Goal: Feedback & Contribution: Contribute content

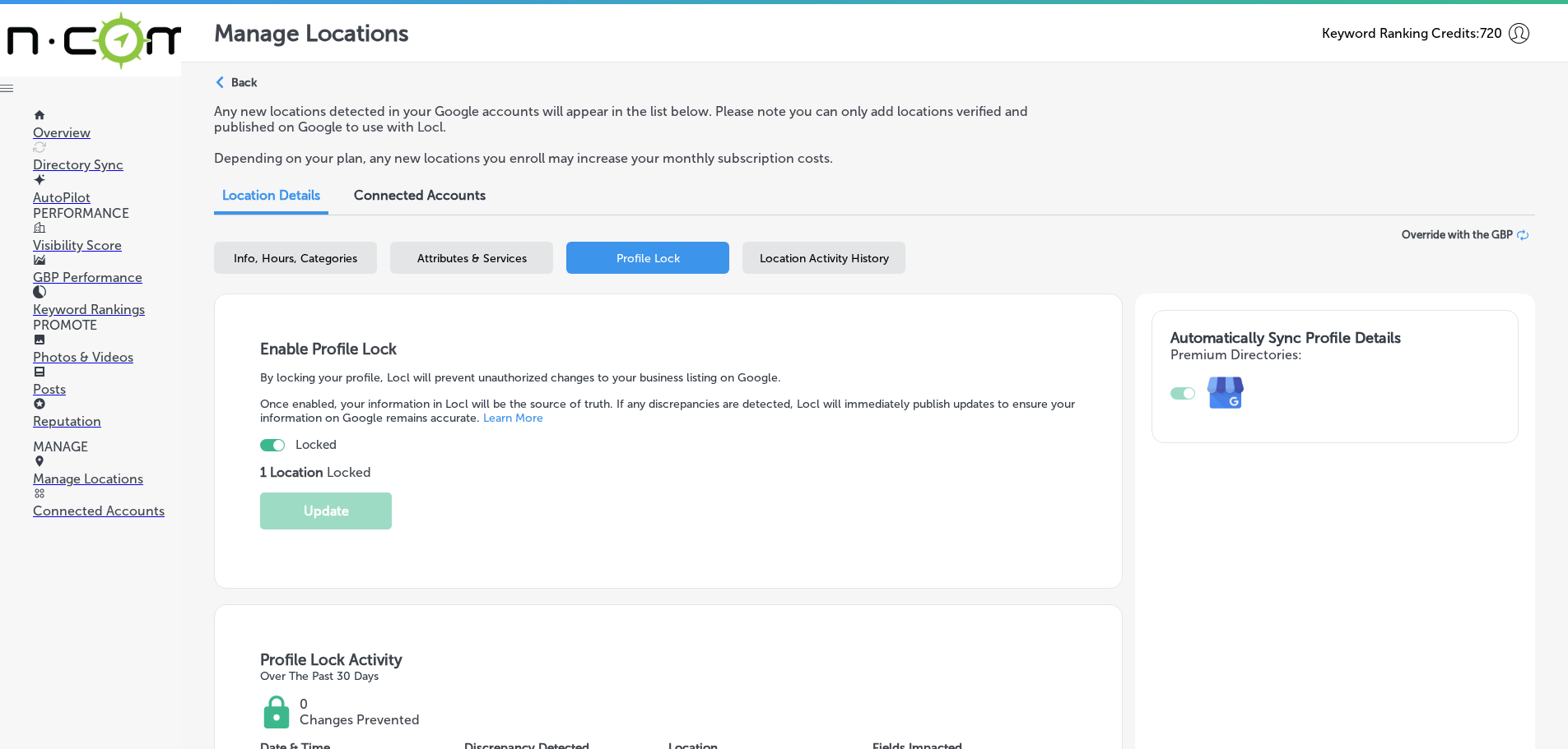
scroll to position [268, 0]
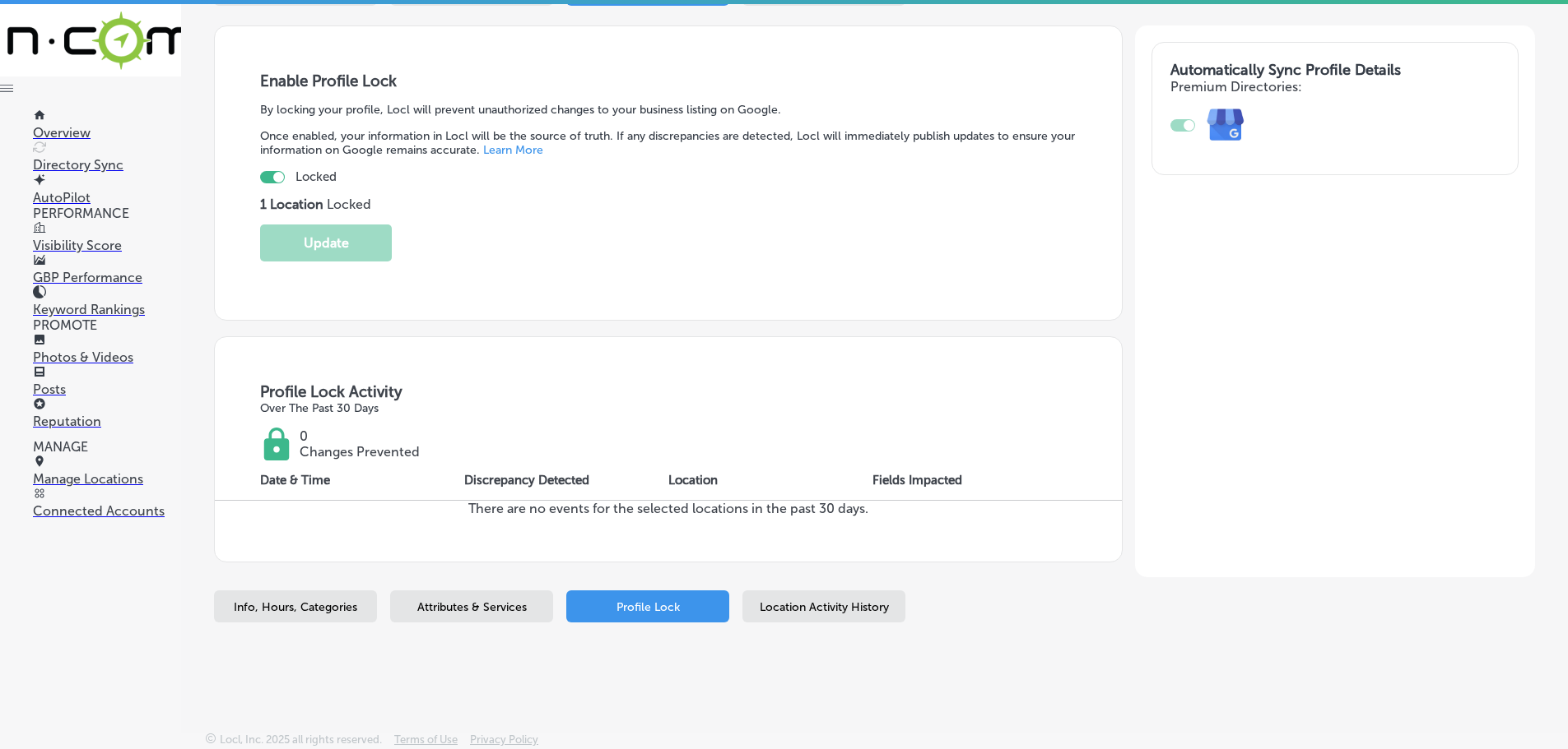
drag, startPoint x: 0, startPoint y: 0, endPoint x: 62, endPoint y: 388, distance: 392.9
click at [62, 388] on p "Posts" at bounding box center [107, 389] width 148 height 16
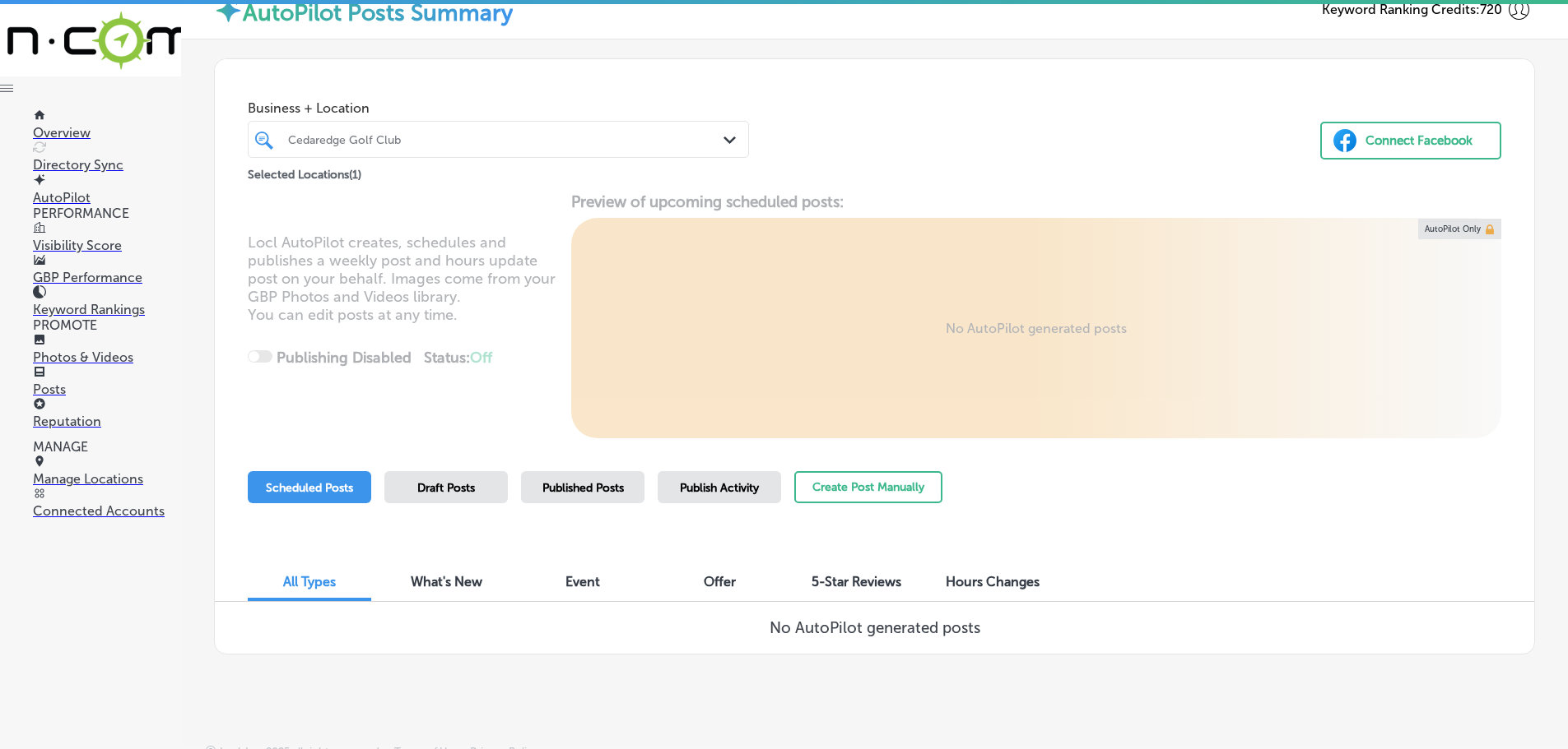
scroll to position [38, 0]
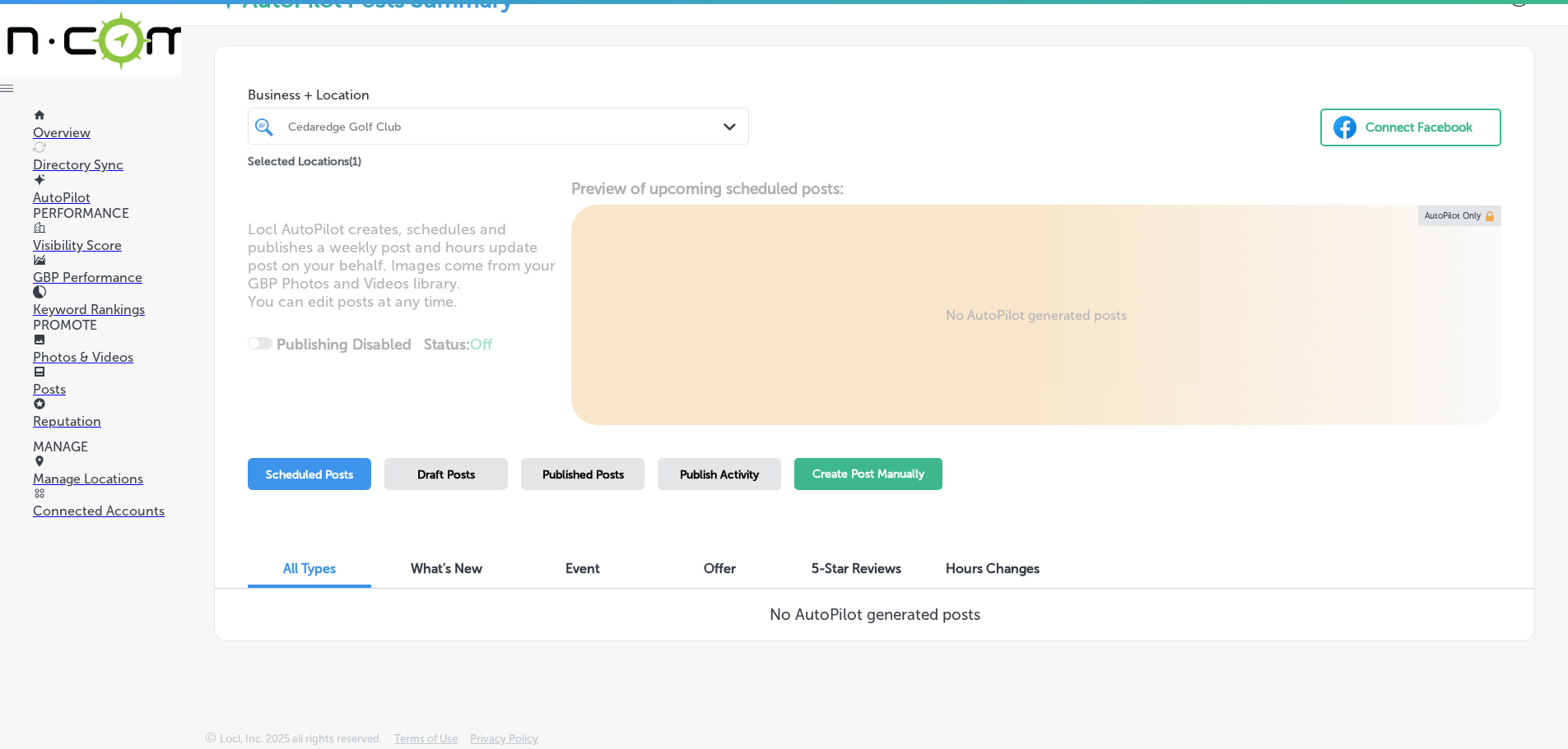
click at [900, 478] on button "Create Post Manually" at bounding box center [868, 474] width 148 height 32
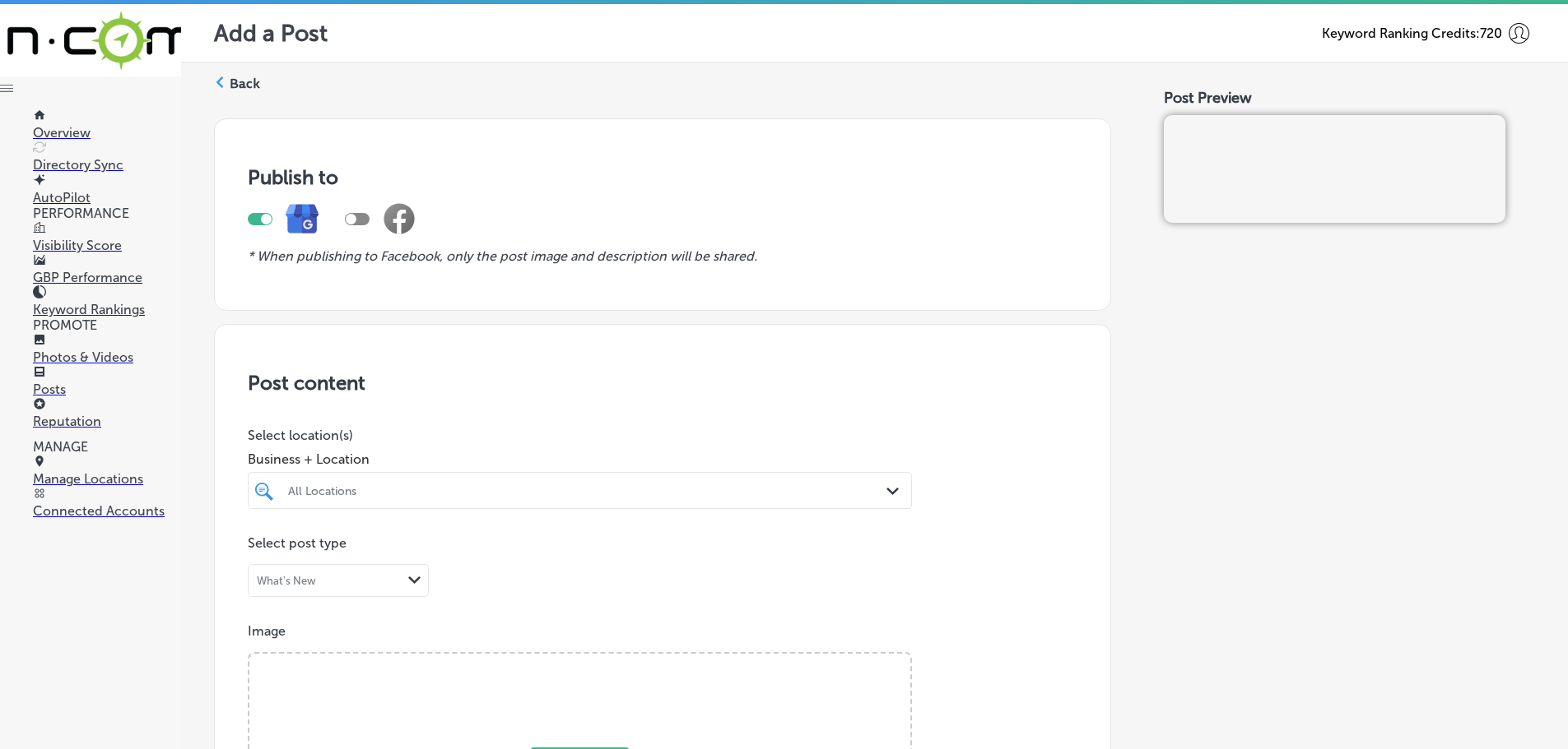
scroll to position [164, 0]
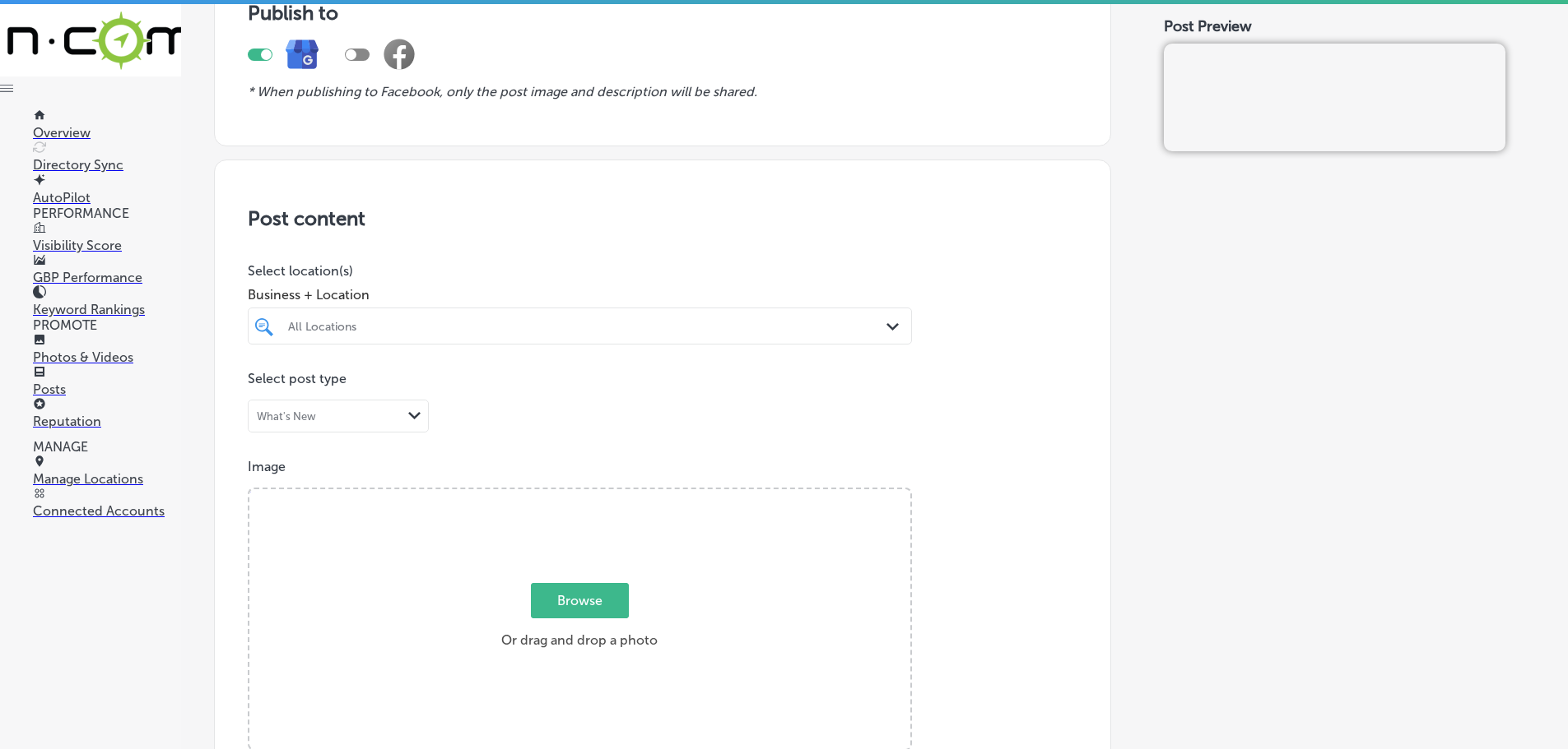
click at [887, 325] on icon "Path Created with Sketch." at bounding box center [893, 326] width 12 height 7
click at [701, 392] on label "Cedaredge" at bounding box center [716, 386] width 53 height 11
type input "cedar"
click at [985, 382] on p "Select post type" at bounding box center [662, 378] width 829 height 16
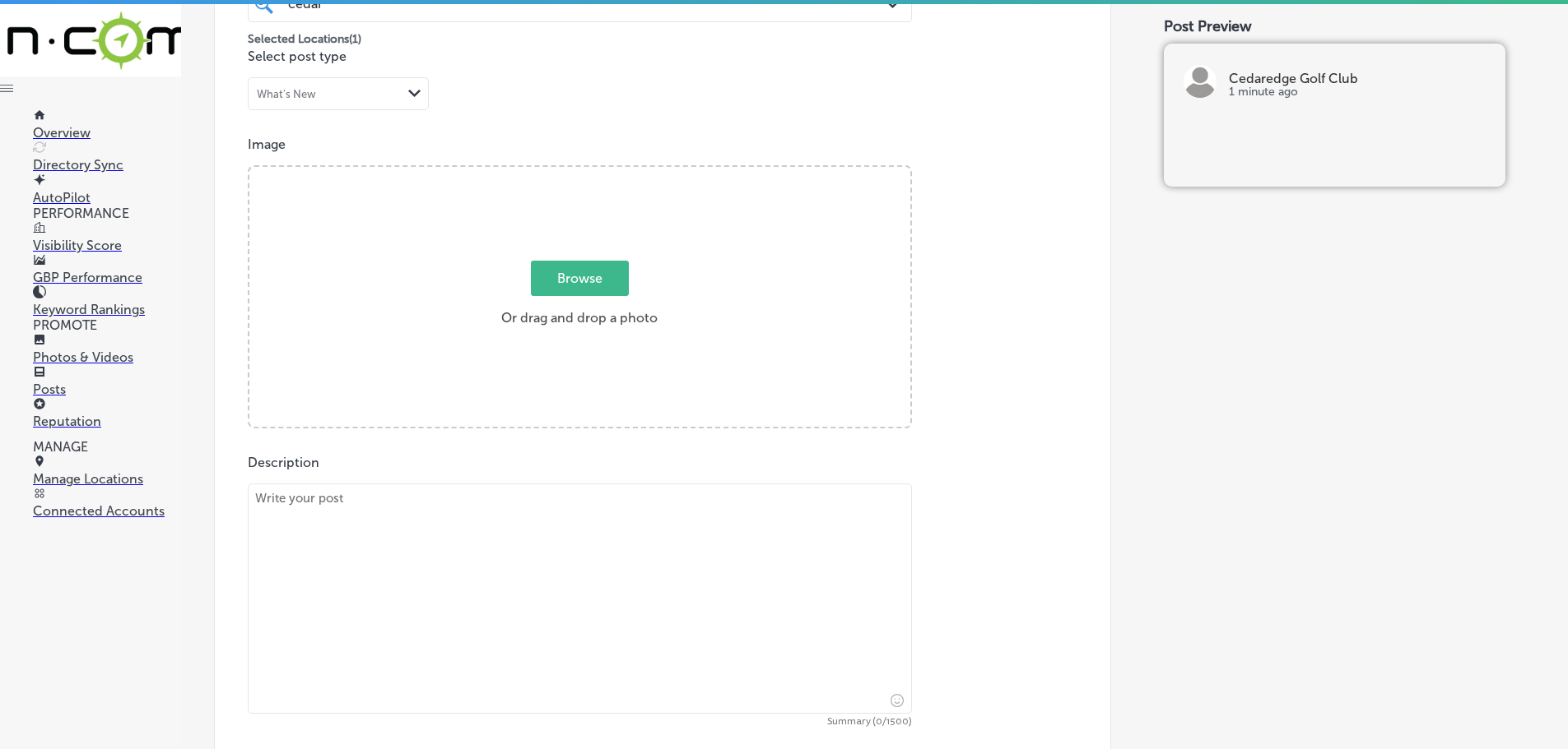
scroll to position [493, 0]
drag, startPoint x: 414, startPoint y: 547, endPoint x: 447, endPoint y: 541, distance: 33.5
click at [415, 547] on textarea at bounding box center [580, 592] width 664 height 230
paste textarea "Looking for a golf course with breathtaking views and a challenging layout? [GE…"
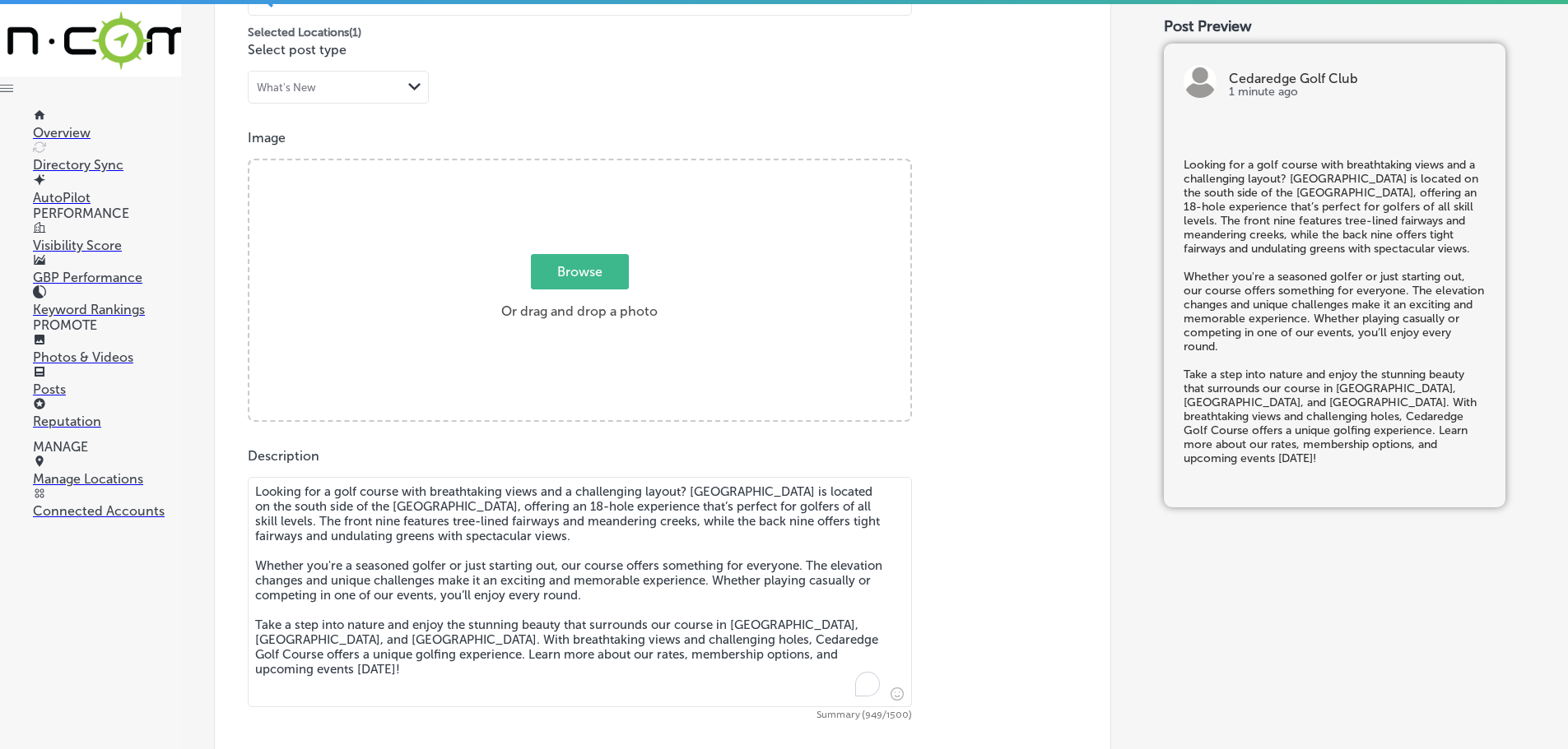
type textarea "Looking for a golf course with breathtaking views and a challenging layout? [GE…"
click at [606, 279] on span "Browse" at bounding box center [579, 272] width 98 height 36
click at [606, 165] on input "Browse Or drag and drop a photo" at bounding box center [579, 162] width 660 height 5
type input "C:\fakepath\Scenic Fairway.png"
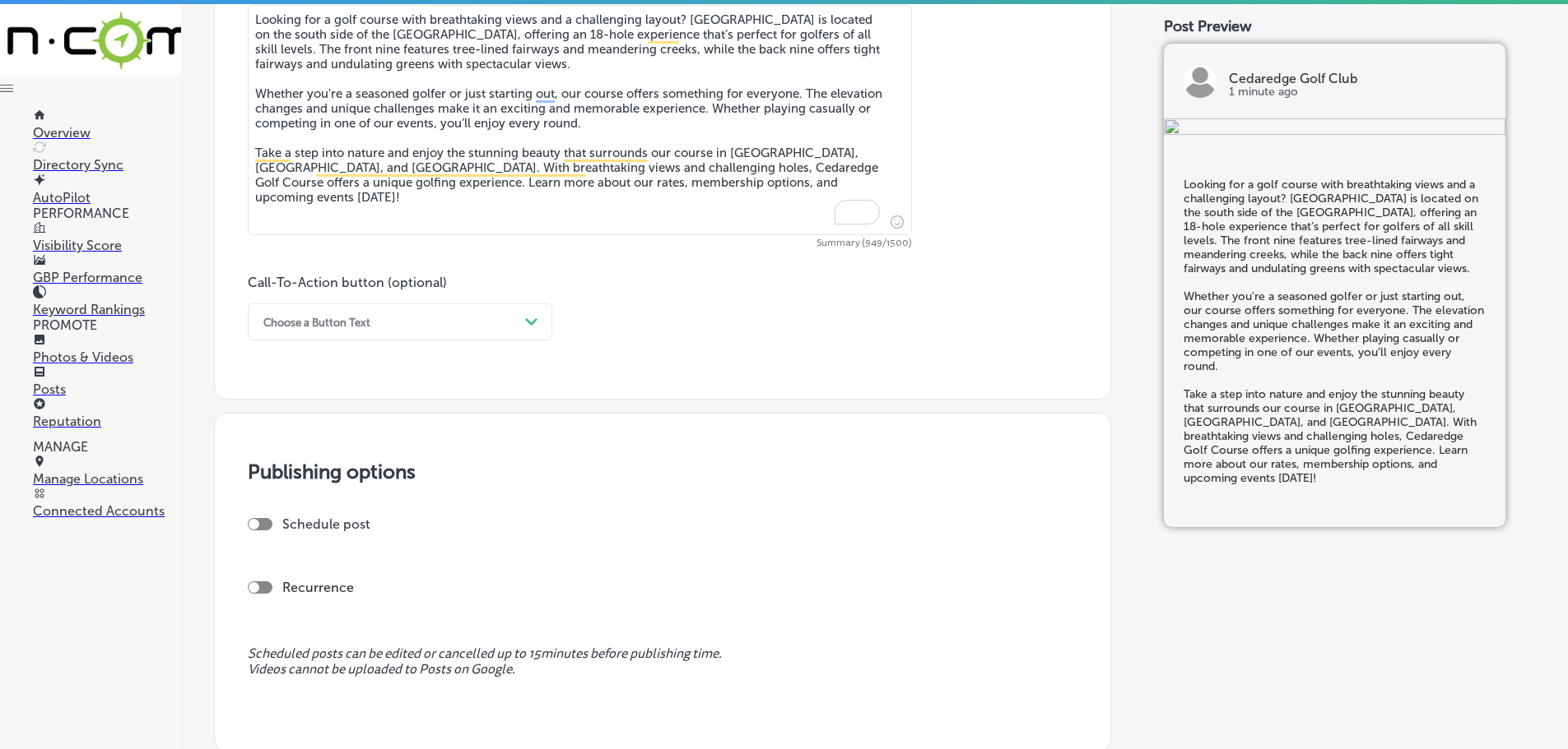
scroll to position [987, 0]
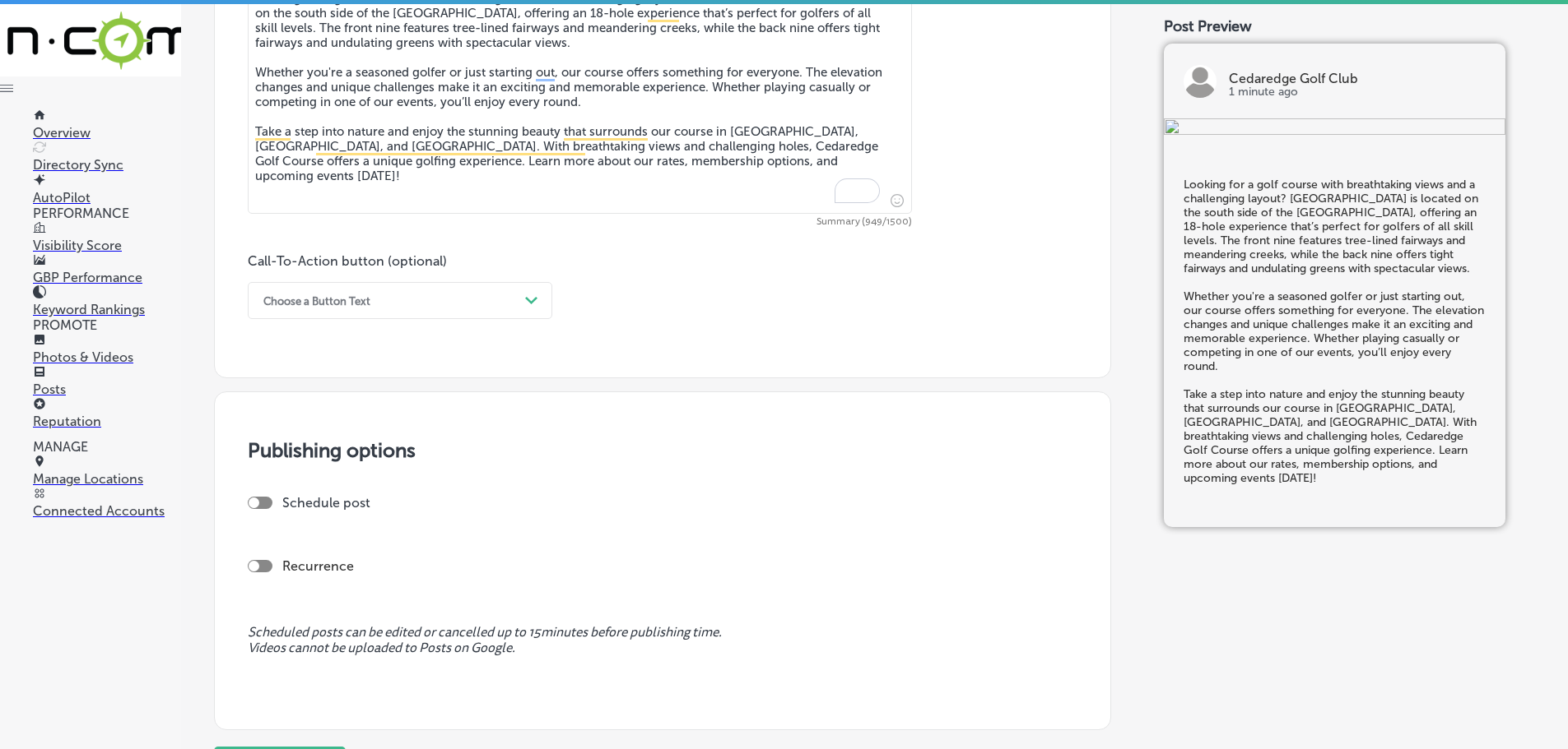
click at [486, 287] on div "Choose a Button Text Path Created with Sketch." at bounding box center [400, 300] width 305 height 37
click at [311, 450] on div "Learn more" at bounding box center [400, 452] width 305 height 29
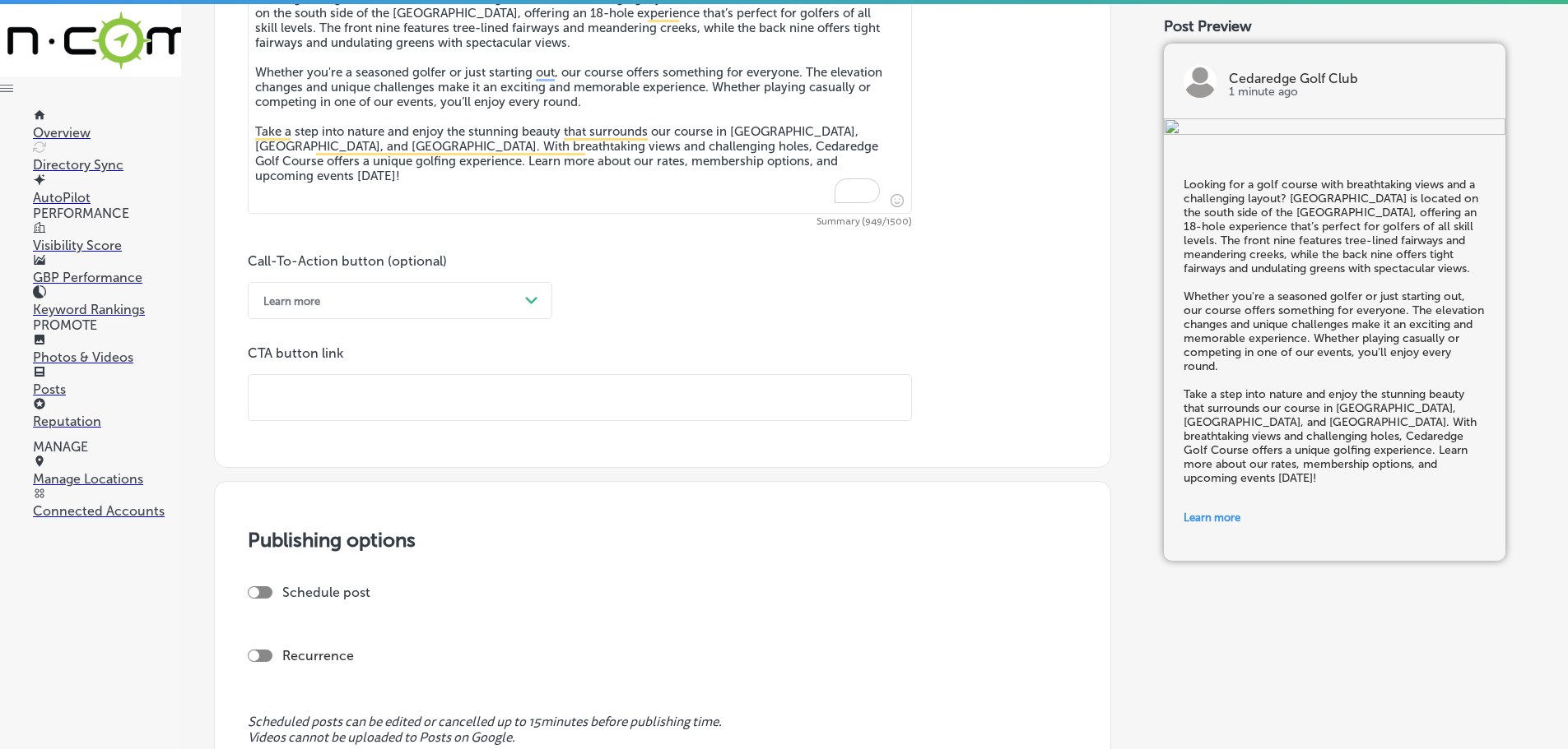
click at [389, 397] on input "text" at bounding box center [579, 398] width 662 height 45
paste input "[URL][DOMAIN_NAME]"
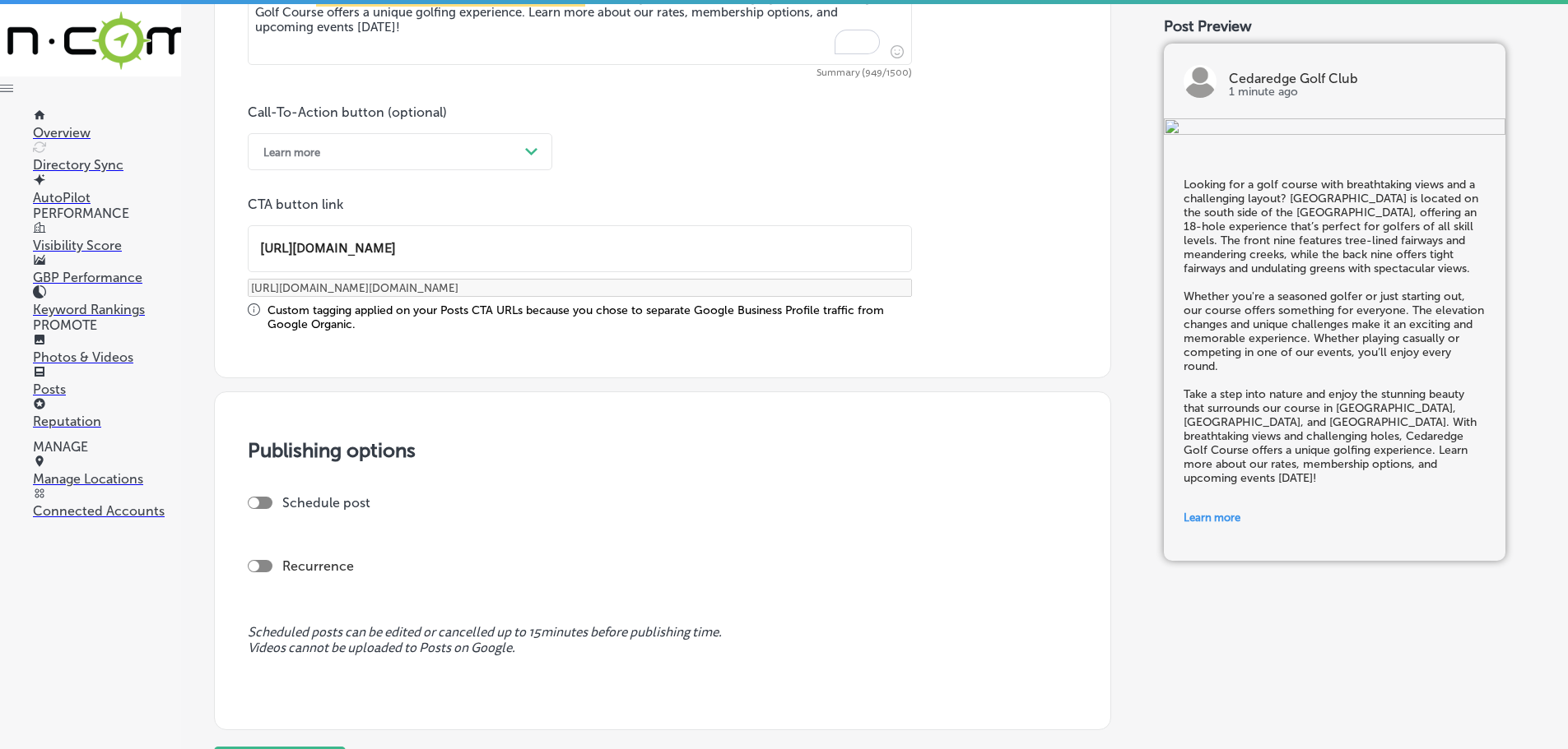
scroll to position [1151, 0]
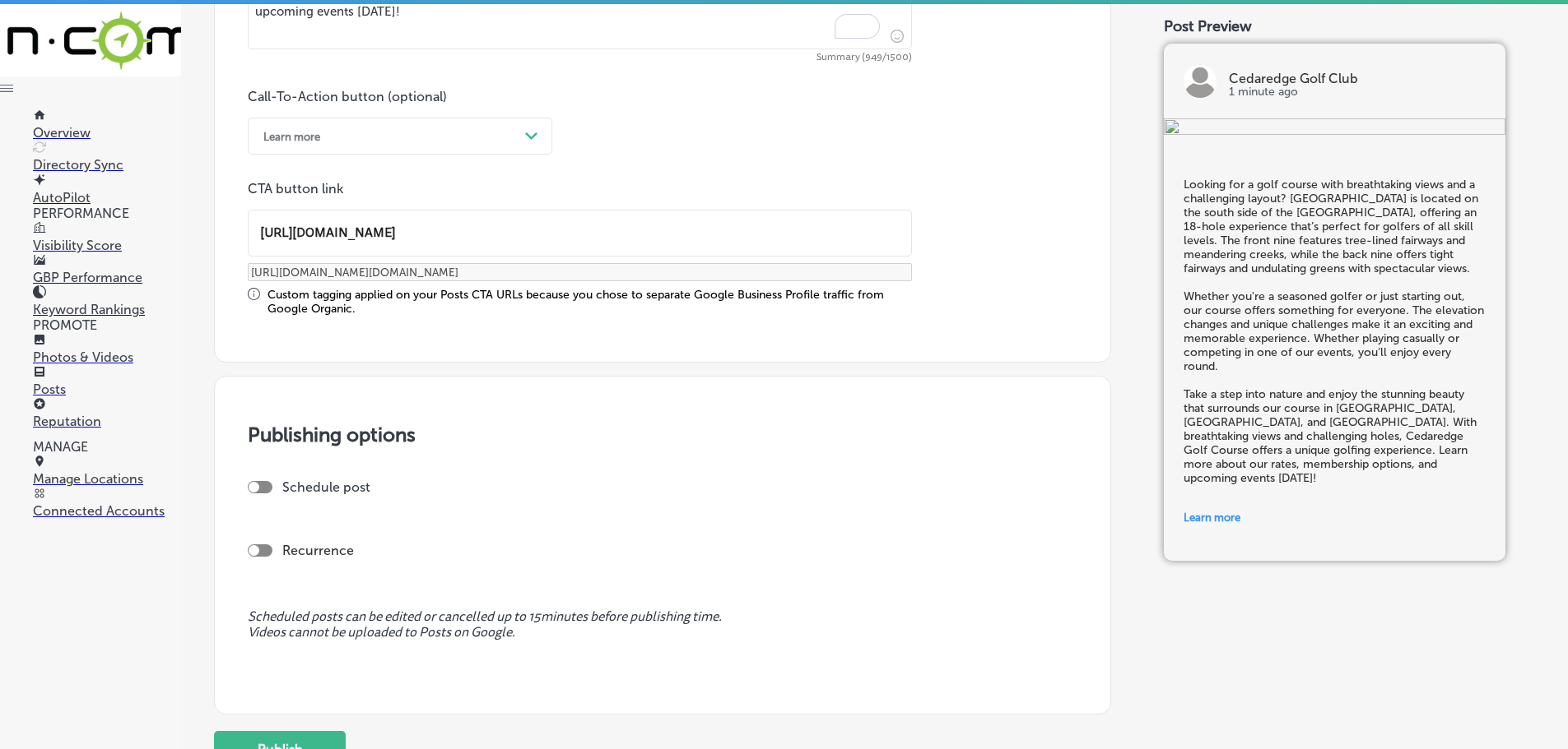
click at [266, 487] on div at bounding box center [260, 487] width 25 height 12
type input "[URL][DOMAIN_NAME]"
checkbox input "true"
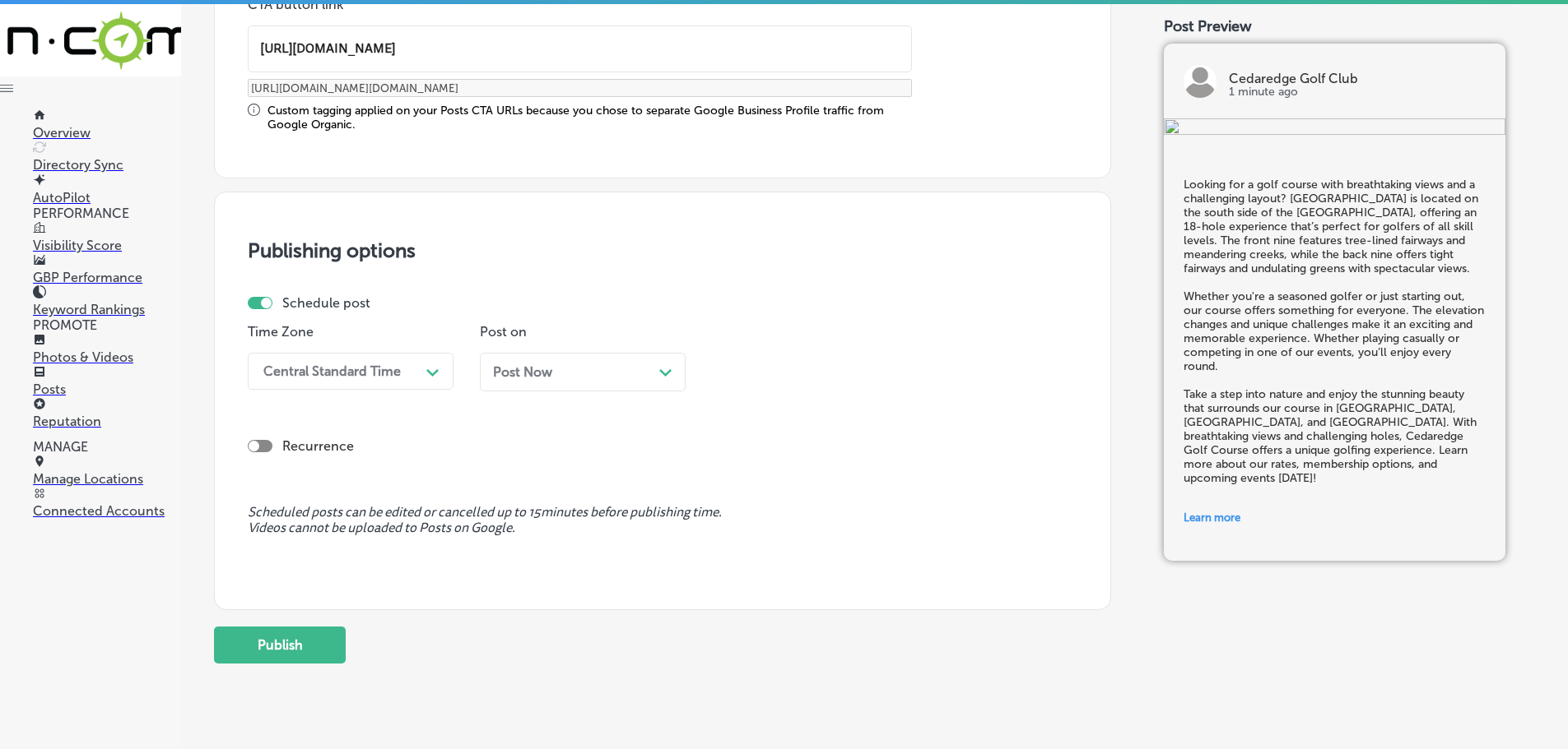
scroll to position [1374, 0]
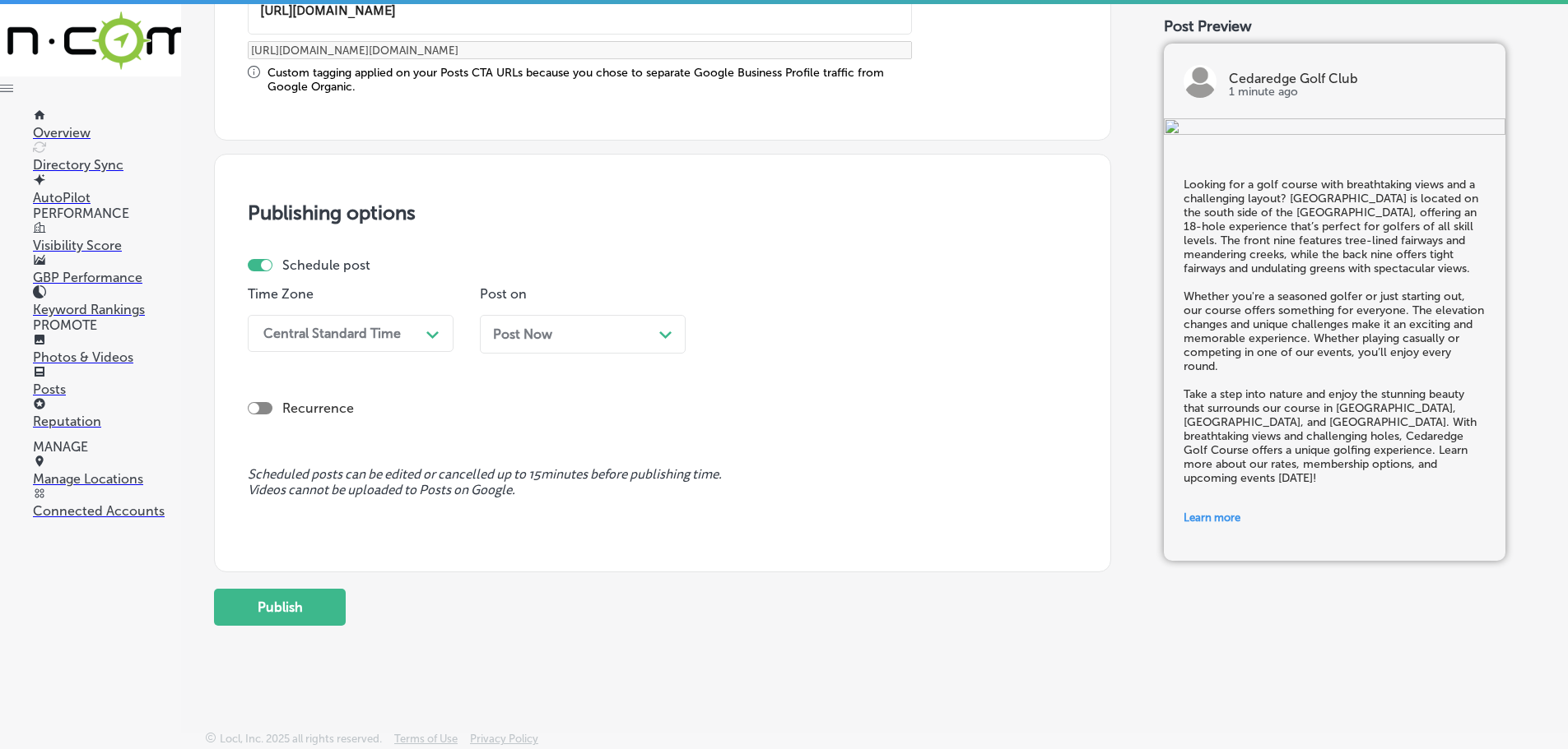
click at [420, 329] on div "Path Created with Sketch." at bounding box center [433, 333] width 27 height 27
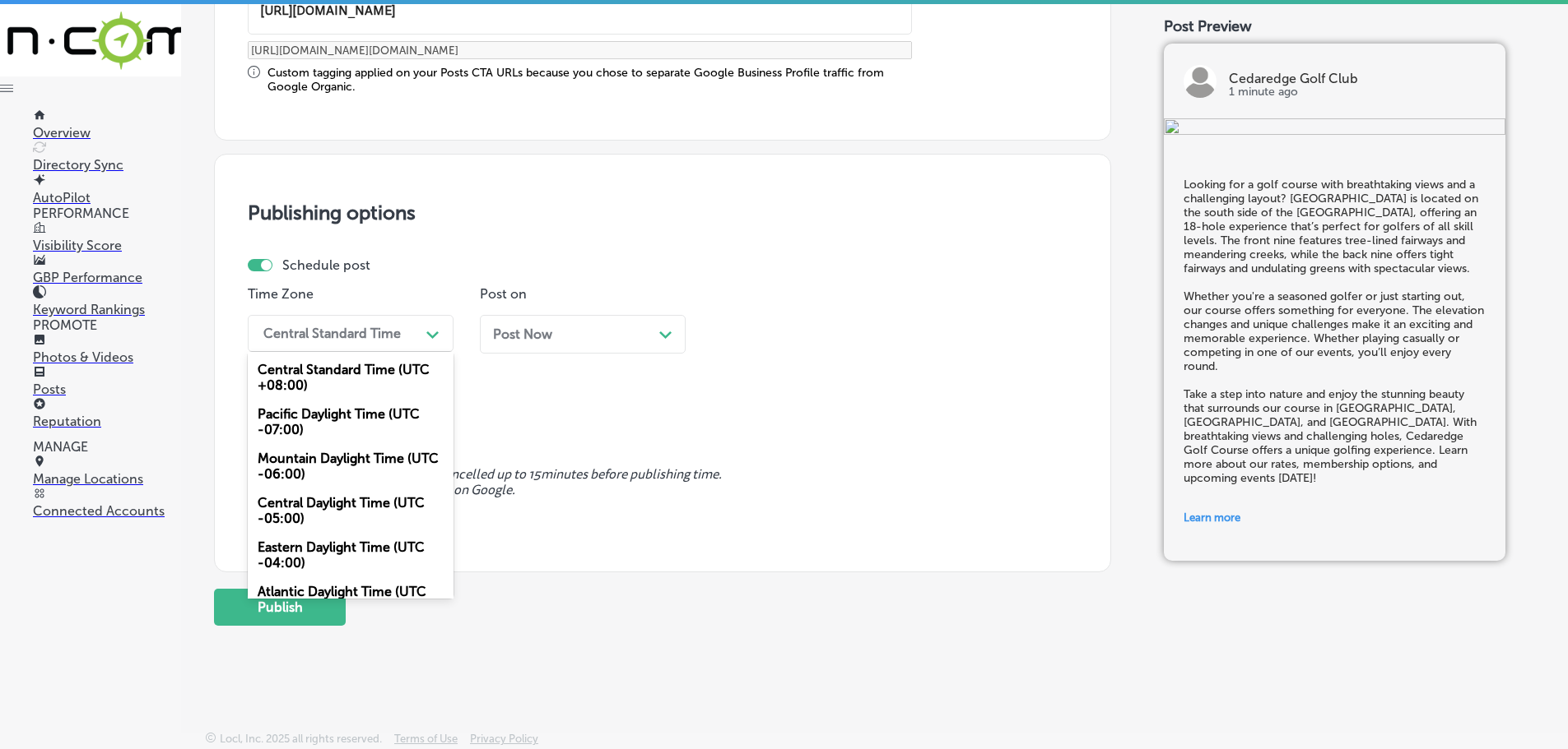
drag, startPoint x: 349, startPoint y: 464, endPoint x: 374, endPoint y: 453, distance: 27.3
click at [350, 464] on div "Mountain Daylight Time (UTC -06:00)" at bounding box center [351, 466] width 206 height 44
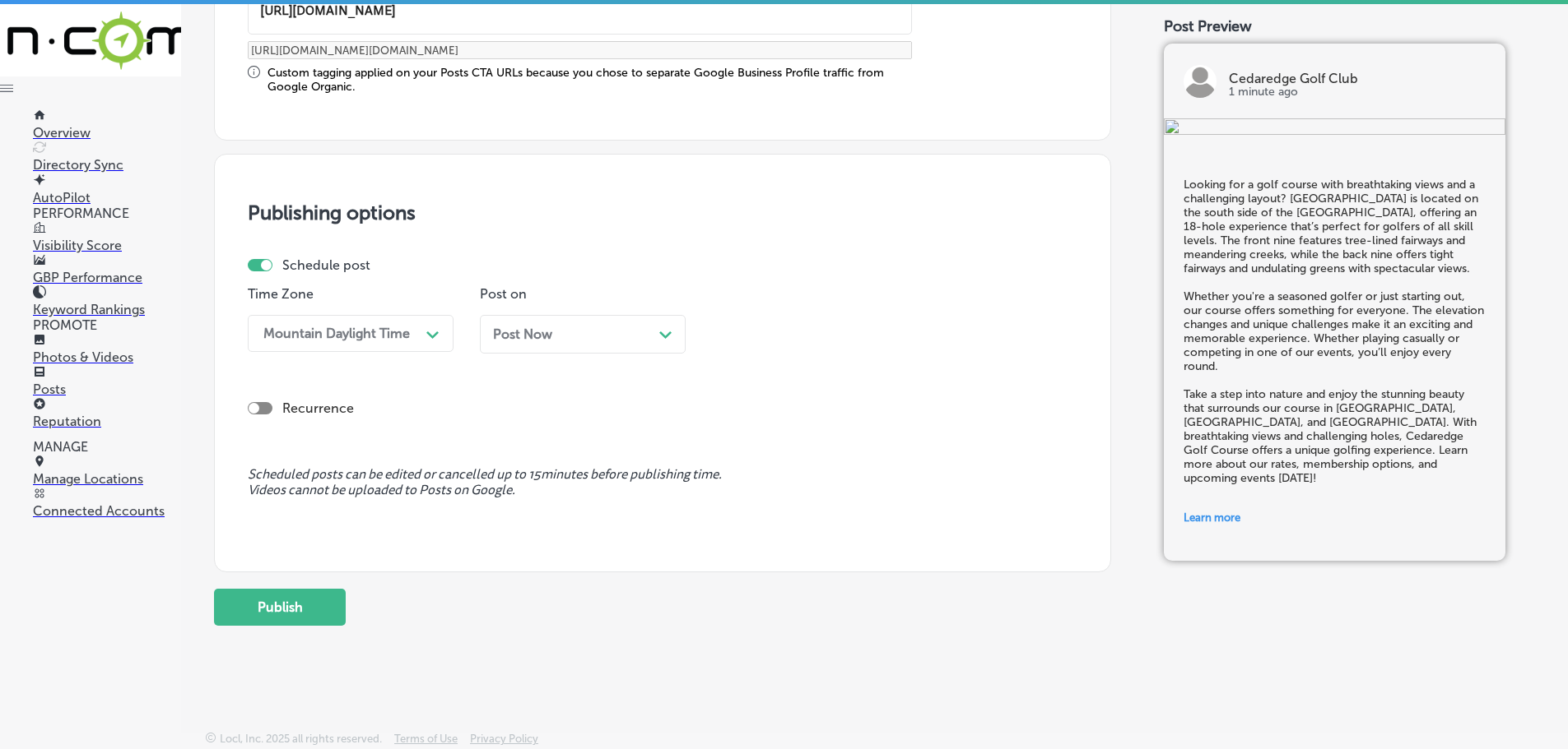
click at [664, 335] on polygon at bounding box center [665, 334] width 12 height 7
click at [844, 341] on div "01:45 PM" at bounding box center [802, 333] width 164 height 29
click at [772, 517] on div "7:00 AM" at bounding box center [815, 517] width 206 height 29
click at [299, 598] on button "Publish" at bounding box center [279, 607] width 131 height 37
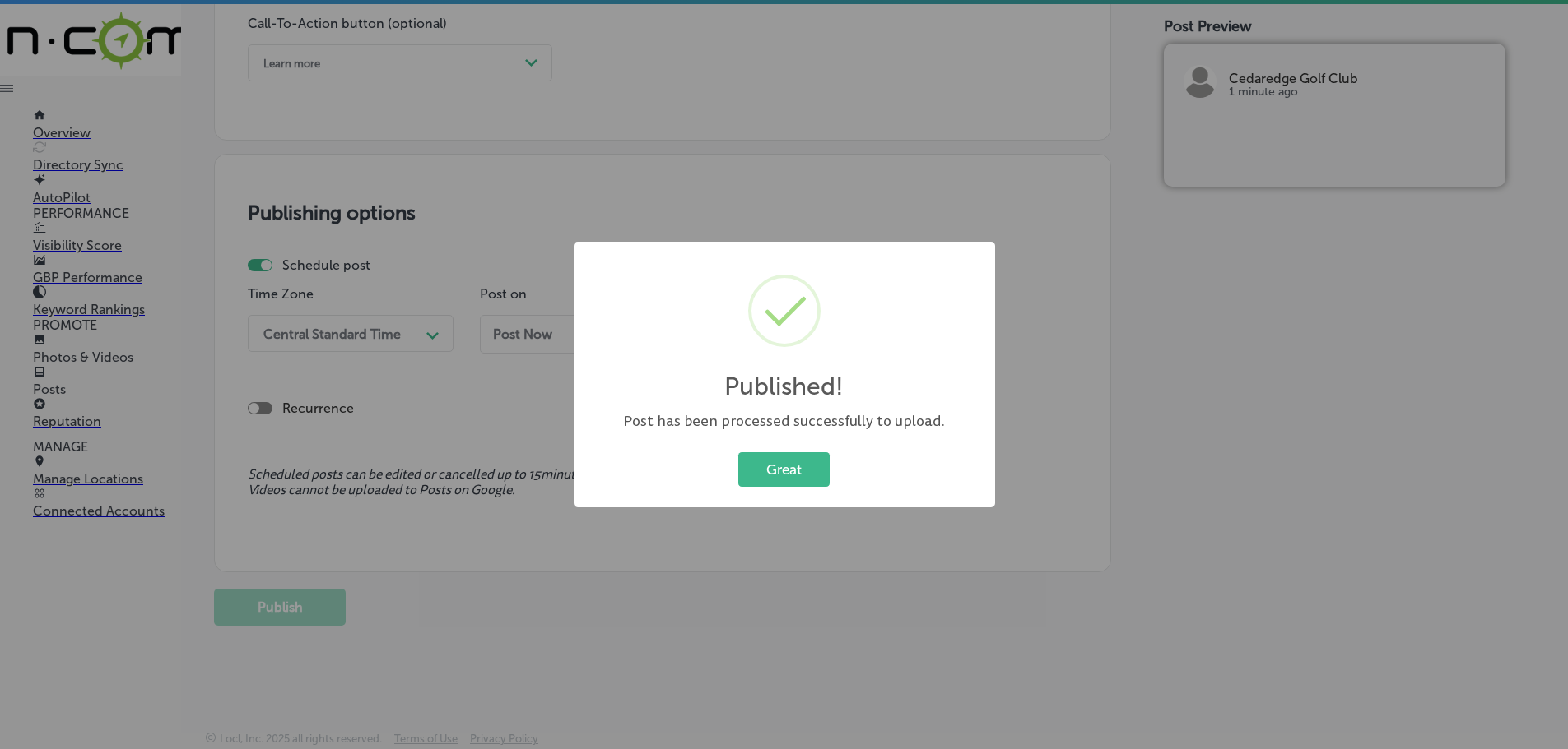
scroll to position [1225, 0]
click at [798, 460] on button "Great" at bounding box center [790, 469] width 91 height 34
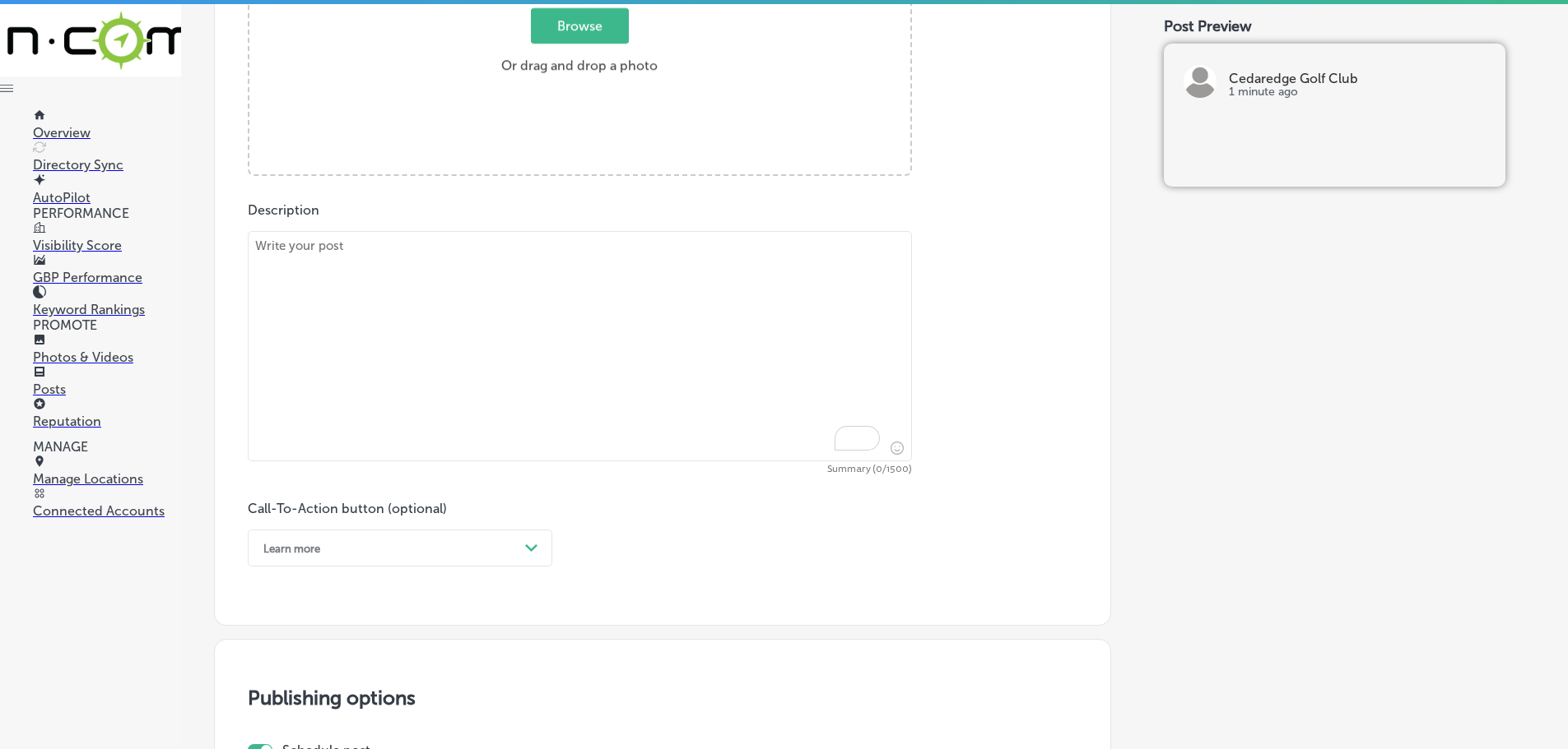
scroll to position [650, 0]
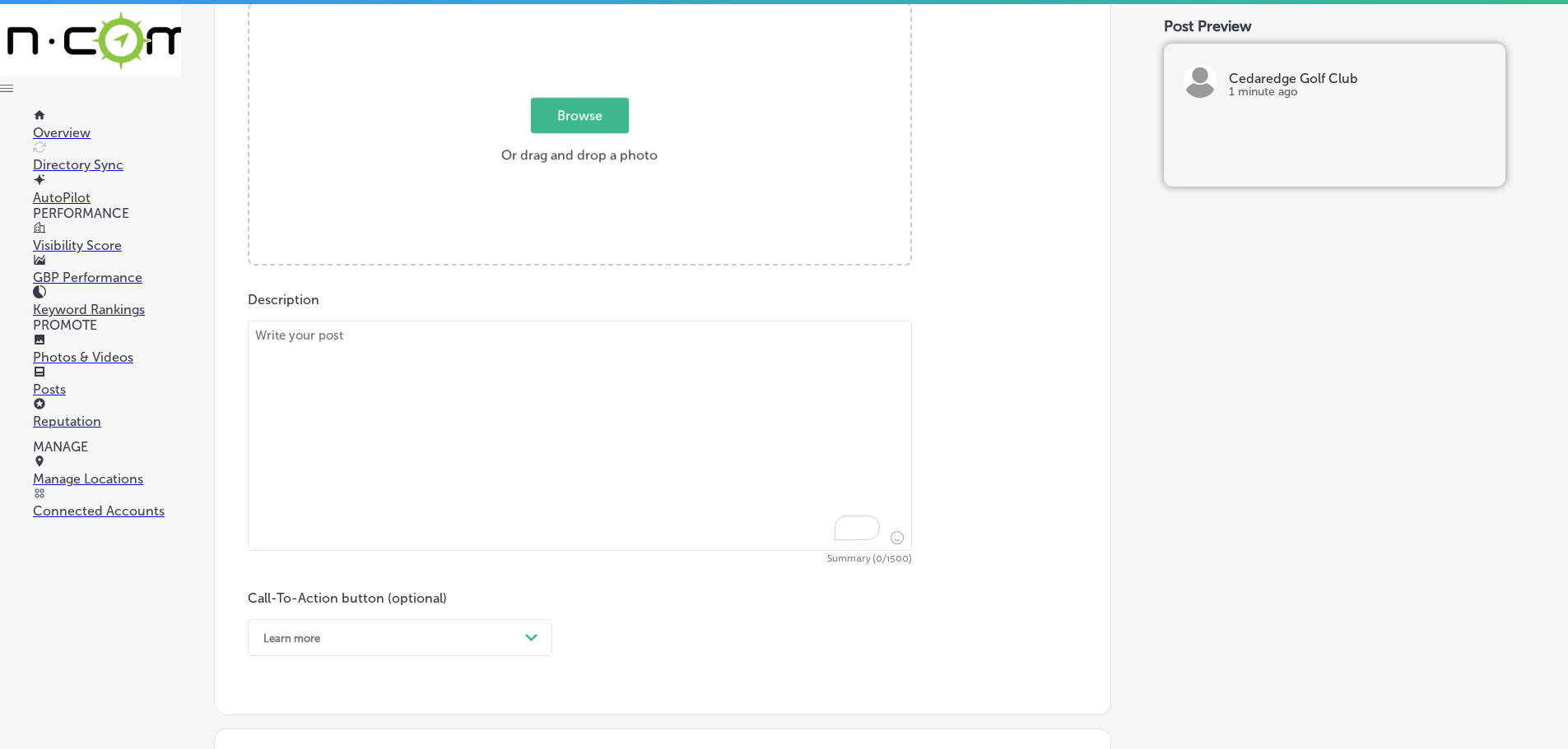
drag, startPoint x: 538, startPoint y: 383, endPoint x: 543, endPoint y: 373, distance: 11.2
click at [539, 382] on textarea "To enrich screen reader interactions, please activate Accessibility in Grammarl…" at bounding box center [580, 436] width 664 height 230
paste textarea "Want to improve your golf game? Cedaredge Golf Course offers professional golf …"
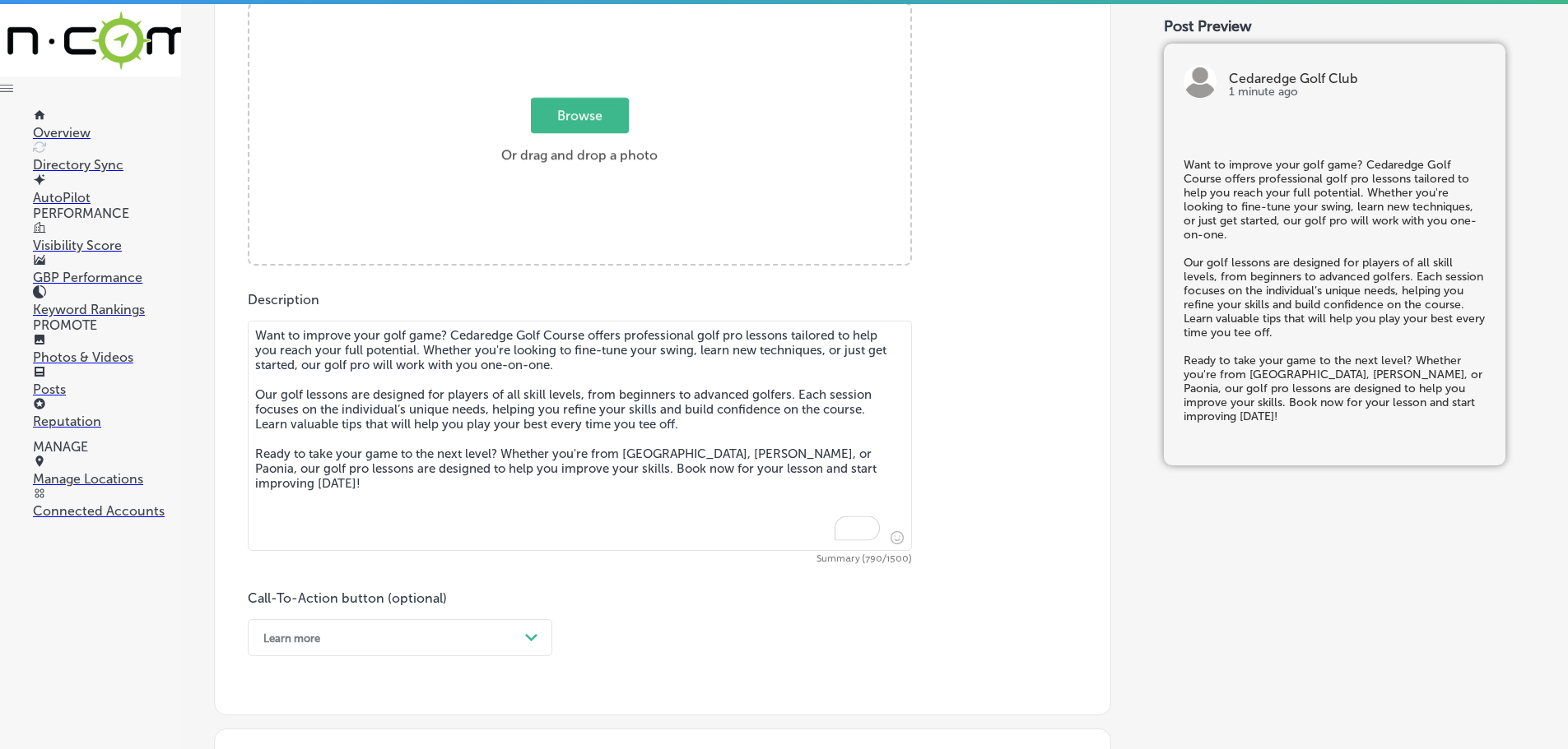
type textarea "Want to improve your golf game? Cedaredge Golf Course offers professional golf …"
click at [582, 114] on span "Browse" at bounding box center [579, 116] width 98 height 36
click at [582, 9] on input "Browse Or drag and drop a photo" at bounding box center [579, 6] width 660 height 5
type input "C:\fakepath\Golfer (1).jpg"
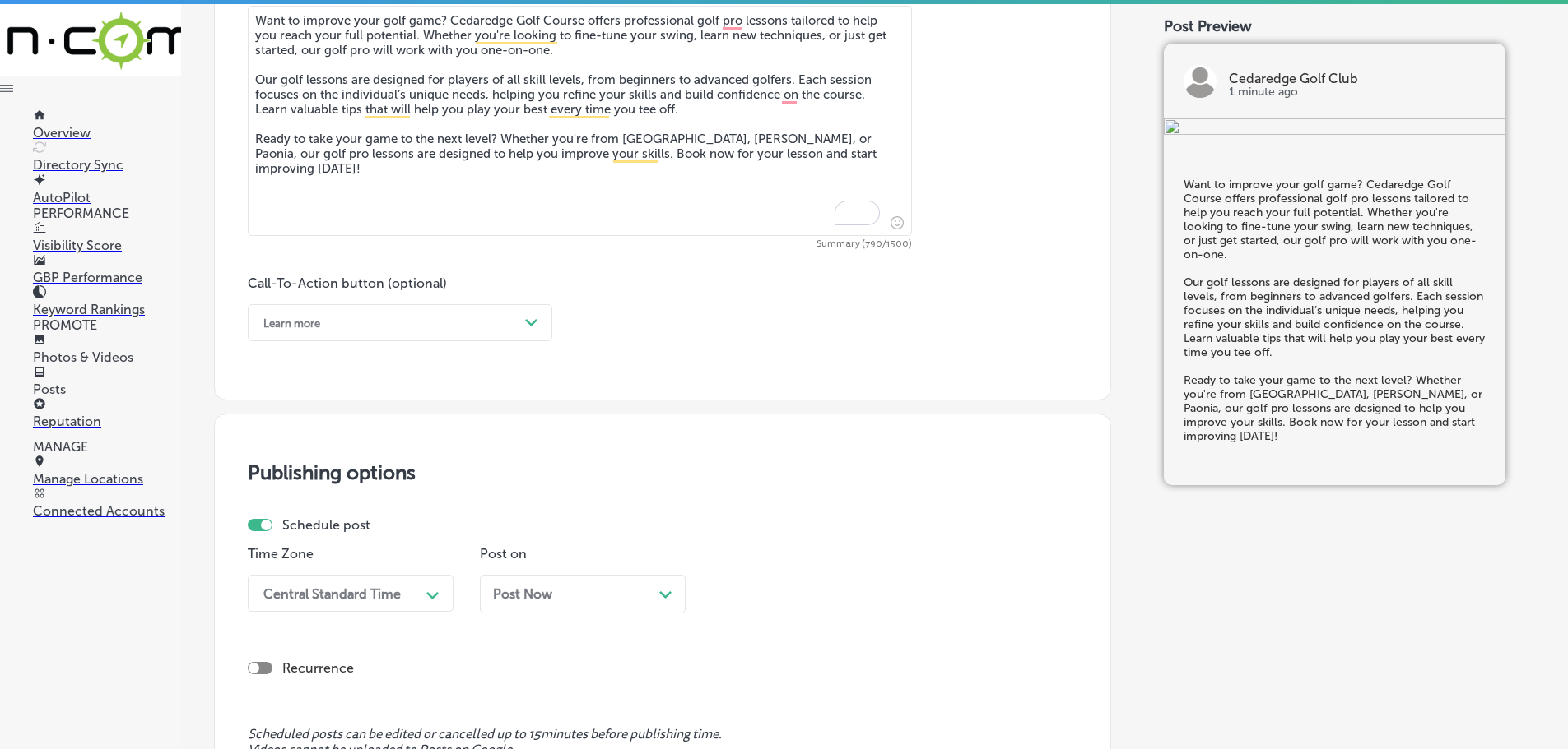
scroll to position [979, 0]
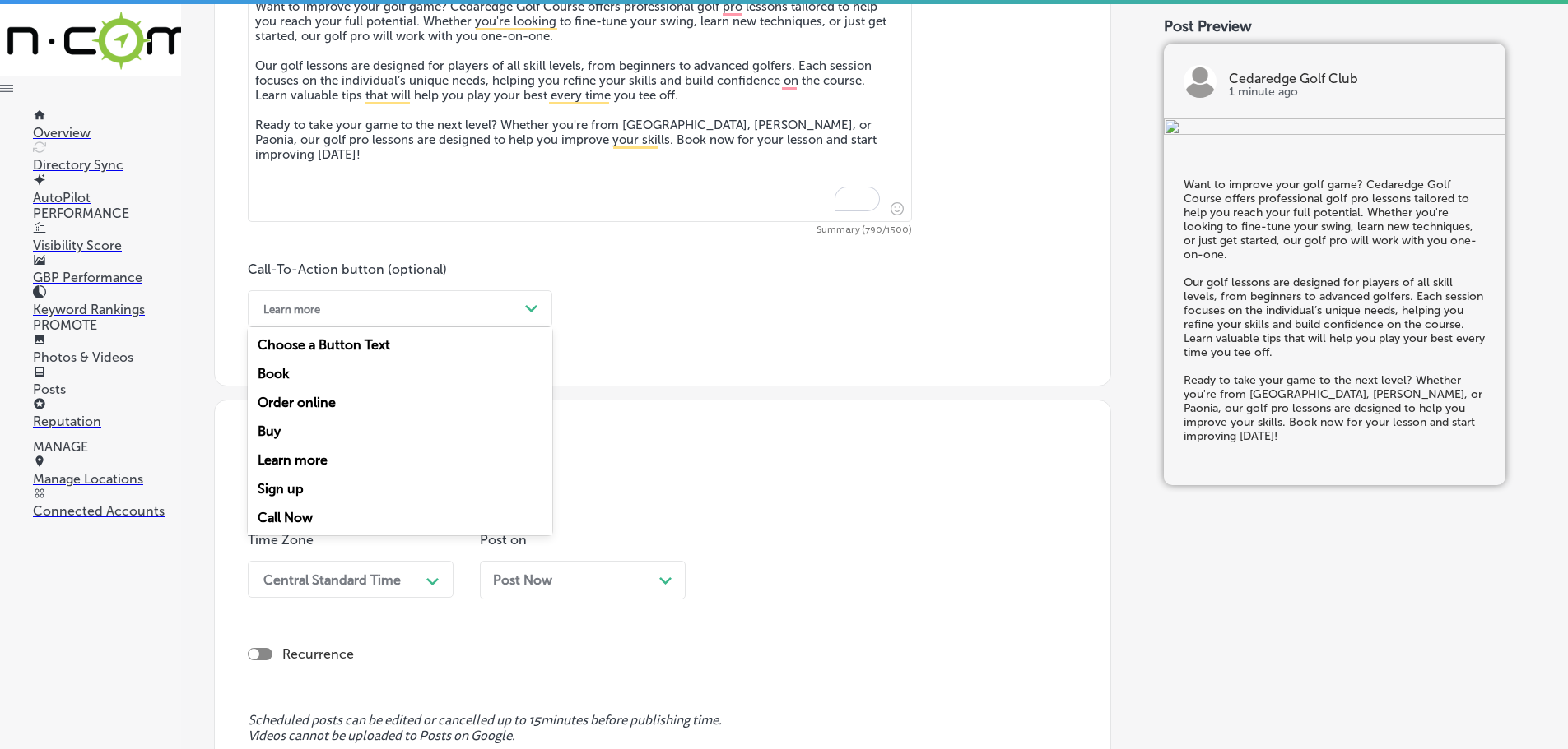
drag, startPoint x: 503, startPoint y: 310, endPoint x: 515, endPoint y: 311, distance: 12.0
click at [506, 310] on div "Learn more" at bounding box center [387, 309] width 263 height 26
click at [294, 373] on div "Book" at bounding box center [400, 374] width 305 height 29
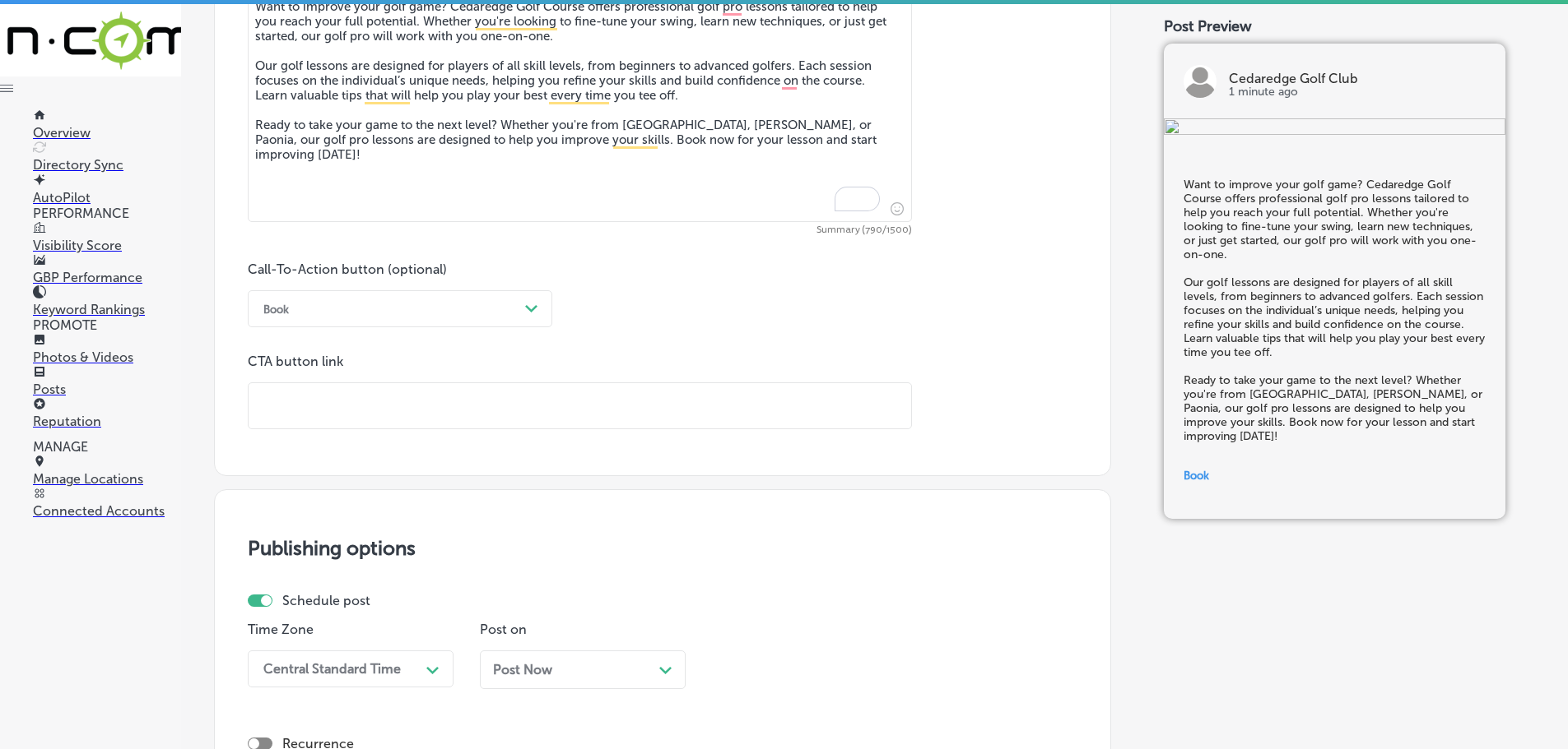
click at [387, 395] on input "text" at bounding box center [579, 406] width 662 height 45
paste input "[URL][DOMAIN_NAME][DATE]"
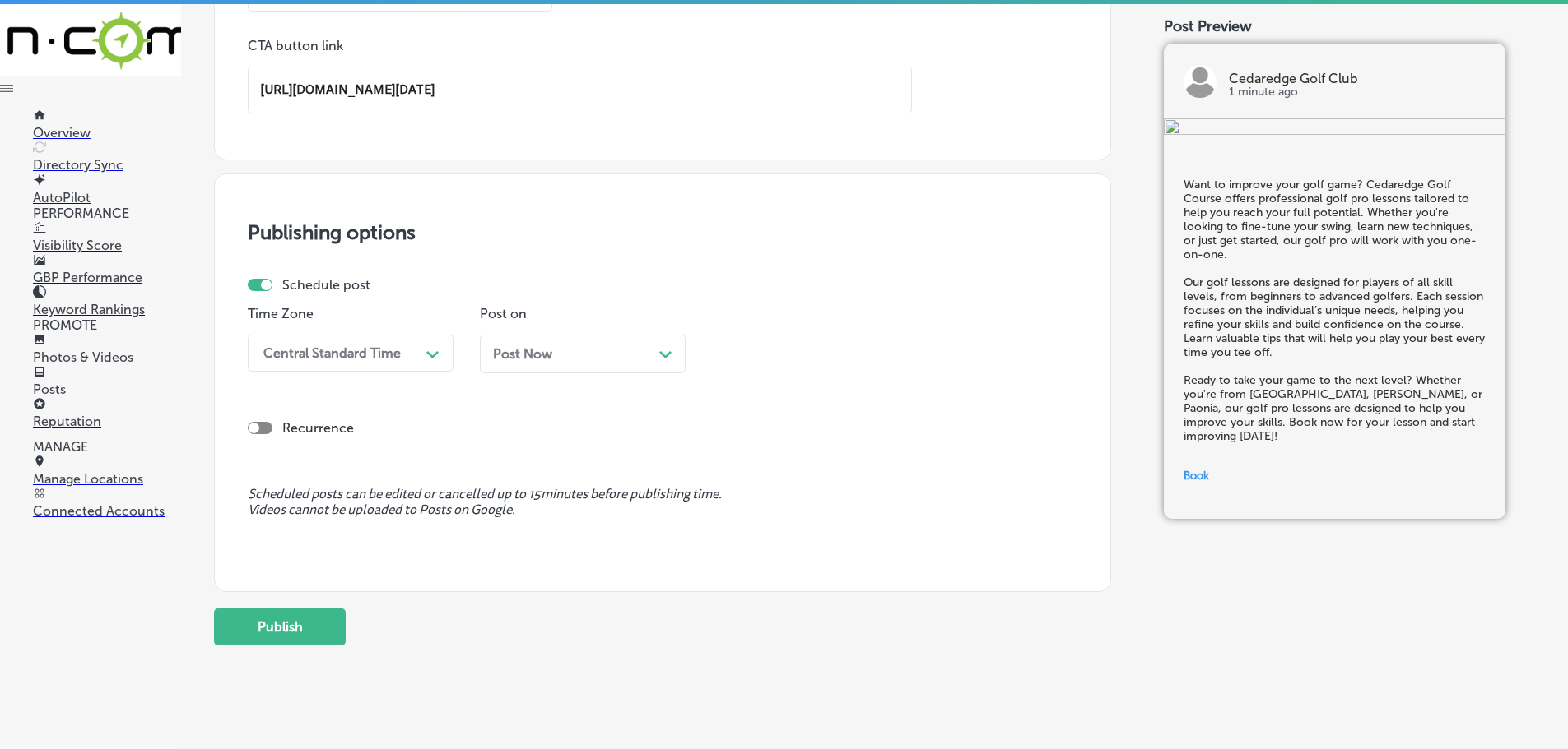
scroll to position [1308, 0]
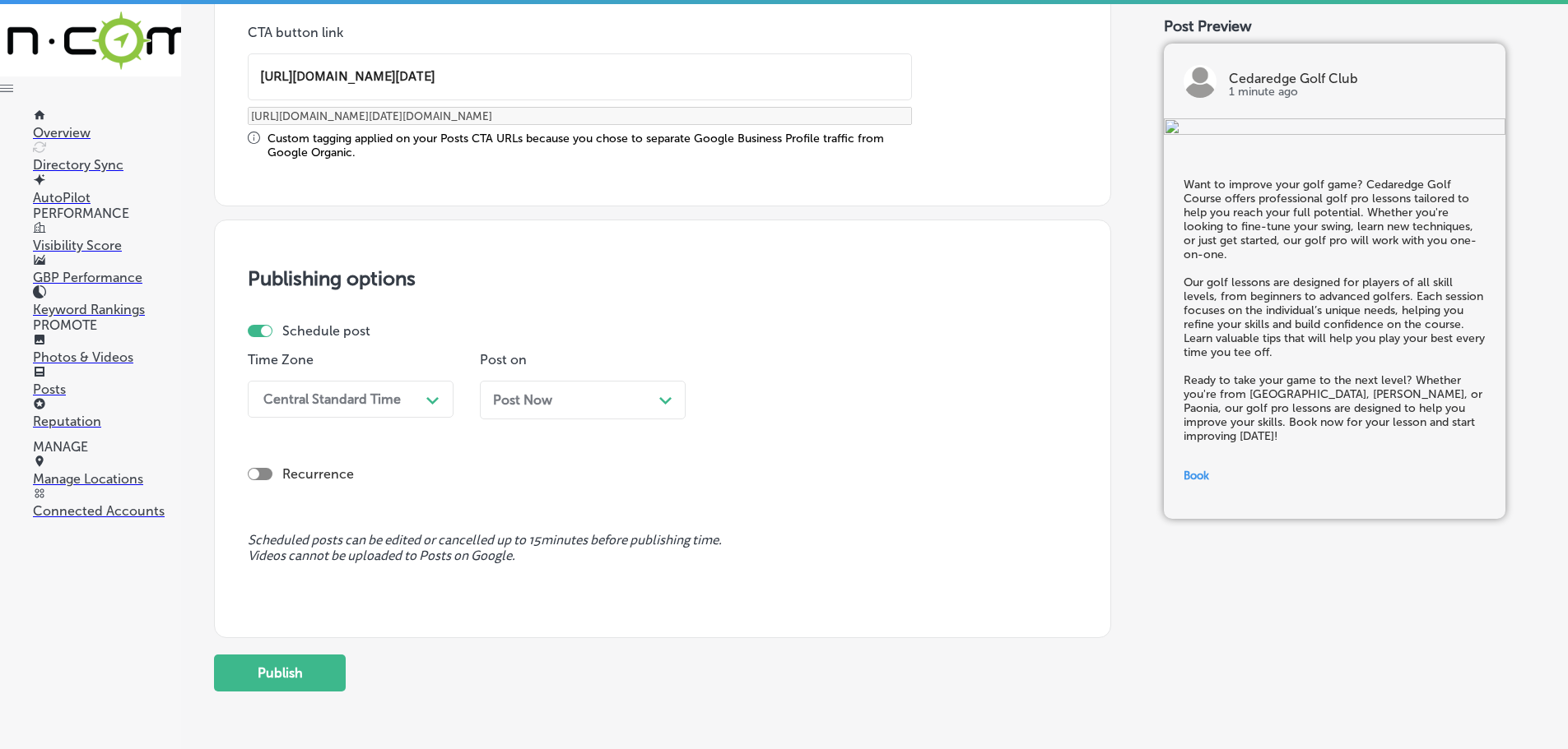
type input "[URL][DOMAIN_NAME][DATE]"
click at [421, 403] on div "Path Created with Sketch." at bounding box center [433, 398] width 27 height 27
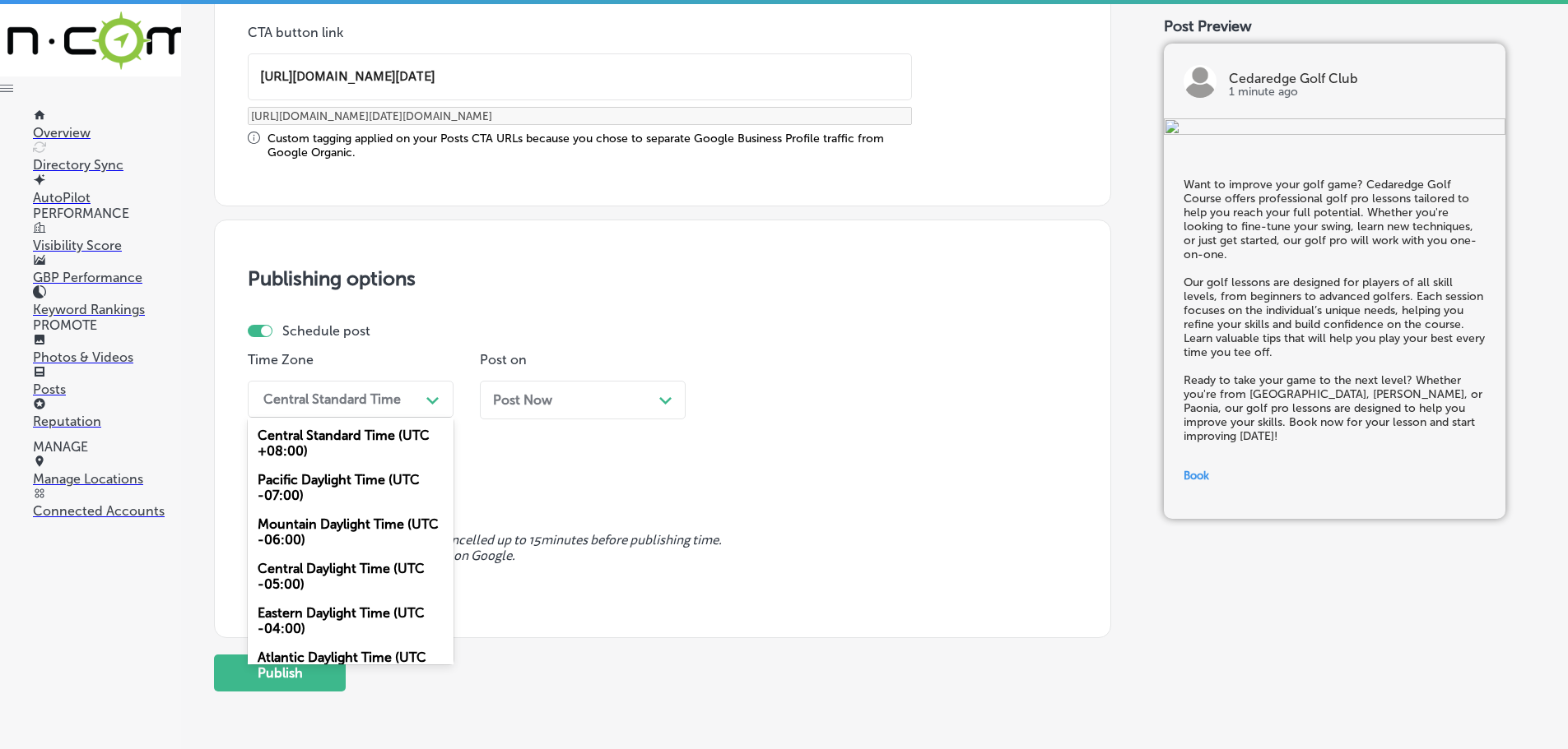
click at [345, 536] on div "Mountain Daylight Time (UTC -06:00)" at bounding box center [351, 532] width 206 height 44
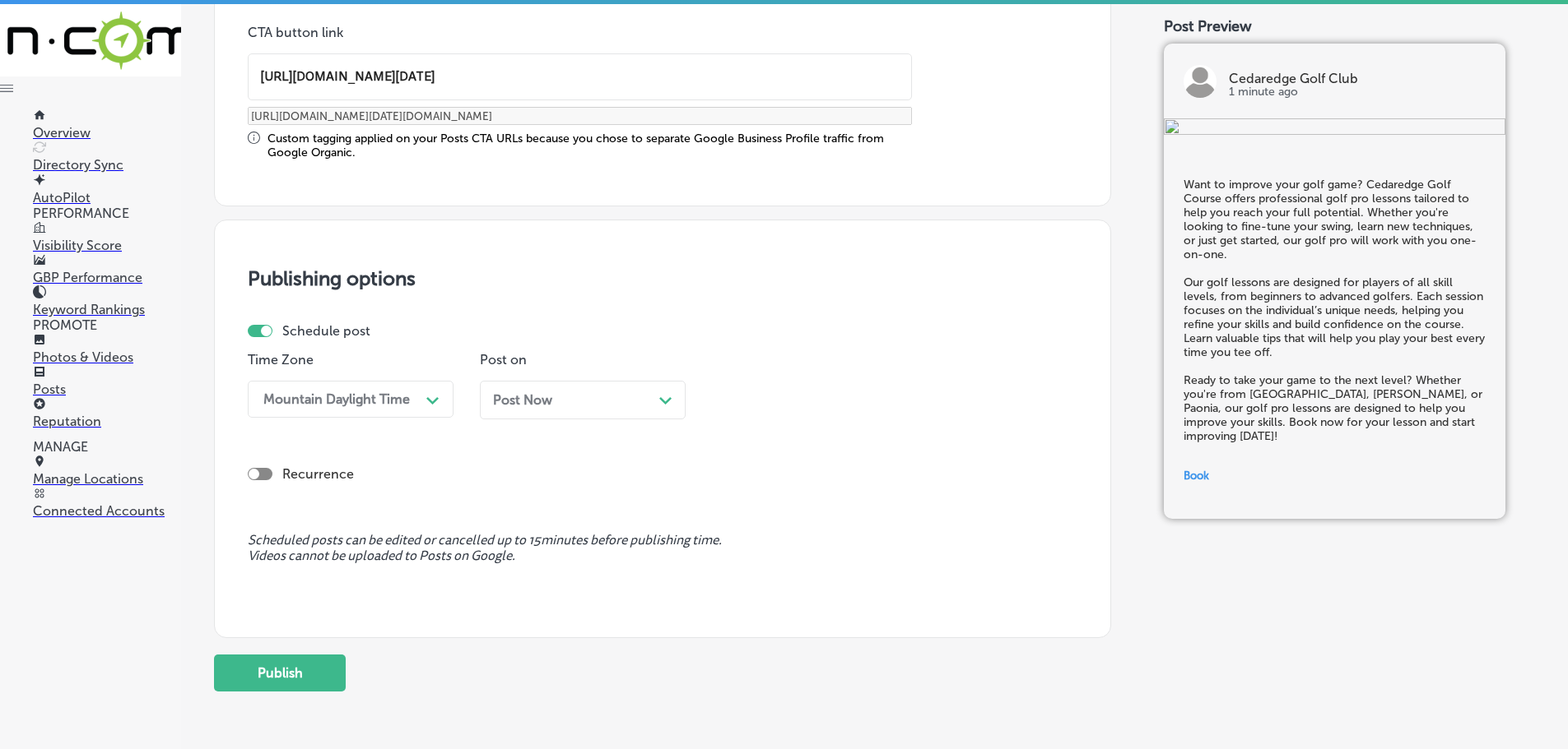
click at [653, 400] on div "Post Now Path Created with Sketch." at bounding box center [582, 400] width 179 height 16
click at [826, 401] on div "01:45 PM" at bounding box center [802, 399] width 164 height 29
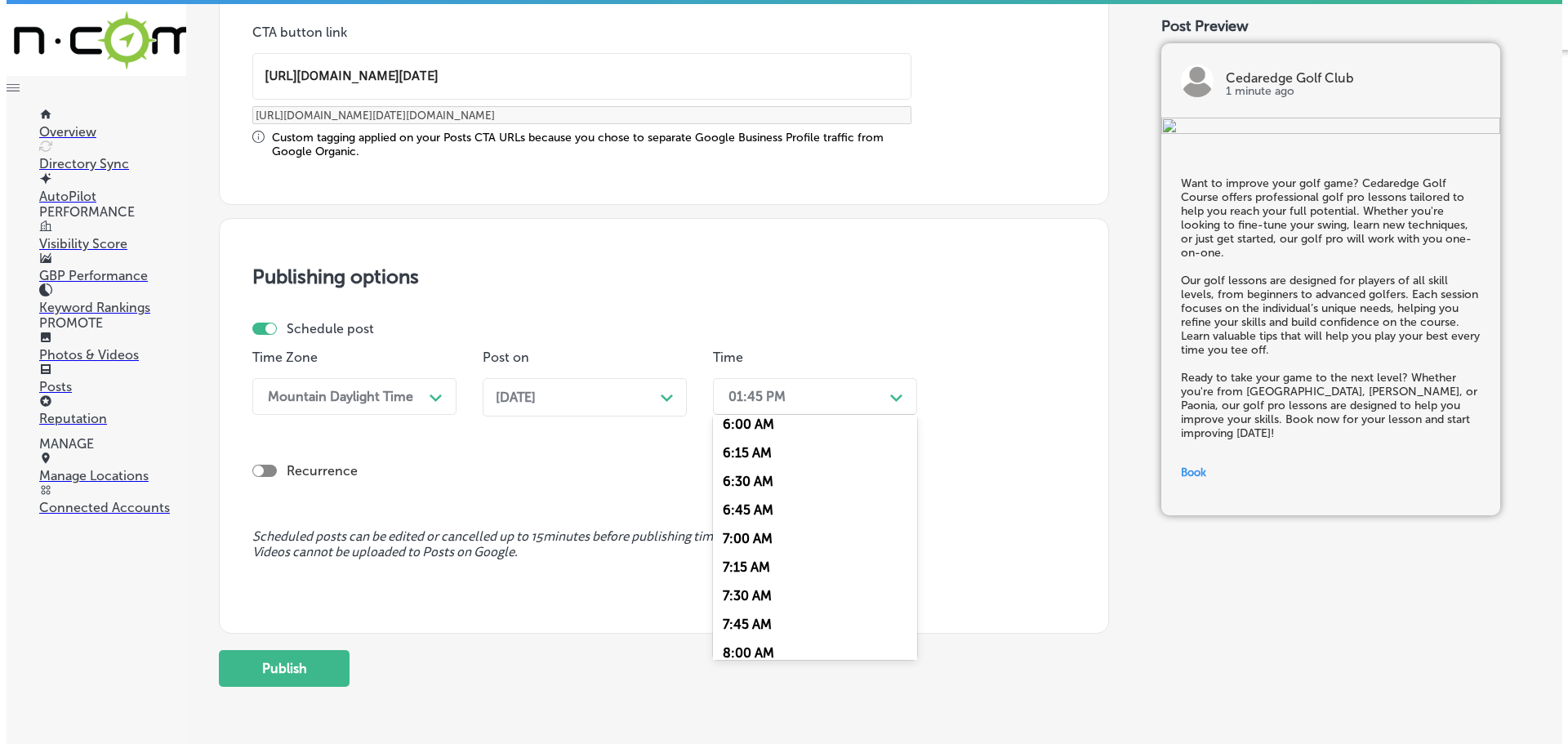
scroll to position [654, 0]
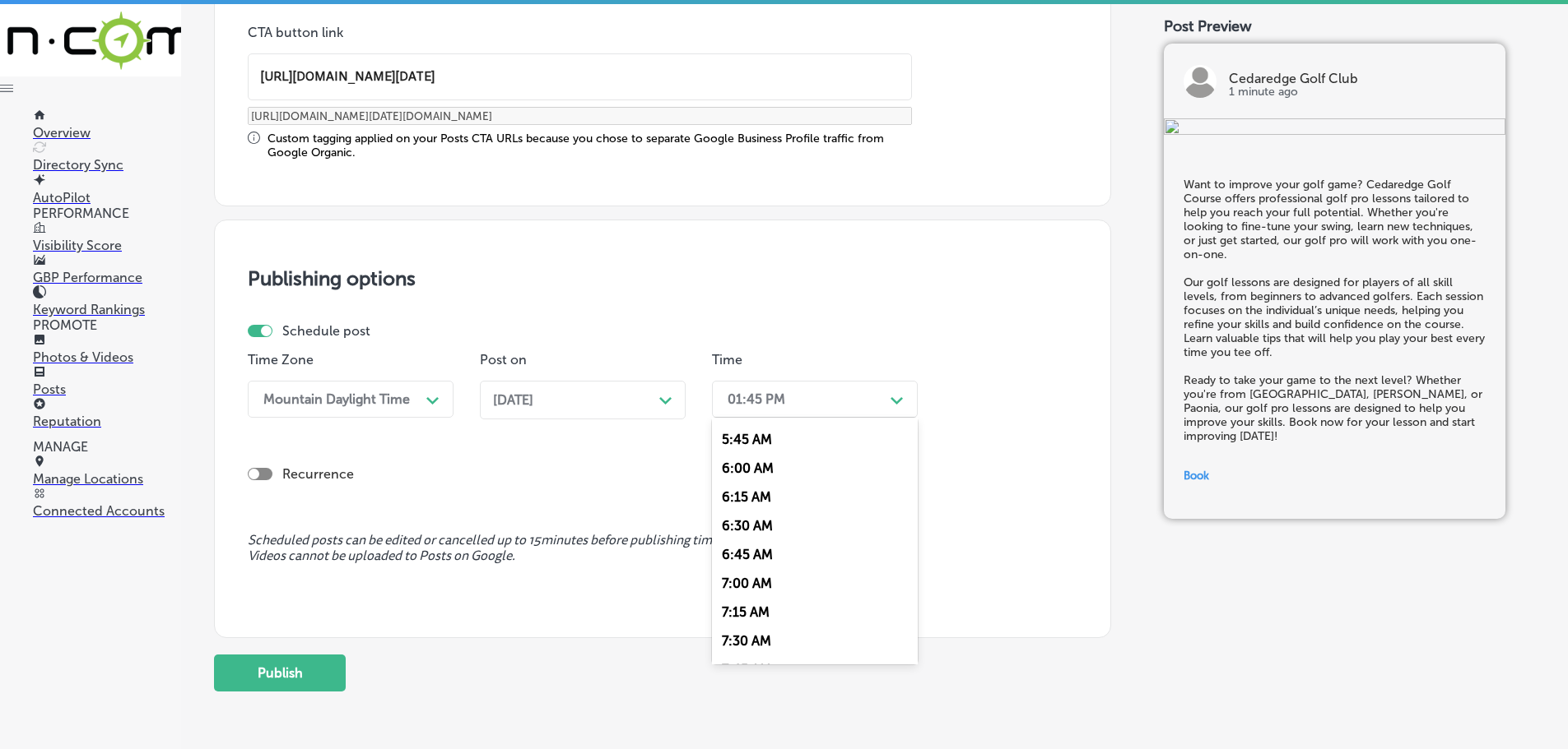
click at [749, 587] on div "7:00 AM" at bounding box center [815, 583] width 206 height 29
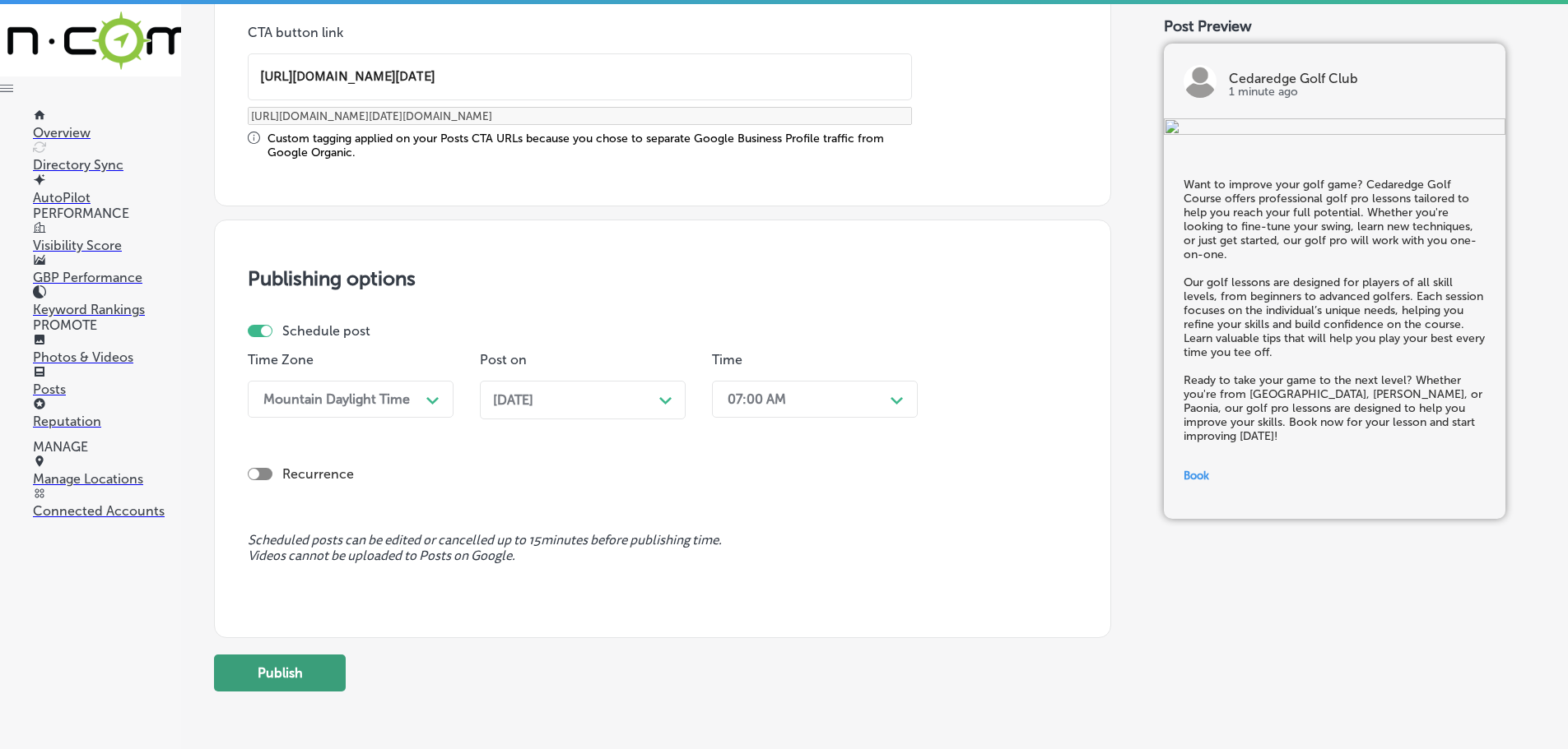
click at [306, 674] on button "Publish" at bounding box center [279, 673] width 131 height 37
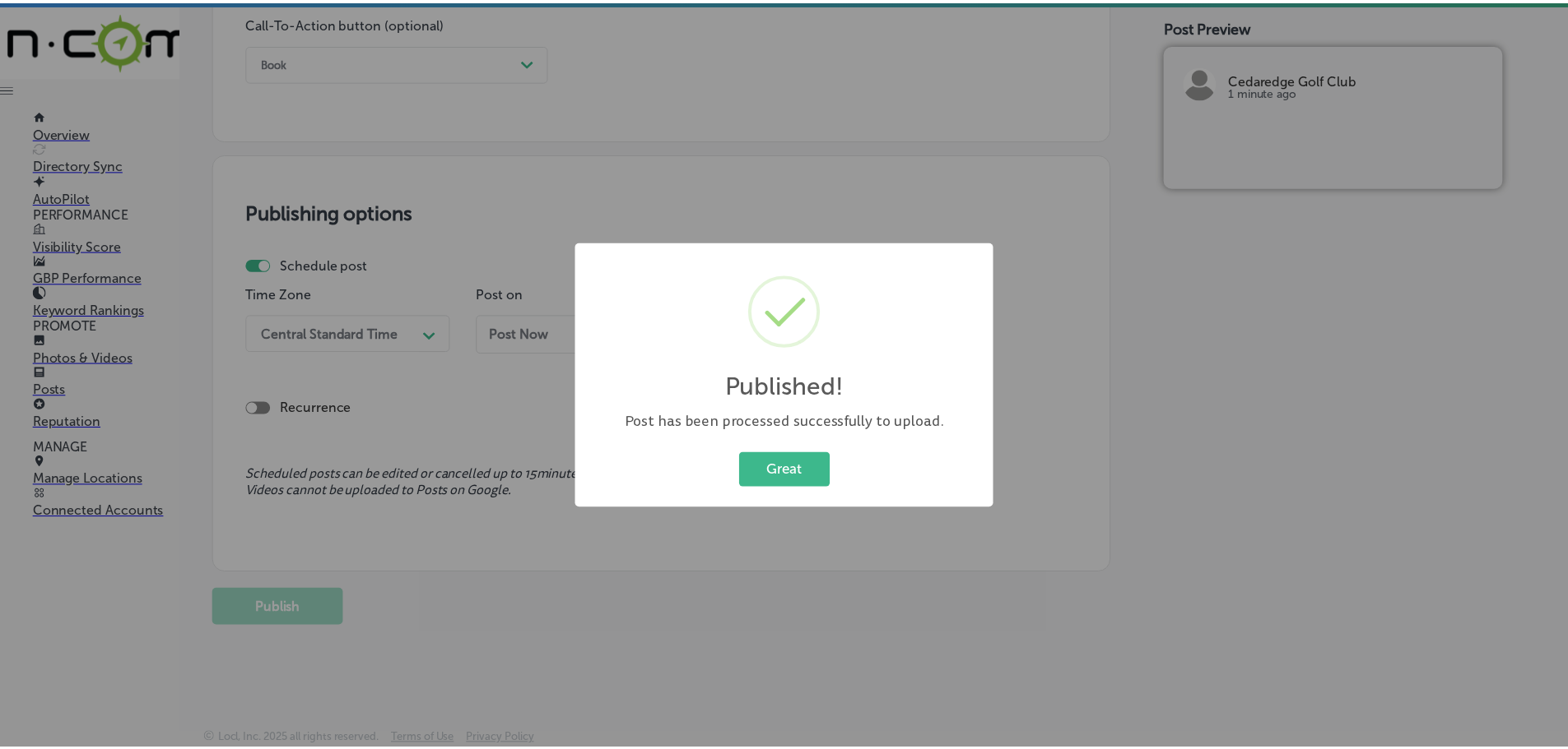
scroll to position [1225, 0]
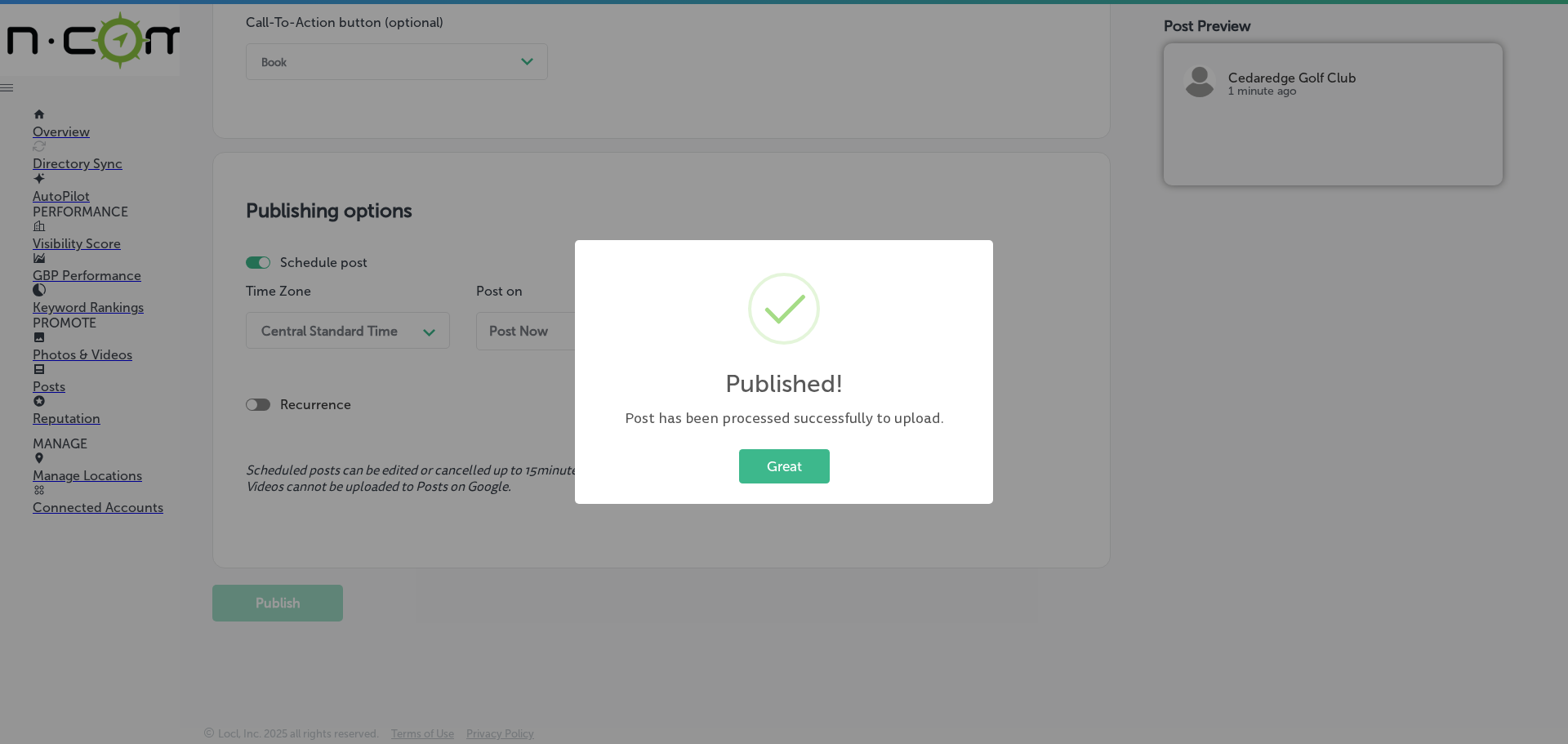
drag, startPoint x: 793, startPoint y: 471, endPoint x: 883, endPoint y: 563, distance: 128.7
click at [794, 470] on button "Great" at bounding box center [784, 466] width 90 height 33
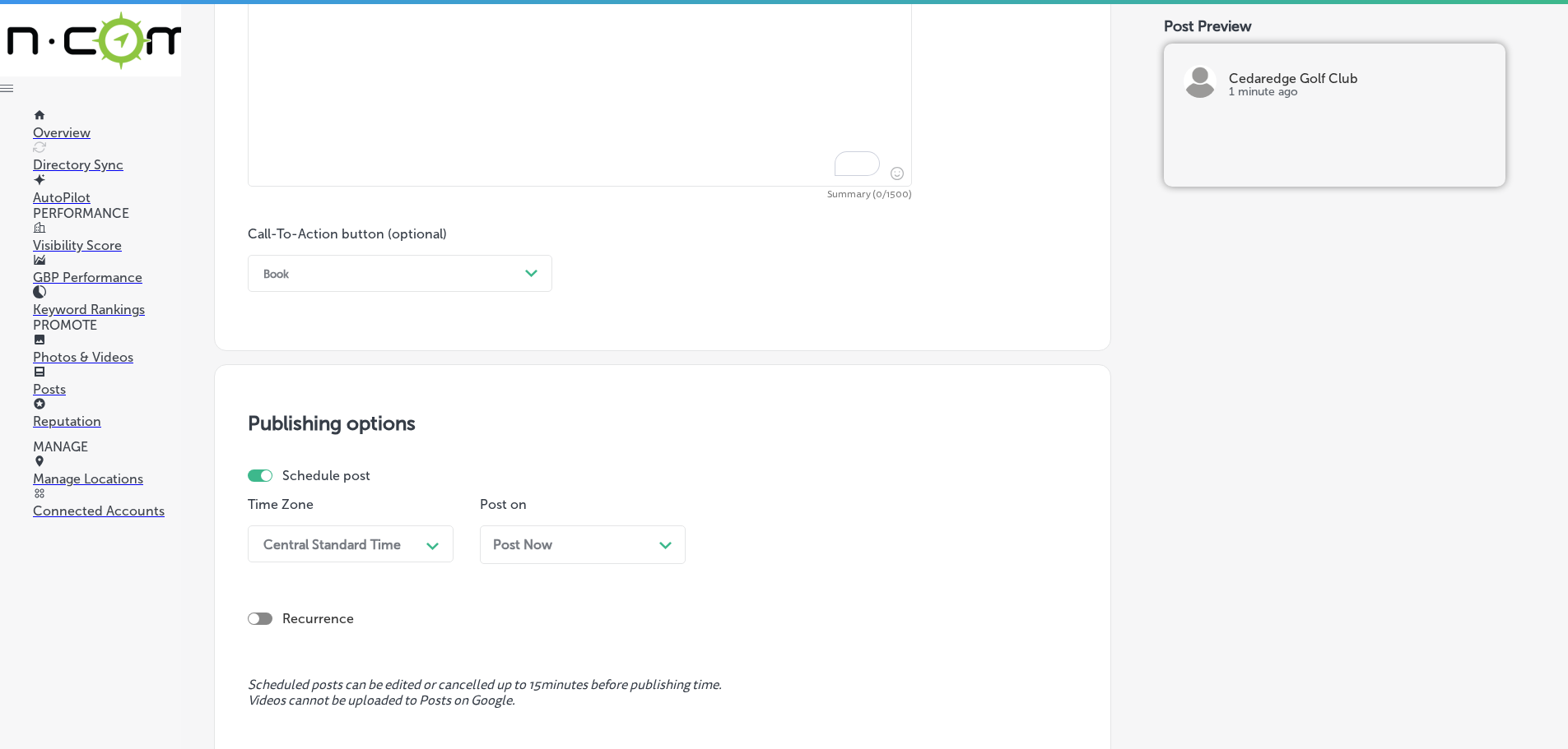
scroll to position [732, 0]
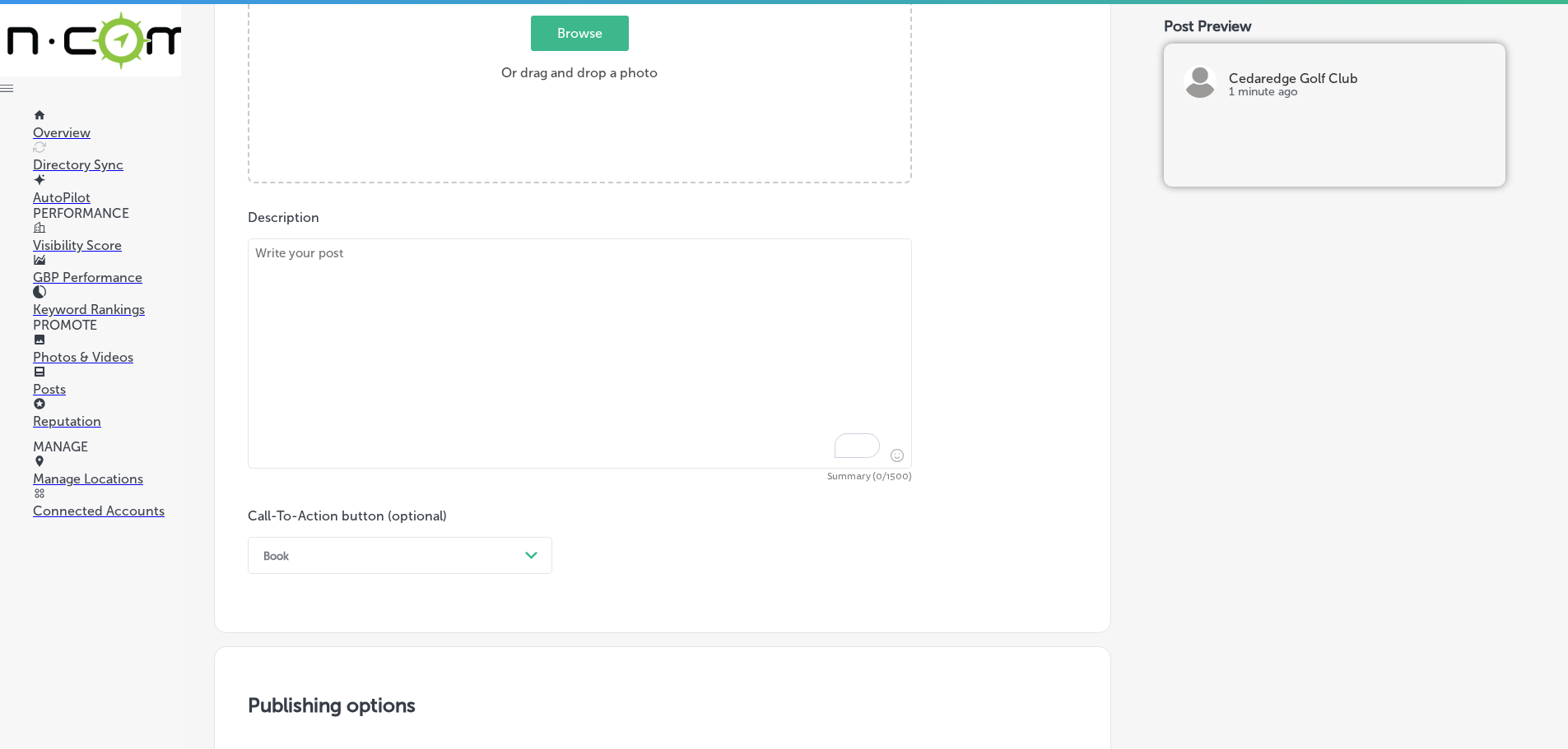
click at [596, 338] on textarea "To enrich screen reader interactions, please activate Accessibility in Grammarl…" at bounding box center [580, 353] width 664 height 230
paste textarea "At [GEOGRAPHIC_DATA], we make it easy for you to enjoy a round of golf, even if…"
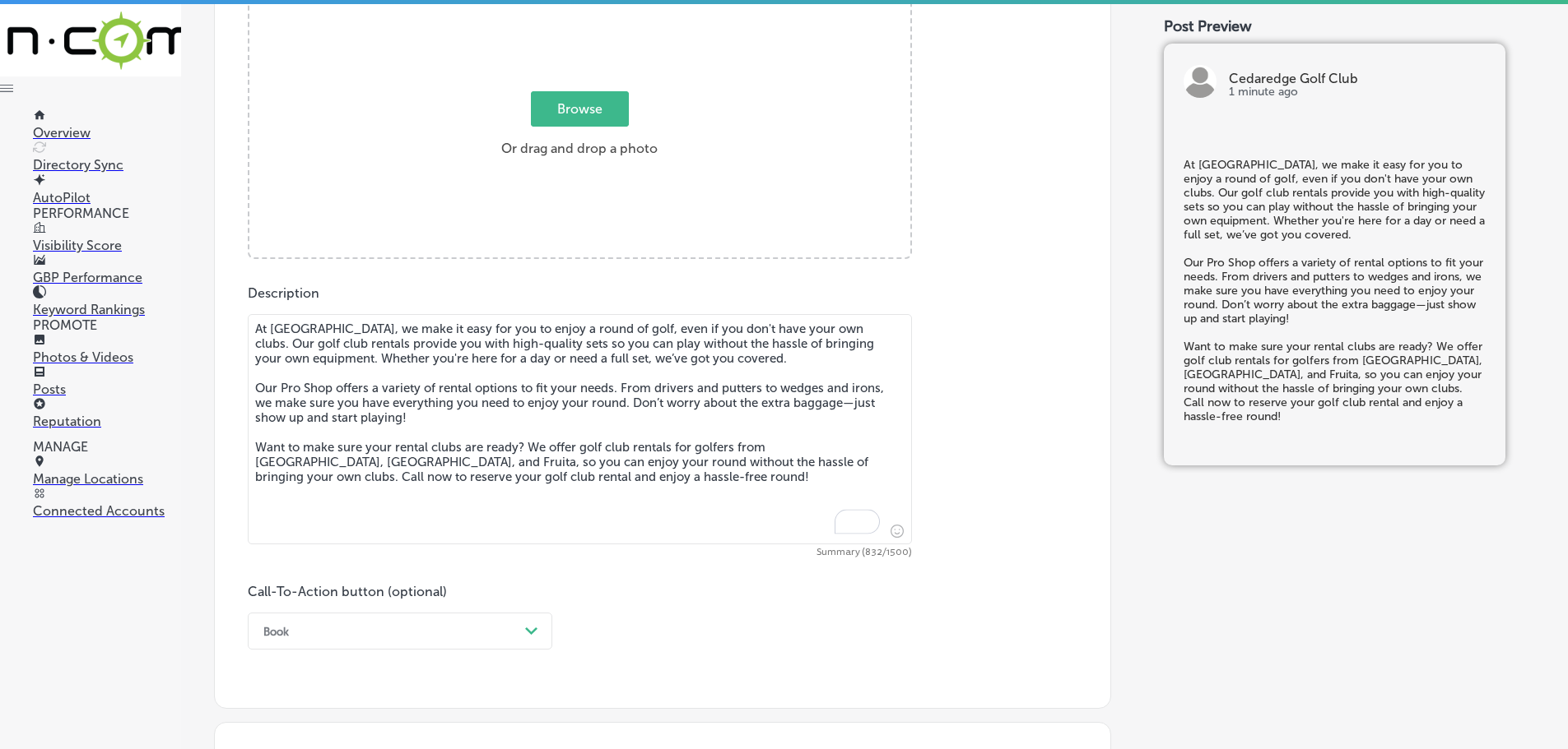
scroll to position [567, 0]
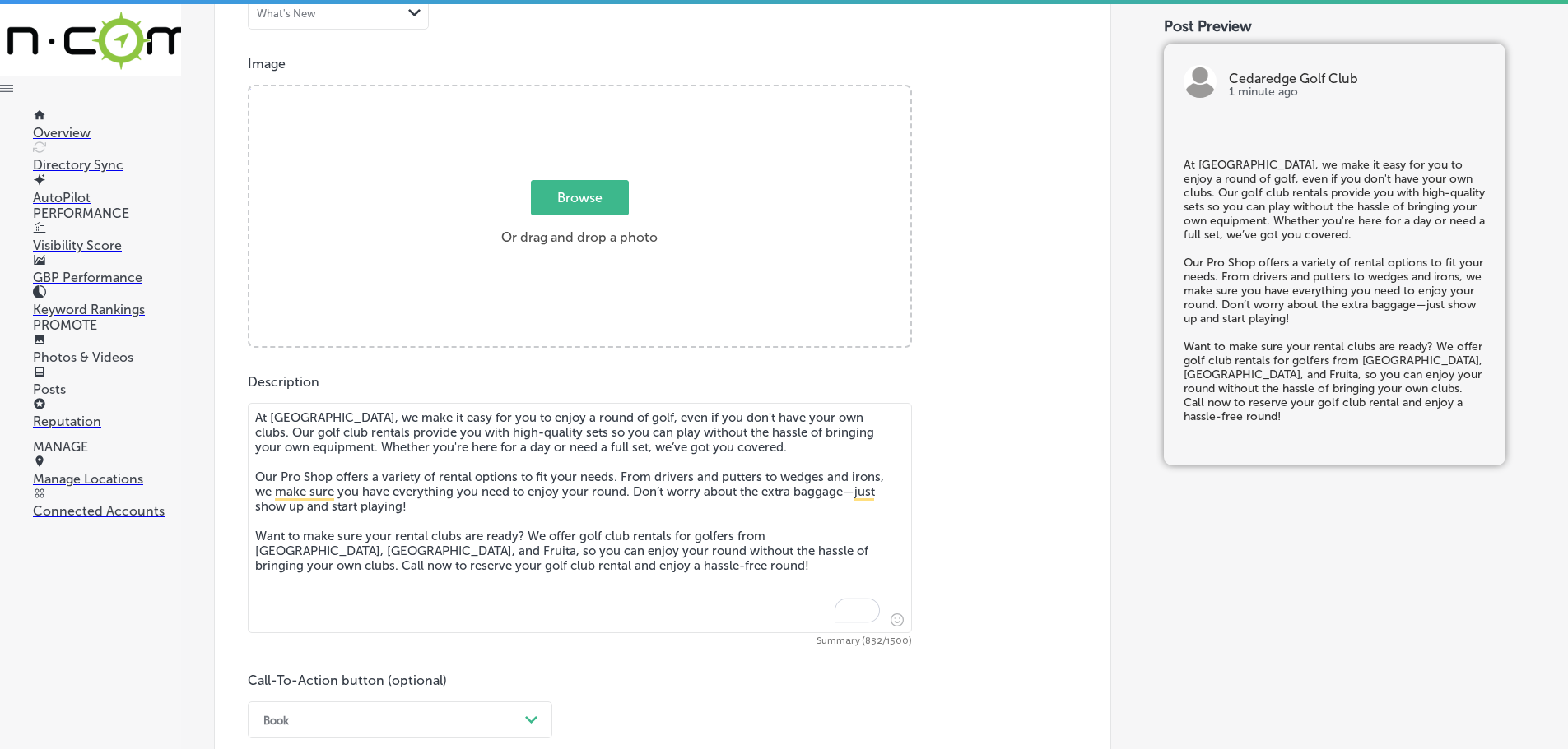
type textarea "At [GEOGRAPHIC_DATA], we make it easy for you to enjoy a round of golf, even if…"
click at [615, 204] on span "Browse" at bounding box center [579, 198] width 98 height 36
click at [615, 91] on input "Browse Or drag and drop a photo" at bounding box center [579, 88] width 660 height 5
type input "C:\fakepath\Fairway (1).jpg"
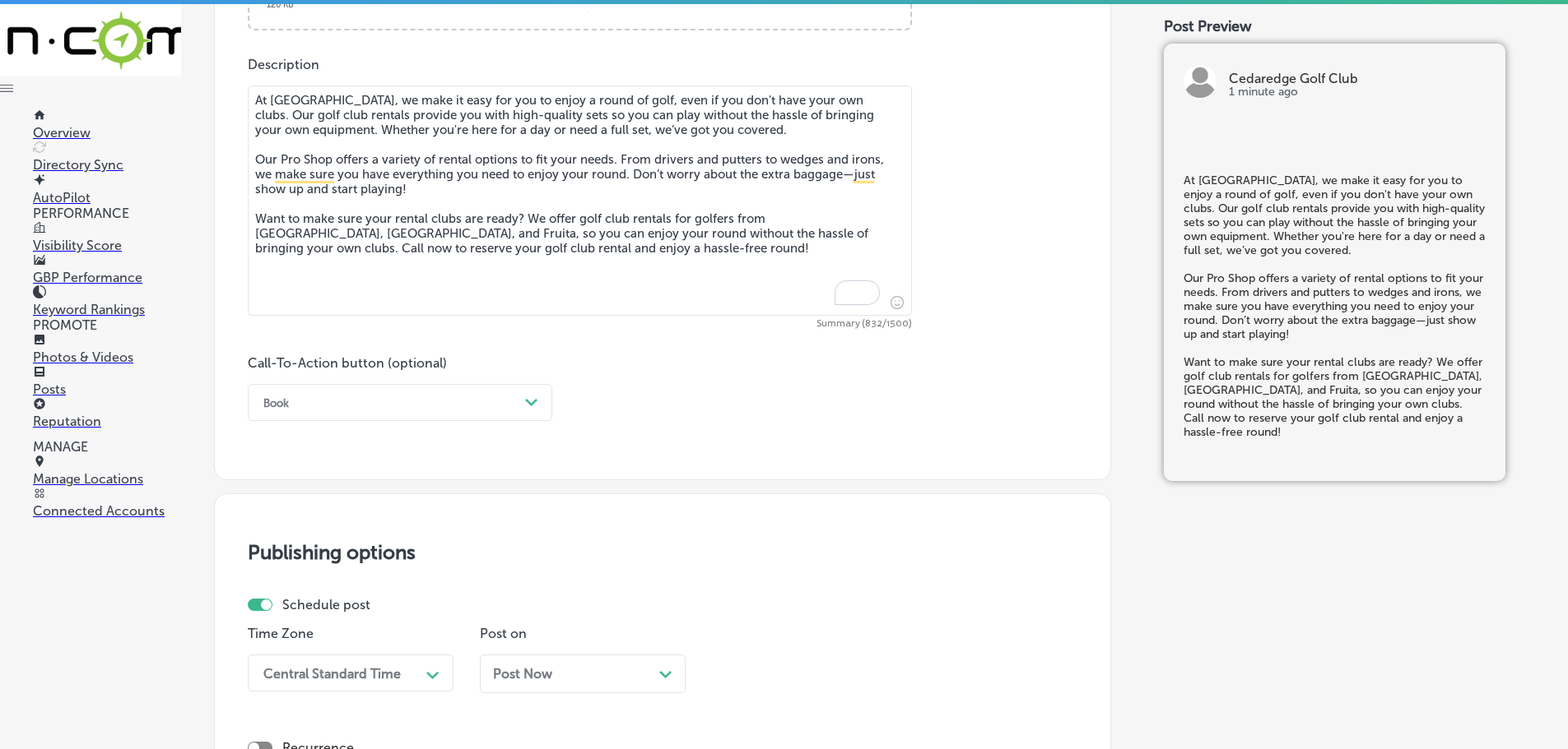
scroll to position [979, 0]
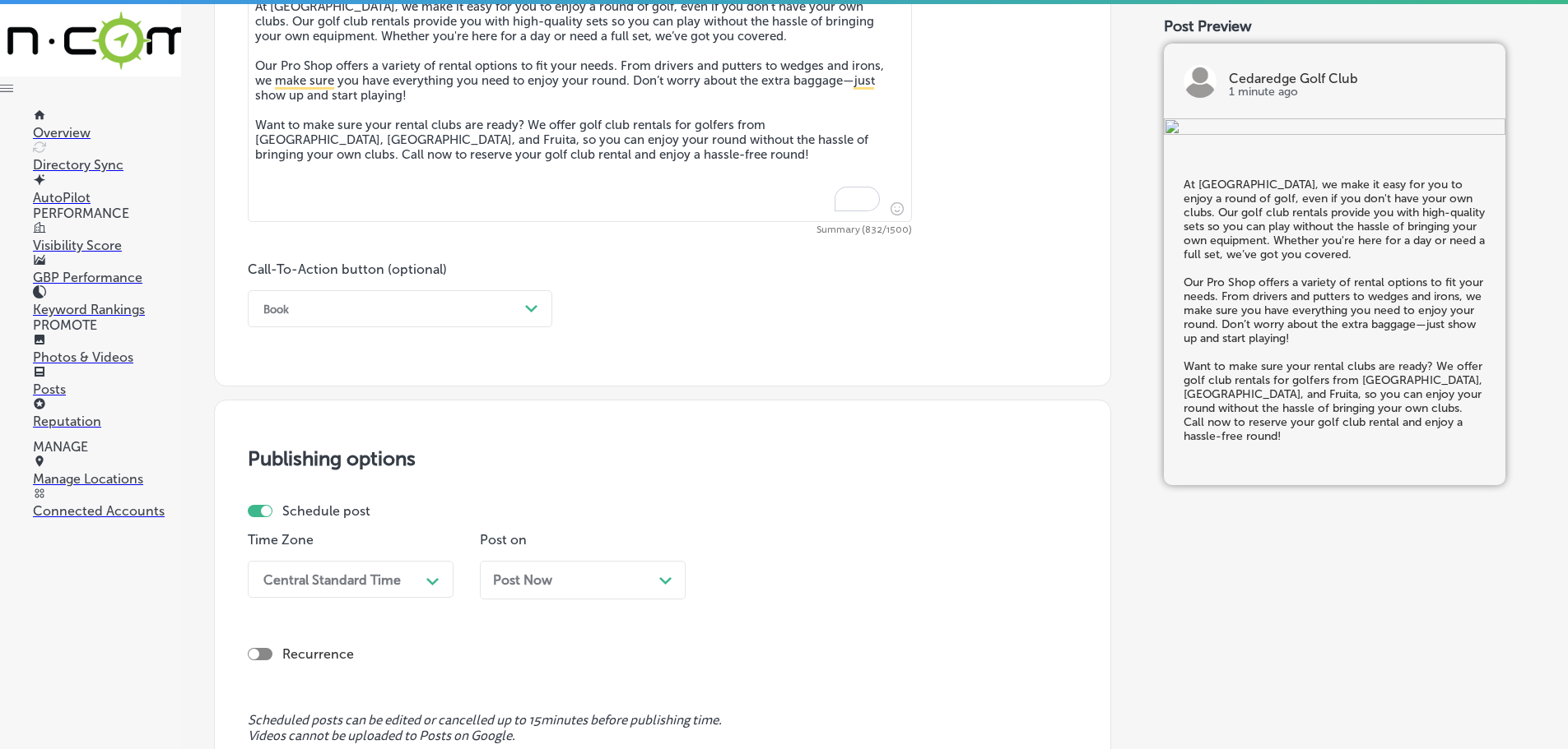
click at [522, 310] on div "Path Created with Sketch." at bounding box center [531, 309] width 27 height 27
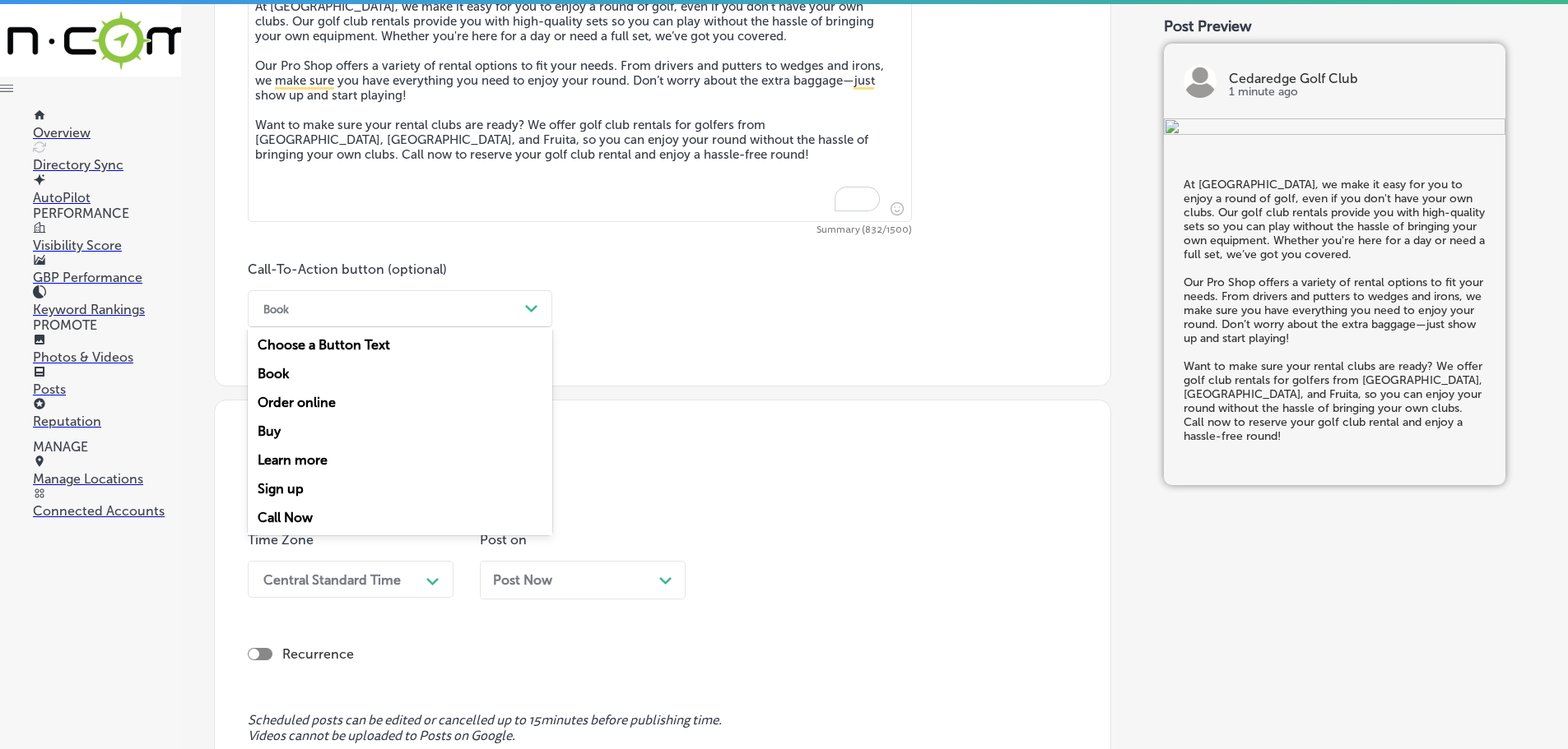
click at [285, 517] on div "Call Now" at bounding box center [400, 517] width 305 height 29
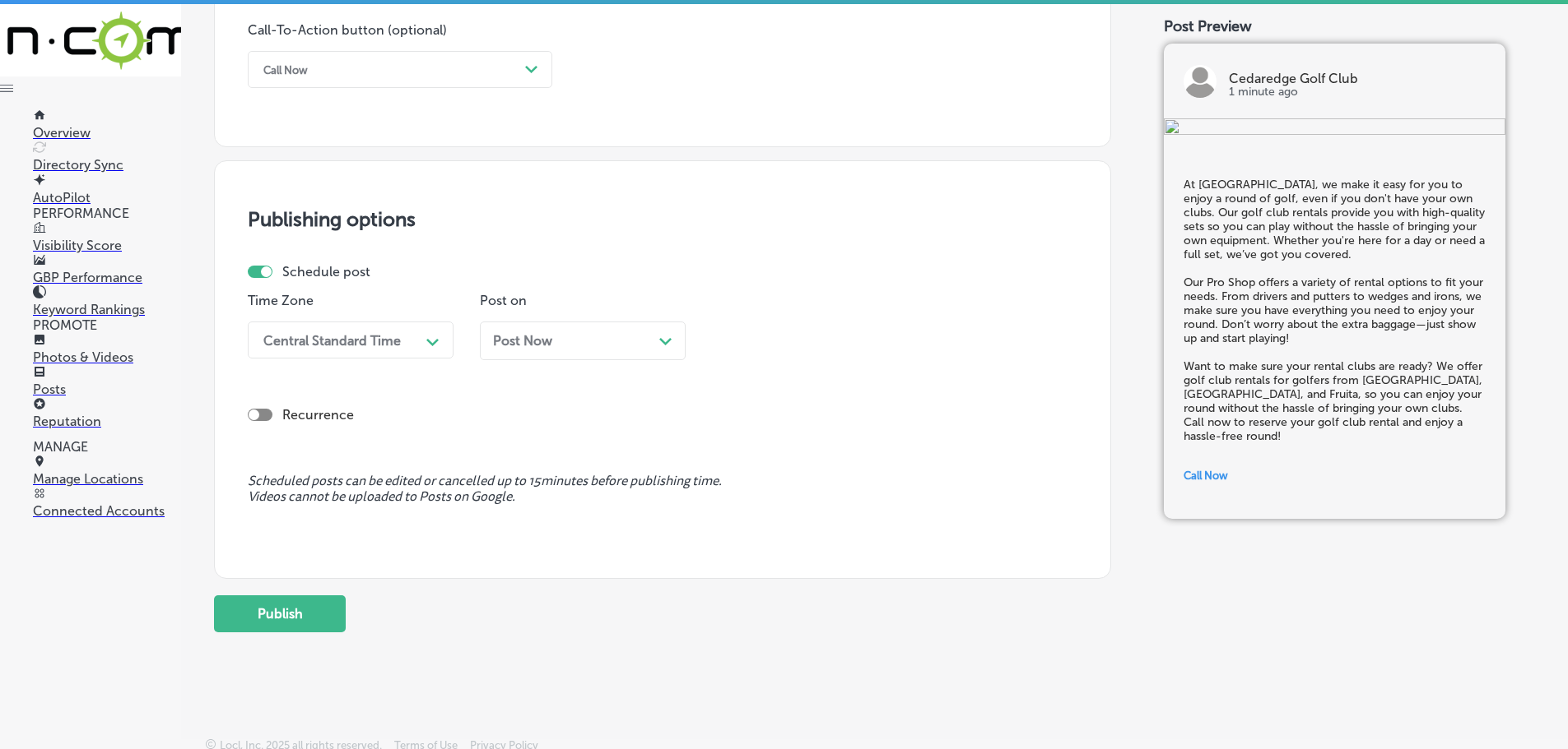
scroll to position [1225, 0]
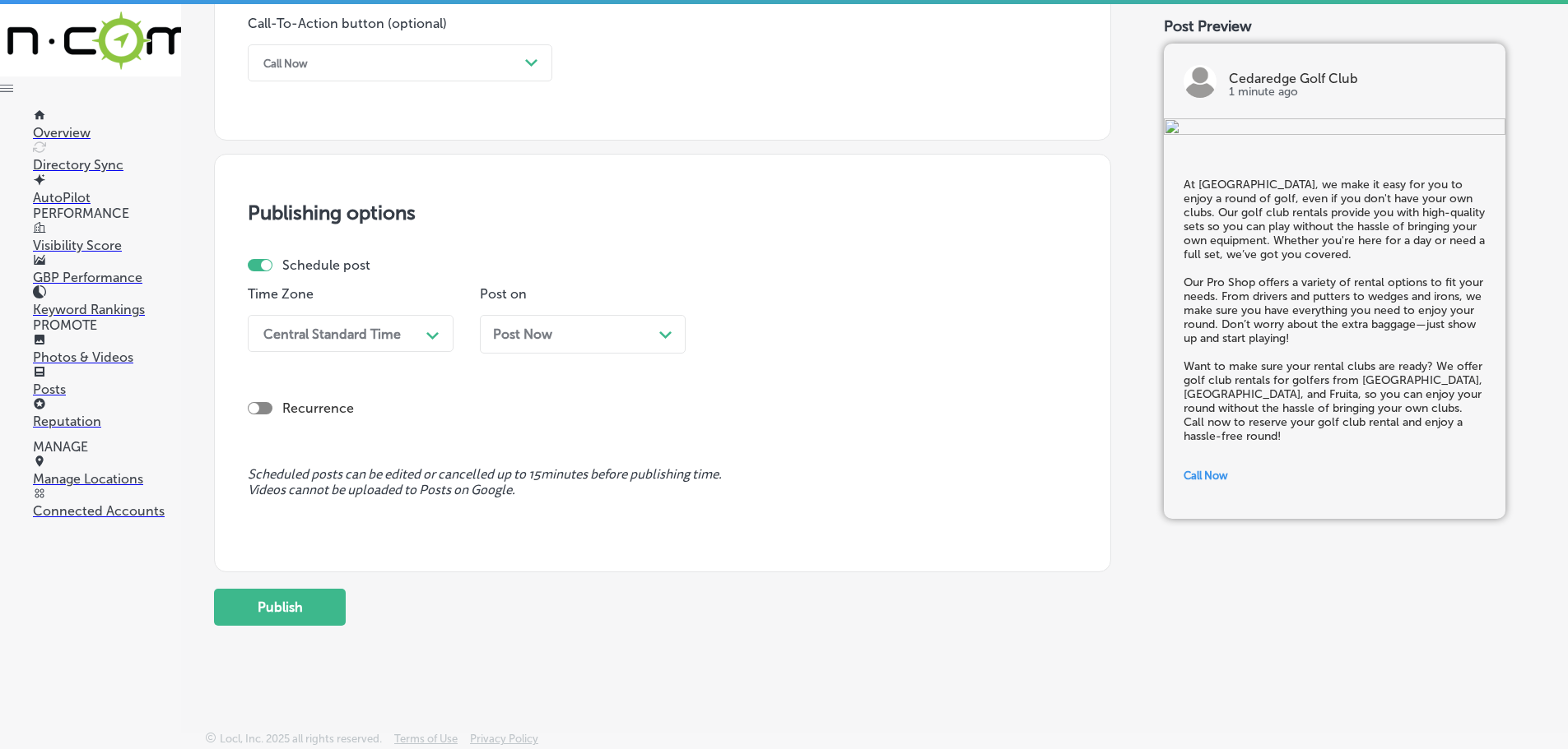
click at [426, 336] on icon "Path Created with Sketch." at bounding box center [432, 335] width 12 height 7
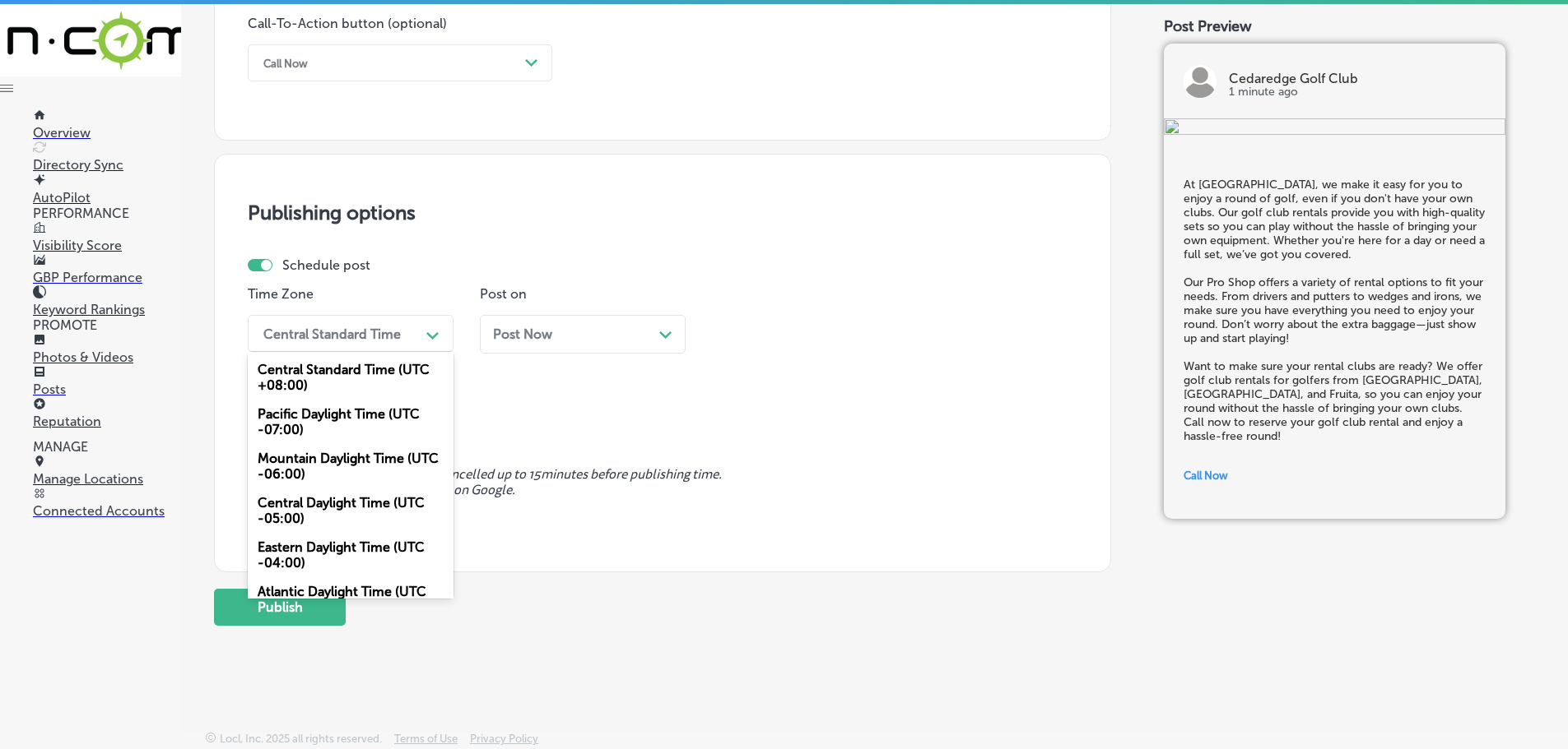
click at [316, 455] on div "Mountain Daylight Time (UTC -06:00)" at bounding box center [351, 466] width 206 height 44
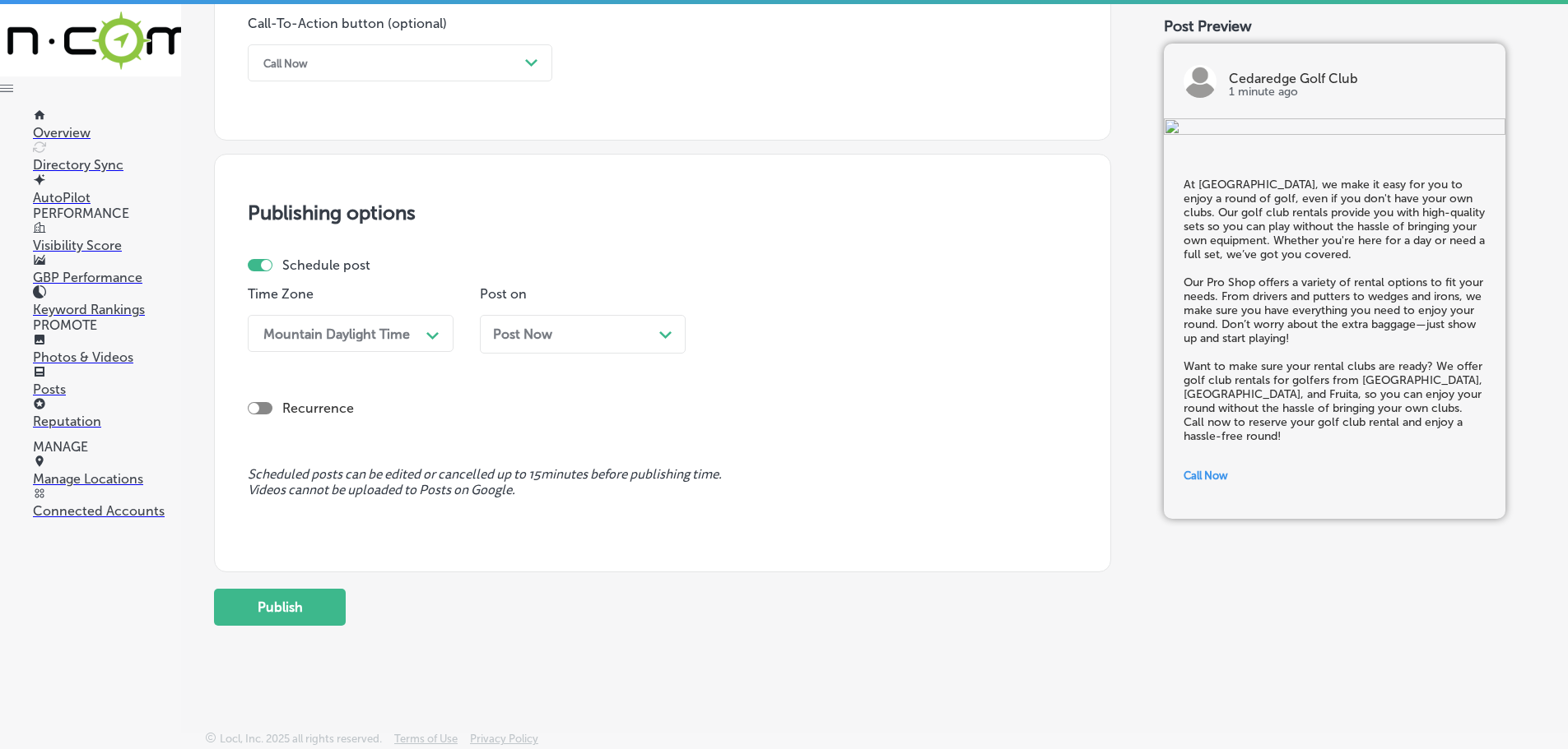
click at [659, 330] on div "Path Created with Sketch." at bounding box center [665, 332] width 13 height 13
click at [856, 336] on div "01:45 PM" at bounding box center [802, 333] width 164 height 29
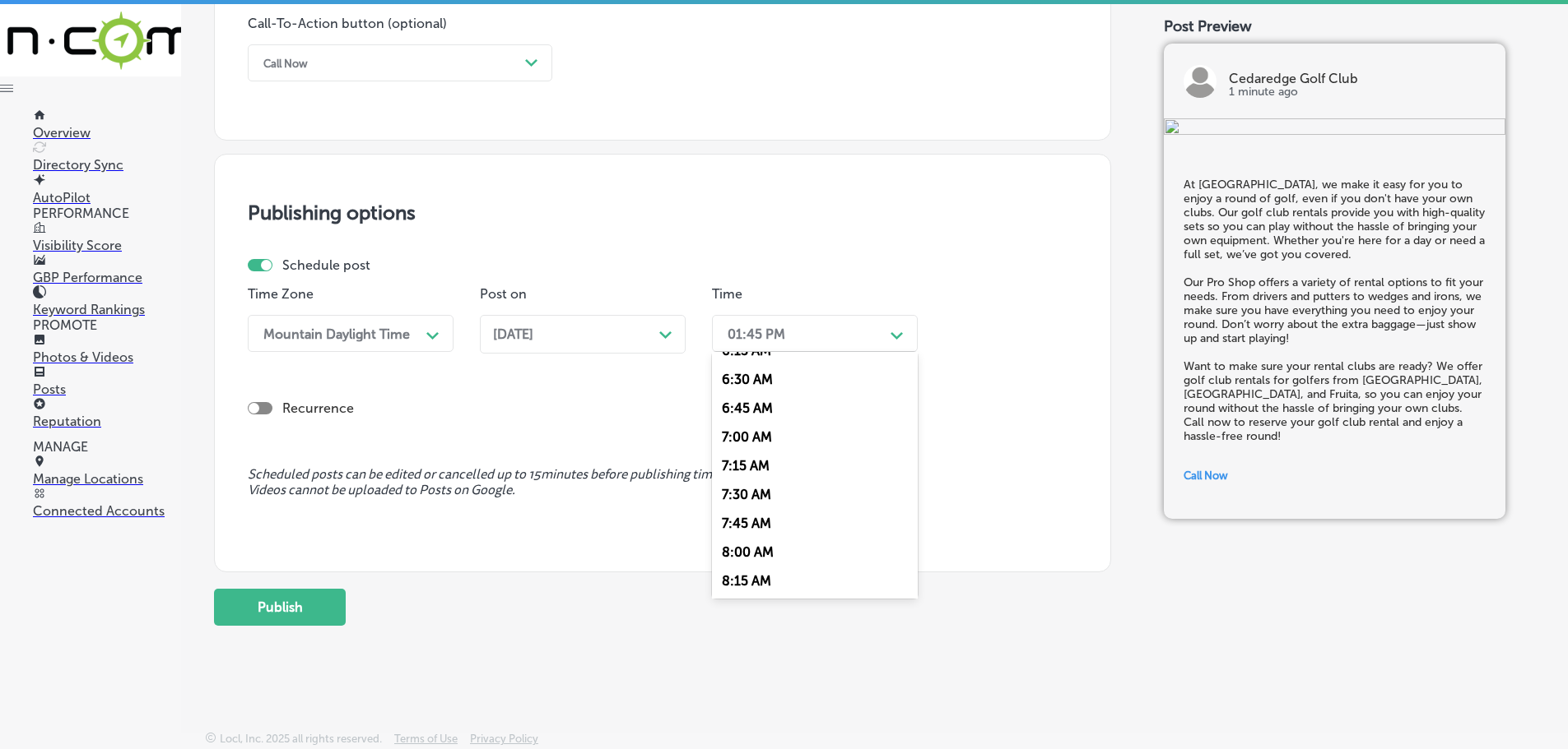
scroll to position [740, 0]
click at [766, 435] on div "7:00 AM" at bounding box center [815, 435] width 206 height 29
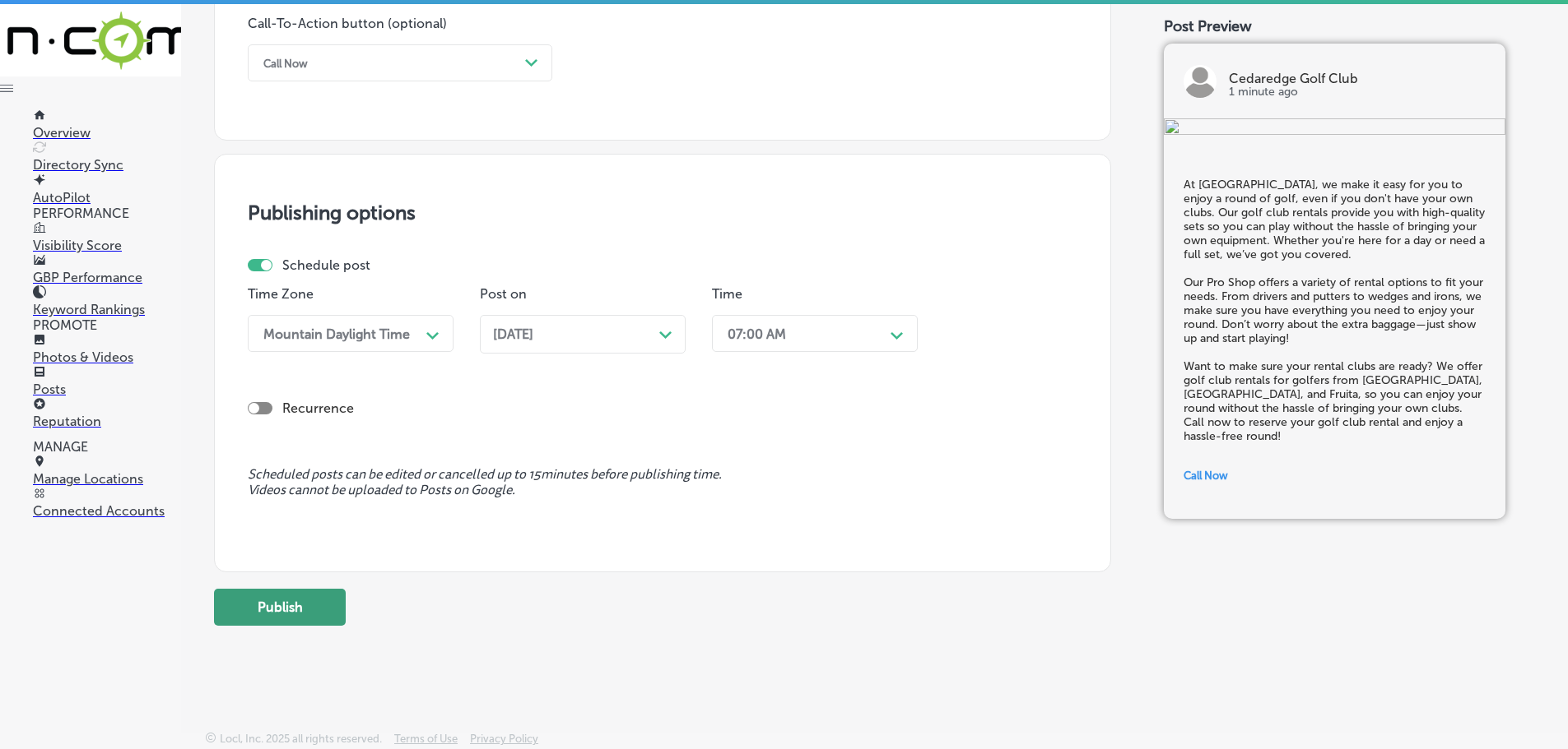
click at [333, 598] on button "Publish" at bounding box center [279, 607] width 131 height 37
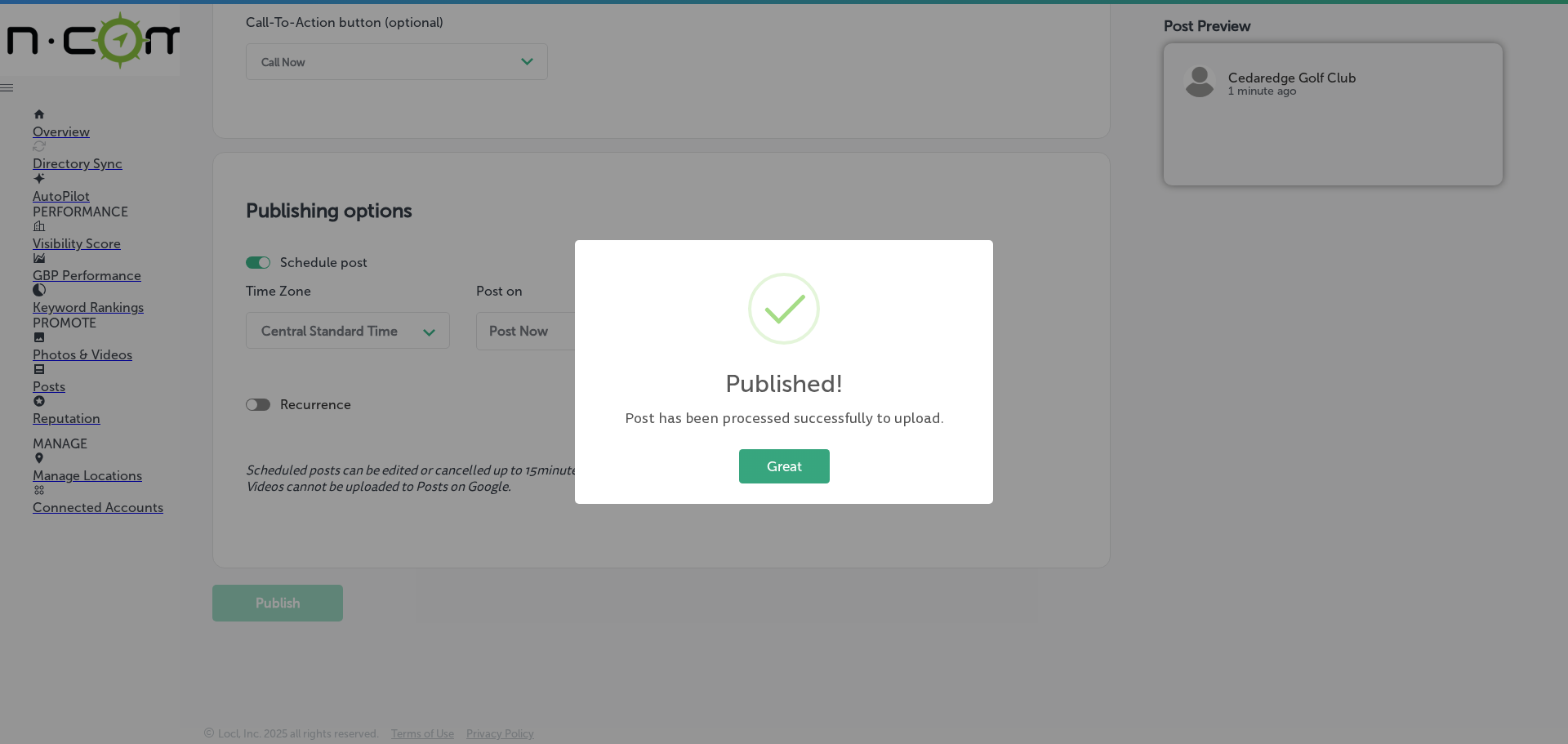
click at [817, 470] on button "Great" at bounding box center [784, 466] width 90 height 33
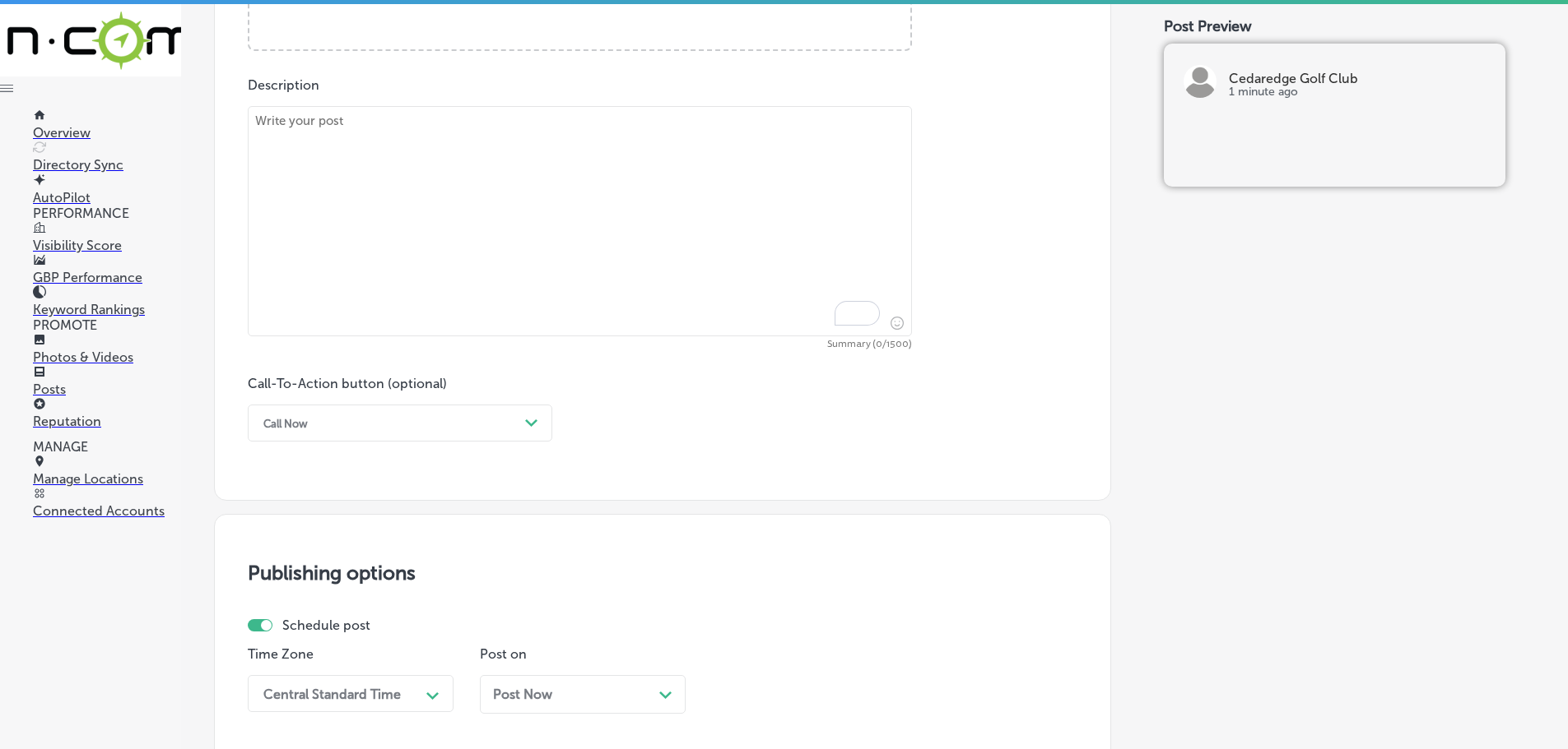
scroll to position [814, 0]
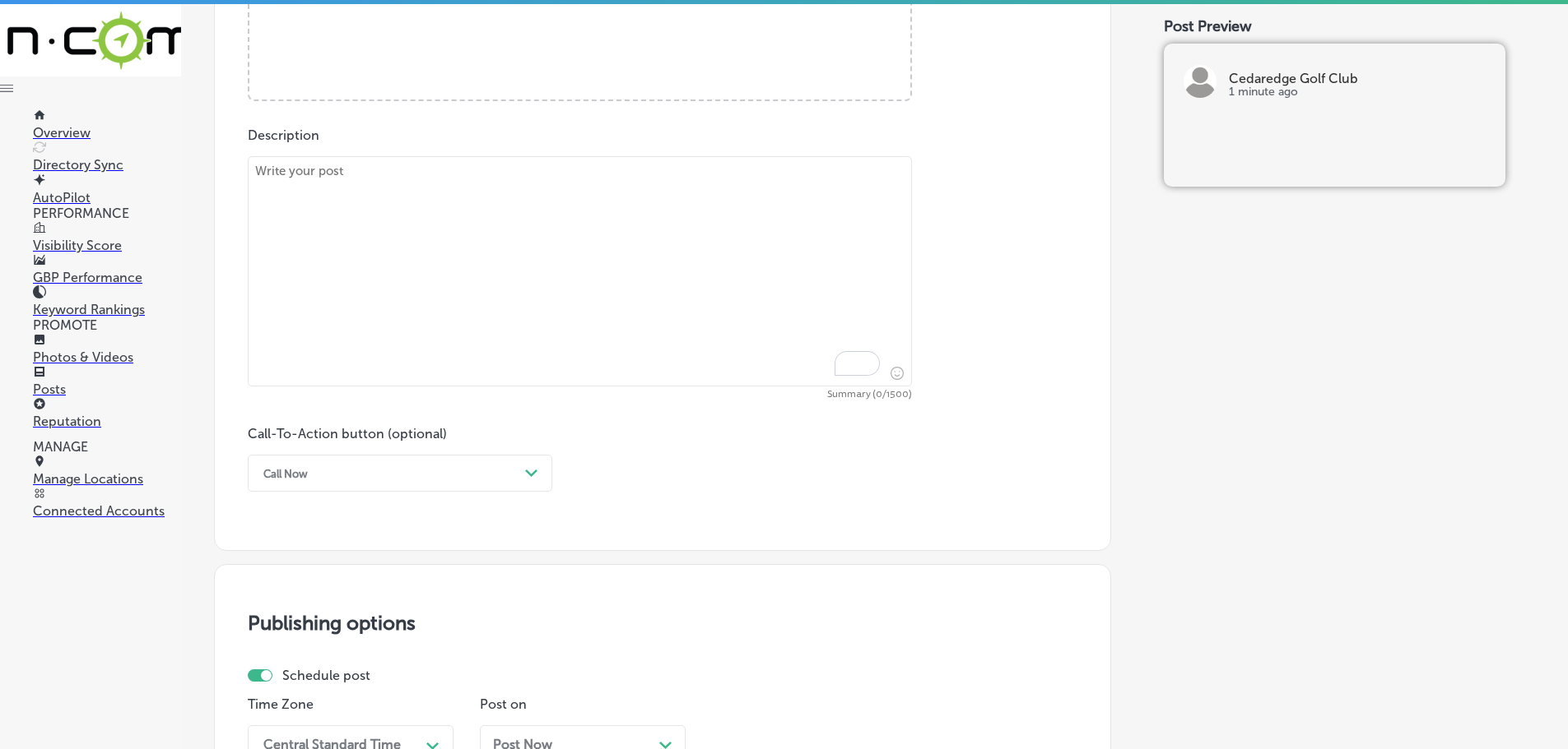
click at [535, 248] on textarea "To enrich screen reader interactions, please activate Accessibility in Grammarl…" at bounding box center [580, 271] width 664 height 230
paste textarea "Ready to put your skills to the test? [GEOGRAPHIC_DATA] hosts a variety of golf…"
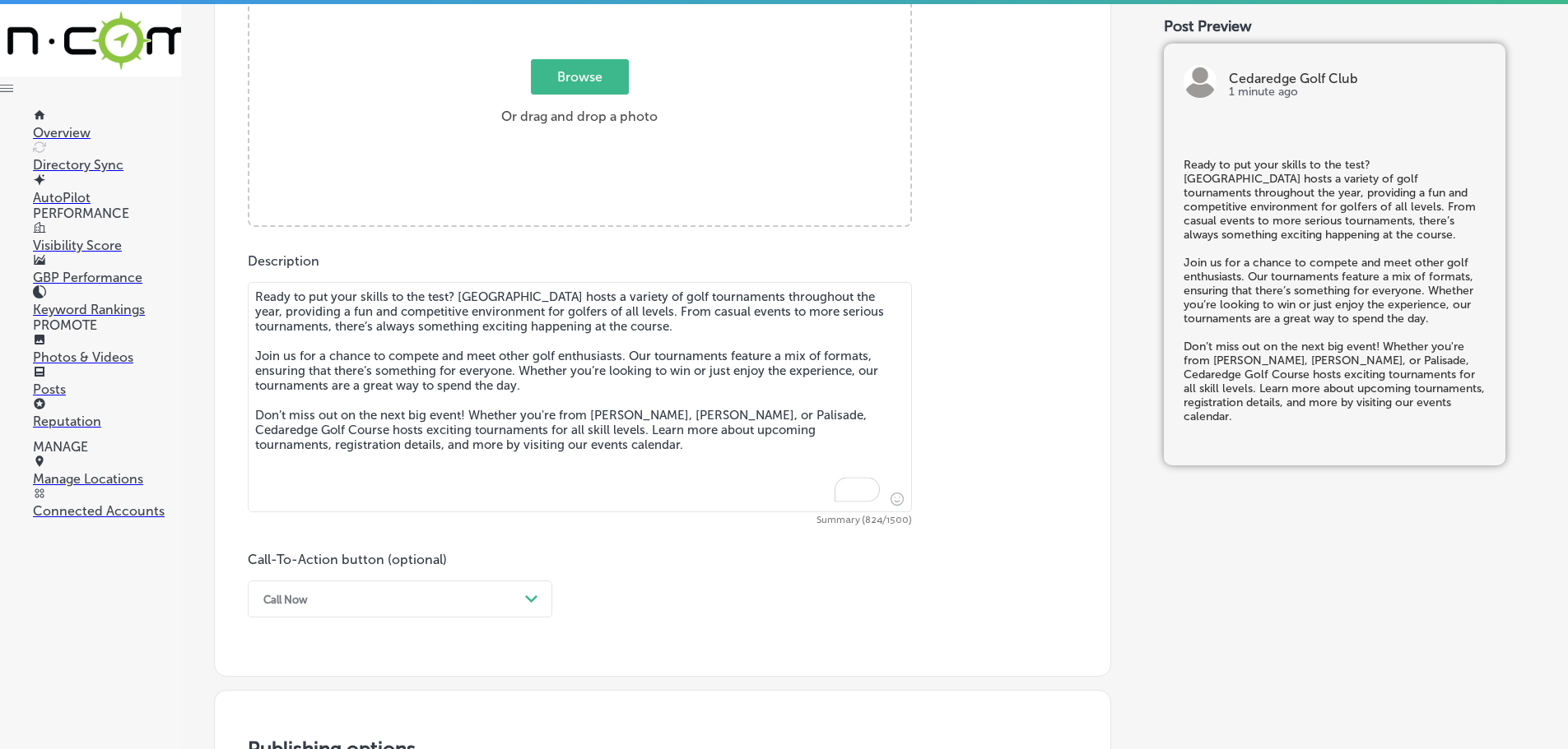
scroll to position [485, 0]
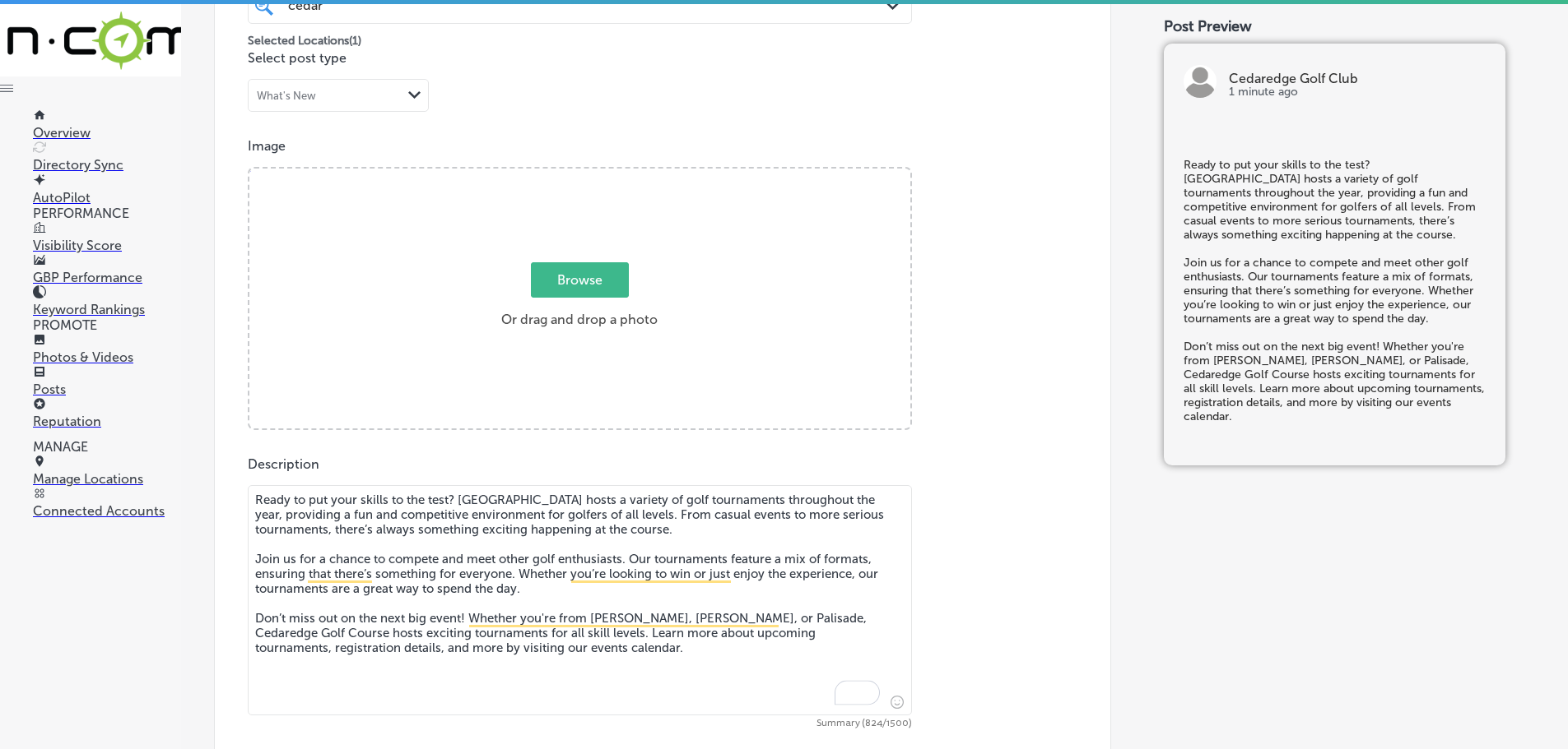
type textarea "Ready to put your skills to the test? [GEOGRAPHIC_DATA] hosts a variety of golf…"
click at [567, 277] on span "Browse" at bounding box center [579, 281] width 98 height 36
click at [567, 174] on input "Browse Or drag and drop a photo" at bounding box center [579, 171] width 660 height 5
type input "C:\fakepath\Scenic Green 2.png"
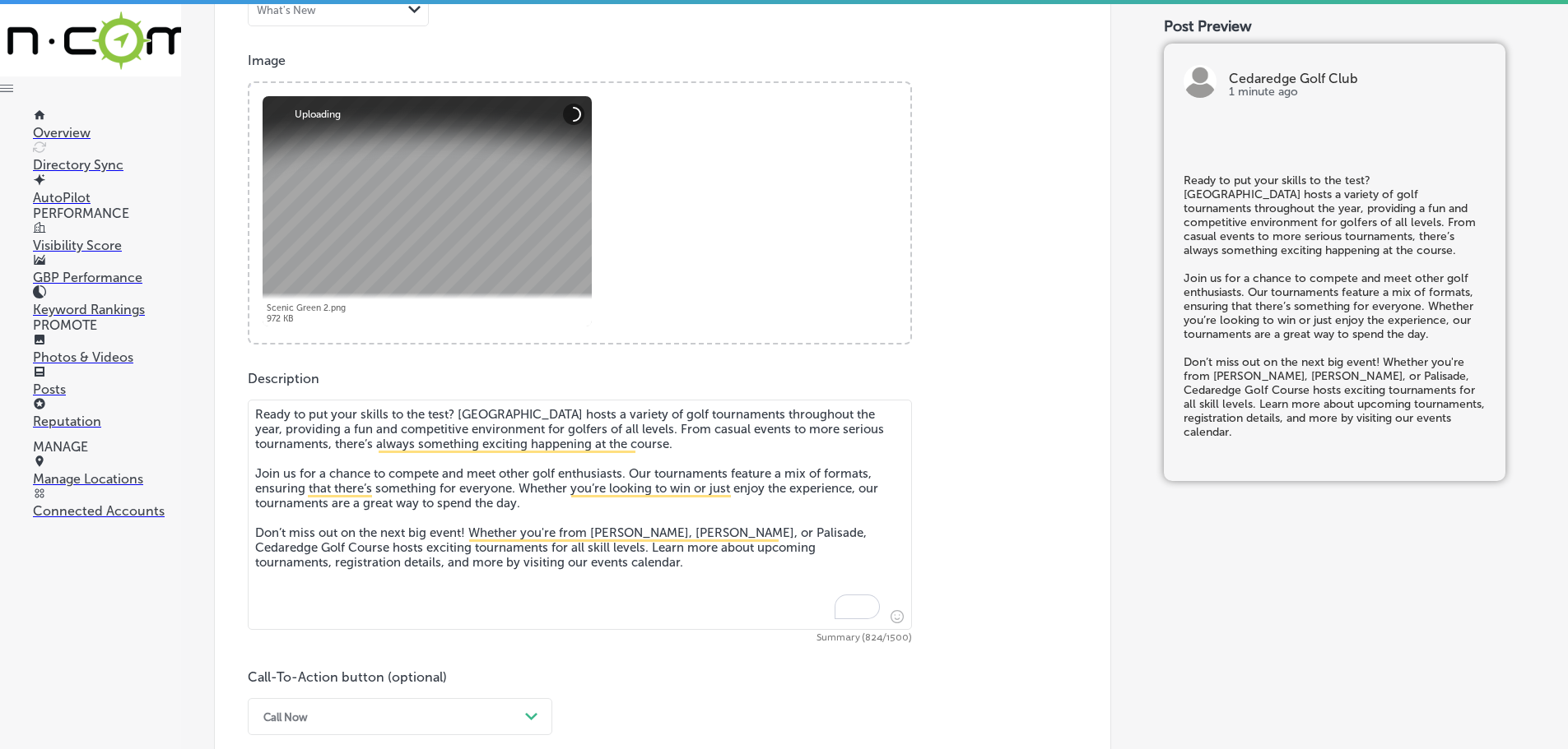
scroll to position [979, 0]
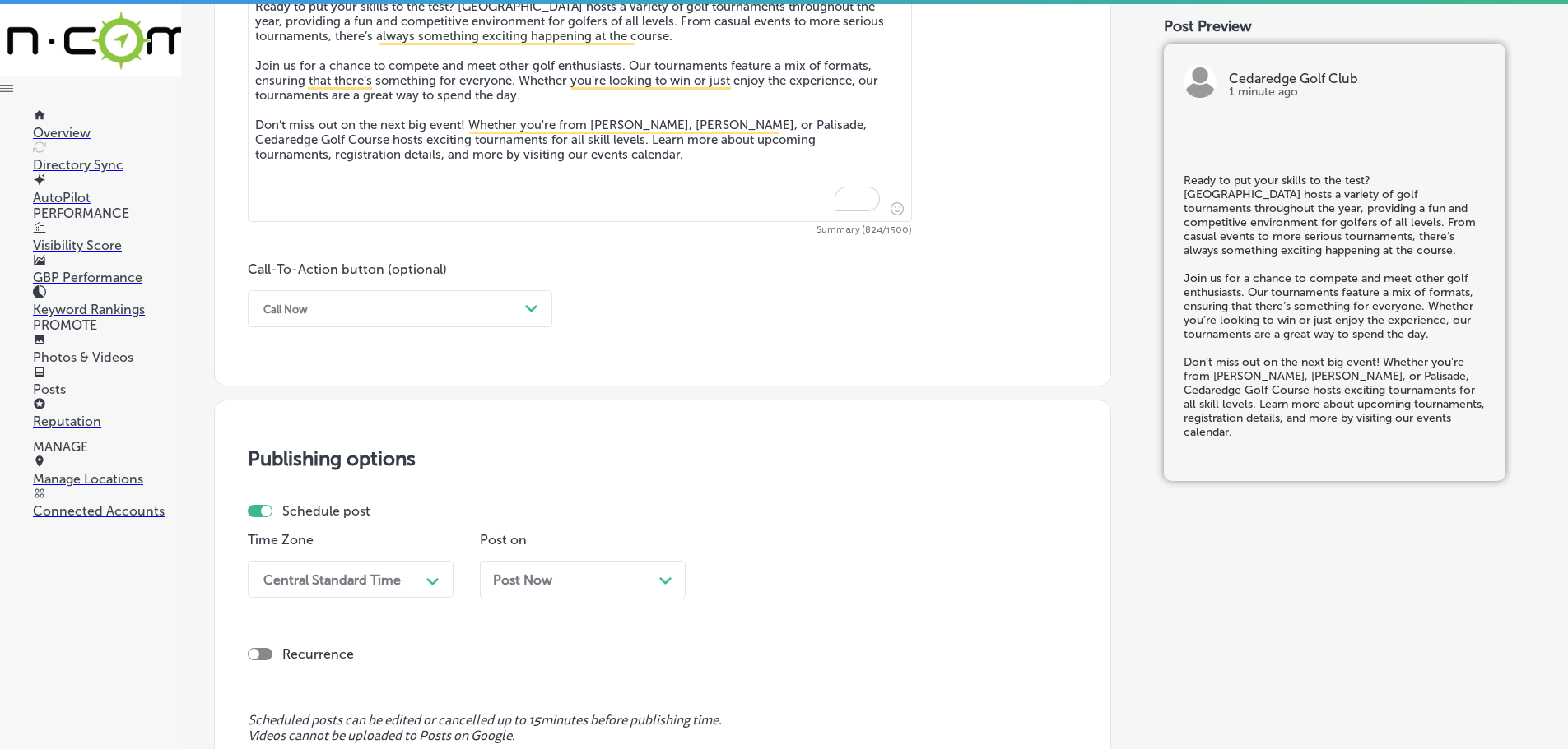
click at [500, 310] on div "Call Now" at bounding box center [387, 309] width 263 height 26
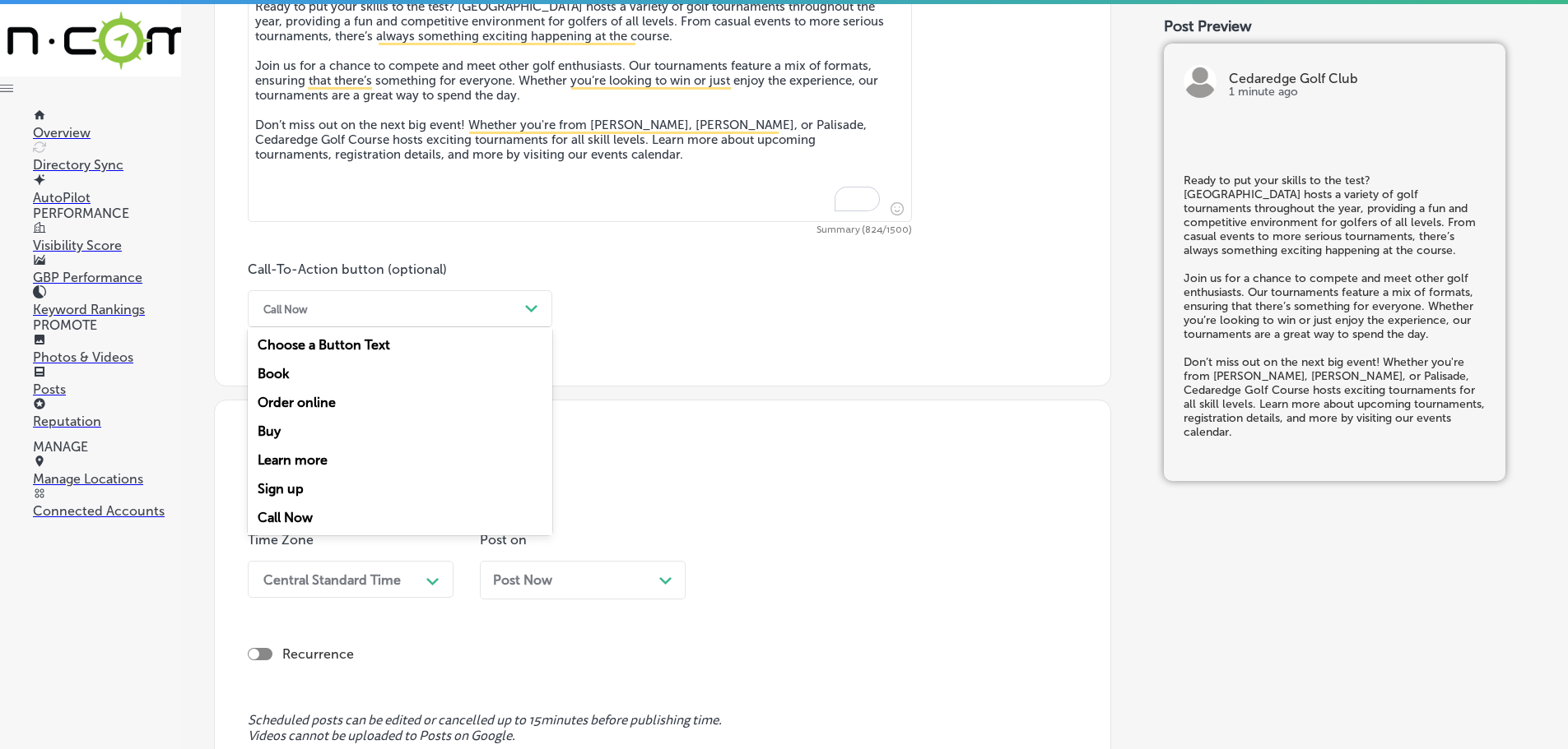
click at [292, 463] on div "Learn more" at bounding box center [400, 459] width 305 height 29
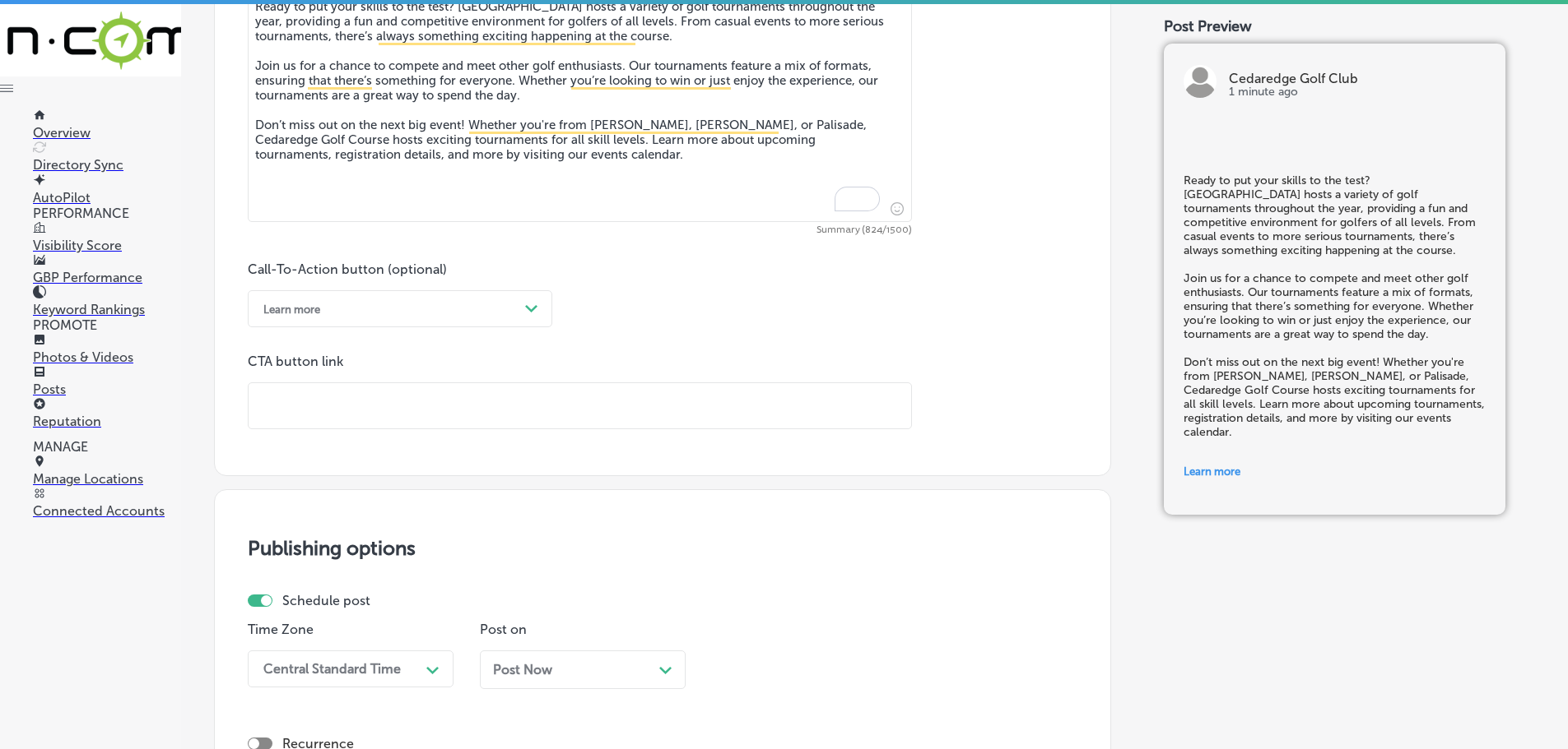
click at [430, 406] on input "text" at bounding box center [579, 406] width 662 height 45
paste input "[URL][DOMAIN_NAME]"
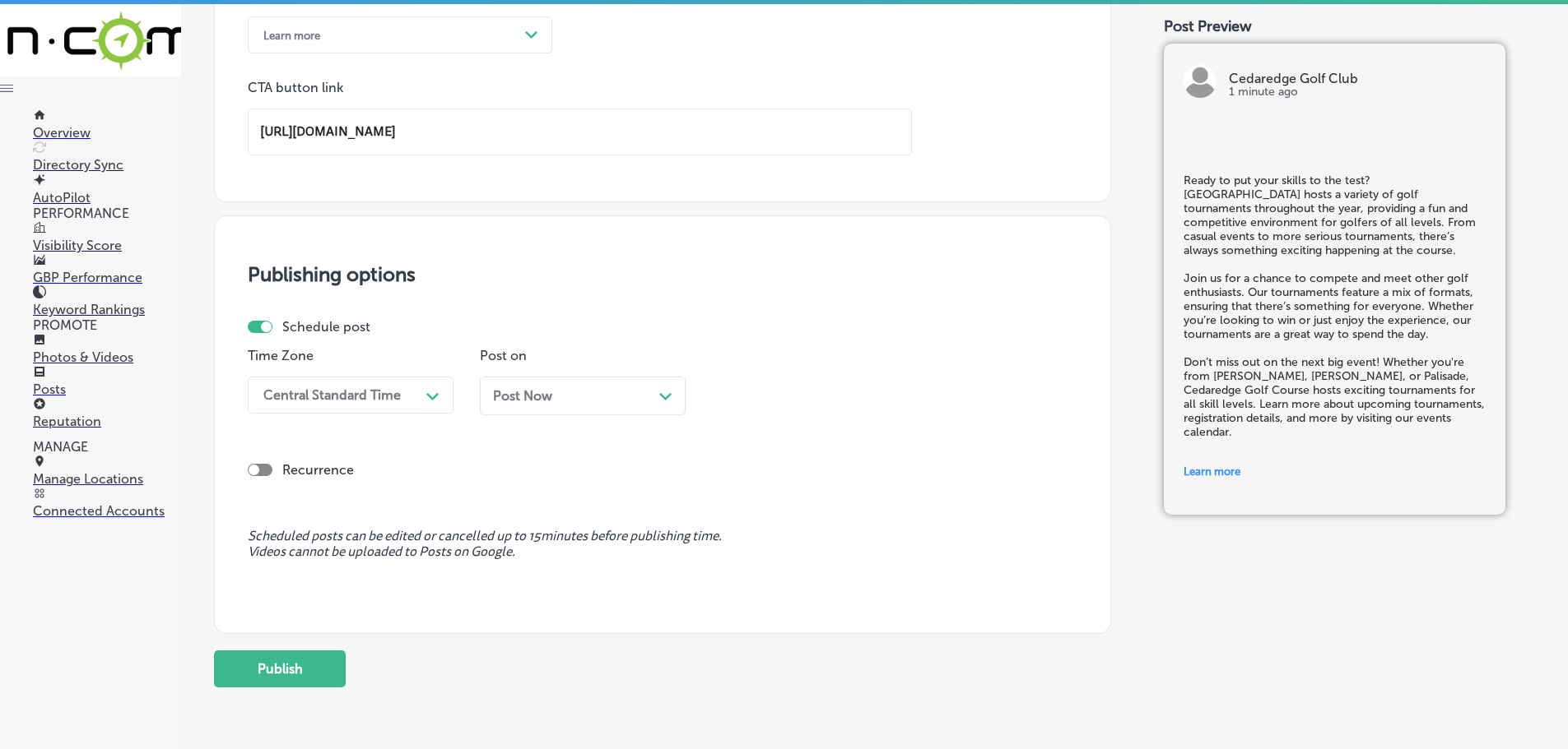
scroll to position [1308, 0]
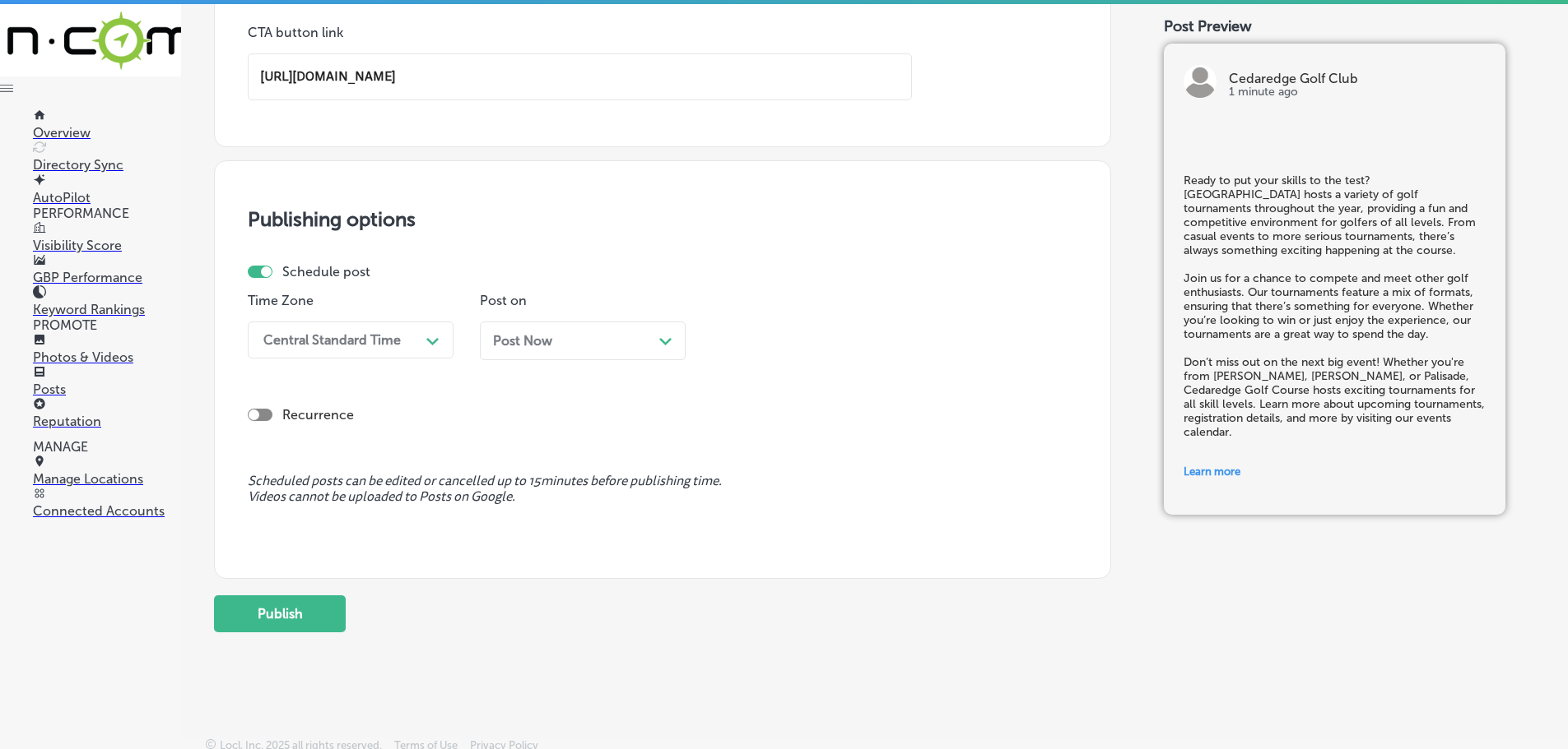
type input "[URL][DOMAIN_NAME]"
click at [430, 342] on polygon at bounding box center [432, 341] width 12 height 7
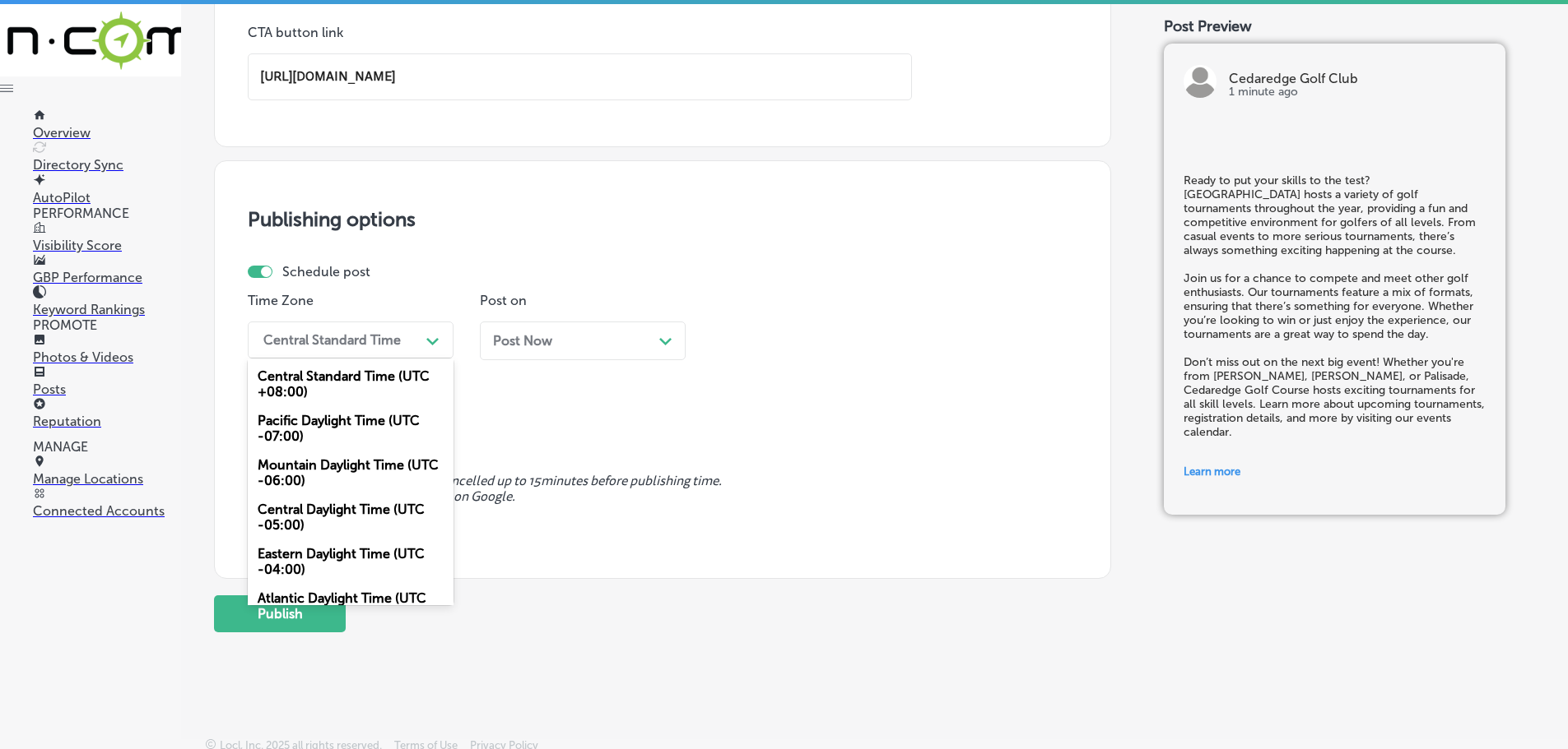
drag, startPoint x: 342, startPoint y: 470, endPoint x: 350, endPoint y: 466, distance: 8.9
click at [343, 470] on div "Mountain Daylight Time (UTC -06:00)" at bounding box center [351, 472] width 206 height 44
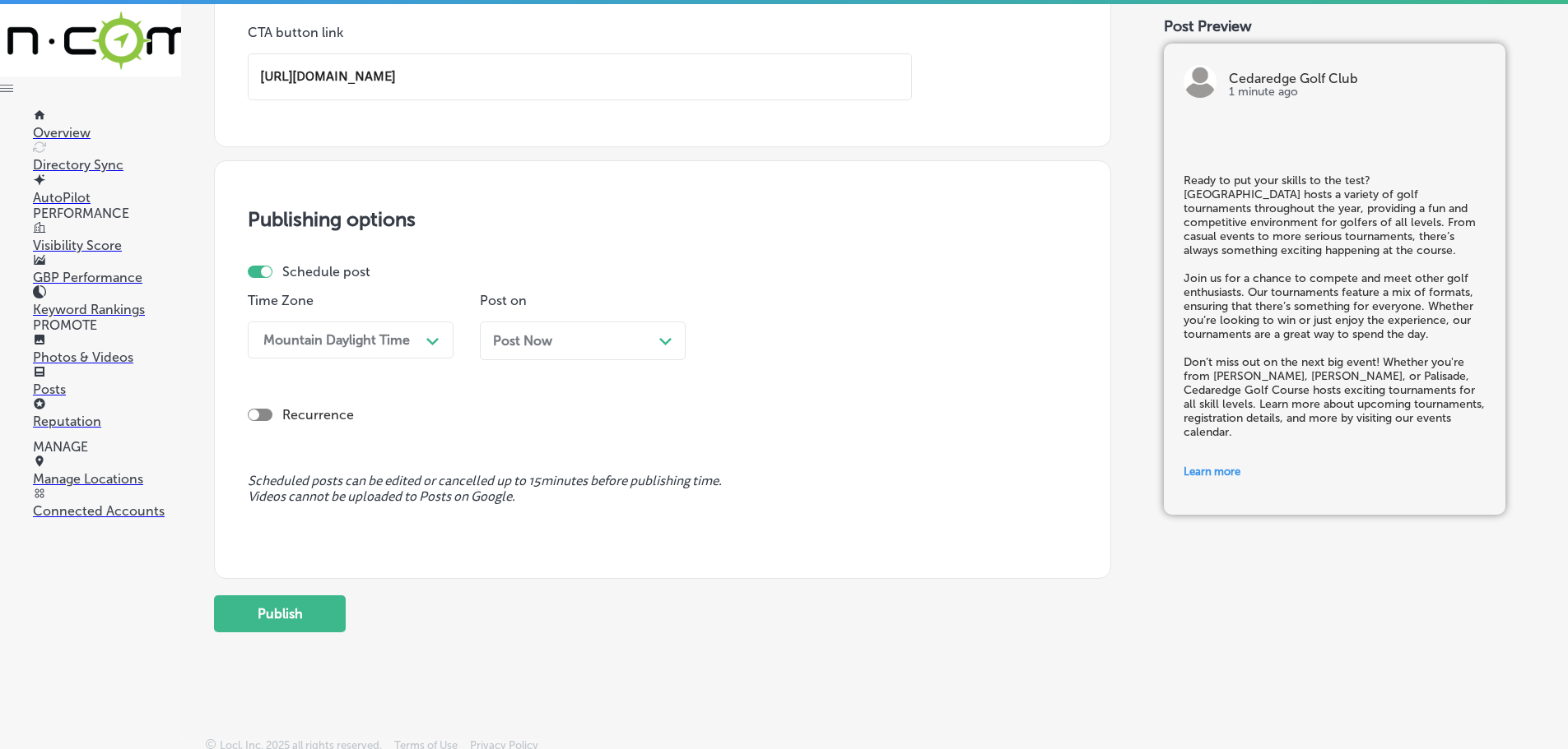
click at [662, 340] on icon "Path Created with Sketch." at bounding box center [665, 341] width 12 height 7
click at [761, 333] on div "01:45 PM" at bounding box center [756, 340] width 57 height 16
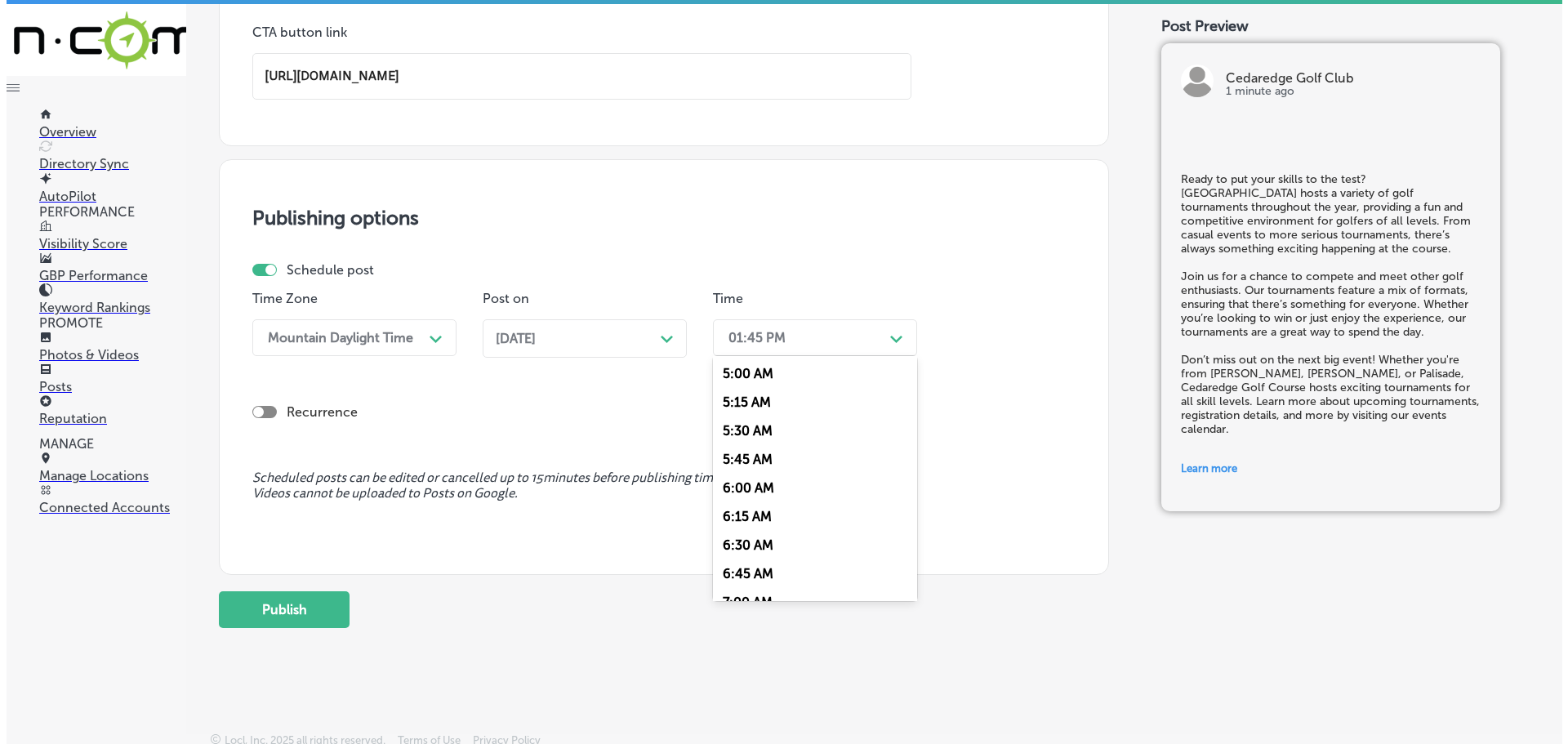
scroll to position [654, 0]
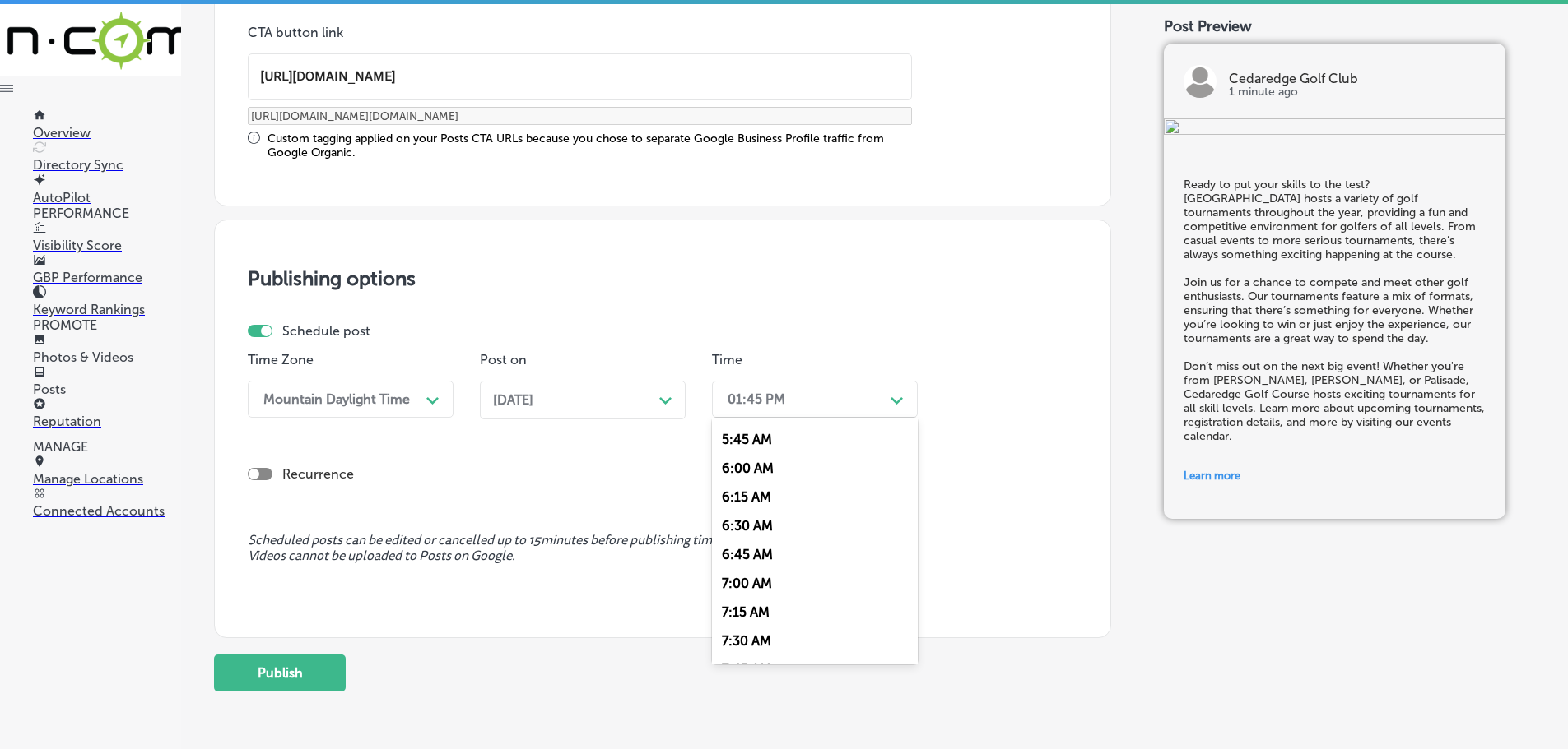
click at [755, 582] on div "7:00 AM" at bounding box center [815, 583] width 206 height 29
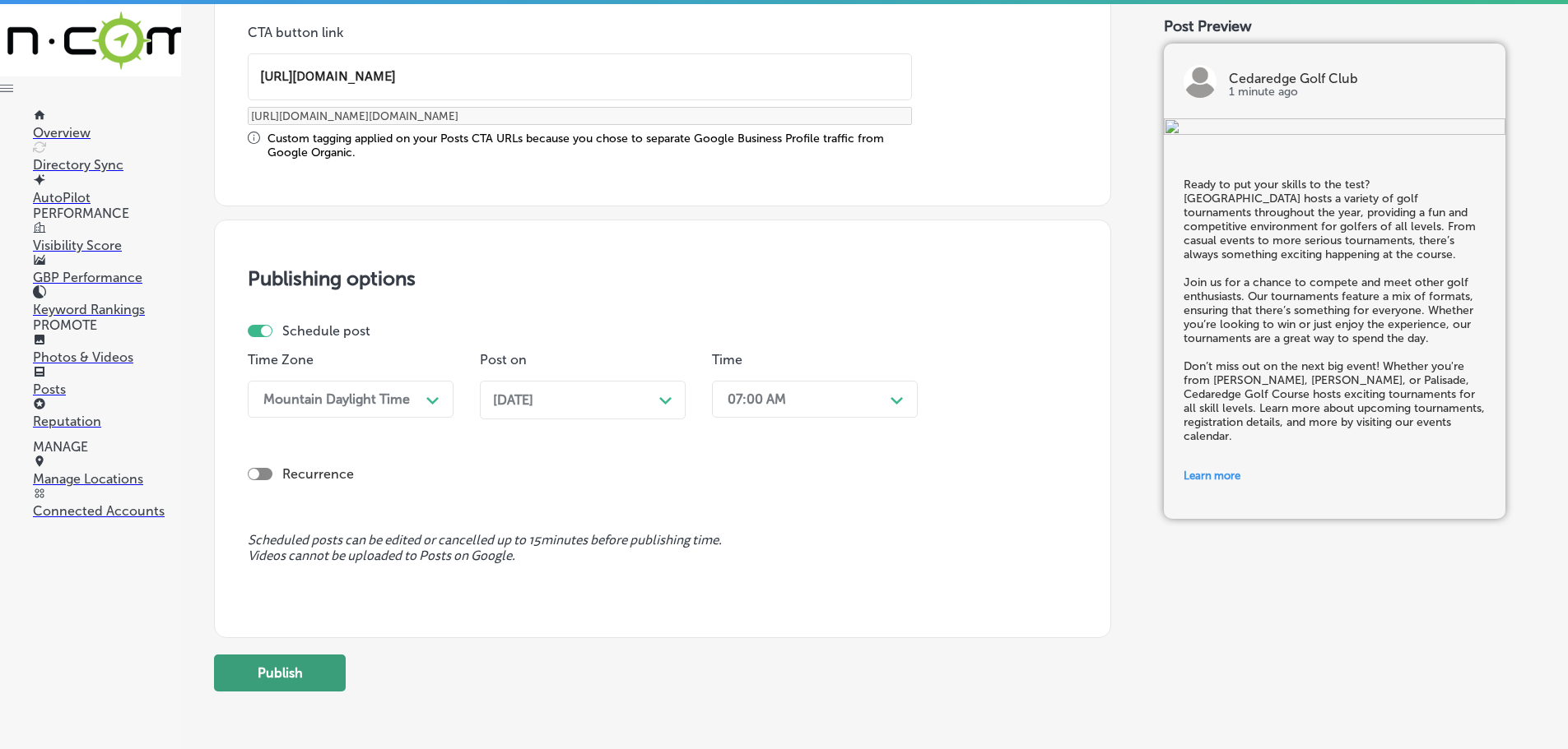
click at [288, 680] on button "Publish" at bounding box center [279, 673] width 131 height 37
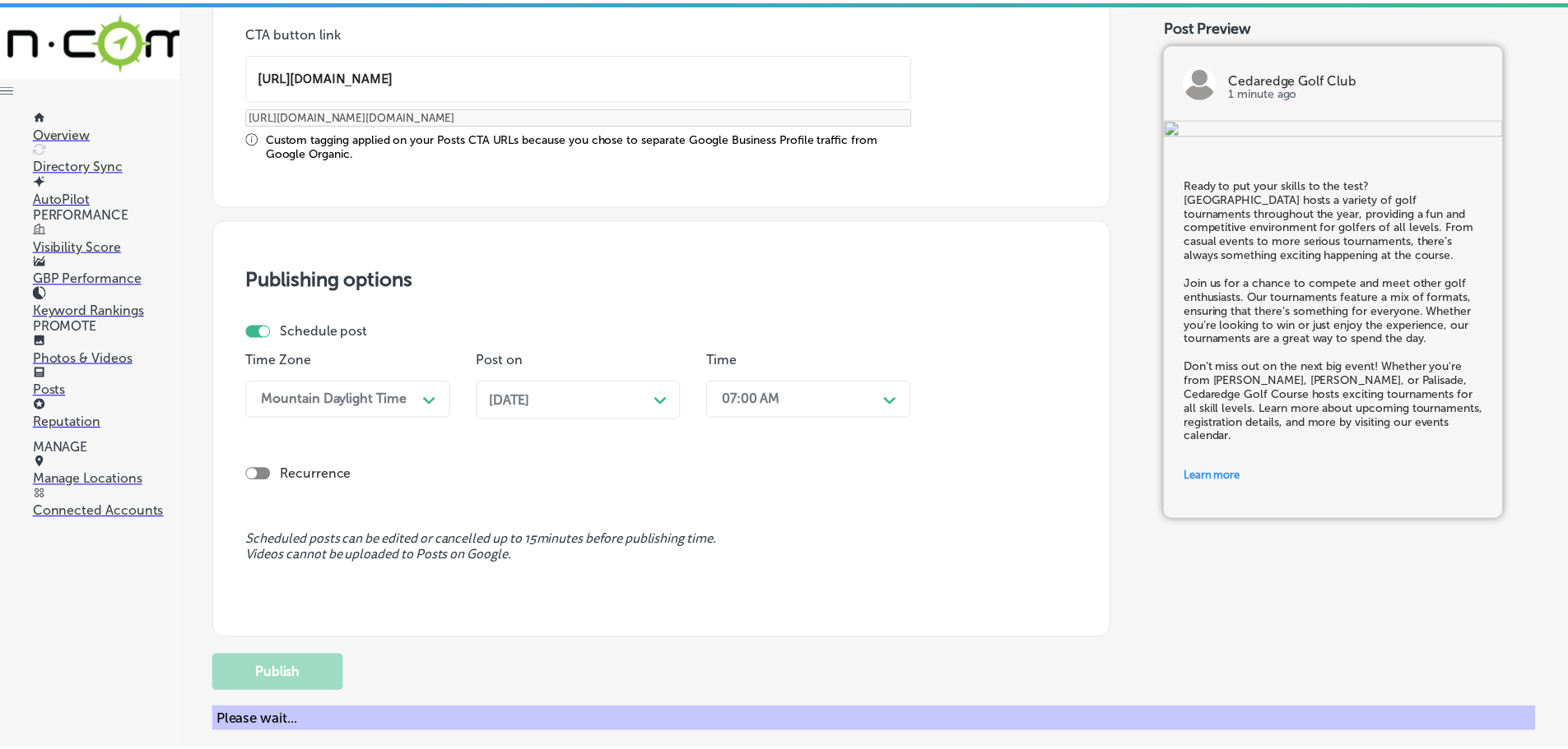
scroll to position [1225, 0]
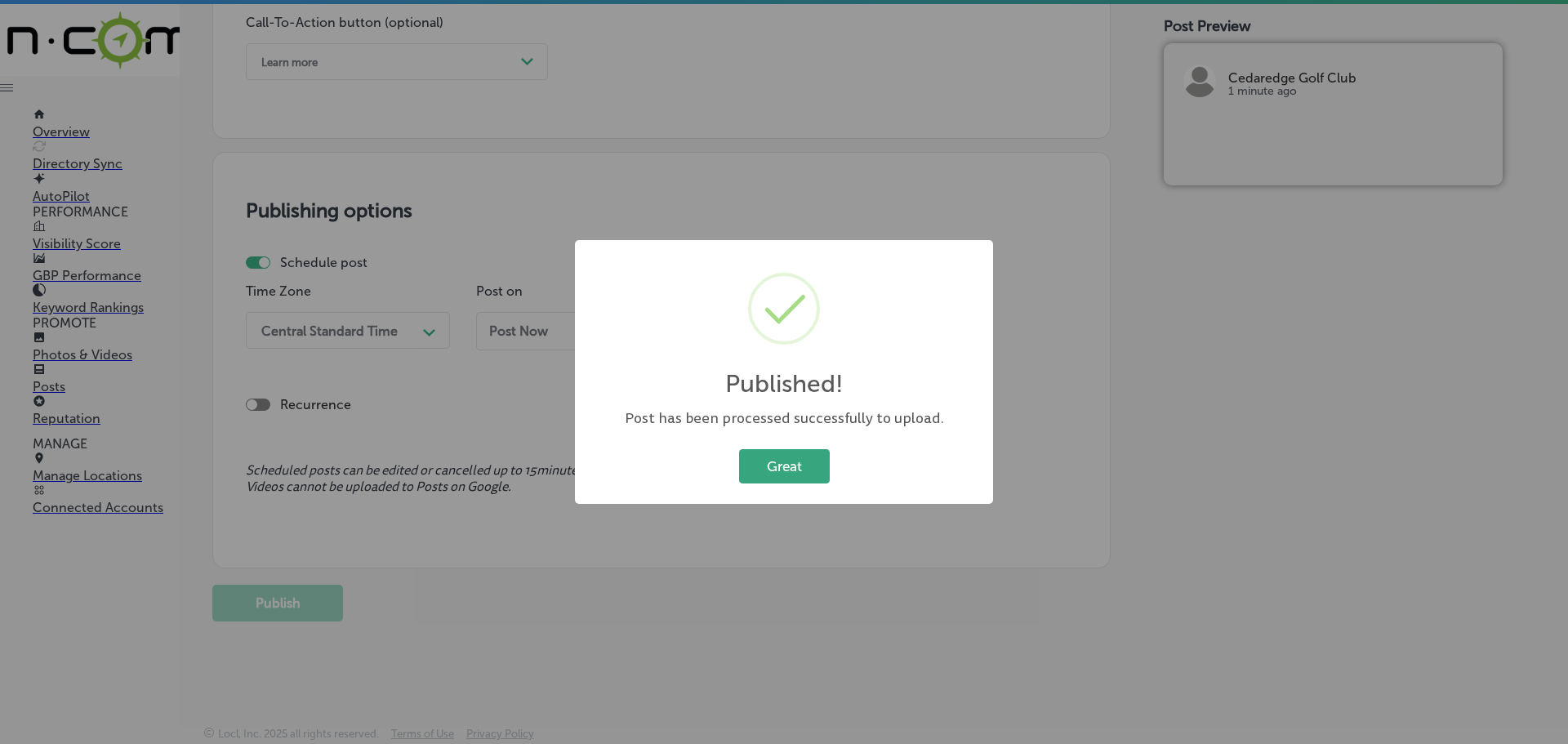
click at [788, 468] on button "Great" at bounding box center [784, 466] width 90 height 33
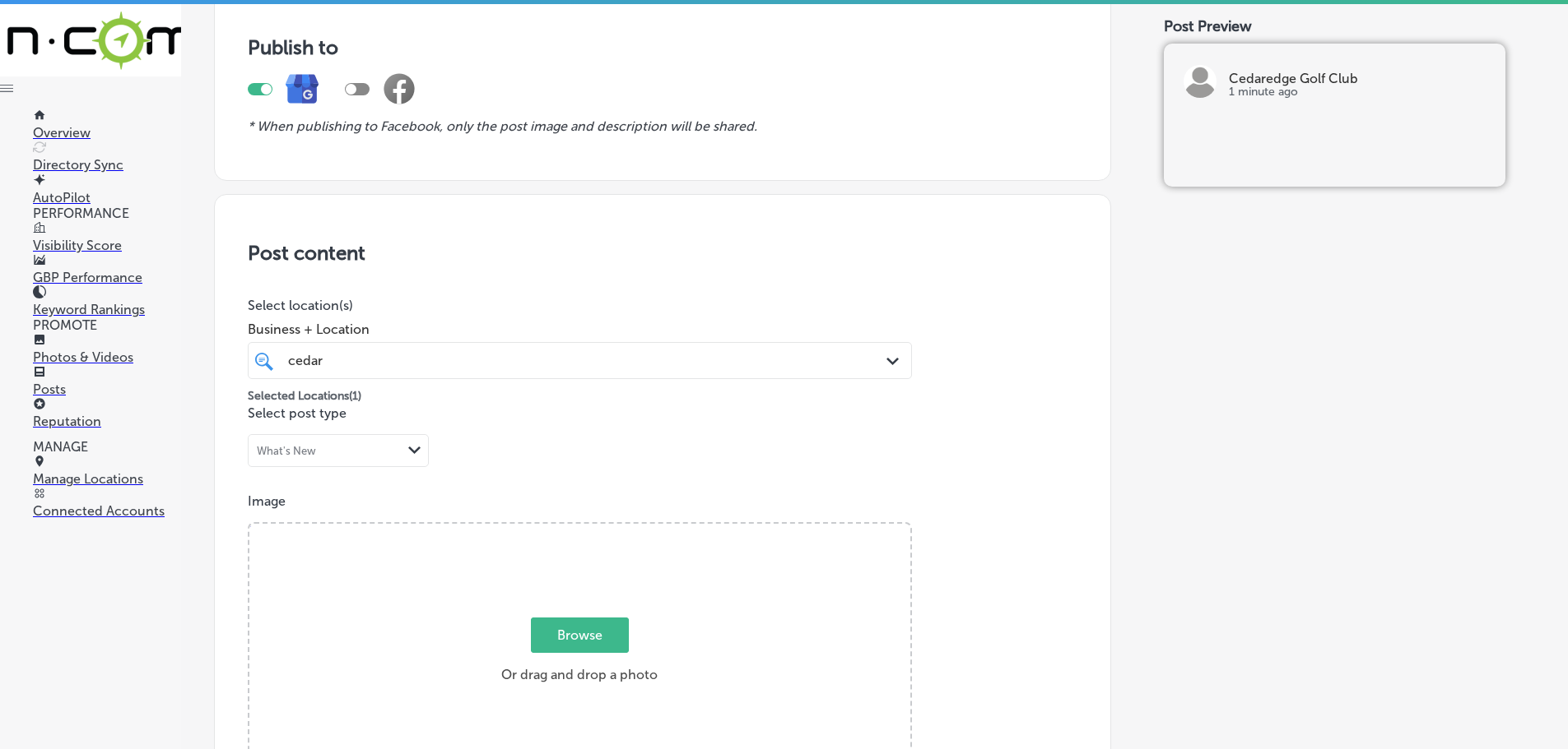
scroll to position [0, 0]
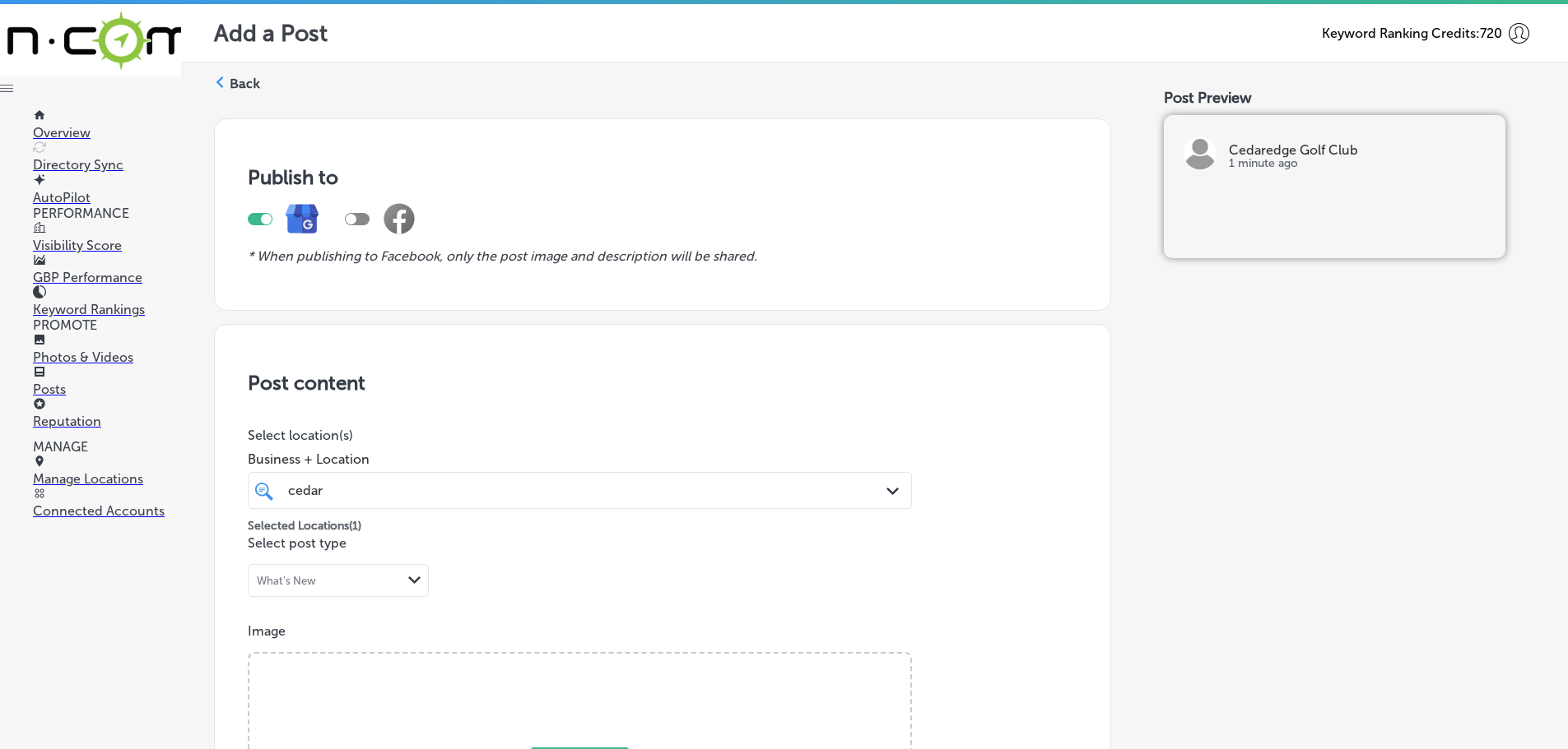
click at [219, 78] on icon at bounding box center [219, 82] width 12 height 12
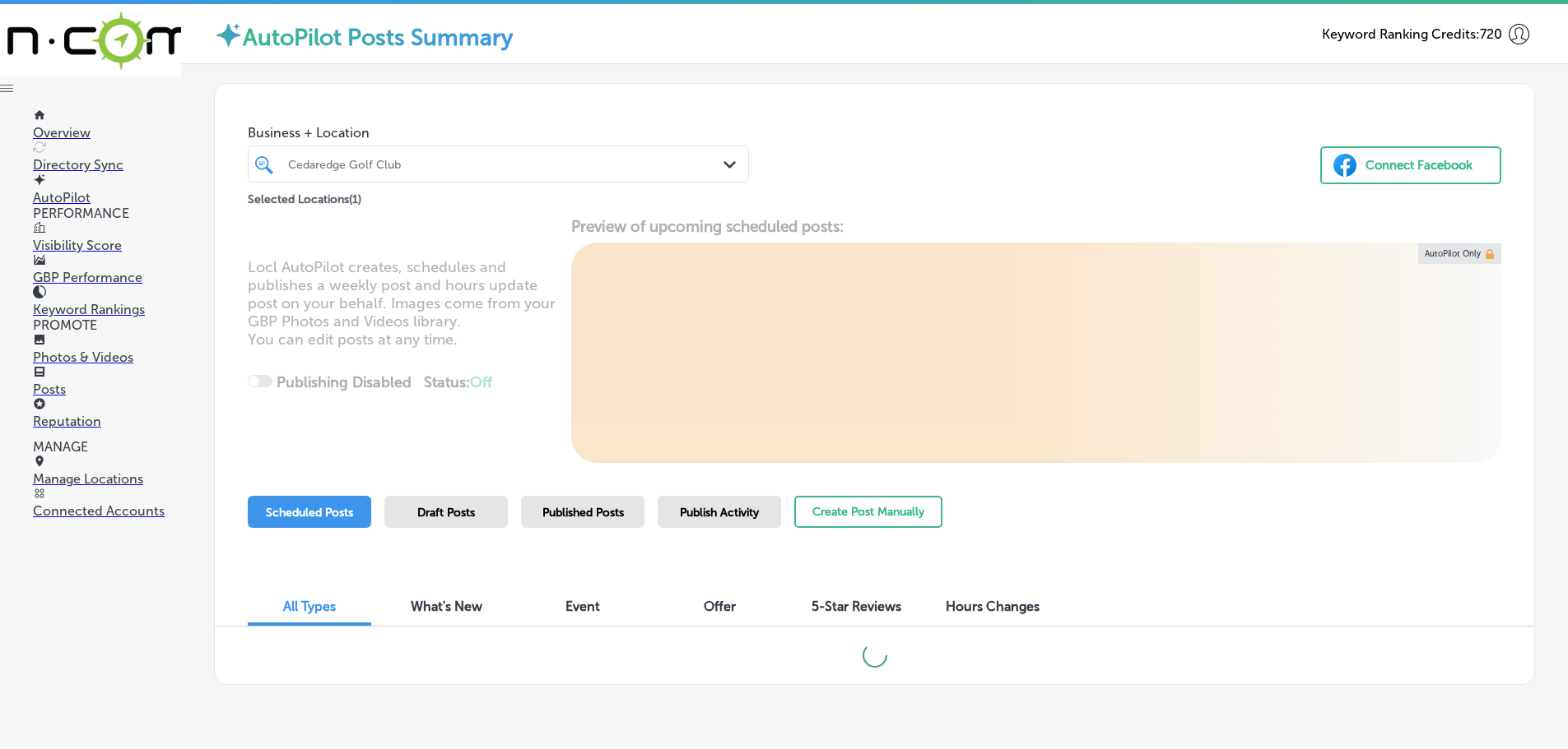
click at [724, 162] on icon "Path Created with Sketch." at bounding box center [730, 164] width 12 height 7
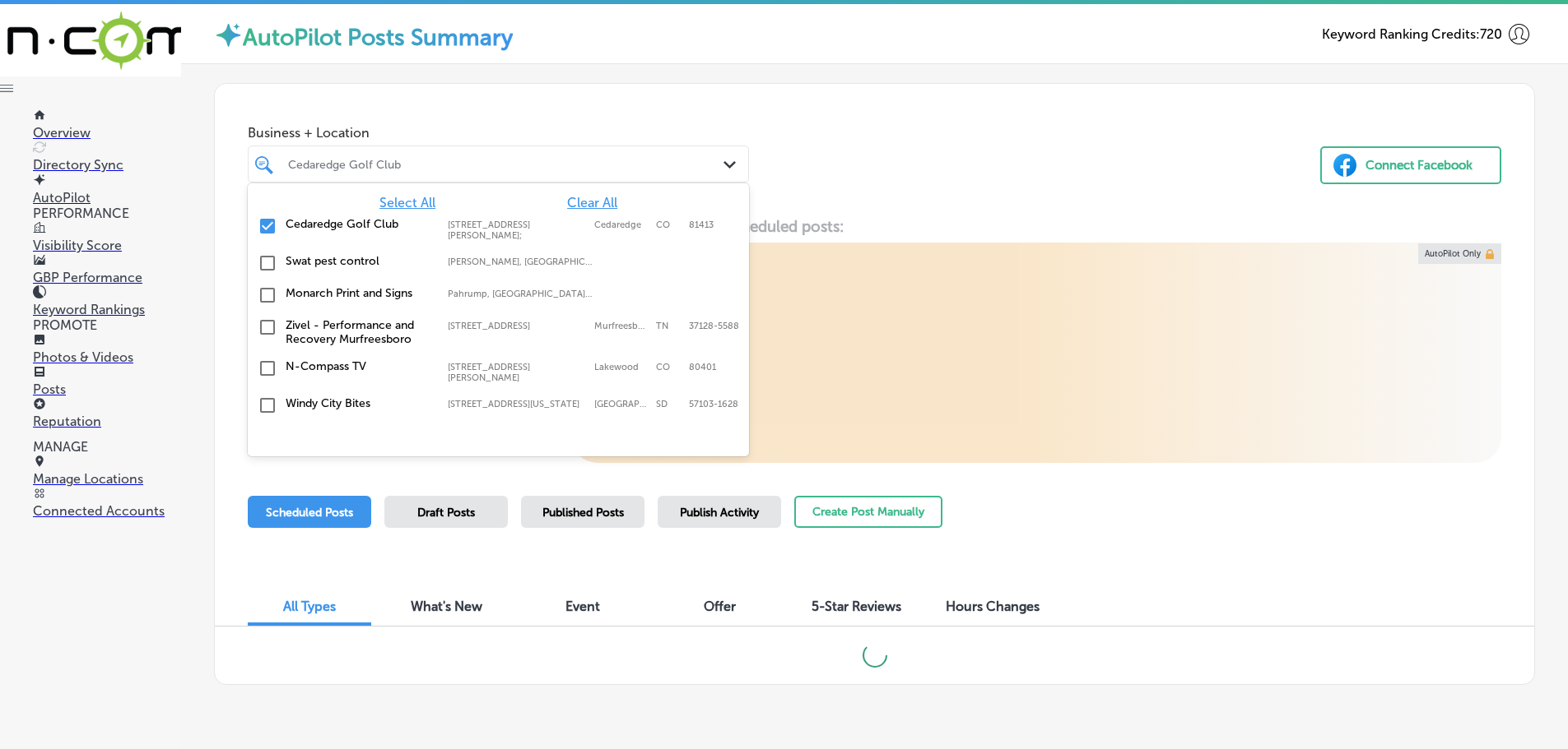
click at [587, 197] on span "Clear All" at bounding box center [592, 203] width 50 height 16
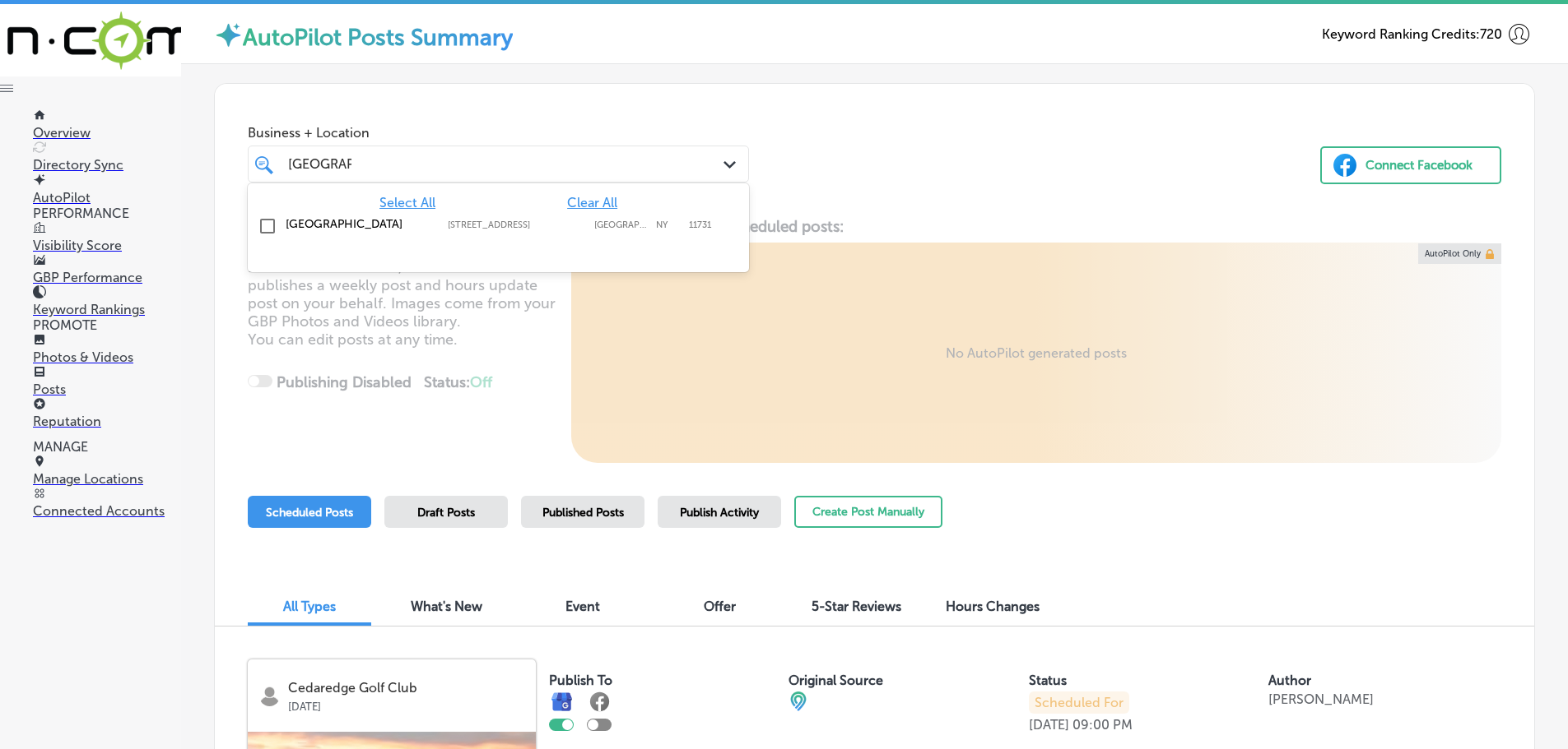
click at [346, 225] on label "[GEOGRAPHIC_DATA]" at bounding box center [358, 224] width 145 height 14
type input "[GEOGRAPHIC_DATA]"
click at [939, 223] on div "Locl AutoPilot creates, schedules and publishes a weekly post and hours update …" at bounding box center [874, 340] width 1319 height 246
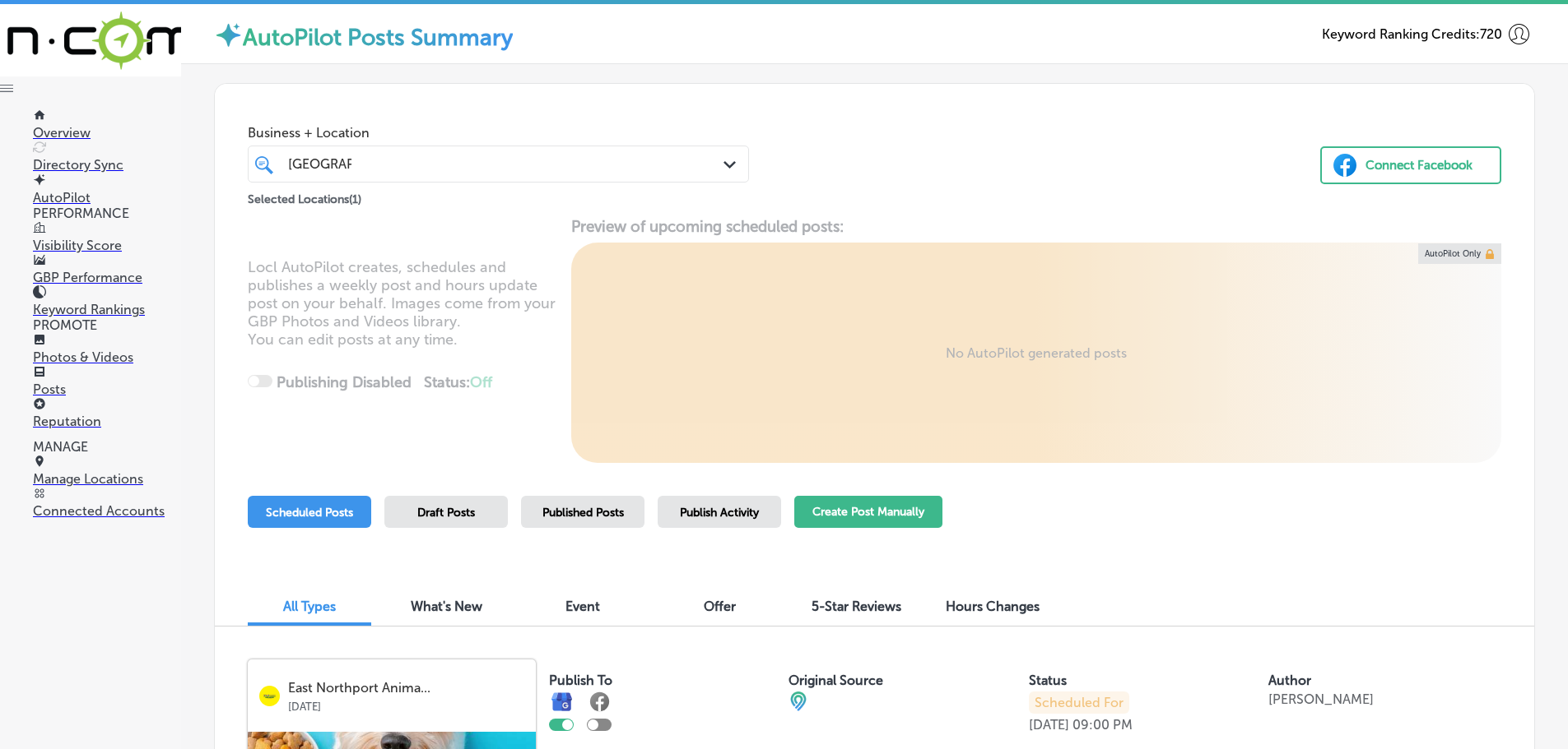
click at [833, 518] on button "Create Post Manually" at bounding box center [868, 512] width 148 height 32
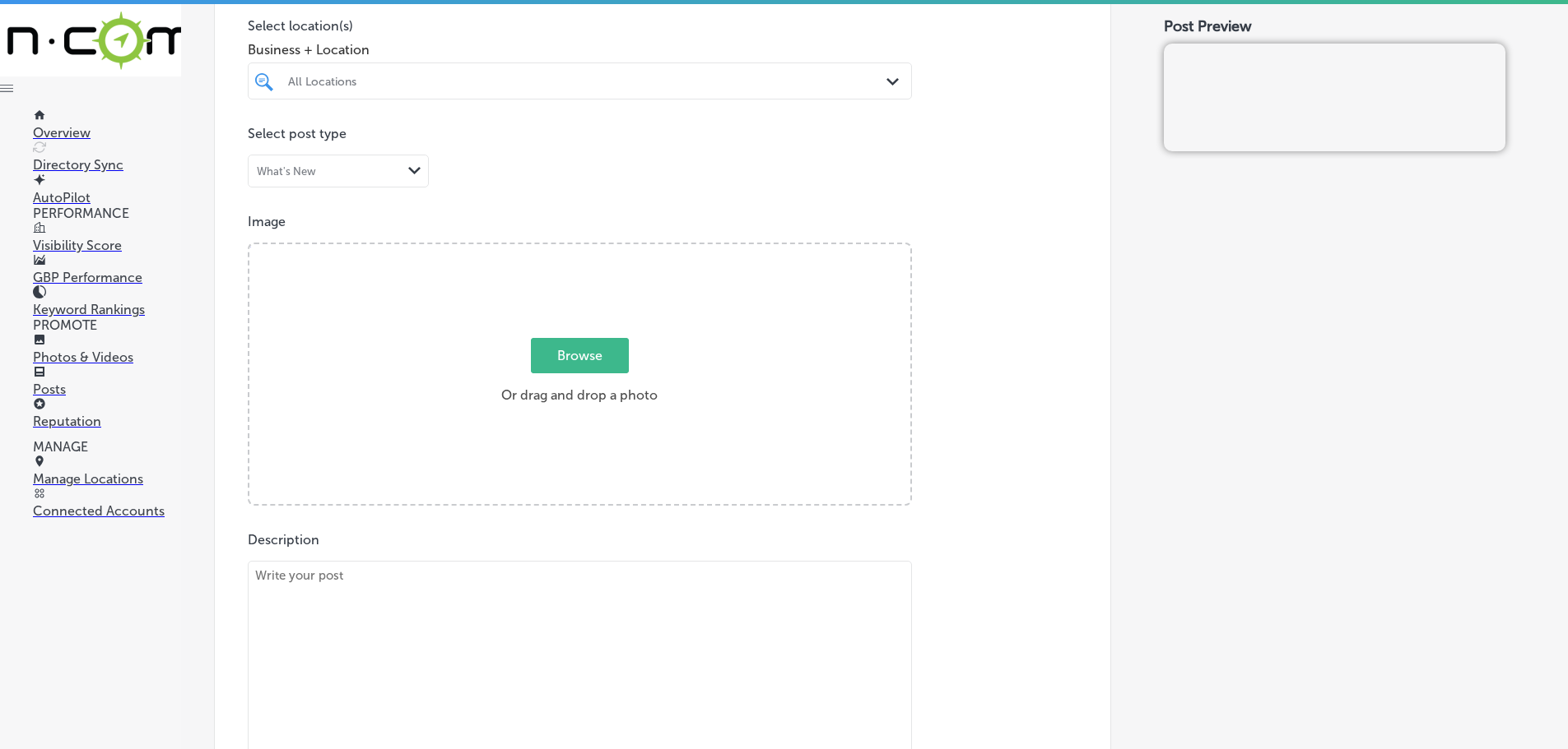
scroll to position [411, 0]
click at [589, 606] on textarea at bounding box center [580, 674] width 664 height 230
paste textarea "Protecting your pet from harmful parasites is essential to their health. At [GE…"
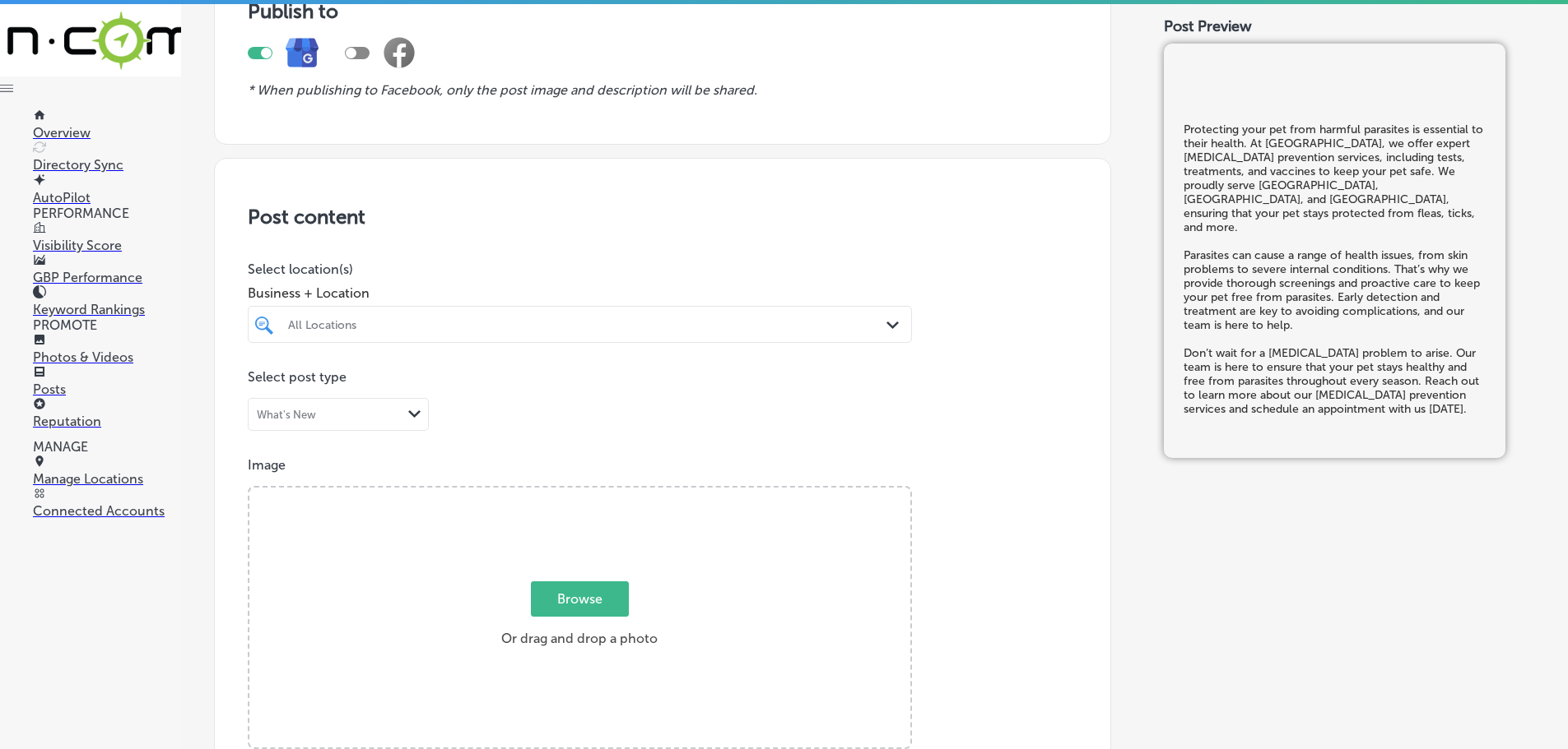
scroll to position [164, 0]
type textarea "Protecting your pet from harmful parasites is essential to their health. At [GE…"
click at [613, 325] on div "All Locations" at bounding box center [587, 326] width 600 height 14
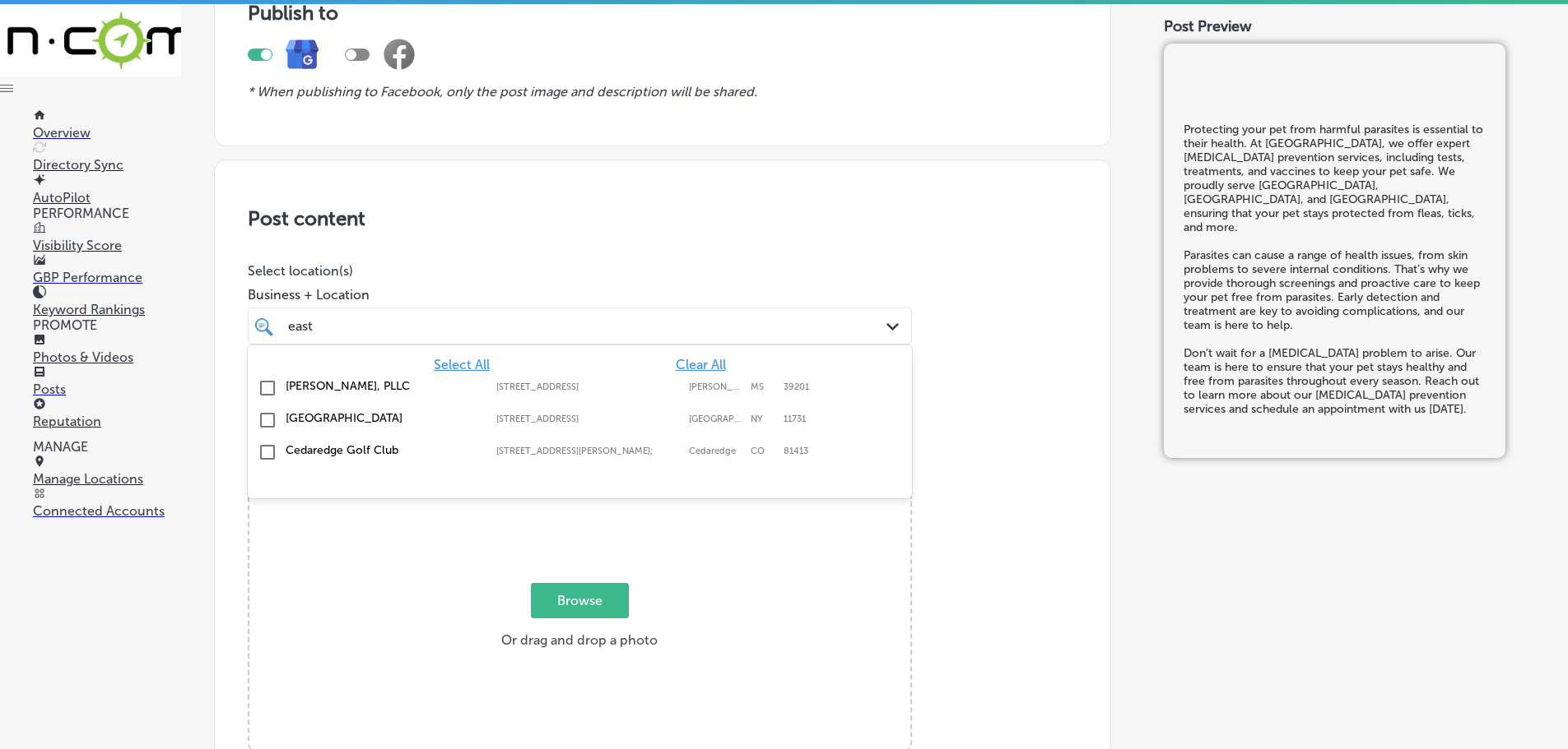
click at [452, 420] on label "[GEOGRAPHIC_DATA]" at bounding box center [383, 418] width 194 height 14
type input "east"
click at [586, 267] on p "Select location(s)" at bounding box center [580, 271] width 664 height 16
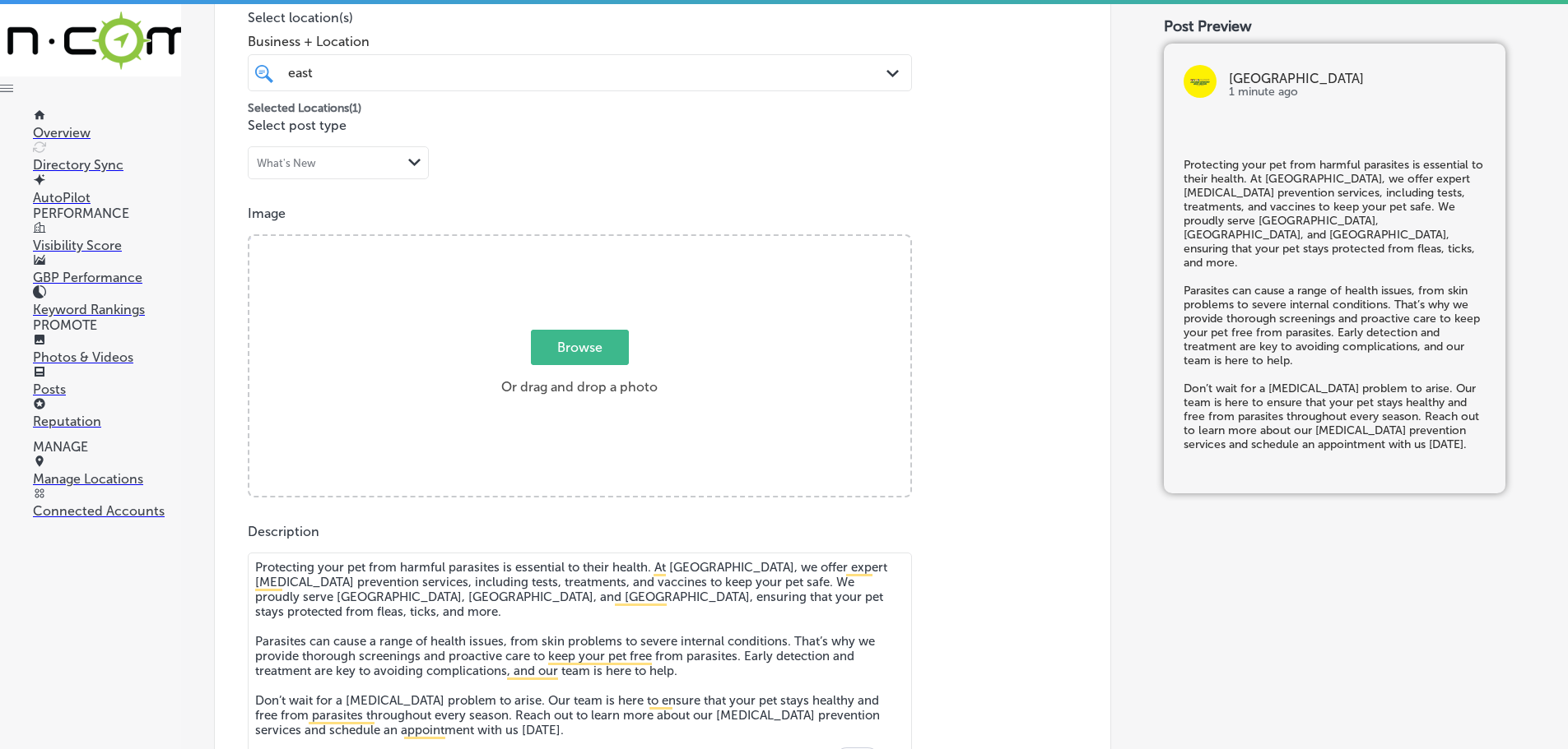
scroll to position [493, 0]
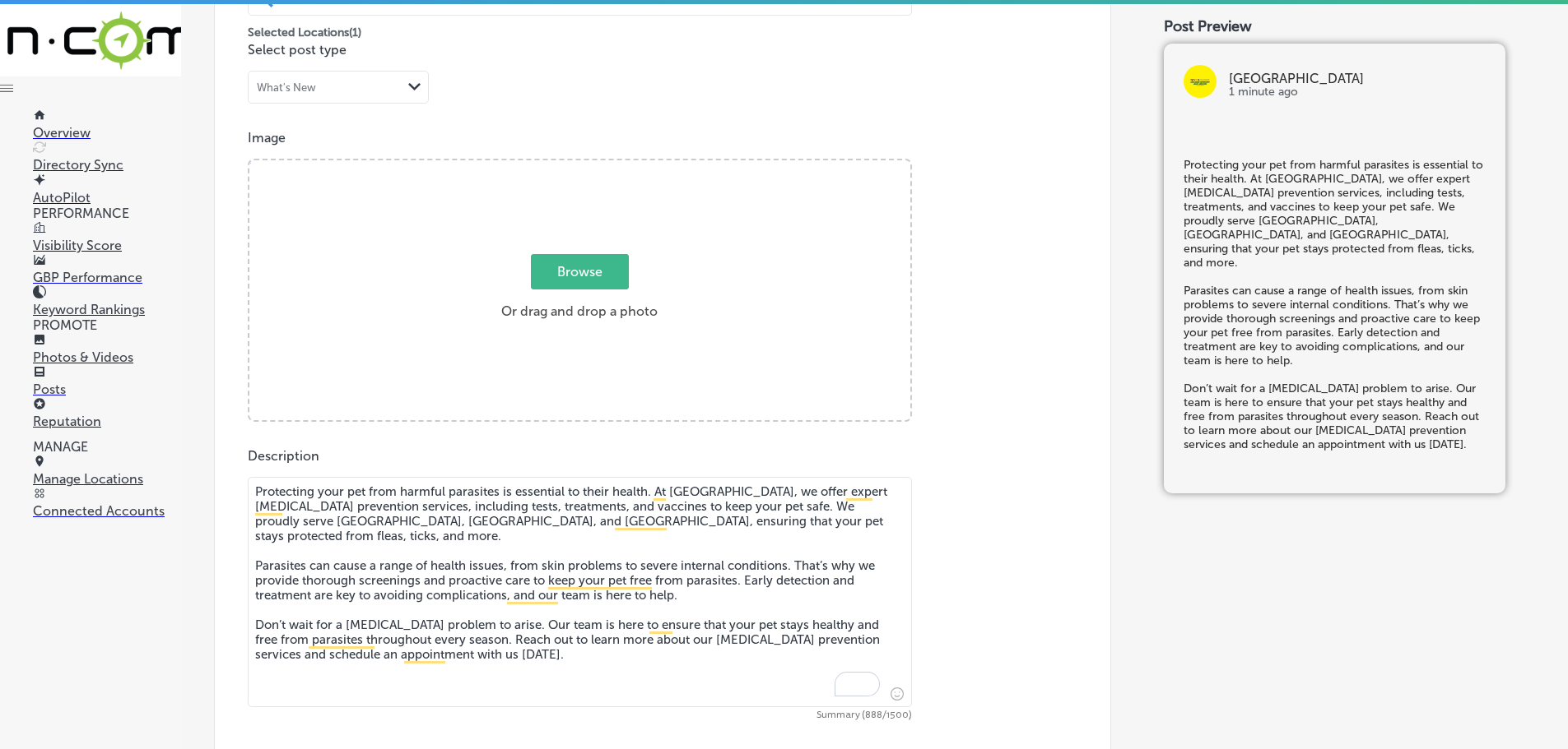
click at [596, 282] on span "Browse" at bounding box center [579, 272] width 98 height 36
click at [596, 165] on input "Browse Or drag and drop a photo" at bounding box center [579, 162] width 660 height 5
drag, startPoint x: 483, startPoint y: 641, endPoint x: 239, endPoint y: 493, distance: 285.4
click at [239, 493] on div "Post content Select location(s) Business + Location [GEOGRAPHIC_DATA] Path Crea…" at bounding box center [661, 352] width 897 height 1041
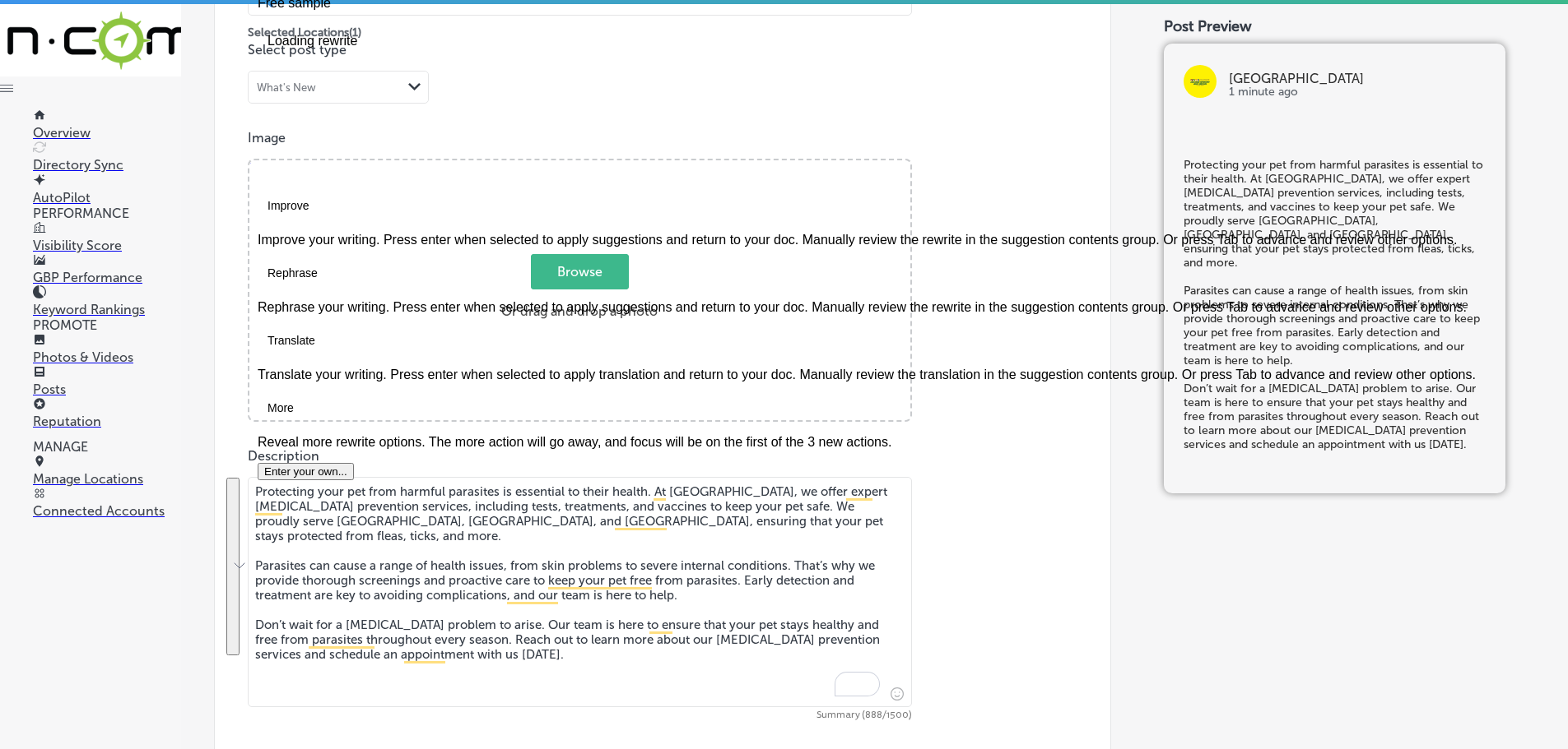
paste textarea "At [GEOGRAPHIC_DATA], we know that protecting your pet from ticks and fleas is …"
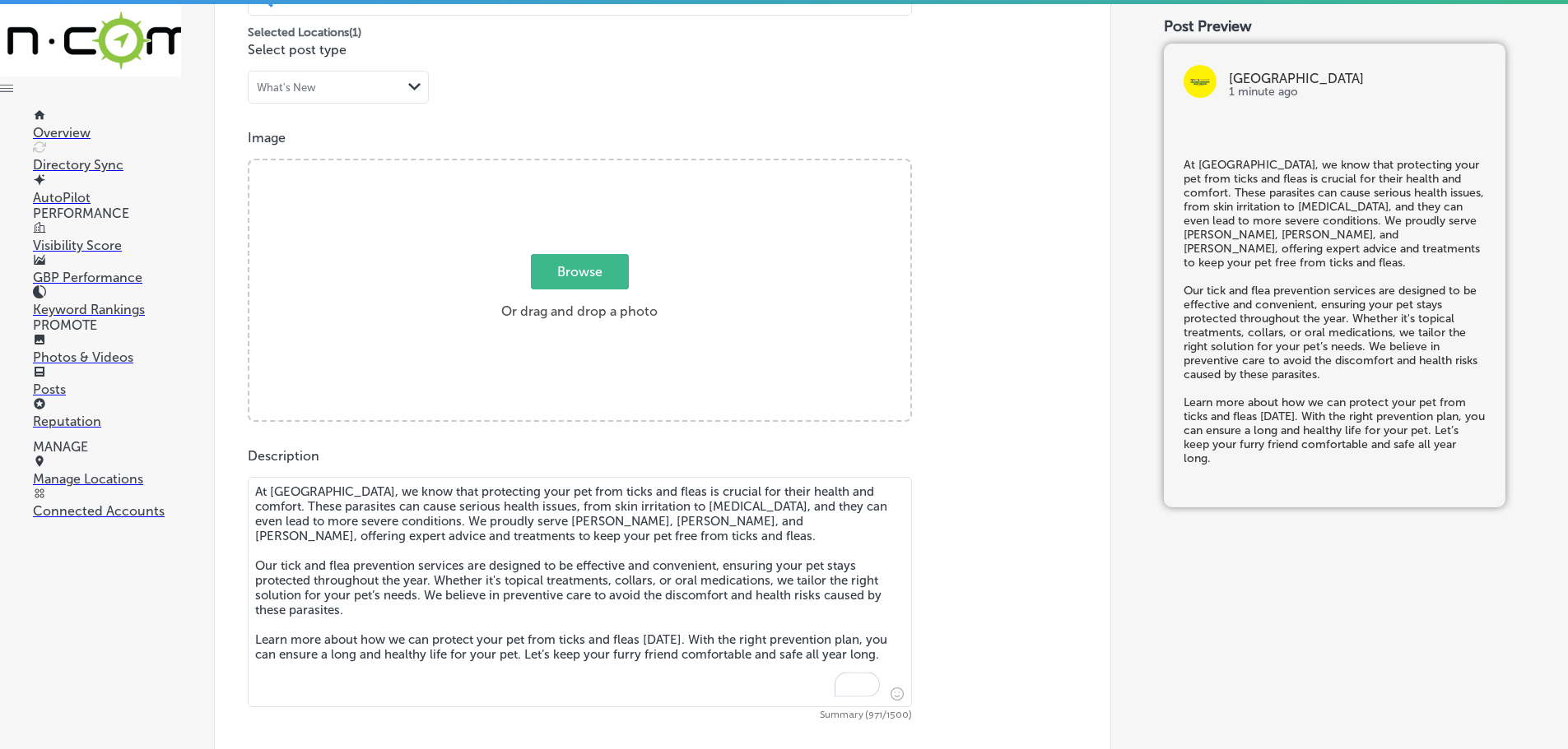
type textarea "At [GEOGRAPHIC_DATA], we know that protecting your pet from ticks and fleas is …"
click at [572, 268] on span "Browse" at bounding box center [579, 272] width 98 height 36
click at [572, 165] on input "Browse Or drag and drop a photo" at bounding box center [579, 162] width 660 height 5
type input "C:\fakepath\508452771_1359197472530816_5460364966397376449_n.jpg"
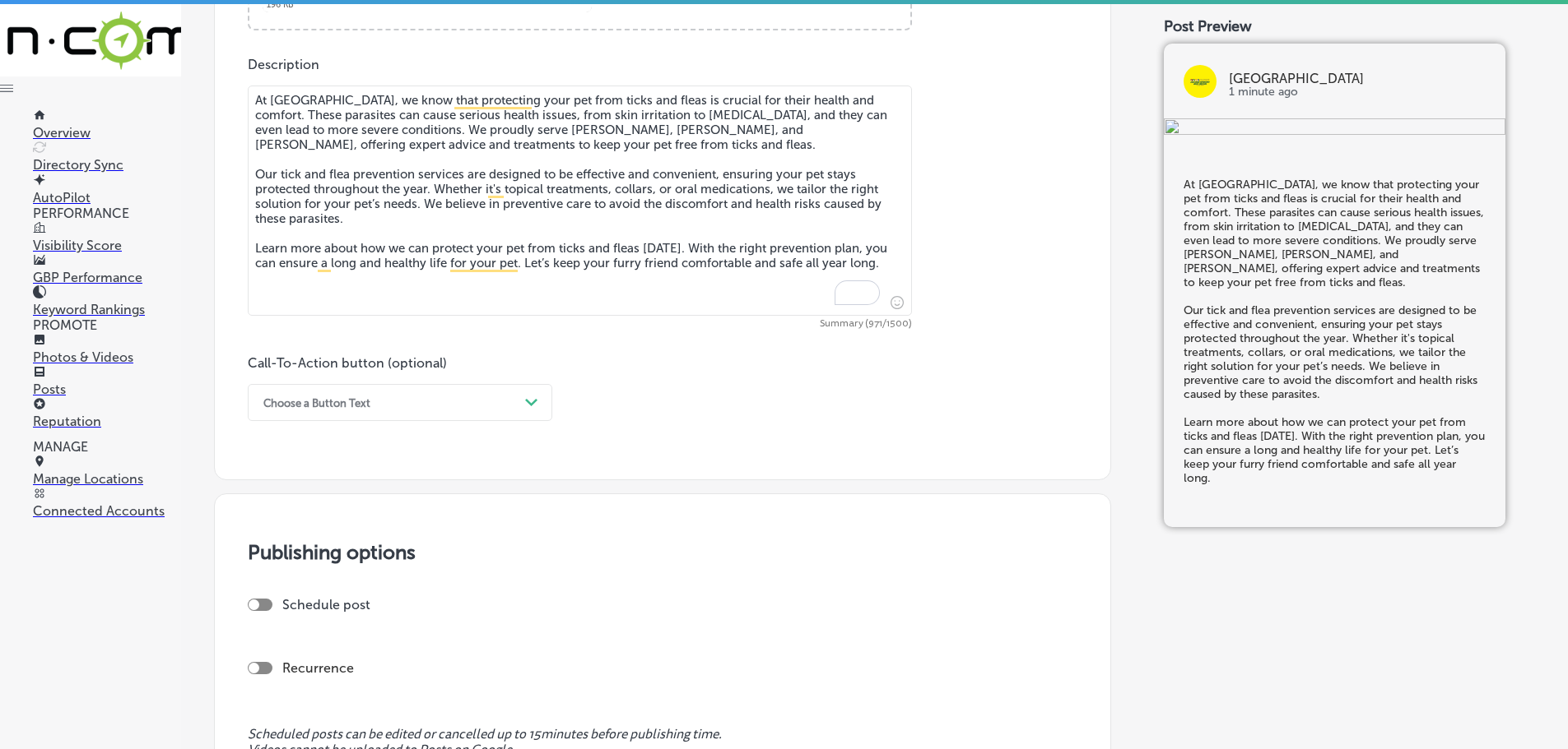
scroll to position [987, 0]
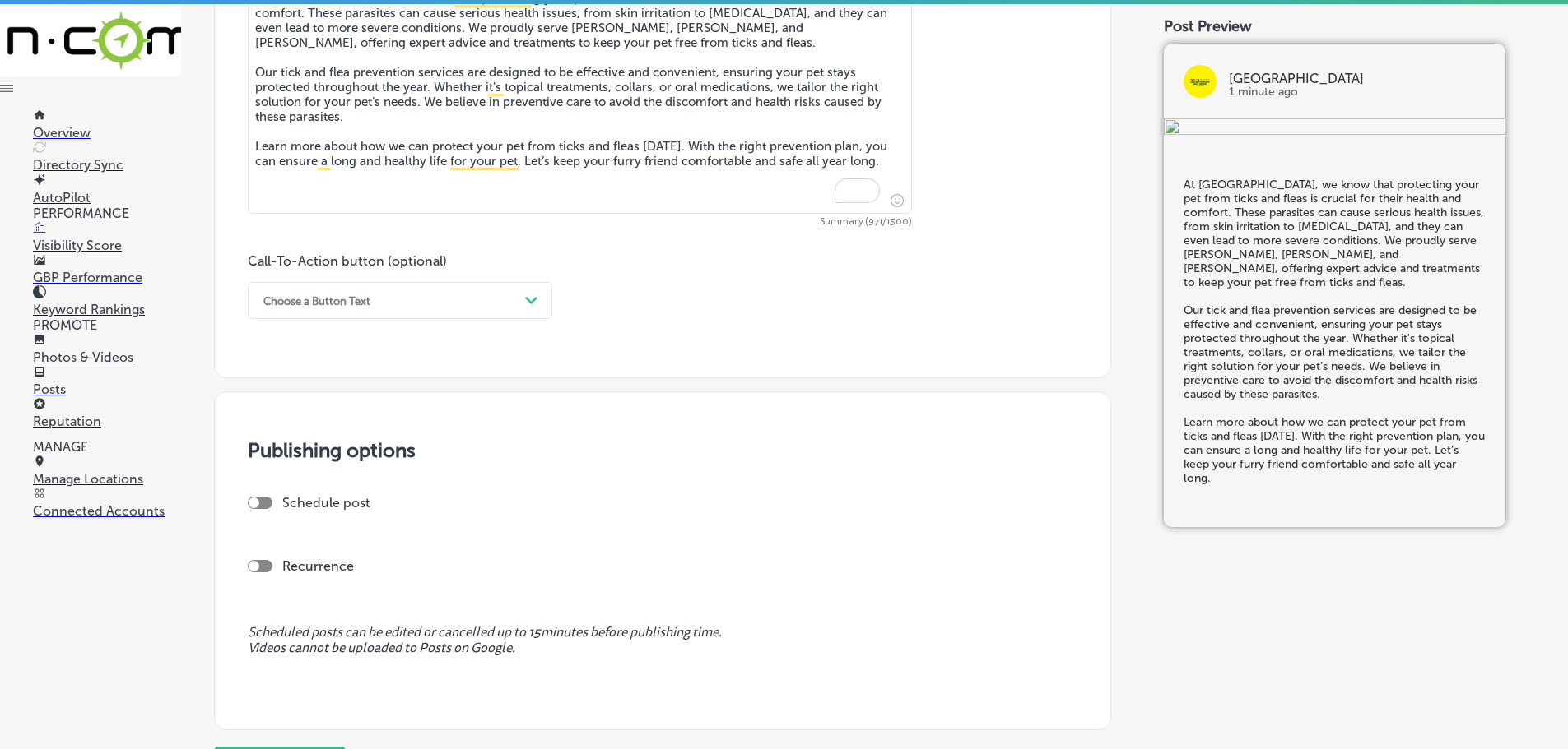
click at [481, 297] on div "Choose a Button Text" at bounding box center [387, 300] width 263 height 26
click at [308, 444] on div "Learn more" at bounding box center [400, 452] width 305 height 29
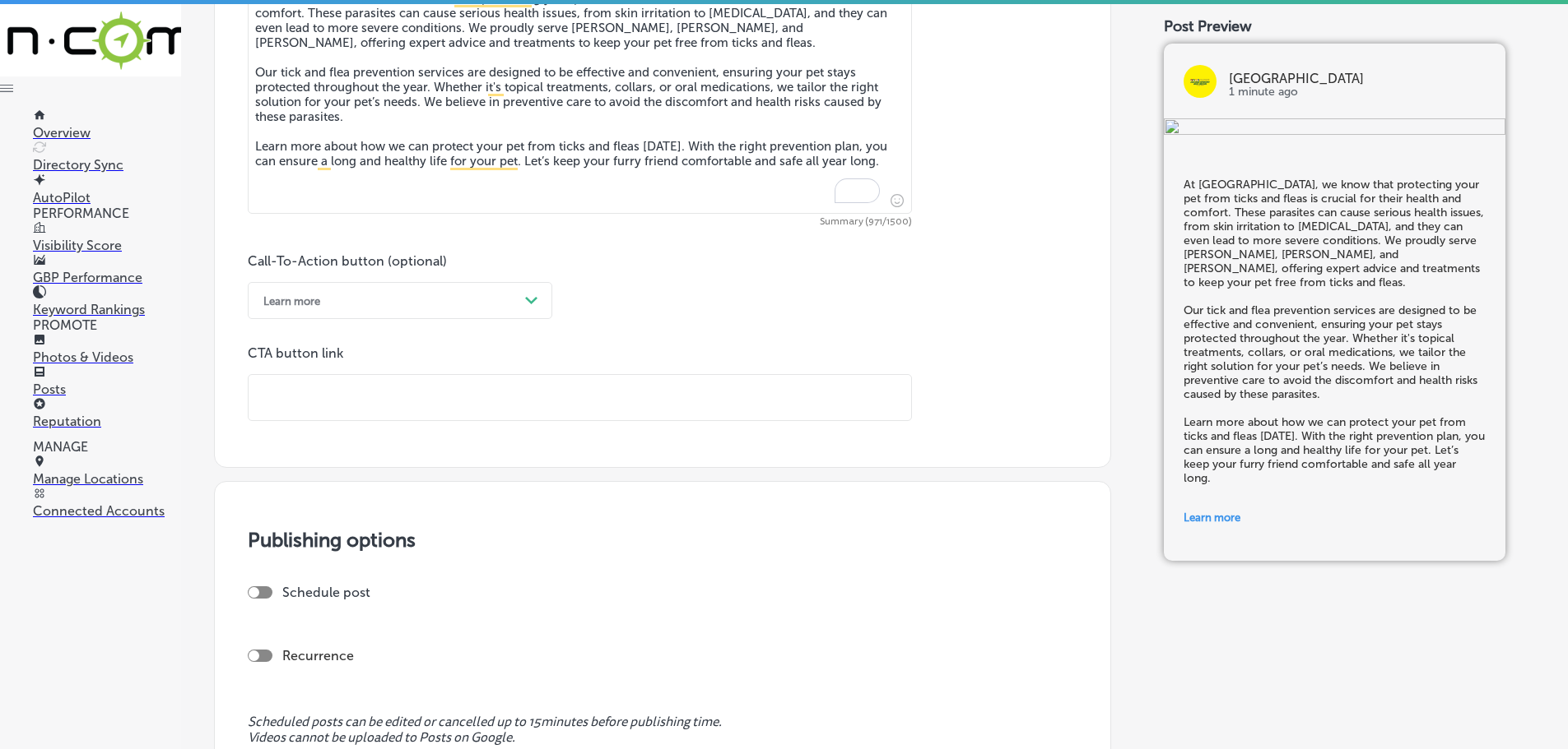
click at [364, 385] on input "text" at bounding box center [579, 398] width 662 height 45
paste input "[URL][DOMAIN_NAME]"
type input "[URL][DOMAIN_NAME]"
click at [258, 592] on div at bounding box center [253, 592] width 11 height 11
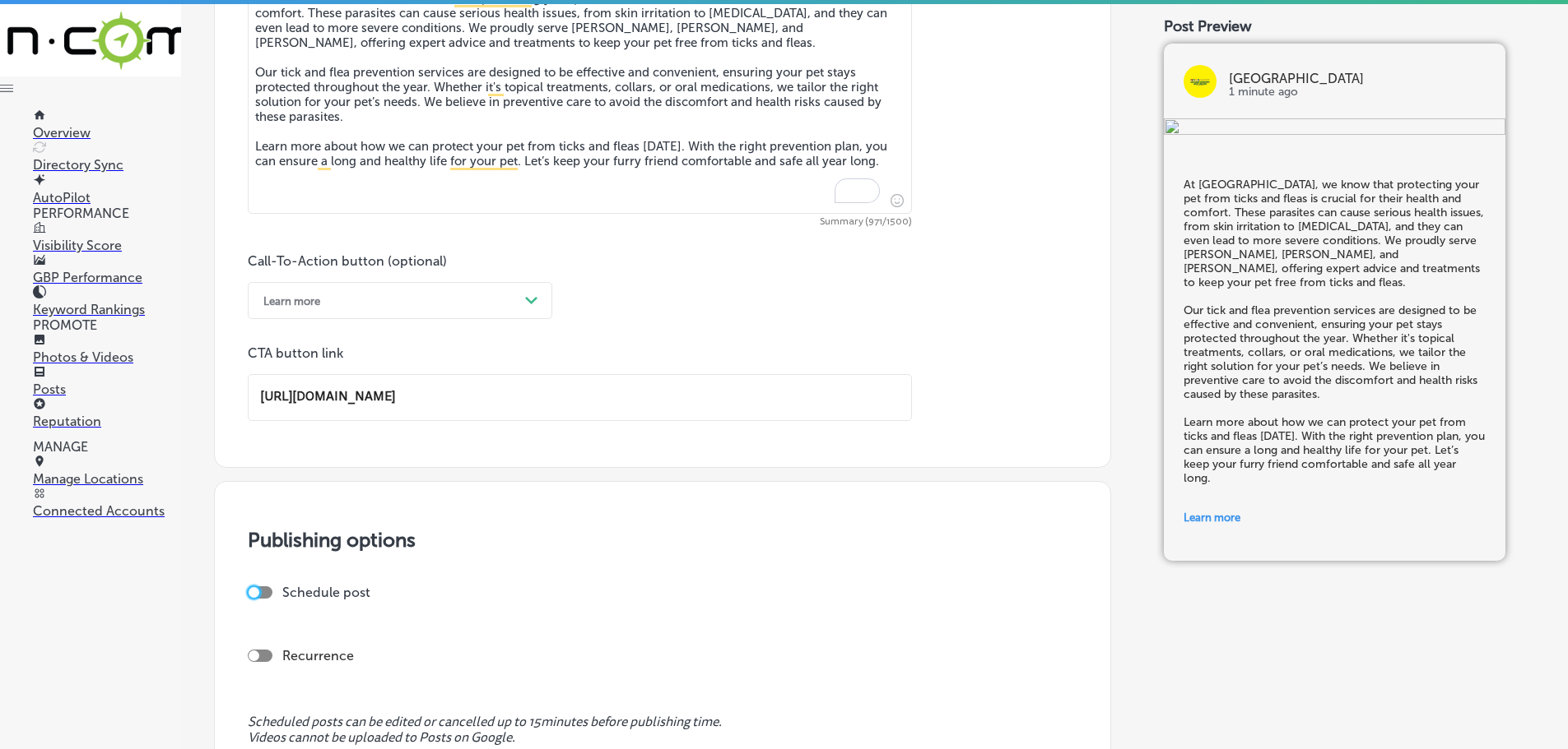
checkbox input "true"
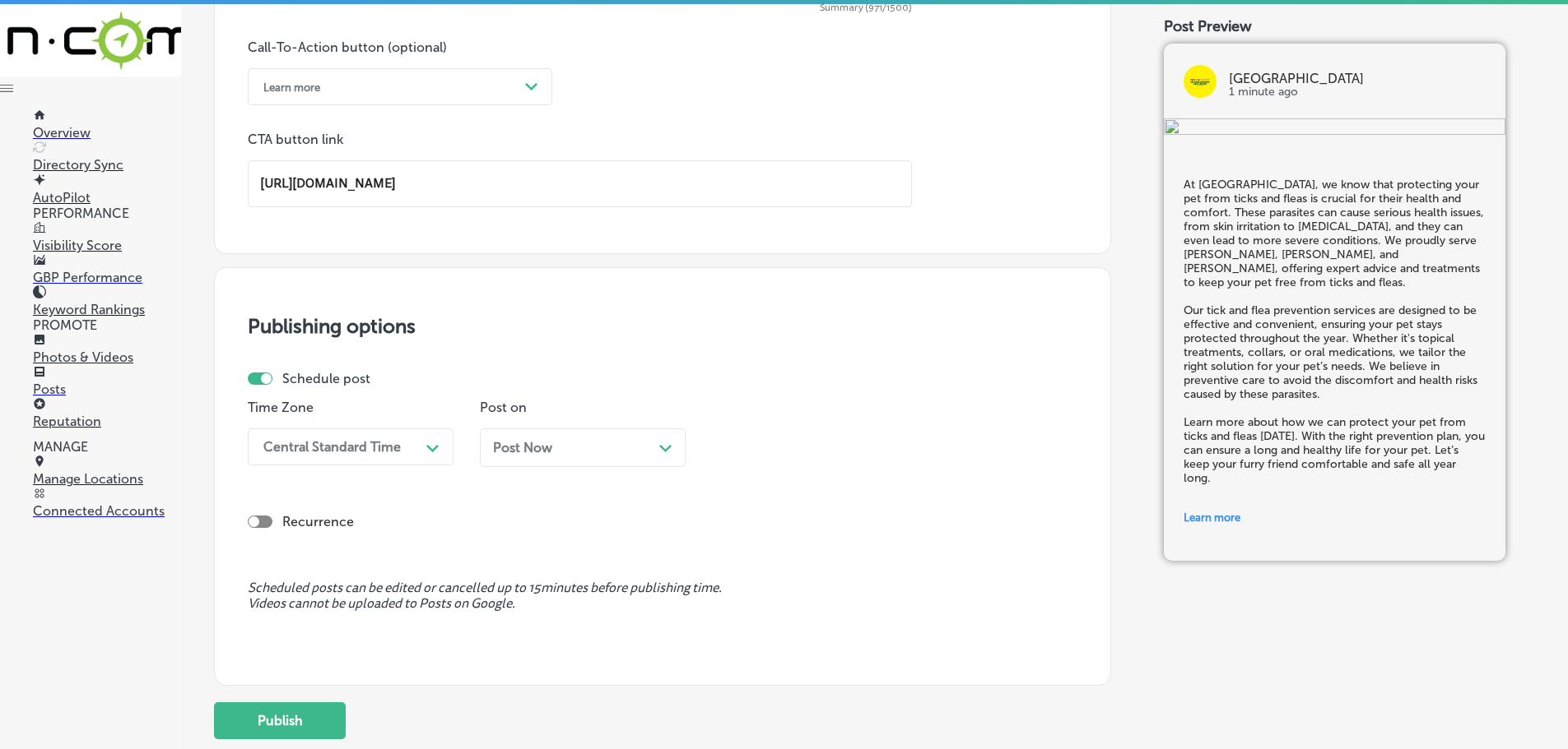
scroll to position [1315, 0]
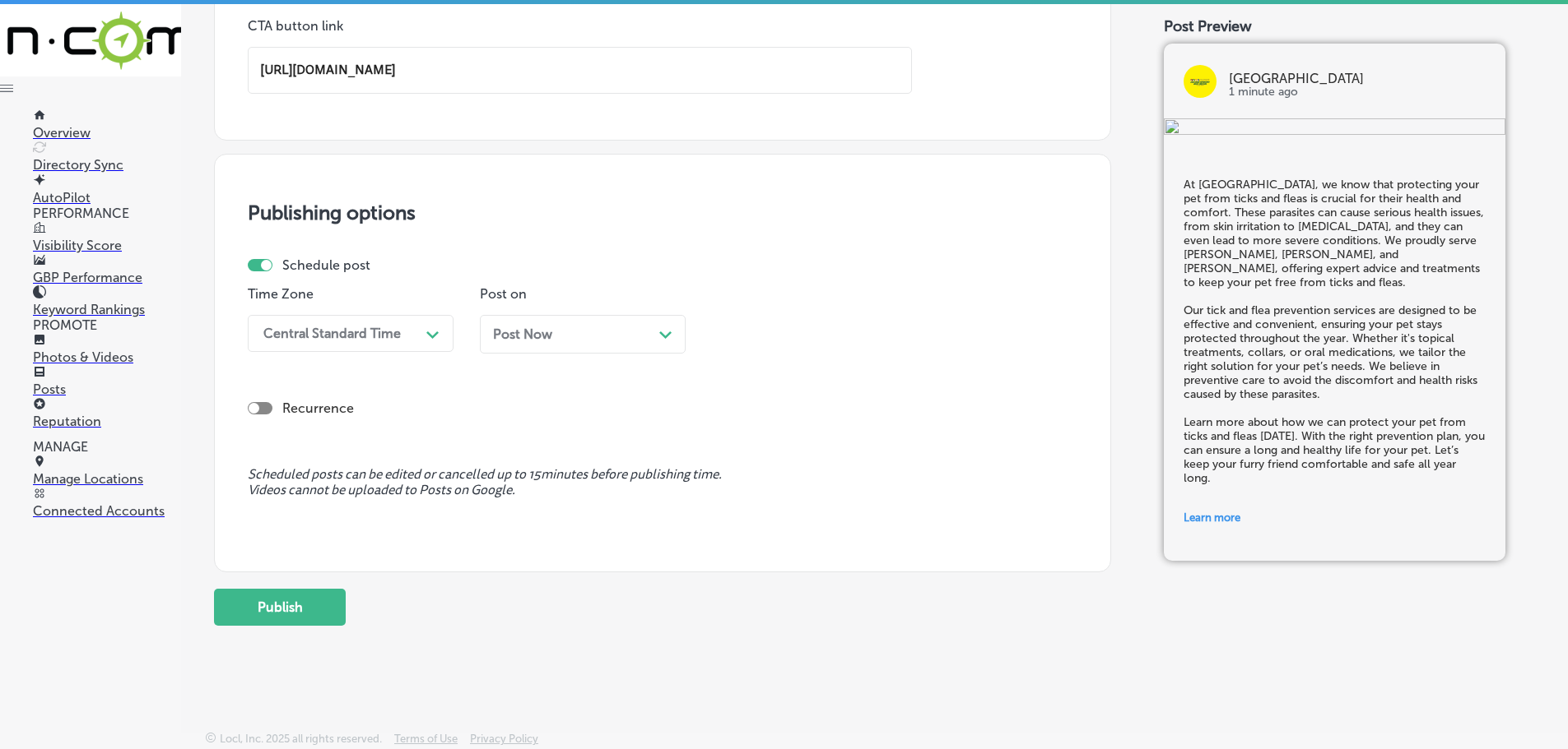
click at [425, 335] on div "Path Created with Sketch." at bounding box center [433, 333] width 27 height 27
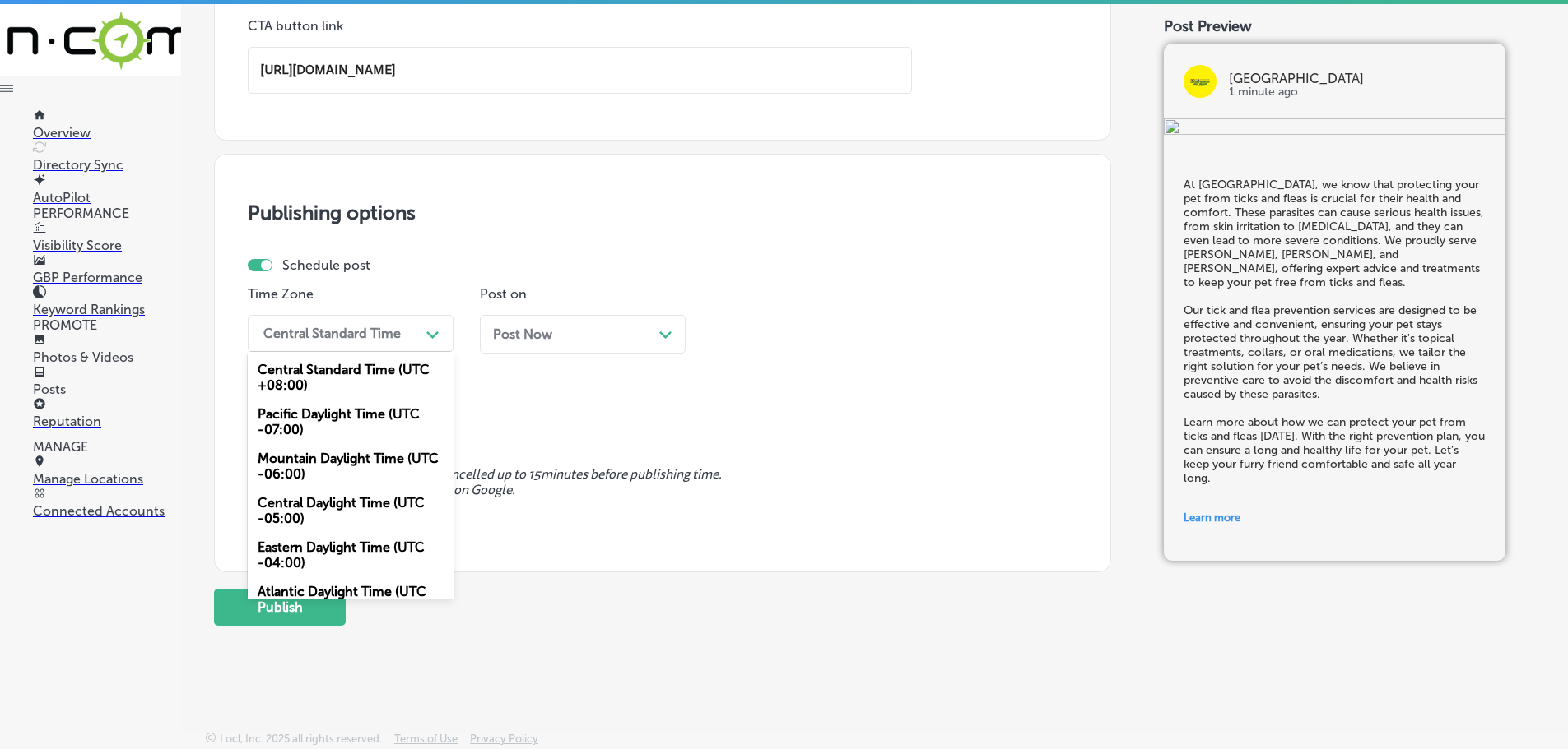
drag, startPoint x: 355, startPoint y: 480, endPoint x: 357, endPoint y: 468, distance: 12.2
click at [355, 478] on div "Mountain Daylight Time (UTC -06:00)" at bounding box center [351, 466] width 206 height 44
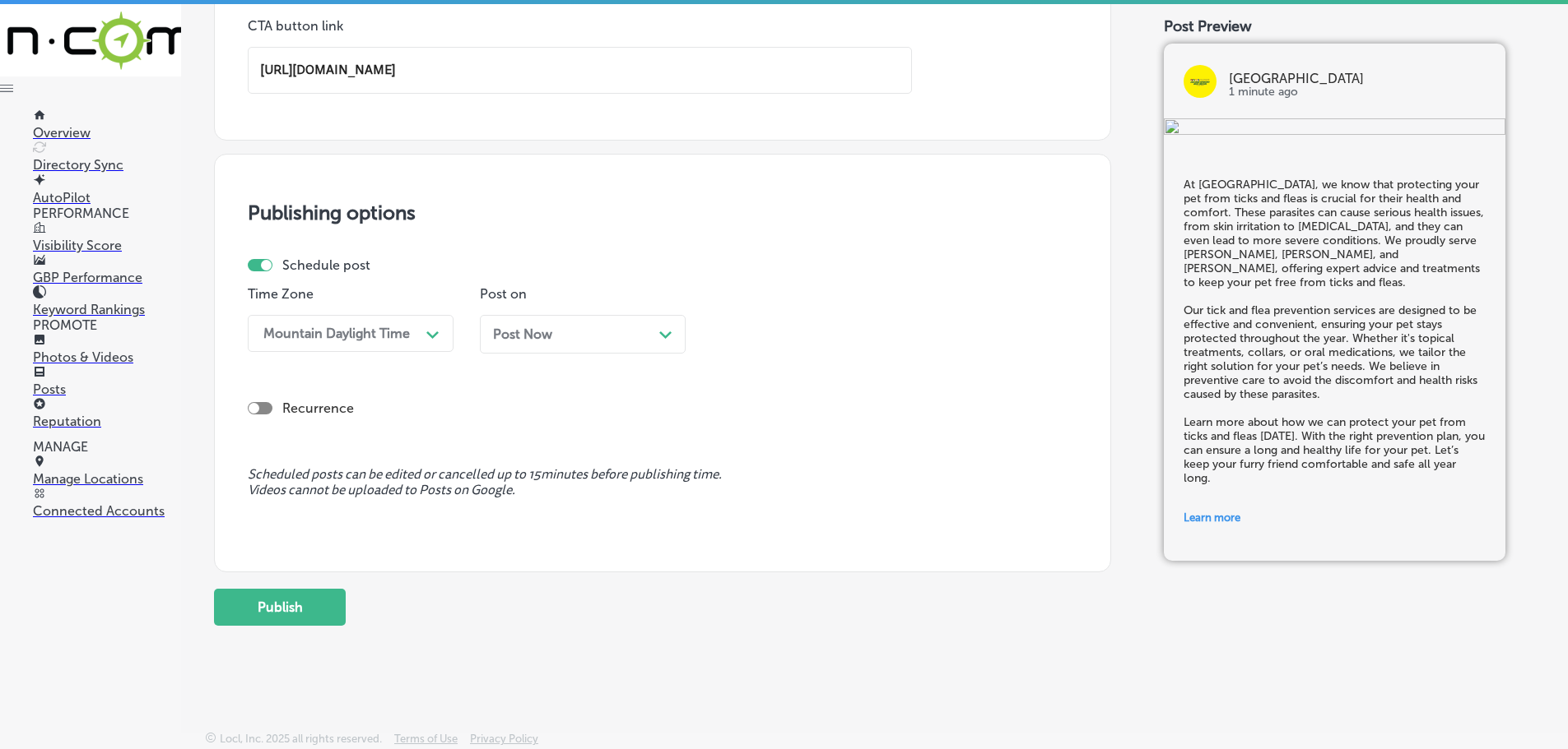
click at [660, 331] on icon "Path Created with Sketch." at bounding box center [665, 334] width 12 height 7
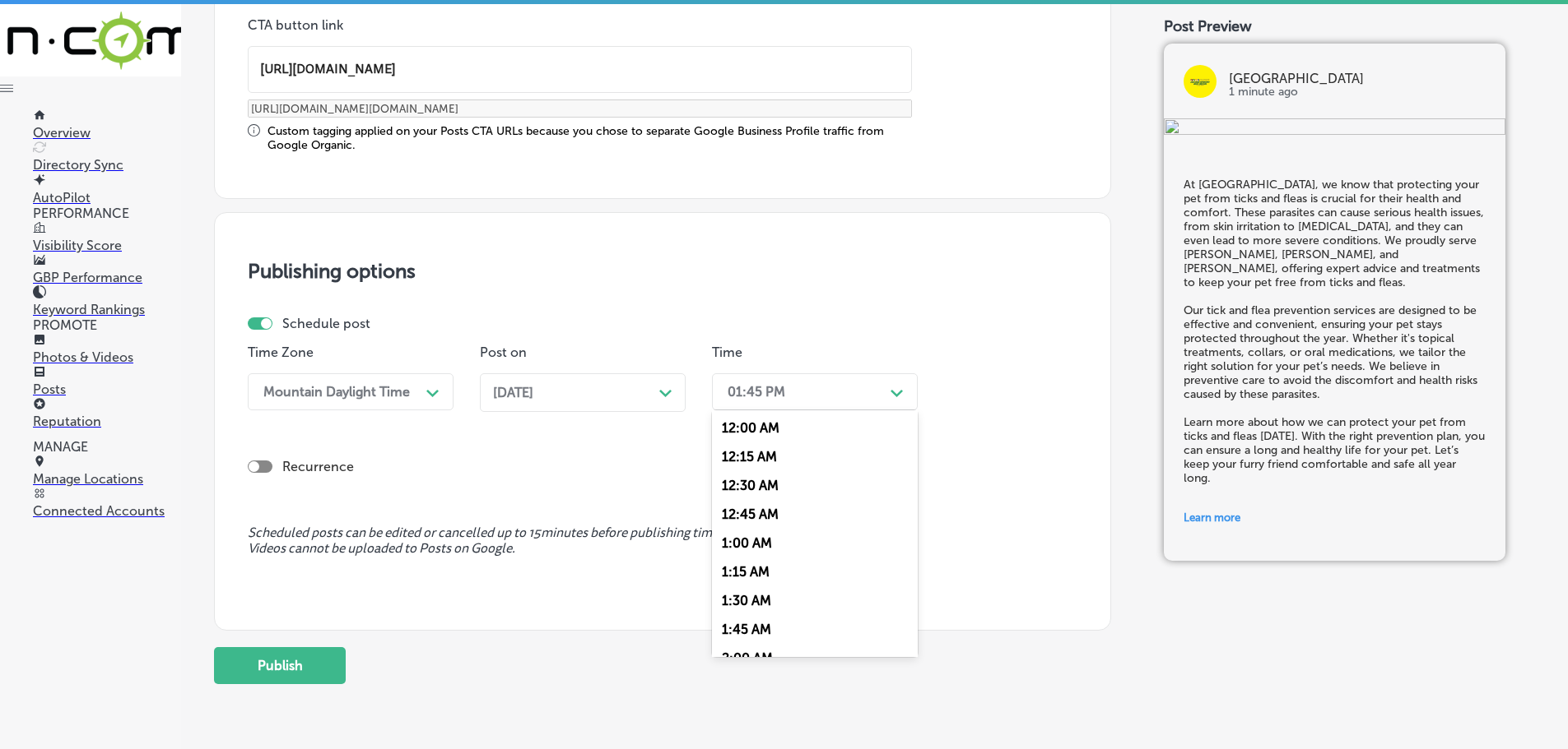
click at [881, 396] on div "01:45 PM" at bounding box center [802, 391] width 164 height 29
click at [758, 491] on div "7:00 AM" at bounding box center [815, 493] width 206 height 29
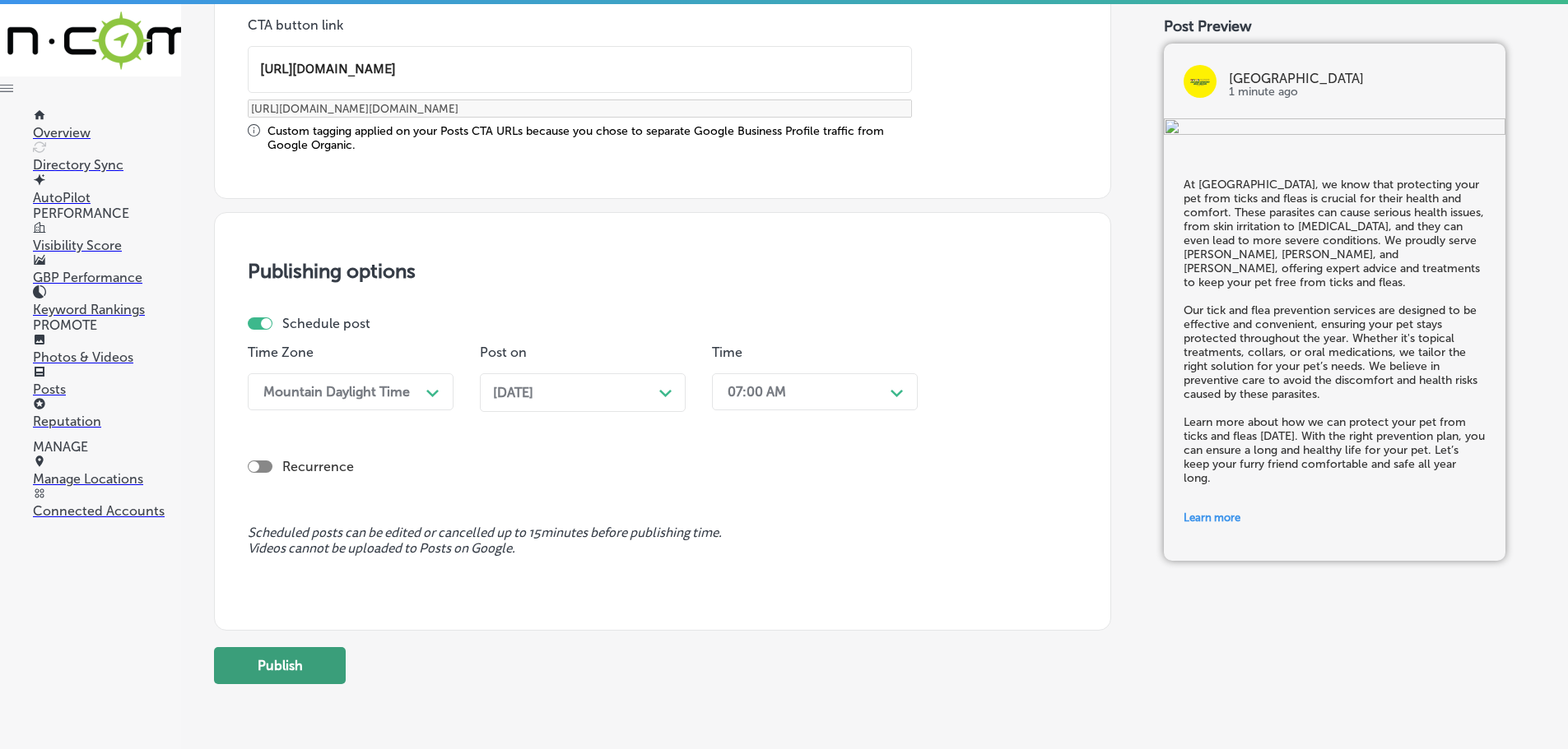
click at [315, 673] on button "Publish" at bounding box center [279, 665] width 131 height 37
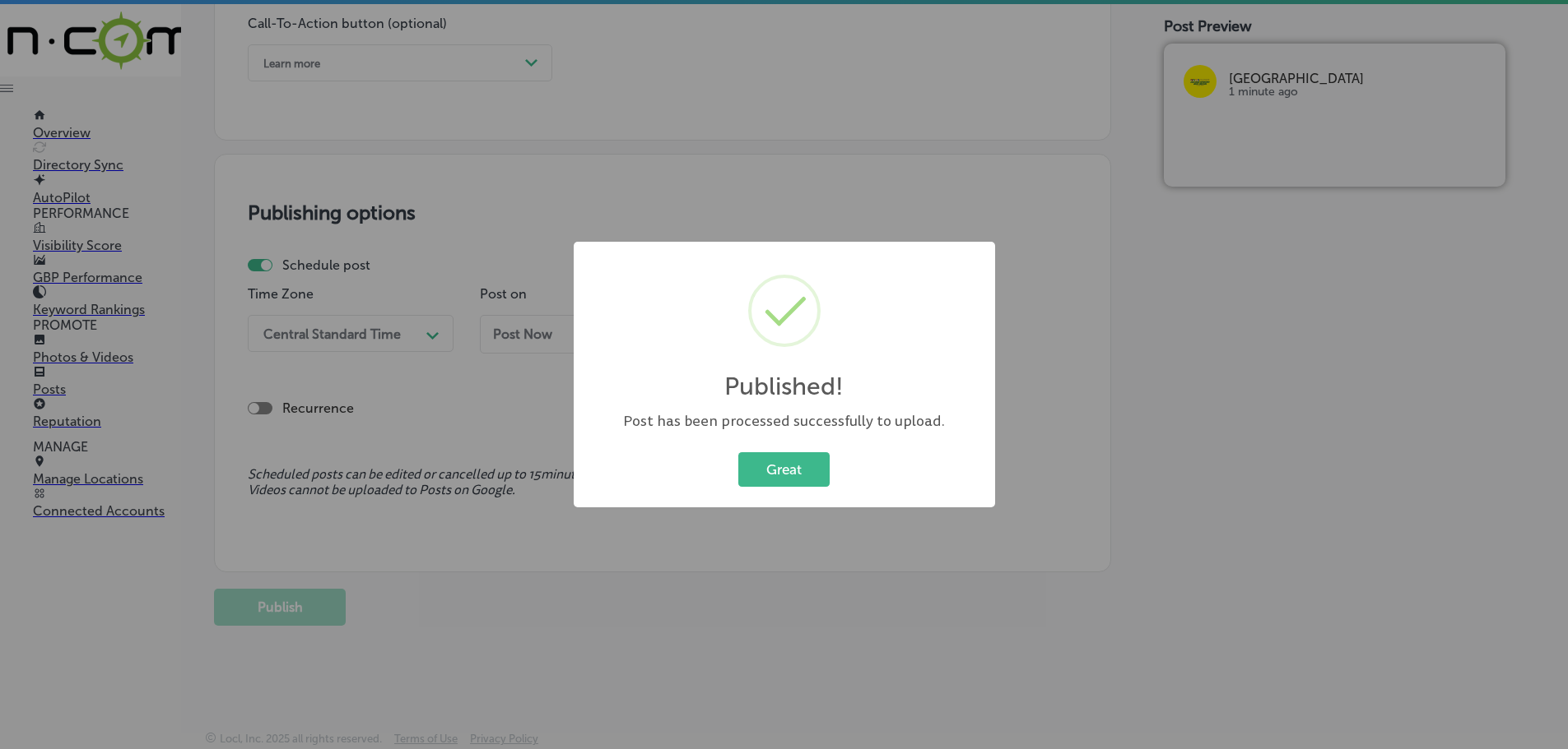
scroll to position [1225, 0]
click at [771, 464] on button "Great" at bounding box center [784, 469] width 91 height 34
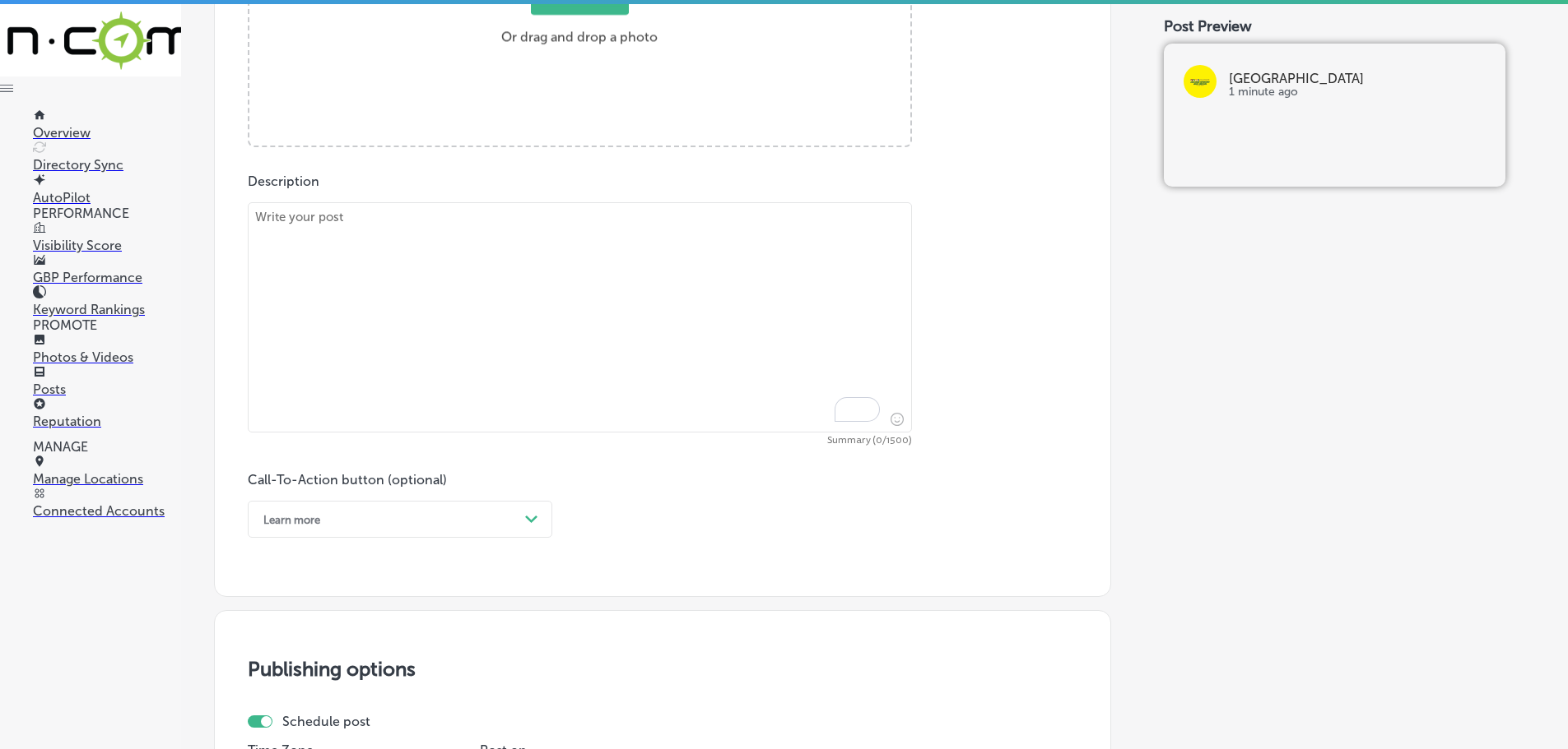
scroll to position [732, 0]
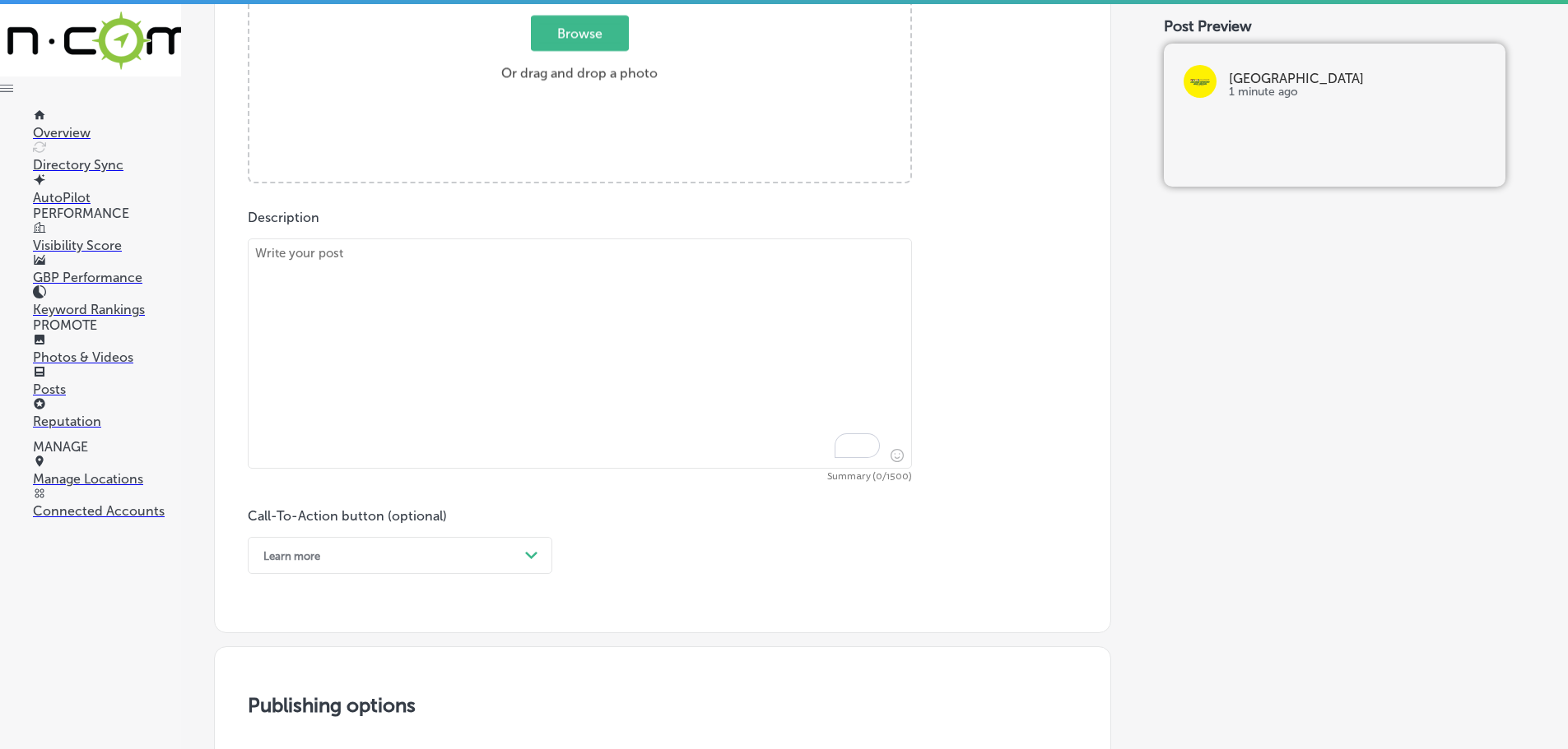
click at [556, 316] on textarea "To enrich screen reader interactions, please activate Accessibility in Grammarl…" at bounding box center [580, 353] width 664 height 230
paste textarea "We are proud to share the feedback from our loyal clients about the exceptional…"
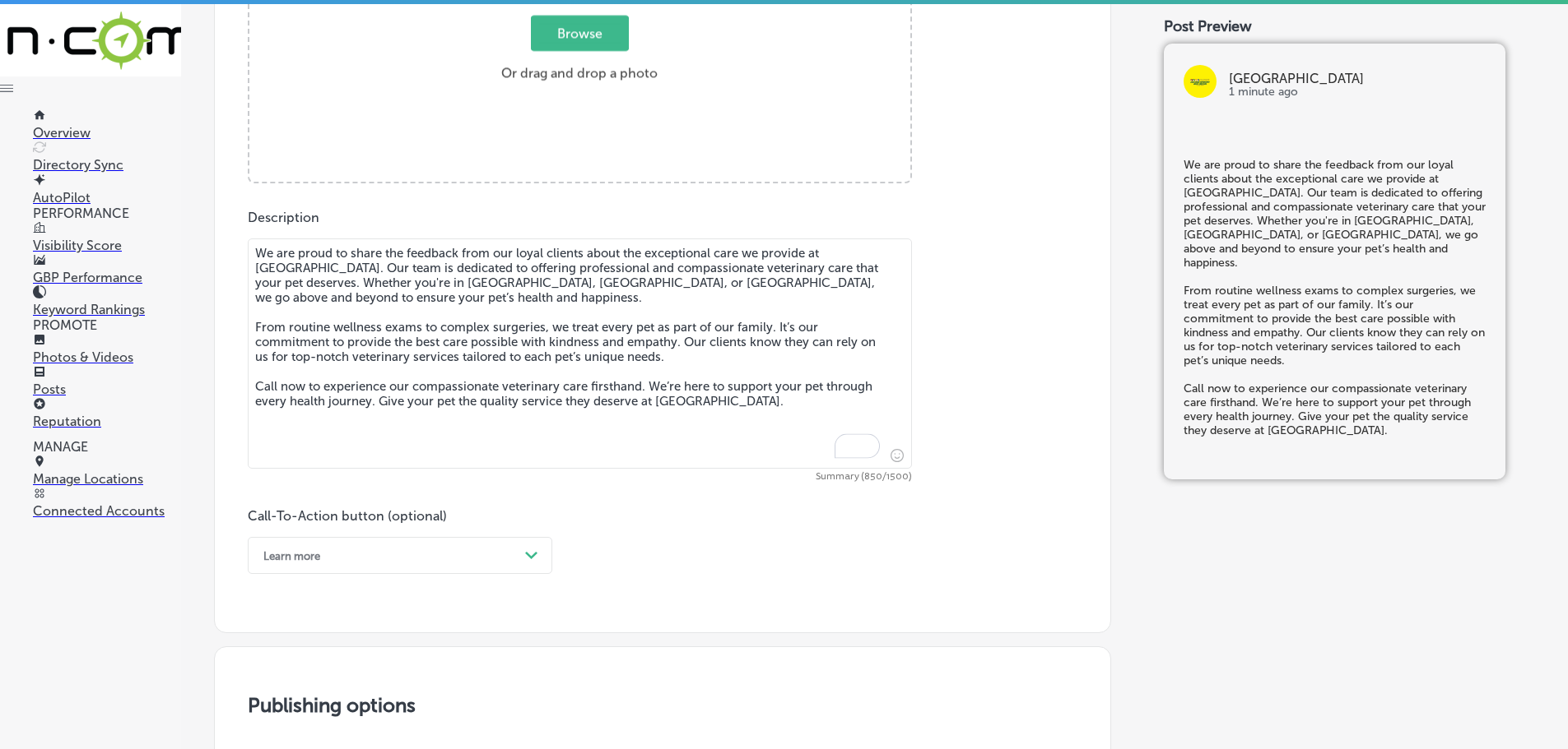
type textarea "We are proud to share the feedback from our loyal clients about the exceptional…"
click at [572, 43] on span "Browse" at bounding box center [579, 34] width 98 height 36
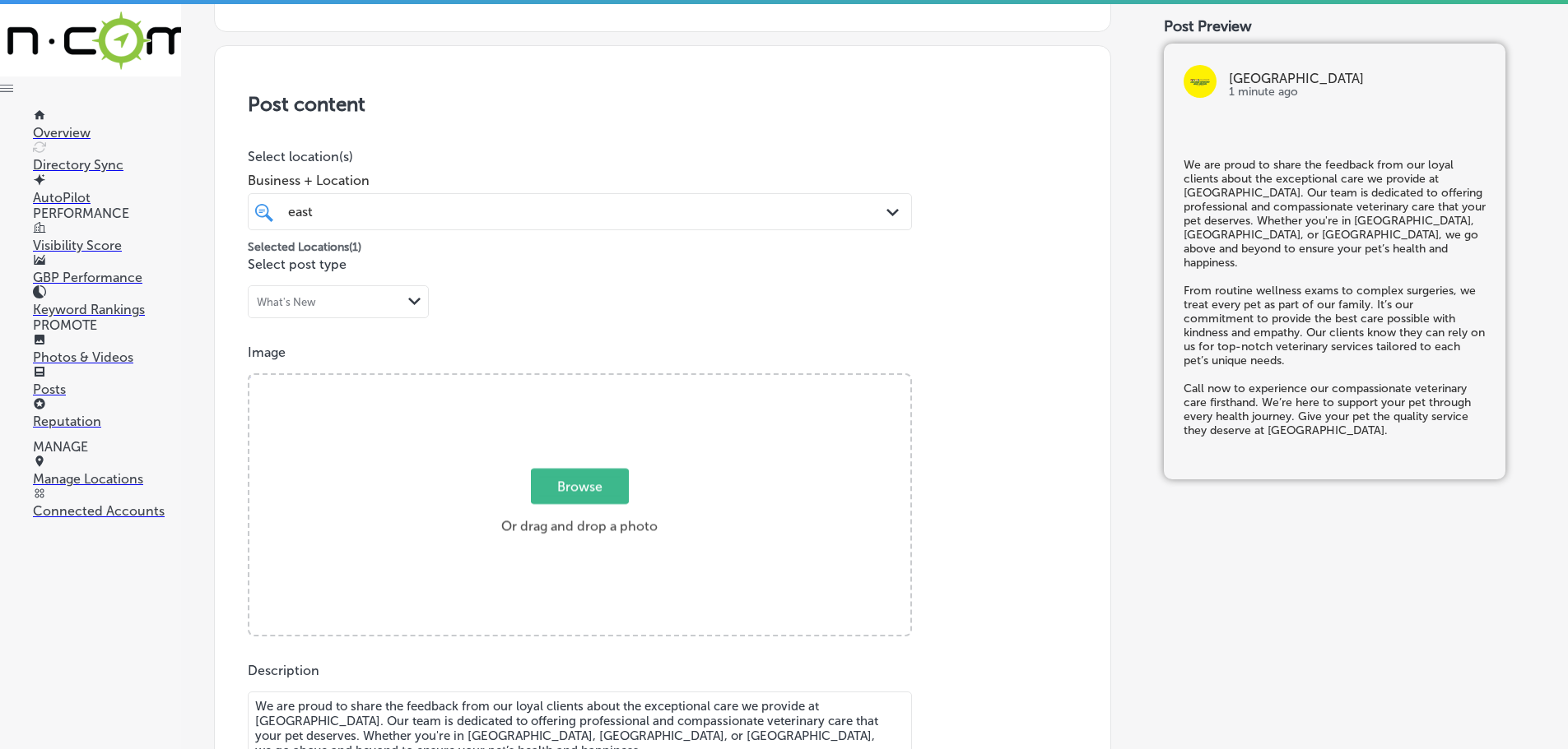
type input "C:\fakepath\515499008_1403994441384452_6737587644210798465_n.jpg"
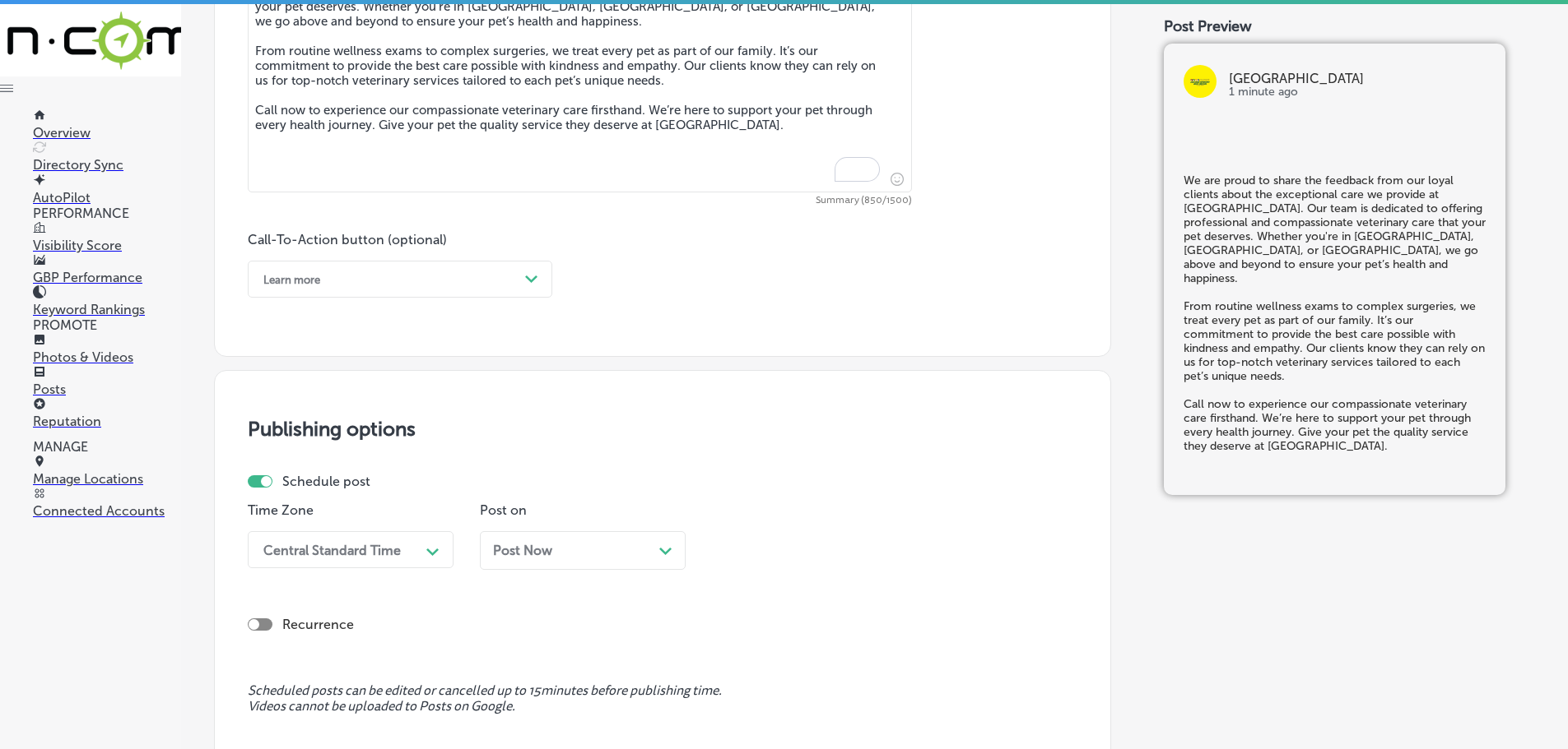
scroll to position [1019, 0]
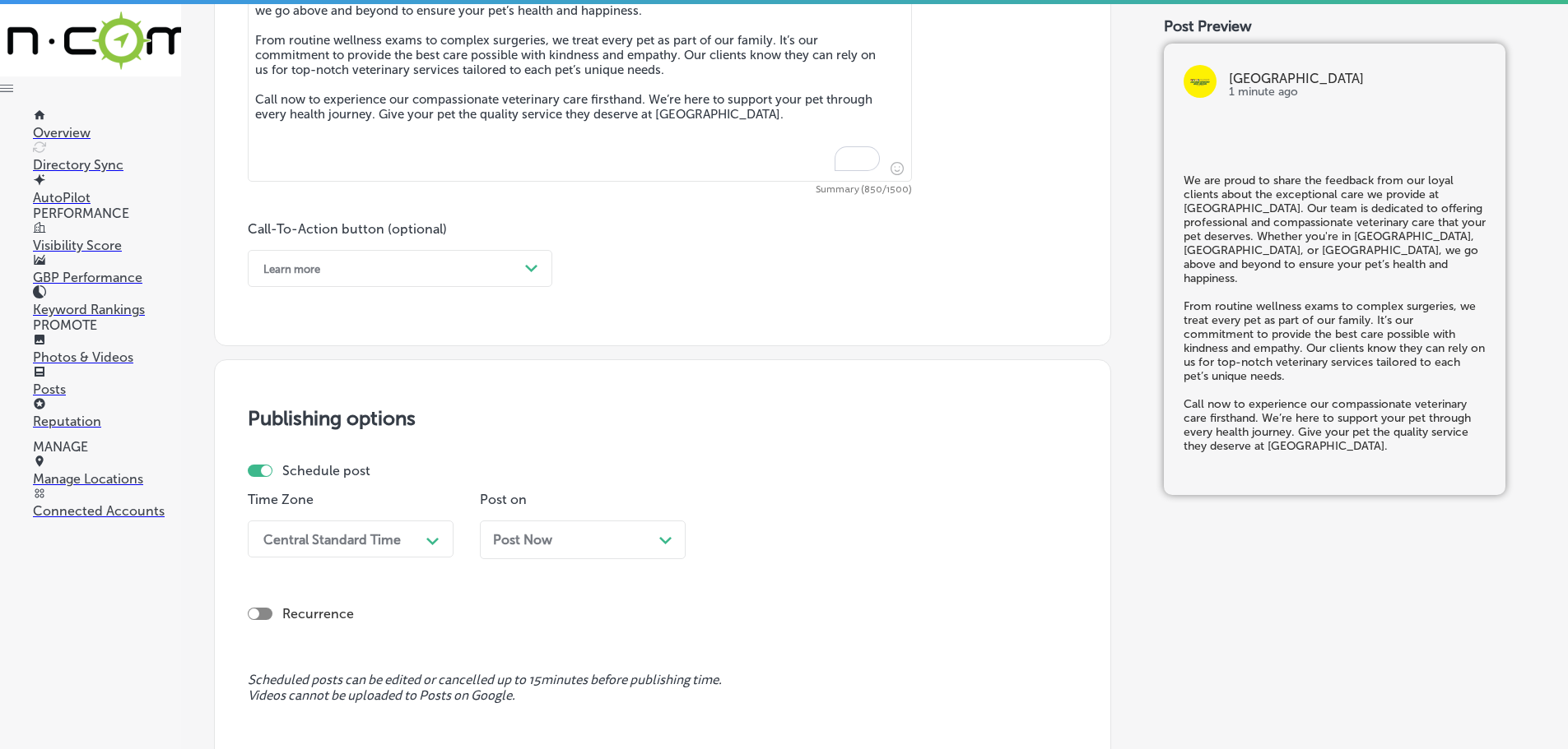
click at [518, 265] on div "Learn more" at bounding box center [387, 269] width 263 height 26
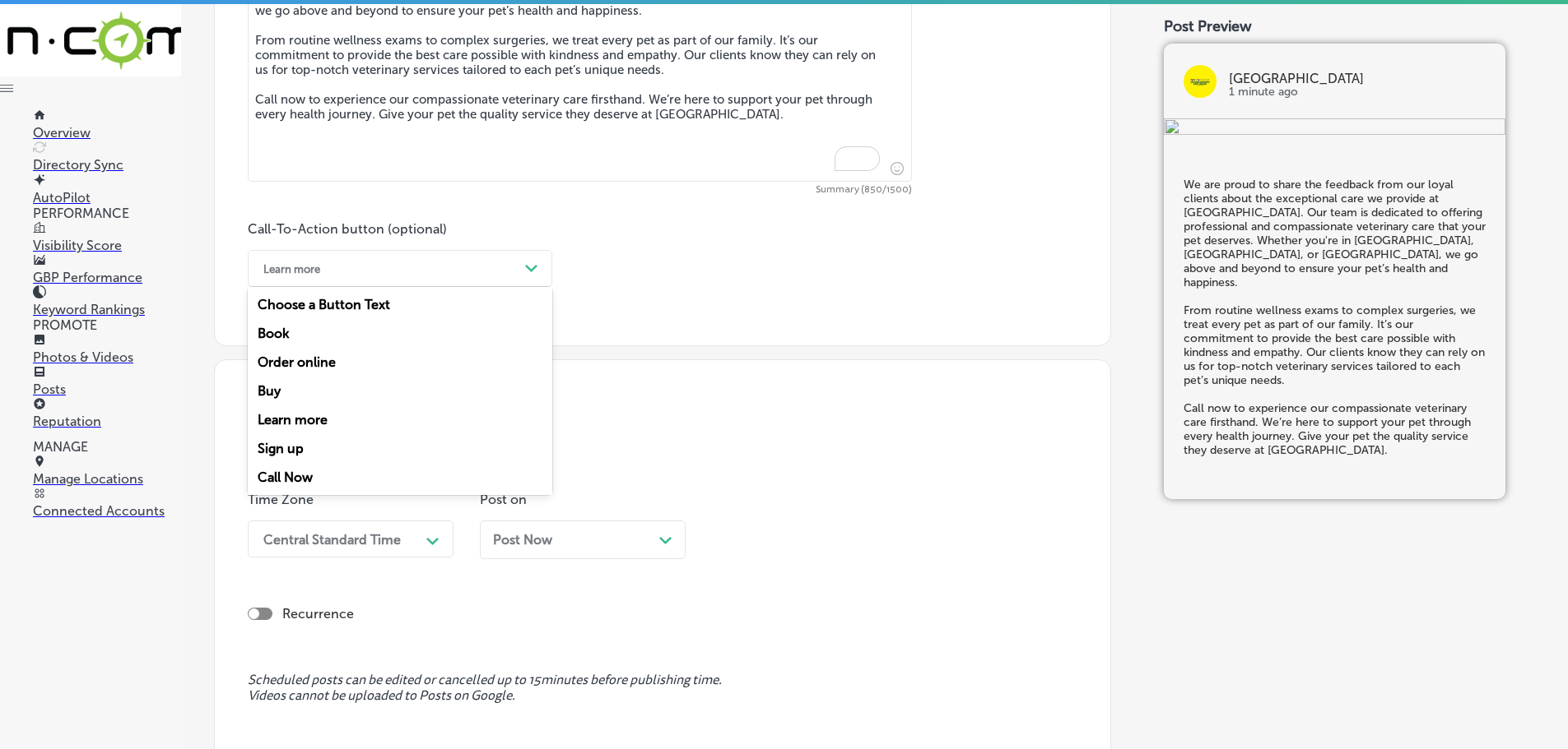
click at [294, 477] on div "Call Now" at bounding box center [400, 477] width 305 height 29
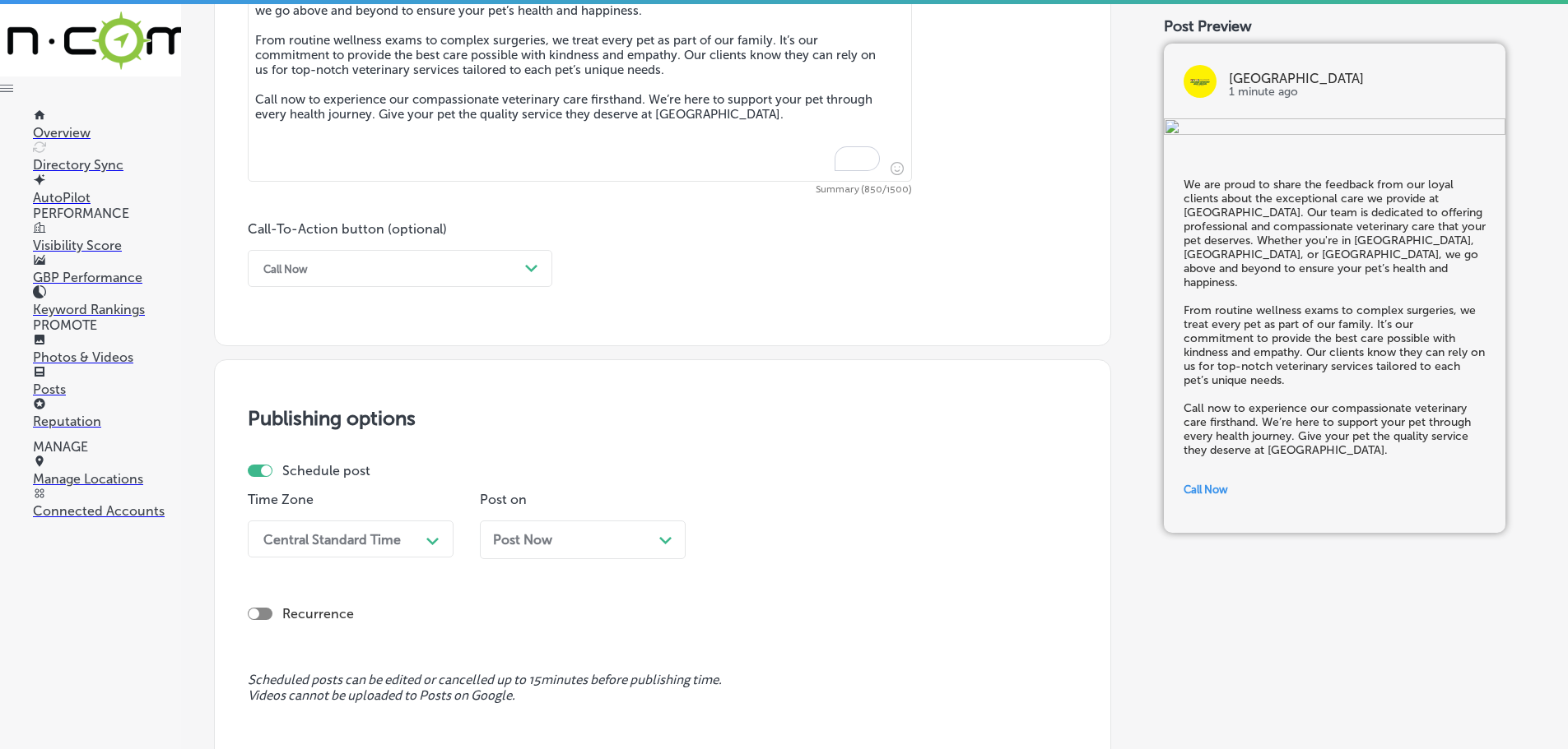
click at [395, 540] on div "Central Standard Time Path Created with Sketch." at bounding box center [351, 539] width 206 height 37
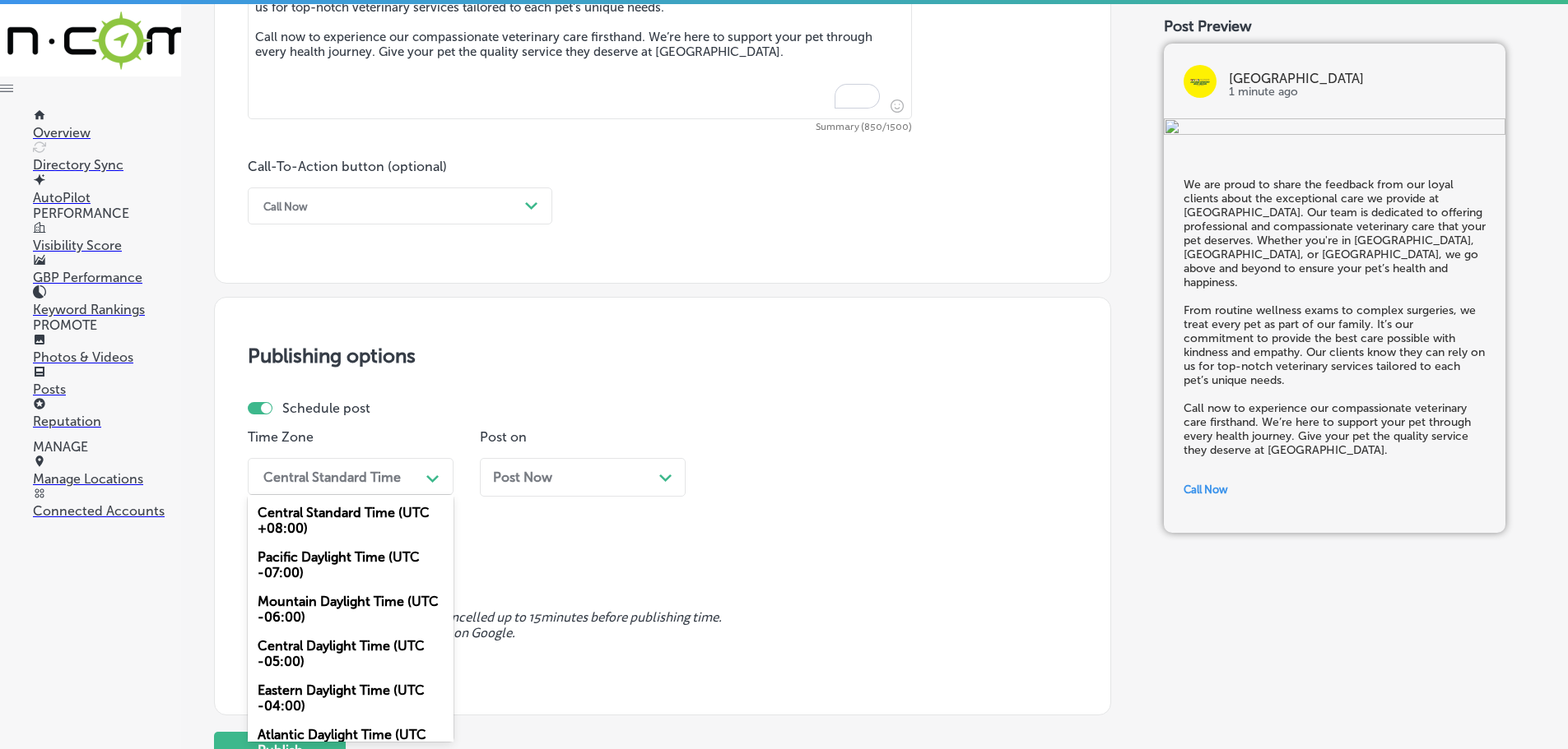
drag, startPoint x: 320, startPoint y: 616, endPoint x: 359, endPoint y: 602, distance: 41.4
click at [321, 616] on div "Mountain Daylight Time (UTC -06:00)" at bounding box center [351, 609] width 206 height 44
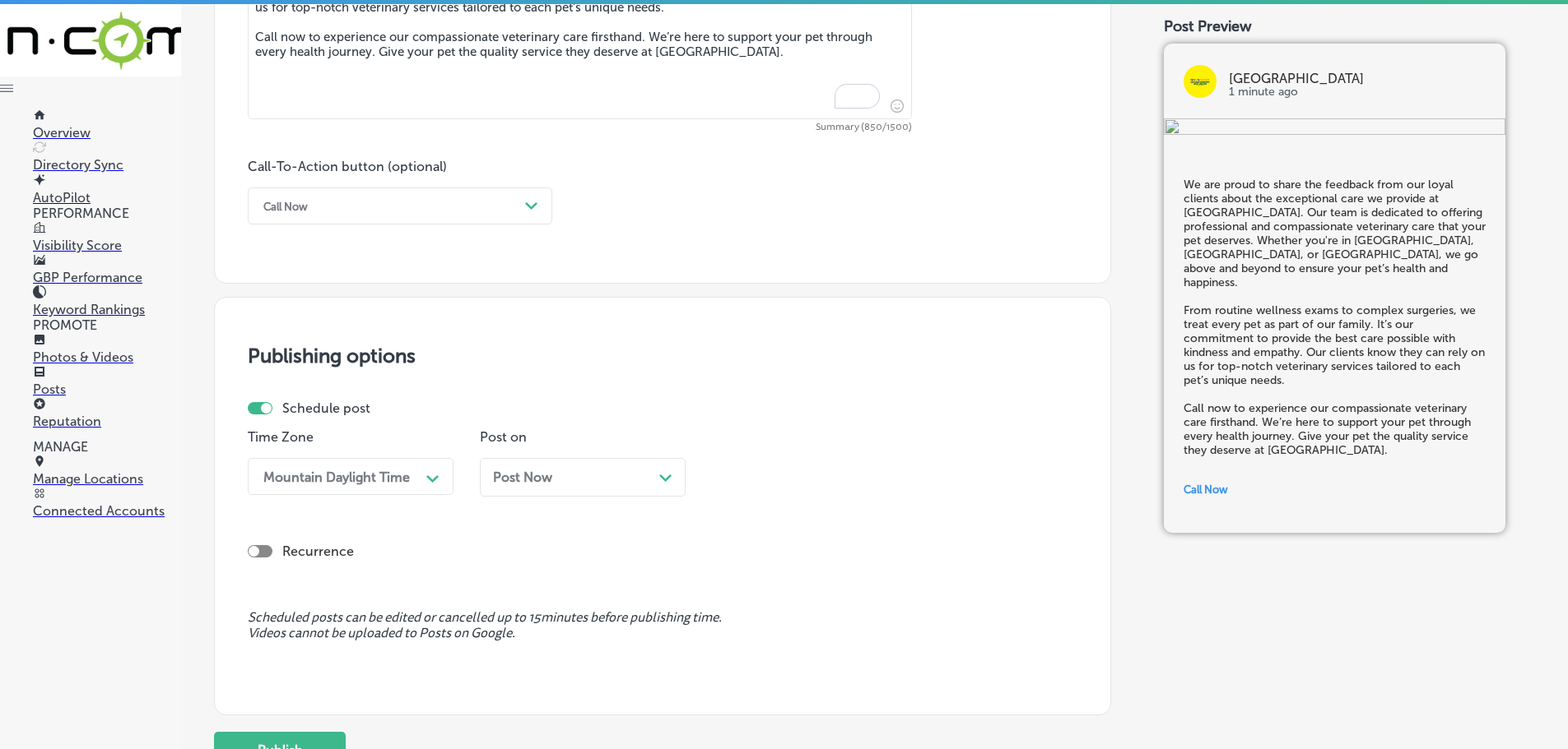
click at [670, 478] on polygon at bounding box center [665, 477] width 12 height 7
click at [867, 487] on div "01:45 PM" at bounding box center [802, 476] width 164 height 29
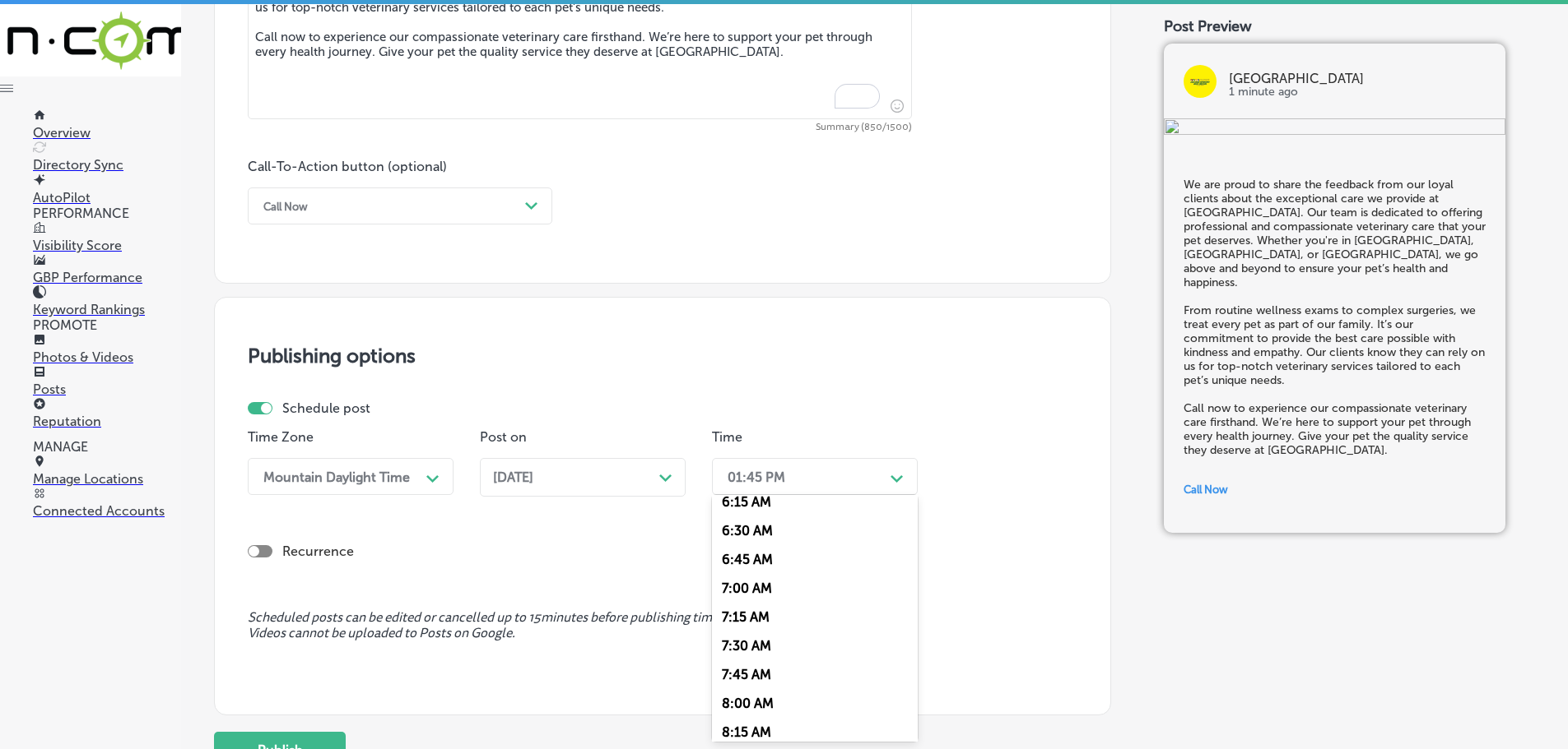
scroll to position [740, 0]
click at [760, 577] on div "7:00 AM" at bounding box center [815, 578] width 206 height 29
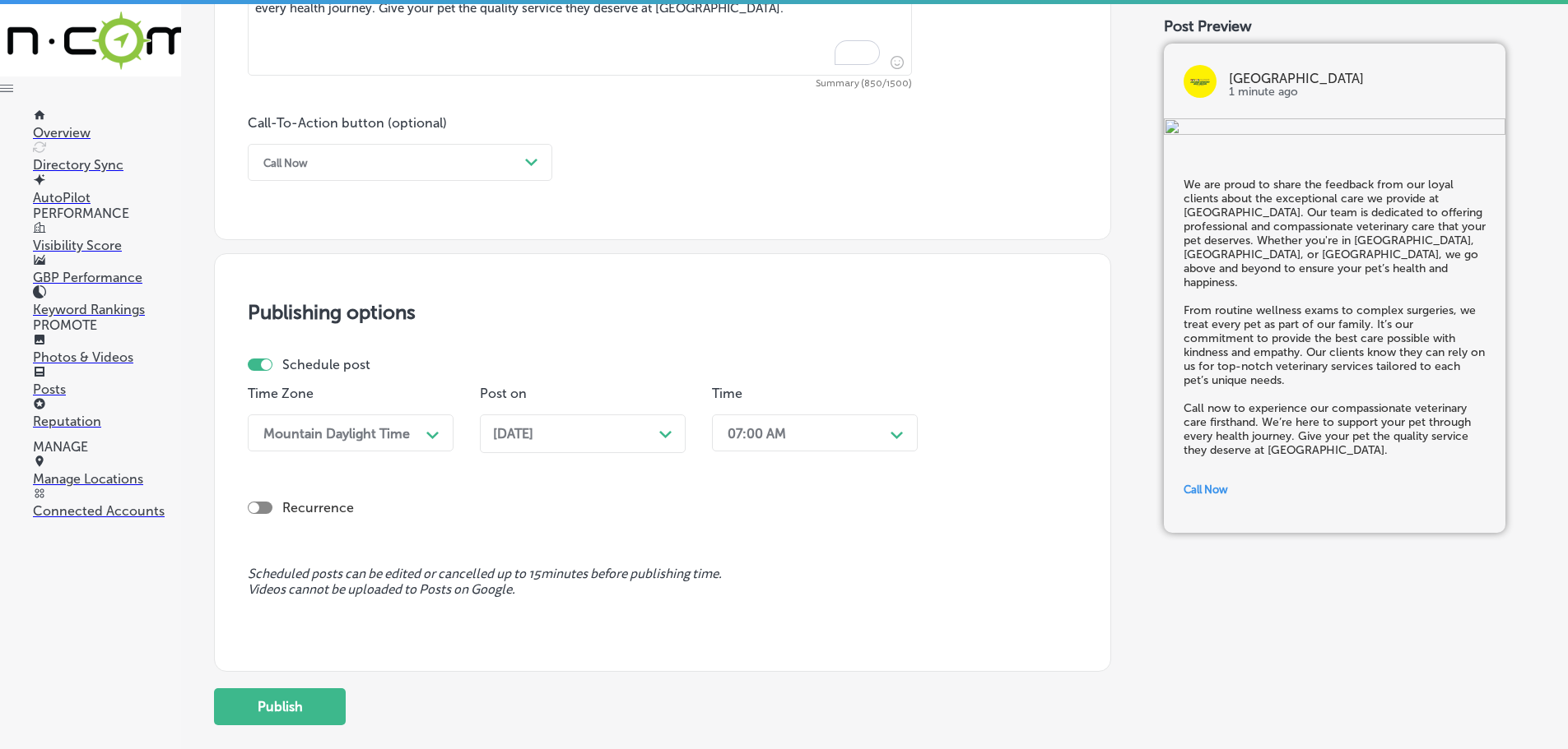
scroll to position [1164, 0]
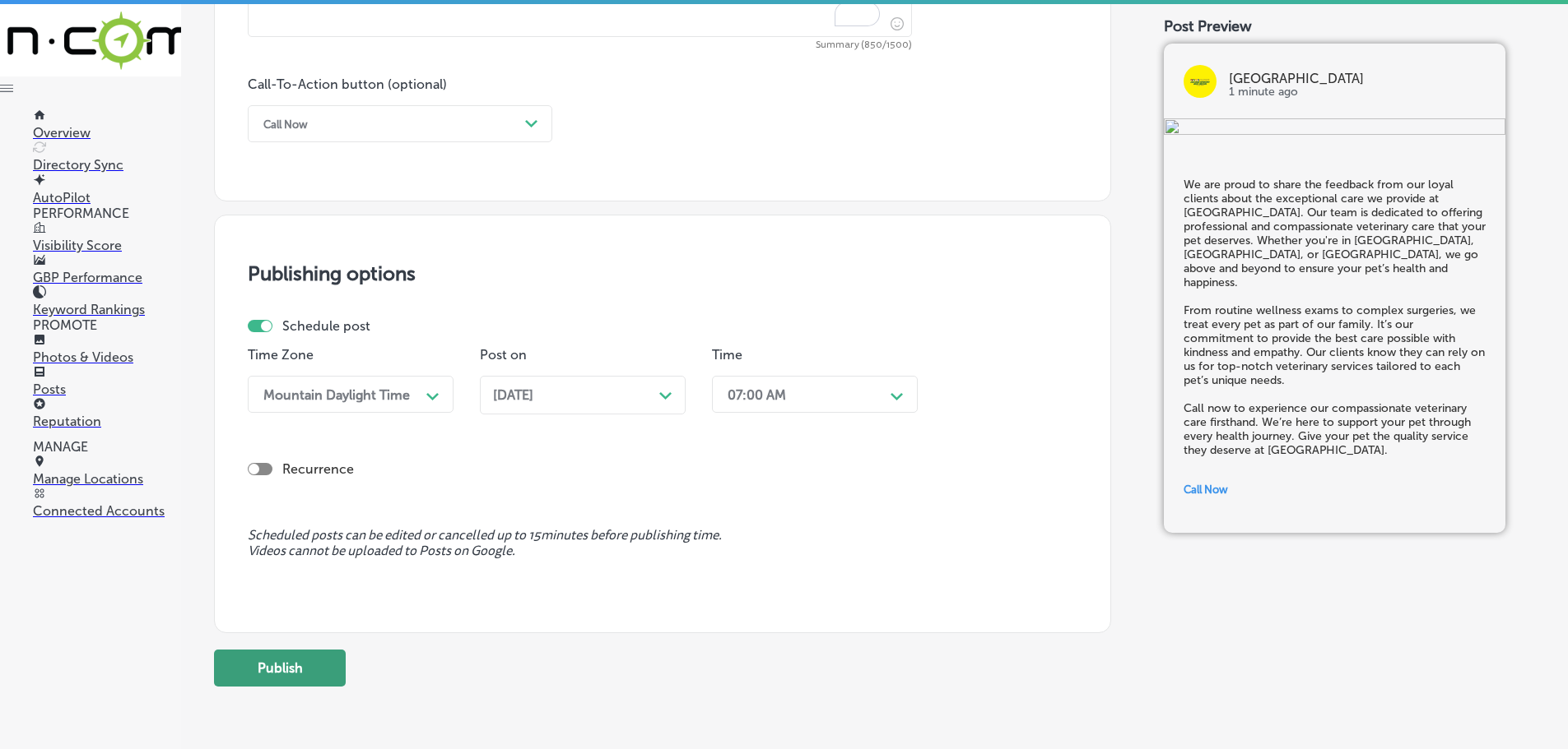
click at [301, 670] on button "Publish" at bounding box center [279, 668] width 131 height 37
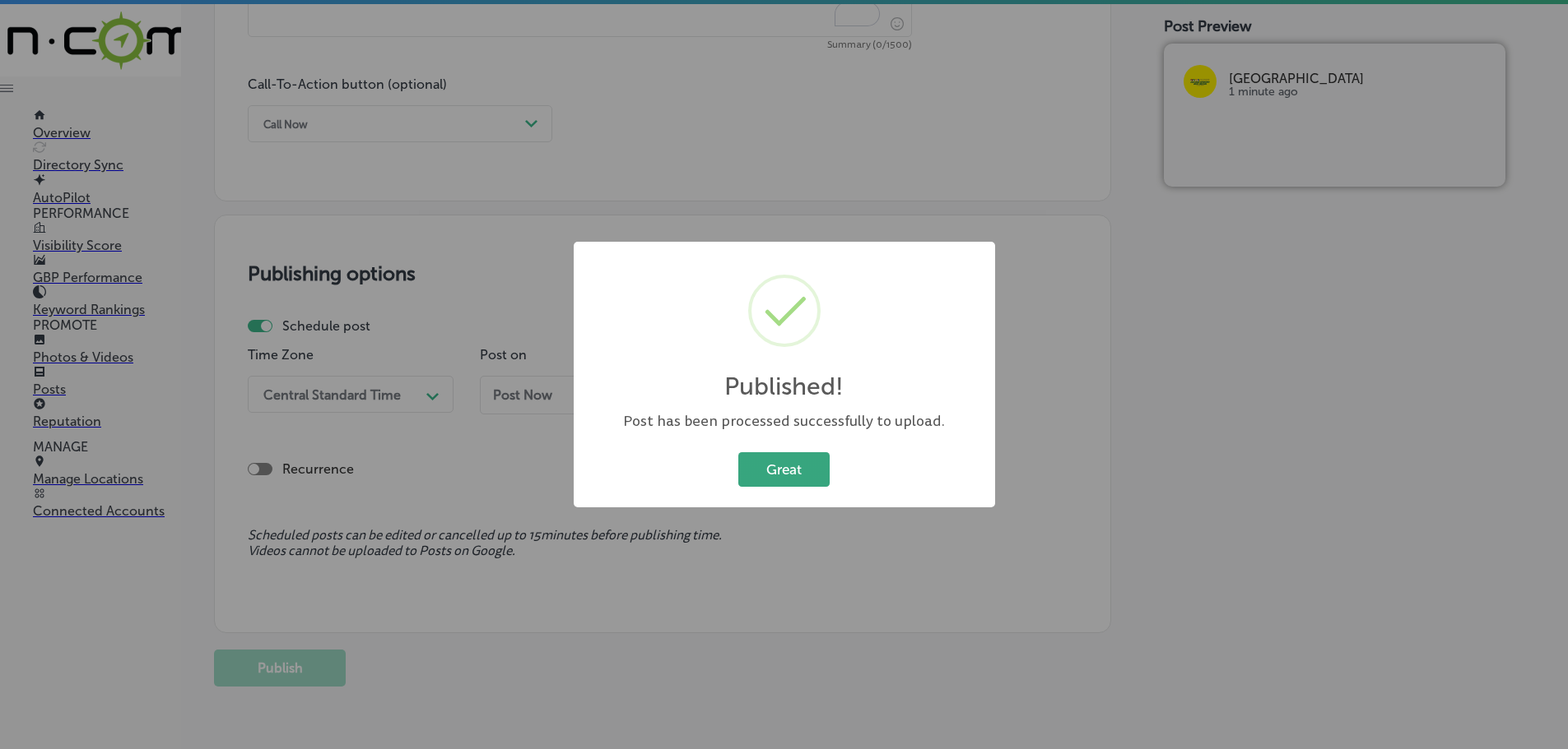
click at [781, 464] on button "Great" at bounding box center [784, 469] width 91 height 34
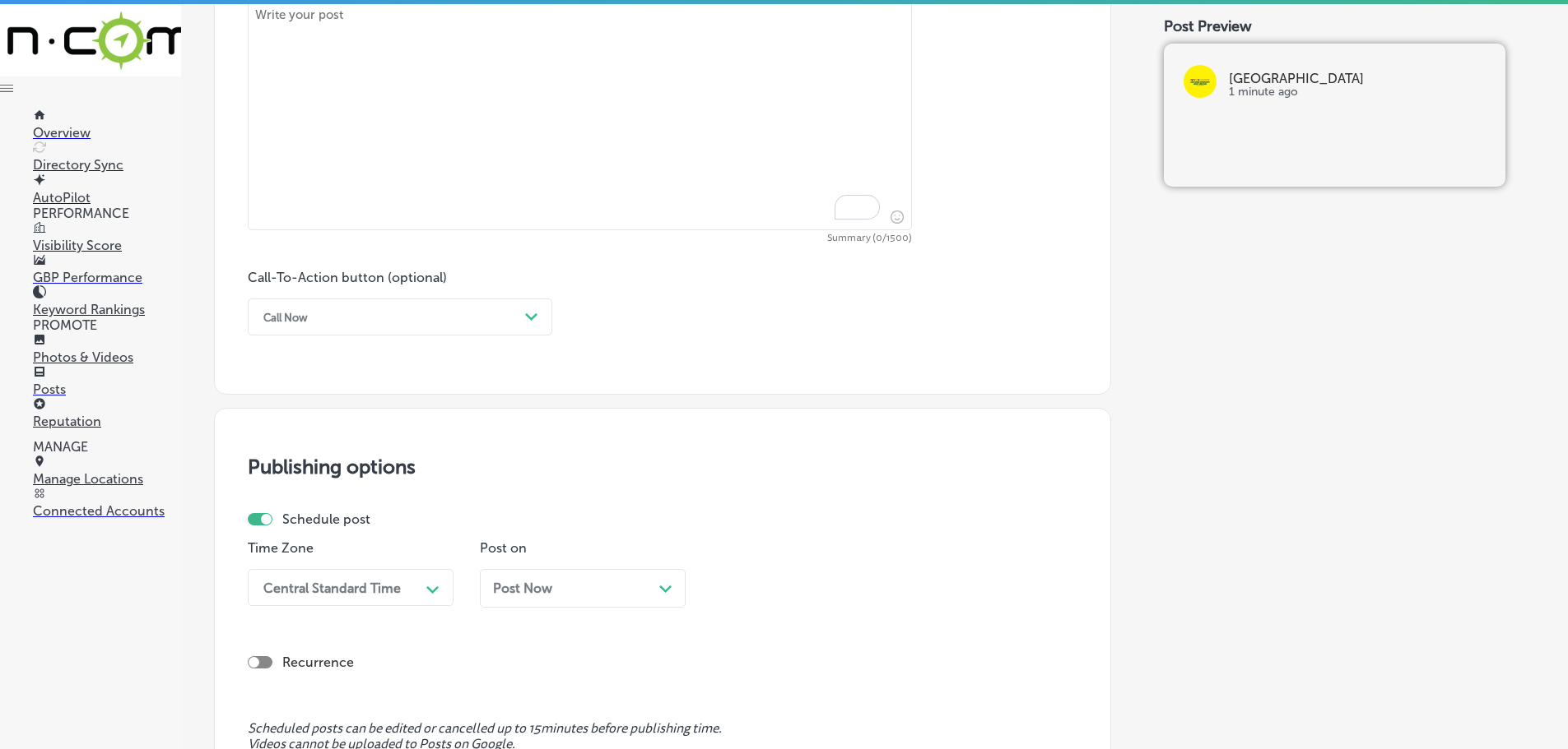
scroll to position [670, 0]
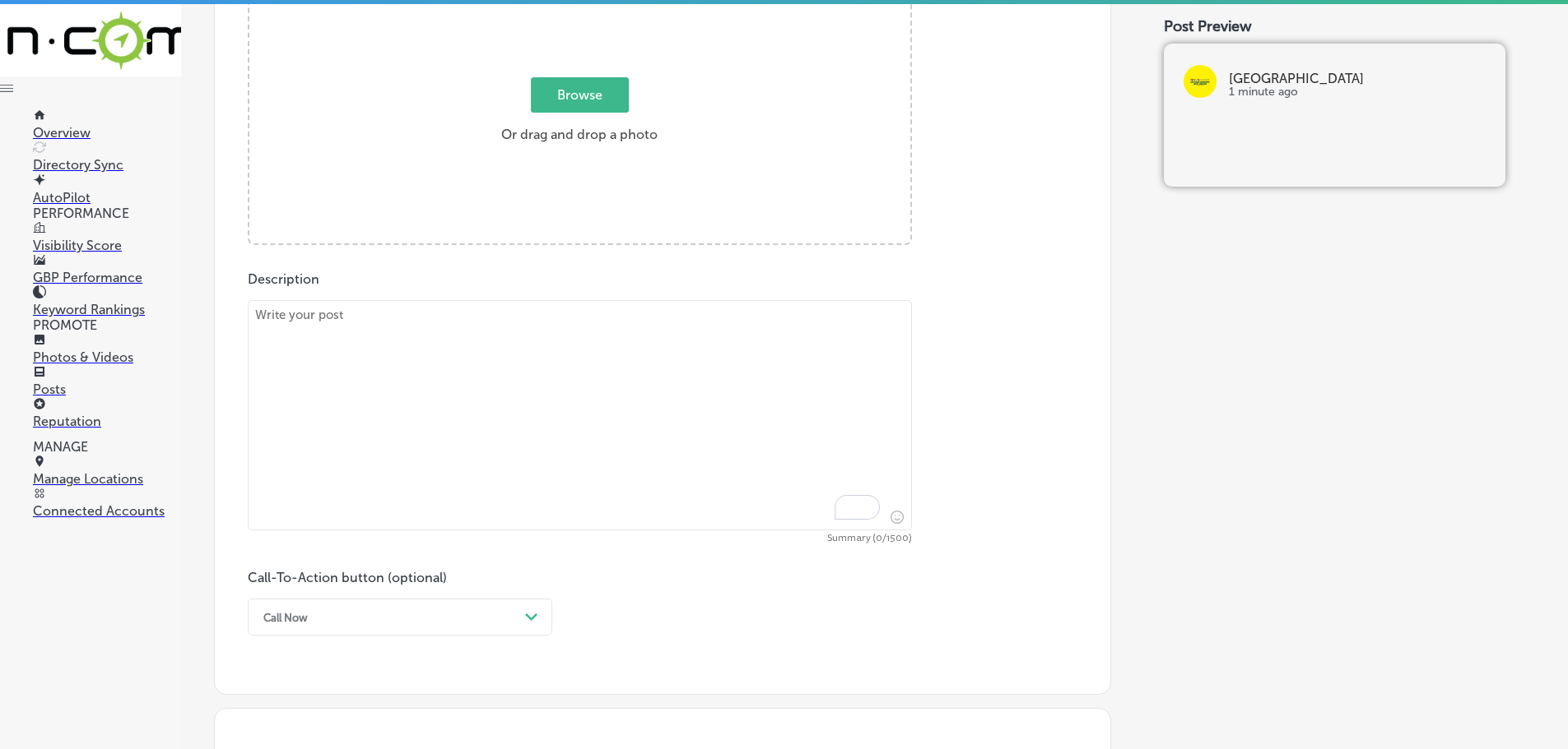
click at [514, 338] on textarea "To enrich screen reader interactions, please activate Accessibility in Grammarl…" at bounding box center [580, 415] width 664 height 230
paste textarea "At [GEOGRAPHIC_DATA], we believe that nutrition is the foundation of your pet's…"
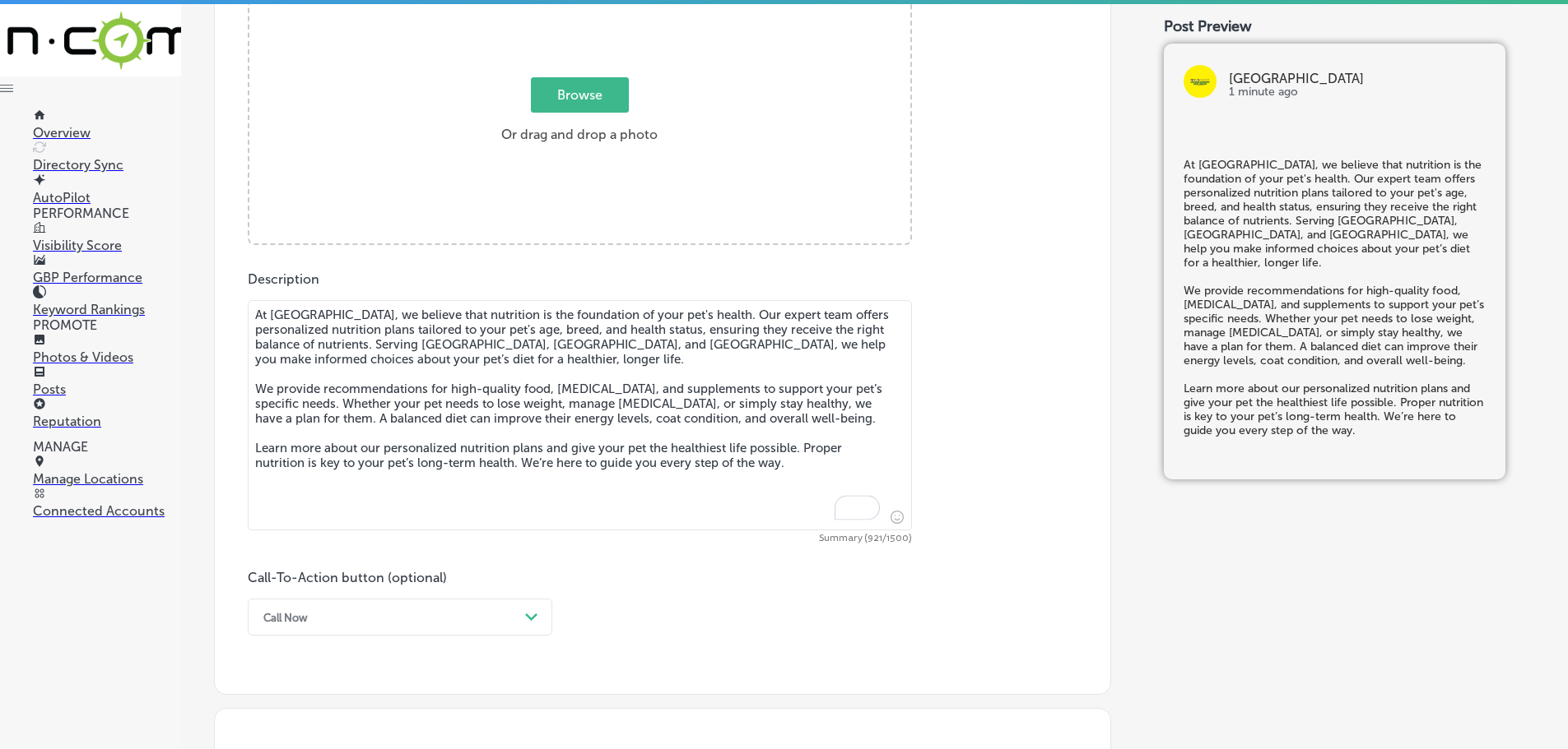
type textarea "At [GEOGRAPHIC_DATA], we believe that nutrition is the foundation of your pet's…"
click at [562, 94] on span "Browse" at bounding box center [579, 95] width 98 height 36
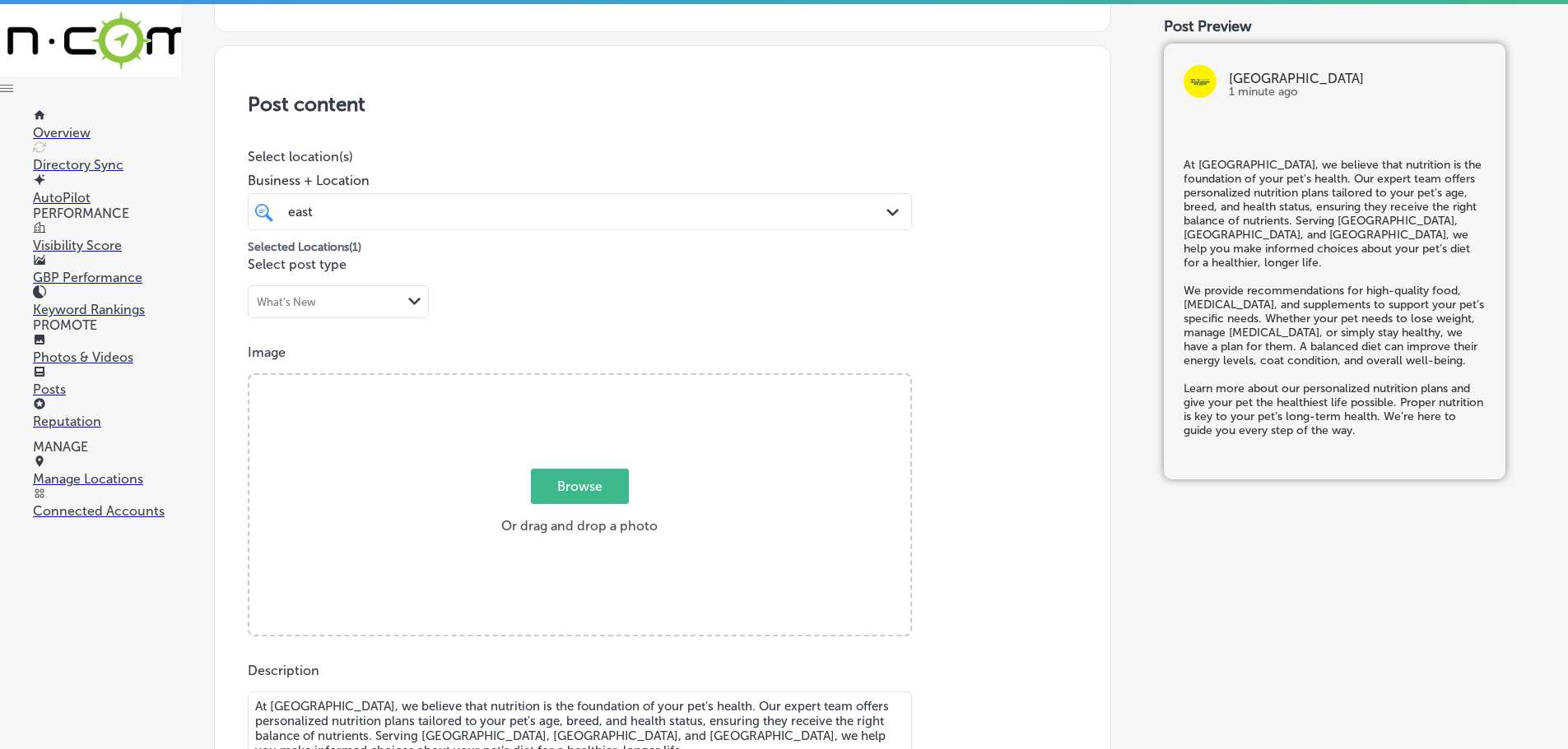
type input "C:\fakepath\513936329_1371844947932735_8420468040552990688_n.jpg"
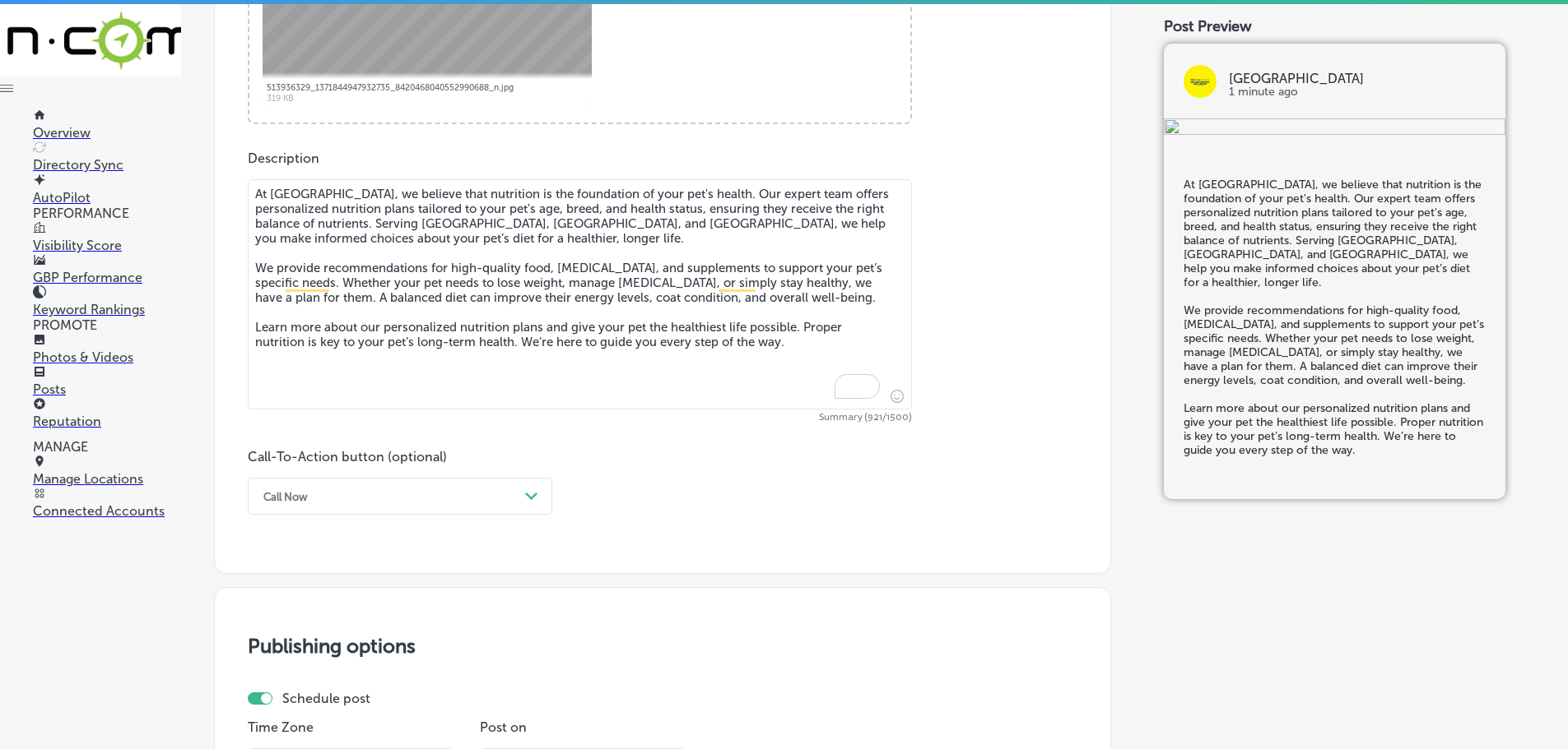
scroll to position [937, 0]
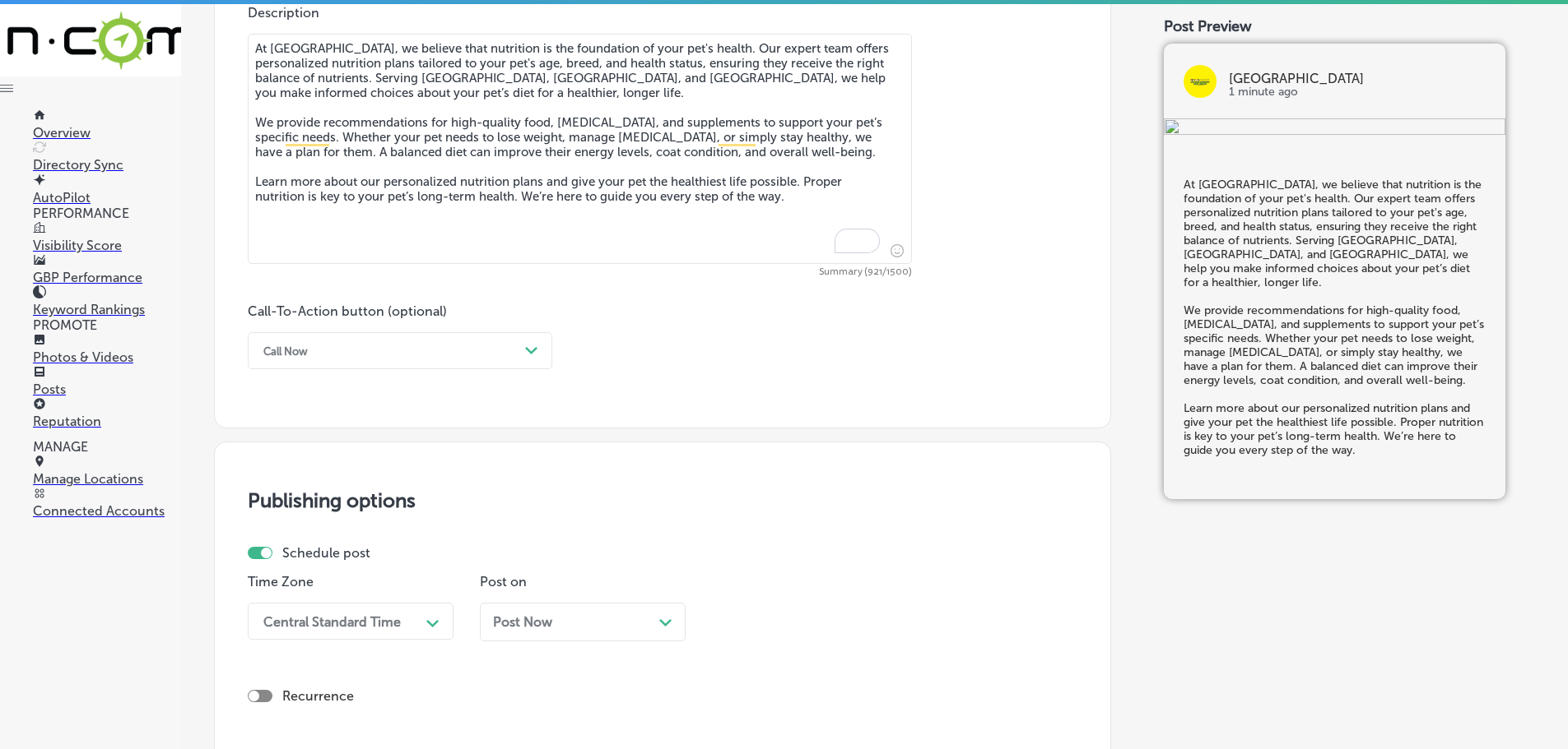
click at [521, 340] on div "Call Now Path Created with Sketch." at bounding box center [400, 350] width 305 height 37
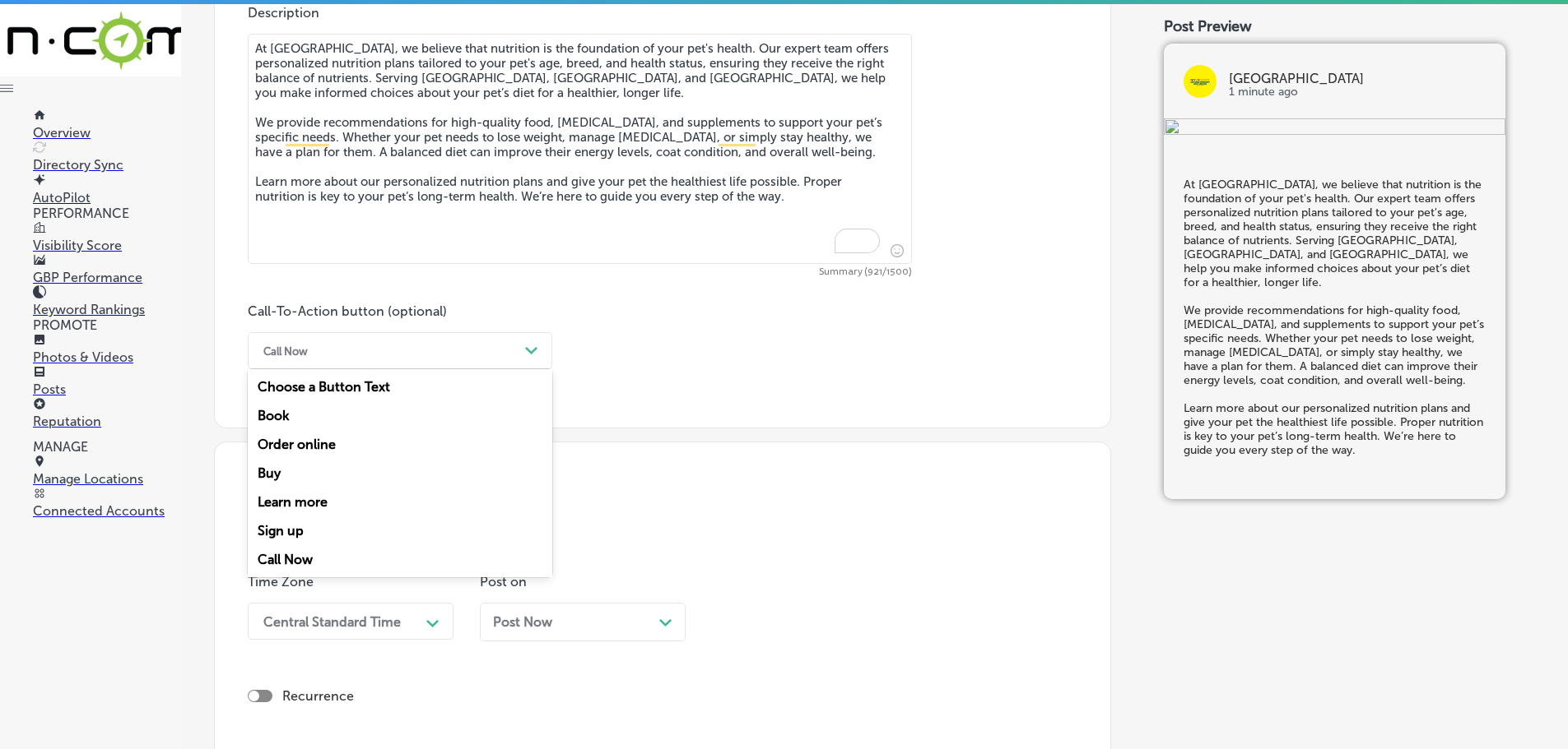
drag, startPoint x: 314, startPoint y: 505, endPoint x: 327, endPoint y: 493, distance: 17.7
click at [315, 505] on div "Learn more" at bounding box center [400, 502] width 305 height 29
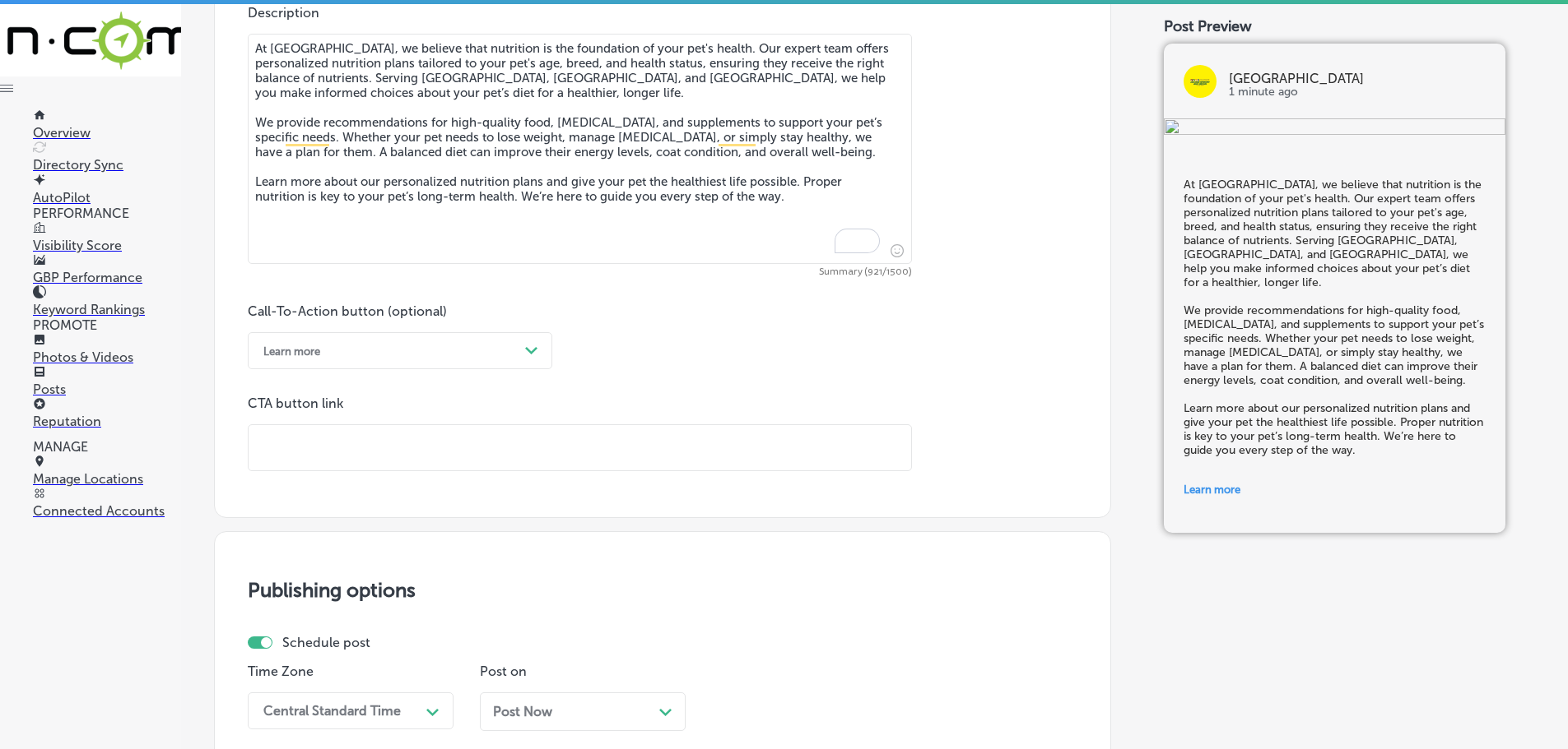
click at [394, 454] on input "text" at bounding box center [579, 448] width 662 height 45
paste input "[URL][DOMAIN_NAME]"
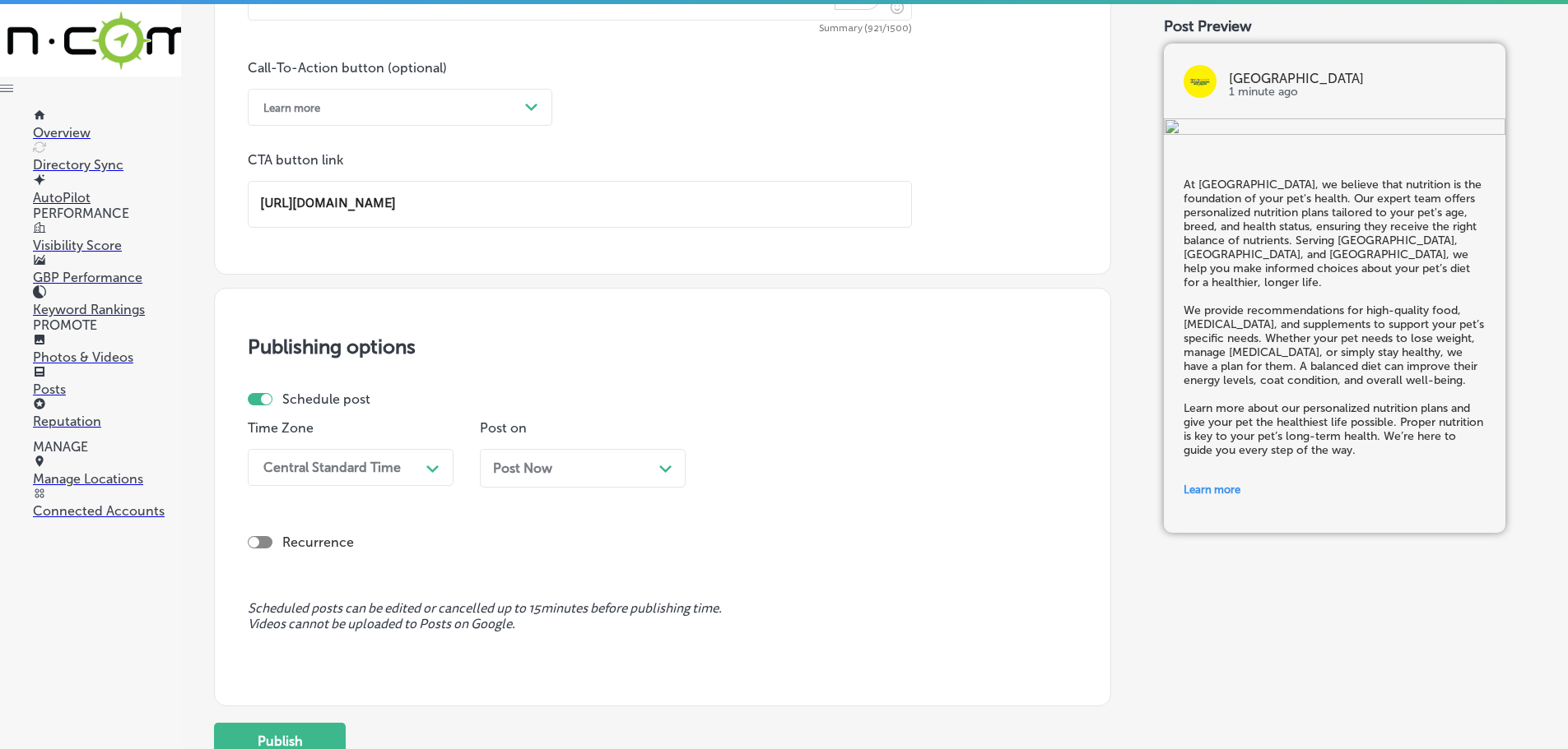
scroll to position [1184, 0]
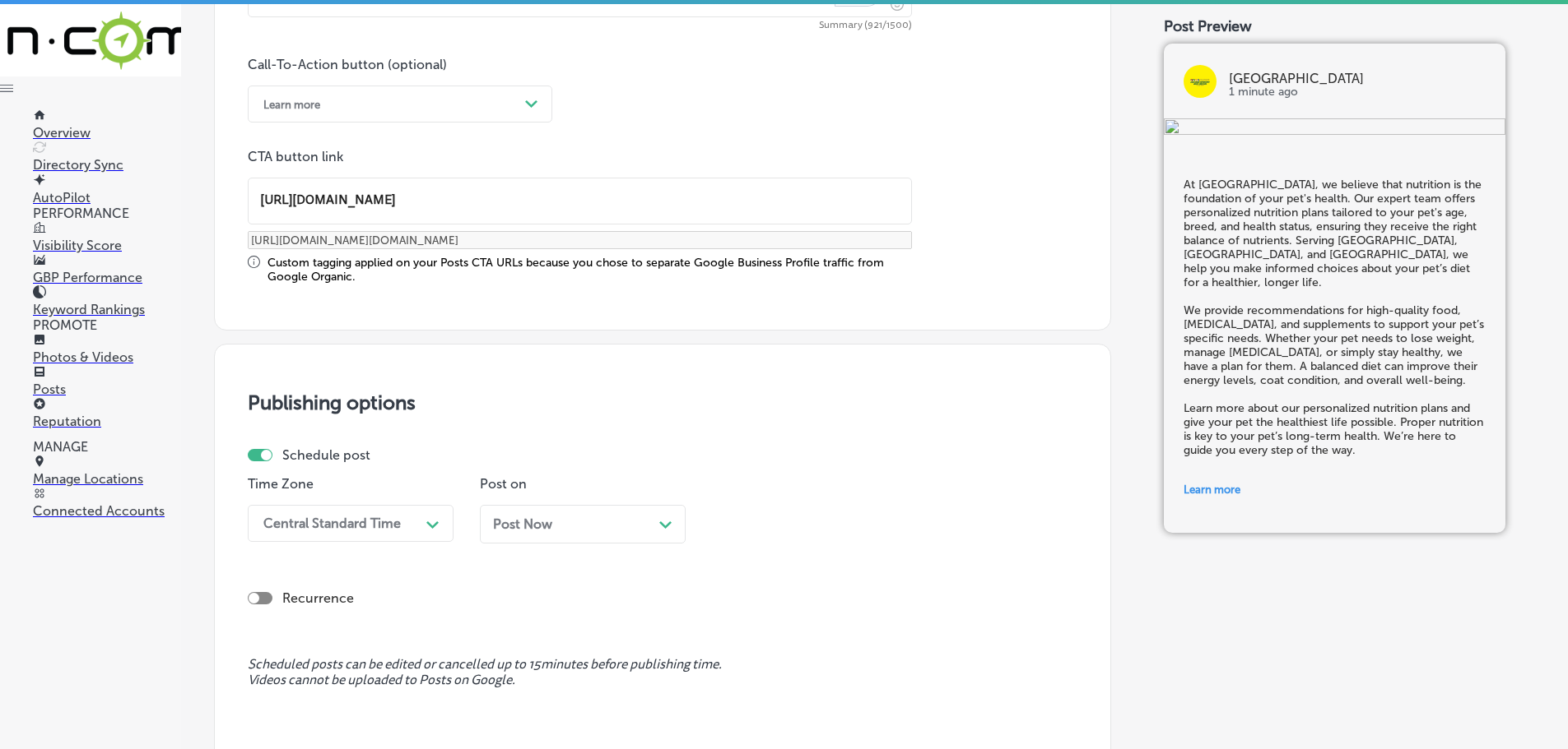
type input "[URL][DOMAIN_NAME]"
click at [410, 465] on div "Schedule post Time Zone Central Standard Time Path Created with Sketch. Post on…" at bounding box center [656, 502] width 817 height 109
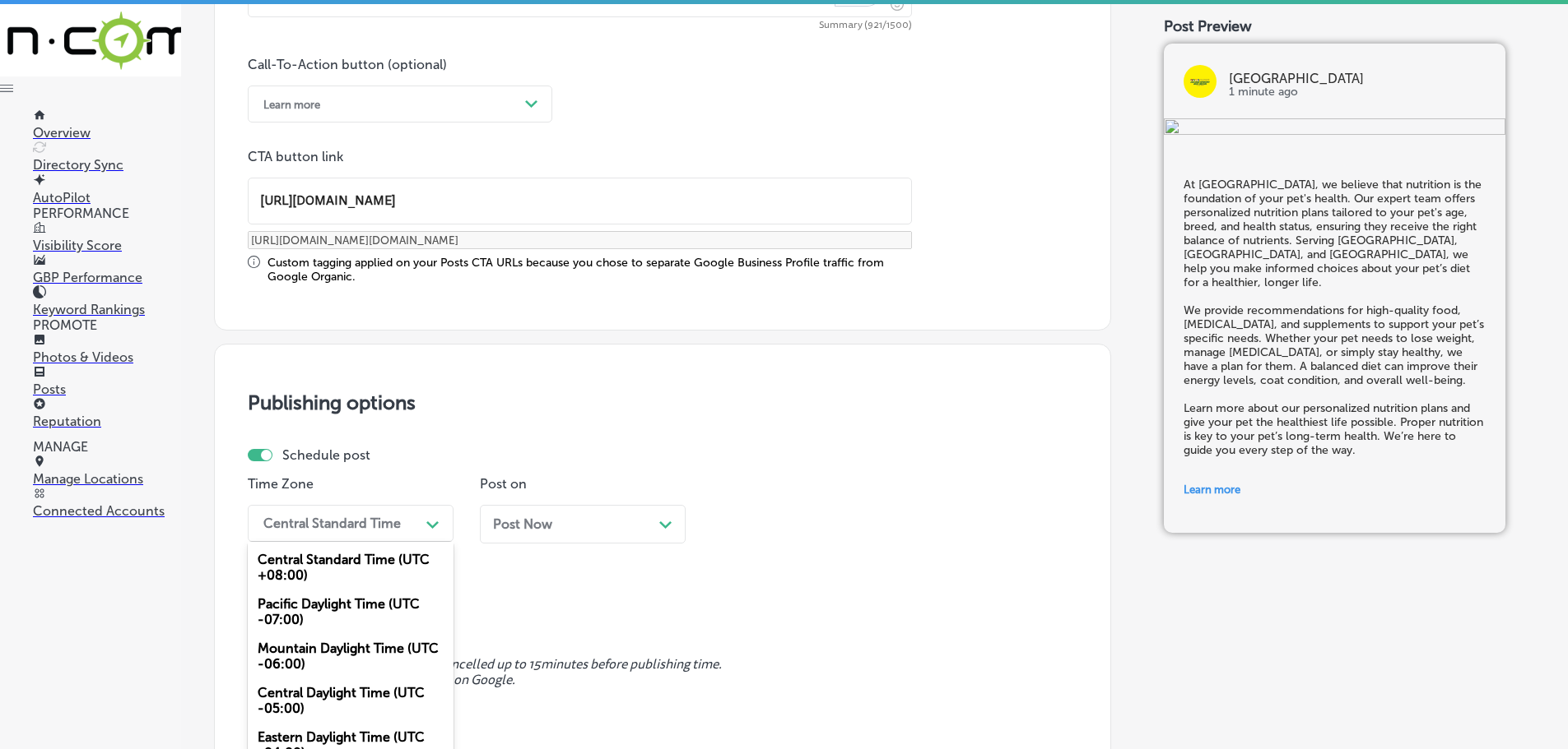
click at [432, 523] on div "option Mountain Daylight Time (UTC -06:00), selected. option Central Standard T…" at bounding box center [351, 523] width 206 height 37
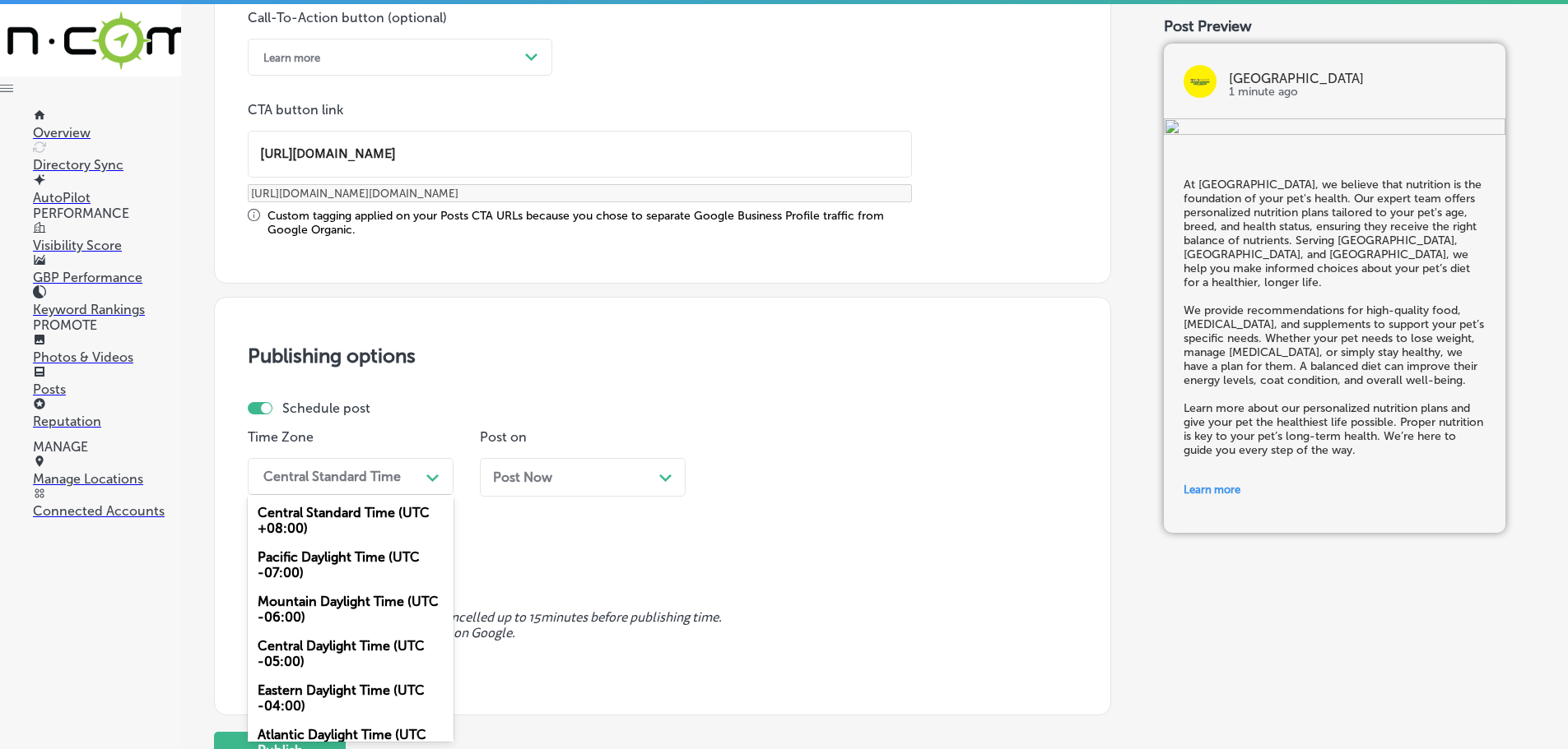
click at [325, 605] on div "Mountain Daylight Time (UTC -06:00)" at bounding box center [351, 609] width 206 height 44
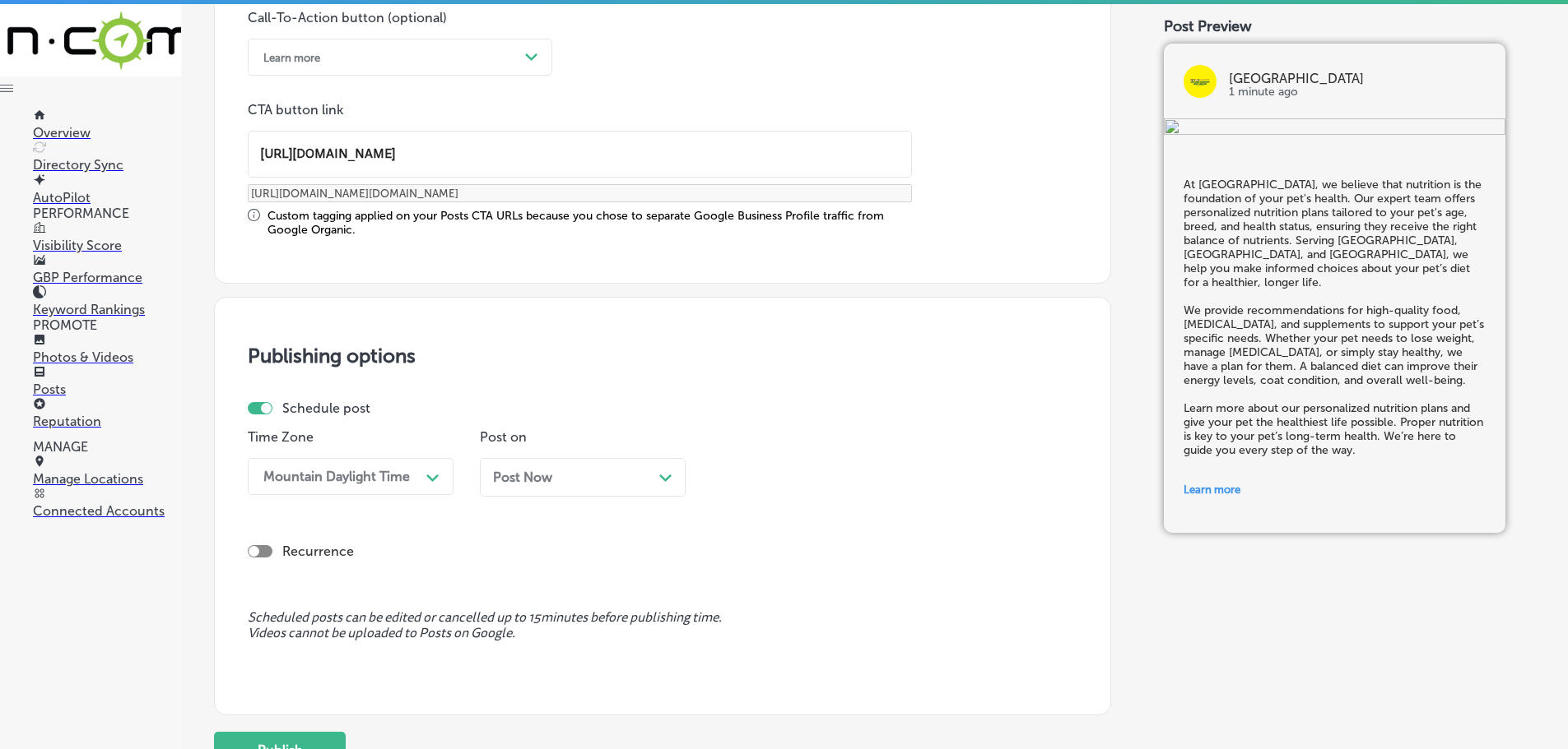
click at [665, 473] on div "Path Created with Sketch." at bounding box center [665, 475] width 13 height 13
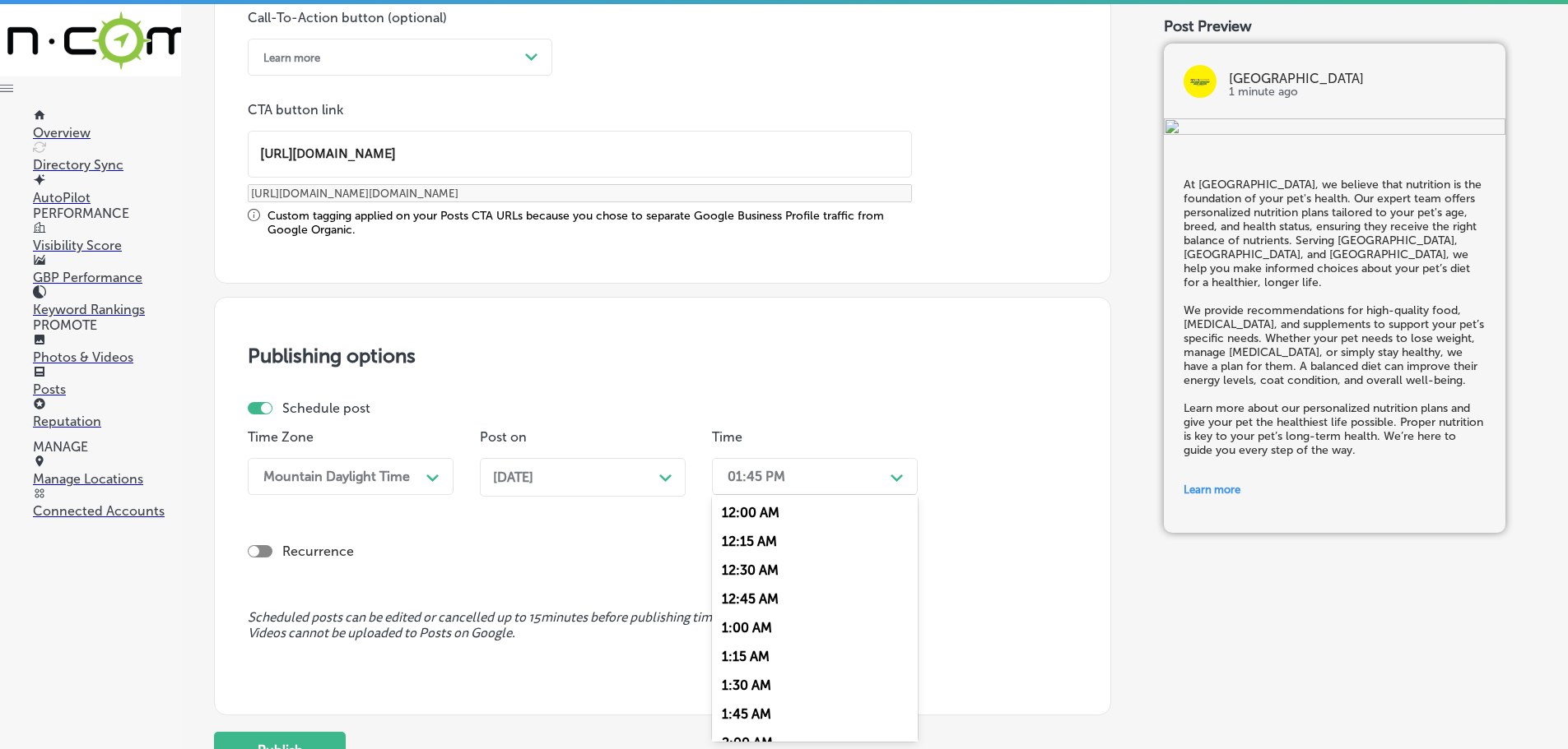
click at [901, 476] on icon "Path Created with Sketch." at bounding box center [897, 477] width 12 height 7
click at [760, 654] on div "7:00 AM" at bounding box center [815, 660] width 206 height 29
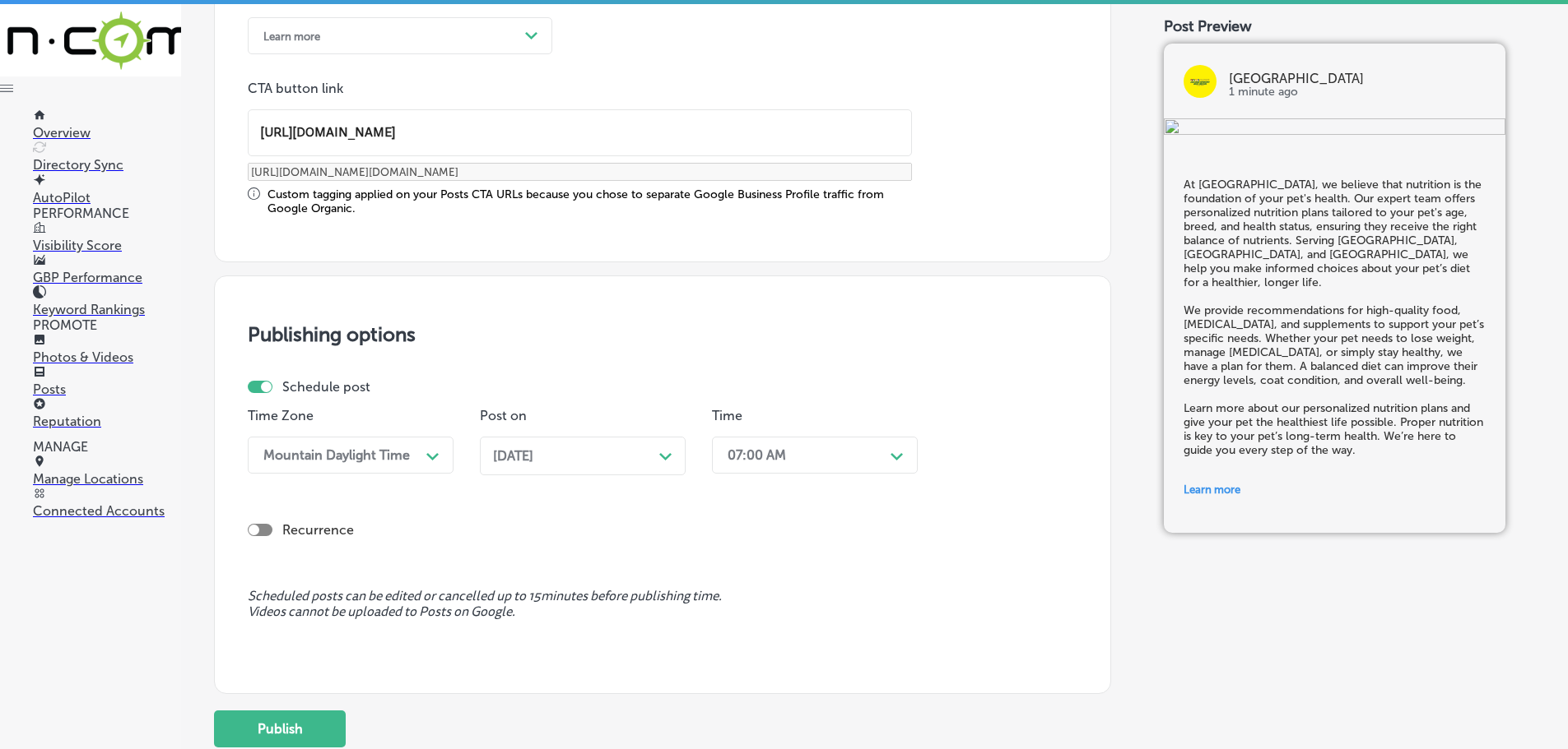
scroll to position [1313, 0]
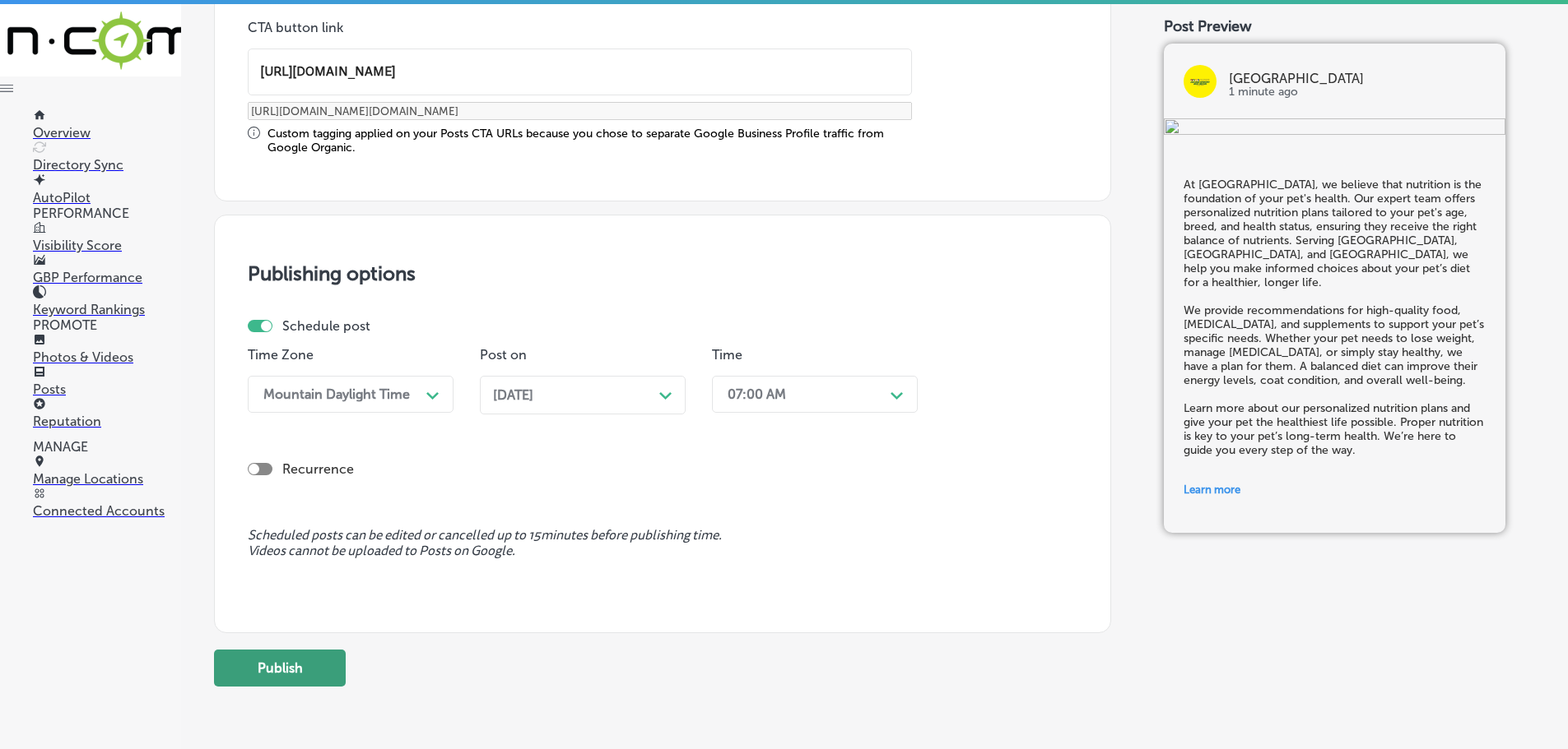
click at [273, 661] on button "Publish" at bounding box center [279, 668] width 131 height 37
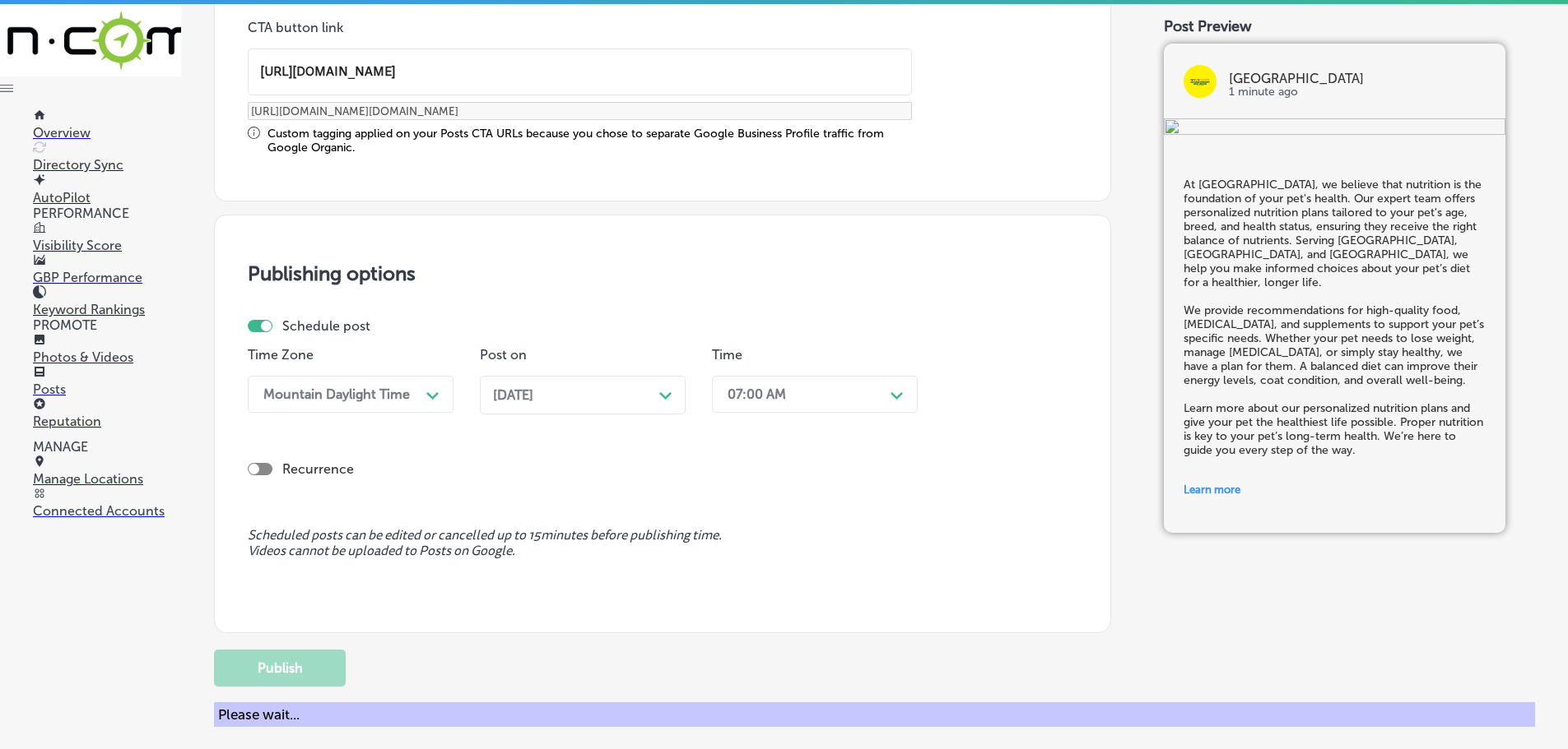
scroll to position [1225, 0]
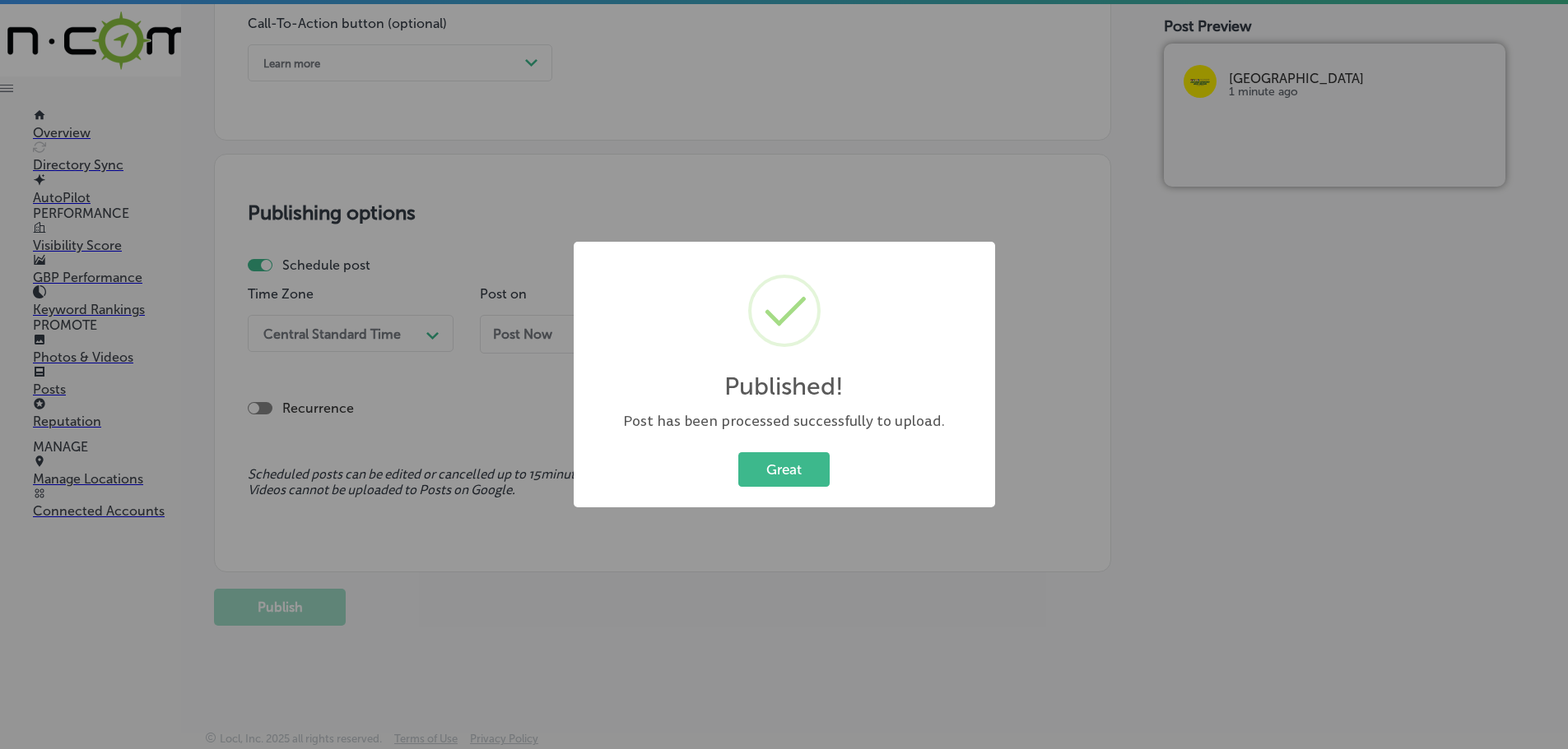
drag, startPoint x: 793, startPoint y: 475, endPoint x: 923, endPoint y: 573, distance: 162.8
click at [793, 474] on button "Great" at bounding box center [784, 469] width 91 height 34
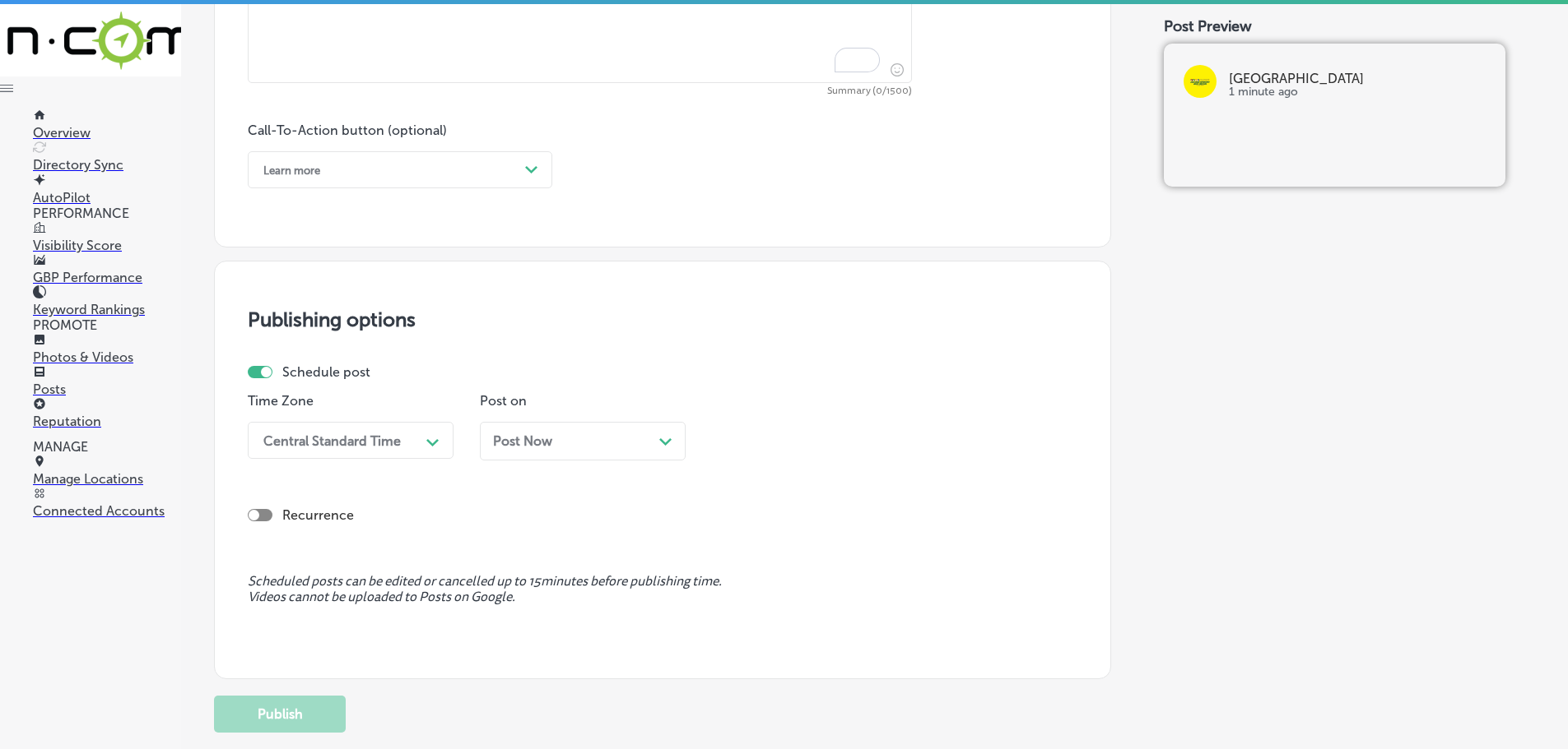
scroll to position [650, 0]
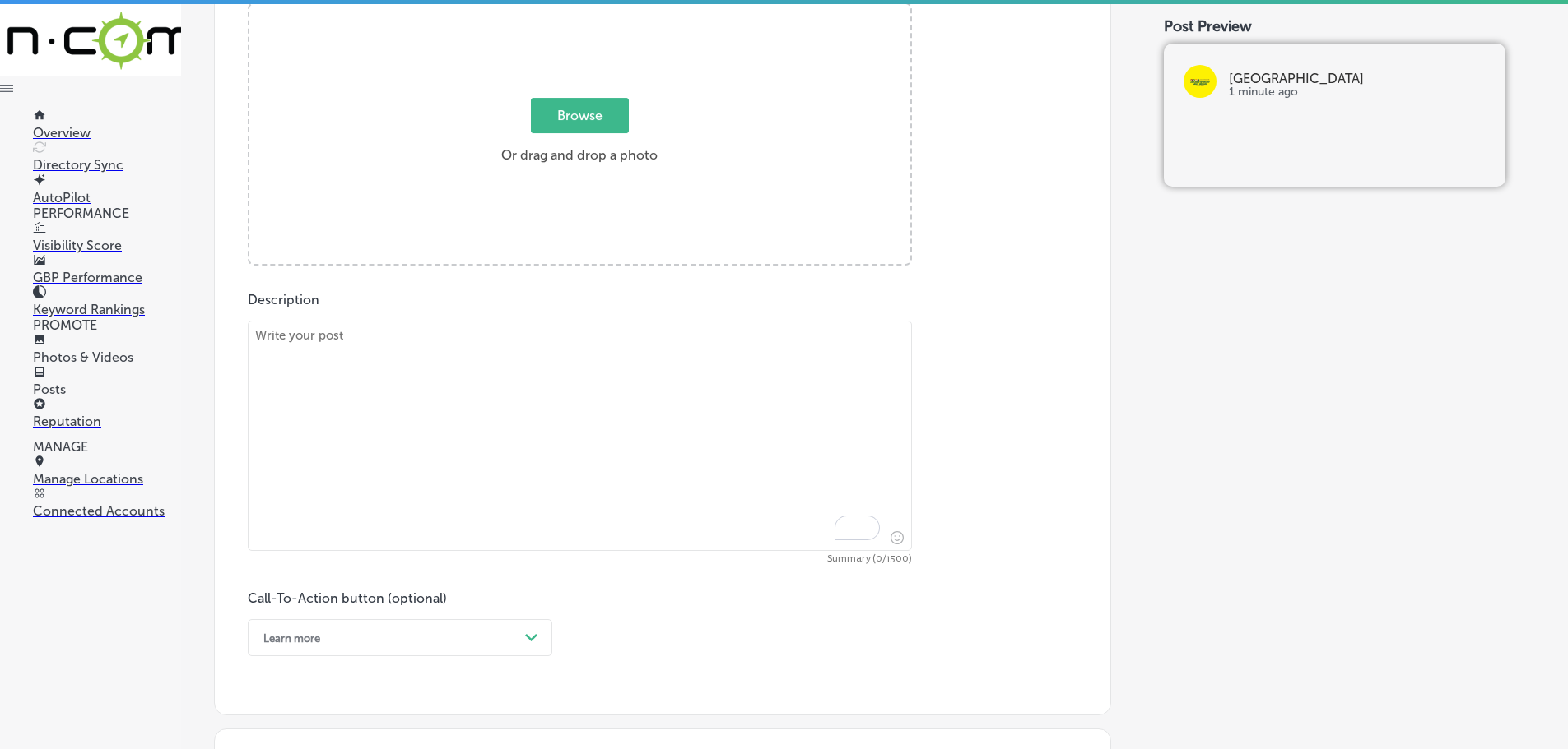
click at [435, 340] on textarea "To enrich screen reader interactions, please activate Accessibility in Grammarl…" at bounding box center [580, 436] width 664 height 230
paste textarea "At [GEOGRAPHIC_DATA], we offer expert veterinary care with the compassion and l…"
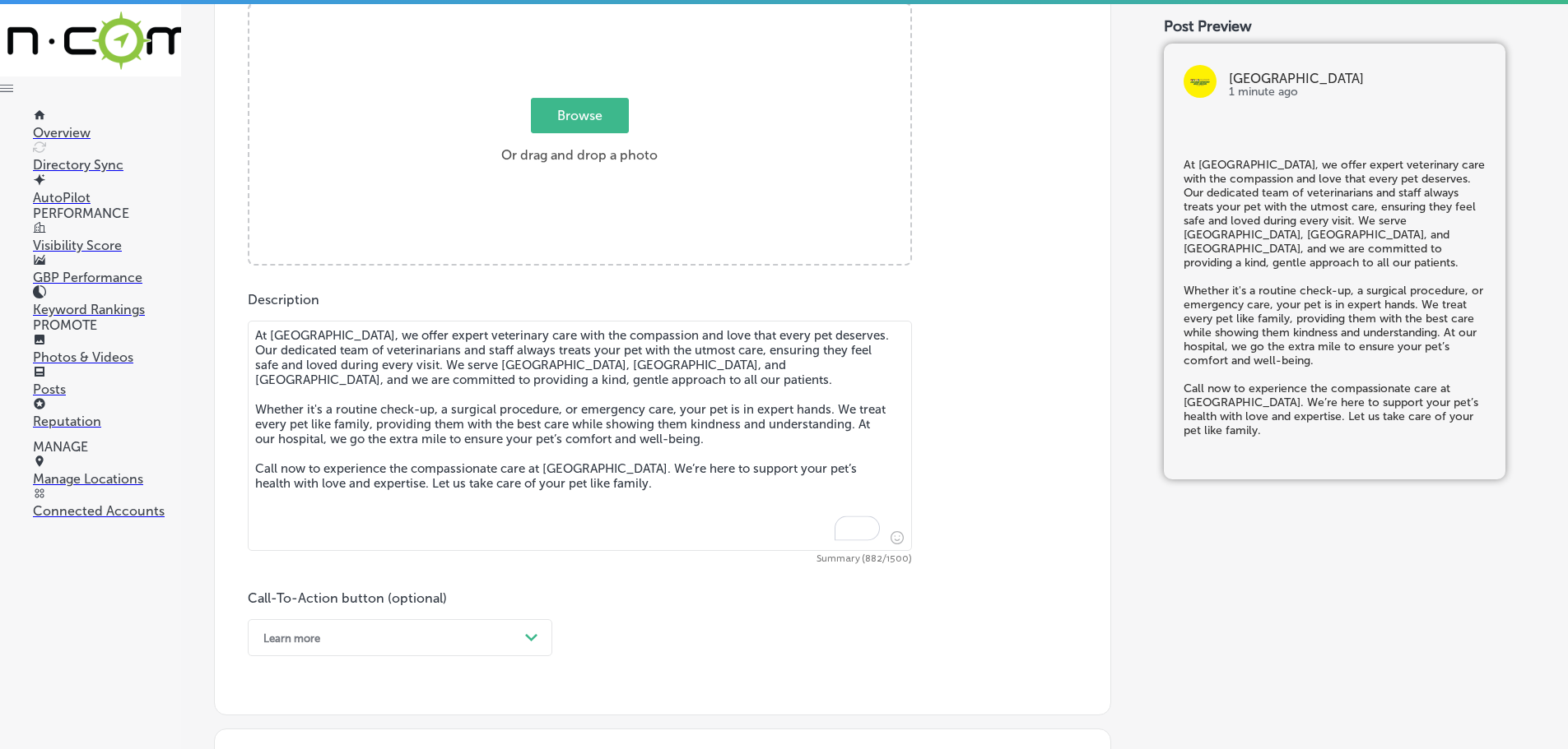
type textarea "At [GEOGRAPHIC_DATA], we offer expert veterinary care with the compassion and l…"
click at [572, 134] on label "Browse Or drag and drop a photo" at bounding box center [578, 135] width 169 height 72
click at [572, 9] on input "Browse Or drag and drop a photo" at bounding box center [579, 6] width 660 height 5
type input "C:\fakepath\514540303_1369592038158026_2777017670838604453_n.jpg"
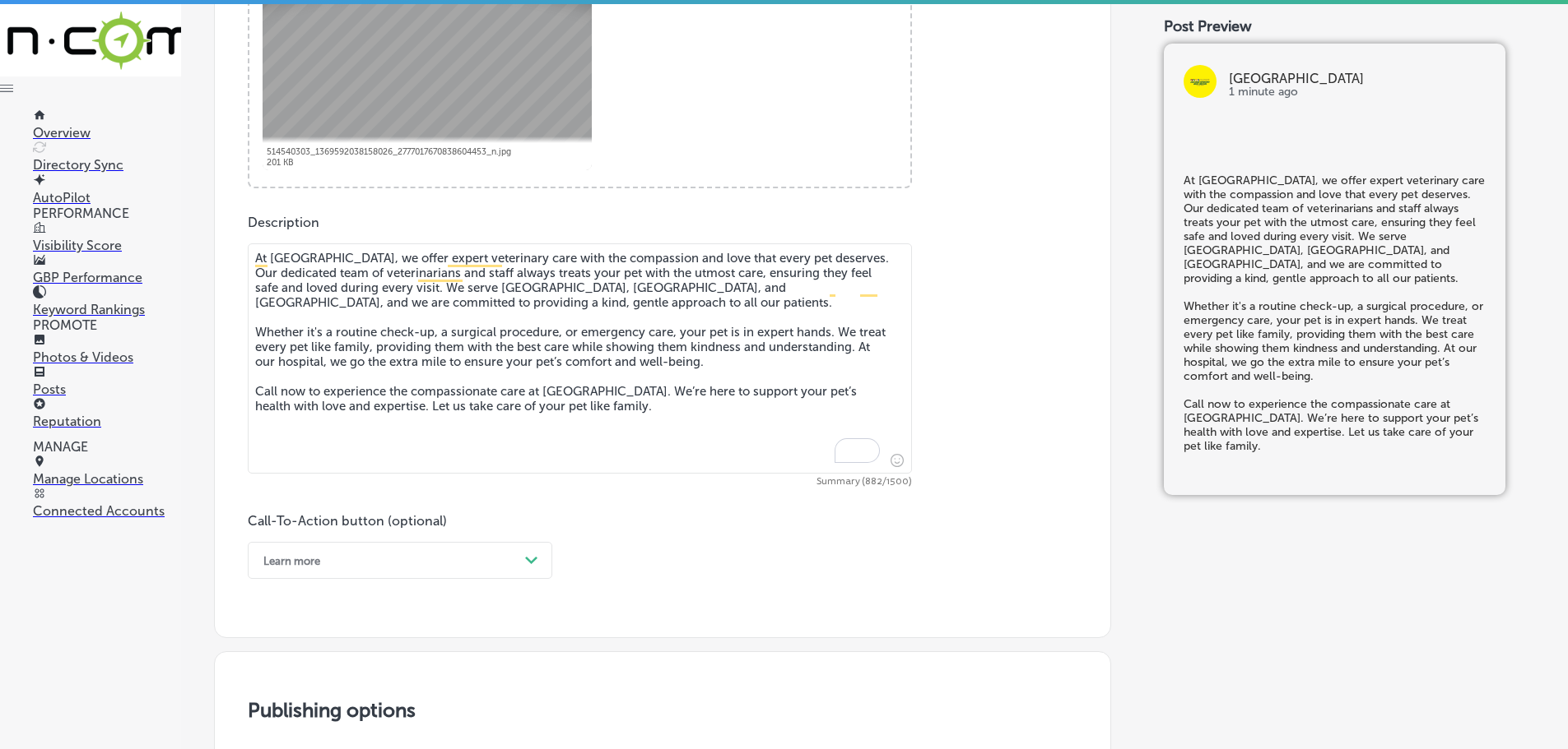
scroll to position [896, 0]
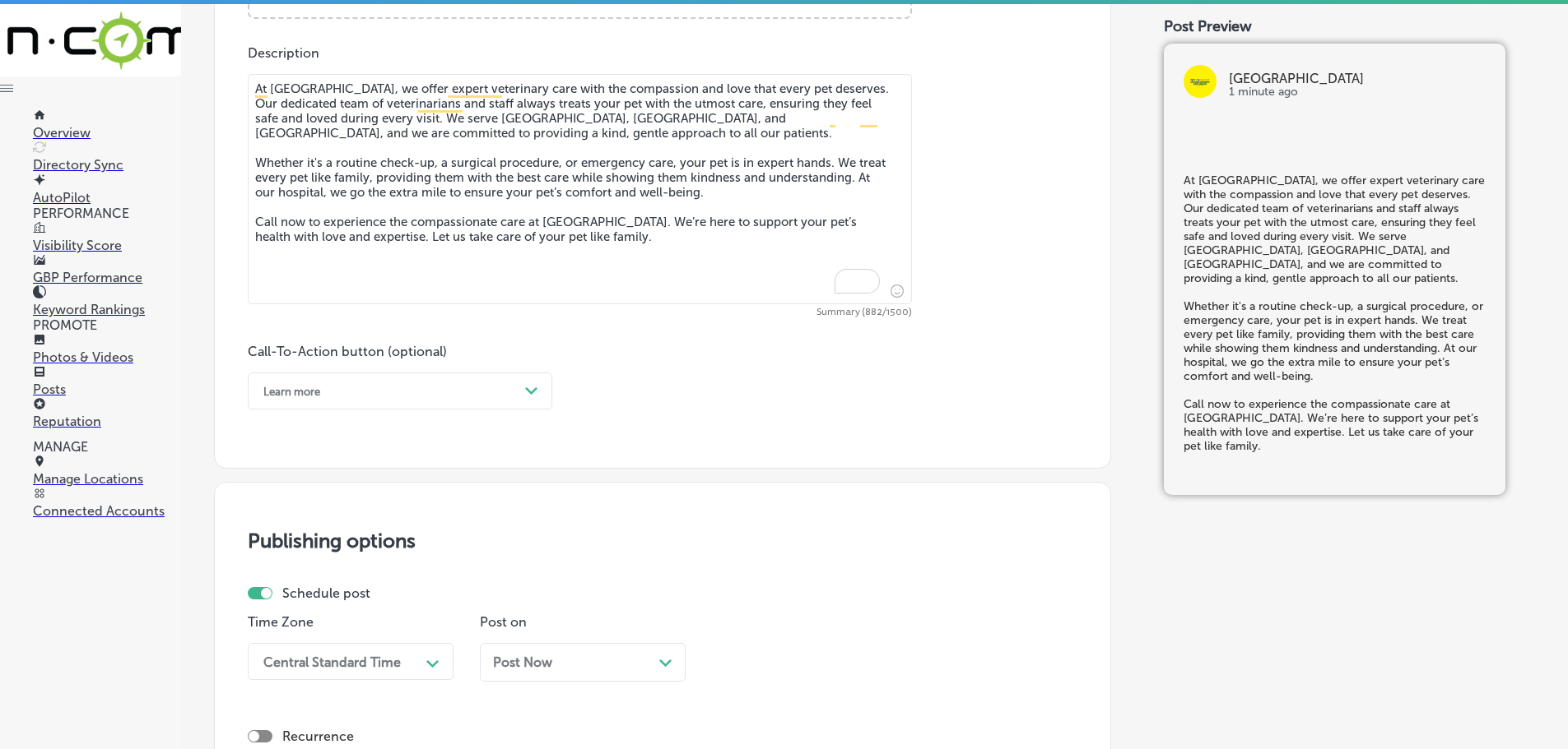
click at [530, 388] on icon "Path Created with Sketch." at bounding box center [531, 390] width 12 height 7
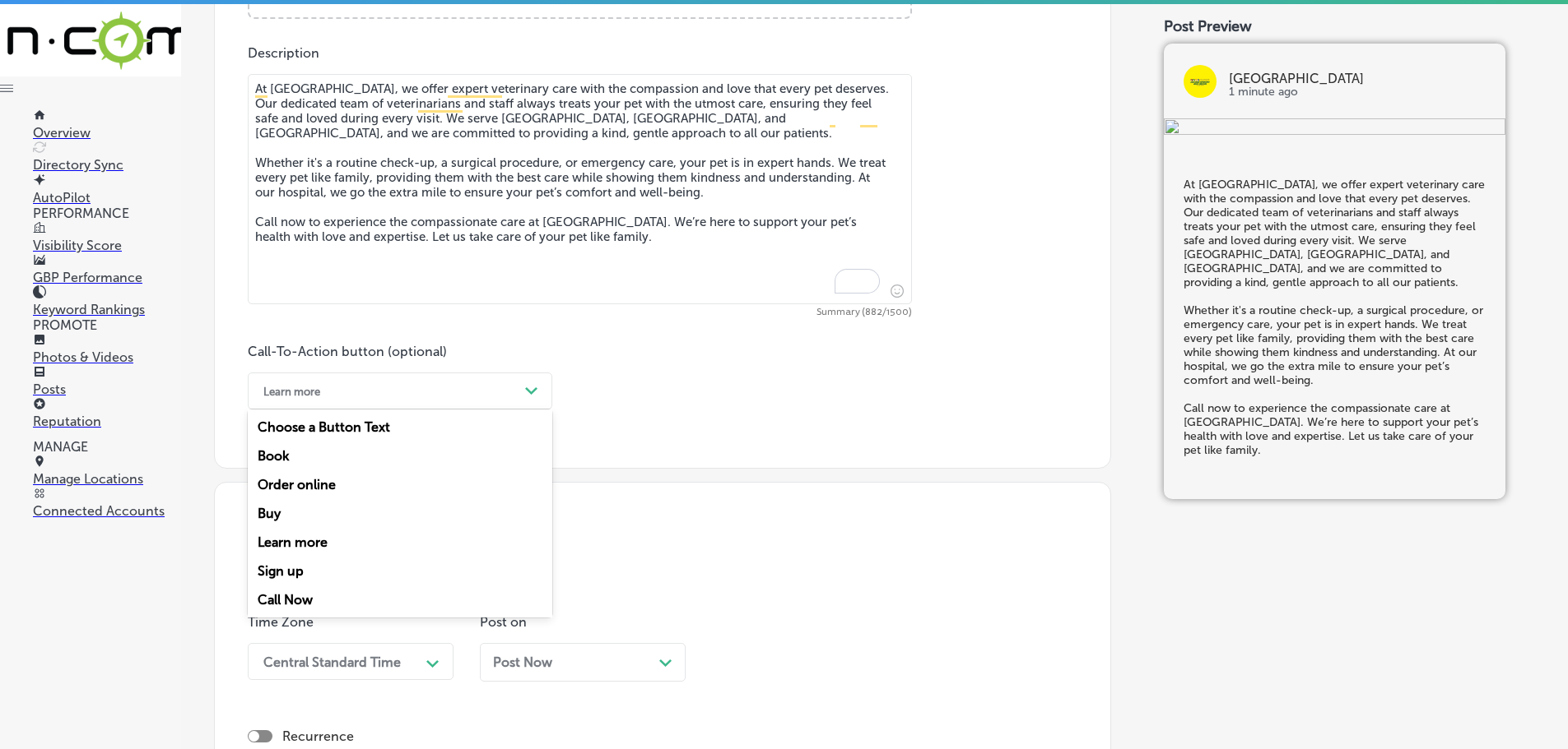
click at [282, 595] on div "Call Now" at bounding box center [400, 600] width 305 height 29
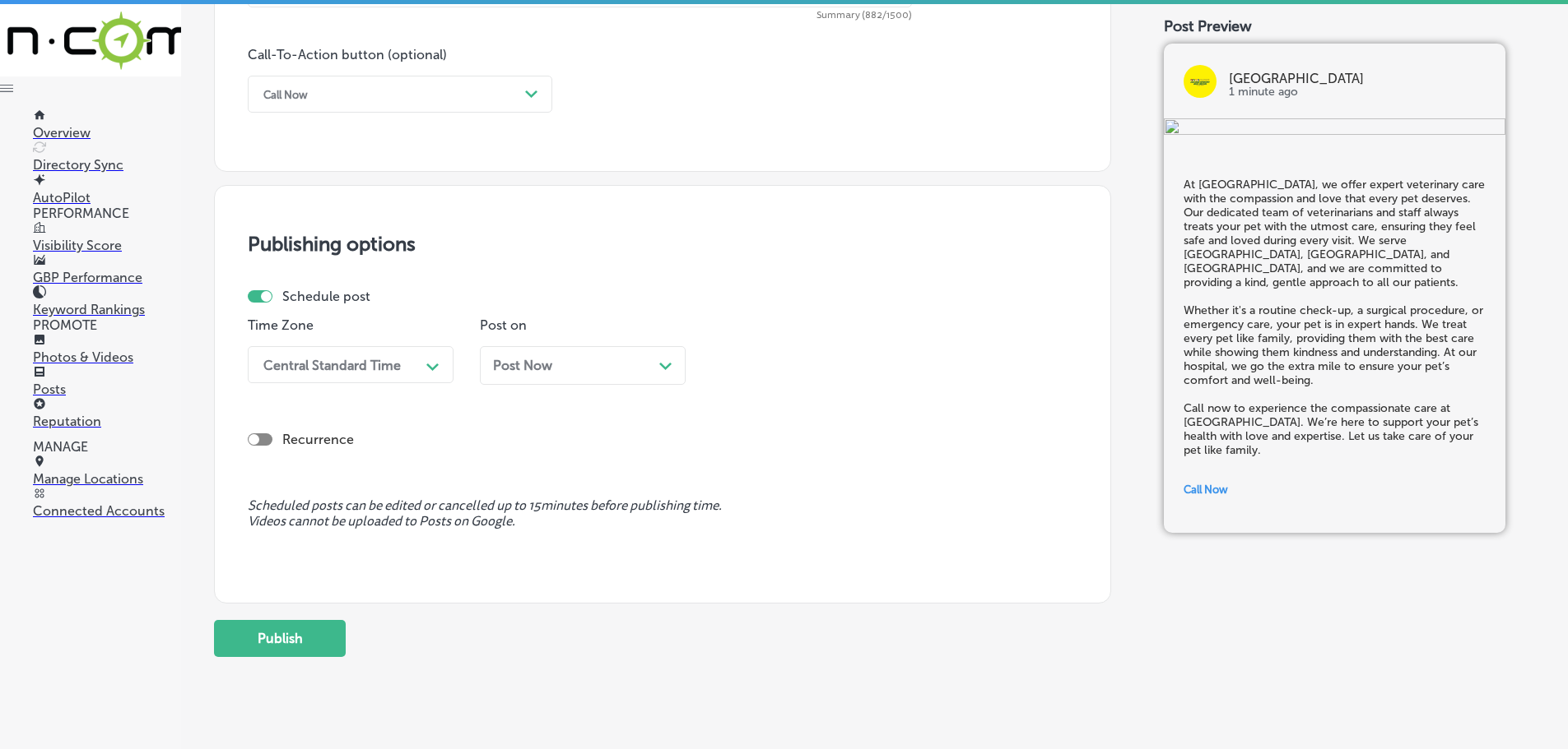
scroll to position [1225, 0]
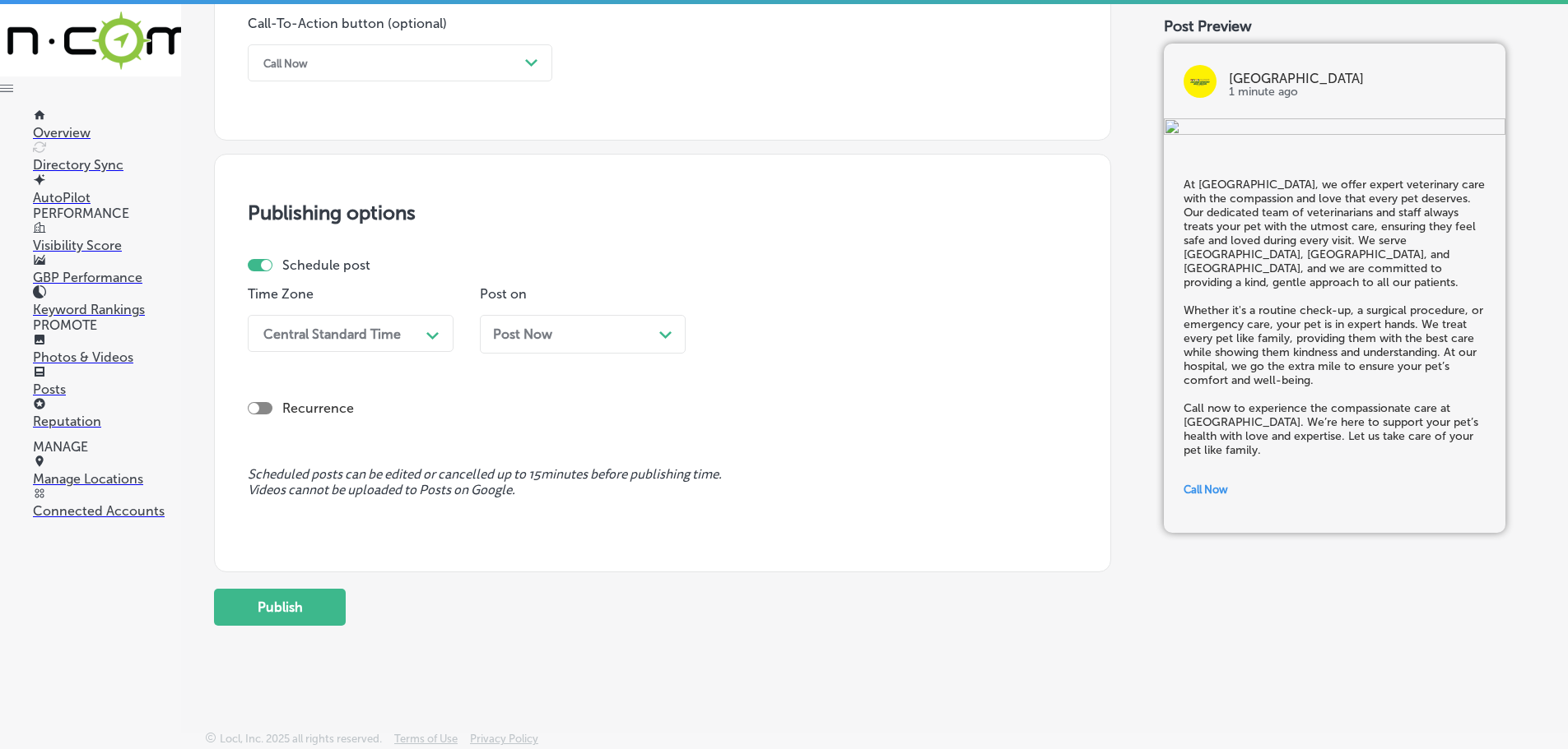
click at [400, 333] on div "Central Standard Time" at bounding box center [337, 333] width 164 height 29
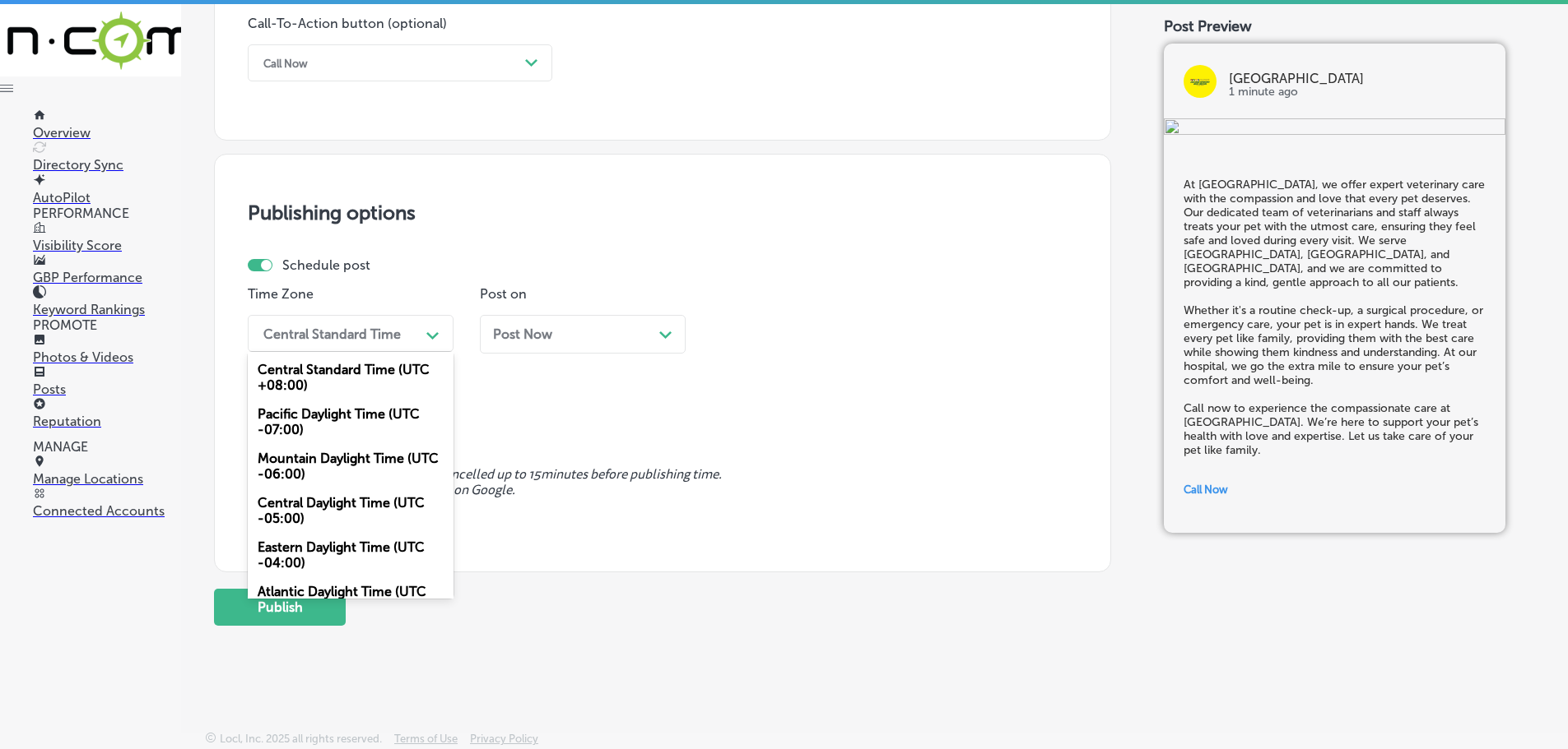
click at [337, 456] on div "Mountain Daylight Time (UTC -06:00)" at bounding box center [351, 466] width 206 height 44
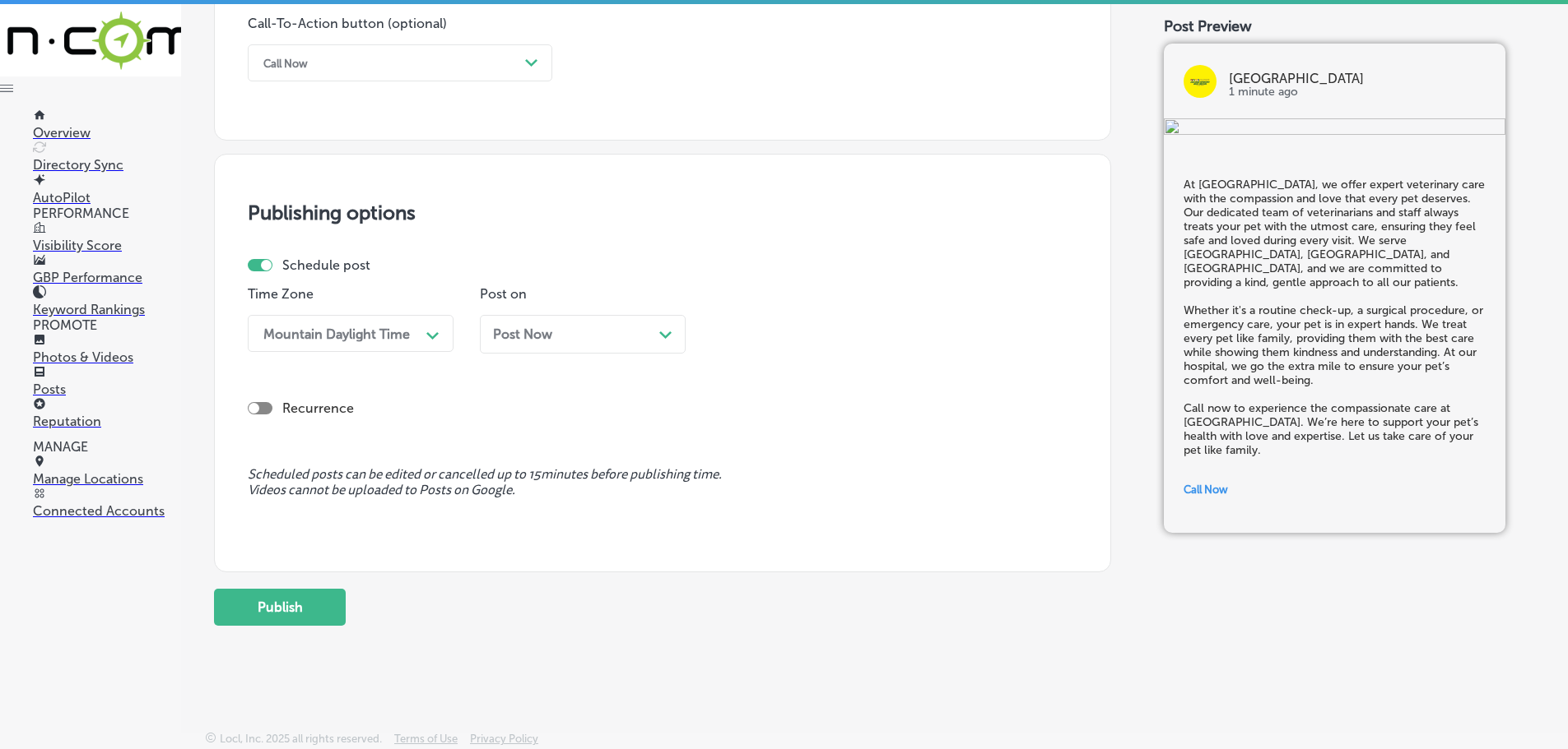
click at [671, 333] on div "Path Created with Sketch." at bounding box center [665, 332] width 13 height 13
click at [890, 331] on div "Path Created with Sketch." at bounding box center [897, 334] width 27 height 27
click at [761, 513] on div "7:00 AM" at bounding box center [815, 517] width 206 height 29
click at [275, 617] on button "Publish" at bounding box center [279, 607] width 131 height 37
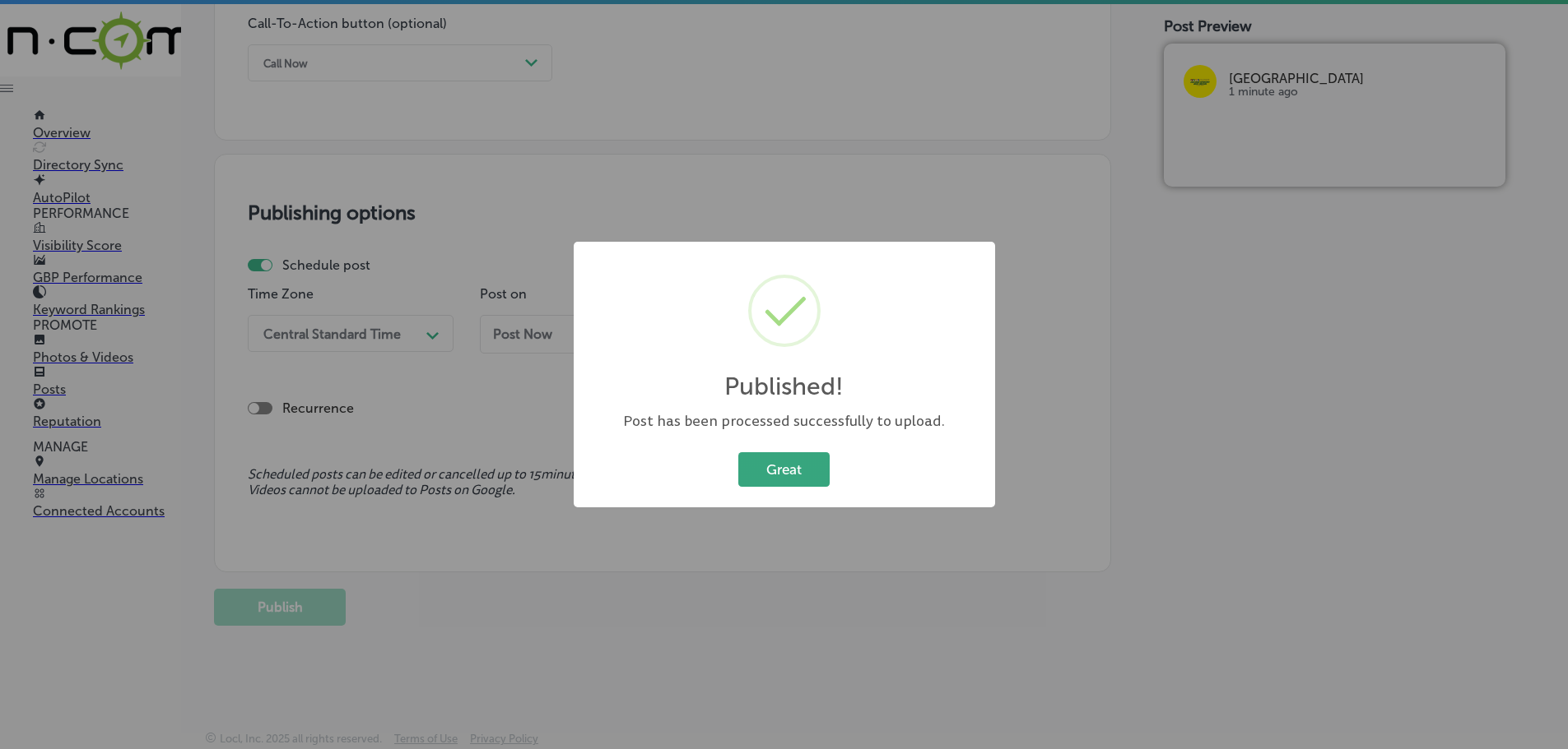
click at [785, 458] on button "Great" at bounding box center [784, 469] width 91 height 34
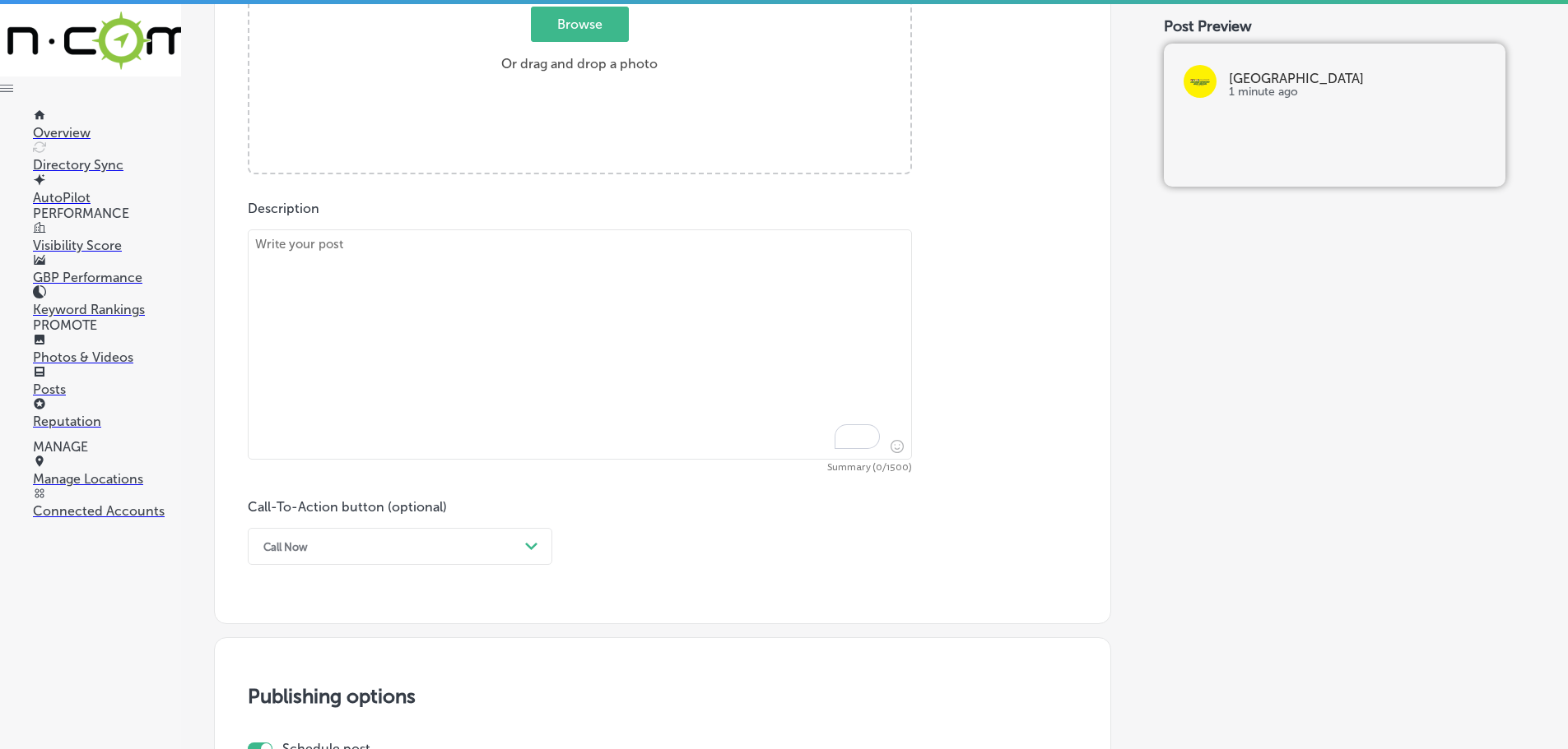
scroll to position [650, 0]
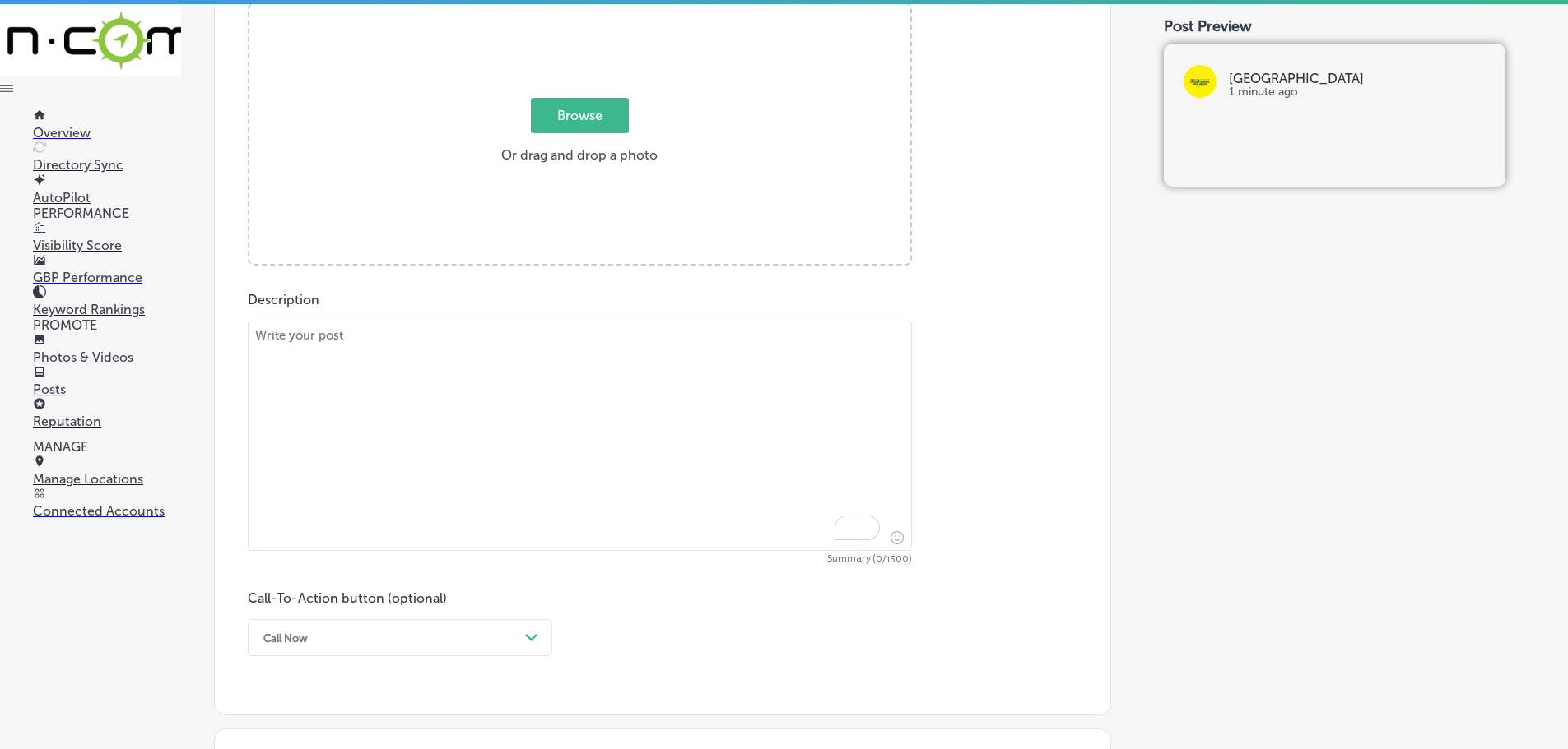
click at [553, 373] on textarea "To enrich screen reader interactions, please activate Accessibility in Grammarl…" at bounding box center [580, 436] width 664 height 230
paste textarea "Lo ipsumdol si ametconsect adipiscing elit, Sedd Eiusmodte Incidi Utlabore etdo…"
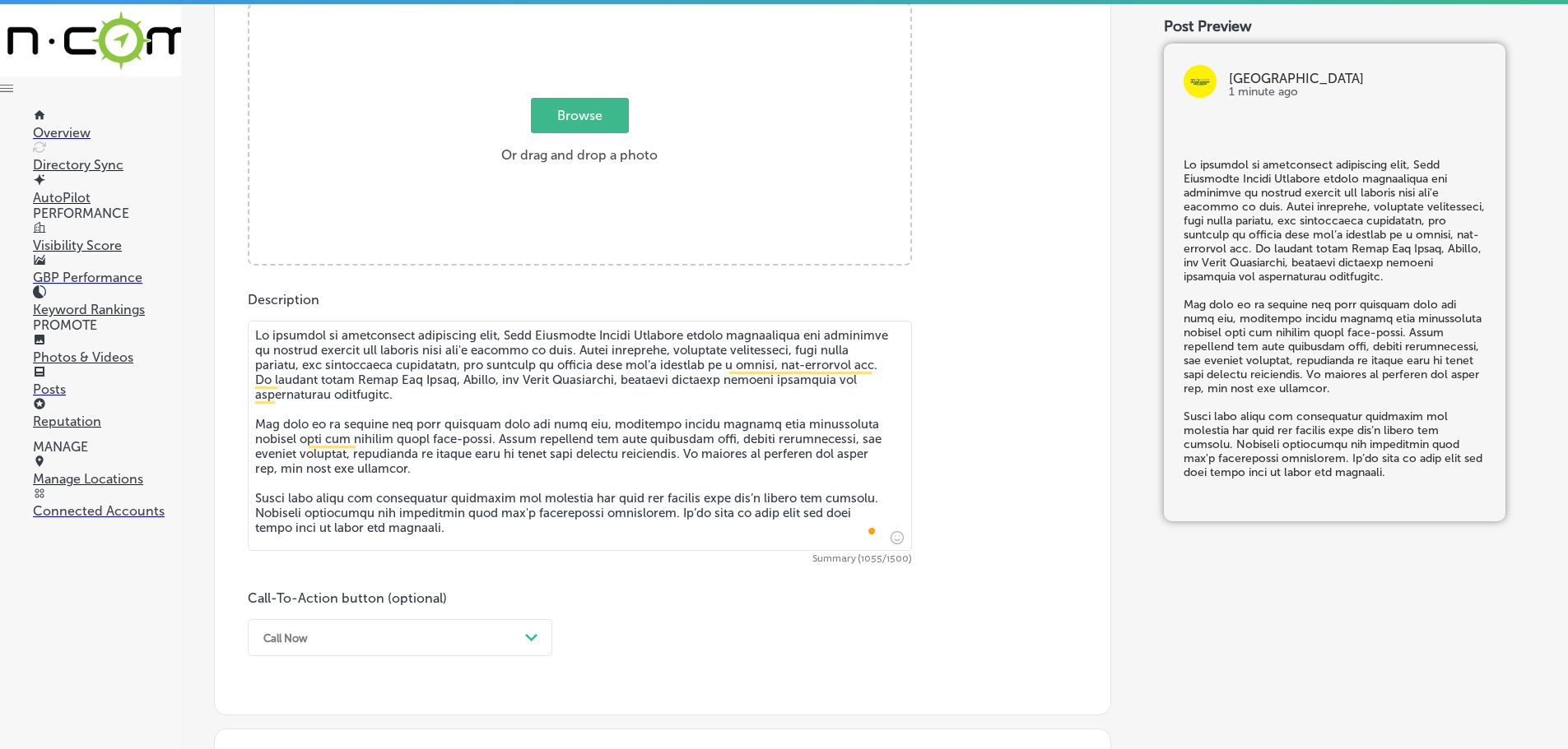
type textarea "Lo ipsumdol si ametconsect adipiscing elit, Sedd Eiusmodte Incidi Utlabore etdo…"
click at [563, 116] on span "Browse" at bounding box center [579, 116] width 98 height 36
click at [563, 9] on input "Browse Or drag and drop a photo" at bounding box center [579, 6] width 660 height 5
type input "C:\fakepath\515364271_1389940549456508_2890230430849068888_n.jpg"
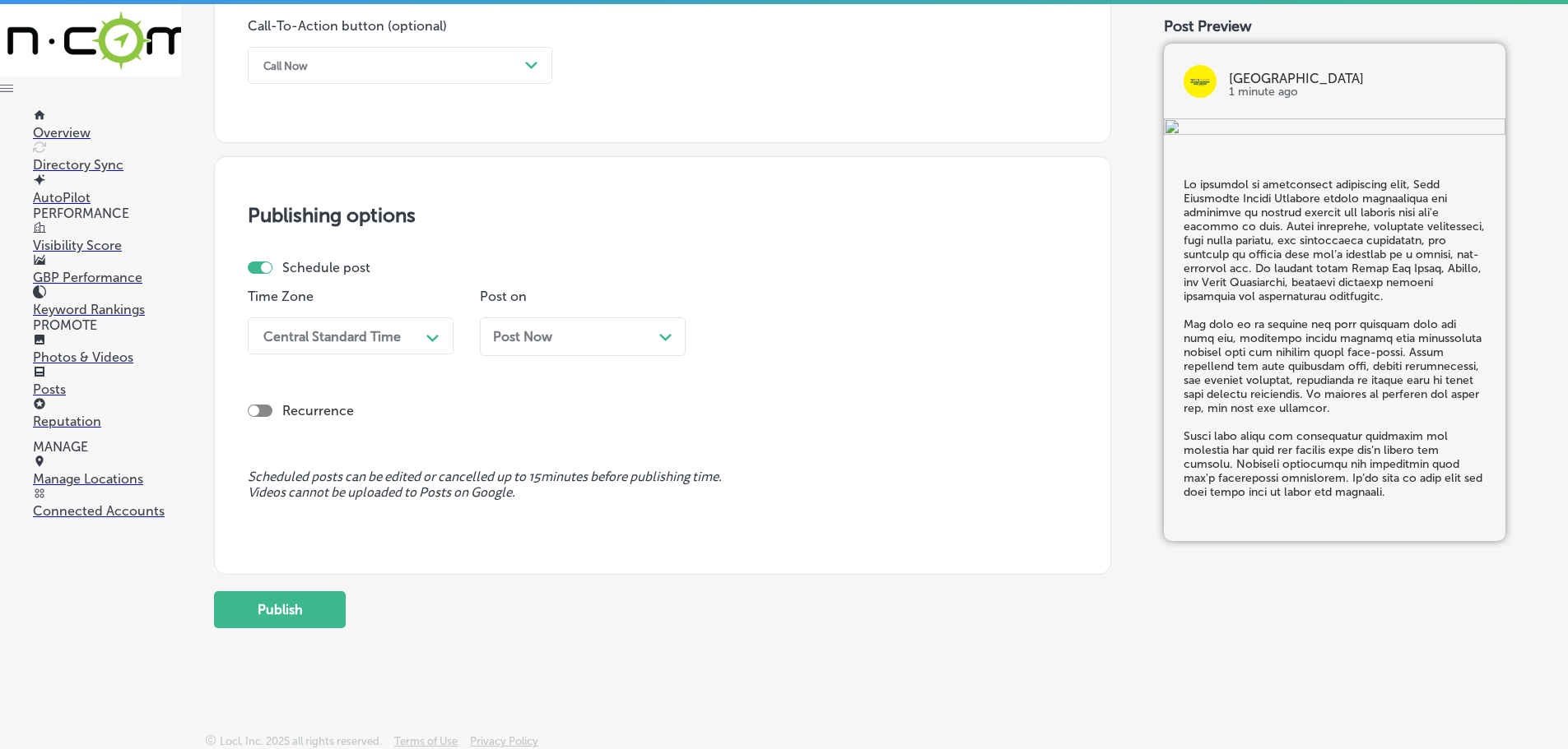
scroll to position [1225, 0]
click at [517, 66] on div "Call Now" at bounding box center [387, 63] width 263 height 26
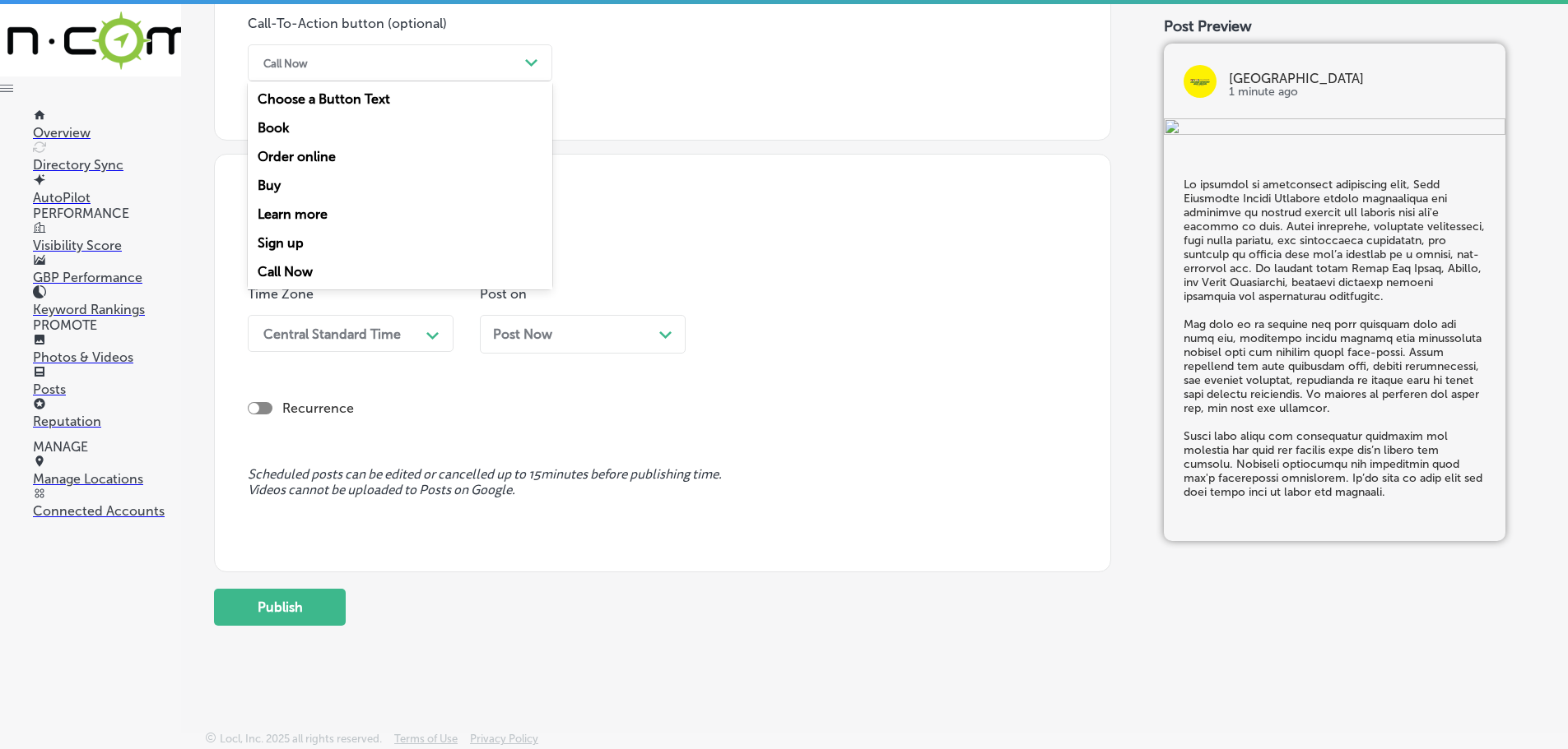
click at [311, 213] on div "Learn more" at bounding box center [400, 213] width 305 height 29
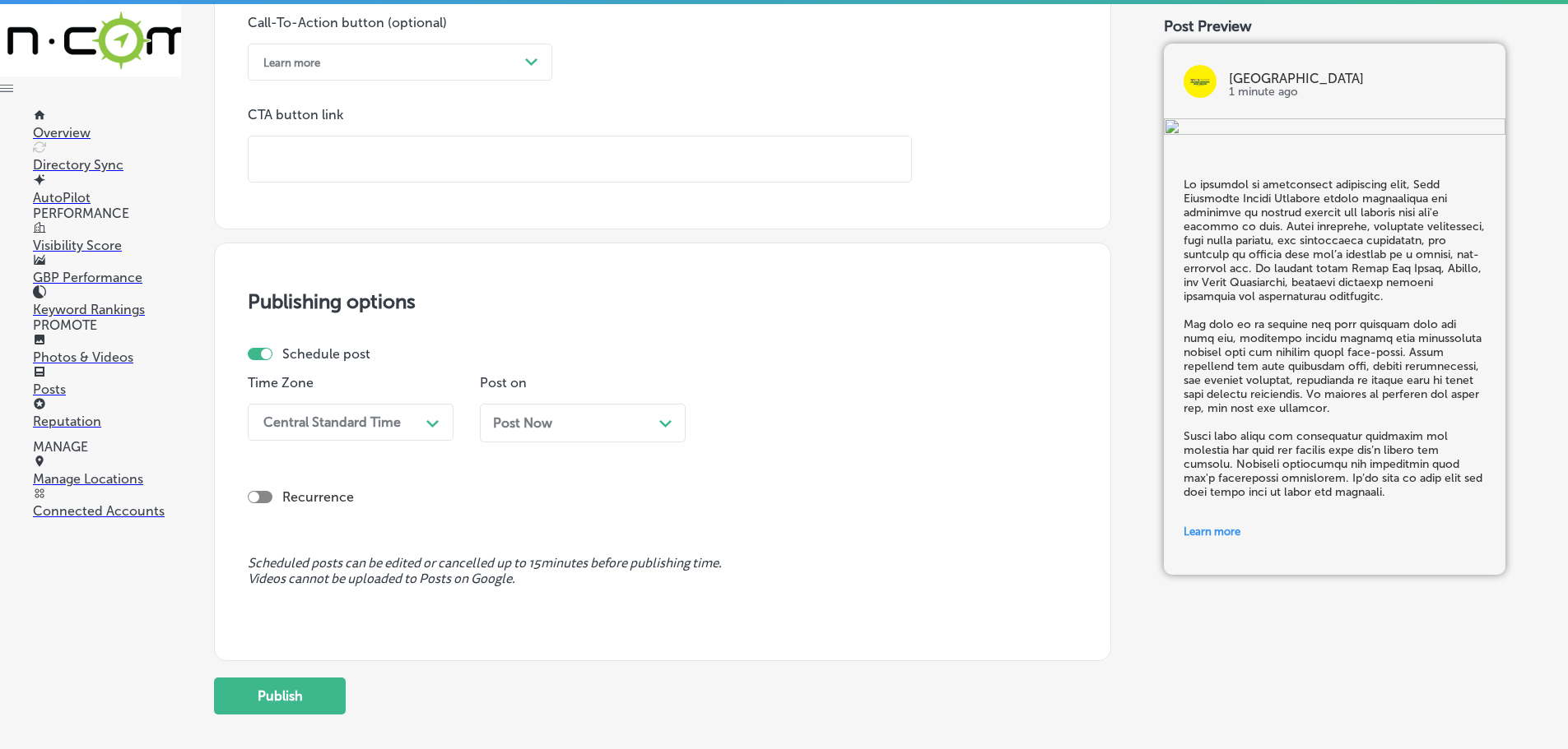
click at [344, 161] on input "text" at bounding box center [579, 159] width 662 height 45
paste input "[URL][DOMAIN_NAME]"
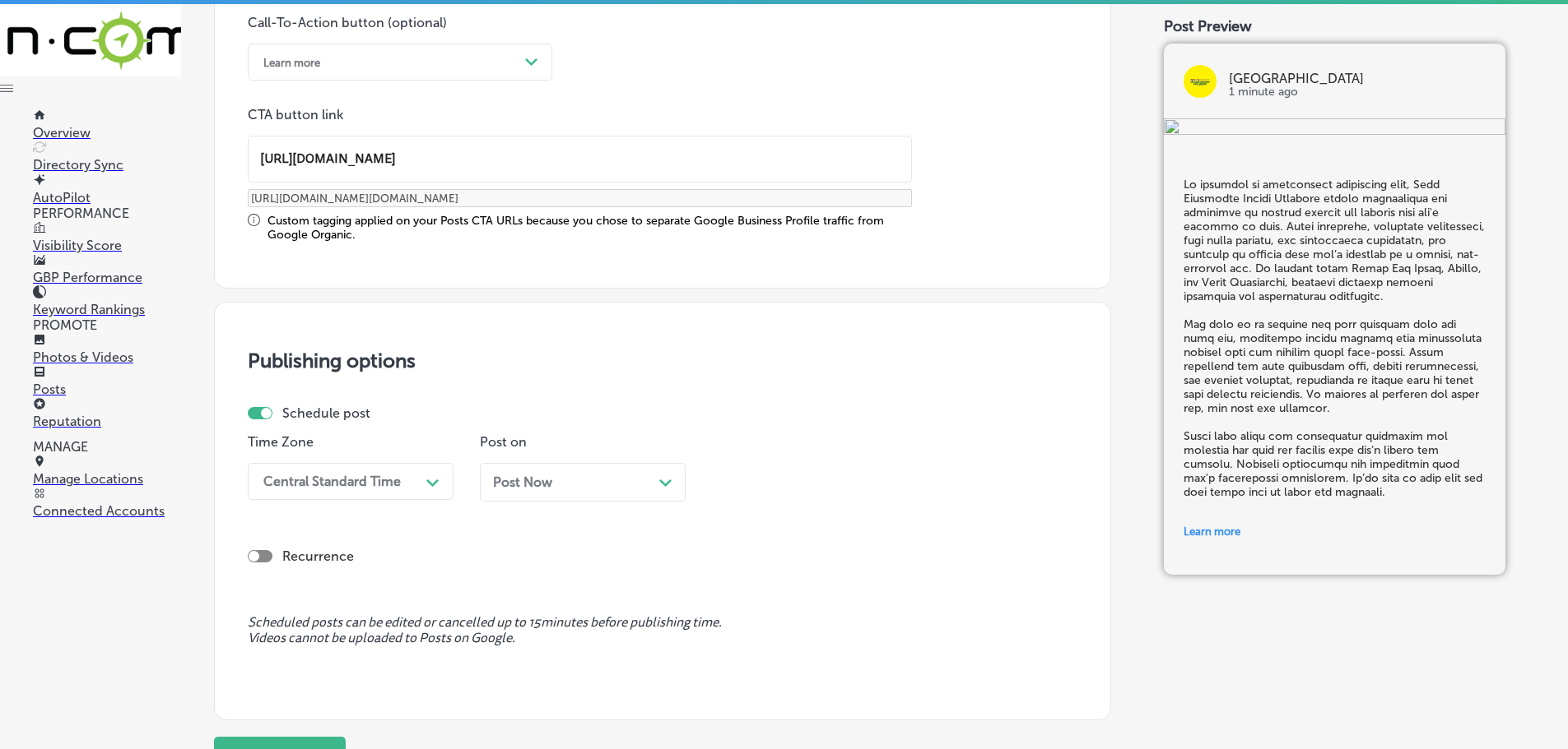
type input "[URL][DOMAIN_NAME]"
click at [414, 486] on div "Central Standard Time" at bounding box center [337, 481] width 164 height 29
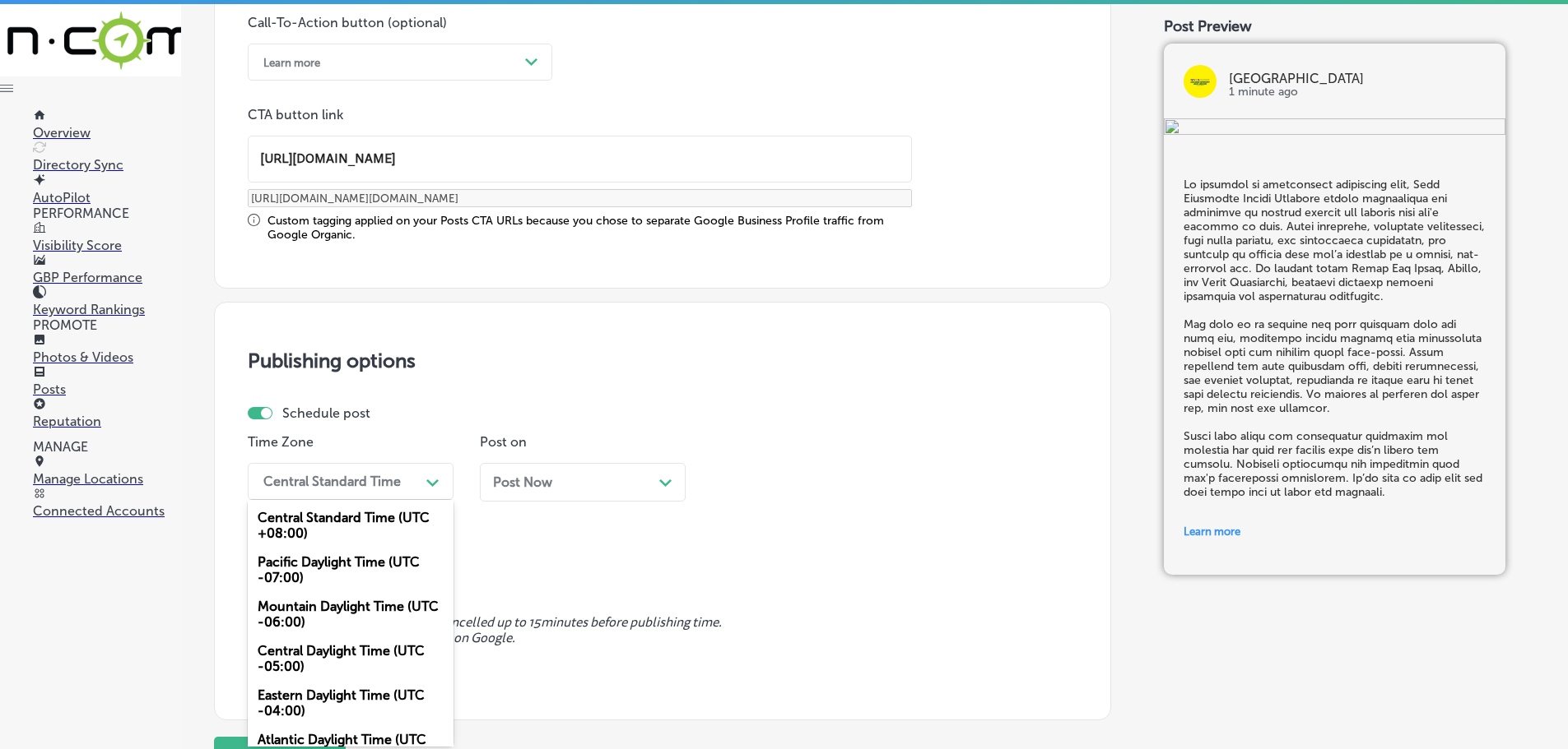
click at [332, 612] on div "Mountain Daylight Time (UTC -06:00)" at bounding box center [351, 614] width 206 height 44
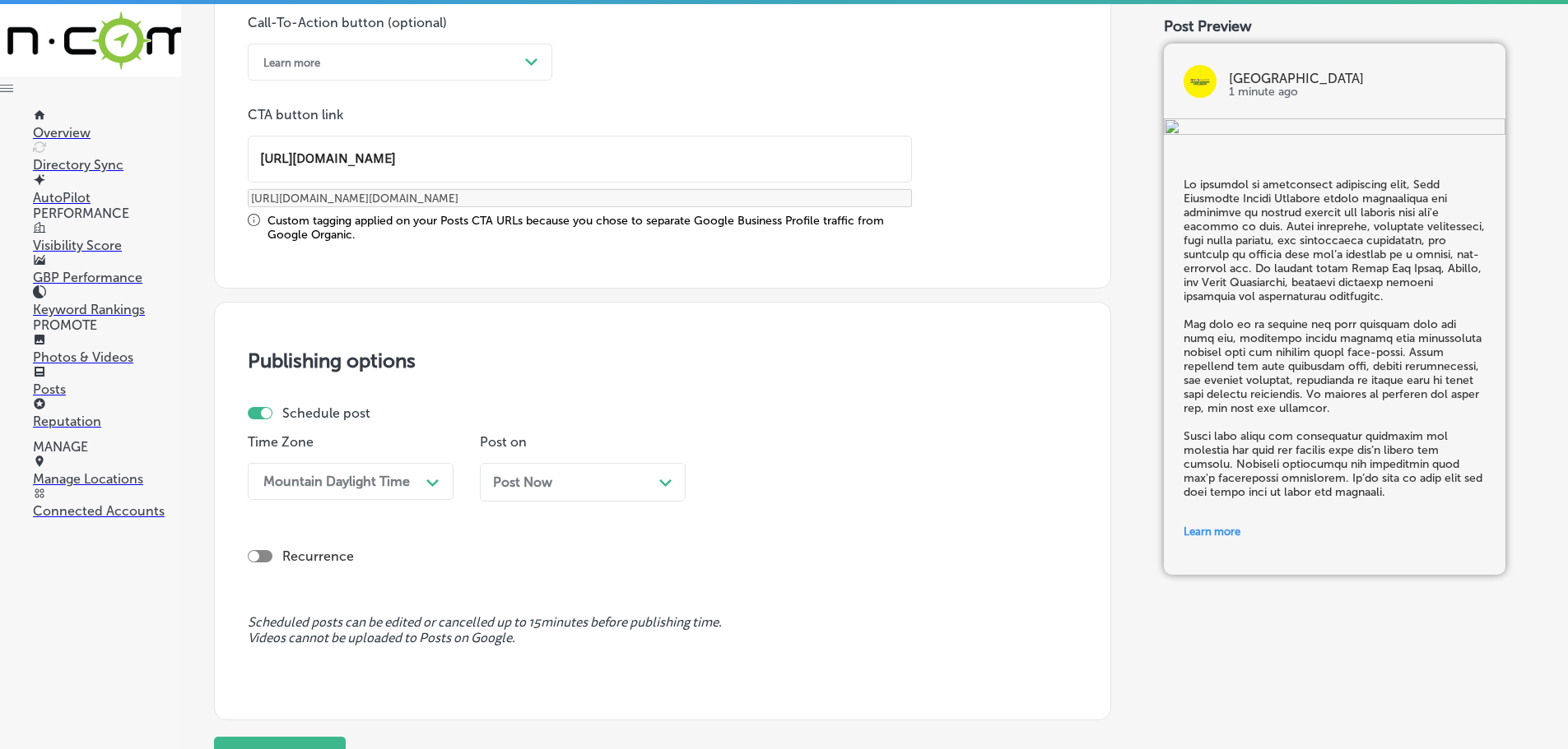
click at [666, 478] on div "Path Created with Sketch." at bounding box center [665, 480] width 13 height 13
click at [882, 483] on div "01:45 PM" at bounding box center [802, 481] width 164 height 29
click at [781, 578] on div "7:00 AM" at bounding box center [815, 583] width 206 height 29
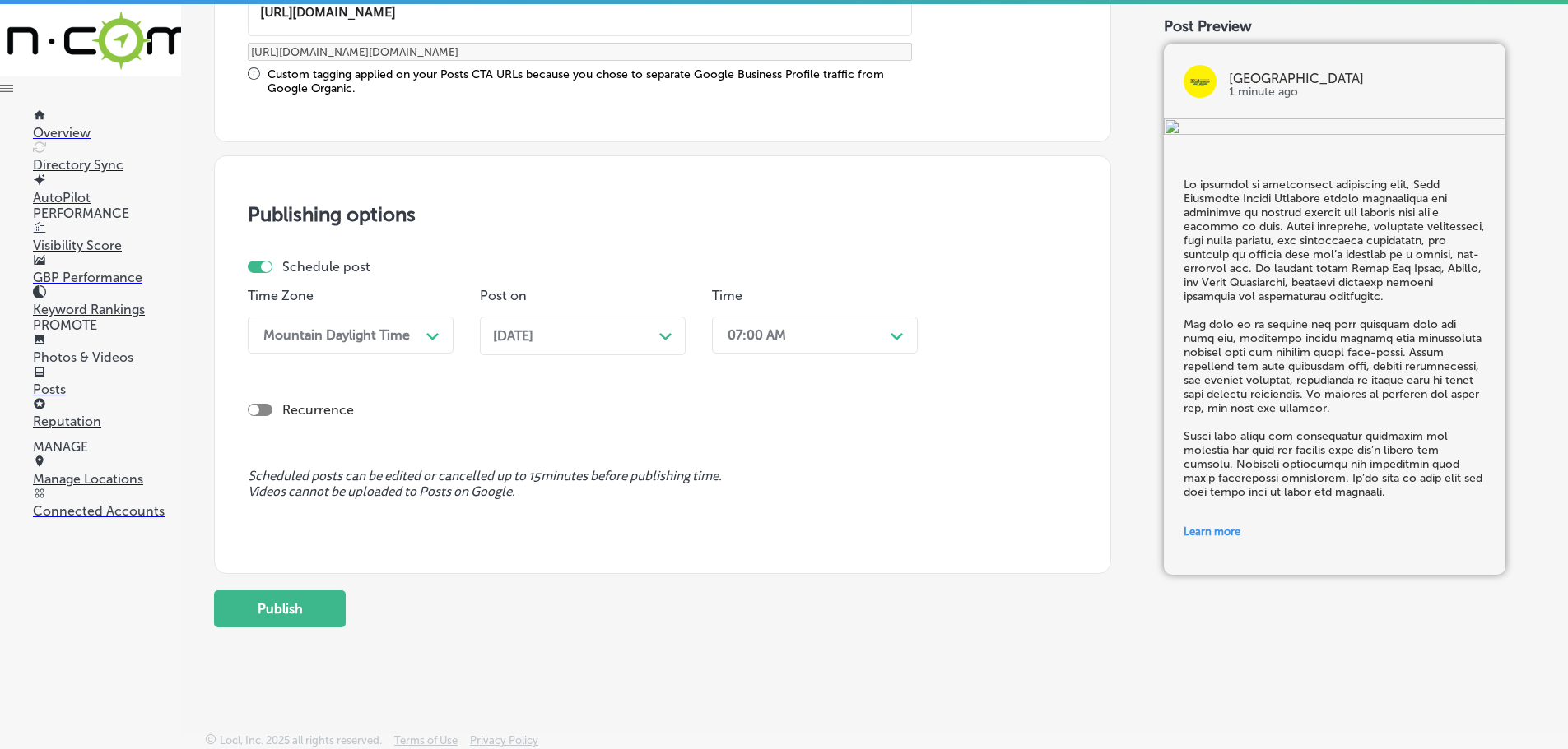
scroll to position [1374, 0]
click at [298, 606] on button "Publish" at bounding box center [279, 607] width 131 height 37
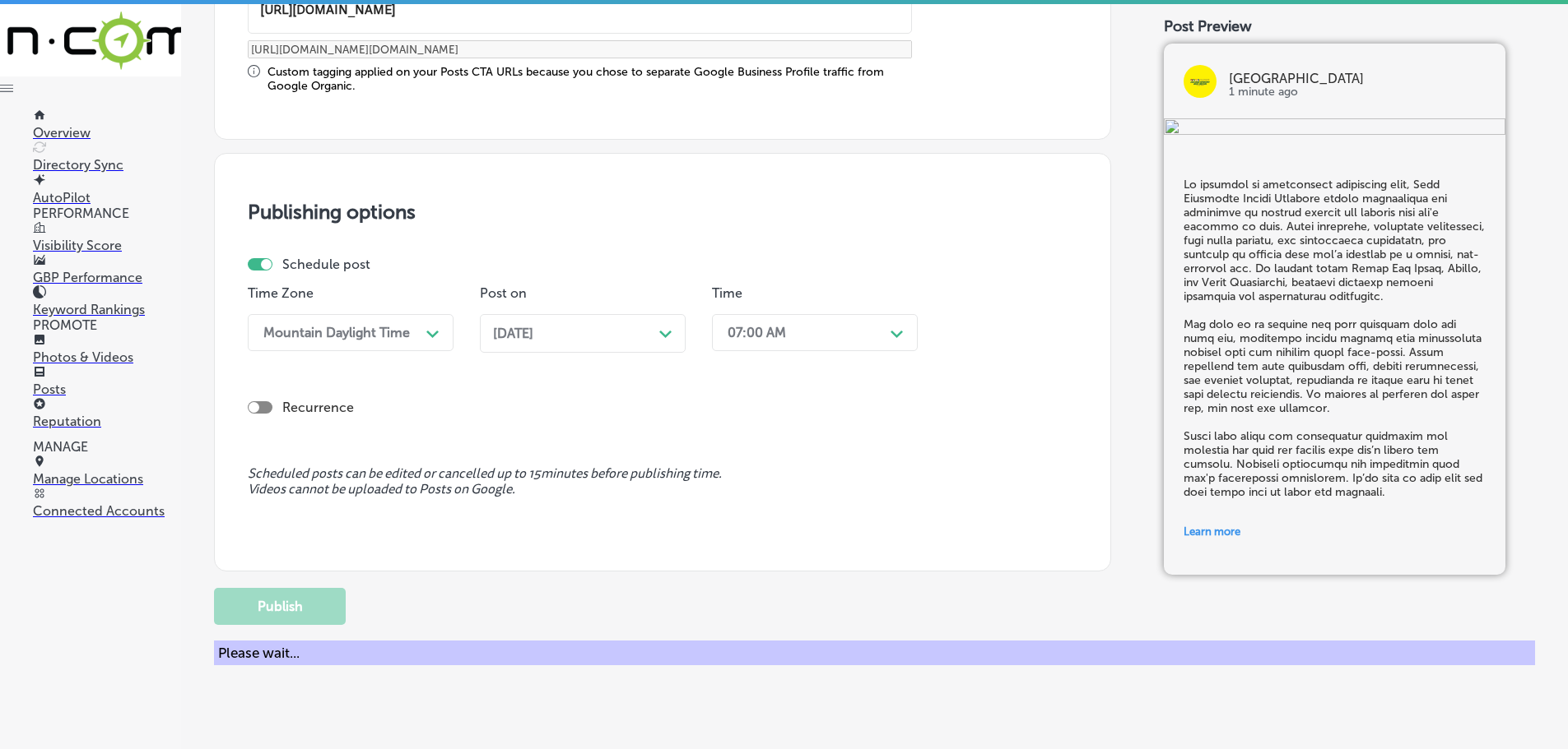
scroll to position [1225, 0]
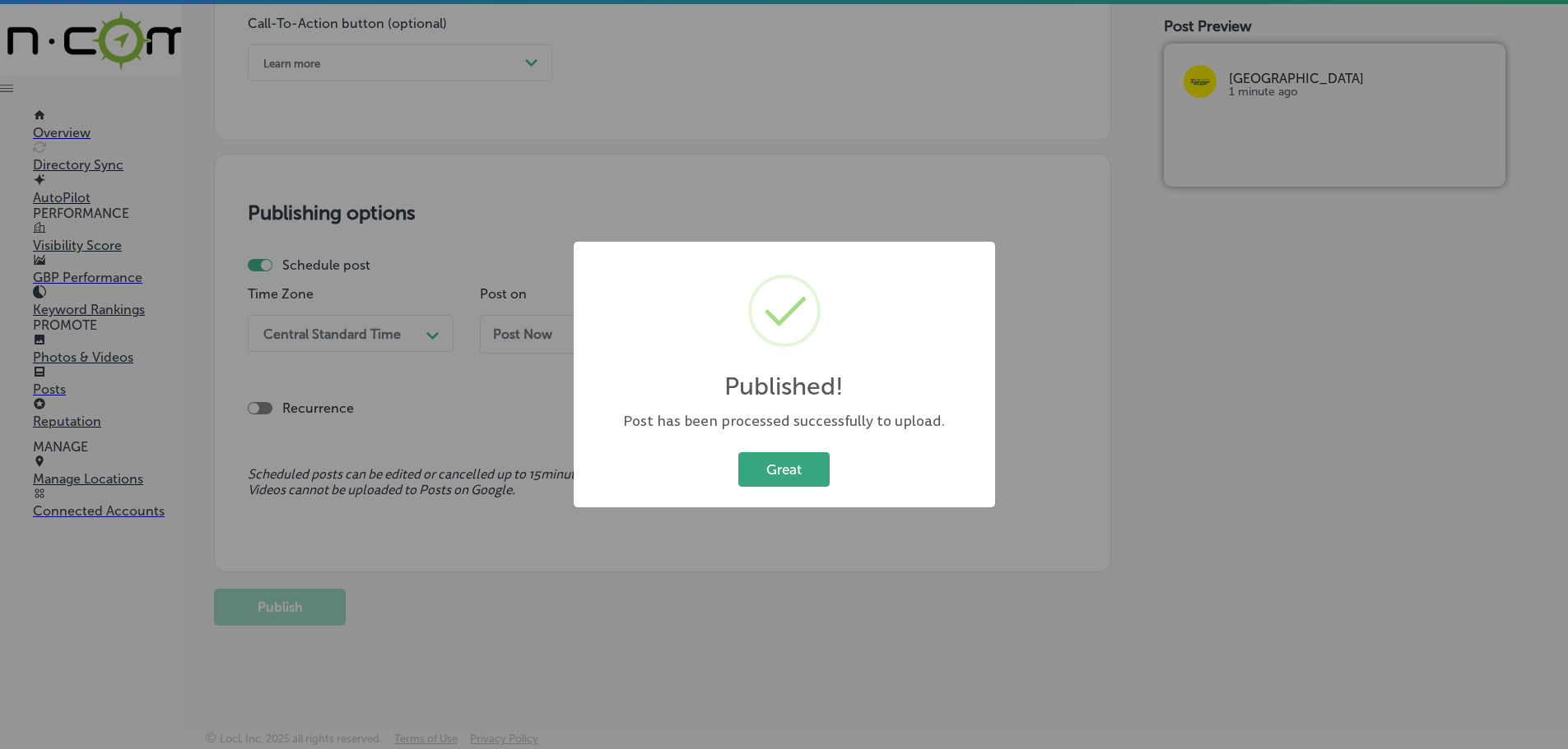
click at [777, 484] on button "Great" at bounding box center [784, 469] width 91 height 34
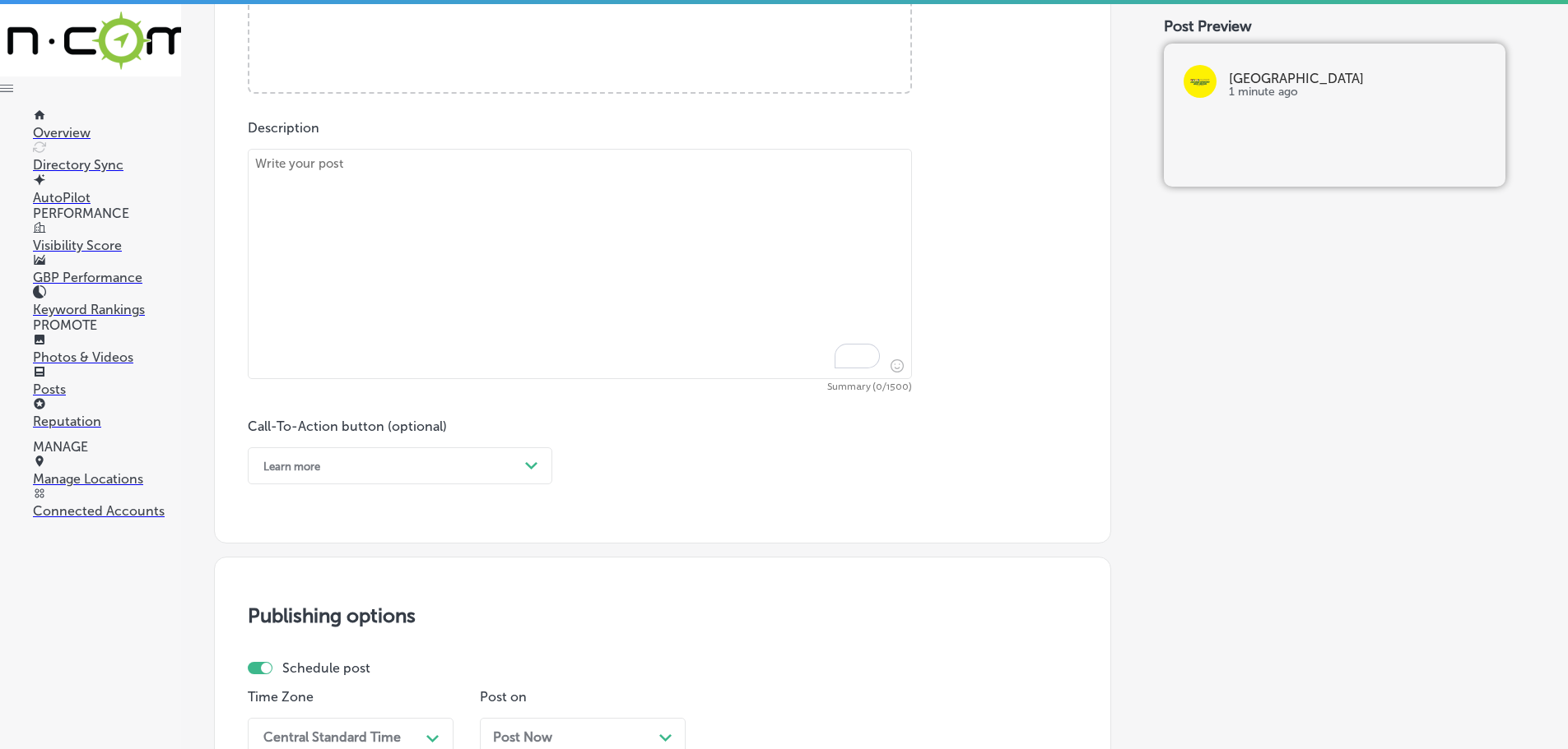
scroll to position [814, 0]
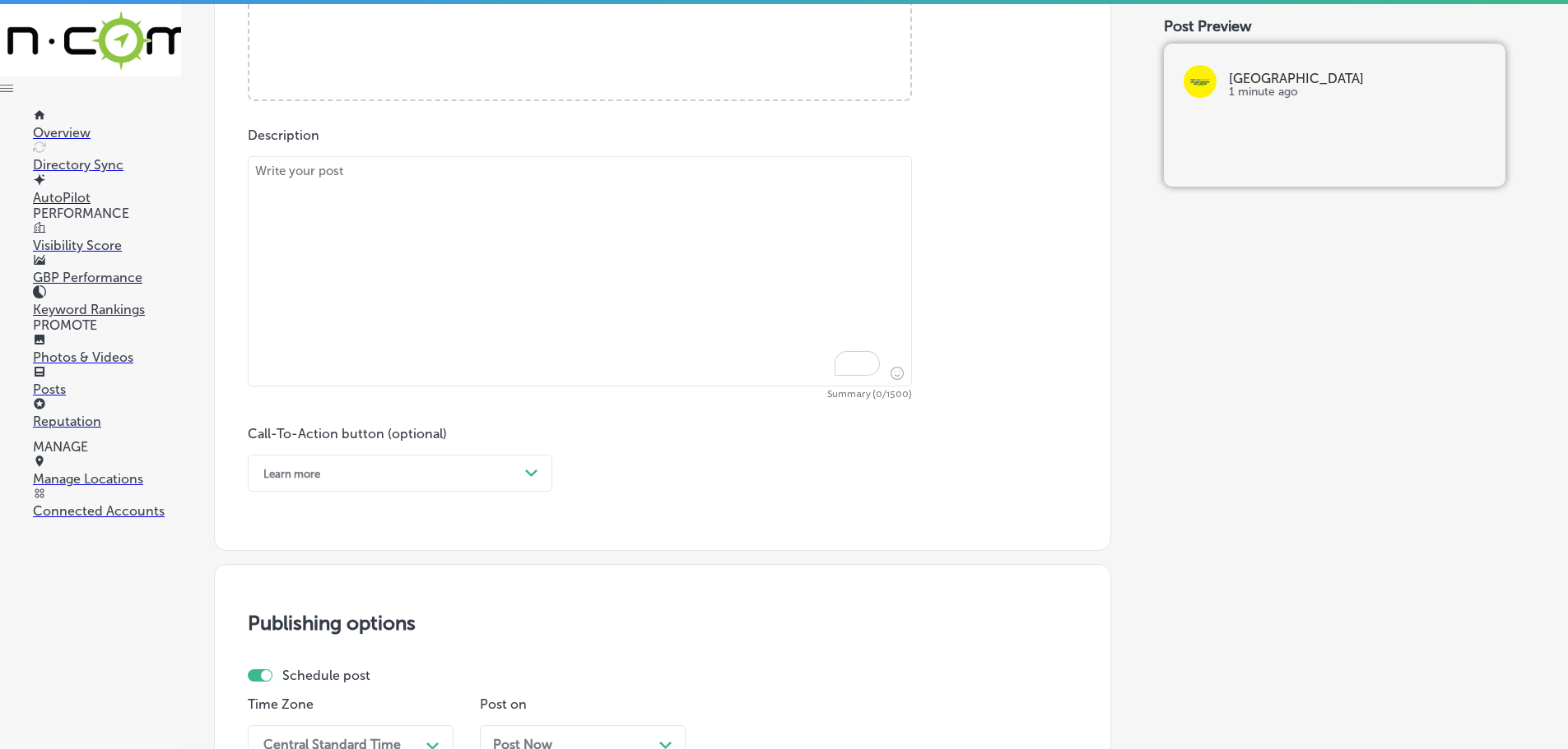
click at [587, 223] on textarea "To enrich screen reader interactions, please activate Accessibility in Grammarl…" at bounding box center [580, 271] width 664 height 230
paste textarea "At [GEOGRAPHIC_DATA], we offer comprehensive care for pets at every stage of li…"
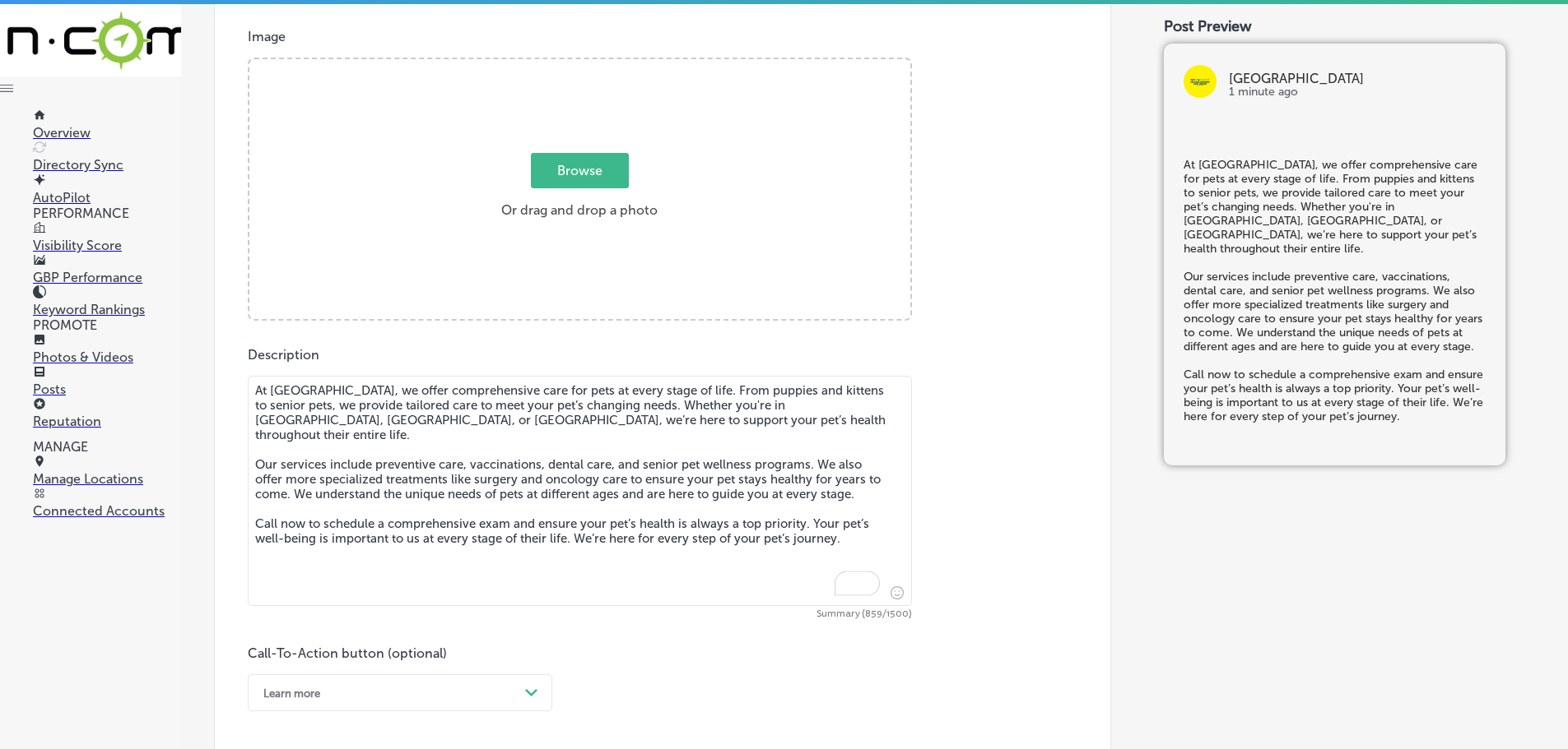
scroll to position [567, 0]
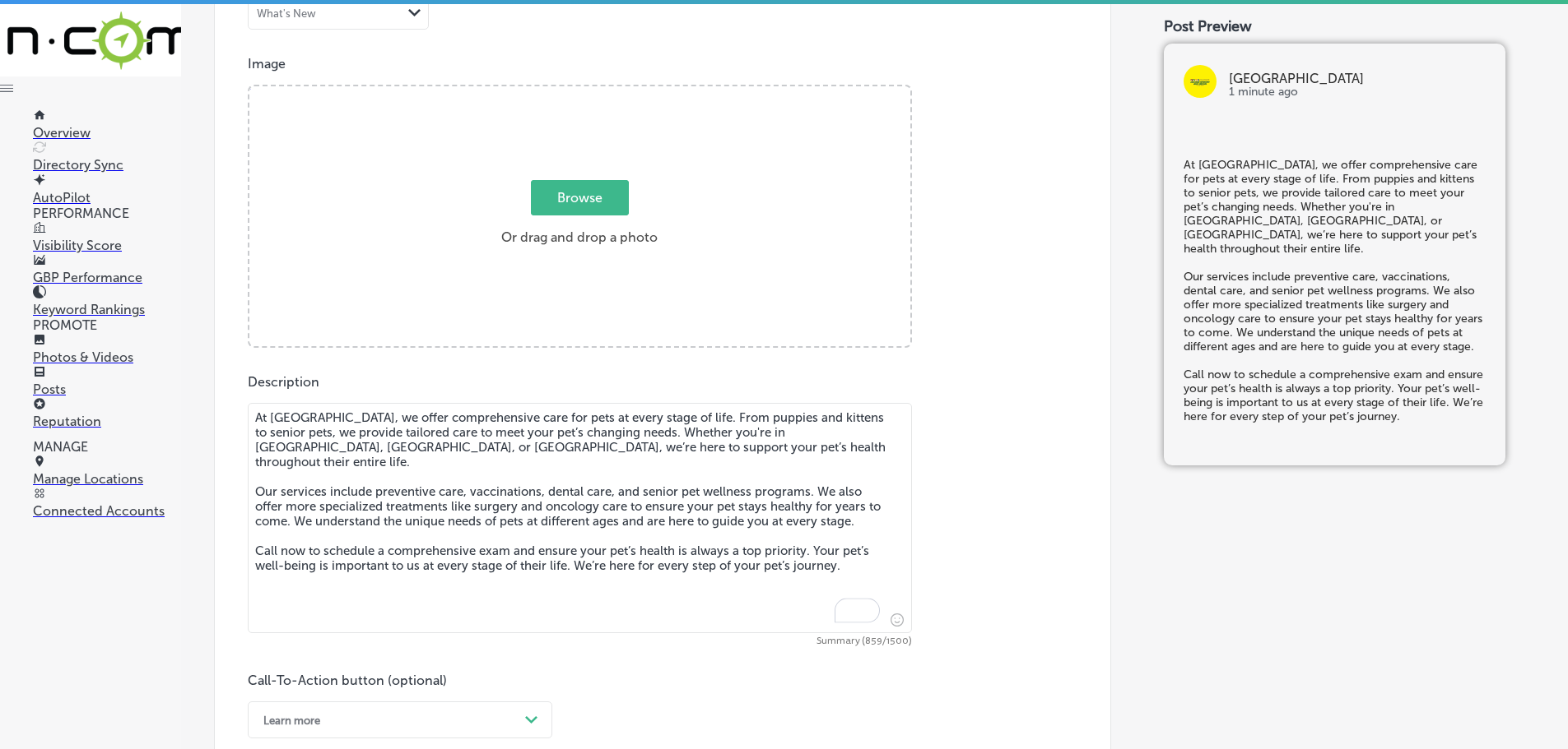
type textarea "At [GEOGRAPHIC_DATA], we offer comprehensive care for pets at every stage of li…"
click at [586, 193] on span "Browse" at bounding box center [579, 198] width 98 height 36
click at [586, 91] on input "Browse Or drag and drop a photo" at bounding box center [579, 88] width 660 height 5
type input "C:\fakepath\517045351_1377641024019794_3179264696579085042_n.jpg"
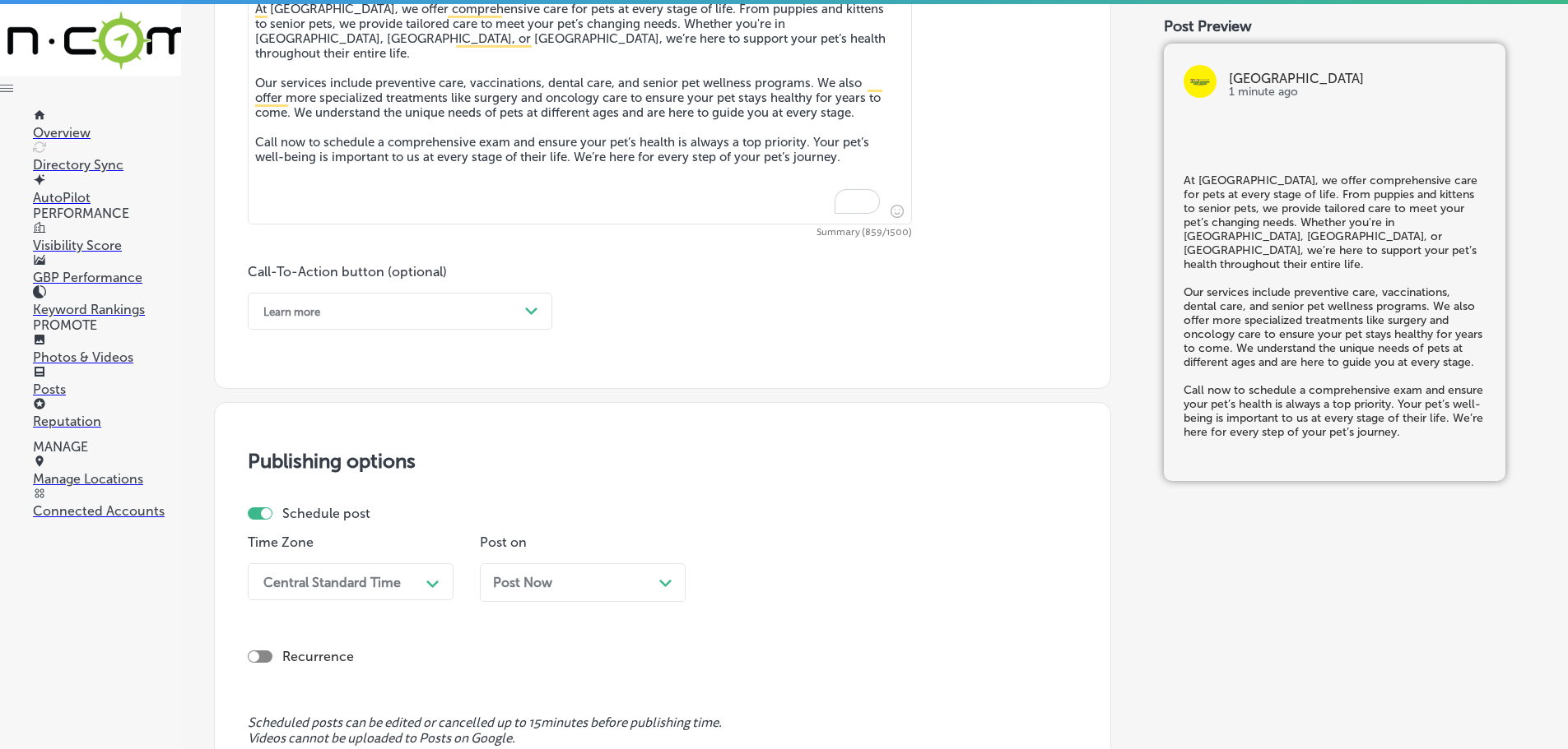
scroll to position [979, 0]
click at [517, 298] on div "Learn more" at bounding box center [387, 309] width 263 height 26
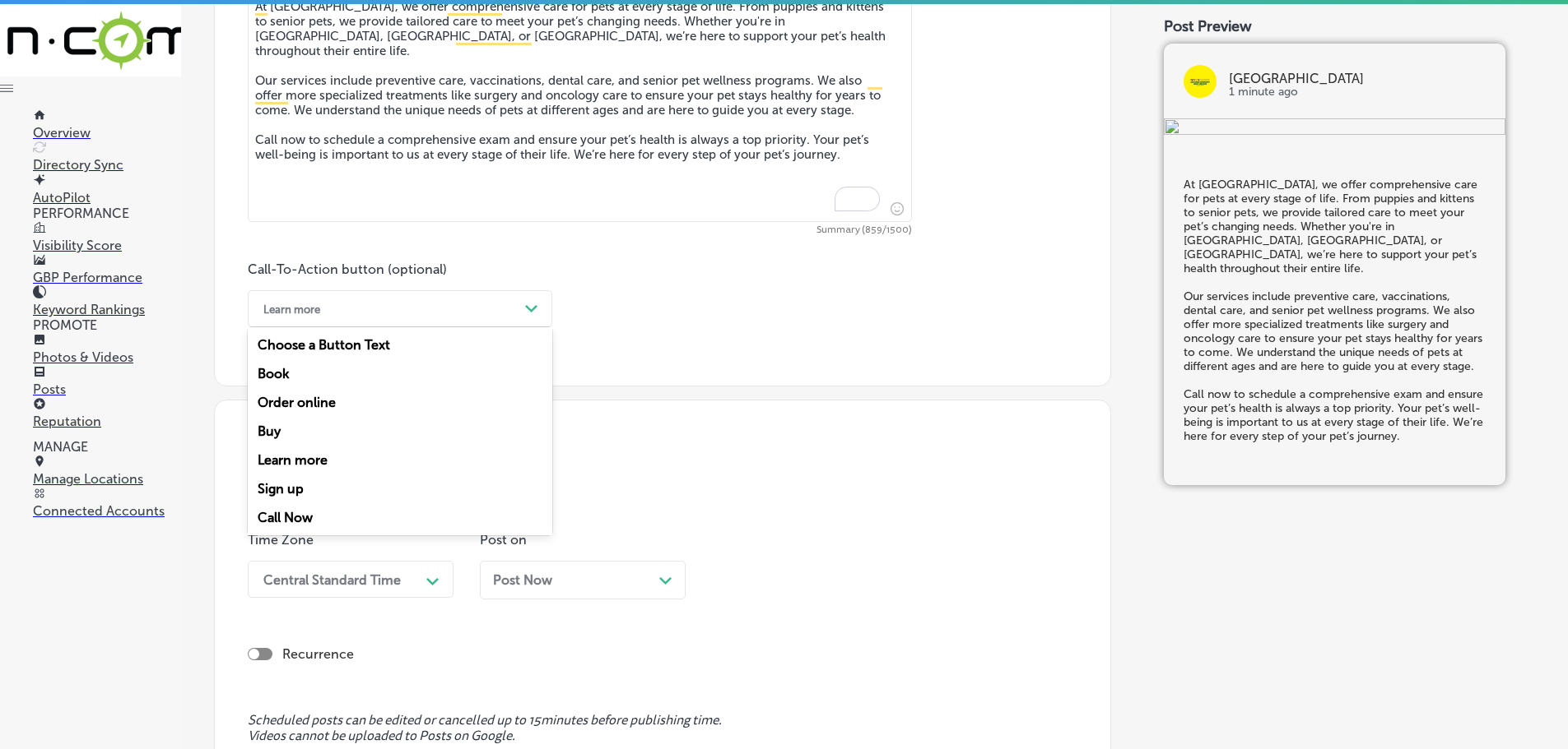
click at [303, 511] on div "Call Now" at bounding box center [400, 517] width 305 height 29
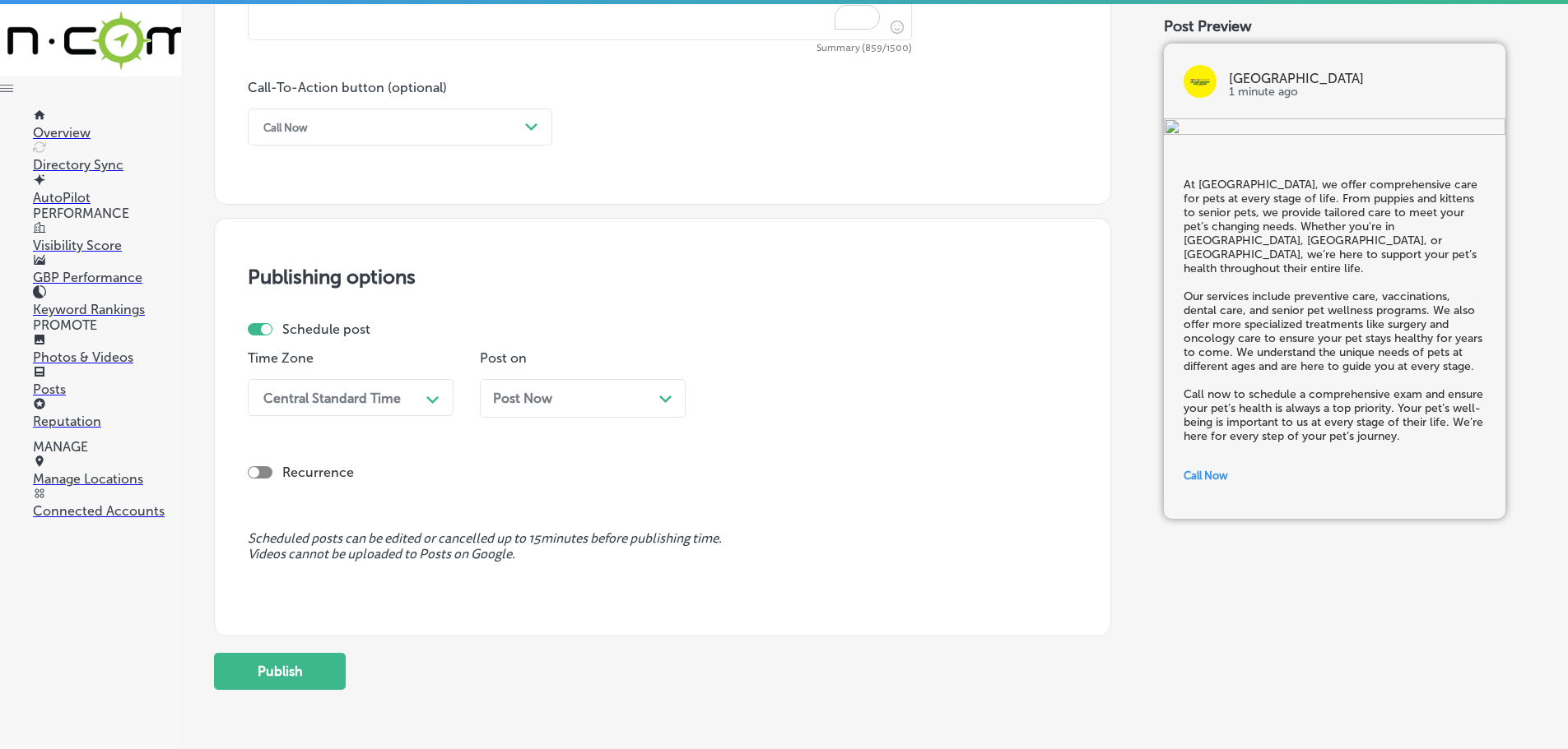
scroll to position [1225, 0]
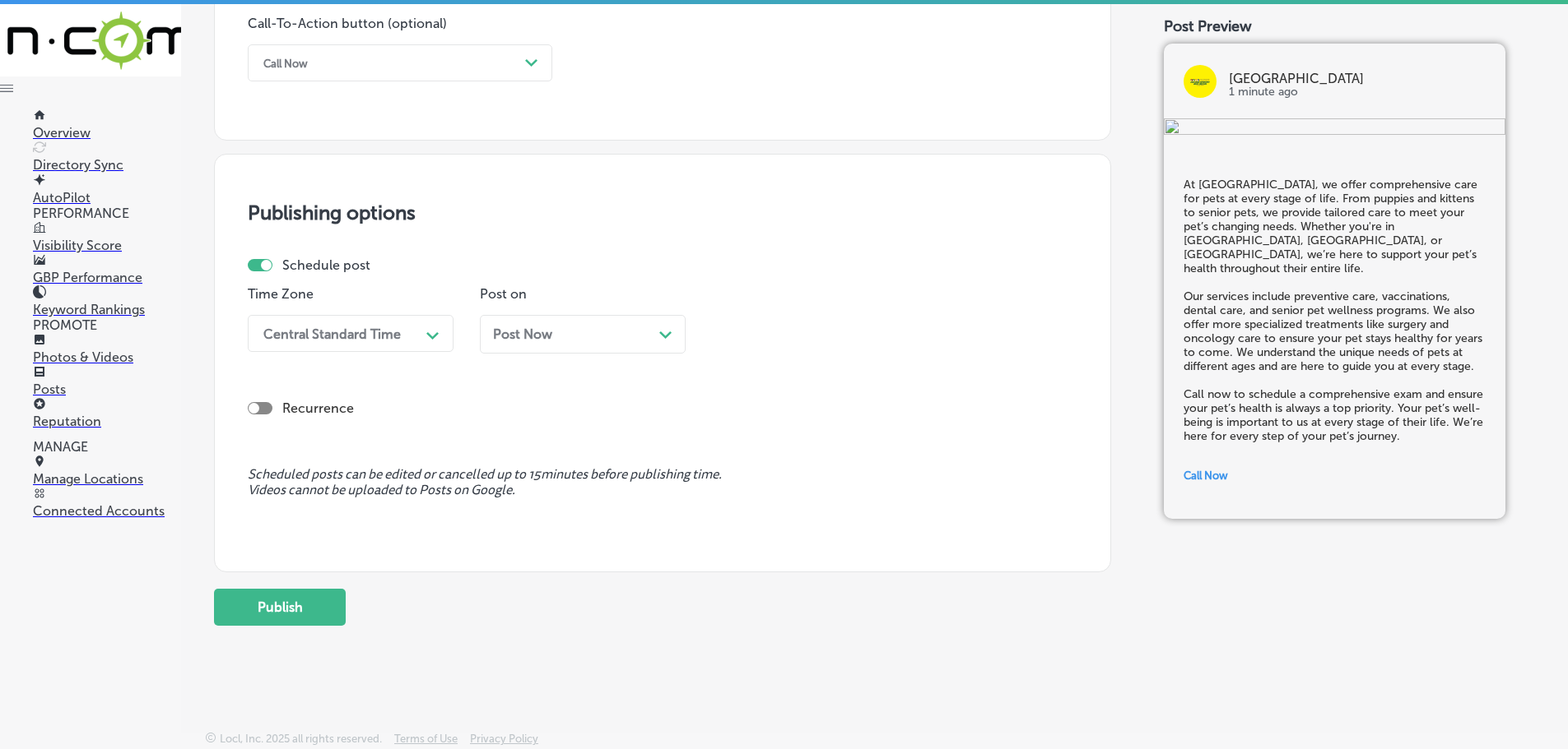
click at [410, 327] on div "Central Standard Time" at bounding box center [337, 333] width 164 height 29
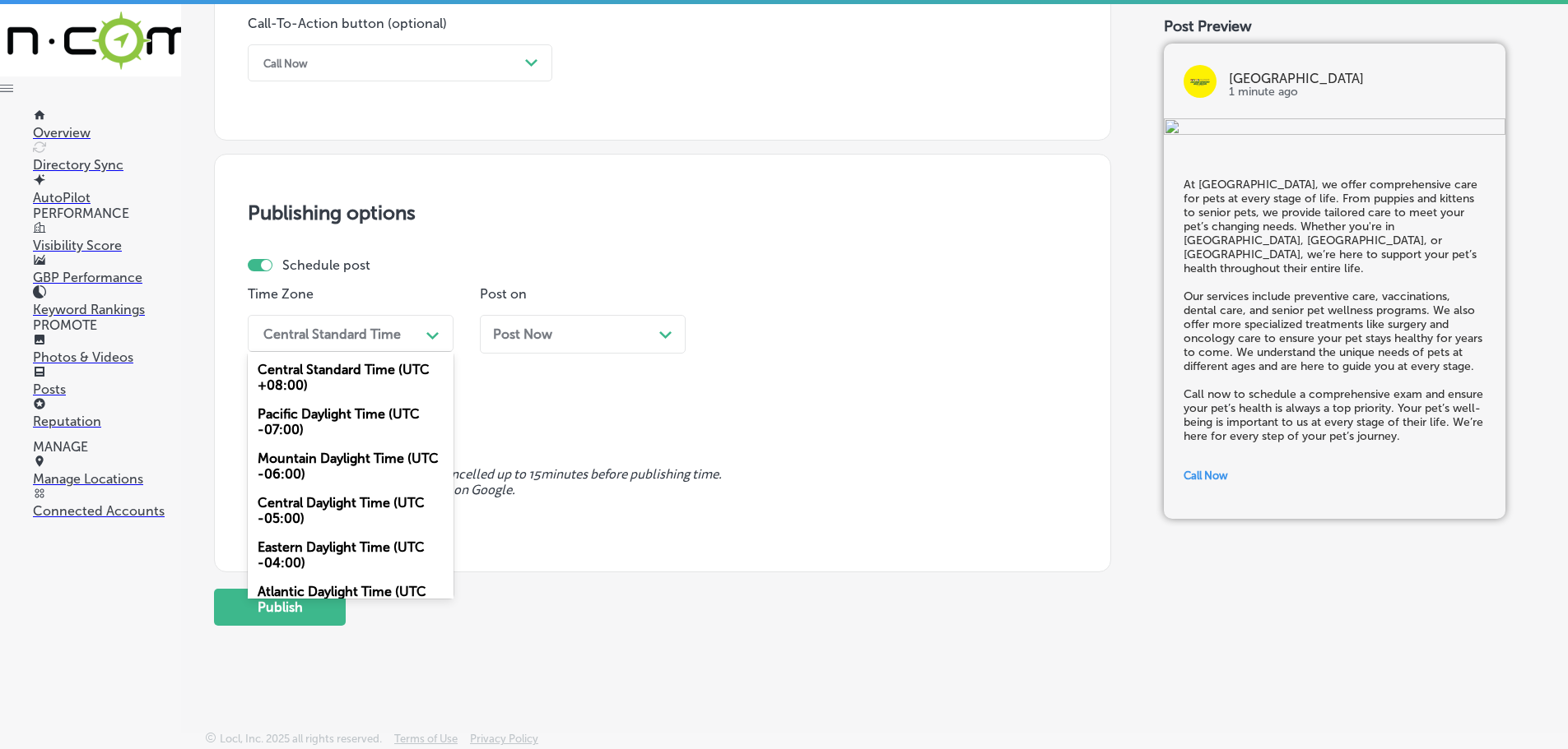
click at [334, 456] on div "Mountain Daylight Time (UTC -06:00)" at bounding box center [351, 466] width 206 height 44
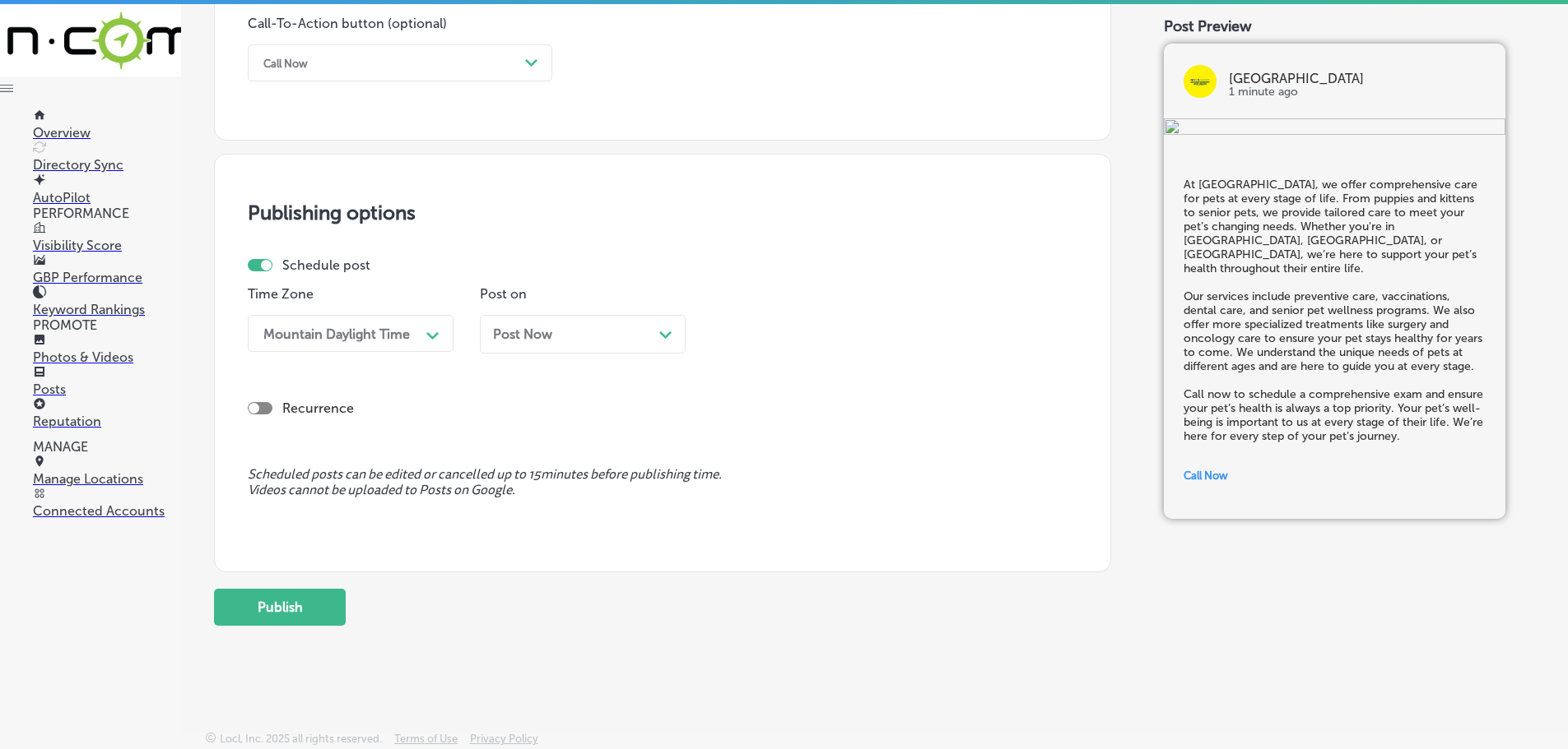
click at [662, 335] on polygon at bounding box center [665, 334] width 12 height 7
click at [897, 333] on icon "Path Created with Sketch." at bounding box center [897, 335] width 12 height 7
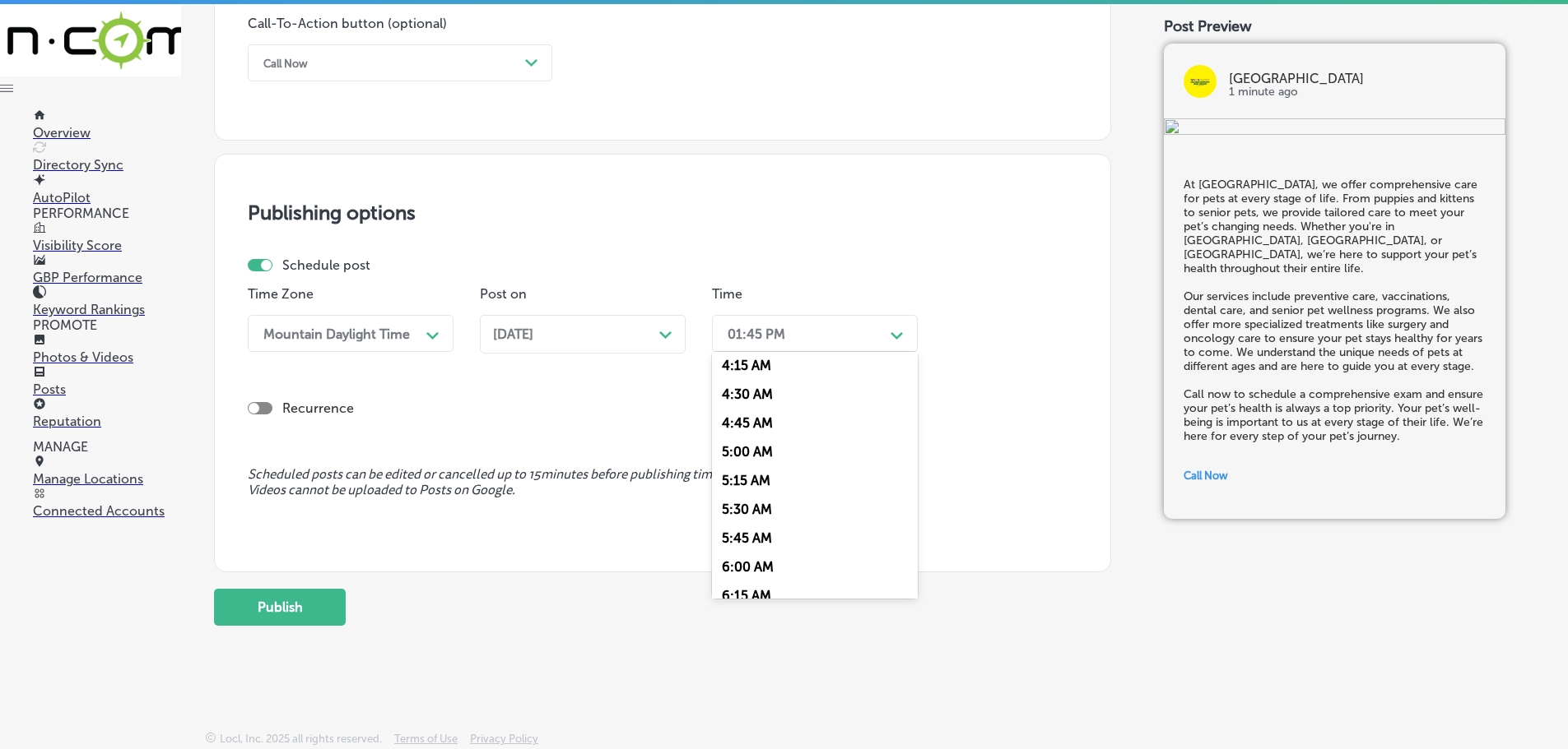
scroll to position [658, 0]
click at [779, 507] on div "7:00 AM" at bounding box center [815, 517] width 206 height 29
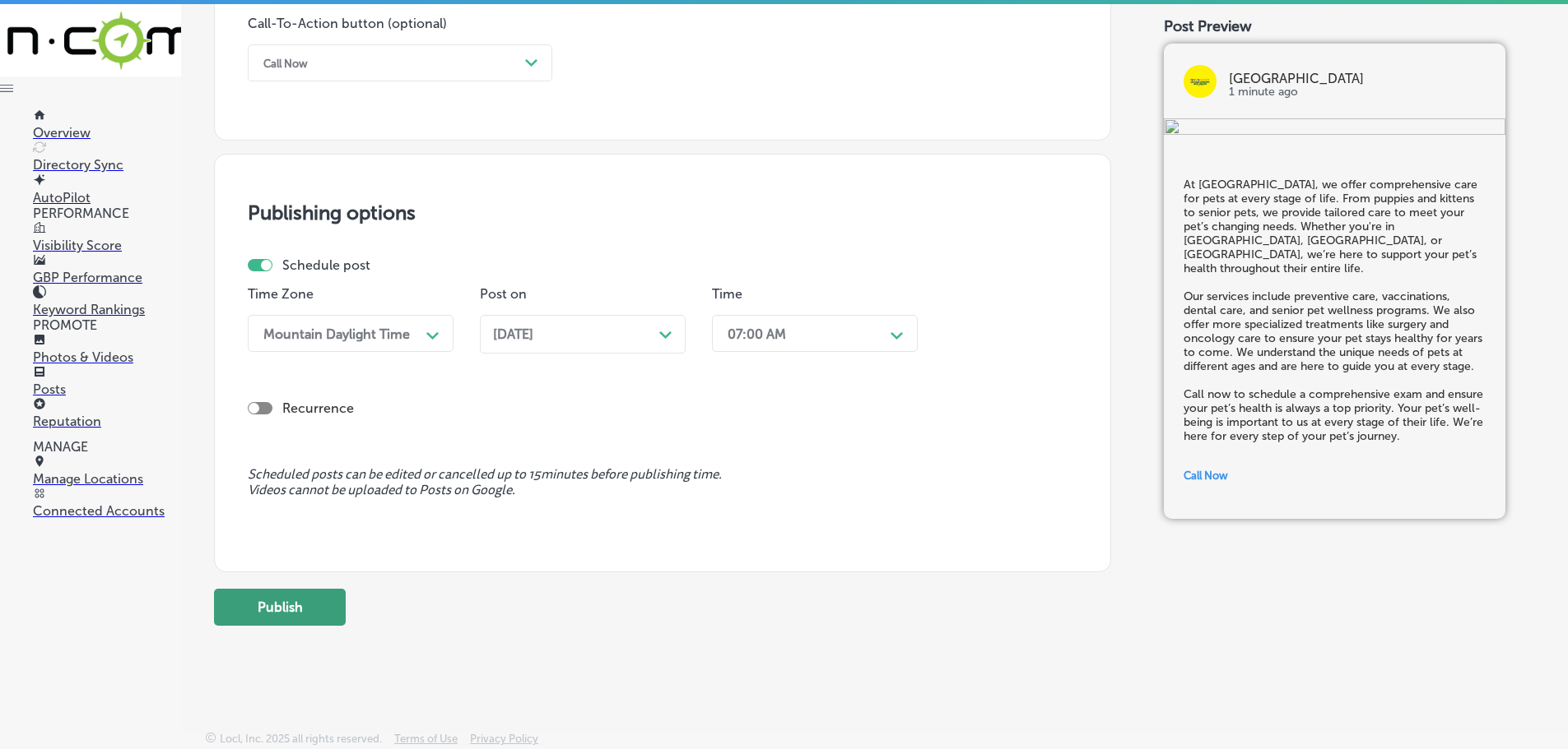
click at [307, 609] on button "Publish" at bounding box center [279, 607] width 131 height 37
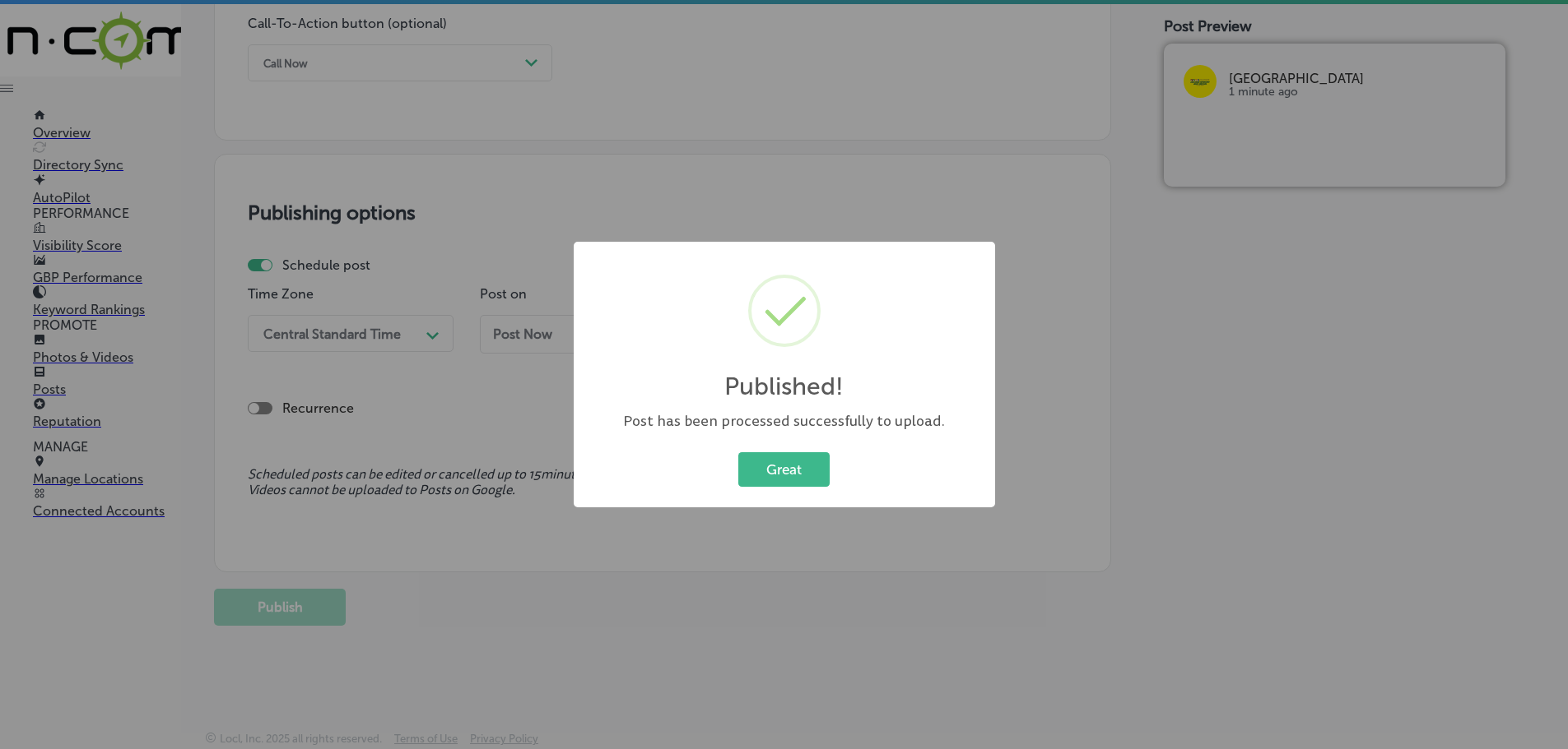
drag, startPoint x: 808, startPoint y: 475, endPoint x: 841, endPoint y: 486, distance: 34.8
click at [808, 474] on button "Great" at bounding box center [784, 469] width 91 height 34
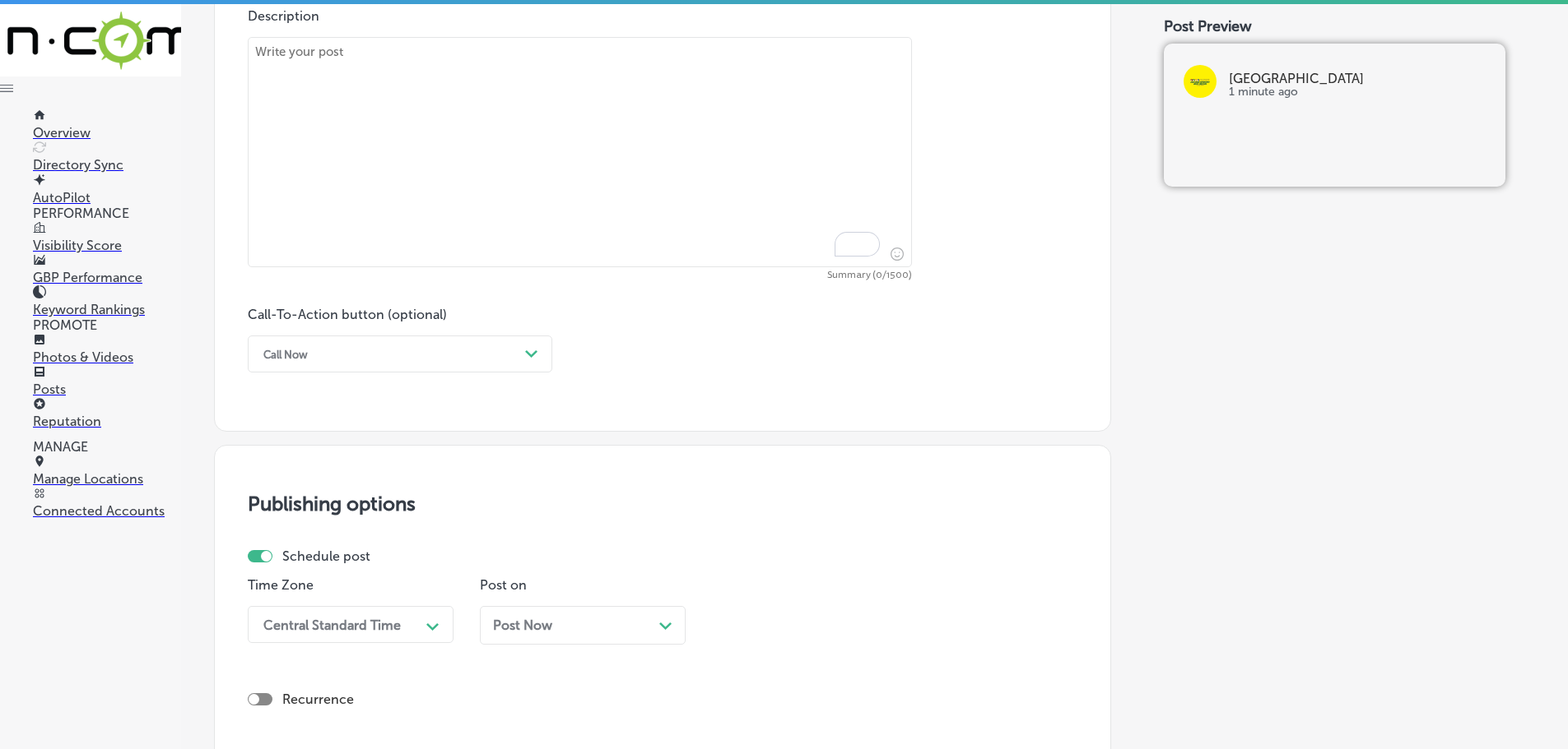
scroll to position [814, 0]
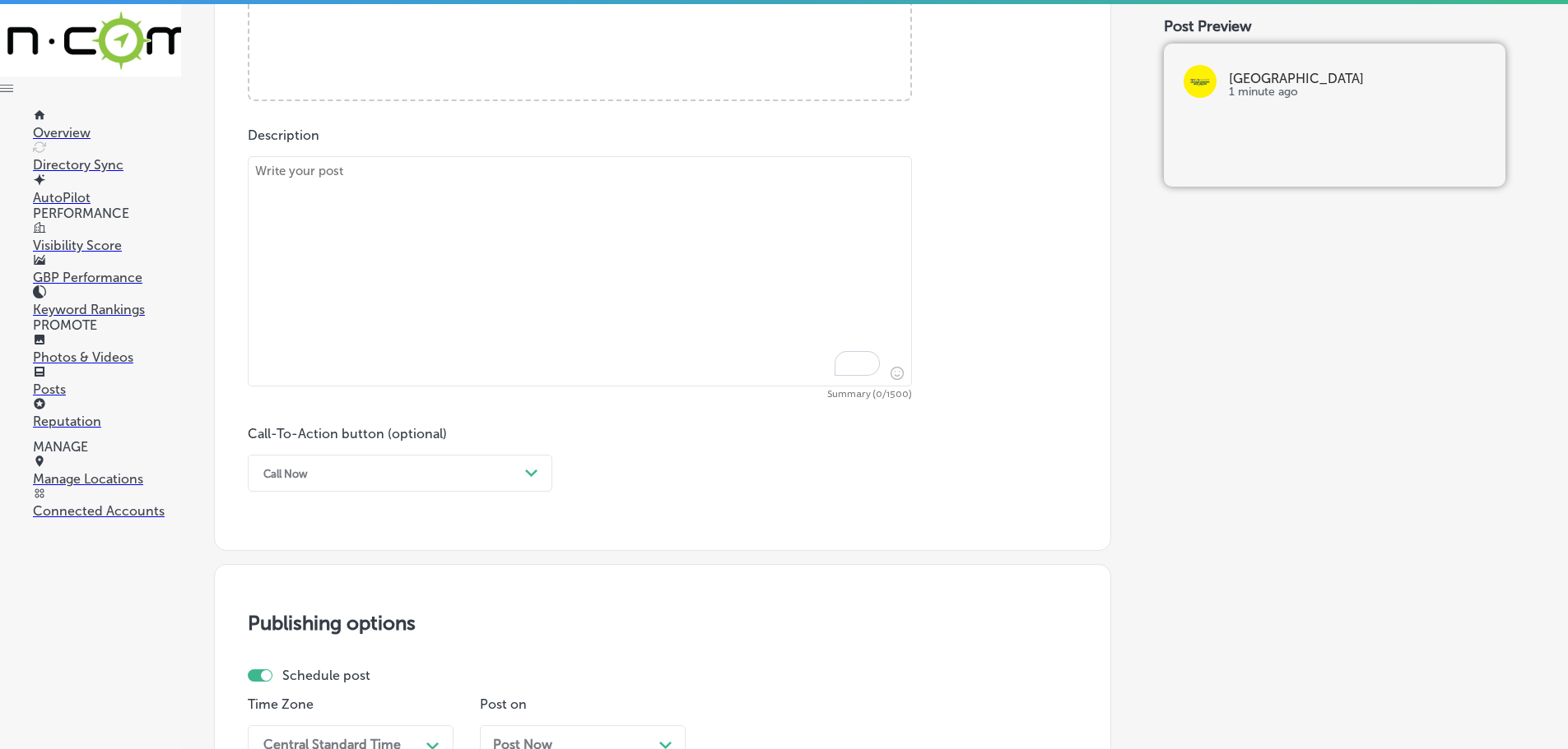
click at [491, 245] on textarea "To enrich screen reader interactions, please activate Accessibility in Grammarl…" at bounding box center [580, 271] width 664 height 230
paste textarea "At [GEOGRAPHIC_DATA], we believe your pet’s well-being is worth more than any t…"
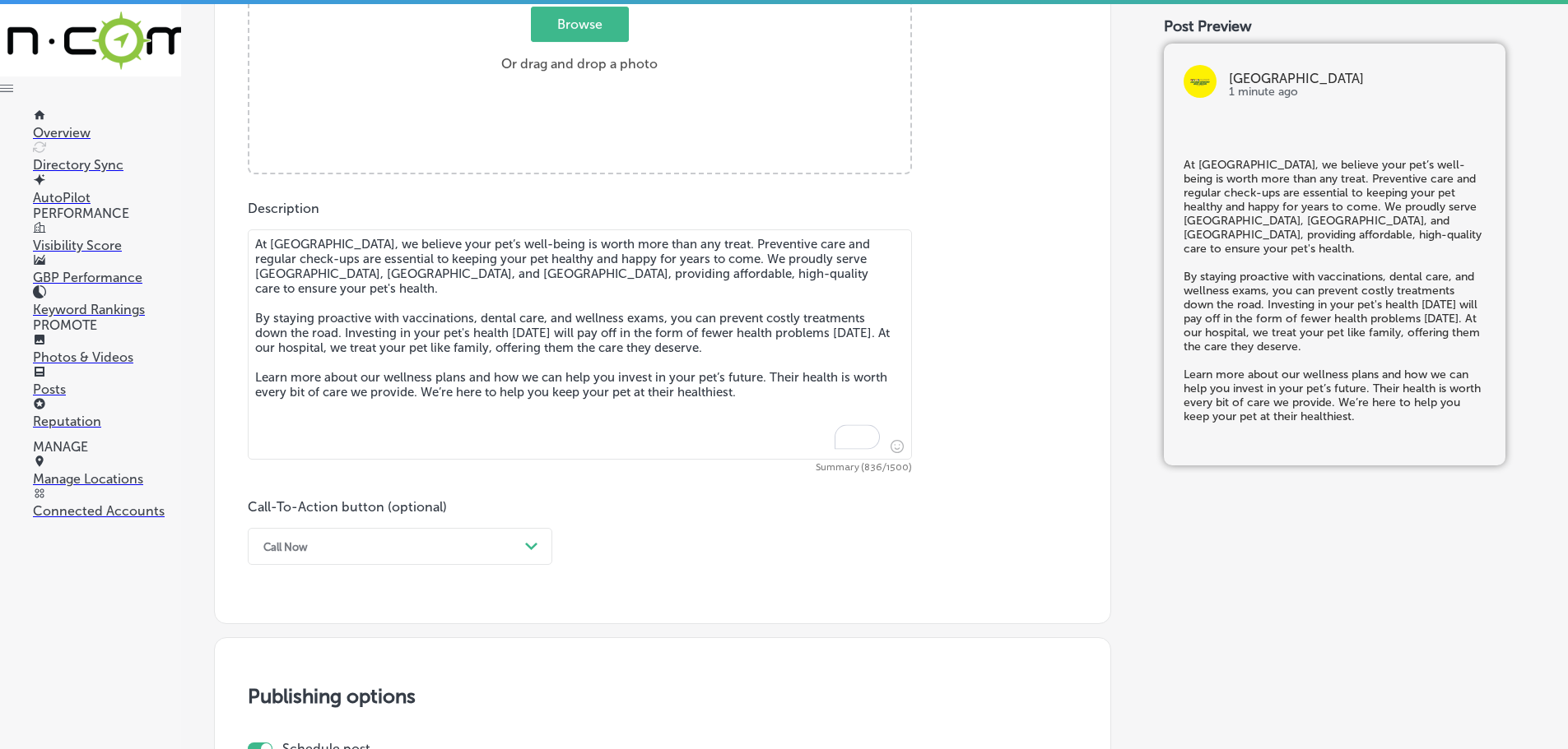
scroll to position [650, 0]
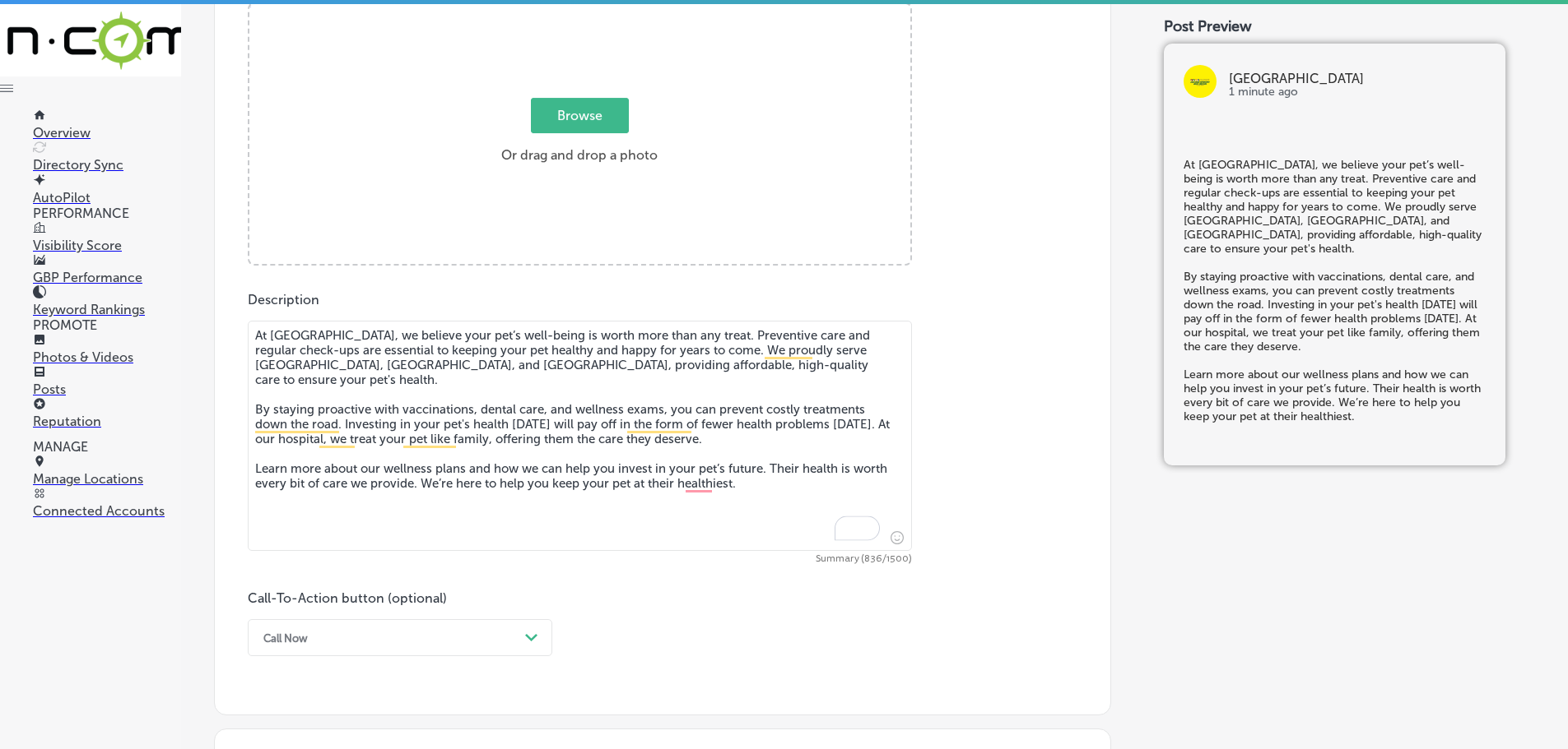
type textarea "At [GEOGRAPHIC_DATA], we believe your pet’s well-being is worth more than any t…"
click at [566, 110] on span "Browse" at bounding box center [579, 116] width 98 height 36
click at [566, 9] on input "Browse Or drag and drop a photo" at bounding box center [579, 6] width 660 height 5
type input "C:\fakepath\517448287_1386279709822592_4622254422151118337_n.jpg"
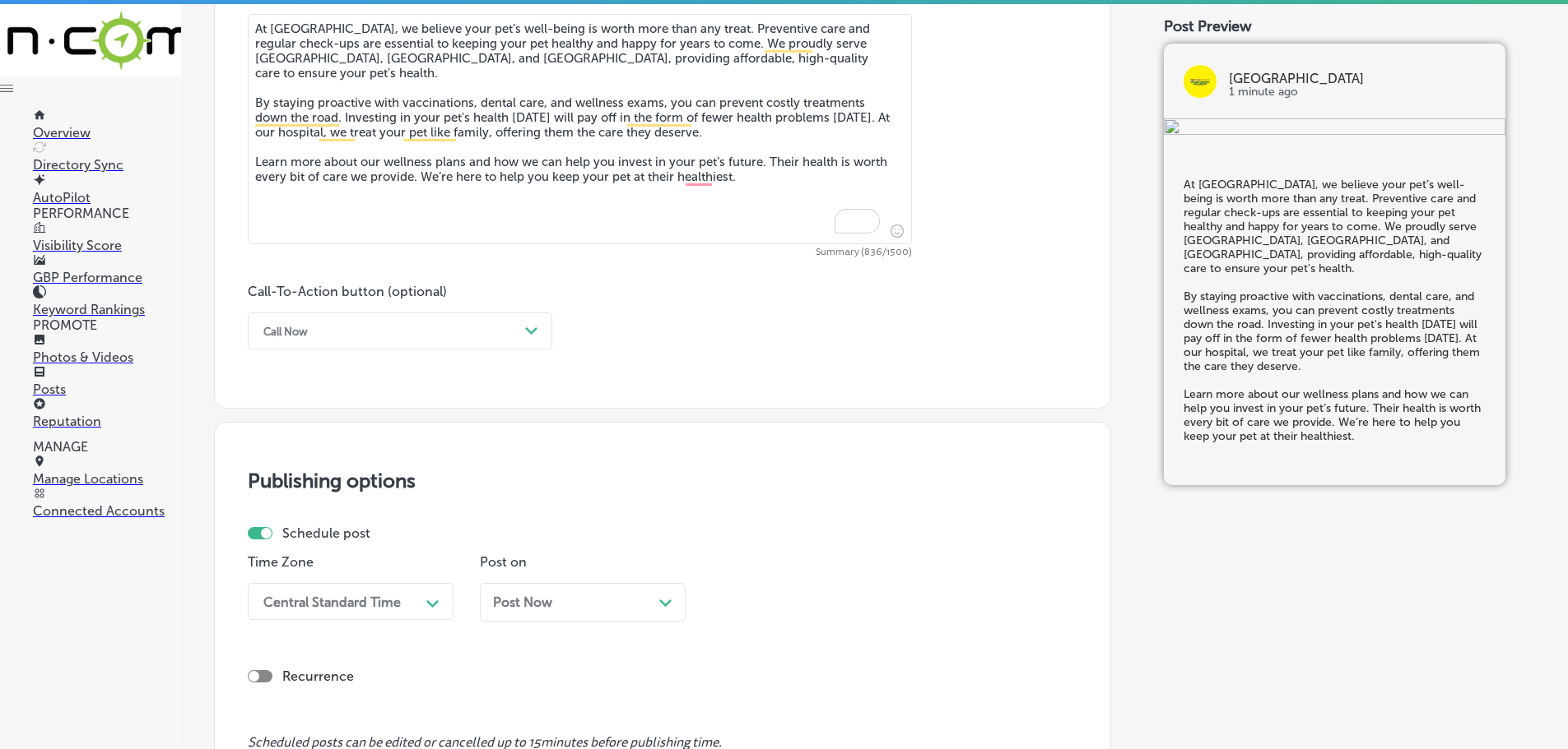
scroll to position [979, 0]
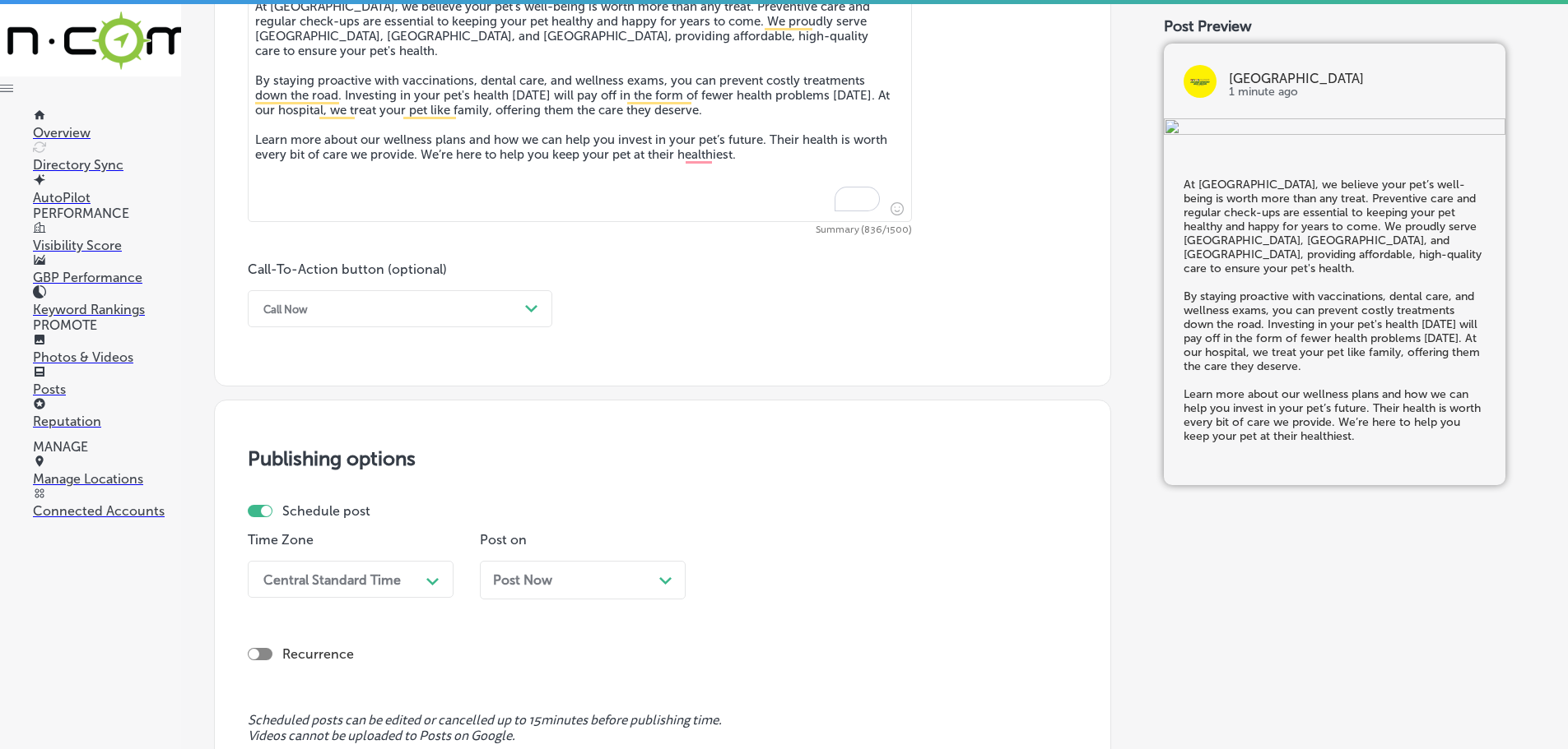
click at [514, 315] on div "Call Now" at bounding box center [387, 309] width 263 height 26
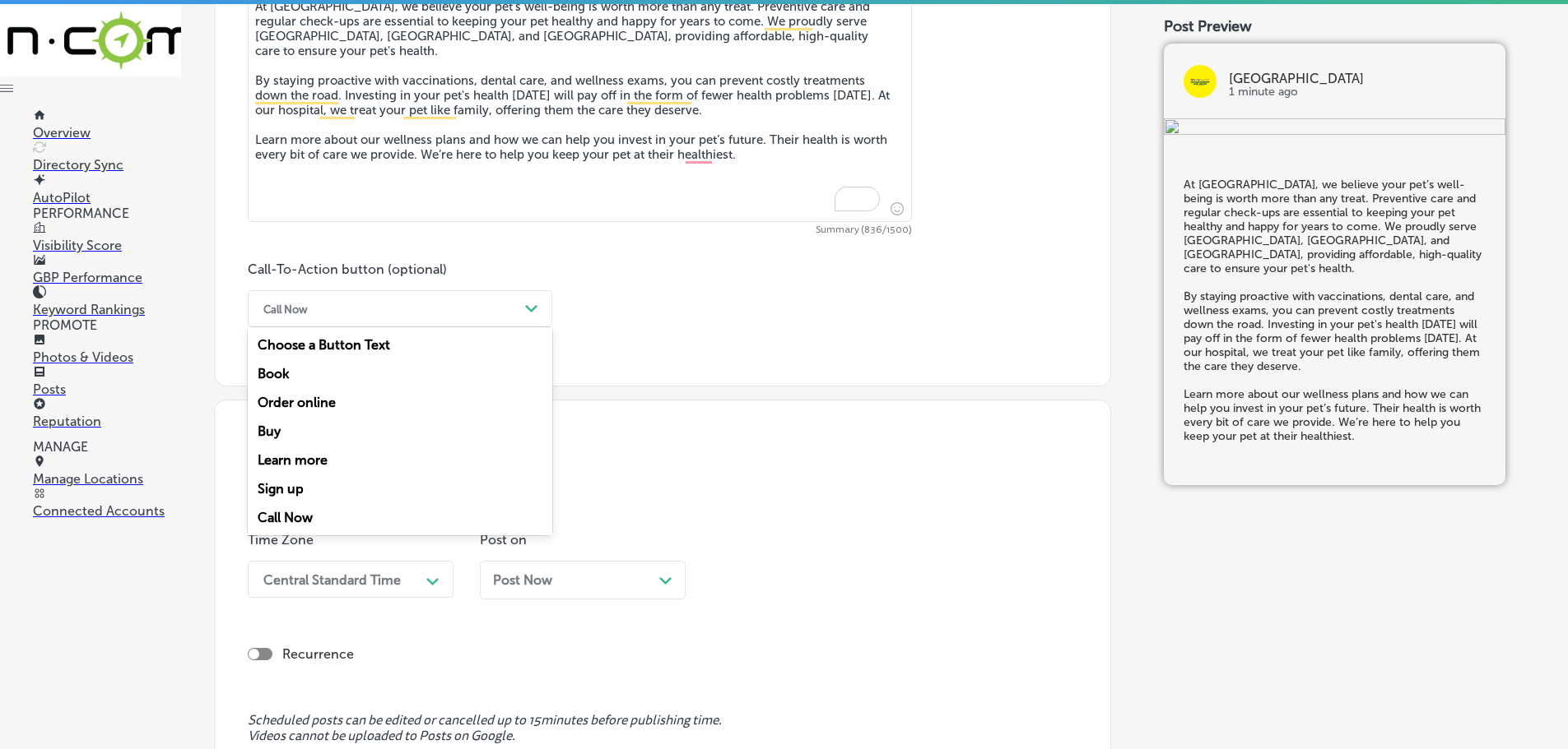
click at [276, 457] on div "Learn more" at bounding box center [400, 459] width 305 height 29
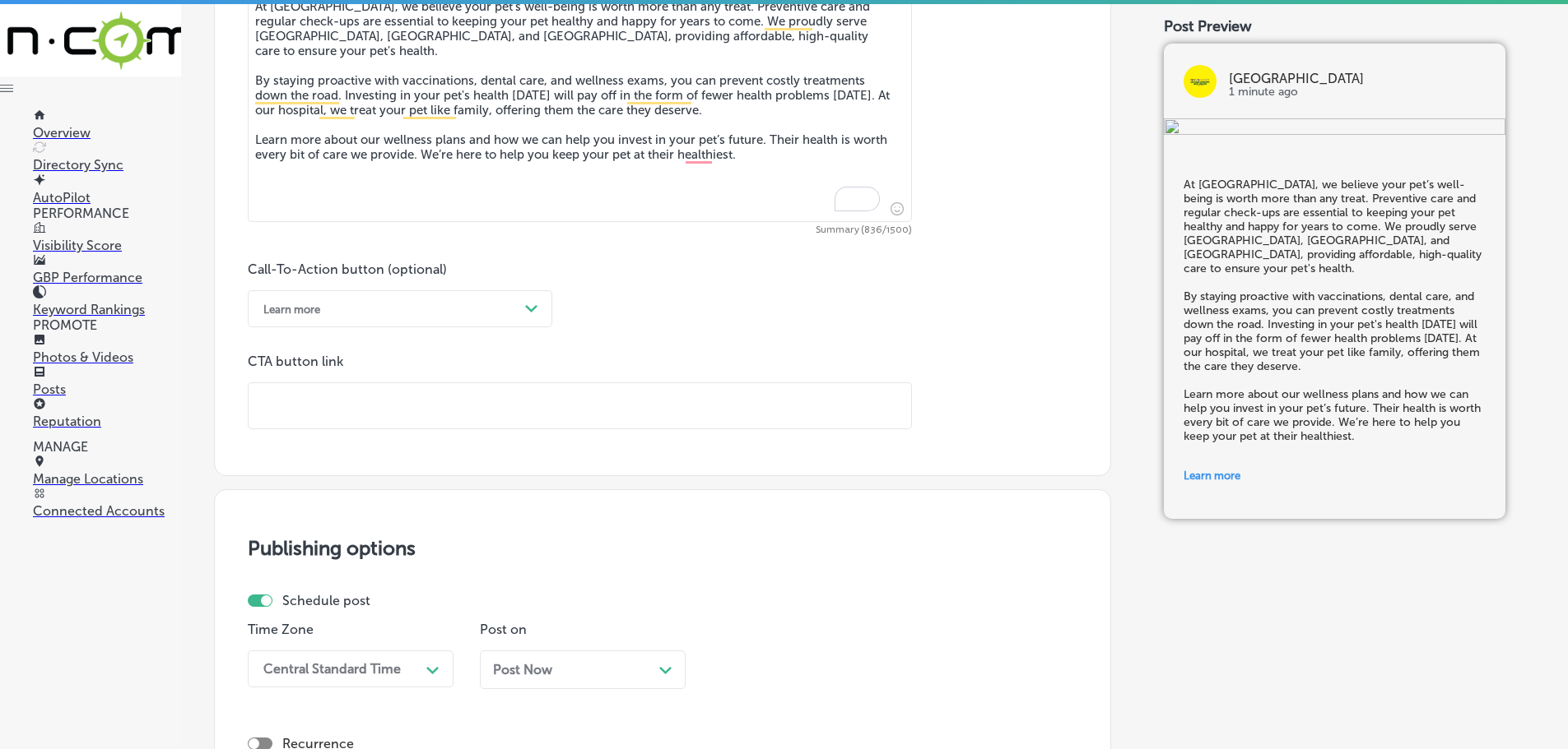
click at [321, 416] on input "text" at bounding box center [579, 406] width 662 height 45
paste input "[URL][DOMAIN_NAME]"
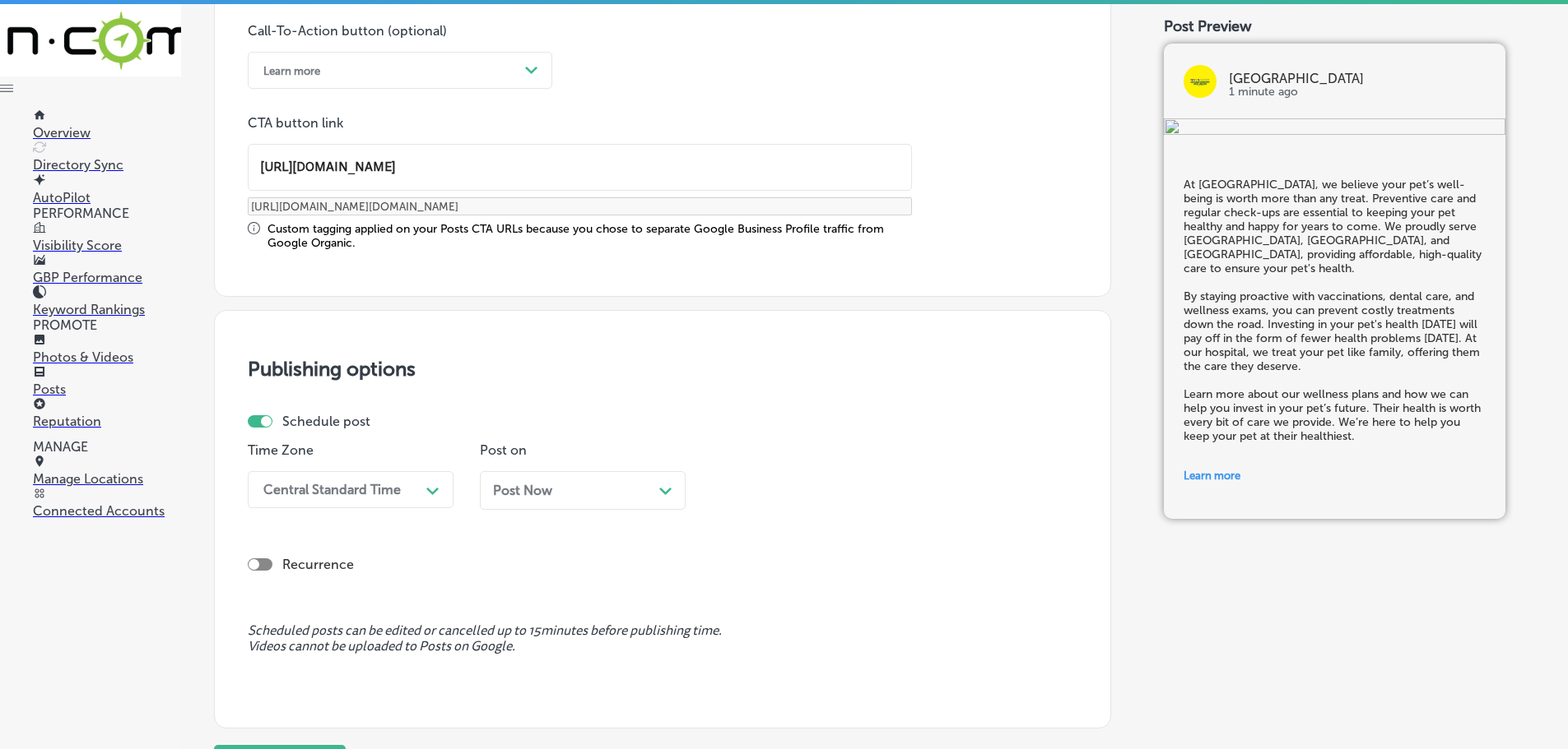
scroll to position [1225, 0]
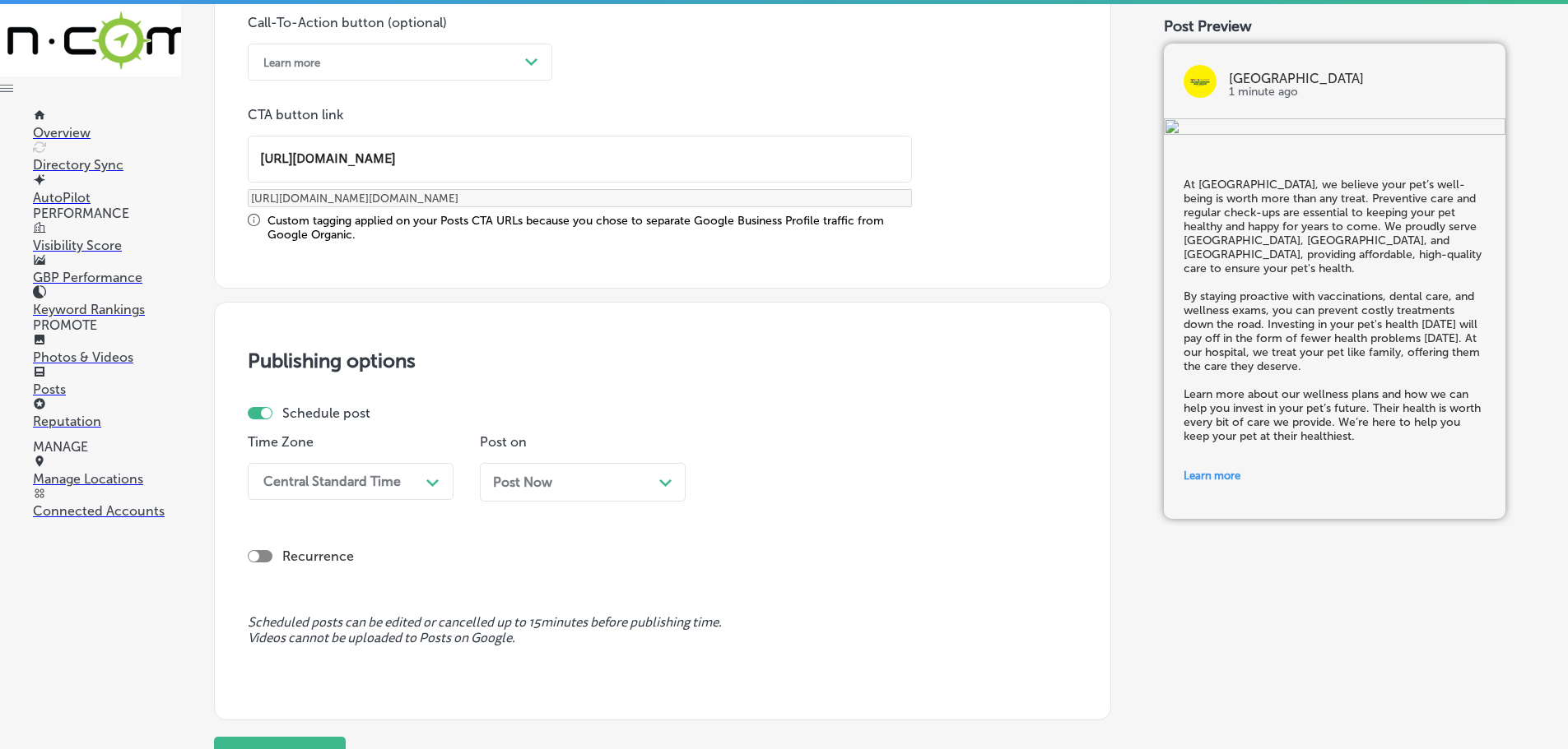
type input "[URL][DOMAIN_NAME]"
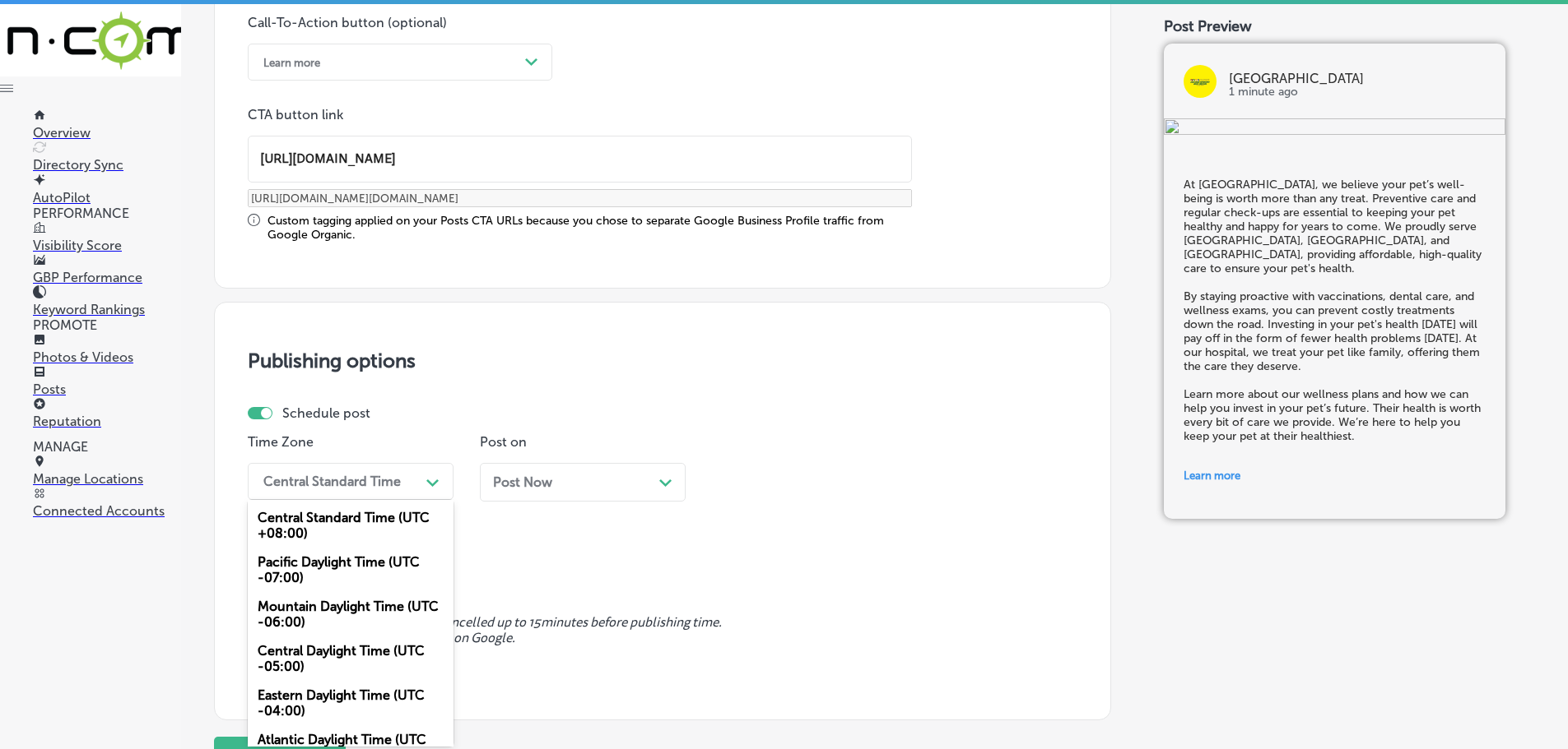
click at [393, 482] on div "Central Standard Time" at bounding box center [331, 481] width 137 height 16
click at [339, 619] on div "Mountain Daylight Time (UTC -06:00)" at bounding box center [351, 614] width 206 height 44
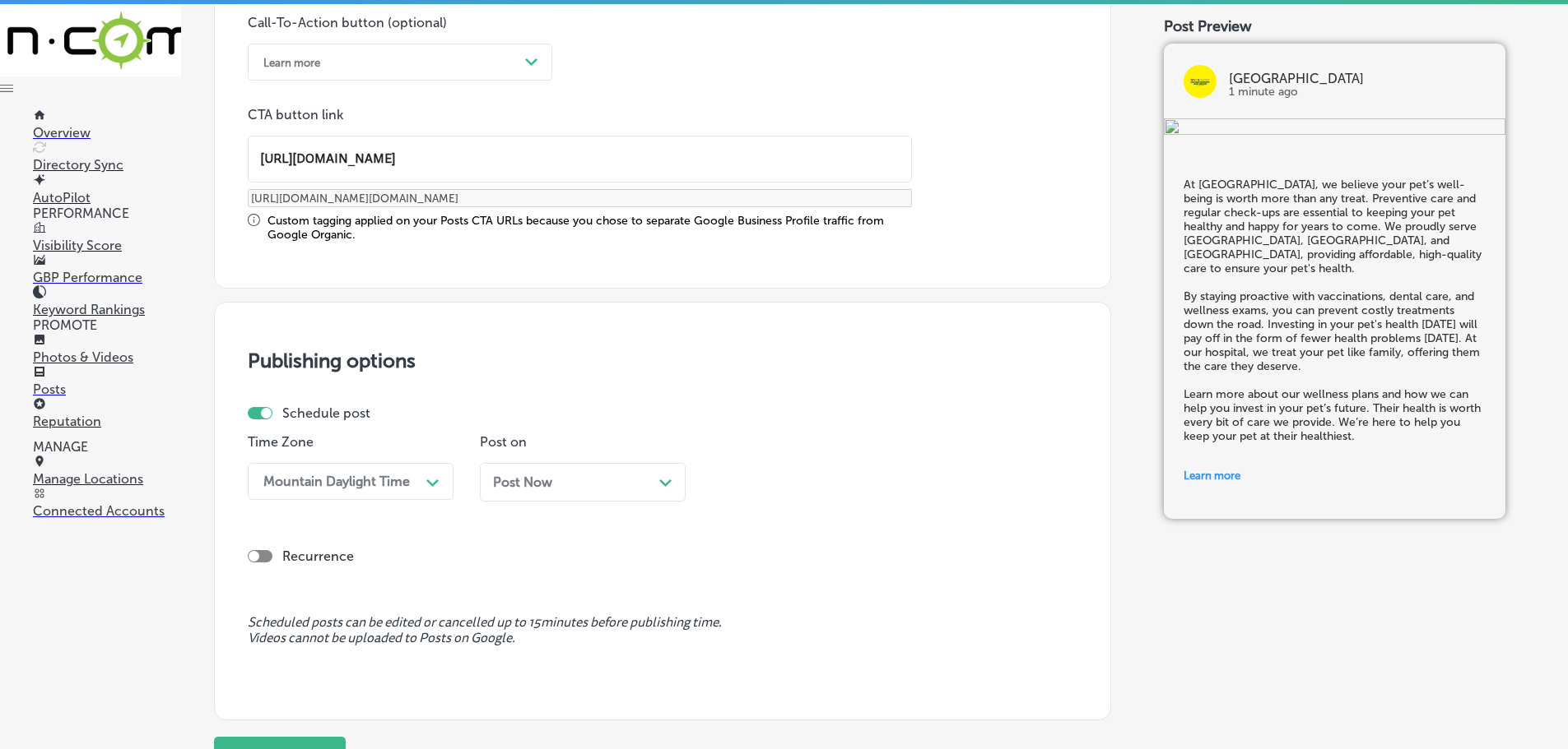
click at [665, 482] on icon "Path Created with Sketch." at bounding box center [665, 482] width 12 height 7
click at [878, 481] on div "01:45 PM" at bounding box center [802, 481] width 164 height 29
click at [754, 663] on div "7:00 AM" at bounding box center [815, 665] width 206 height 29
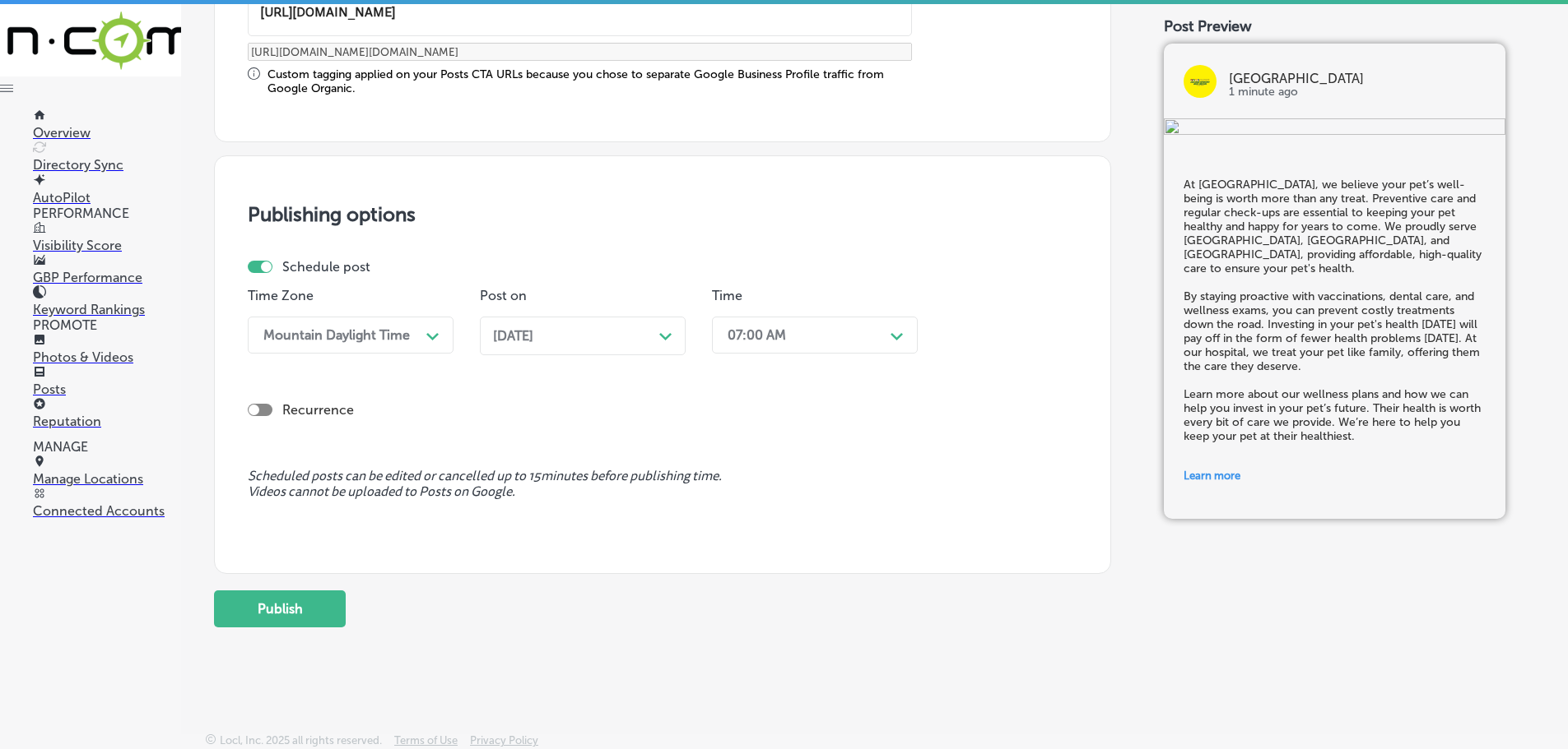
scroll to position [1374, 0]
click at [286, 616] on button "Publish" at bounding box center [279, 607] width 131 height 37
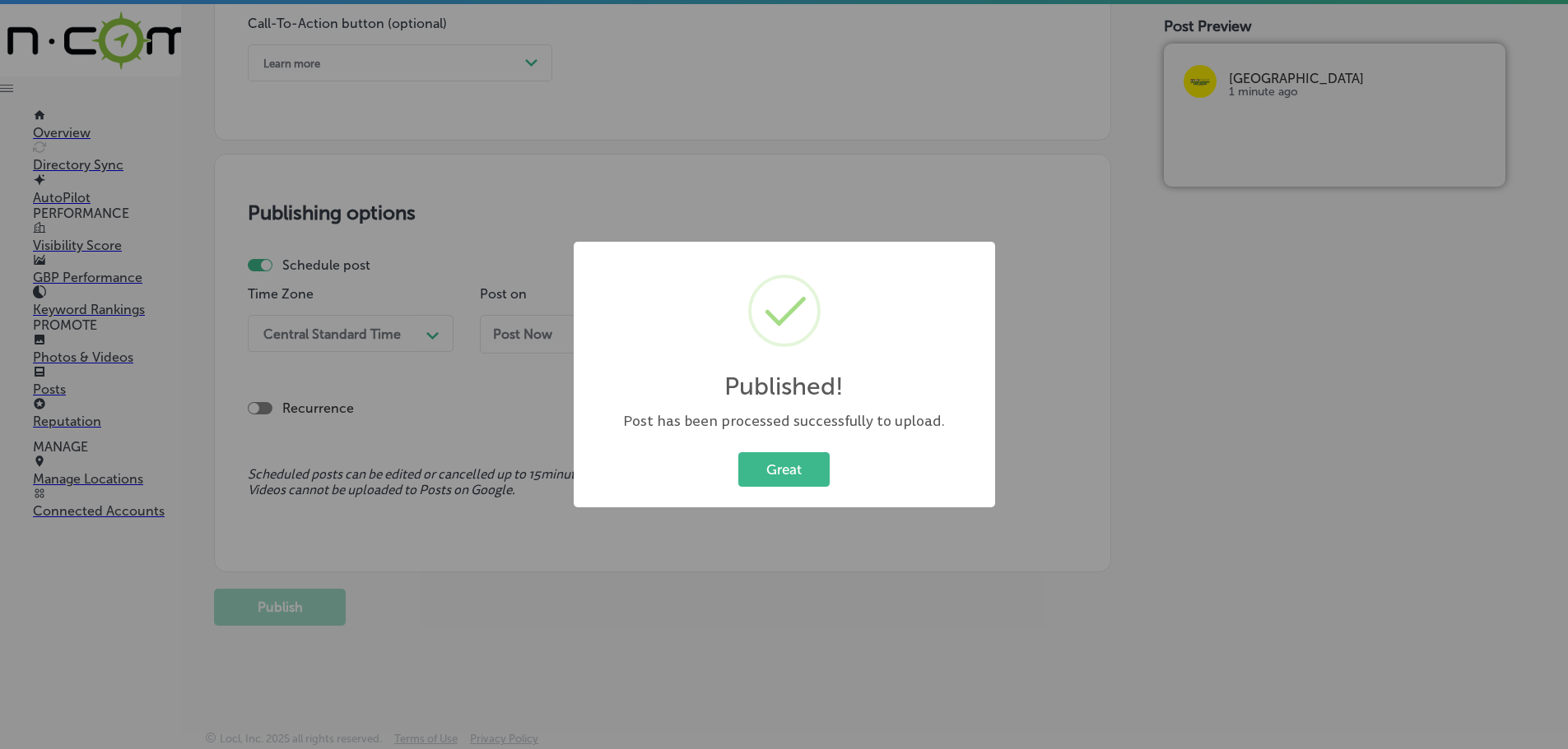
scroll to position [1225, 0]
click at [783, 471] on button "Great" at bounding box center [784, 469] width 91 height 34
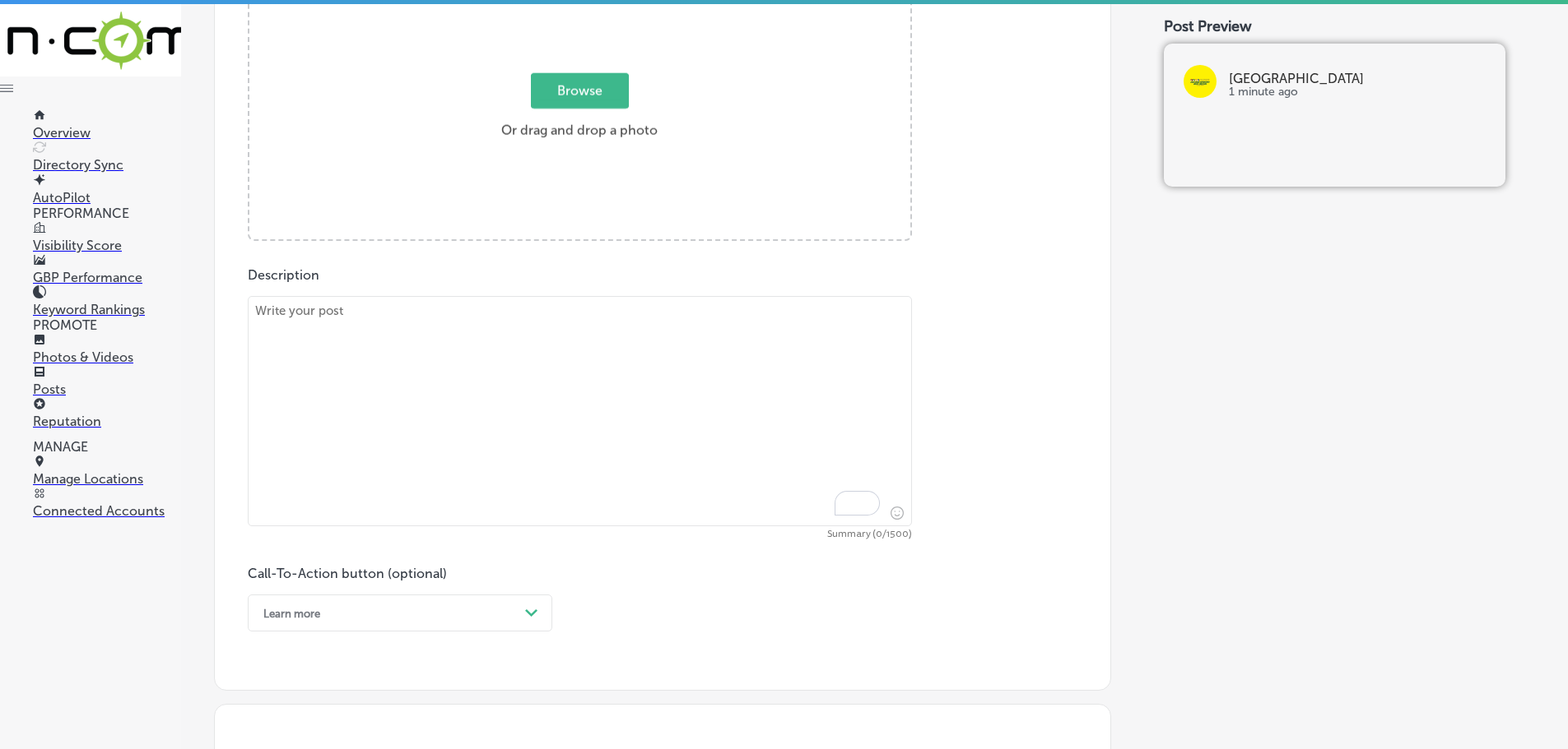
scroll to position [650, 0]
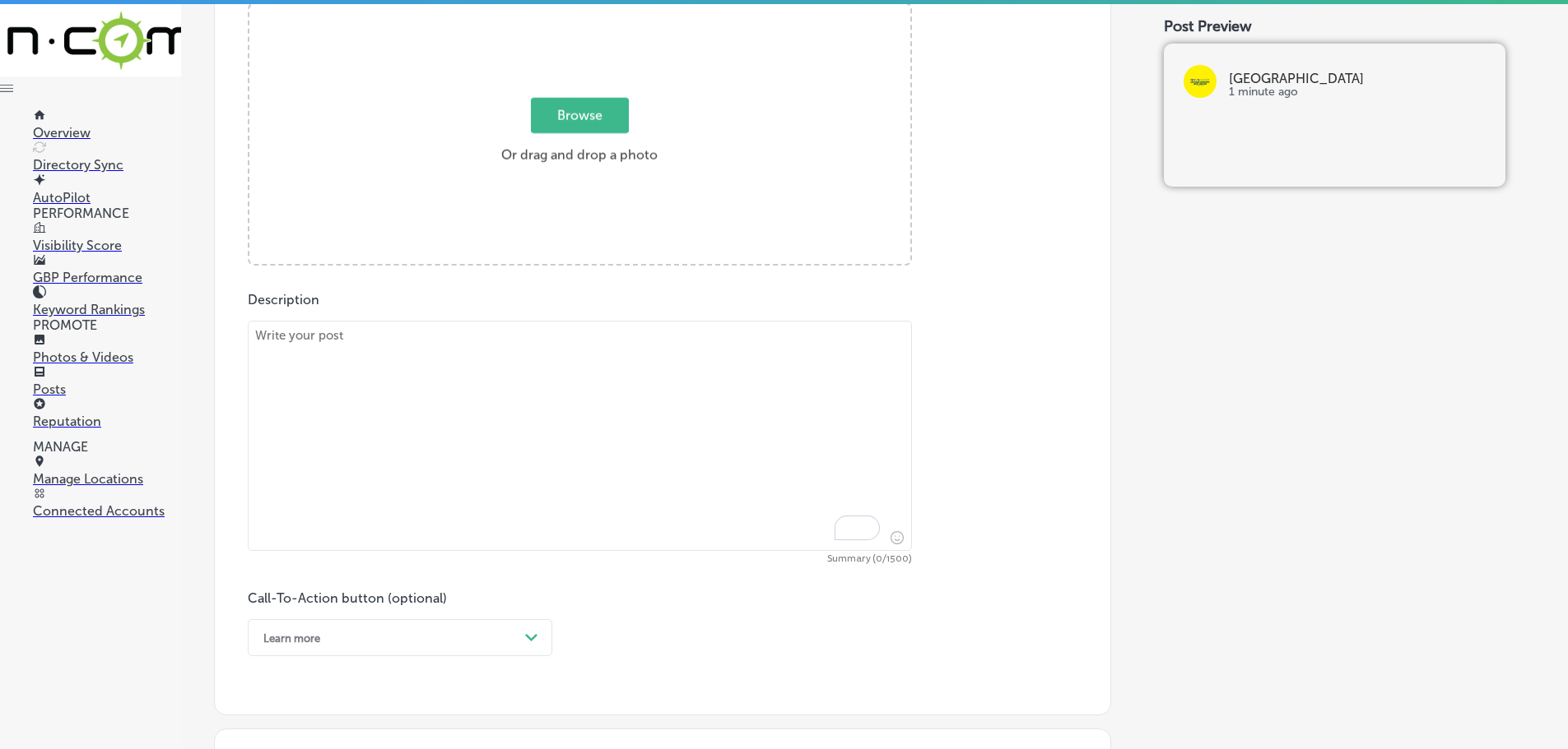
click at [587, 352] on textarea "To enrich screen reader interactions, please activate Accessibility in Grammarl…" at bounding box center [580, 436] width 664 height 230
paste textarea "At [GEOGRAPHIC_DATA], we believe in the importance of pet wellness to ensure yo…"
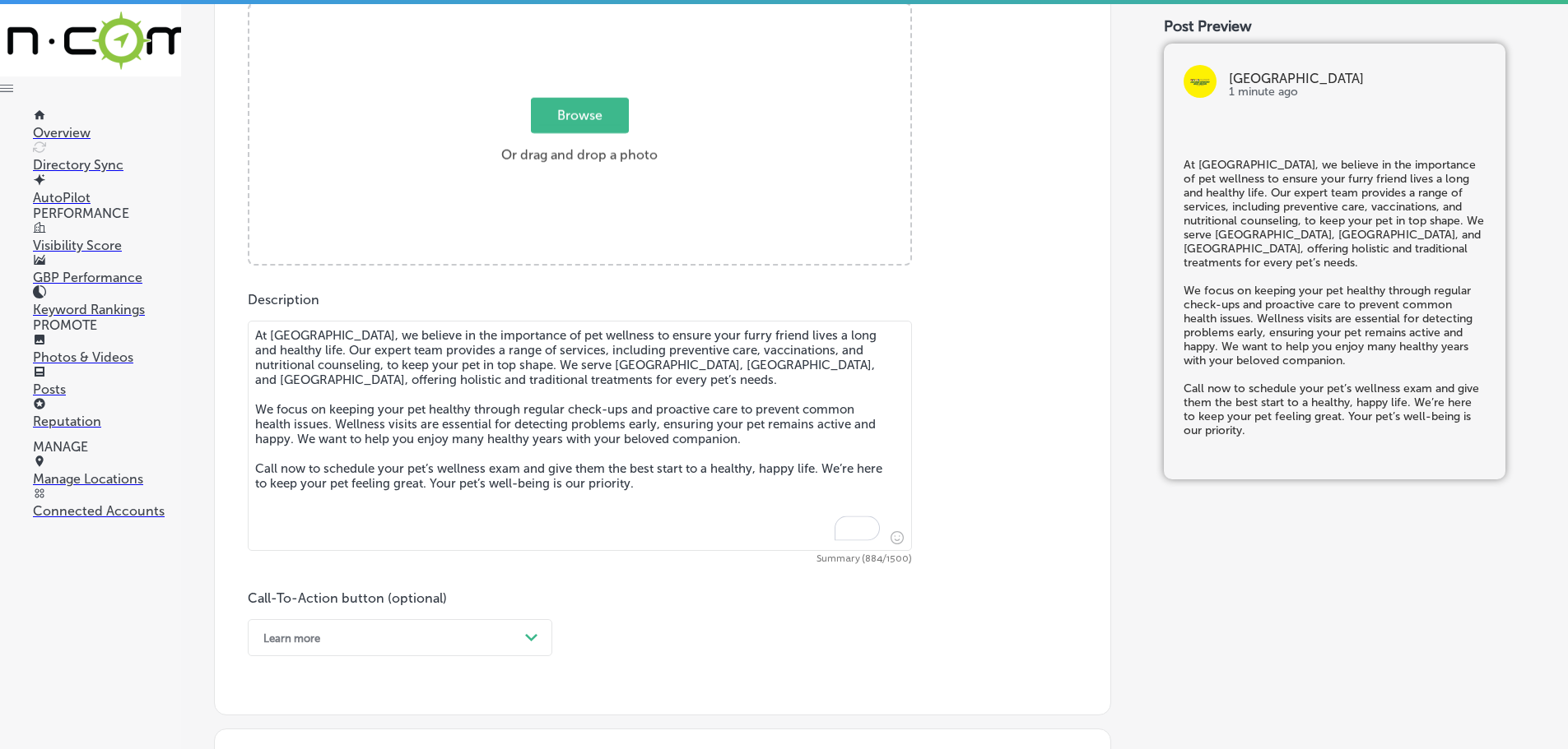
type textarea "At [GEOGRAPHIC_DATA], we believe in the importance of pet wellness to ensure yo…"
click at [592, 125] on span "Browse" at bounding box center [579, 116] width 98 height 36
click at [592, 9] on input "Browse Or drag and drop a photo" at bounding box center [579, 6] width 660 height 5
type input "C:\fakepath\517778199_1382599390190624_7882606565488721673_n.jpg"
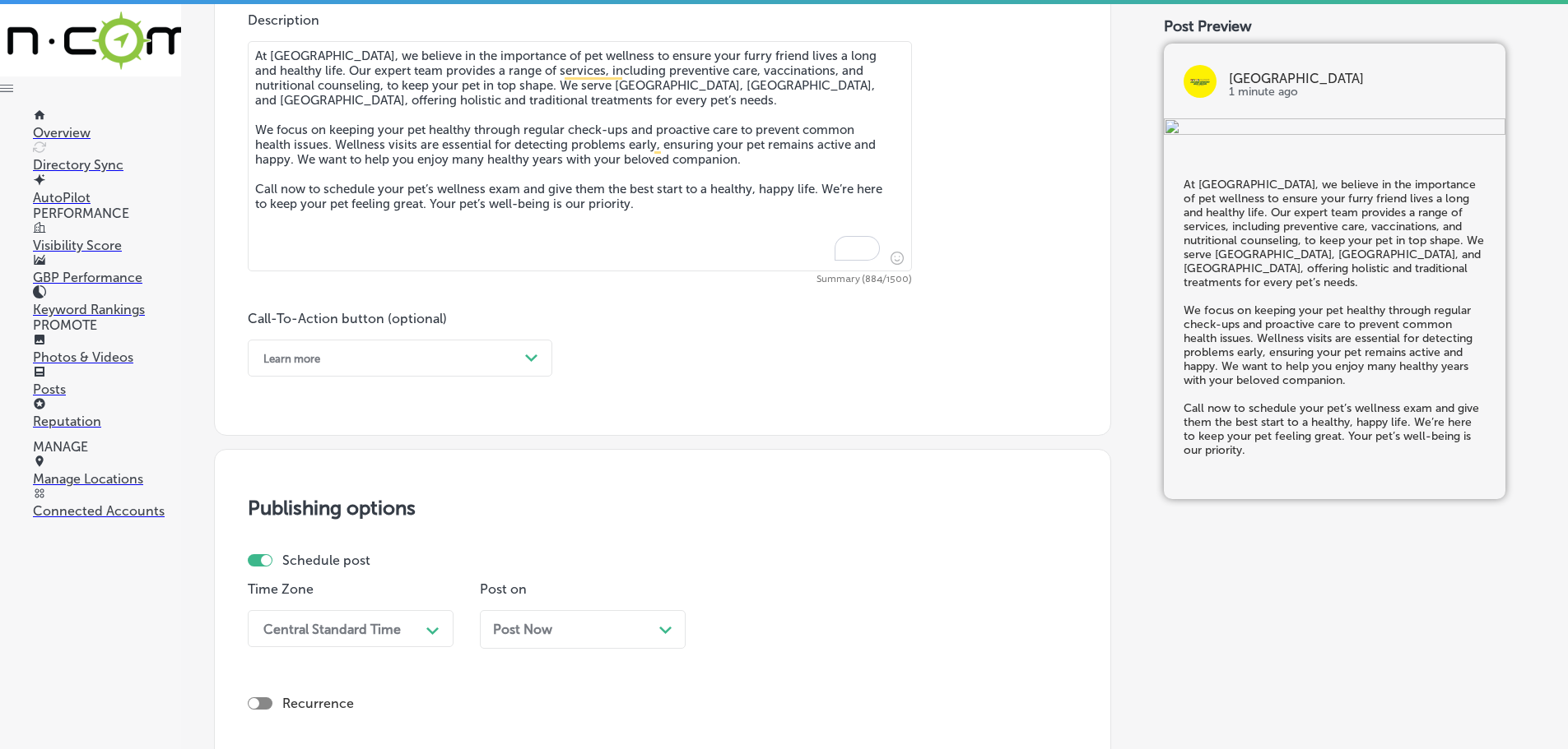
scroll to position [979, 0]
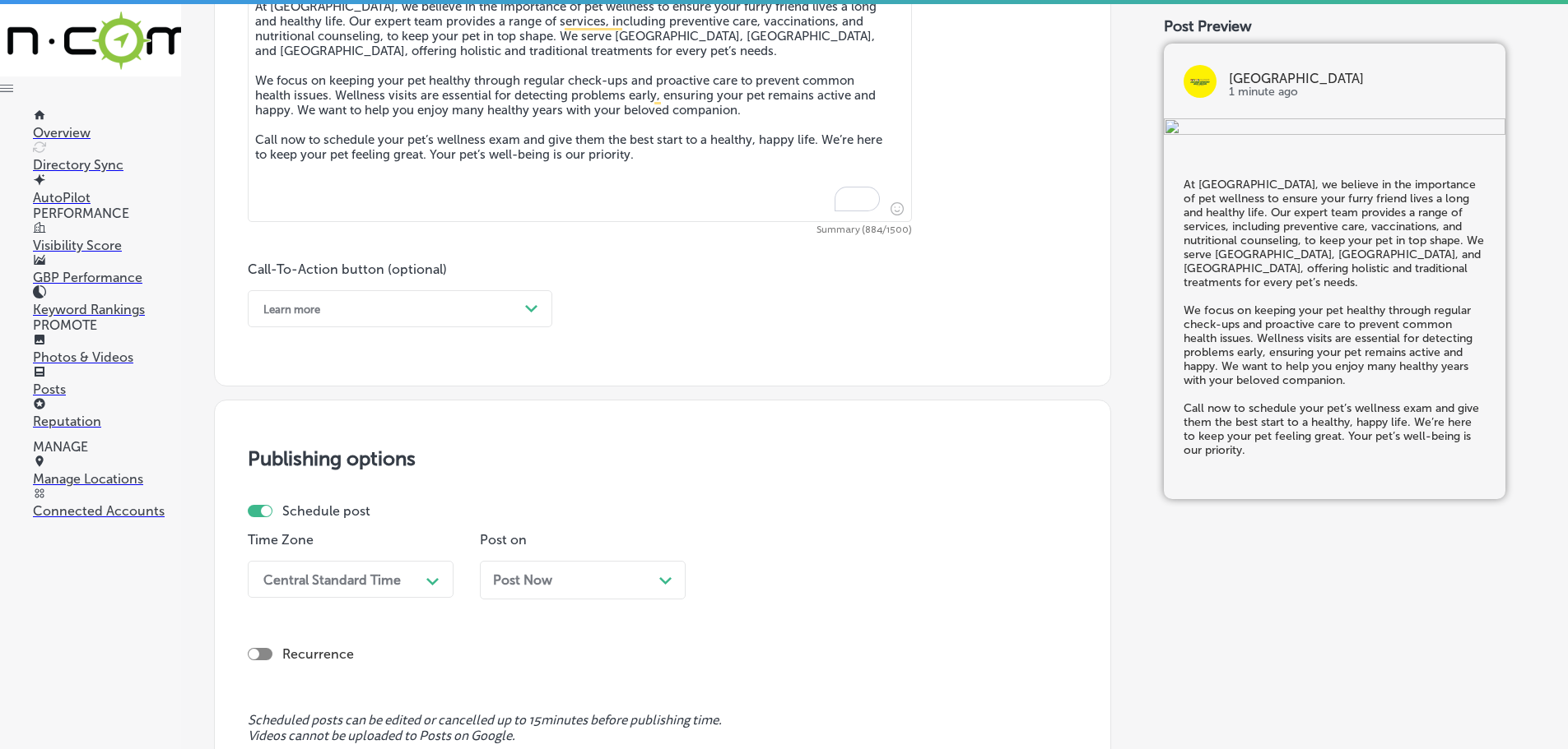
click at [503, 312] on div "Learn more" at bounding box center [387, 309] width 263 height 26
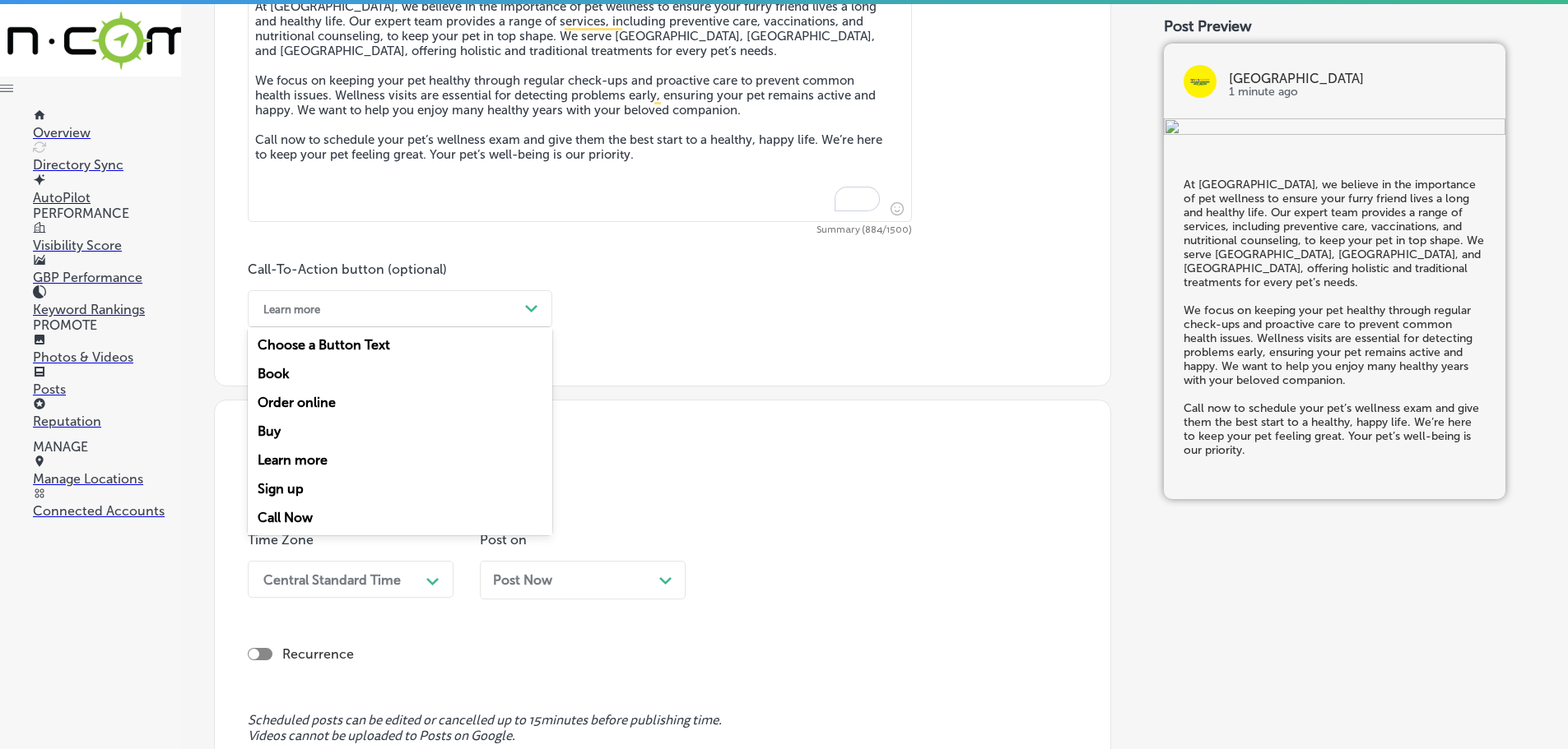
click at [311, 515] on div "Call Now" at bounding box center [400, 517] width 305 height 29
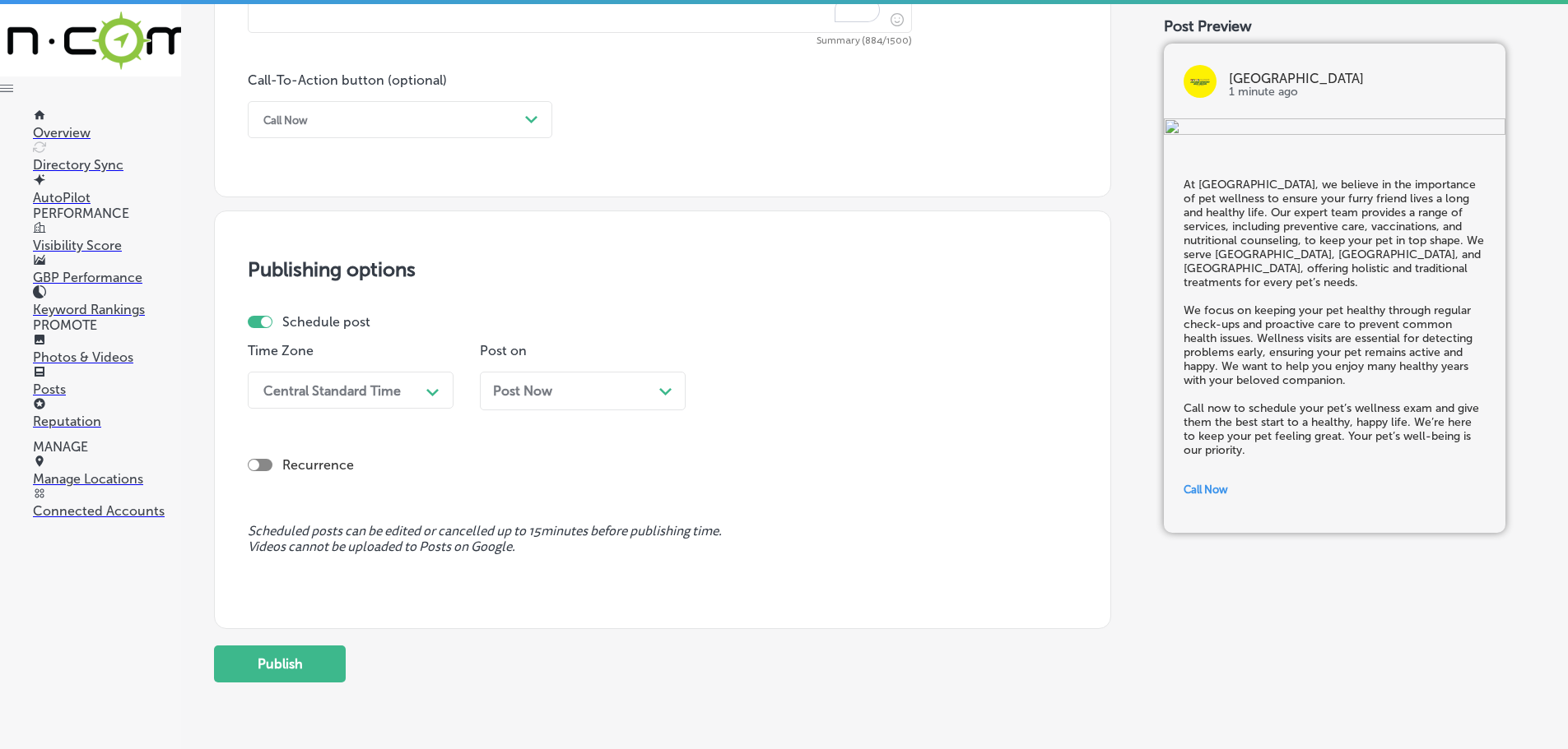
scroll to position [1225, 0]
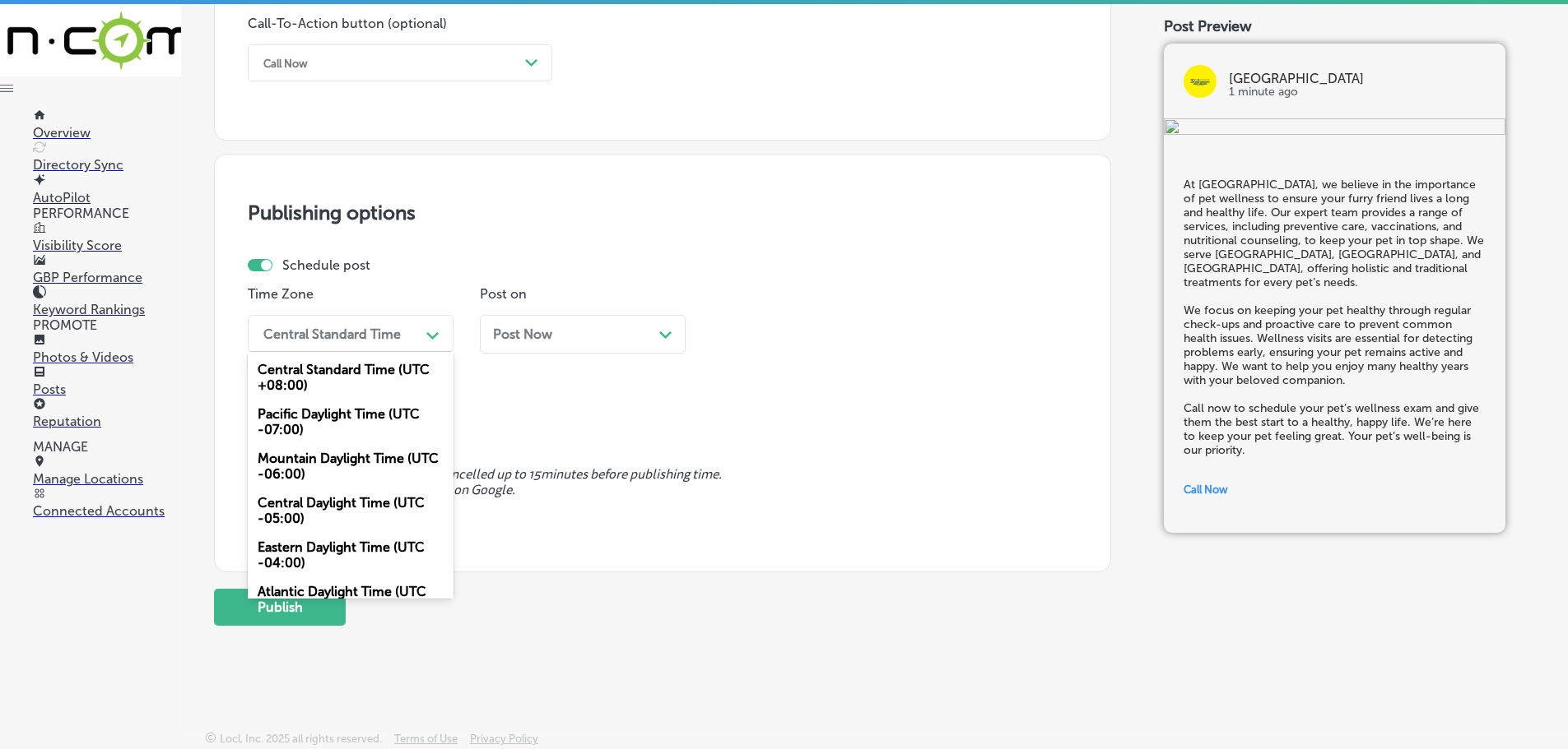
click at [429, 329] on div "Path Created with Sketch." at bounding box center [432, 333] width 13 height 13
click at [361, 454] on div "Mountain Daylight Time (UTC -06:00)" at bounding box center [351, 466] width 206 height 44
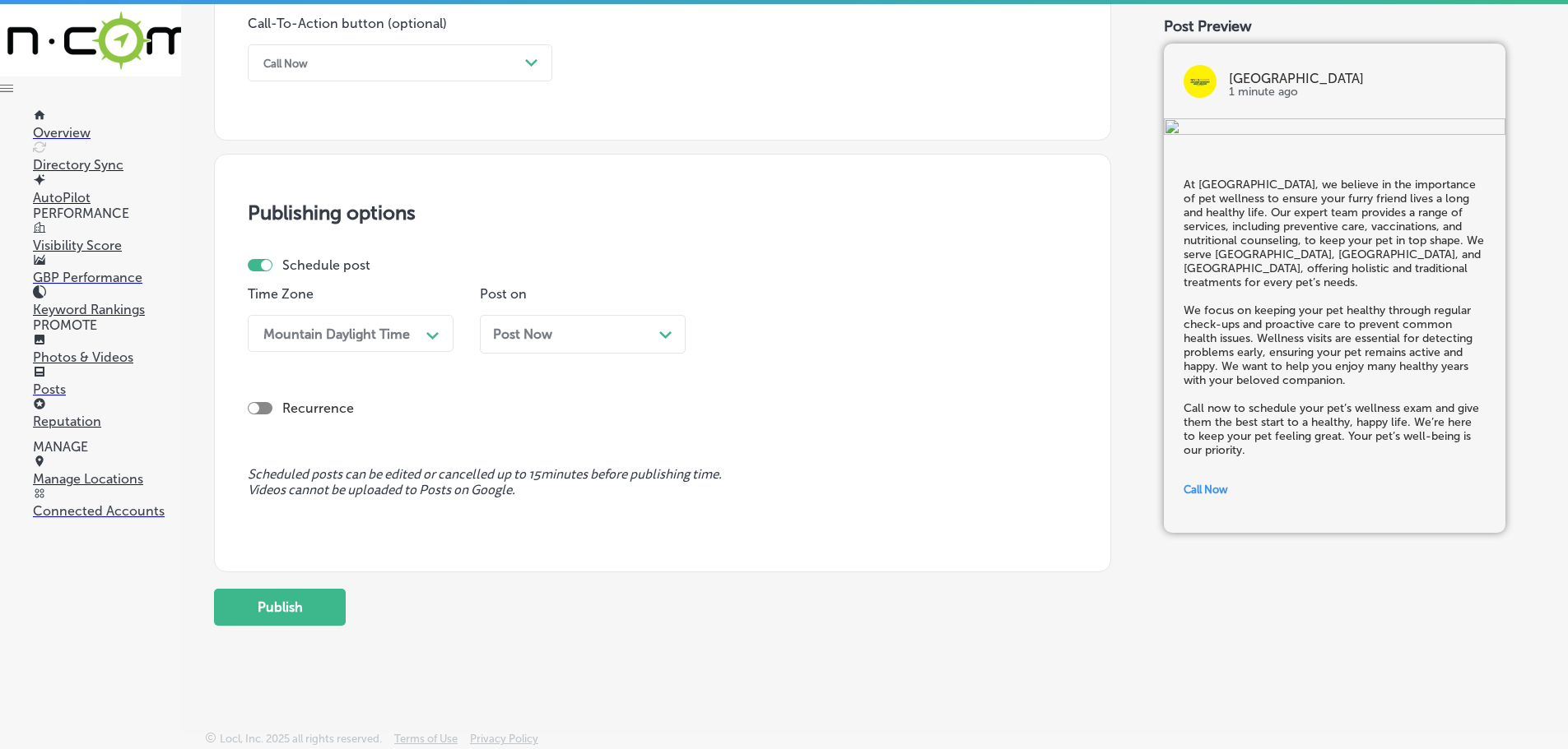
click at [661, 331] on icon "Path Created with Sketch." at bounding box center [665, 334] width 12 height 7
click at [843, 339] on div "02:00 PM" at bounding box center [802, 333] width 164 height 29
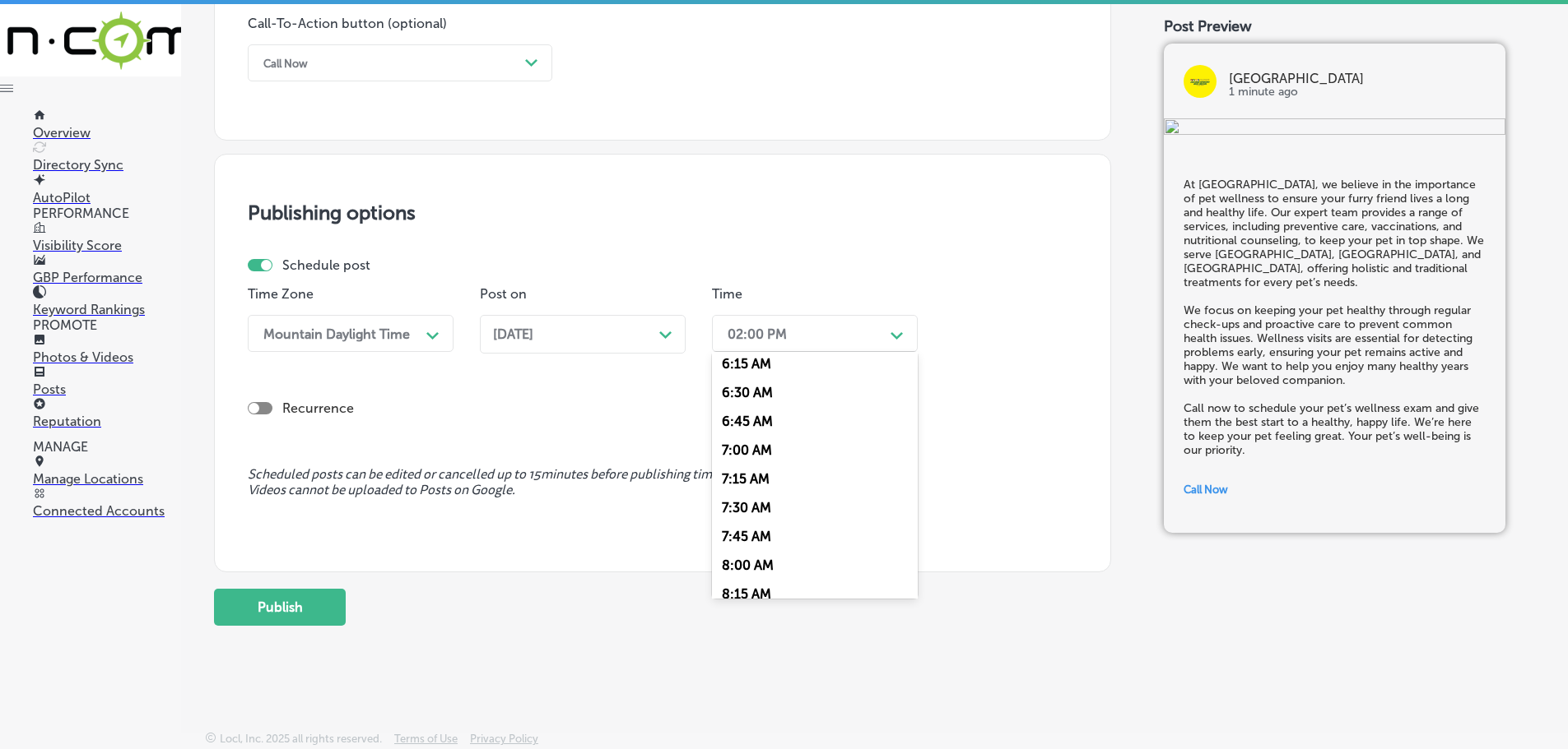
scroll to position [740, 0]
click at [767, 435] on div "7:00 AM" at bounding box center [815, 435] width 206 height 29
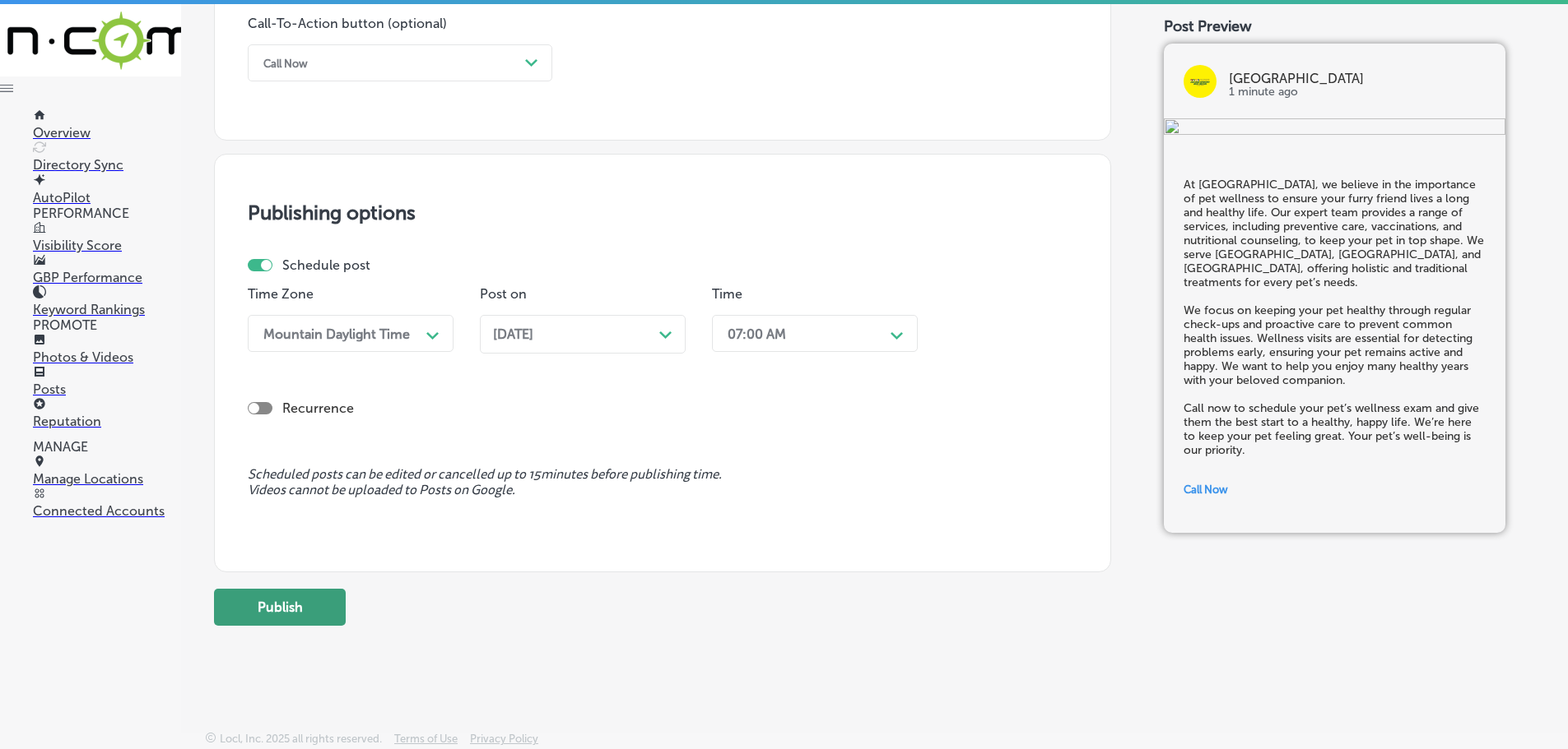
click at [273, 604] on button "Publish" at bounding box center [279, 607] width 131 height 37
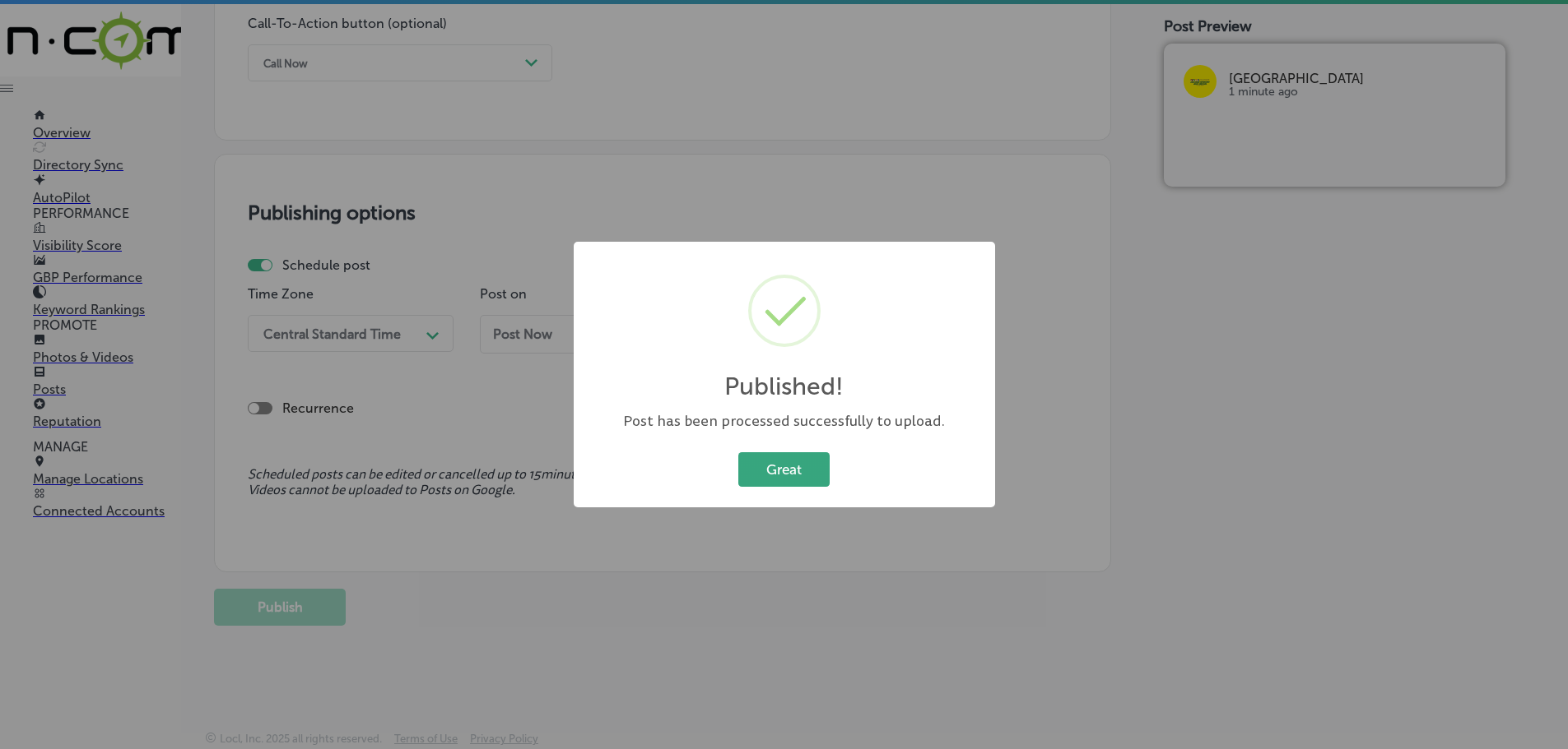
click at [775, 455] on button "Great" at bounding box center [784, 469] width 91 height 34
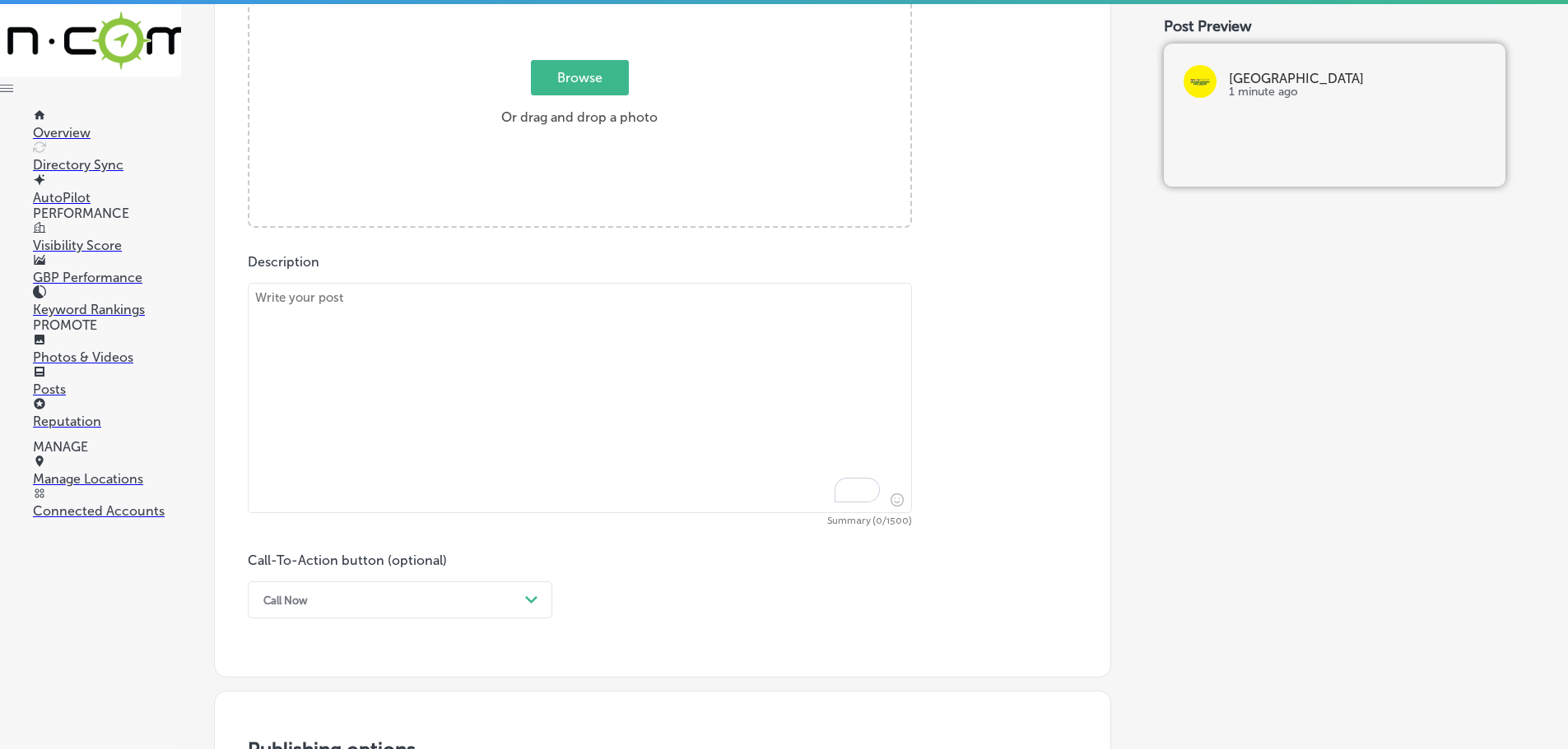
scroll to position [650, 0]
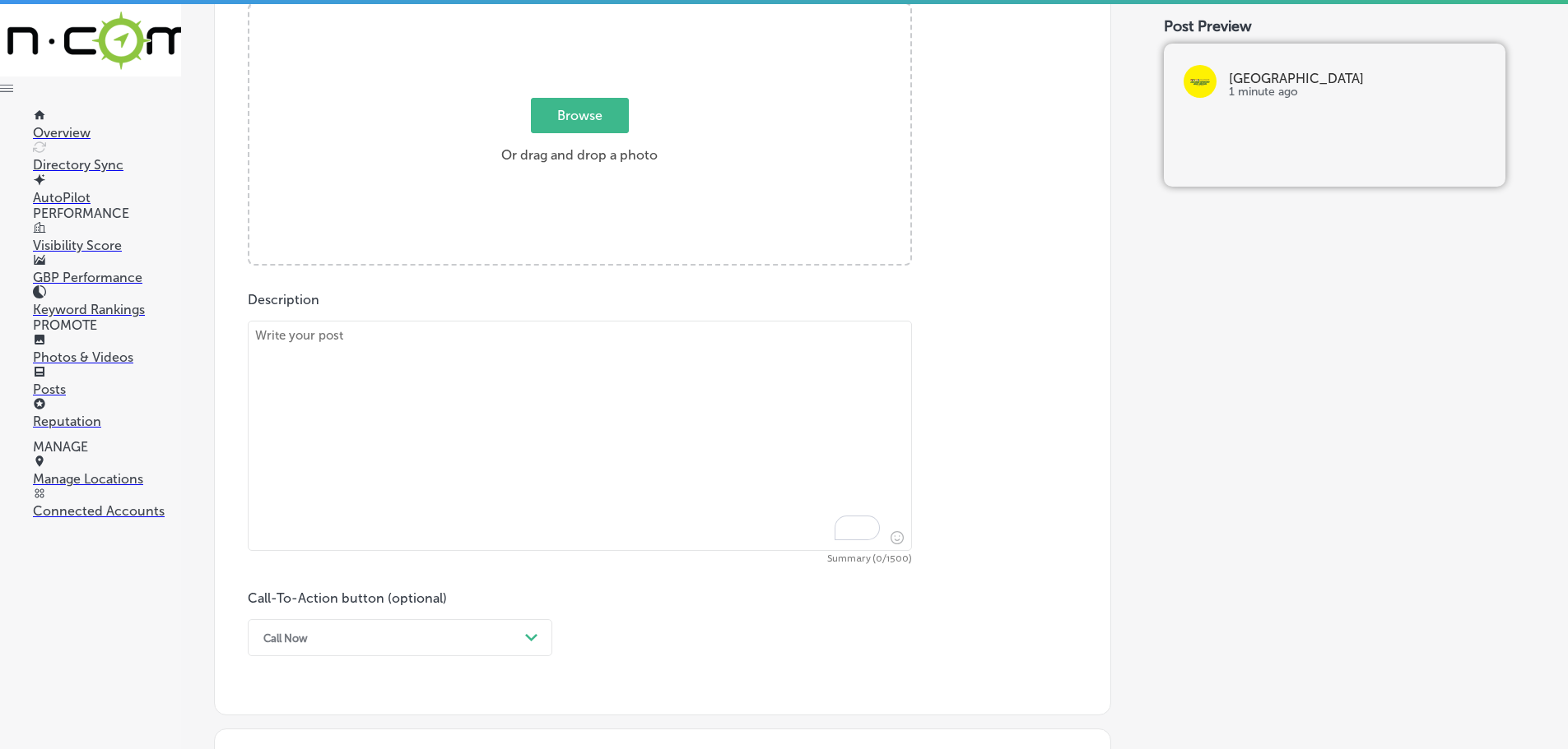
click at [649, 368] on textarea "To enrich screen reader interactions, please activate Accessibility in Grammarl…" at bounding box center [580, 436] width 664 height 230
paste textarea "At [GEOGRAPHIC_DATA], we believe regular vet visits are essential to keeping yo…"
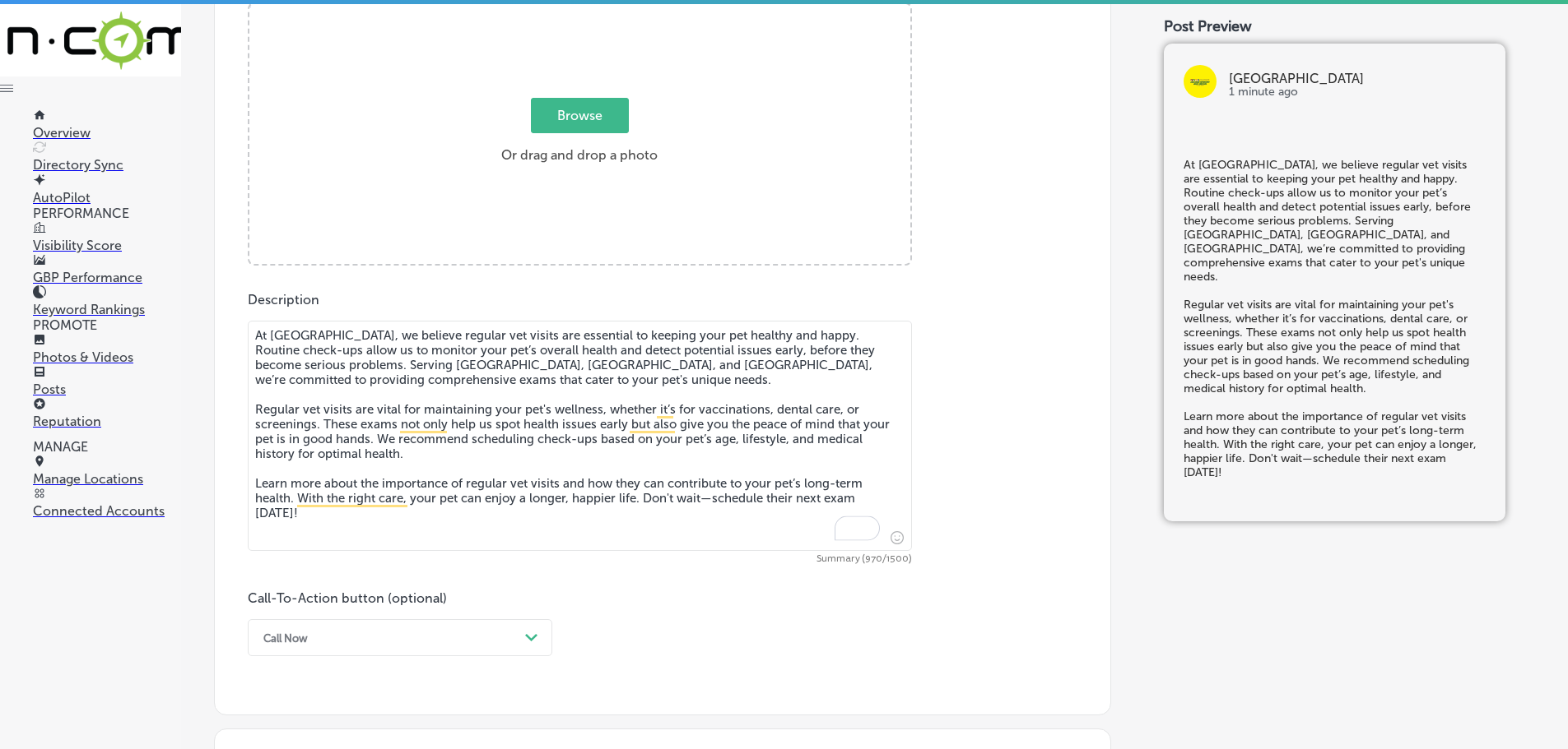
type textarea "At [GEOGRAPHIC_DATA], we believe regular vet visits are essential to keeping yo…"
click at [561, 125] on span "Browse" at bounding box center [579, 116] width 98 height 36
click at [561, 9] on input "Browse Or drag and drop a photo" at bounding box center [579, 6] width 660 height 5
click at [598, 128] on span "Browse" at bounding box center [579, 116] width 98 height 36
click at [598, 9] on input "Browse Or drag and drop a photo" at bounding box center [579, 6] width 660 height 5
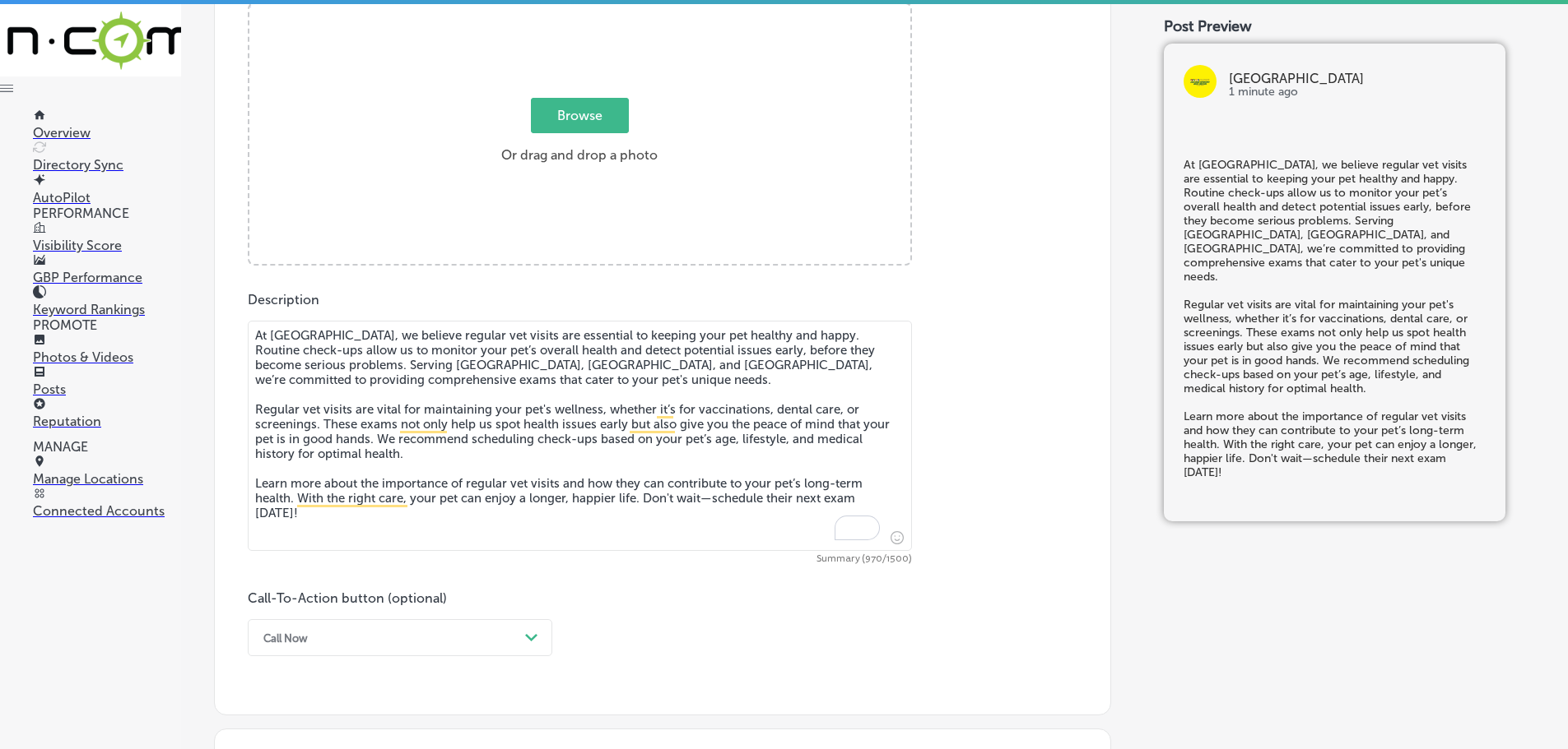
type input "C:\fakepath\525709267_1401136971670199_5724360398329149170_n (1).jpg"
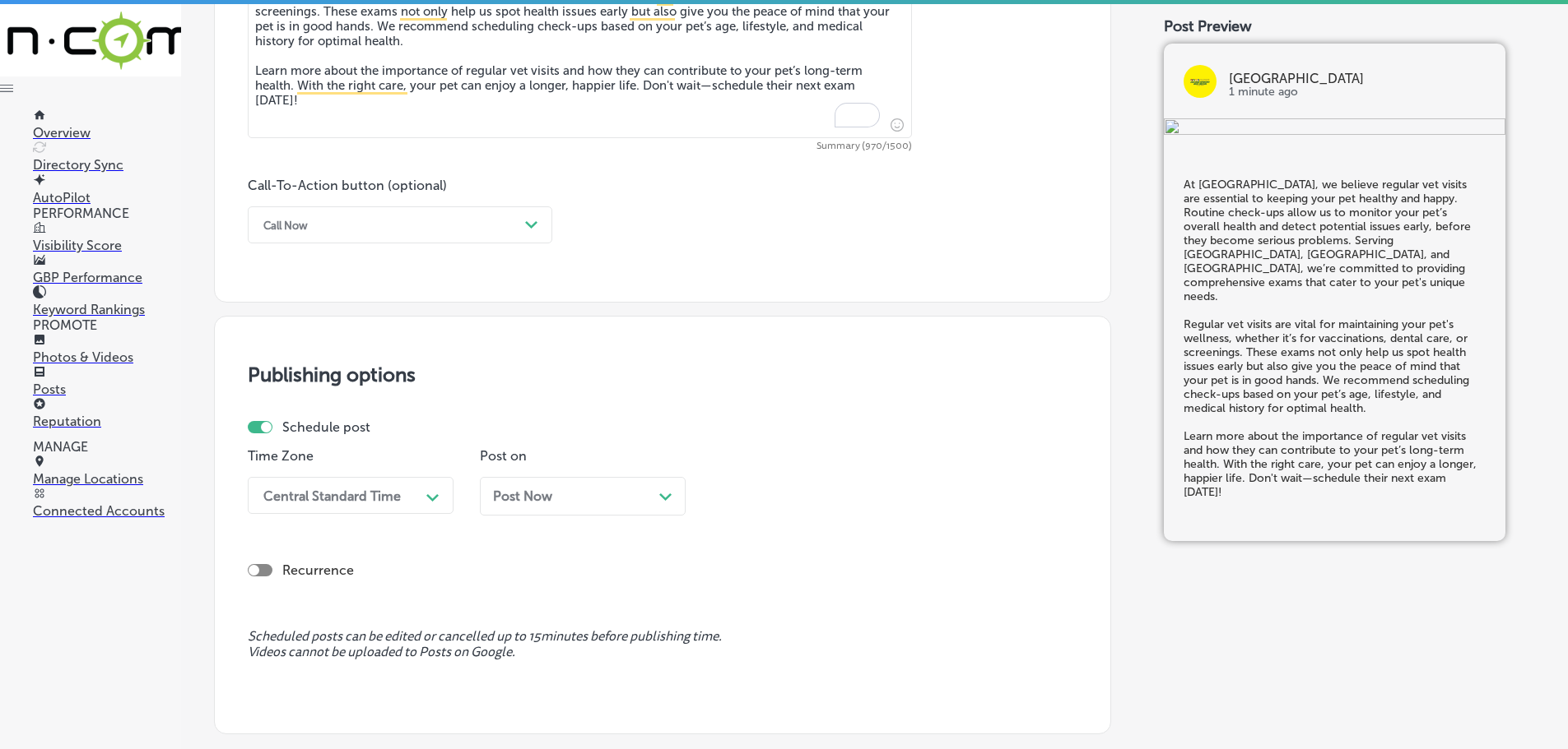
scroll to position [1143, 0]
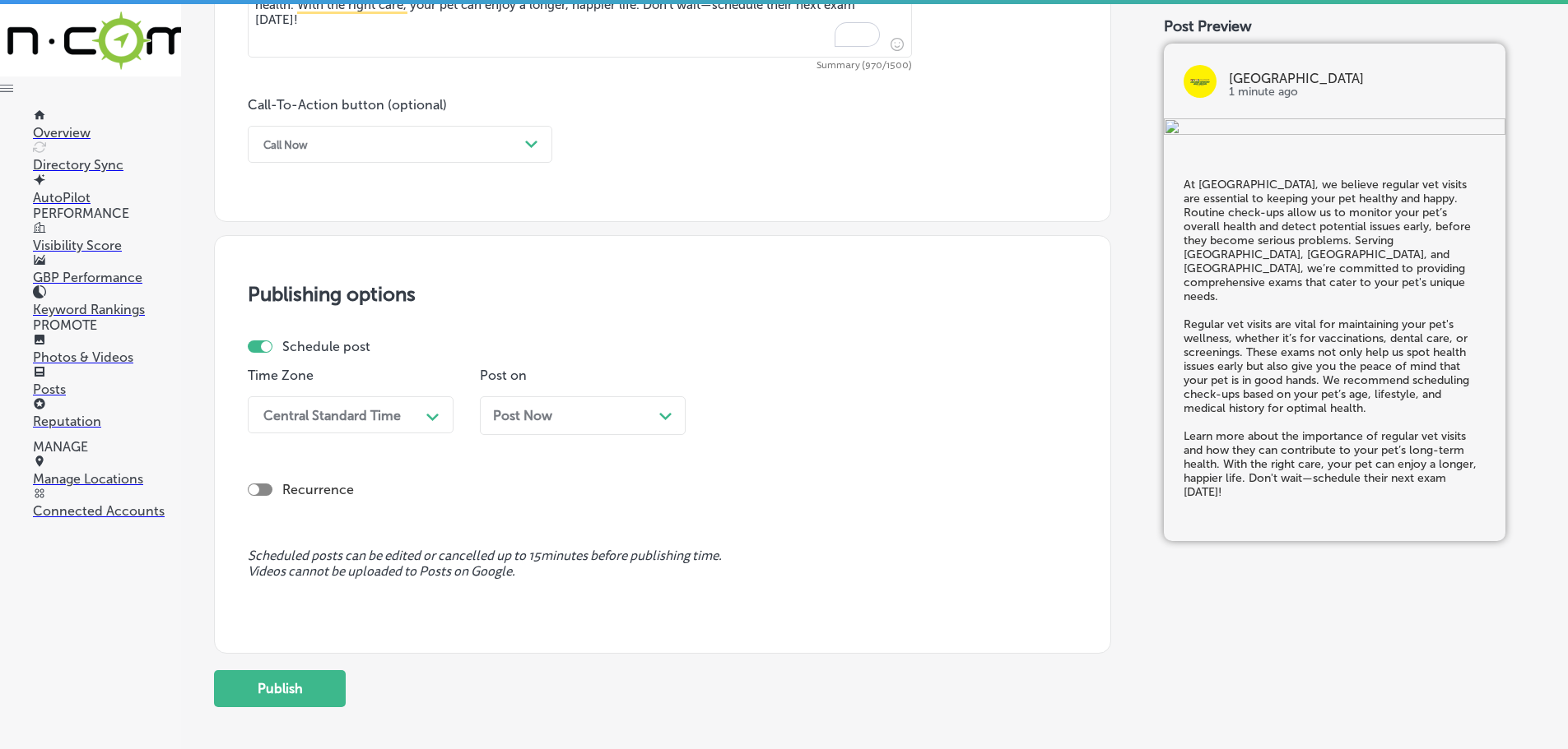
click at [512, 146] on div "Call Now" at bounding box center [387, 144] width 263 height 26
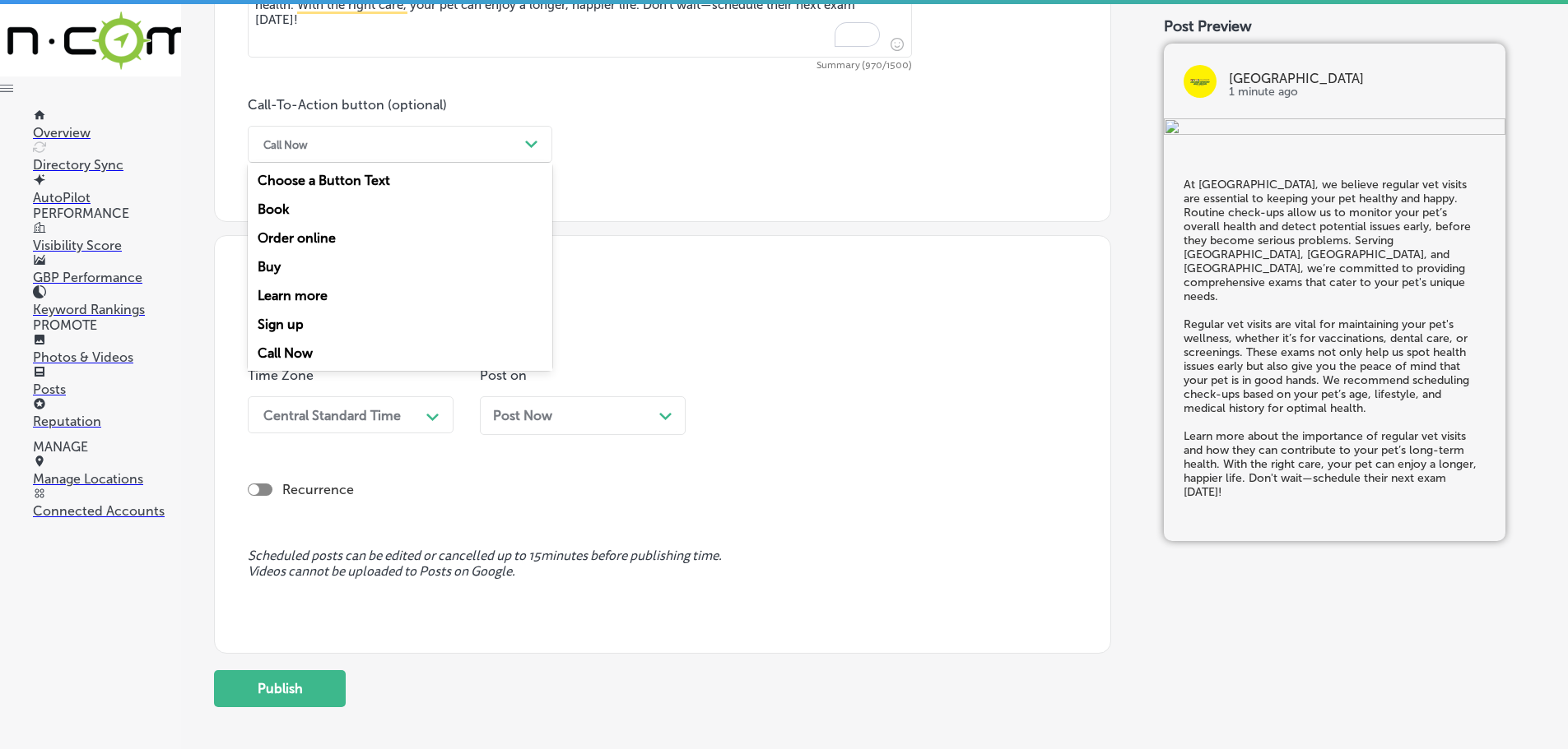
click at [329, 298] on div "Learn more" at bounding box center [400, 295] width 305 height 29
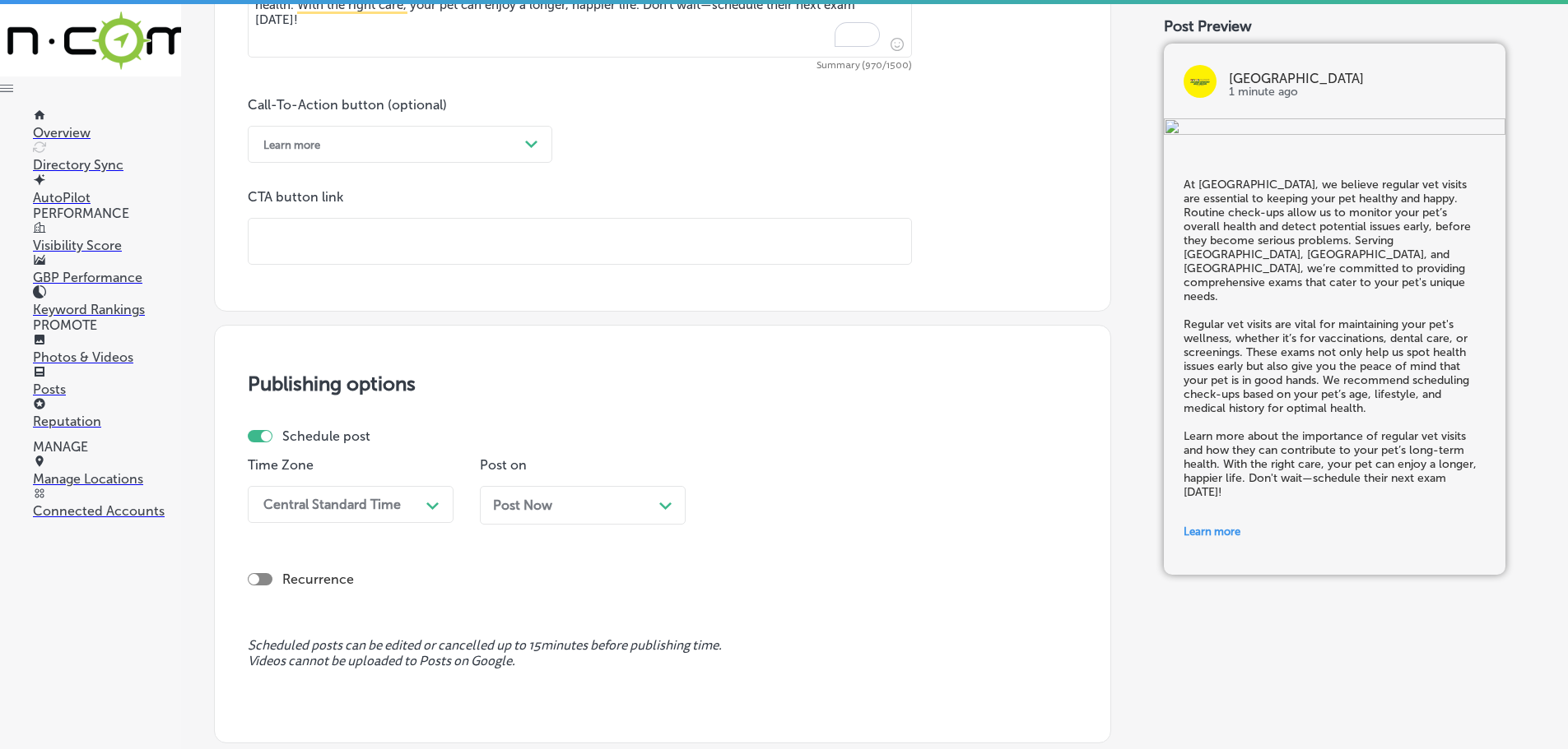
click at [368, 243] on input "text" at bounding box center [579, 241] width 662 height 45
paste input "[URL][DOMAIN_NAME]"
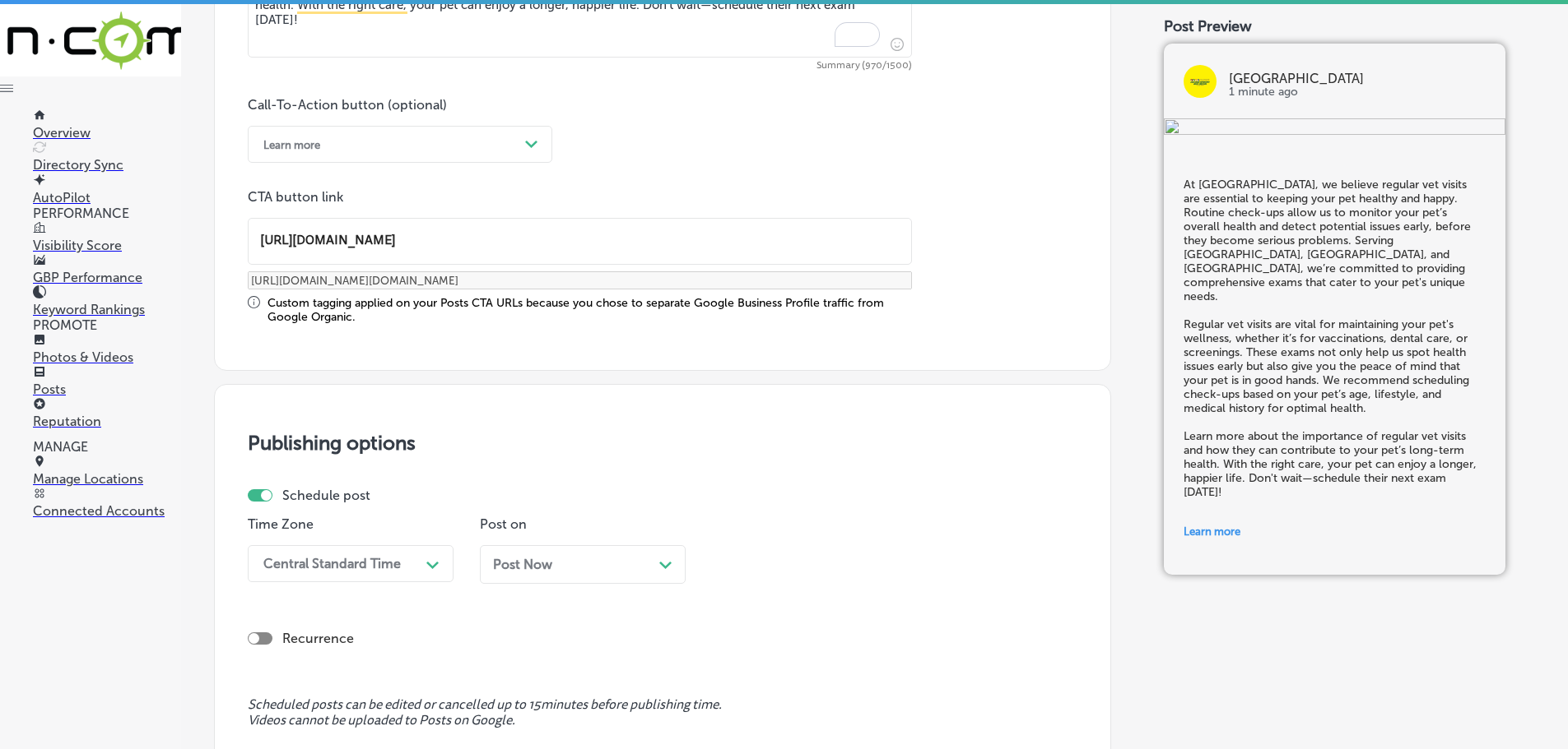
type input "[URL][DOMAIN_NAME]"
click at [431, 565] on div "Central Standard Time Path Created with Sketch." at bounding box center [351, 563] width 206 height 37
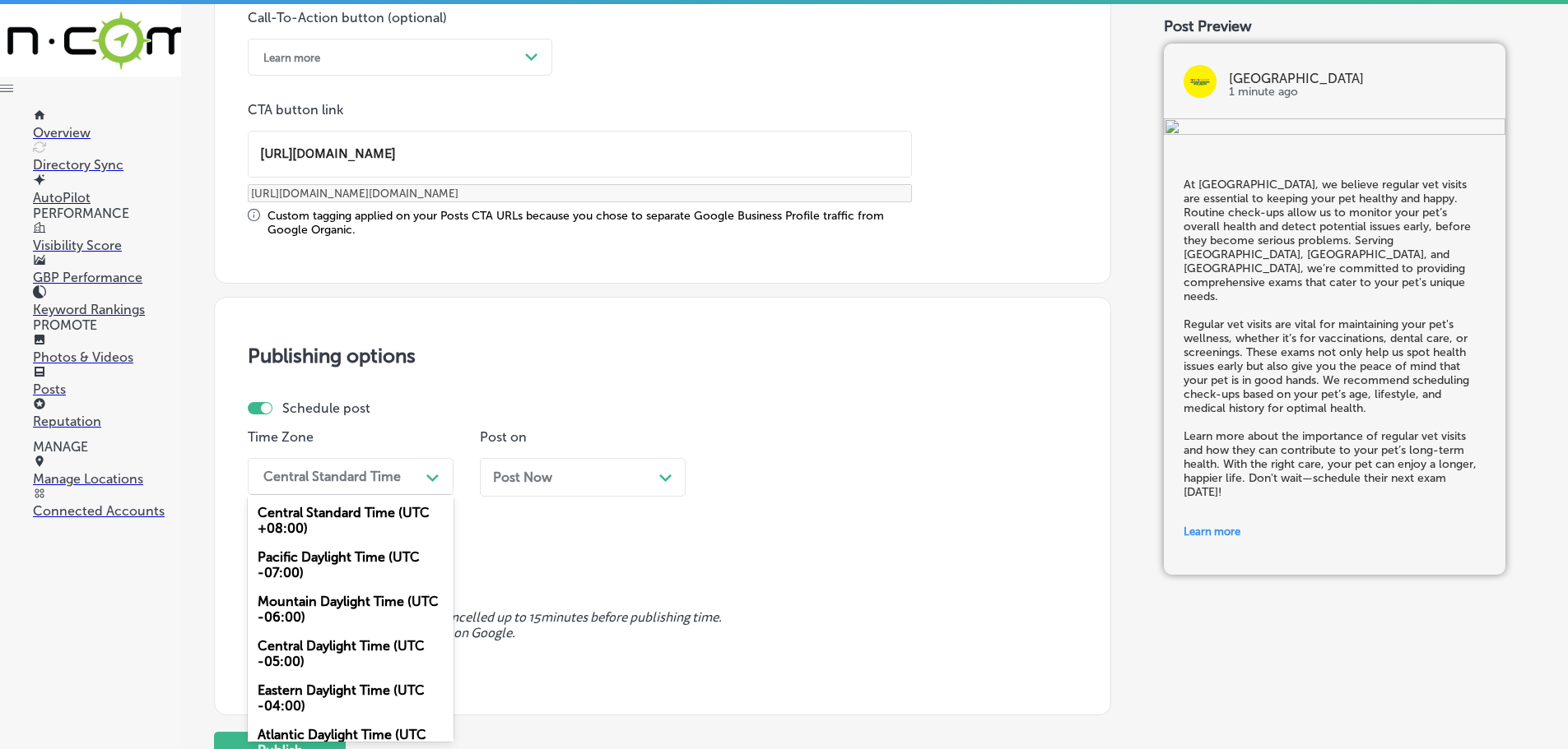
click at [326, 603] on div "Mountain Daylight Time (UTC -06:00)" at bounding box center [351, 609] width 206 height 44
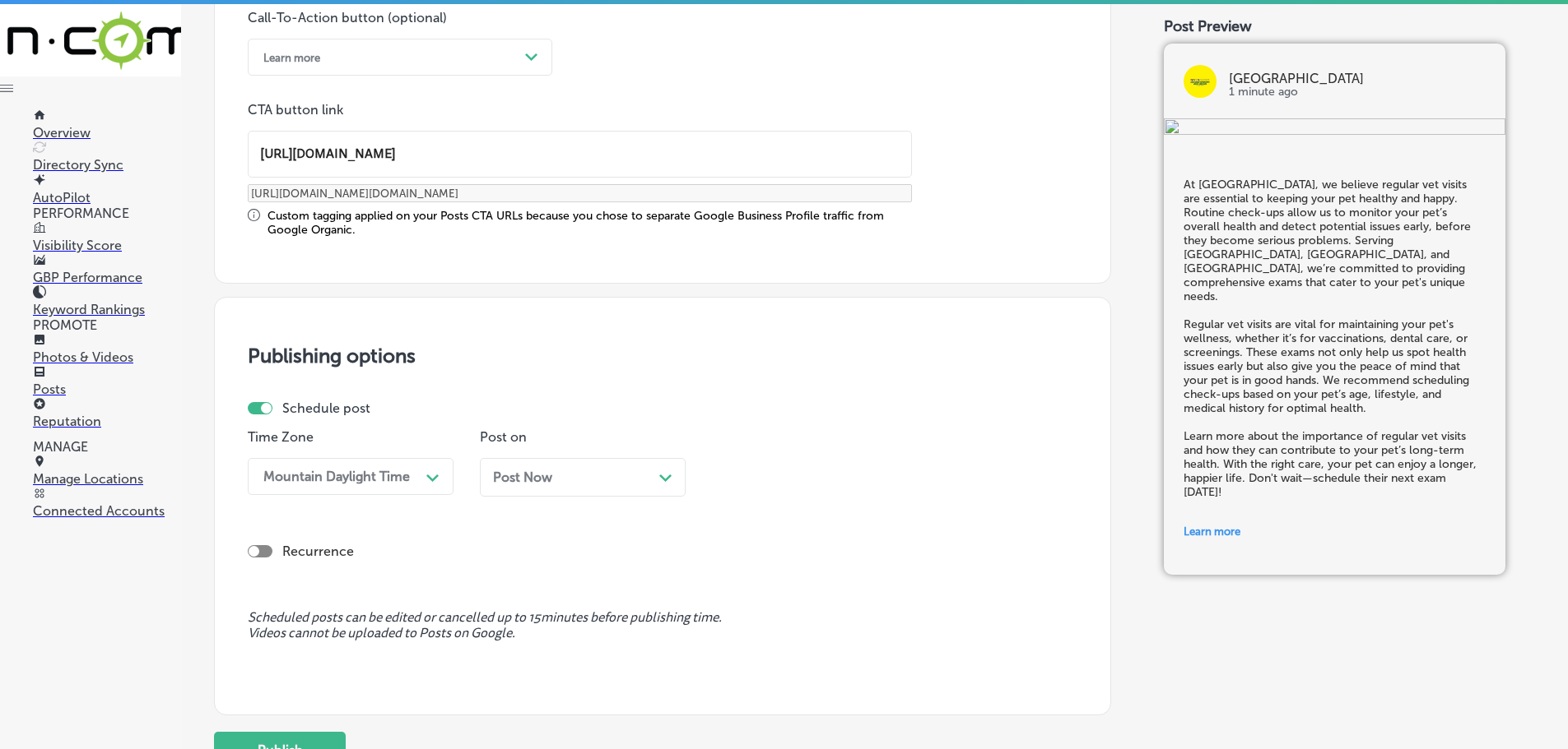
click at [671, 474] on div "Path Created with Sketch." at bounding box center [665, 475] width 13 height 13
click at [897, 479] on icon "Path Created with Sketch." at bounding box center [897, 477] width 12 height 7
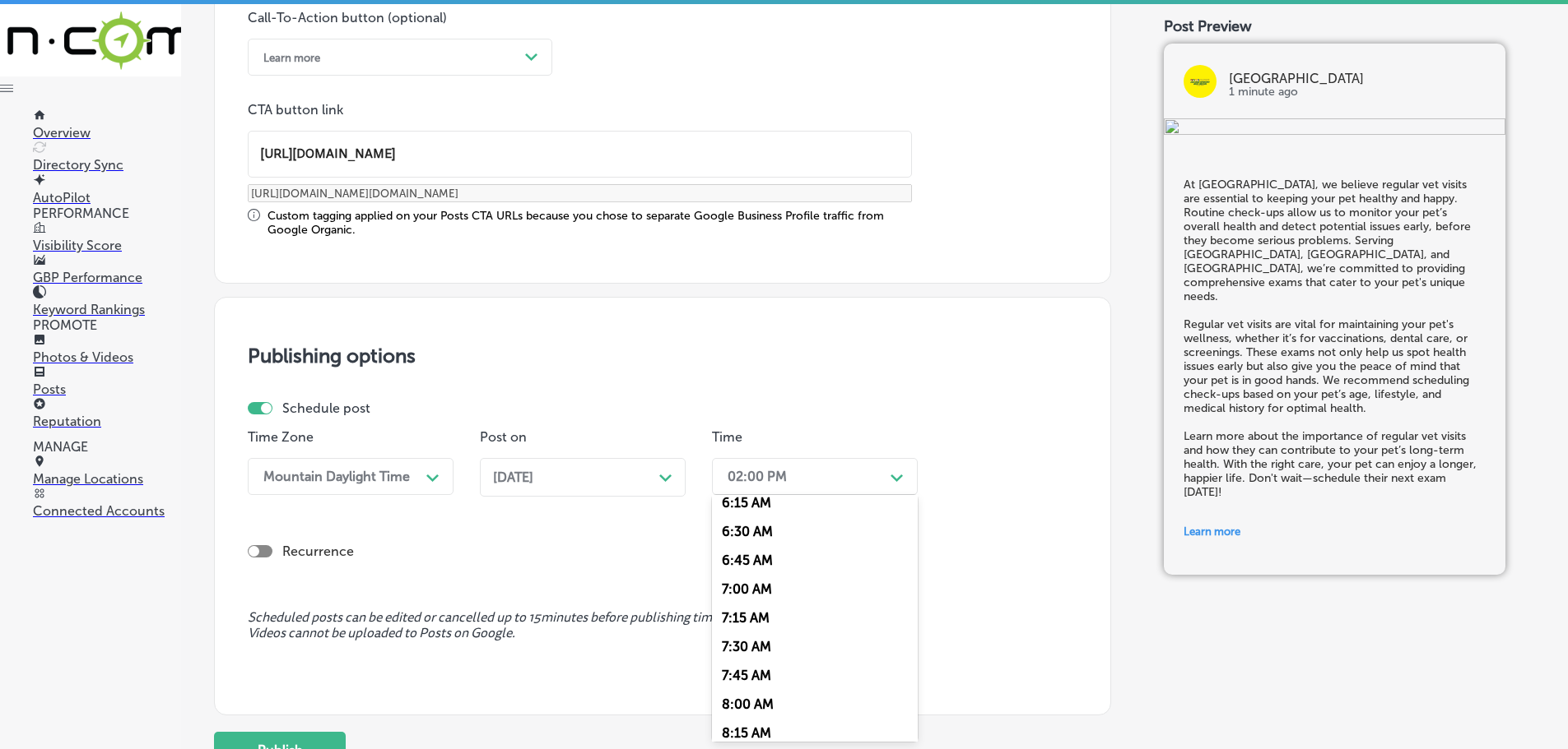
scroll to position [740, 0]
click at [763, 580] on div "7:00 AM" at bounding box center [815, 578] width 206 height 29
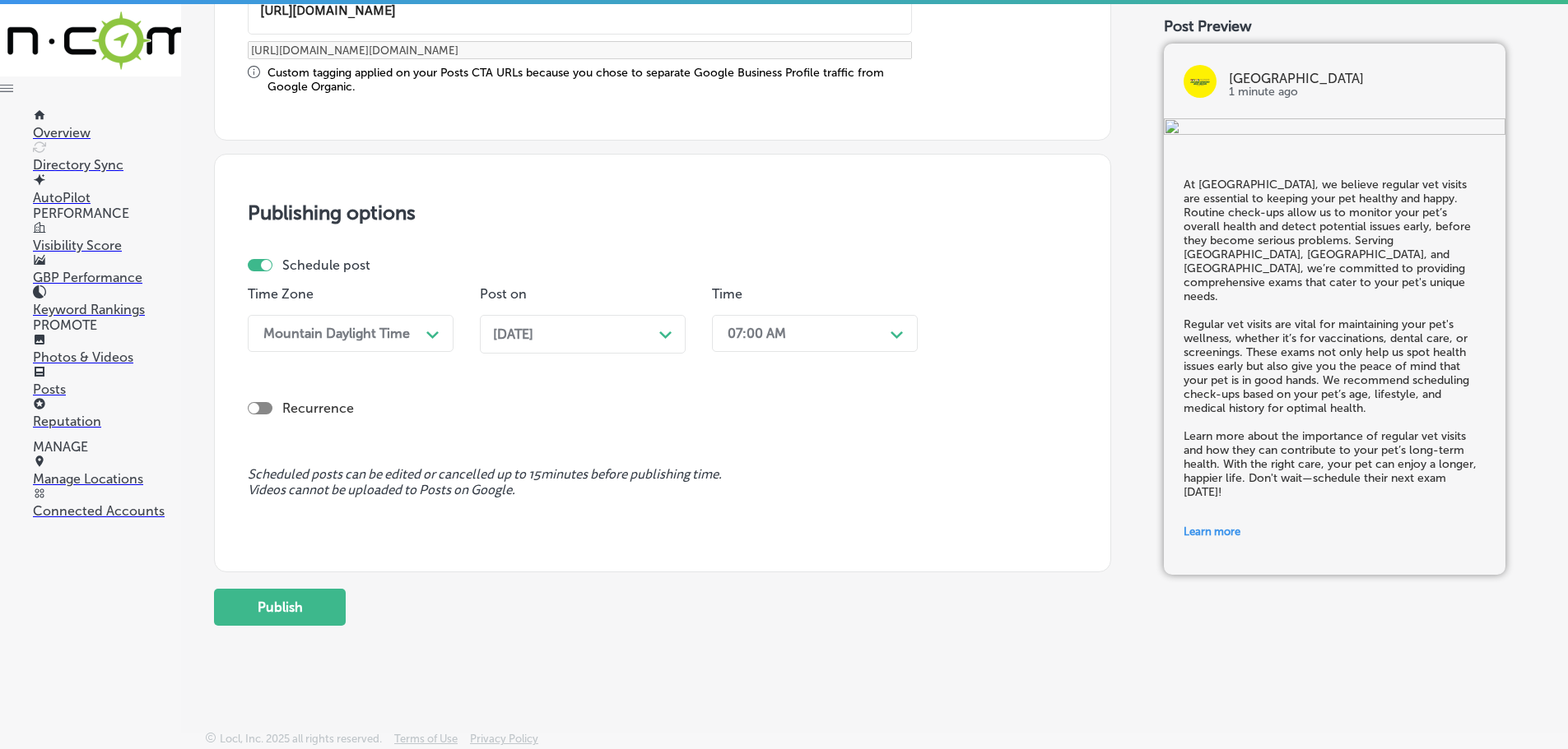
scroll to position [1374, 0]
click at [302, 606] on button "Publish" at bounding box center [279, 607] width 131 height 37
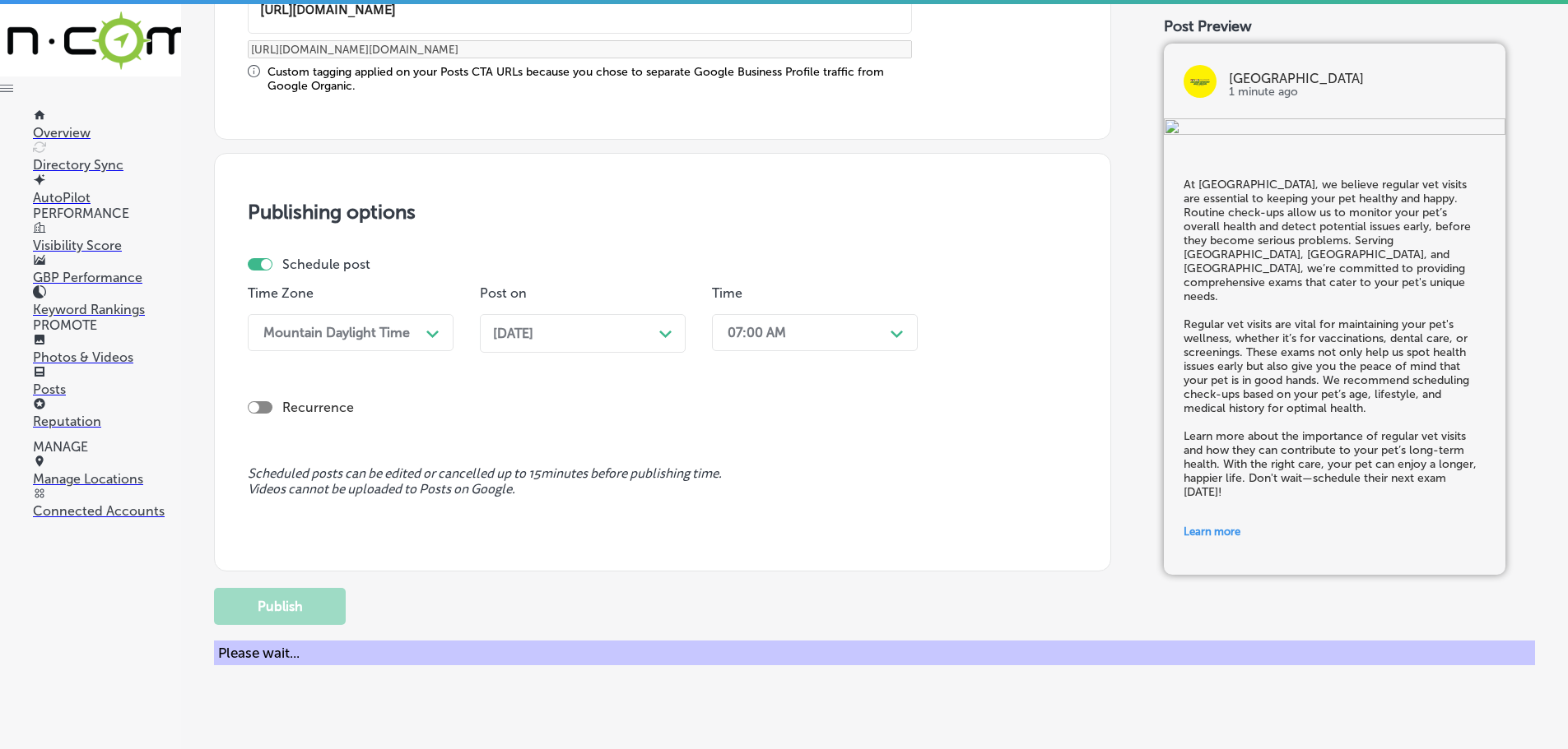
scroll to position [1225, 0]
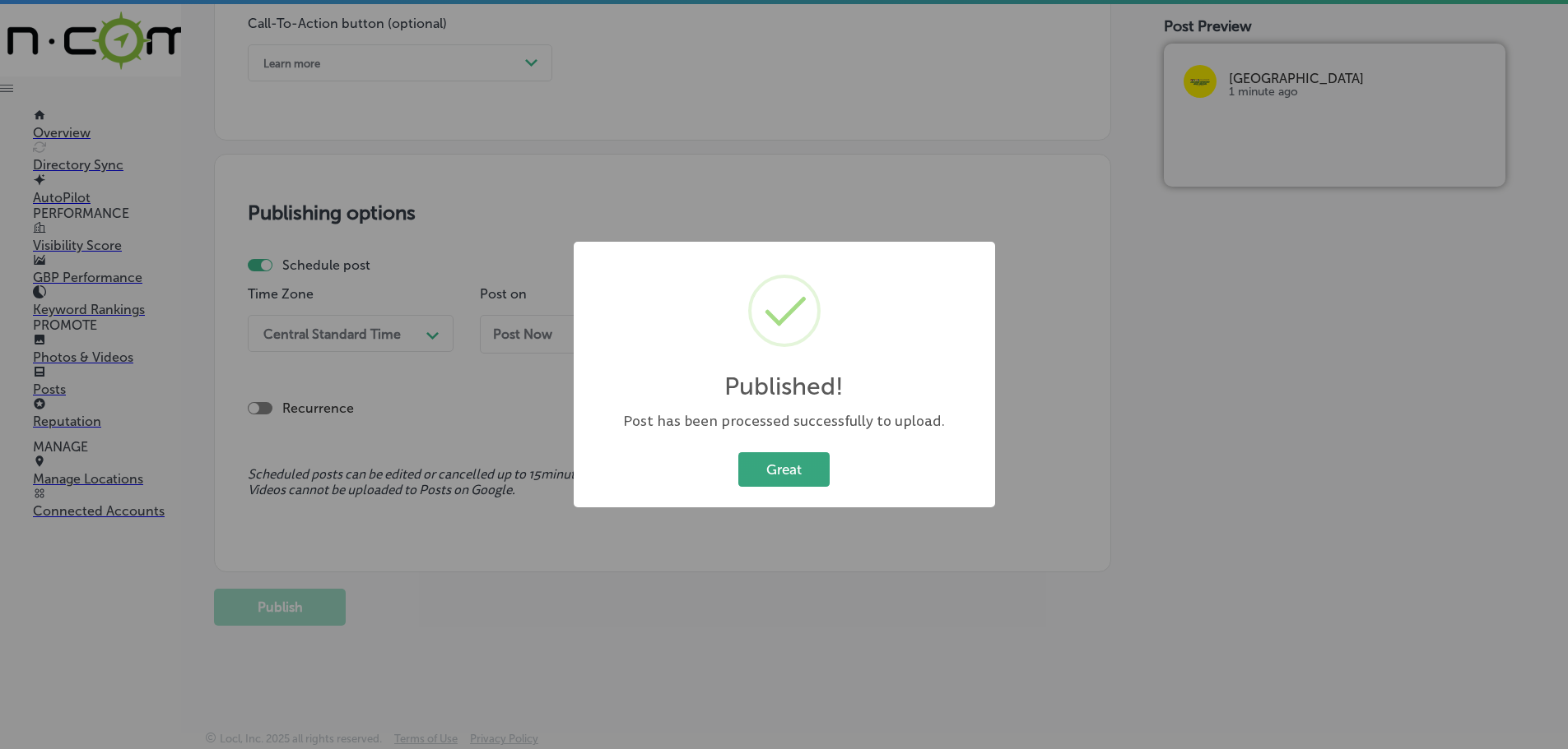
click at [768, 473] on button "Great" at bounding box center [784, 469] width 91 height 34
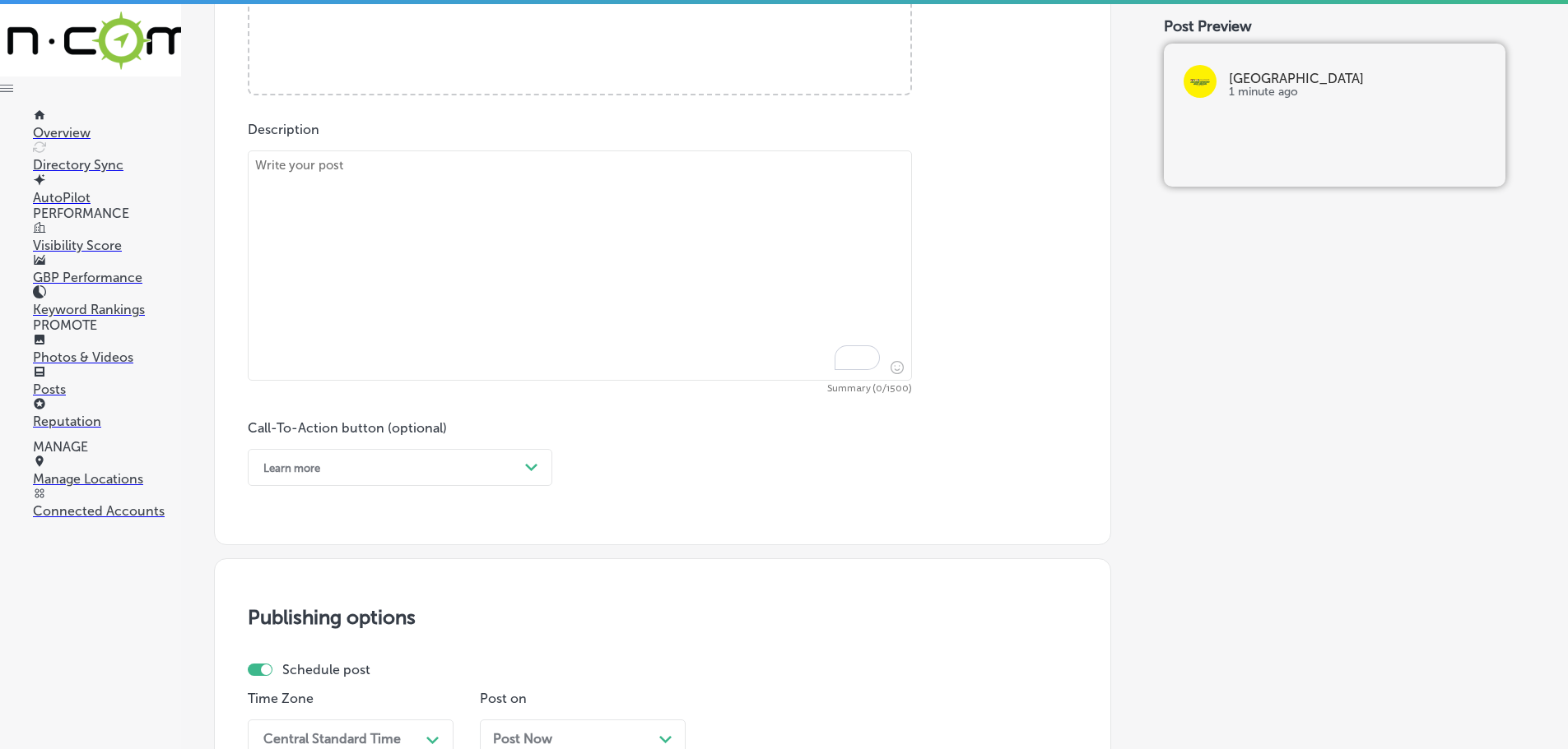
scroll to position [814, 0]
click at [430, 216] on textarea "To enrich screen reader interactions, please activate Accessibility in Grammarl…" at bounding box center [580, 271] width 664 height 230
paste textarea "As veterinary costs continue to rise, having a pet insurance plan is a smart wa…"
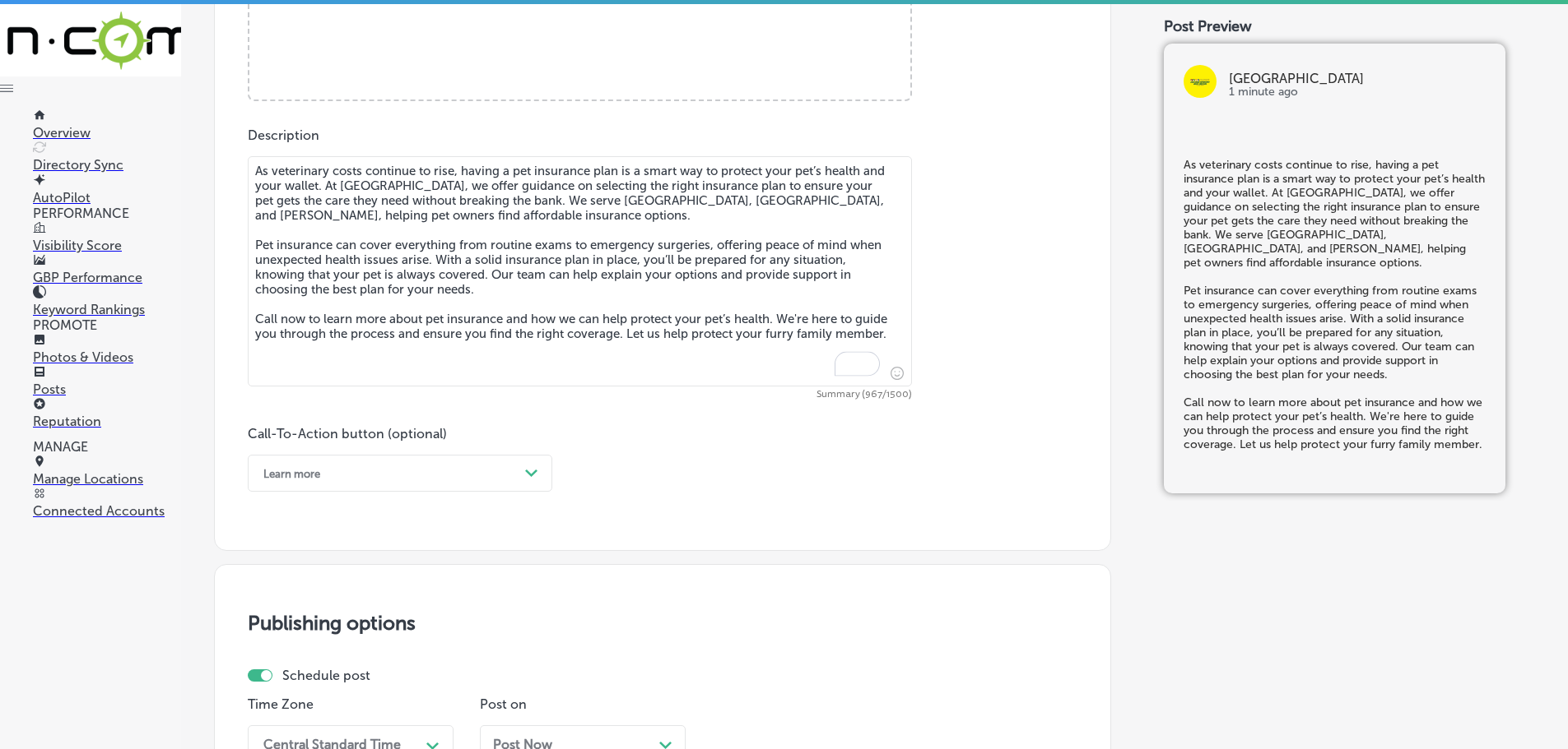
scroll to position [650, 0]
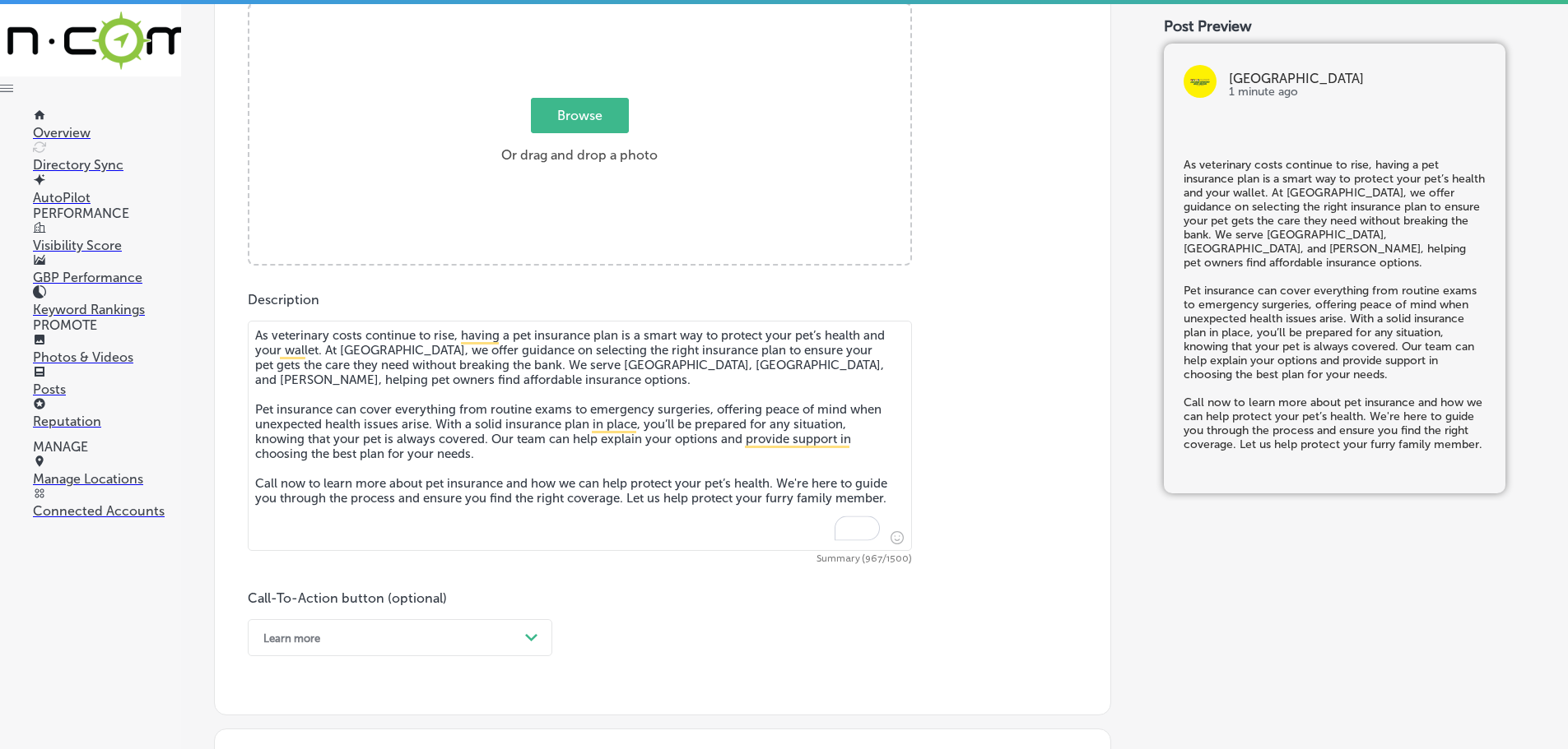
type textarea "As veterinary costs continue to rise, having a pet insurance plan is a smart wa…"
click at [560, 114] on span "Browse" at bounding box center [579, 116] width 98 height 36
click at [560, 9] on input "Browse Or drag and drop a photo" at bounding box center [579, 6] width 660 height 5
type input "C:\fakepath\520645845_1393886522395244_8573791756608826925_n.jpg"
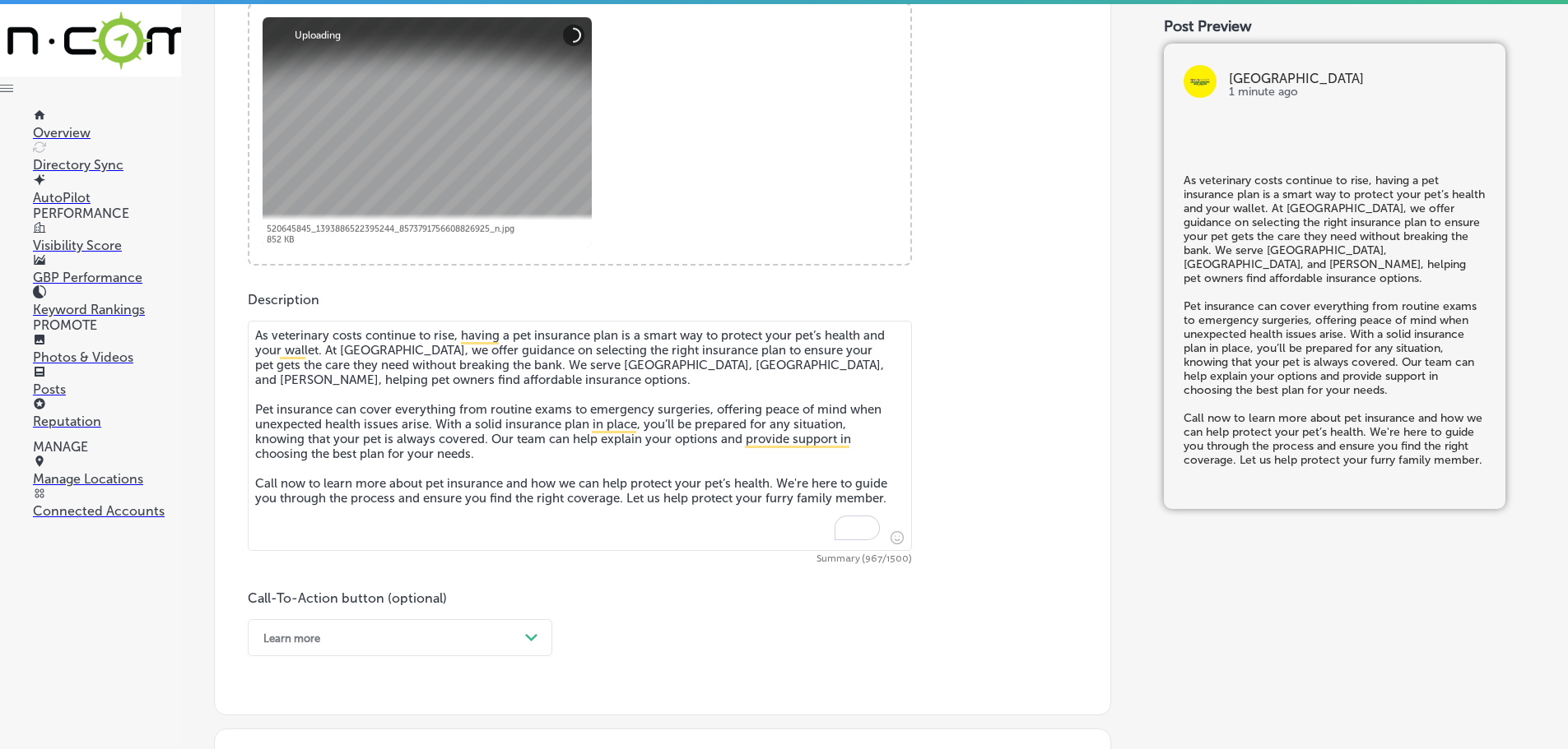
scroll to position [896, 0]
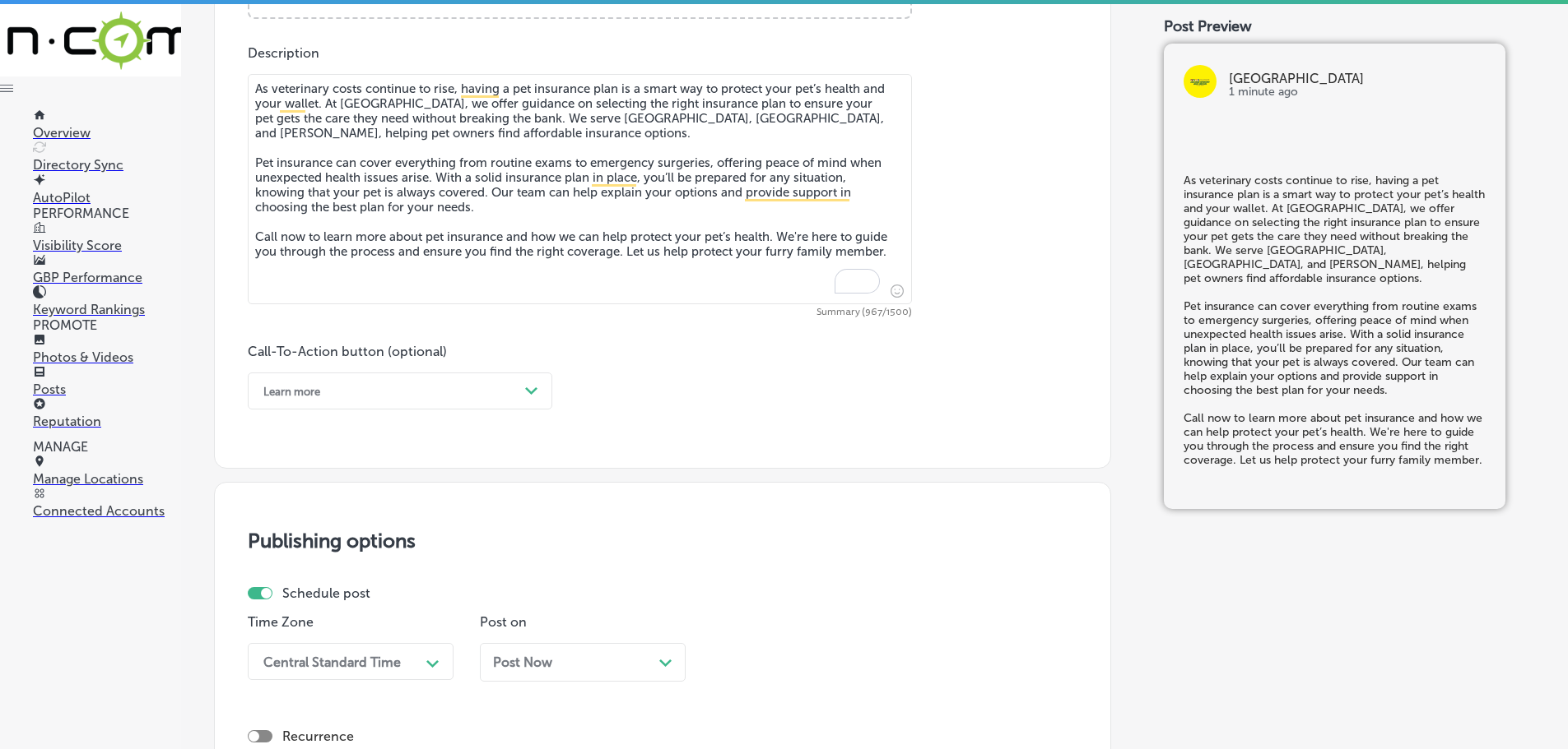
click at [533, 383] on div "Path Created with Sketch." at bounding box center [531, 391] width 27 height 27
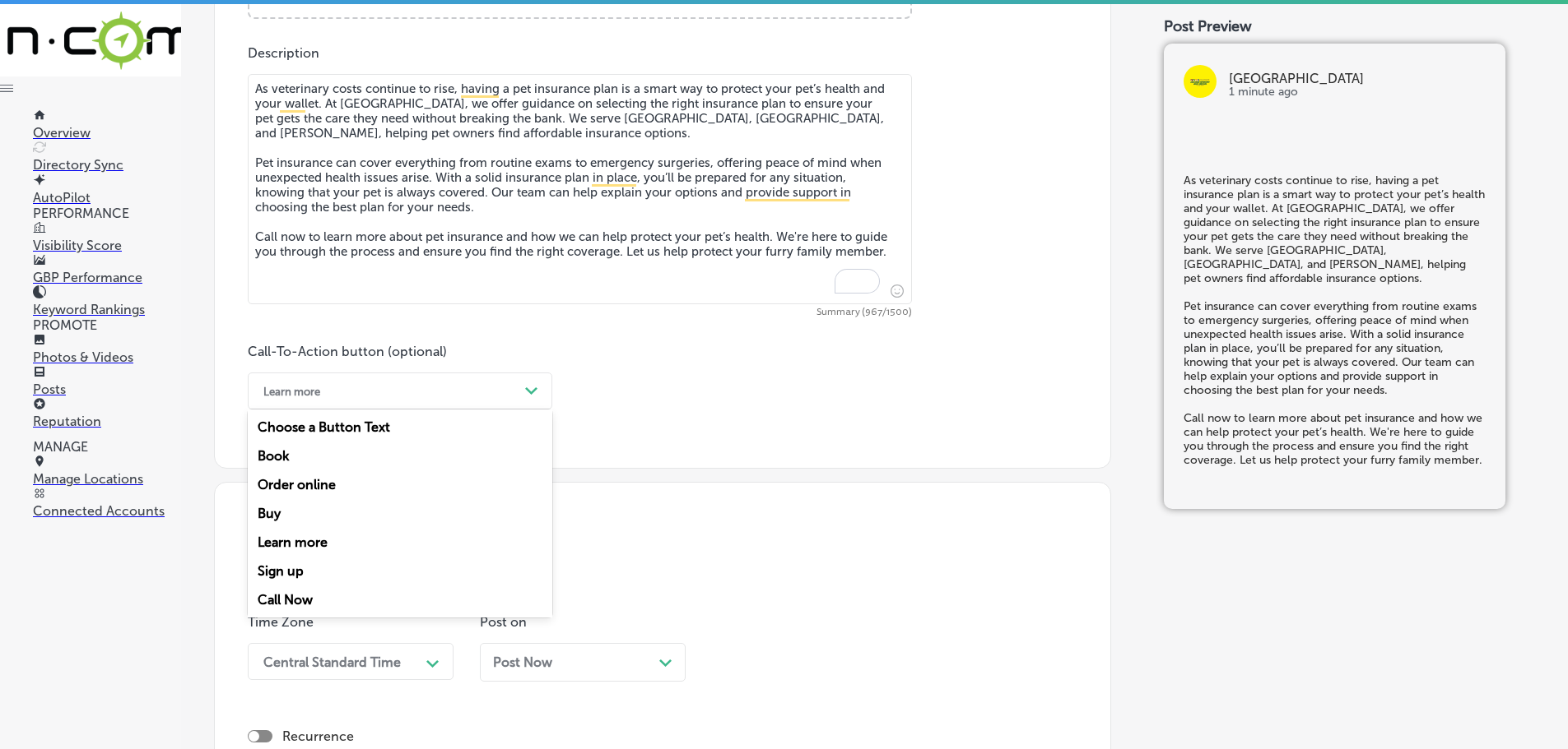
click at [286, 597] on div "Call Now" at bounding box center [400, 600] width 305 height 29
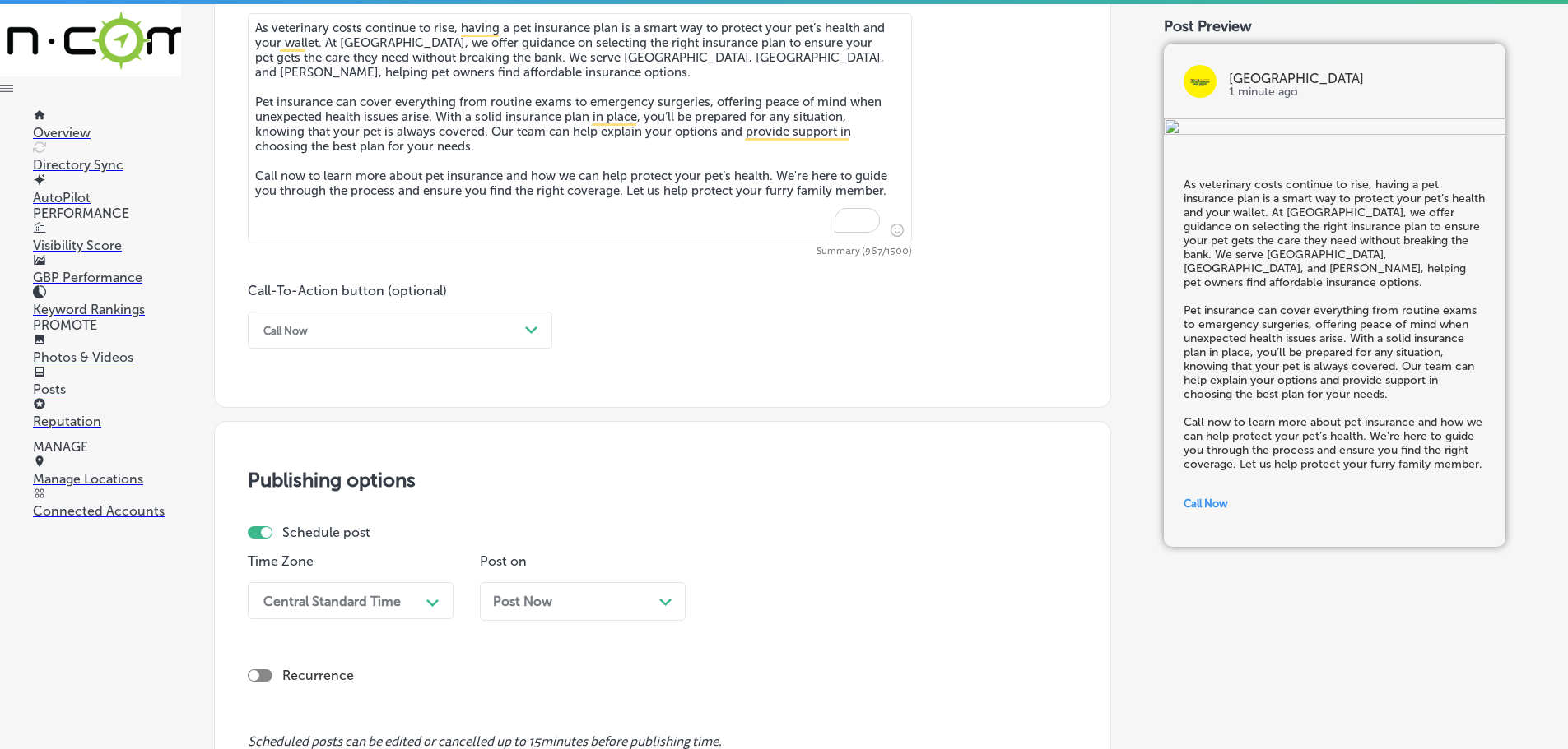
scroll to position [1143, 0]
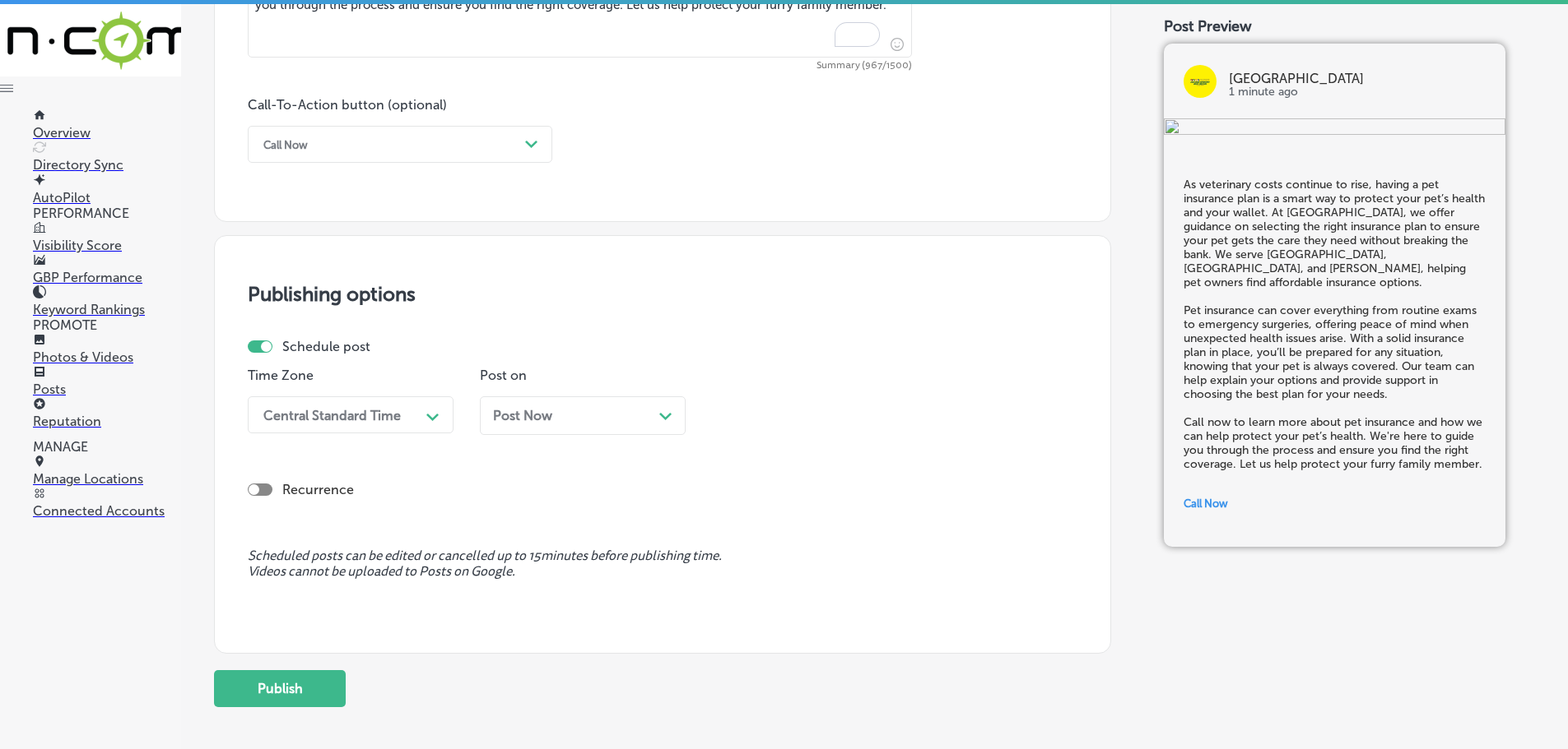
click at [424, 415] on div "Path Created with Sketch." at bounding box center [433, 415] width 27 height 27
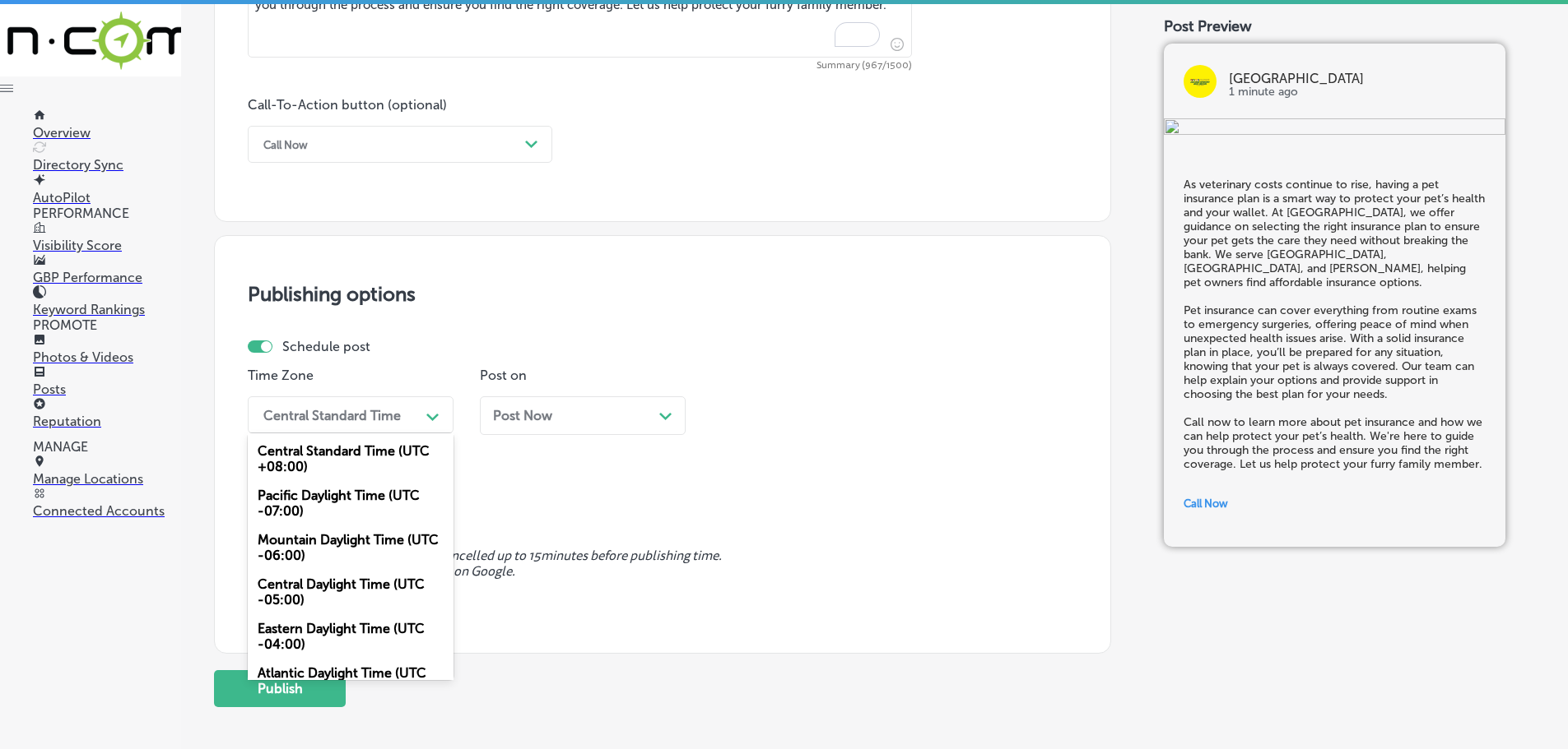
click at [351, 541] on div "Mountain Daylight Time (UTC -06:00)" at bounding box center [351, 547] width 206 height 44
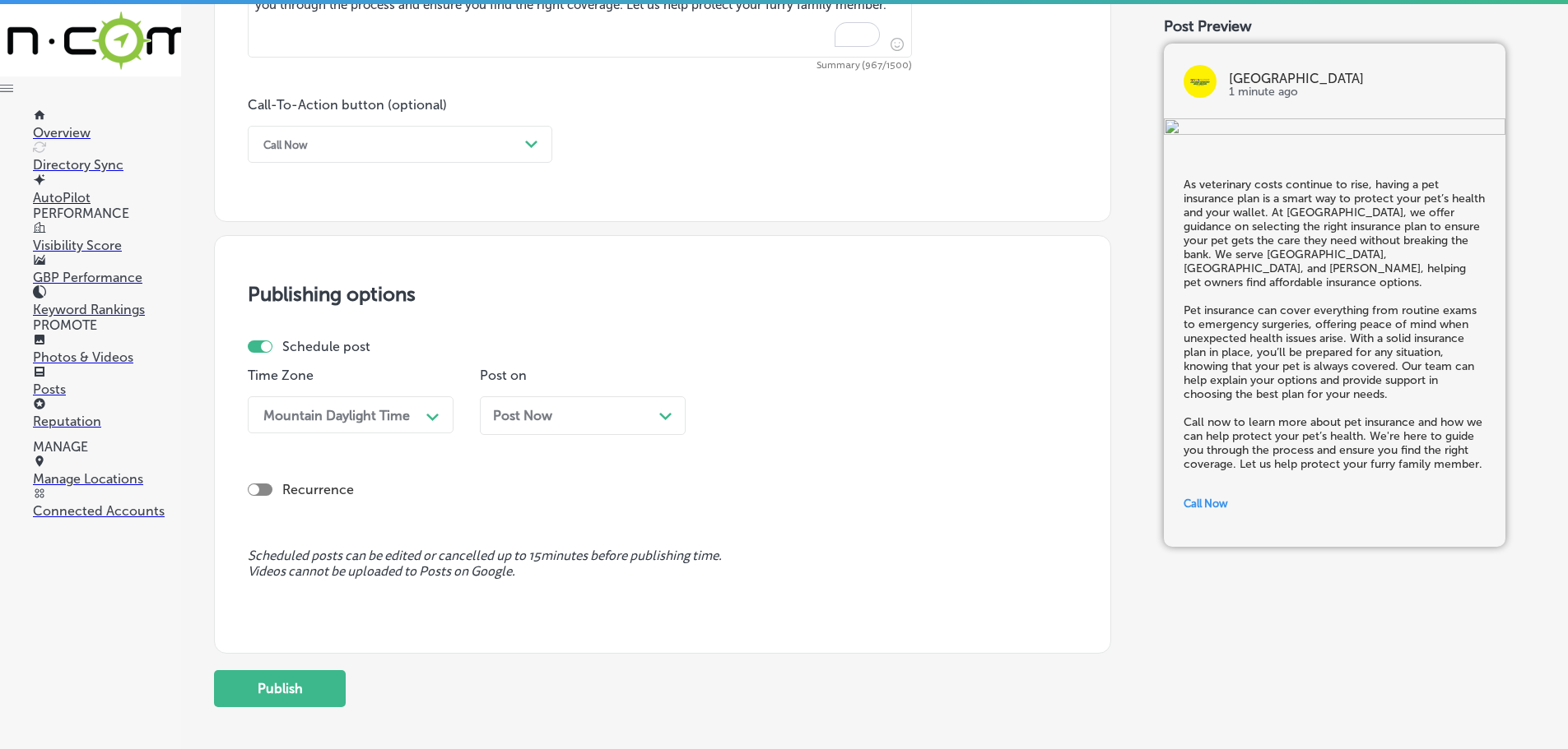
click at [660, 412] on div "Path Created with Sketch." at bounding box center [665, 414] width 13 height 13
click at [882, 413] on div "02:00 PM" at bounding box center [802, 414] width 164 height 29
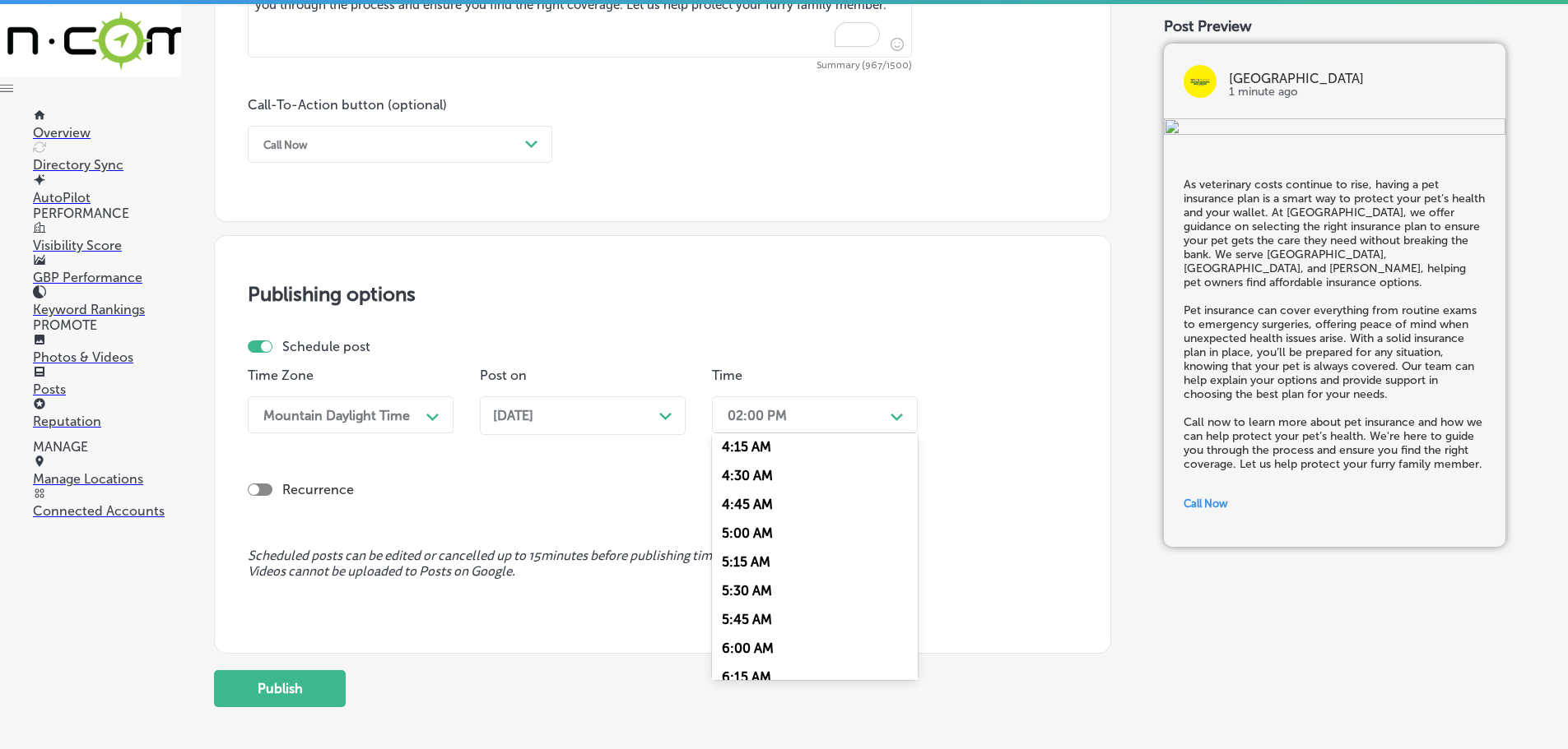
scroll to position [658, 0]
click at [750, 594] on div "7:00 AM" at bounding box center [815, 599] width 206 height 29
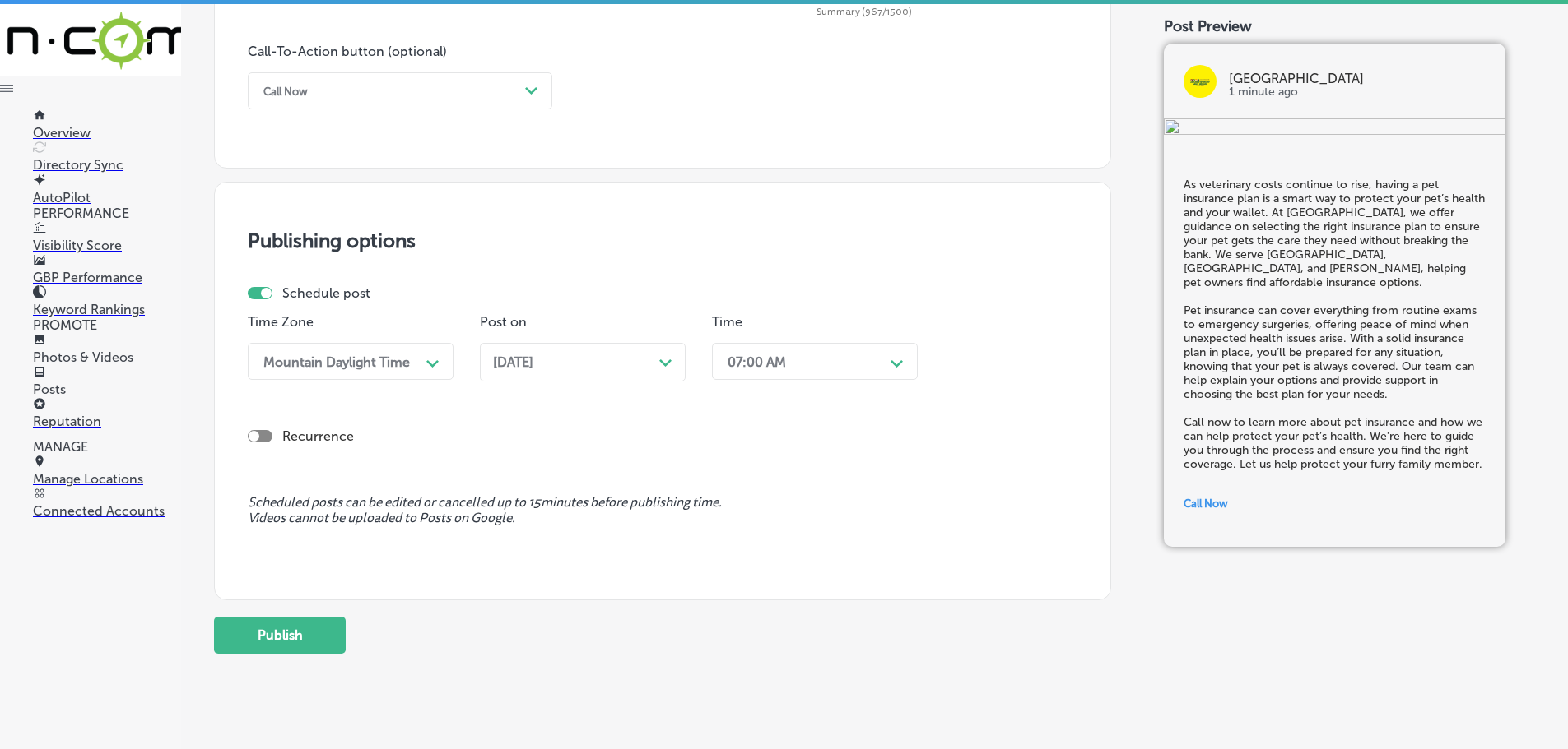
scroll to position [1225, 0]
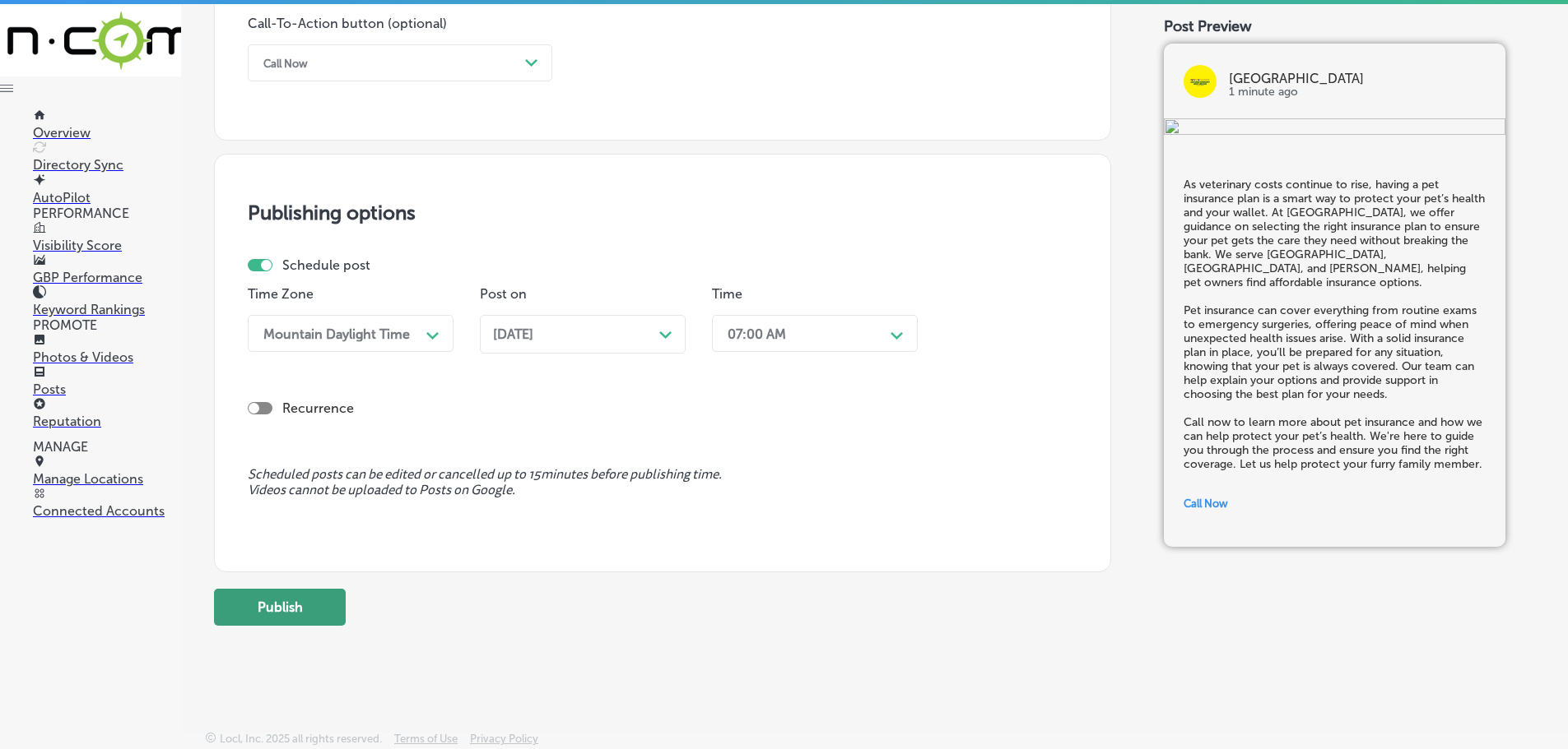
click at [319, 616] on button "Publish" at bounding box center [279, 607] width 131 height 37
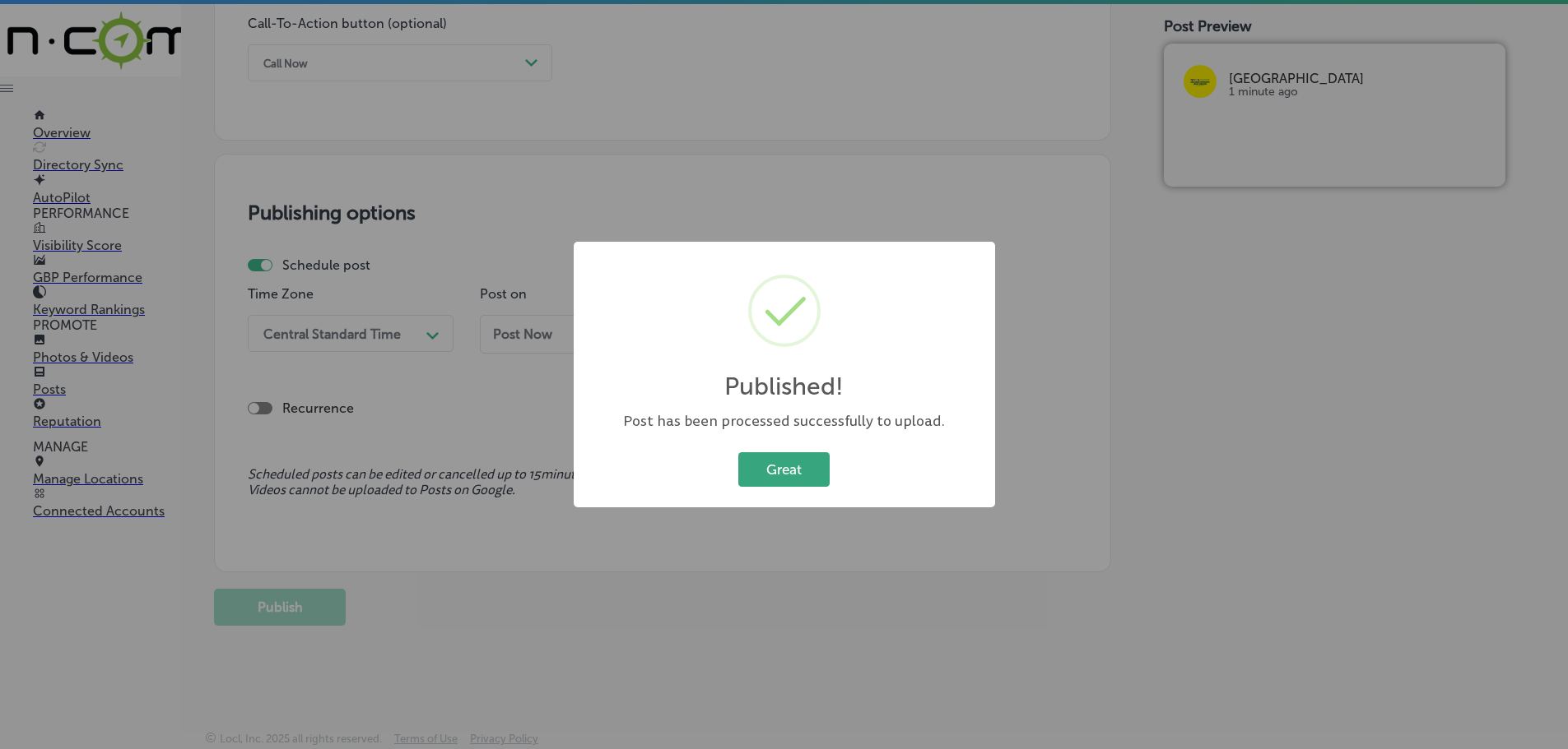
click at [754, 472] on button "Great" at bounding box center [784, 469] width 91 height 34
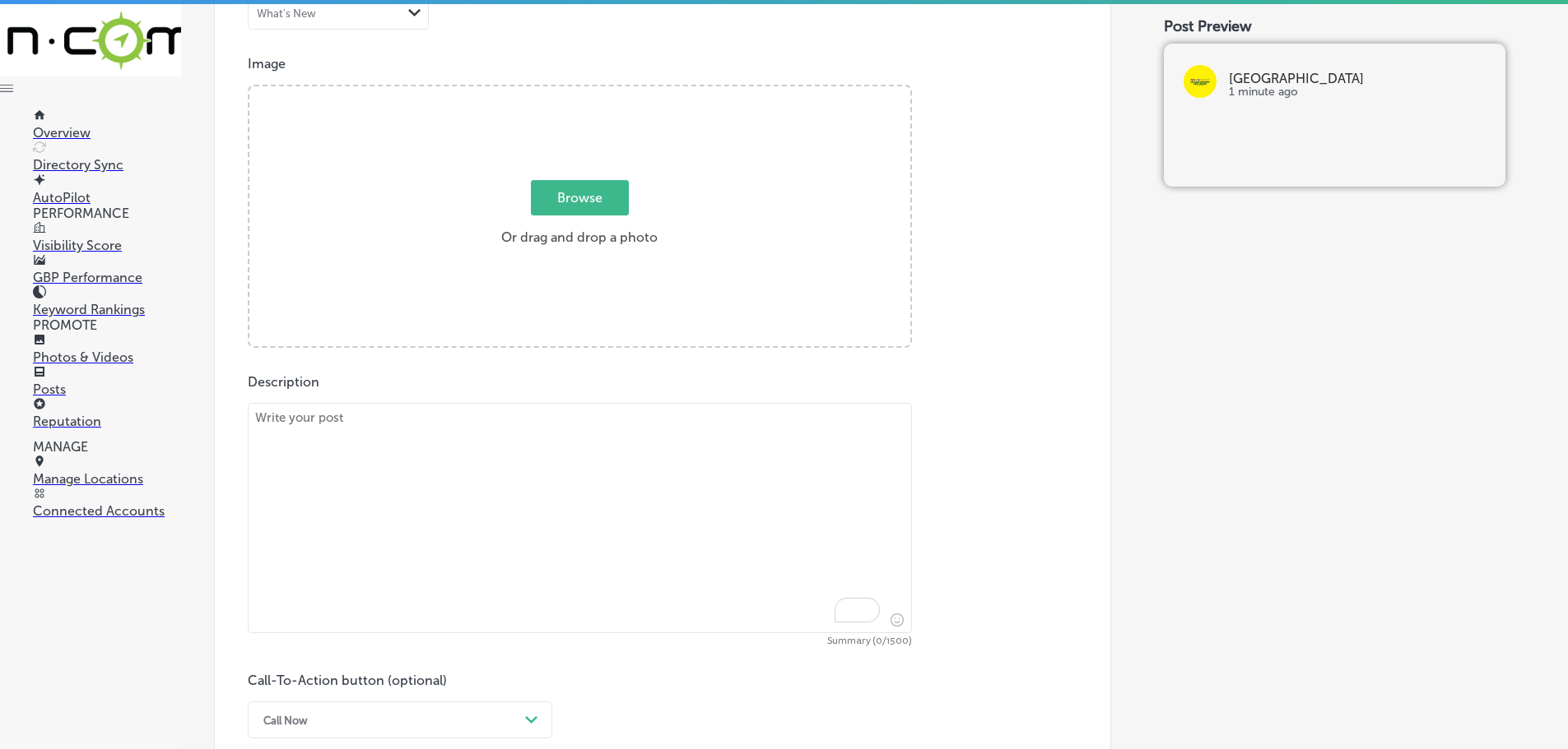
scroll to position [403, 0]
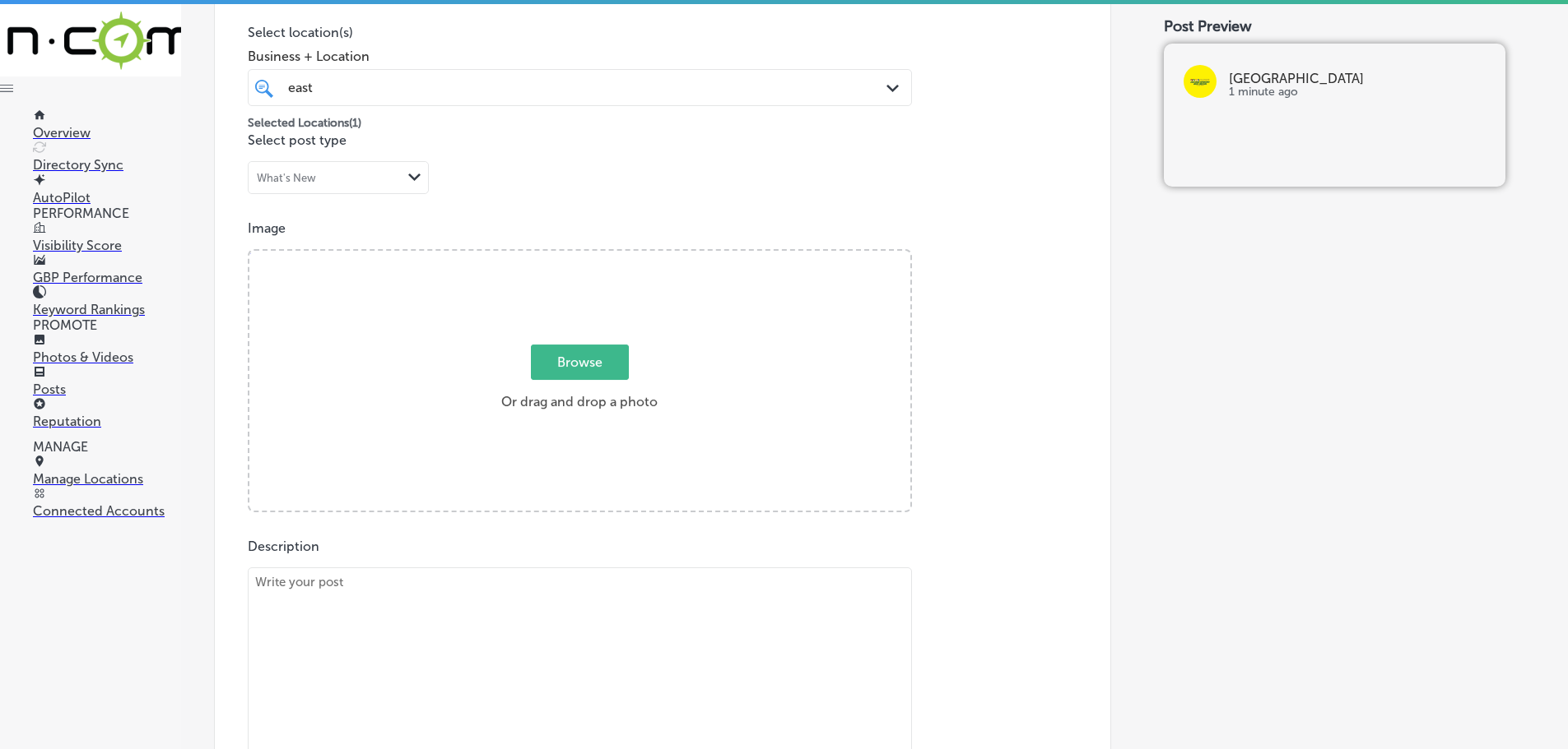
click at [607, 620] on textarea "To enrich screen reader interactions, please activate Accessibility in Grammarl…" at bounding box center [580, 682] width 664 height 230
paste textarea "Routine pet check-ups are essential for maintaining your pet’s health and preve…"
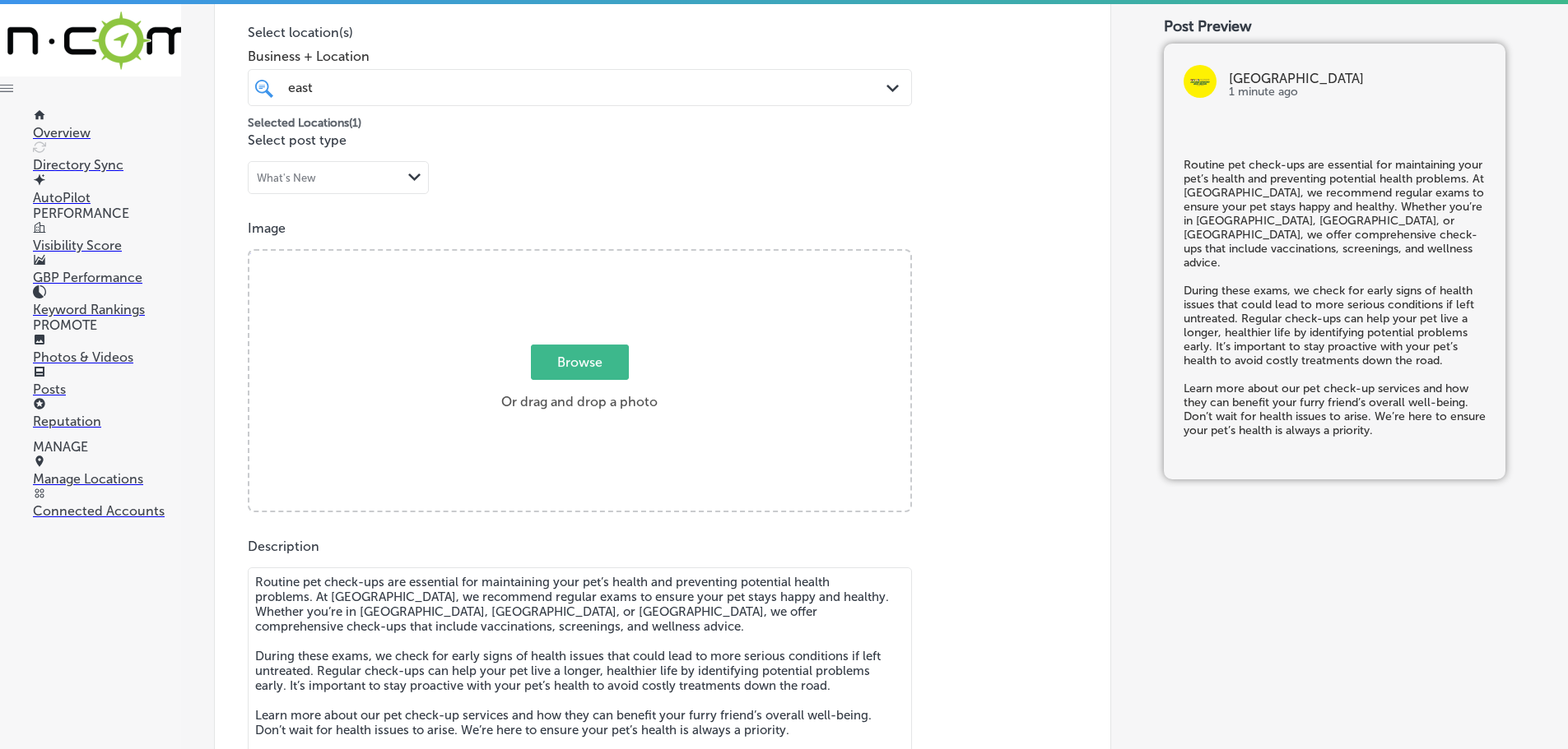
type textarea "Routine pet check-ups are essential for maintaining your pet’s health and preve…"
click at [583, 363] on span "Browse" at bounding box center [579, 363] width 98 height 36
click at [583, 256] on input "Browse Or drag and drop a photo" at bounding box center [579, 253] width 660 height 5
type input "C:\fakepath\523146748_1391931379257425_8444739752660328314_n.jpg"
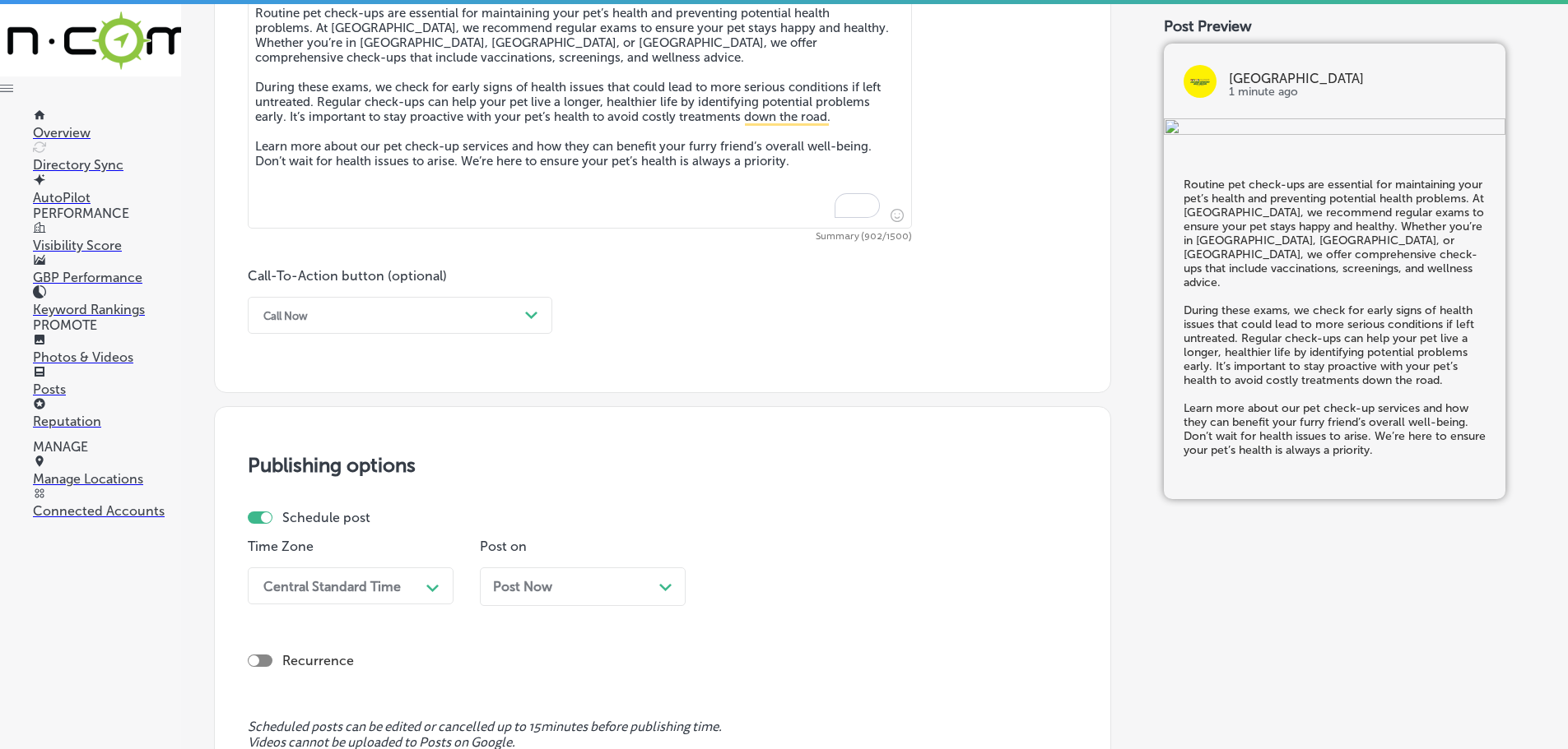
scroll to position [979, 0]
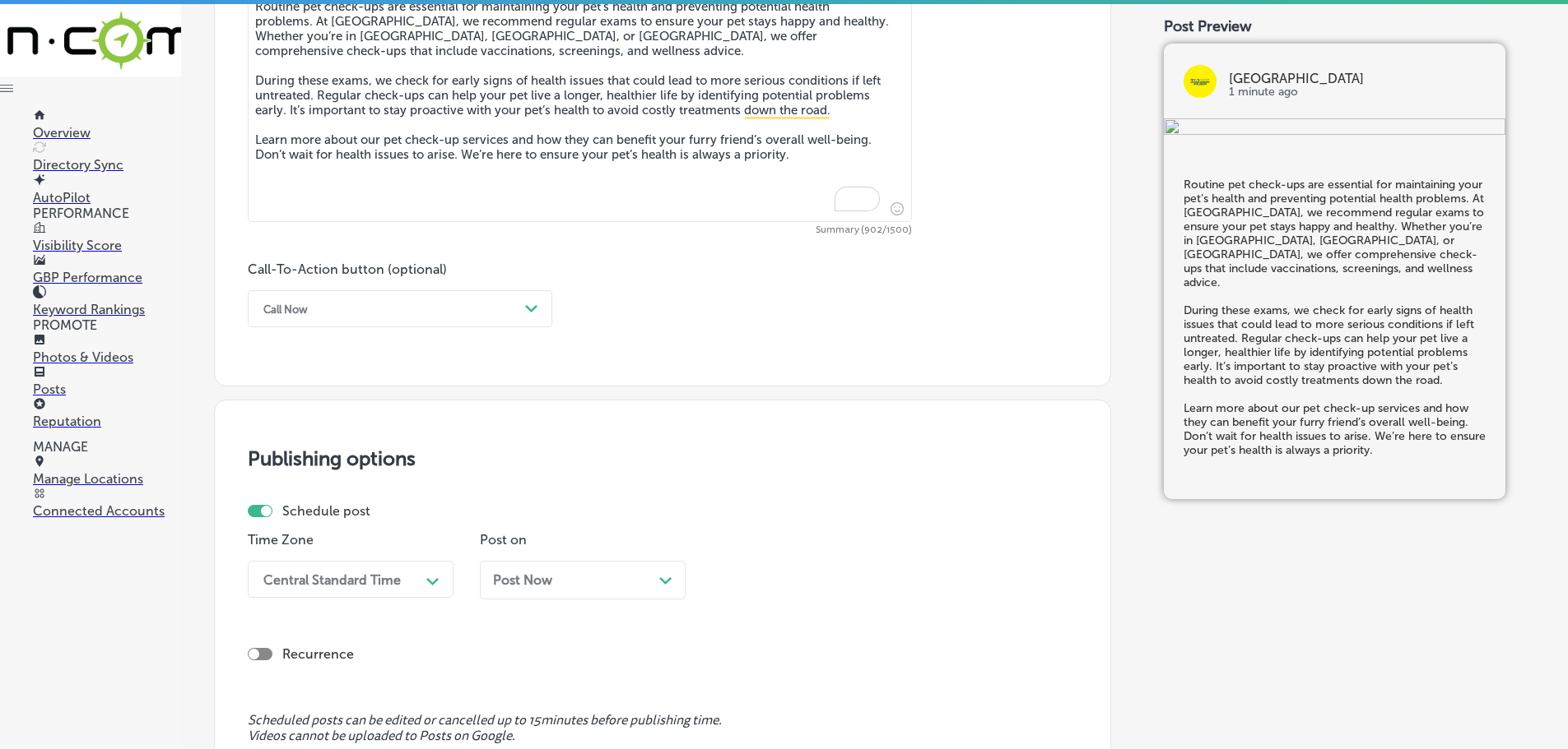
click at [531, 312] on polygon at bounding box center [531, 308] width 12 height 7
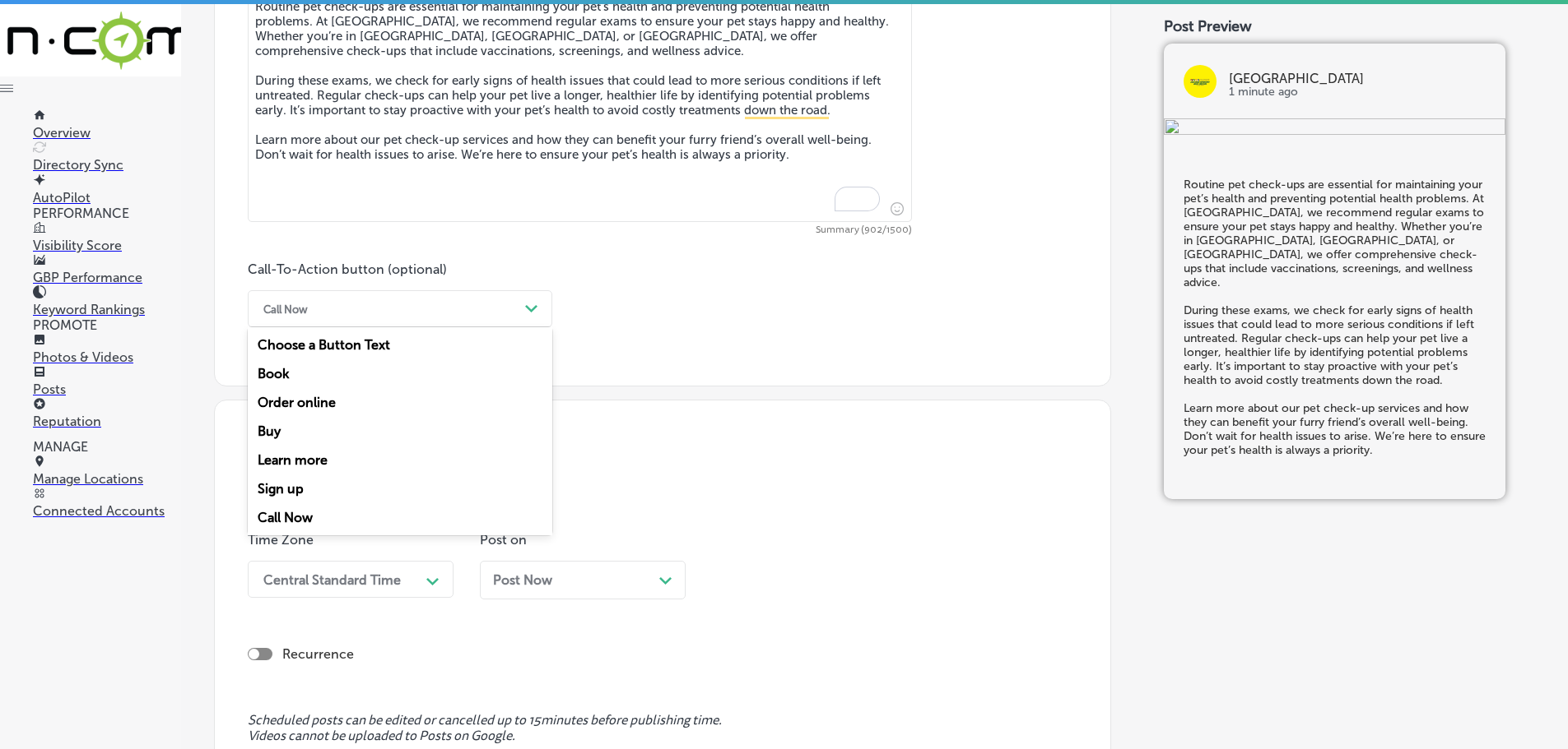
click at [292, 459] on div "Learn more" at bounding box center [400, 459] width 305 height 29
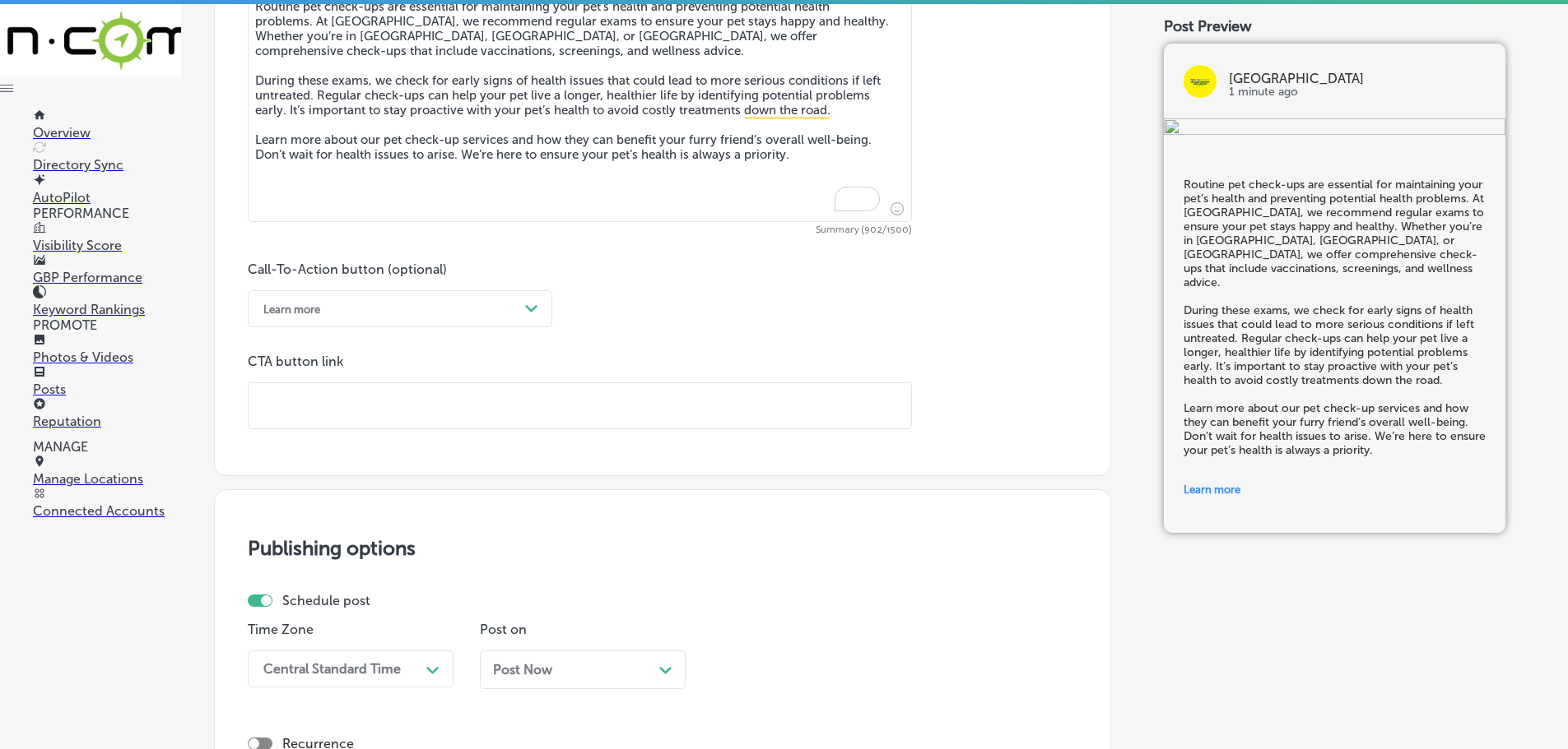
click at [356, 418] on input "text" at bounding box center [579, 406] width 662 height 45
paste input "[URL][DOMAIN_NAME]"
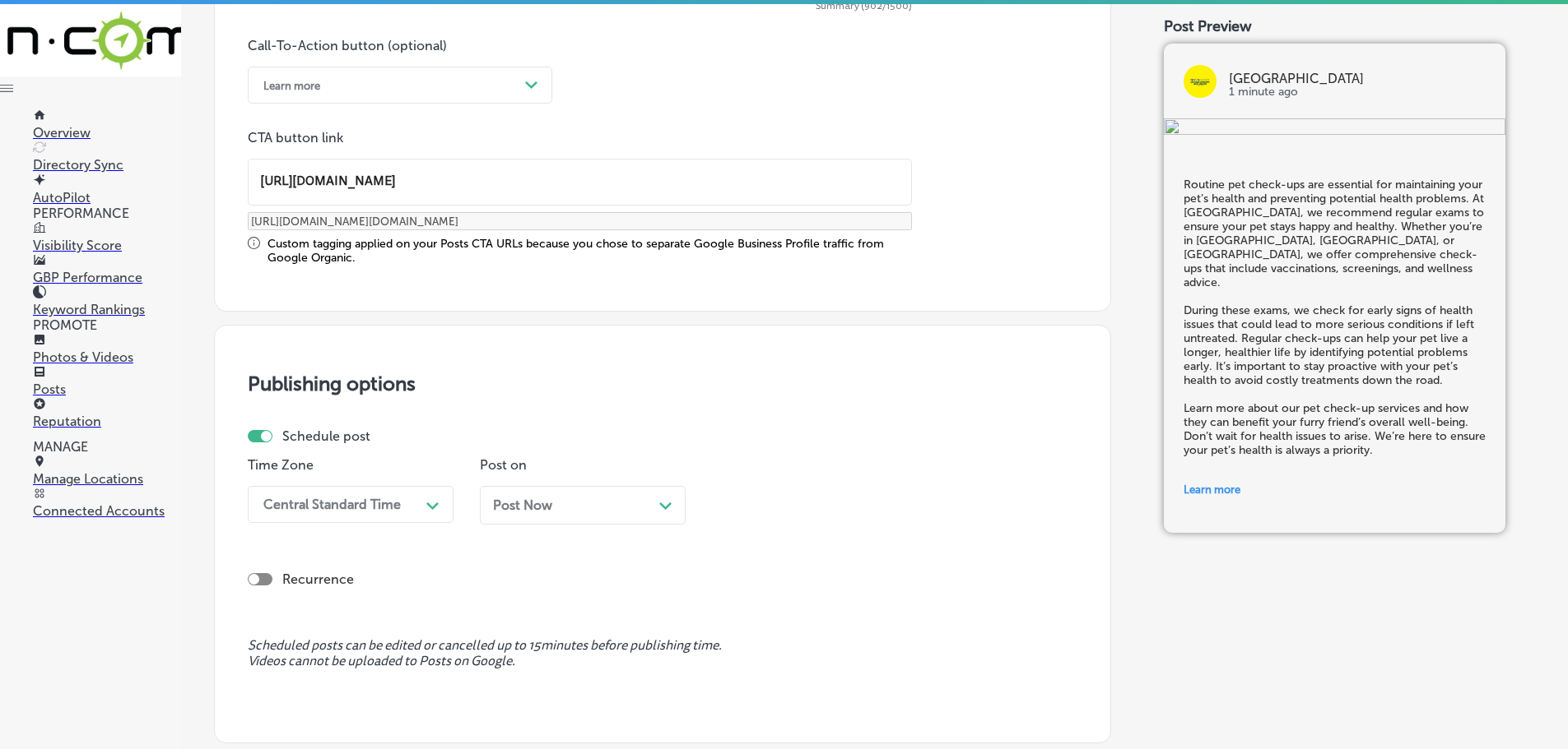
scroll to position [1225, 0]
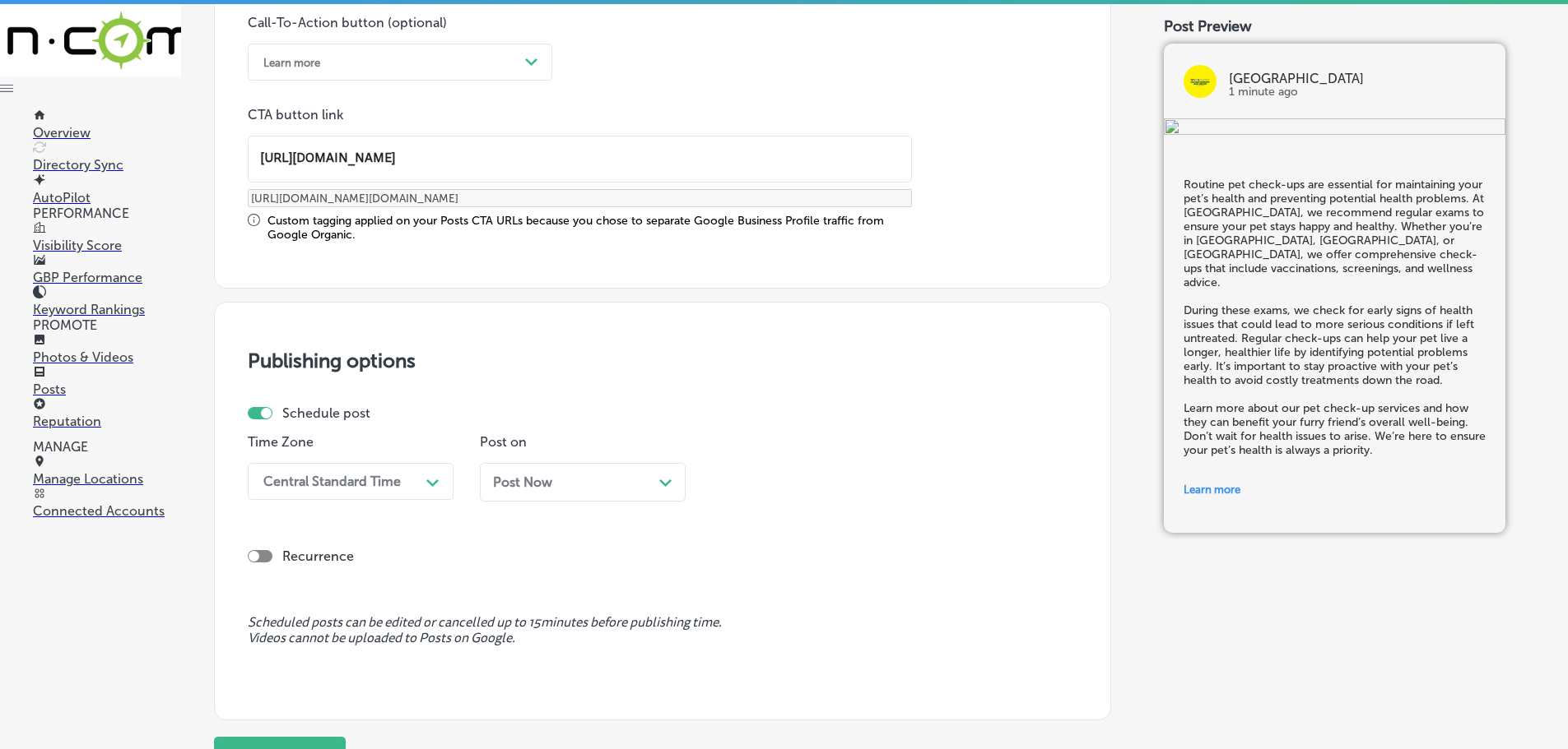
type input "[URL][DOMAIN_NAME]"
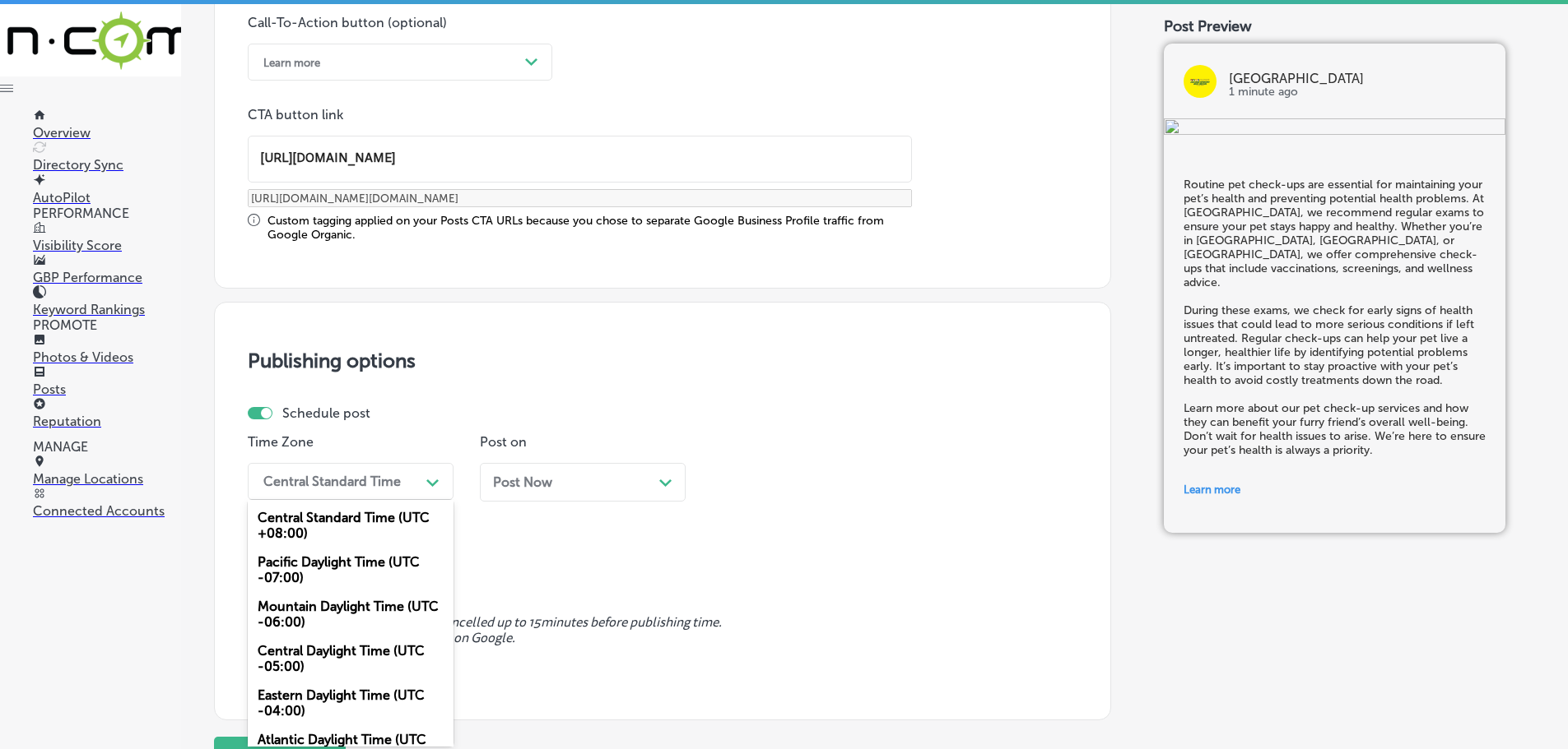
click at [404, 483] on div "Central Standard Time" at bounding box center [337, 481] width 164 height 29
click at [339, 613] on div "Mountain Daylight Time (UTC -06:00)" at bounding box center [351, 614] width 206 height 44
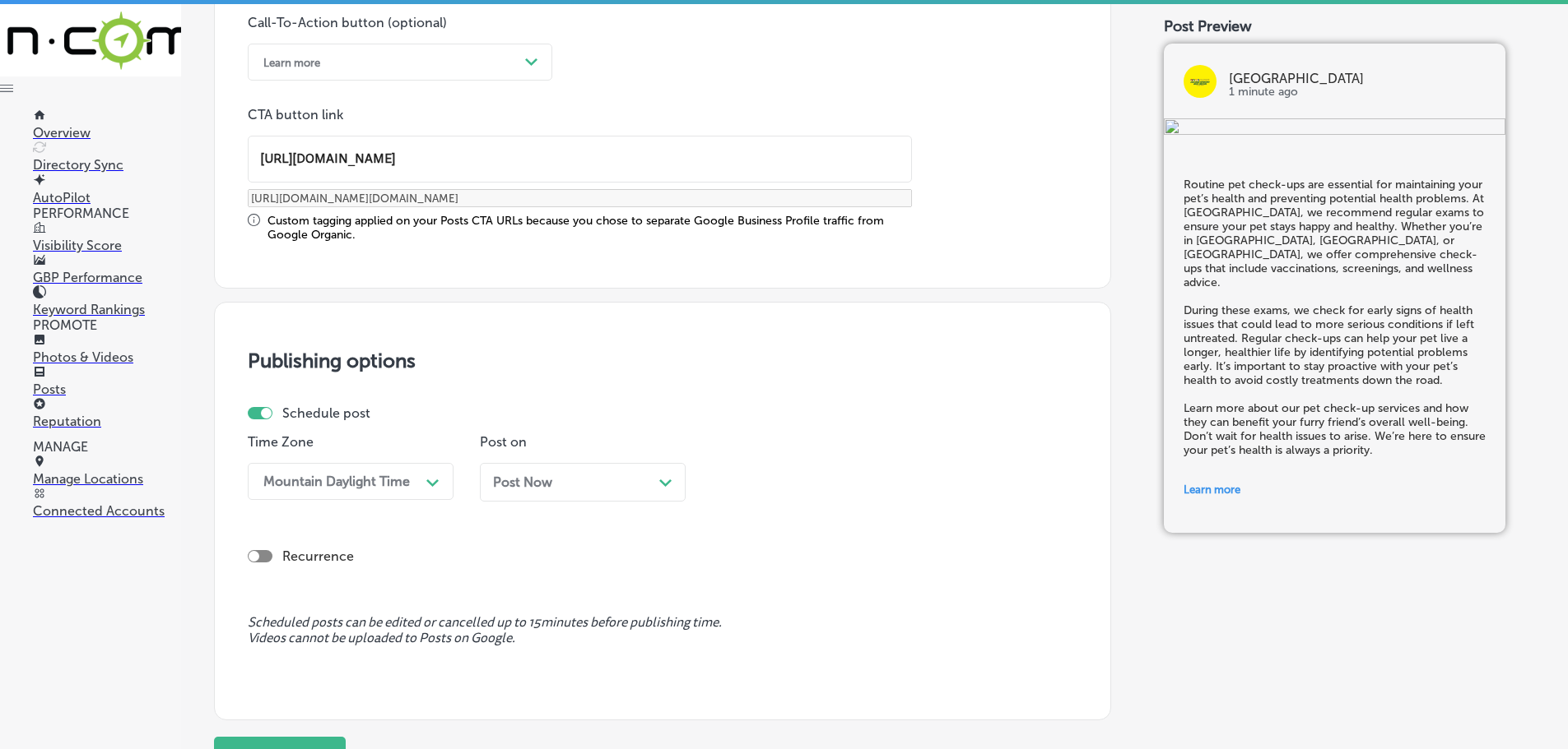
click at [665, 485] on polygon at bounding box center [665, 482] width 12 height 7
click at [439, 485] on polygon at bounding box center [432, 482] width 12 height 7
click at [764, 661] on div "7:00 AM" at bounding box center [815, 665] width 206 height 29
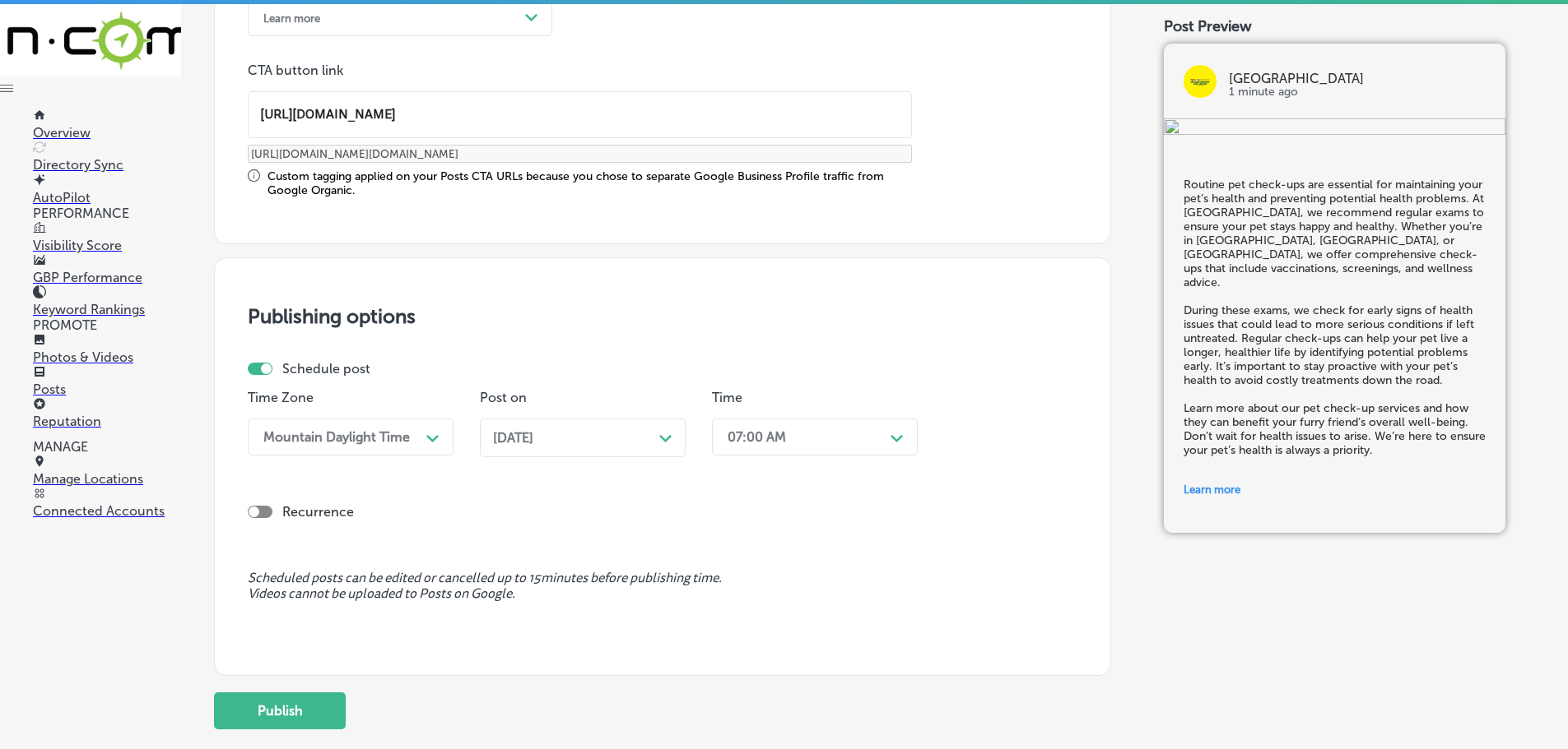
scroll to position [1374, 0]
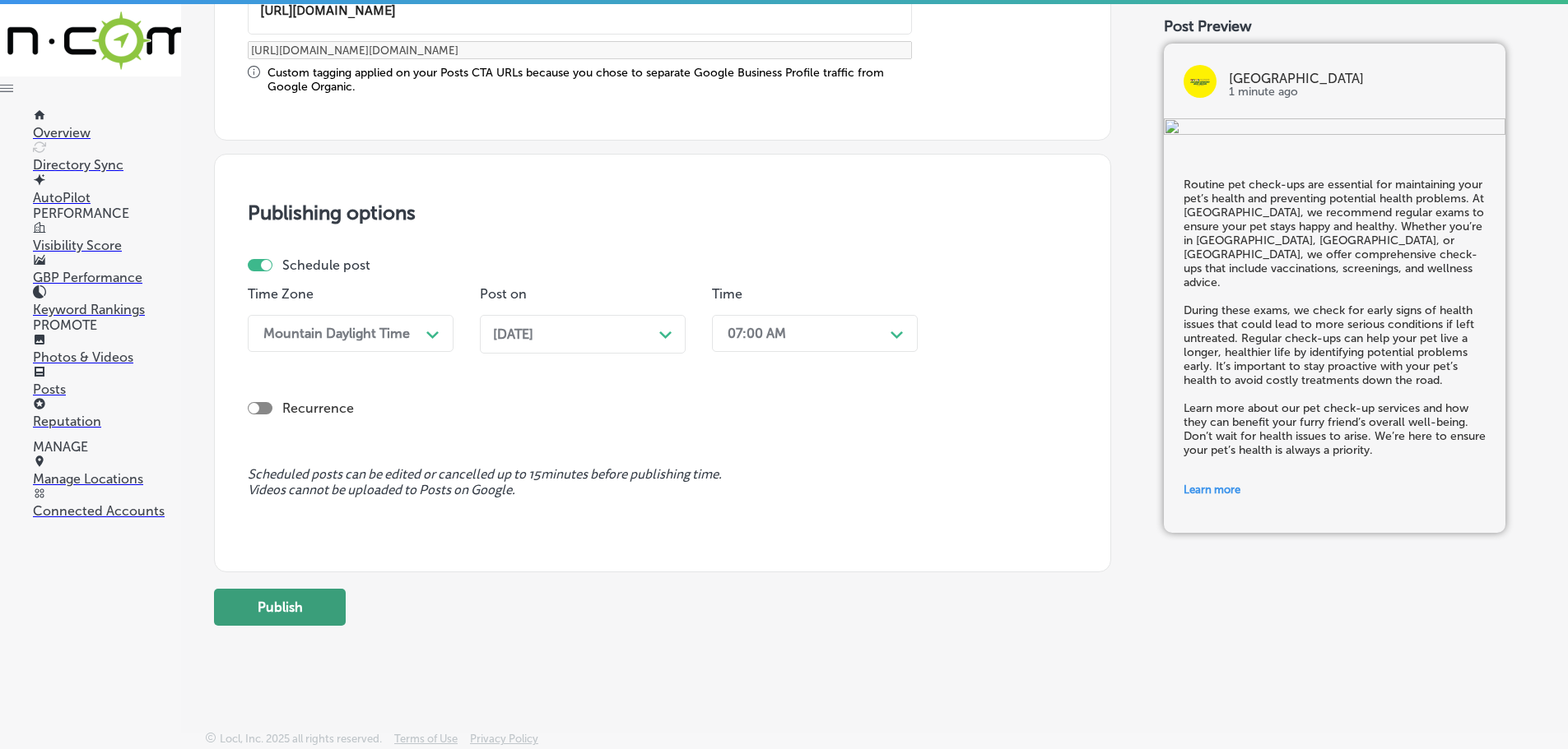
click at [226, 622] on button "Publish" at bounding box center [279, 607] width 131 height 37
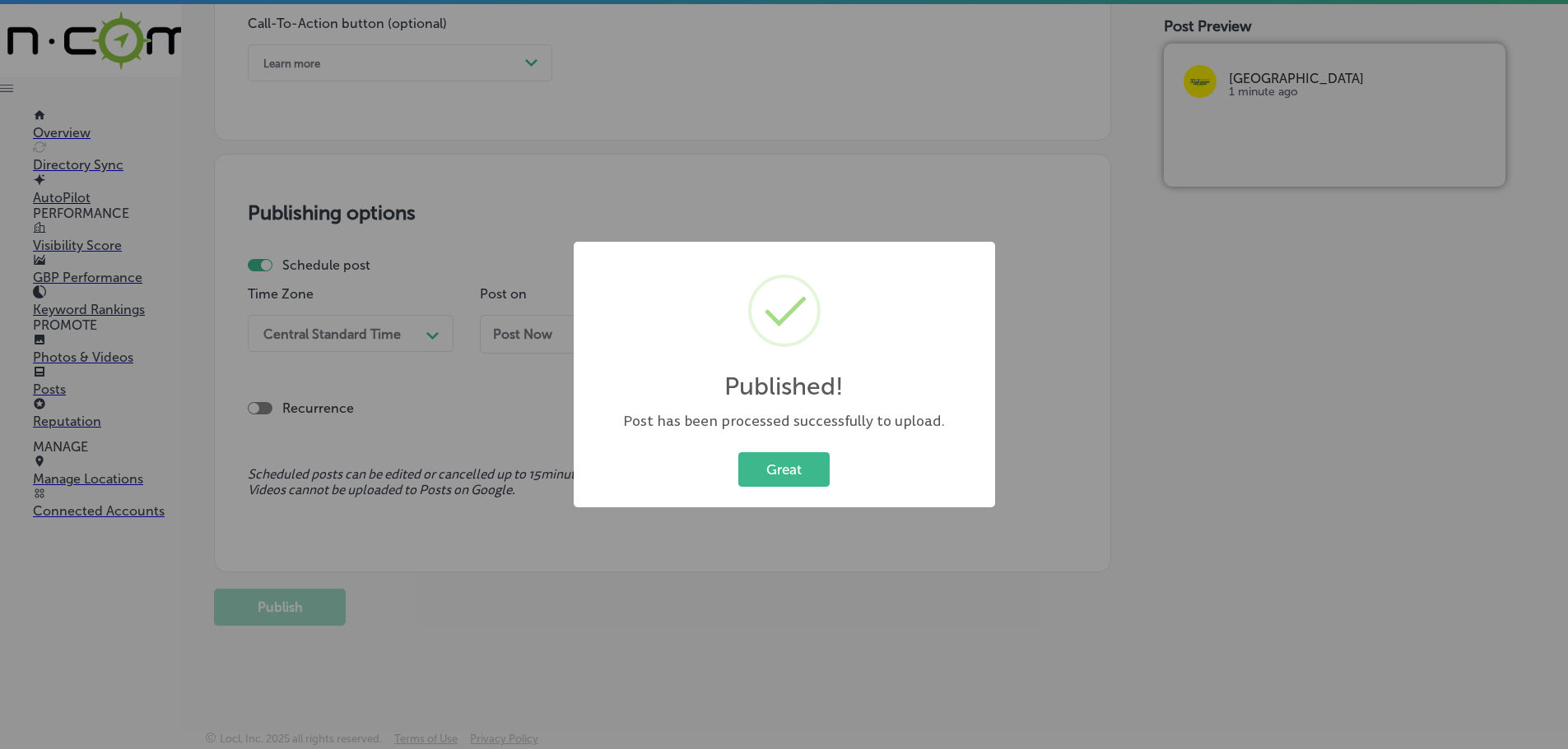
scroll to position [1225, 0]
click at [800, 478] on button "Great" at bounding box center [784, 469] width 91 height 34
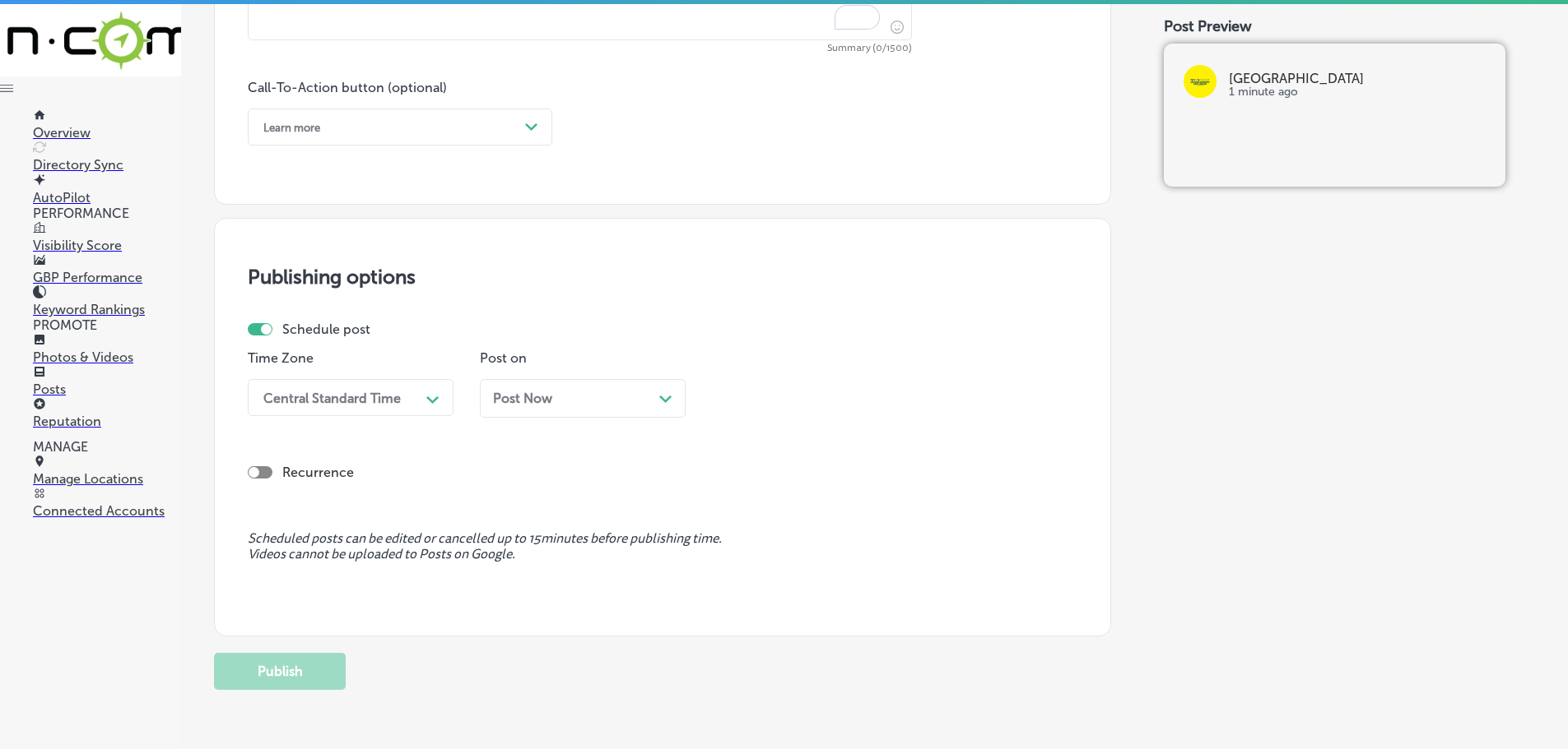
scroll to position [896, 0]
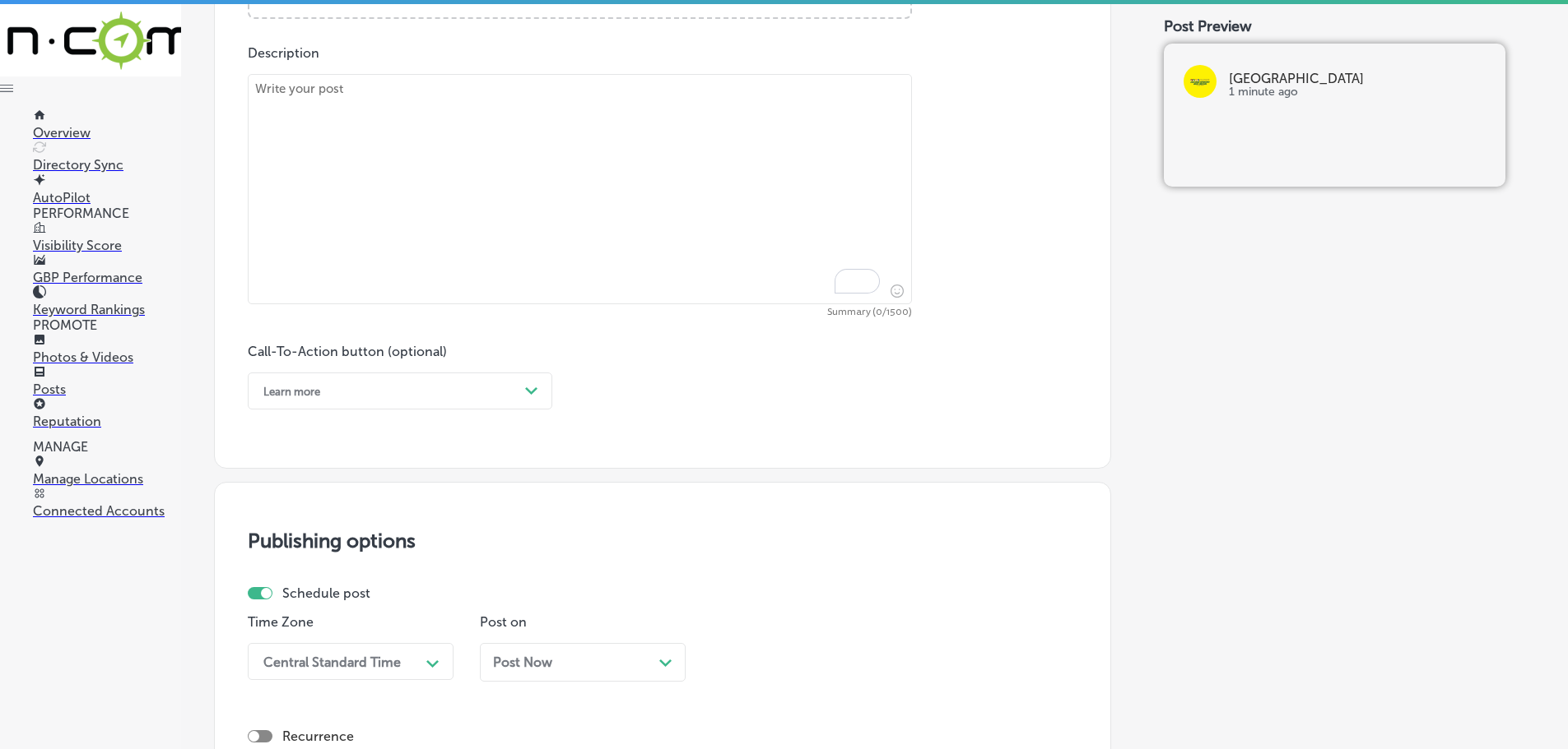
click at [466, 133] on textarea "To enrich screen reader interactions, please activate Accessibility in Grammarl…" at bounding box center [580, 189] width 664 height 230
paste textarea "When it comes to your pet’s health, you need a reliable and compassionate anima…"
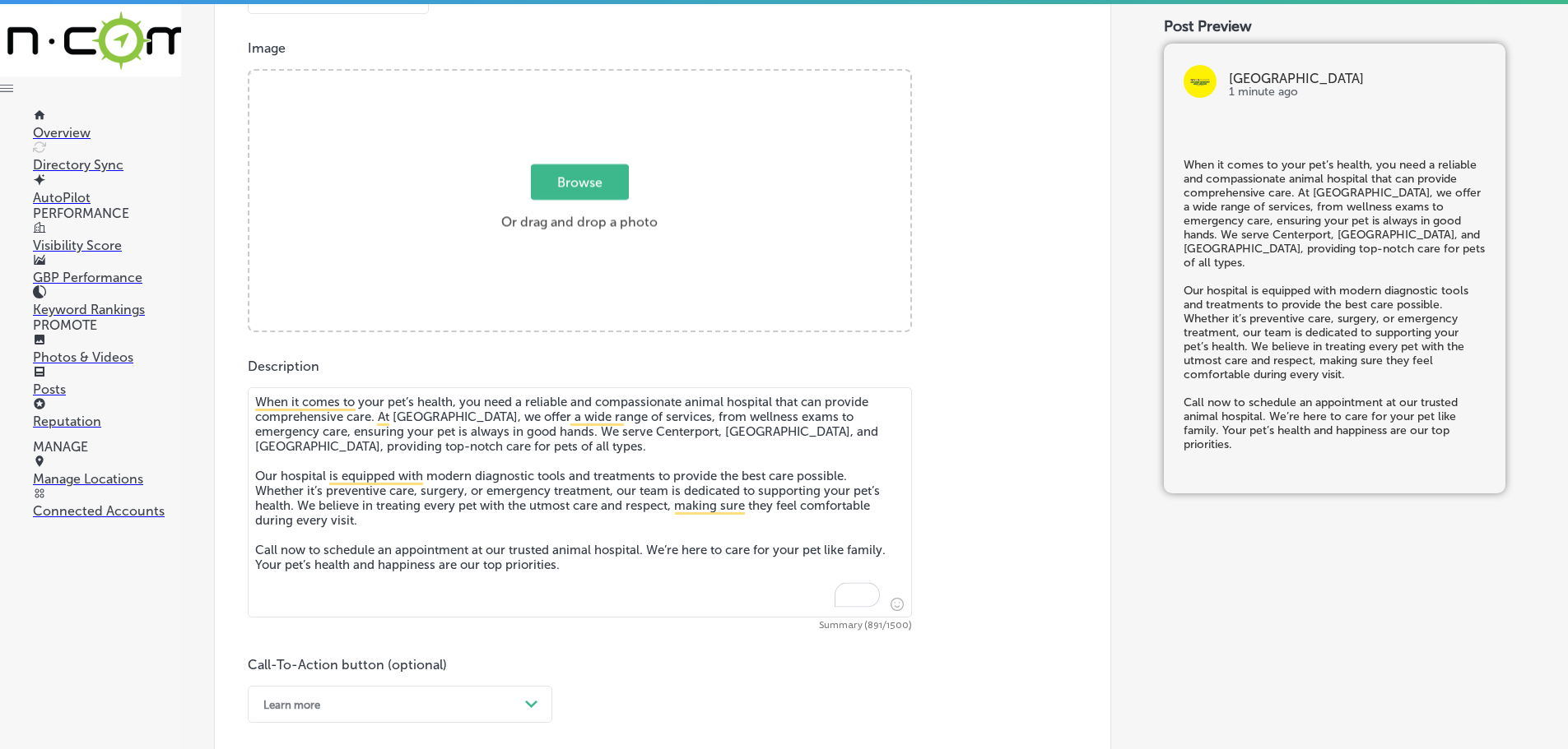
scroll to position [567, 0]
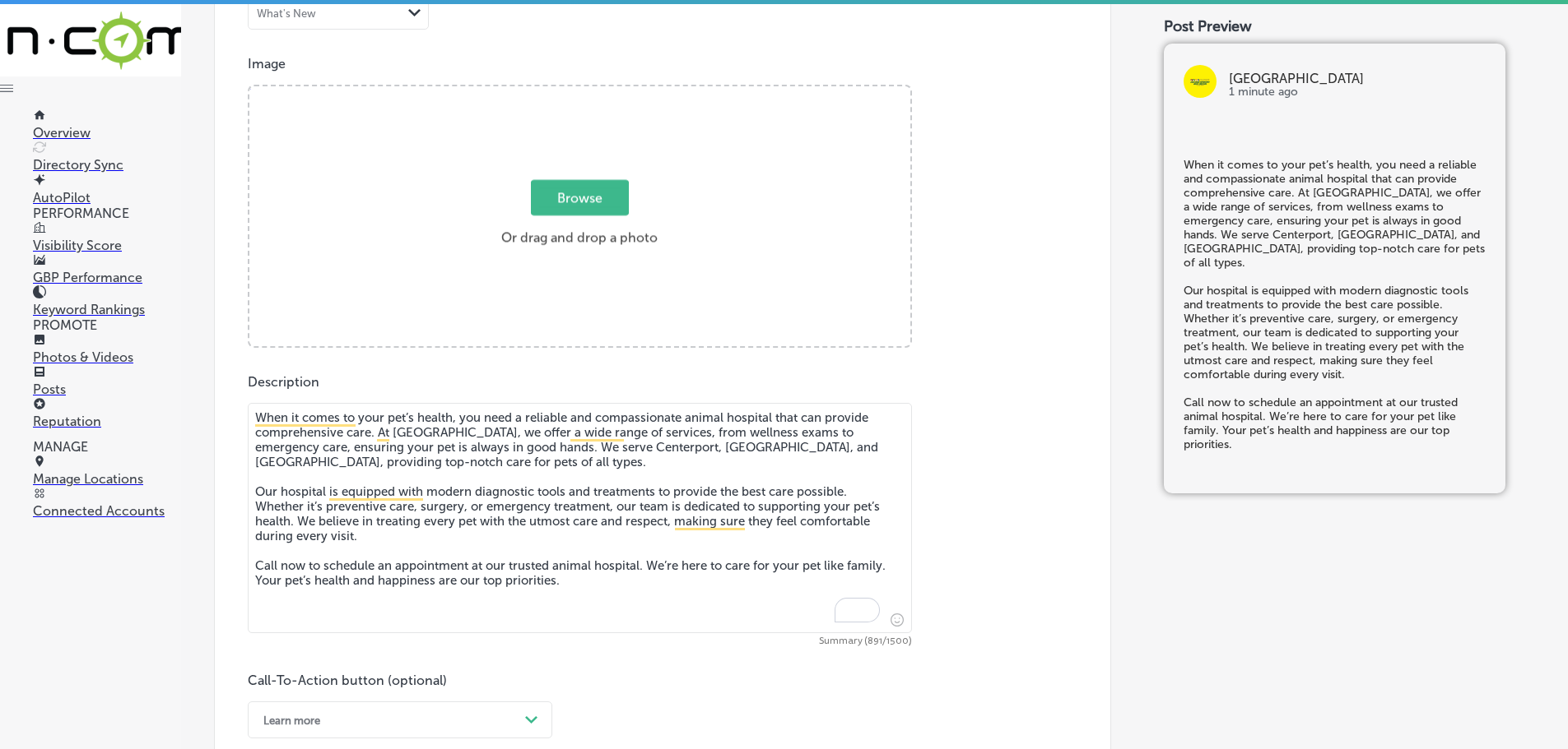
type textarea "When it comes to your pet’s health, you need a reliable and compassionate anima…"
click at [558, 199] on span "Browse" at bounding box center [579, 198] width 98 height 36
click at [558, 91] on input "Browse Or drag and drop a photo" at bounding box center [579, 88] width 660 height 5
type input "C:\fakepath\526763977_1402124921571404_5437452090500421366_n.jpg"
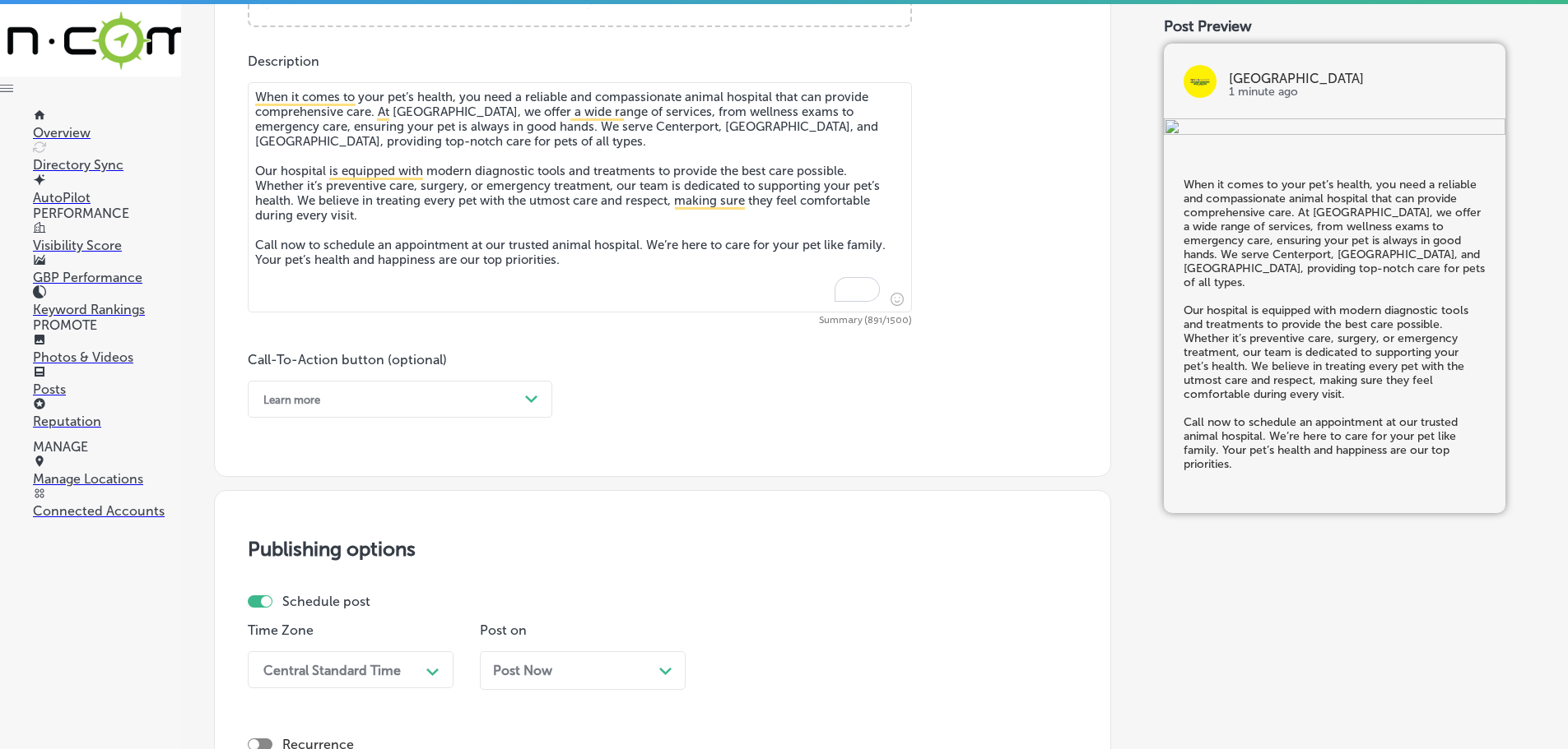
scroll to position [896, 0]
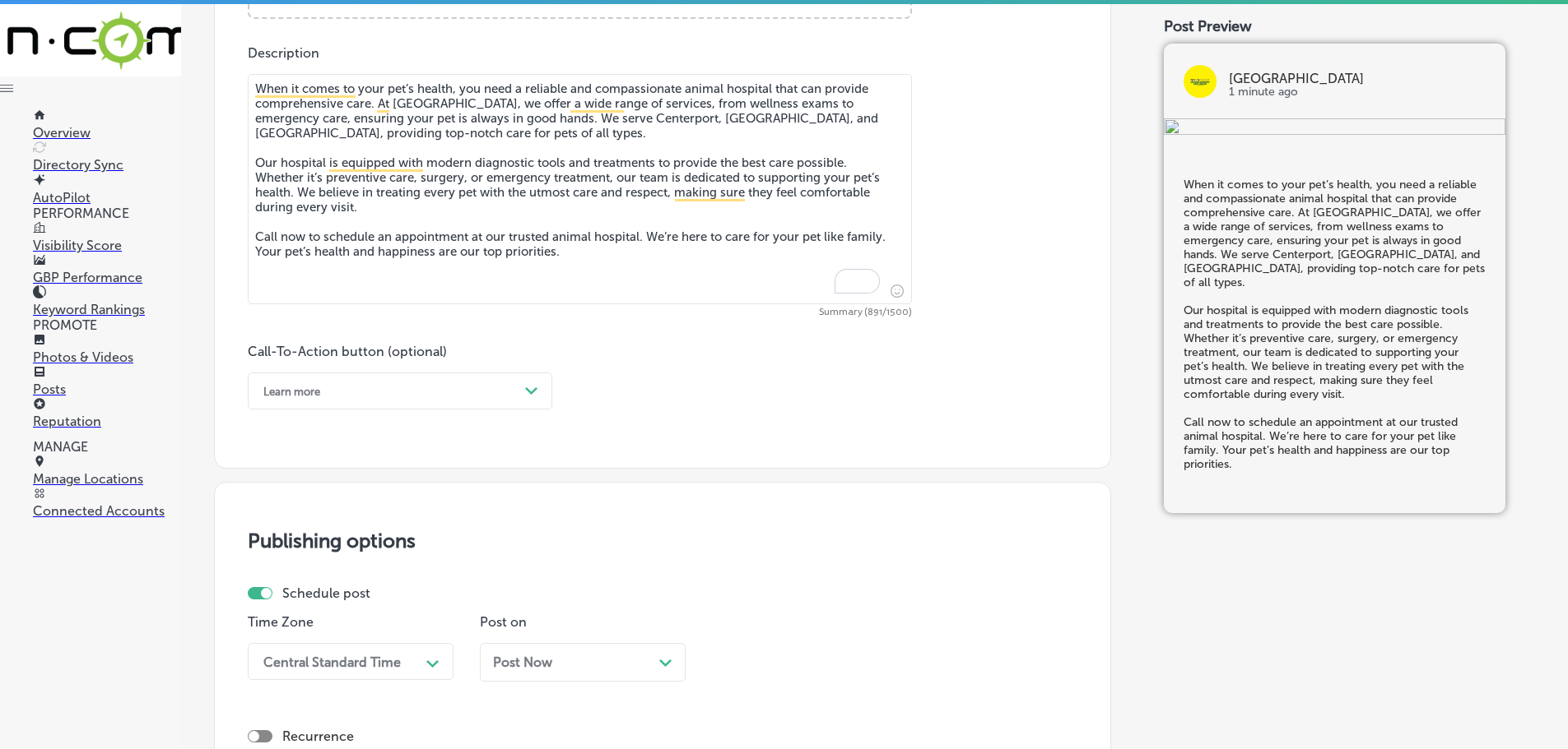
click at [512, 391] on div "Learn more" at bounding box center [387, 391] width 263 height 26
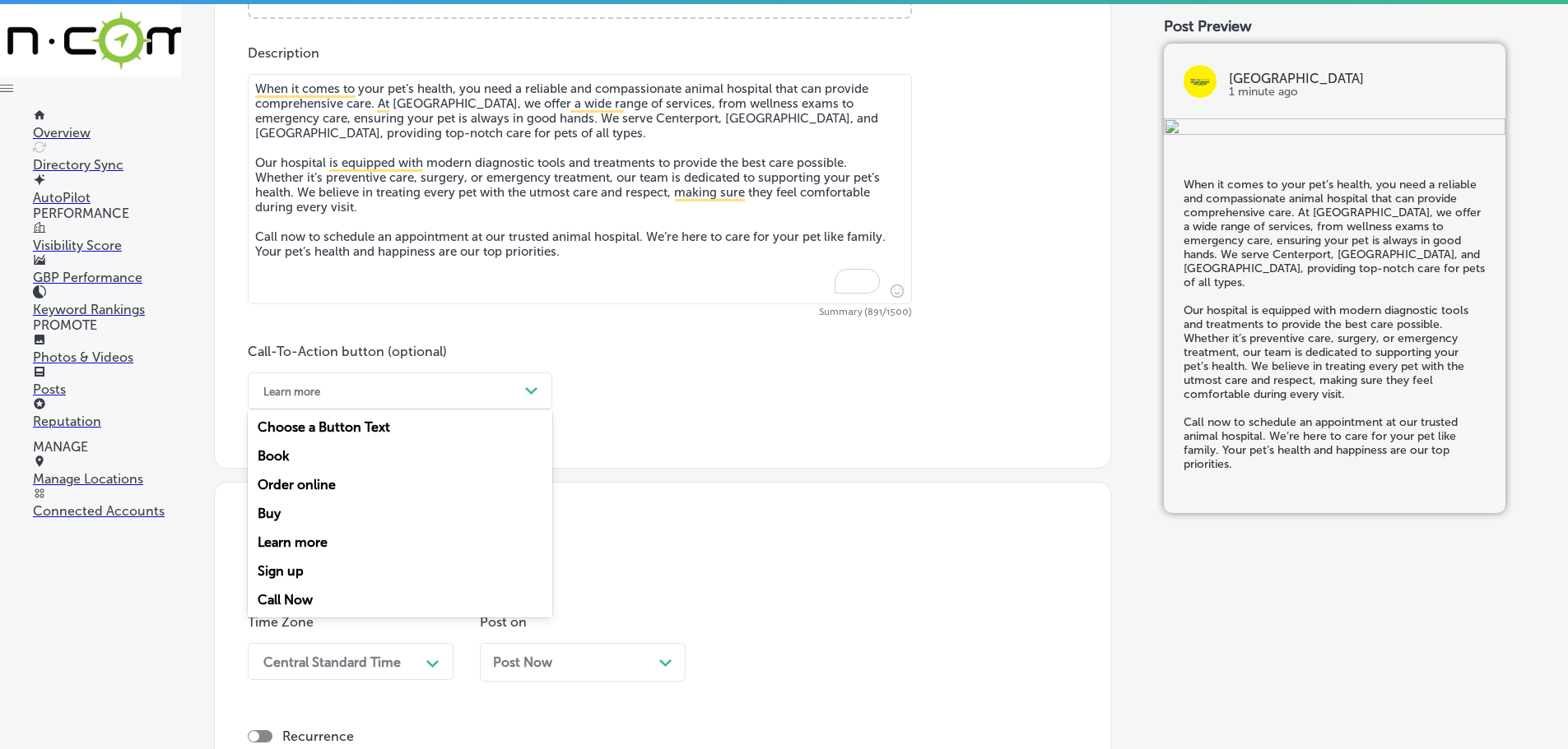
drag, startPoint x: 333, startPoint y: 601, endPoint x: 432, endPoint y: 552, distance: 110.5
click at [334, 601] on div "Call Now" at bounding box center [400, 600] width 305 height 29
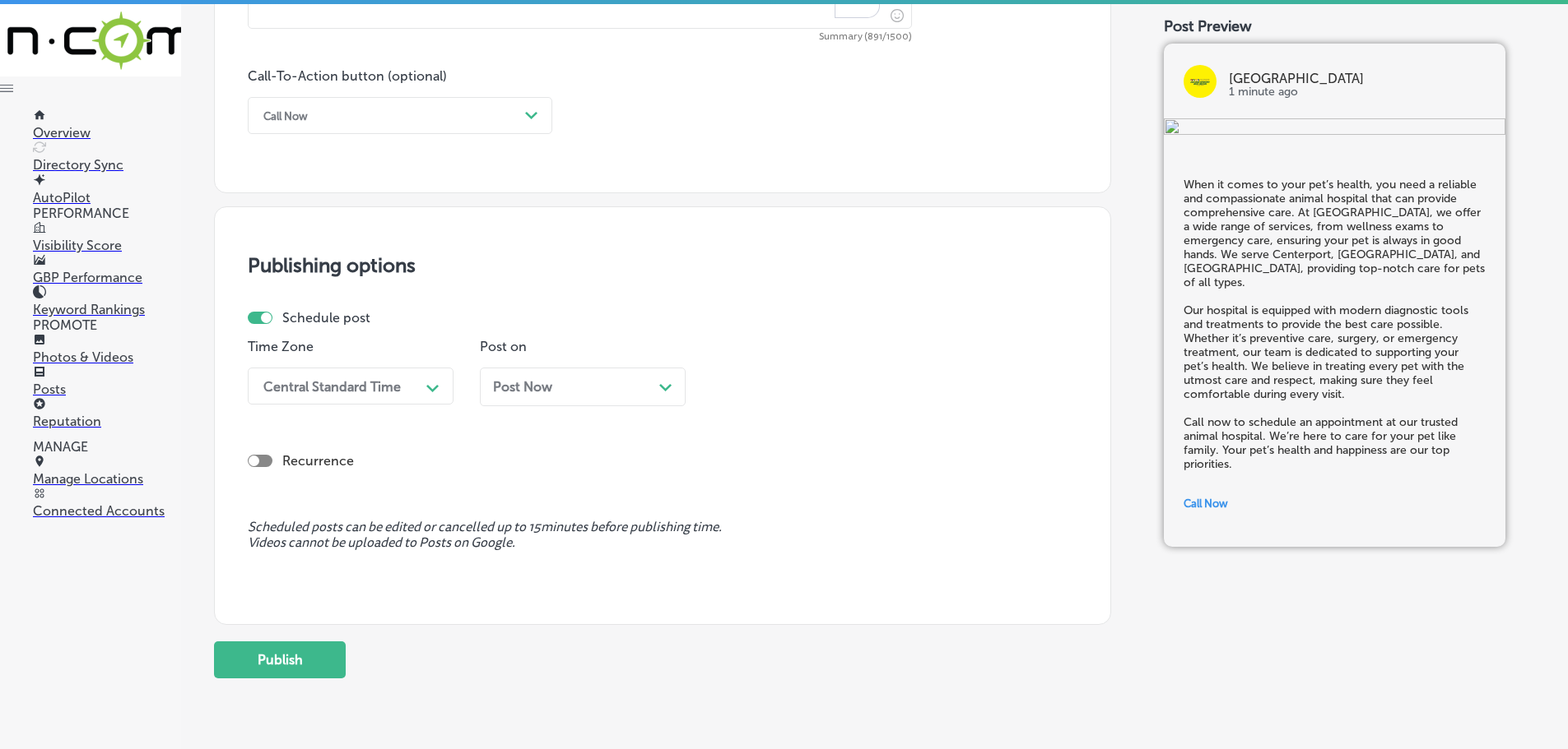
scroll to position [1225, 0]
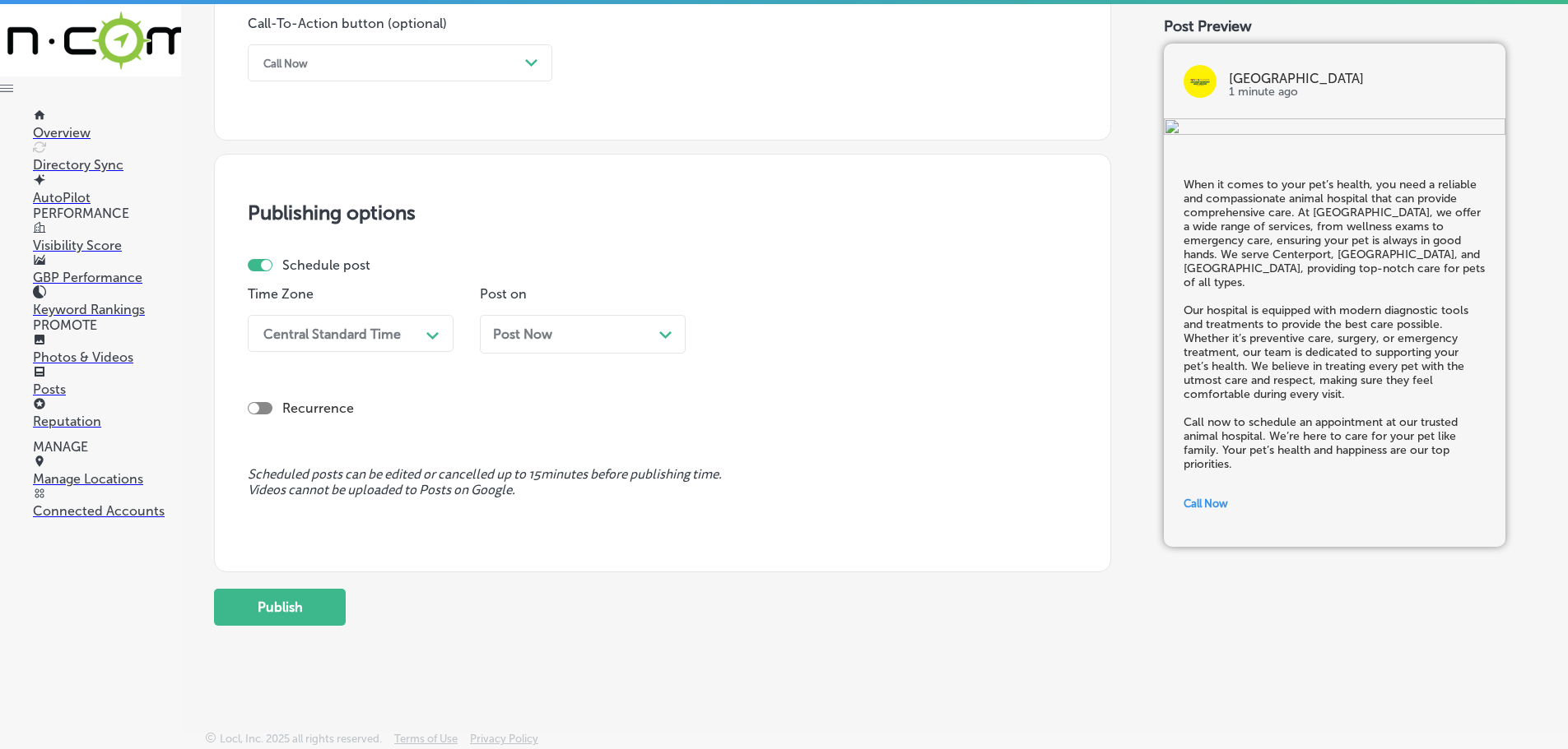
click at [354, 326] on div "Central Standard Time" at bounding box center [331, 334] width 137 height 16
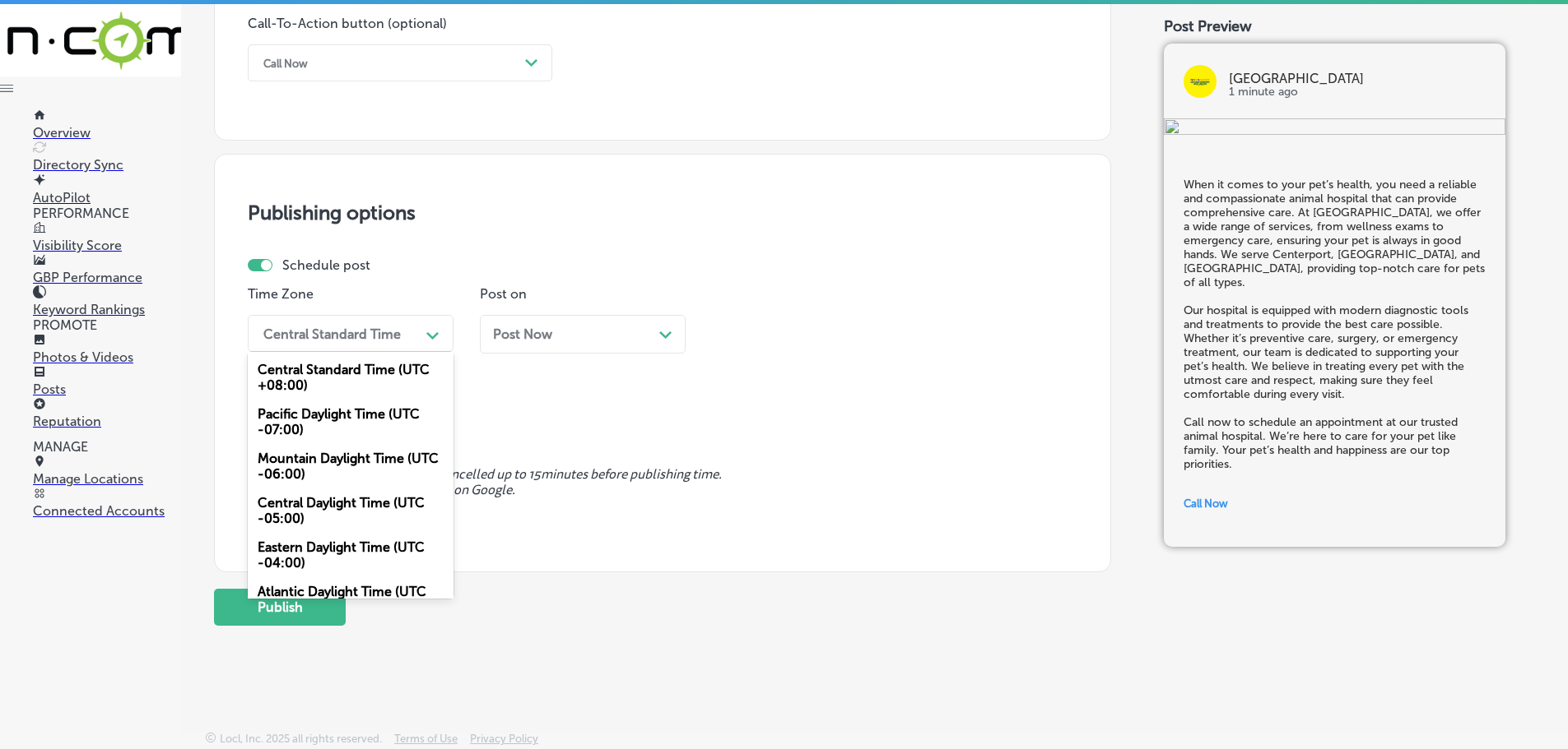
click at [329, 457] on div "Mountain Daylight Time (UTC -06:00)" at bounding box center [351, 466] width 206 height 44
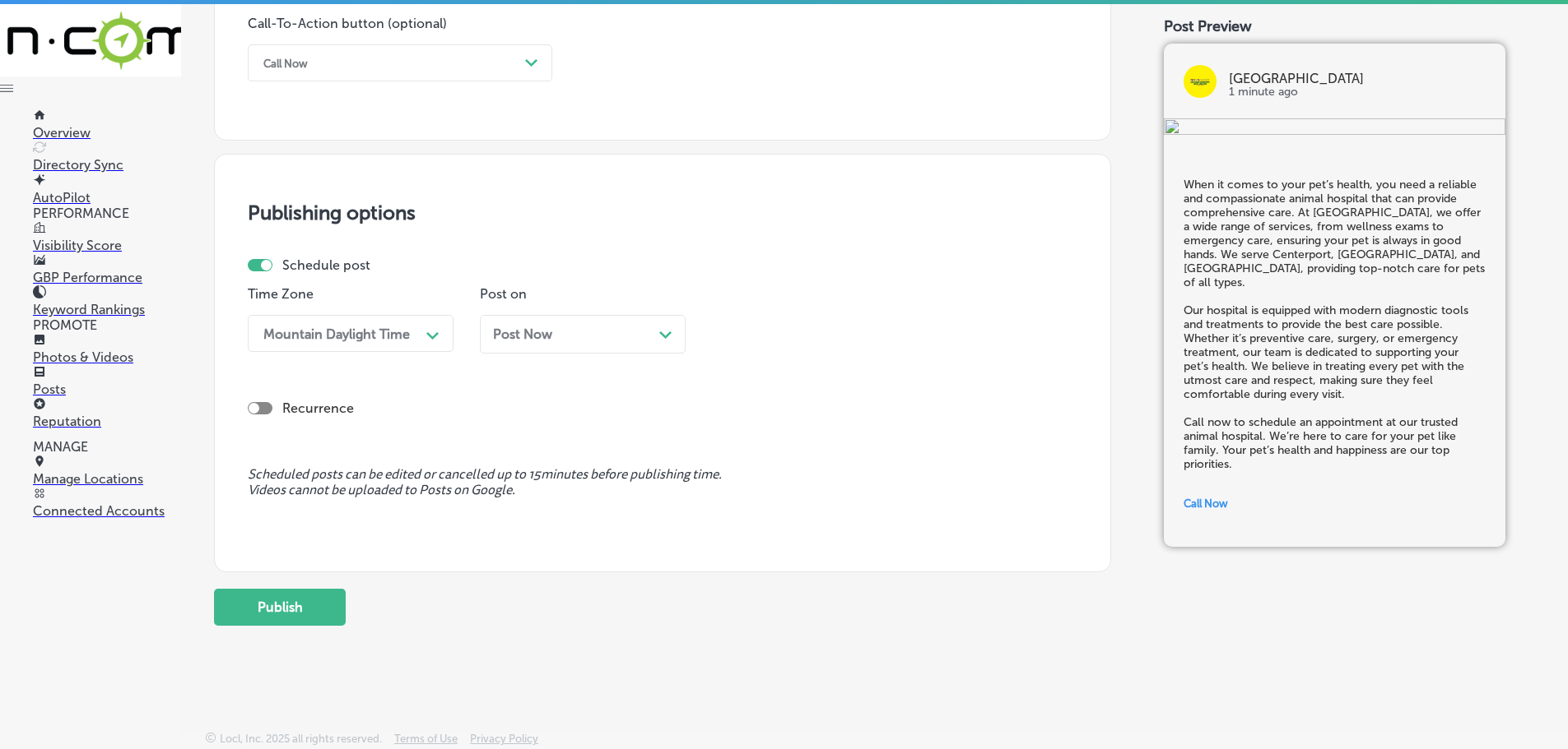
click at [673, 336] on div "Post Now Path Created with Sketch." at bounding box center [582, 334] width 206 height 39
click at [886, 335] on div "Path Created with Sketch." at bounding box center [897, 334] width 27 height 27
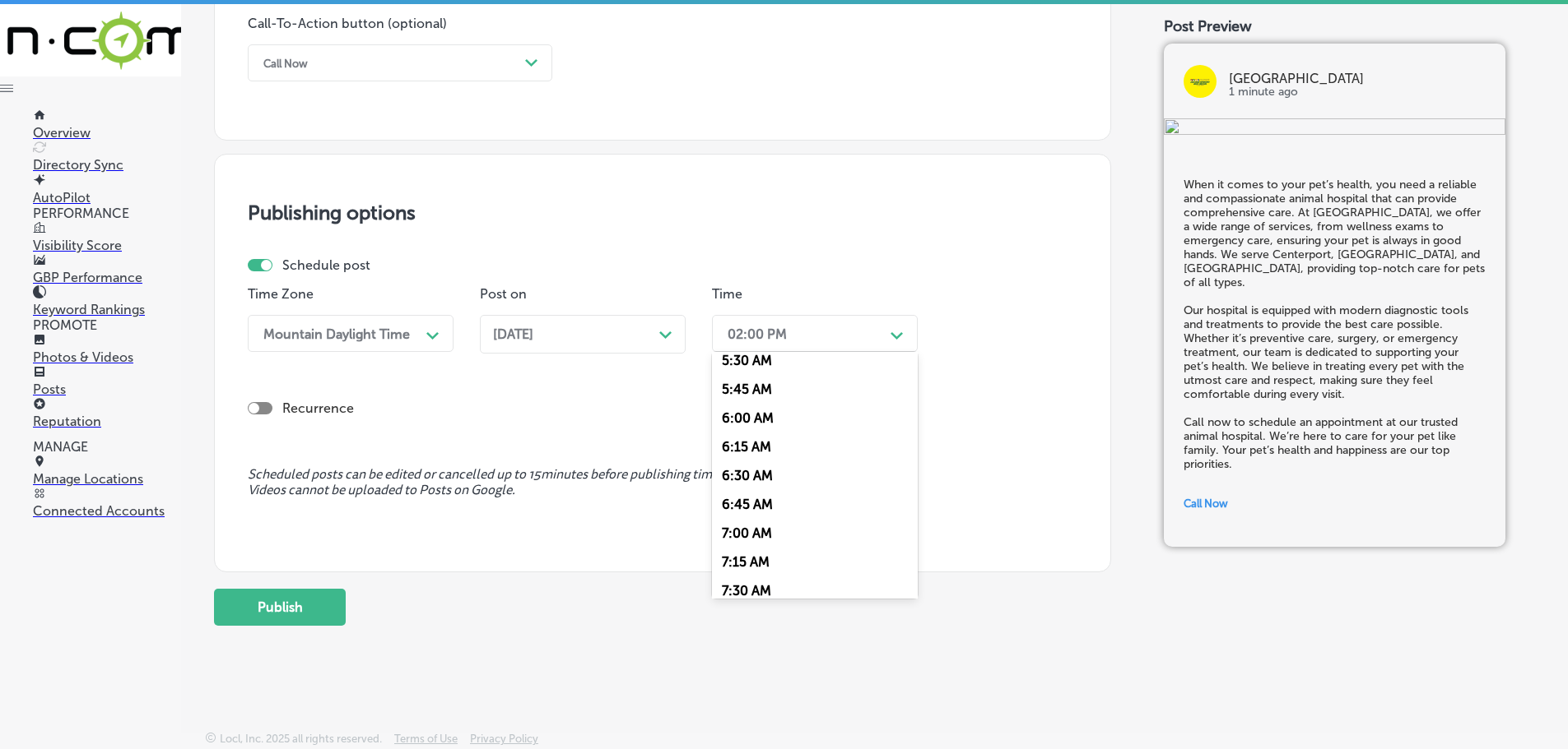
scroll to position [740, 0]
click at [756, 434] on div "7:00 AM" at bounding box center [815, 435] width 206 height 29
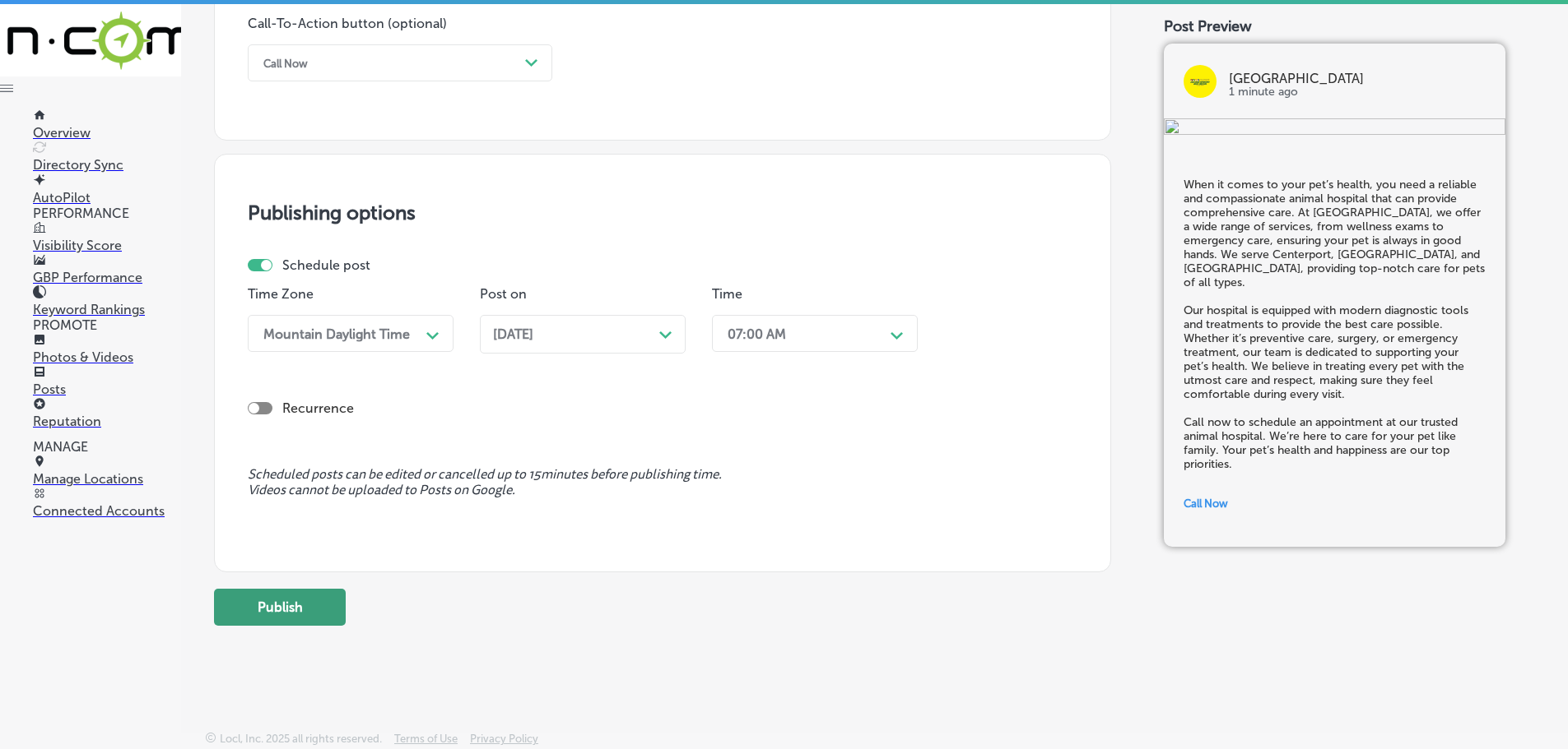
click at [322, 604] on button "Publish" at bounding box center [279, 607] width 131 height 37
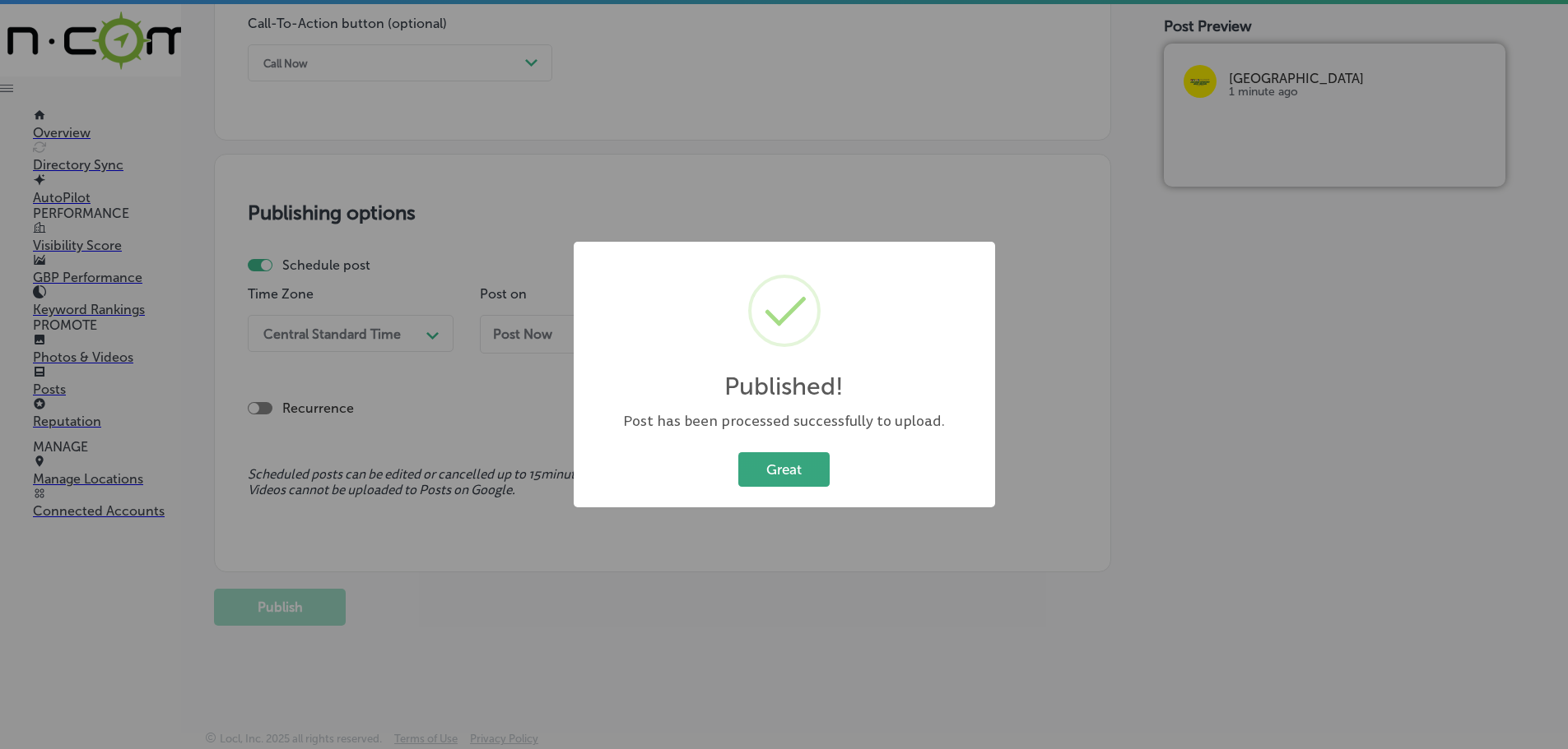
click at [798, 468] on button "Great" at bounding box center [784, 469] width 91 height 34
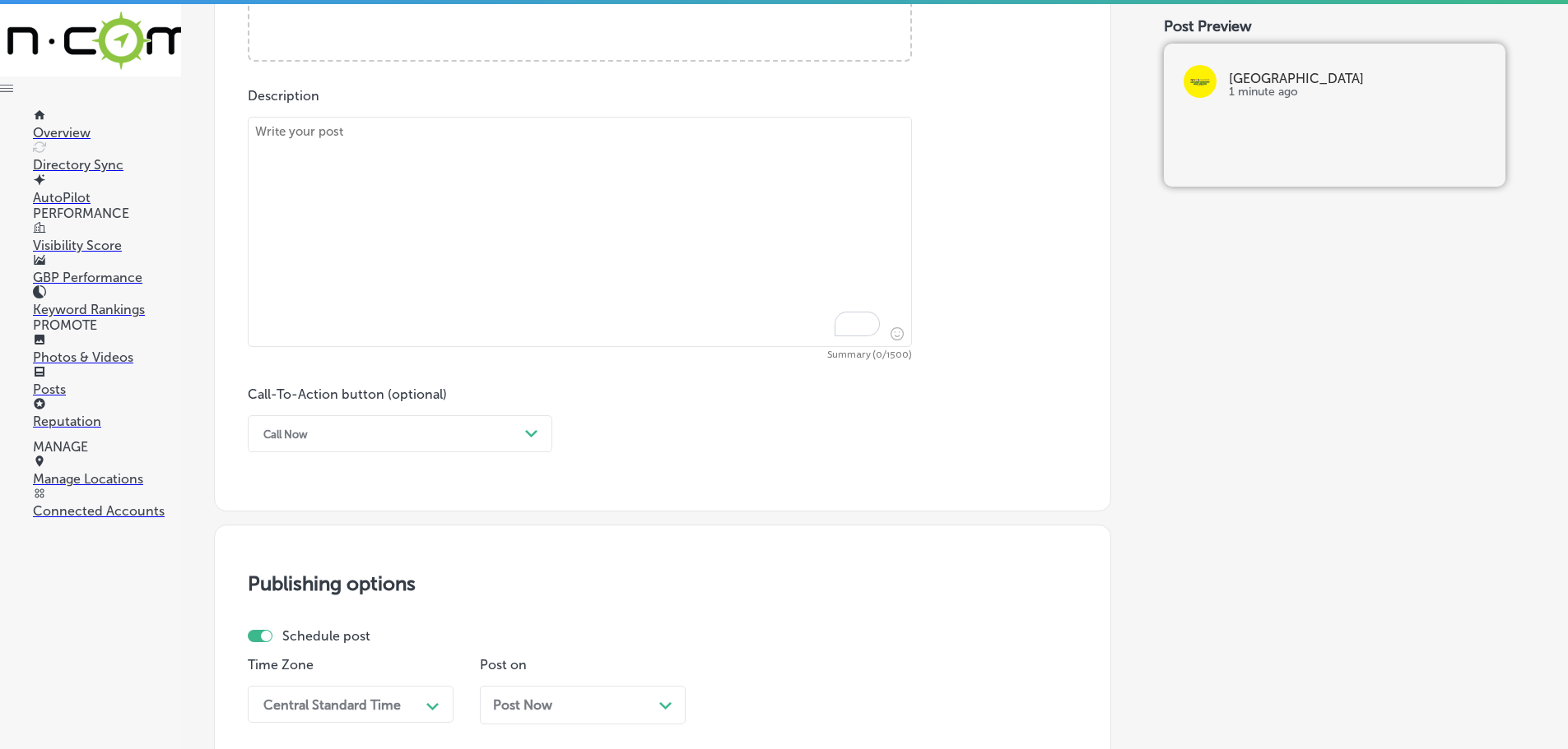
scroll to position [814, 0]
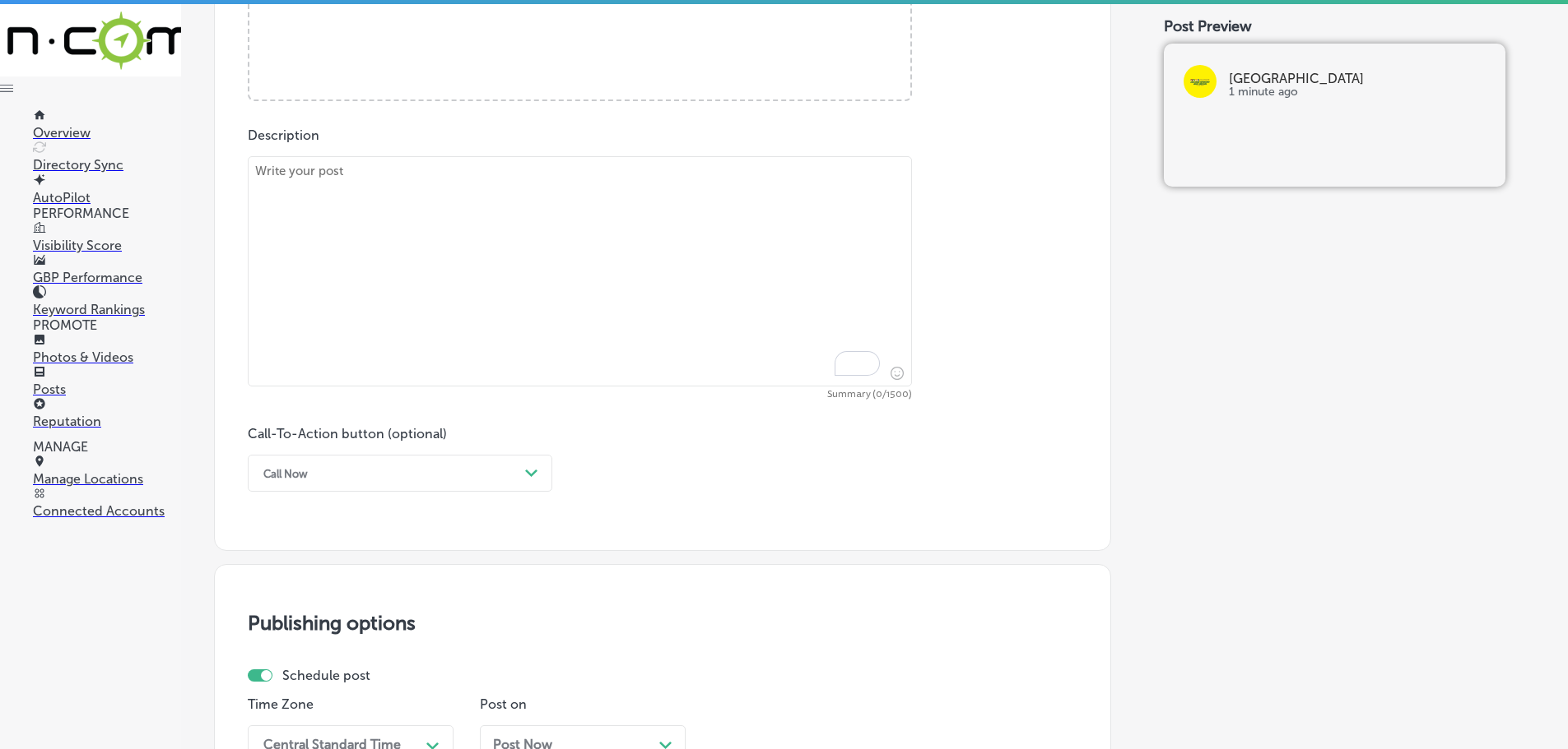
click at [472, 173] on textarea "To enrich screen reader interactions, please activate Accessibility in Grammarl…" at bounding box center [580, 271] width 664 height 230
paste textarea "We are honored to receive such positive feedback from our clients about [PERSON…"
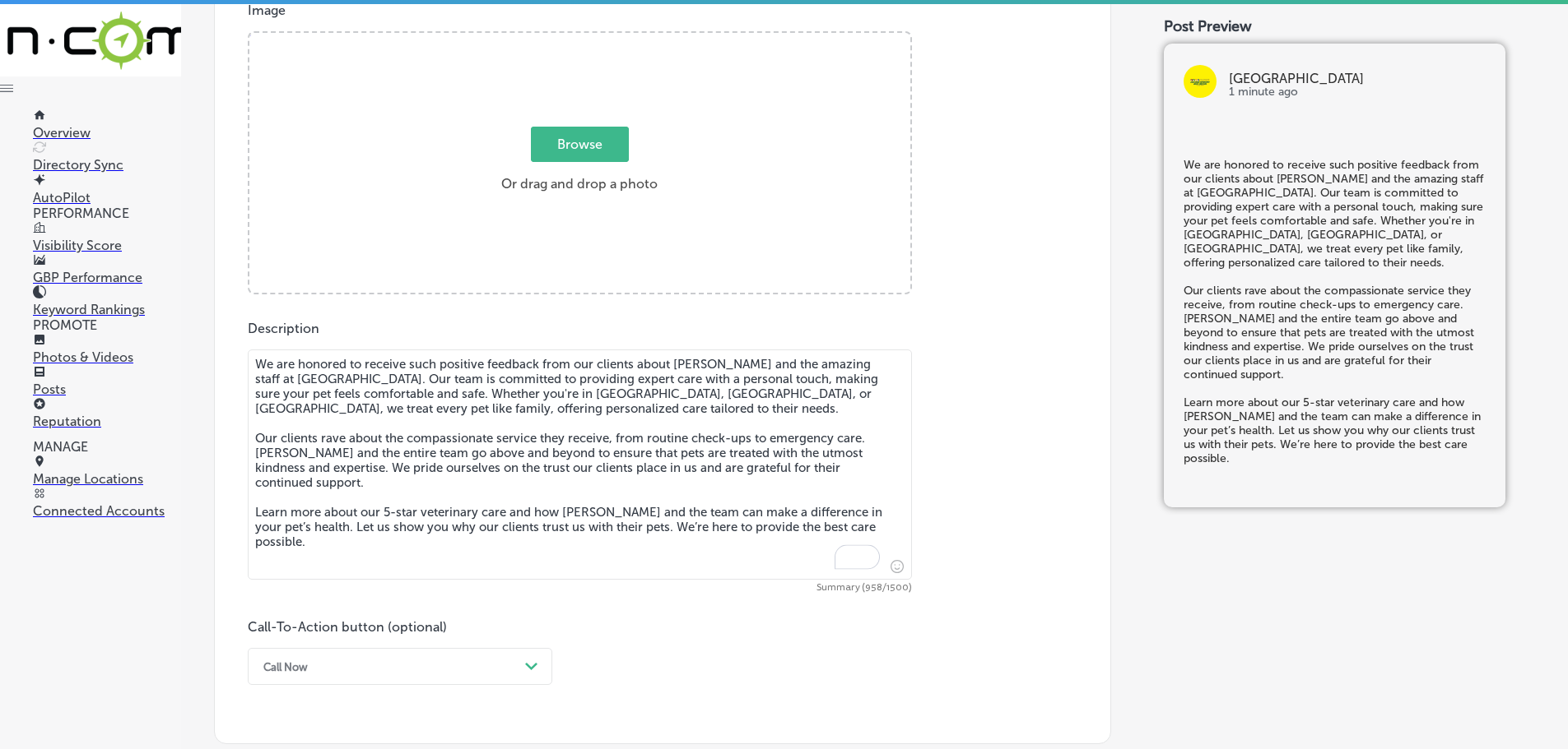
scroll to position [567, 0]
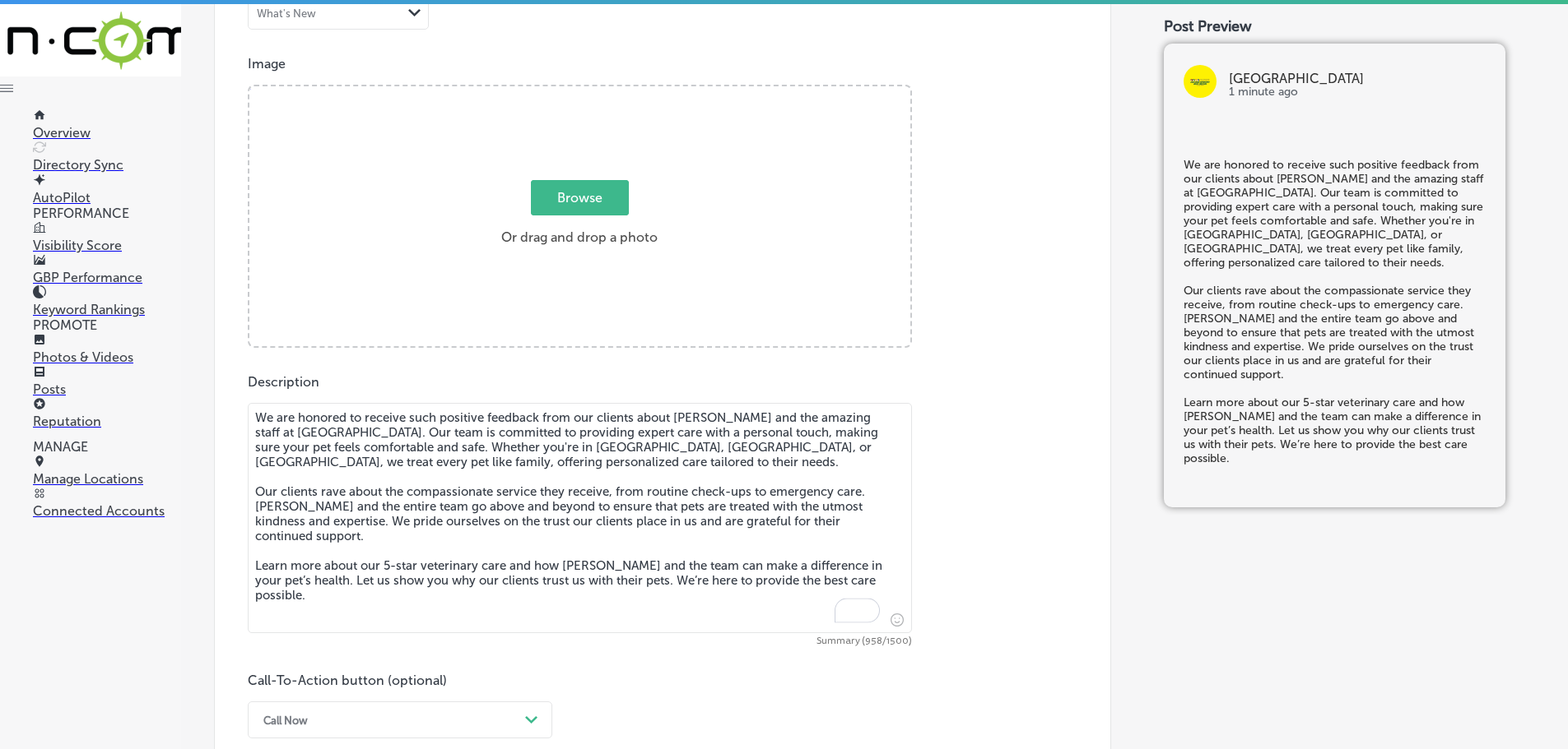
type textarea "We are honored to receive such positive feedback from our clients about [PERSON…"
click at [579, 187] on span "Browse" at bounding box center [579, 198] width 98 height 36
click at [579, 91] on input "Browse Or drag and drop a photo" at bounding box center [579, 88] width 660 height 5
type input "C:\fakepath\527599053_1403994581384438_2323758585416946873_n.jpg"
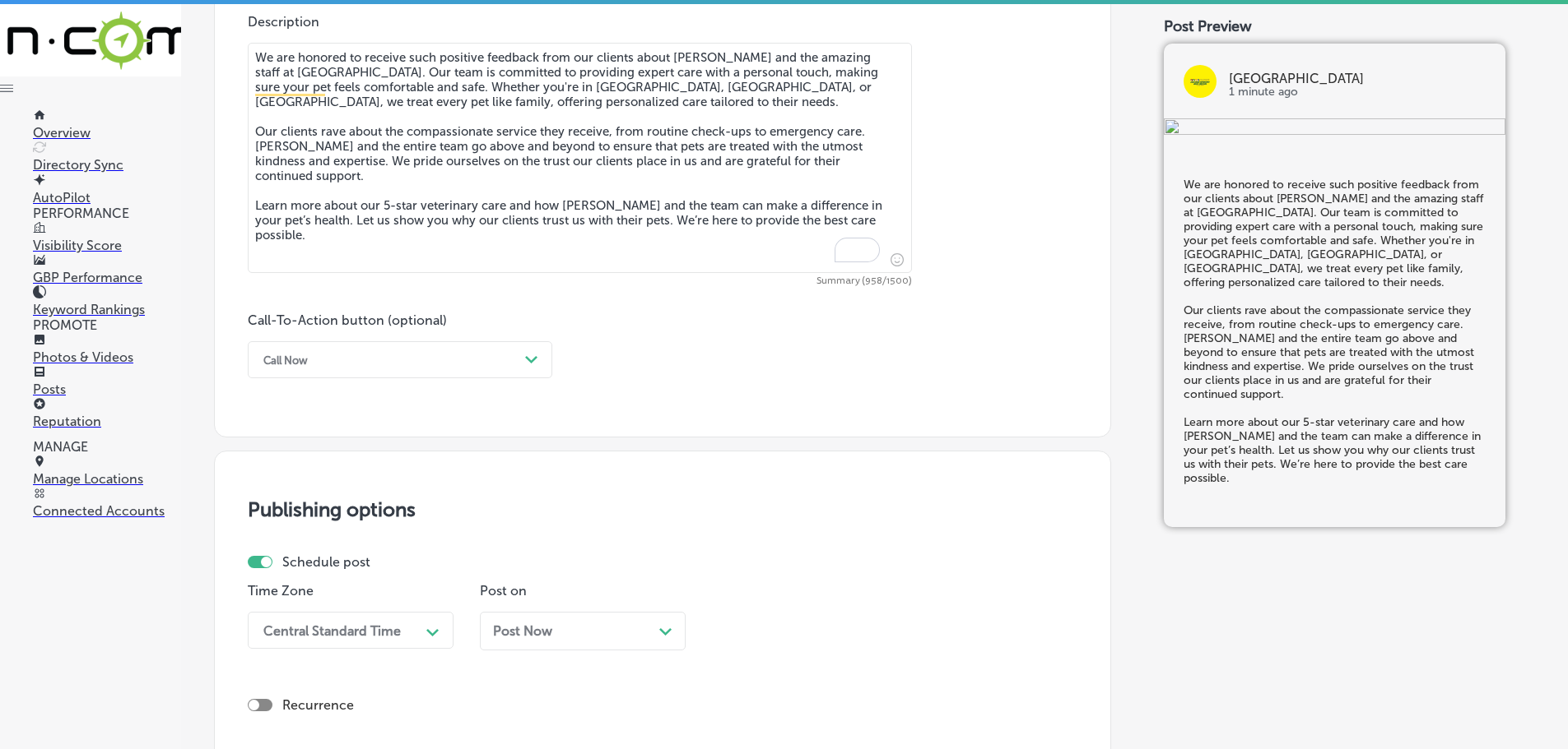
scroll to position [979, 0]
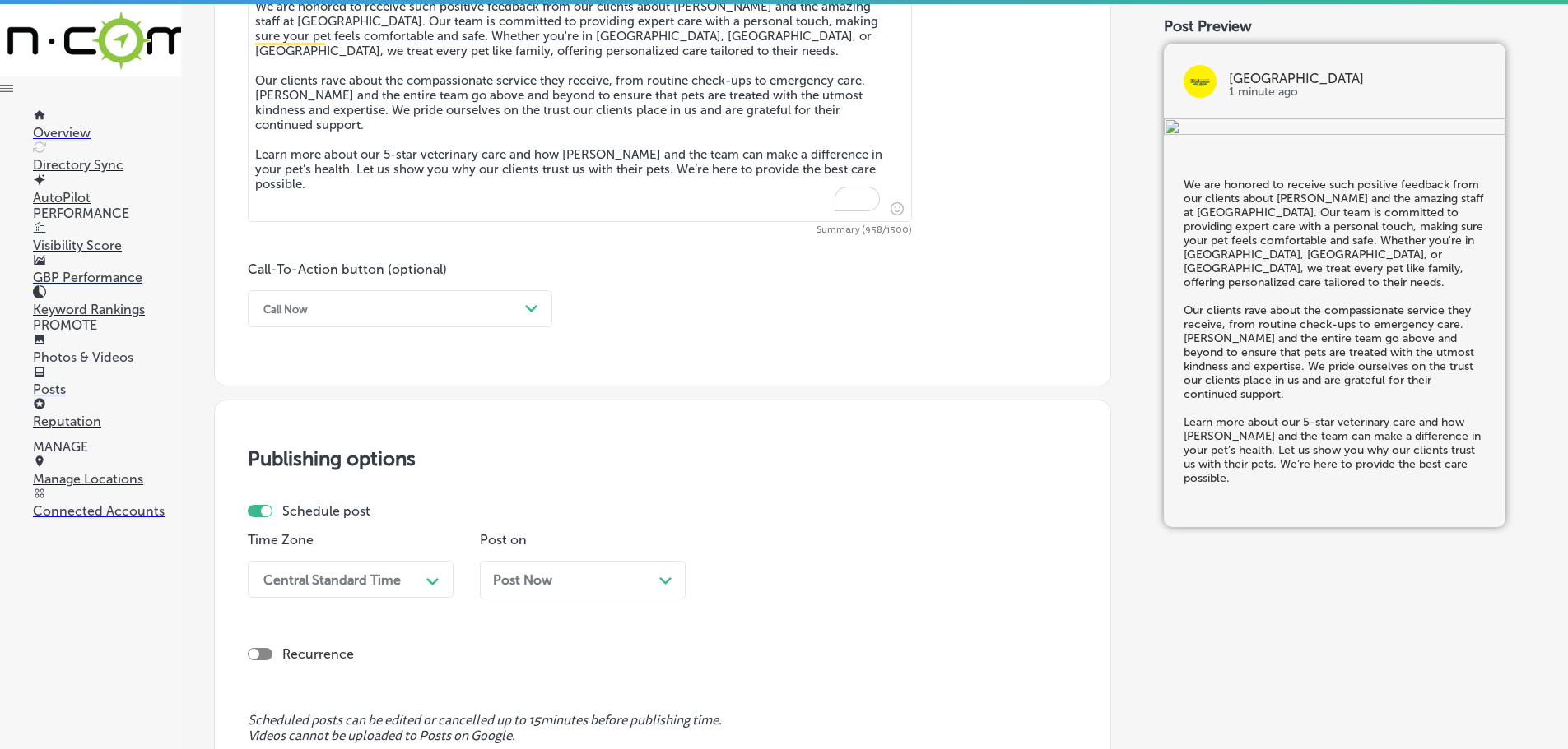
click at [535, 306] on polygon at bounding box center [531, 308] width 12 height 7
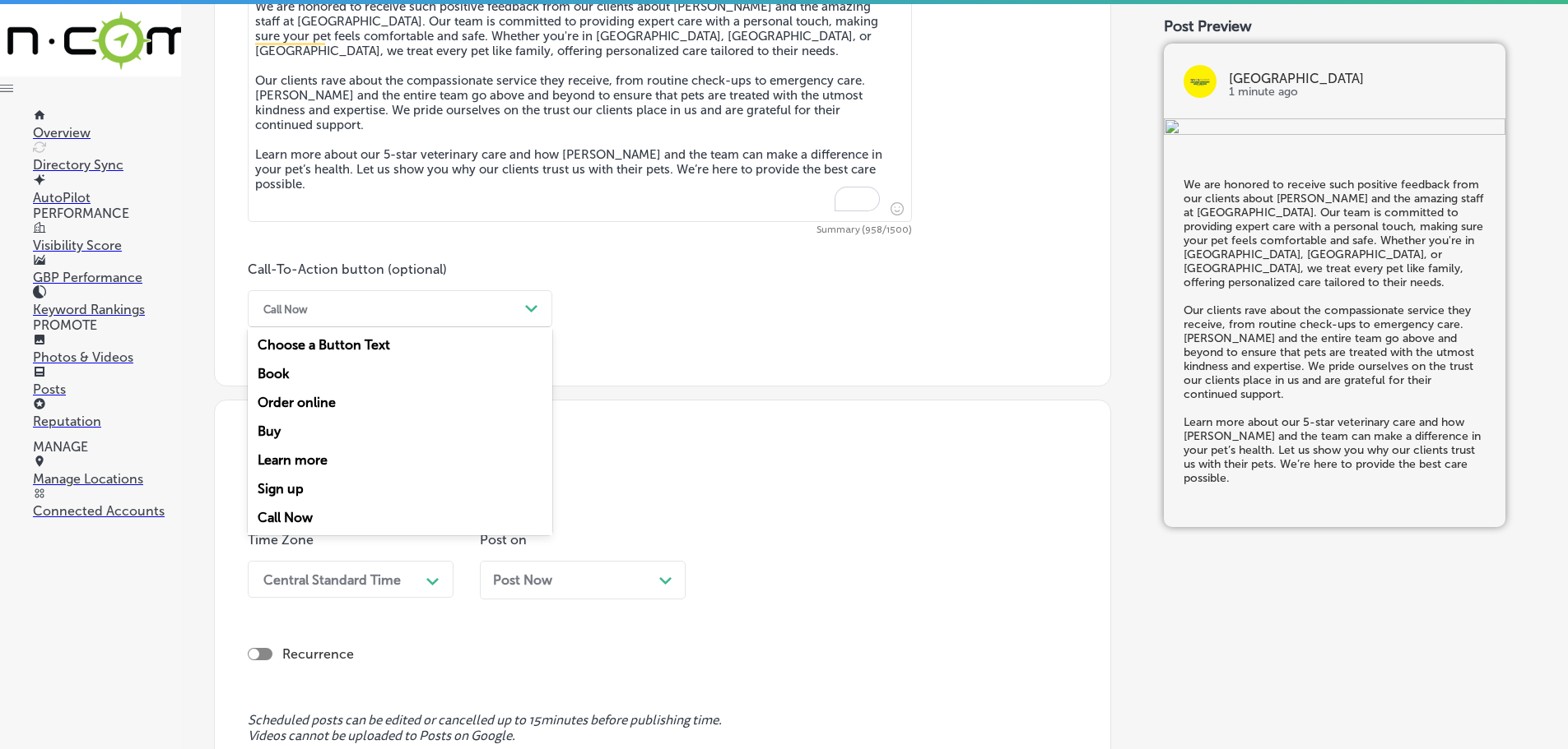
click at [312, 458] on div "Learn more" at bounding box center [400, 459] width 305 height 29
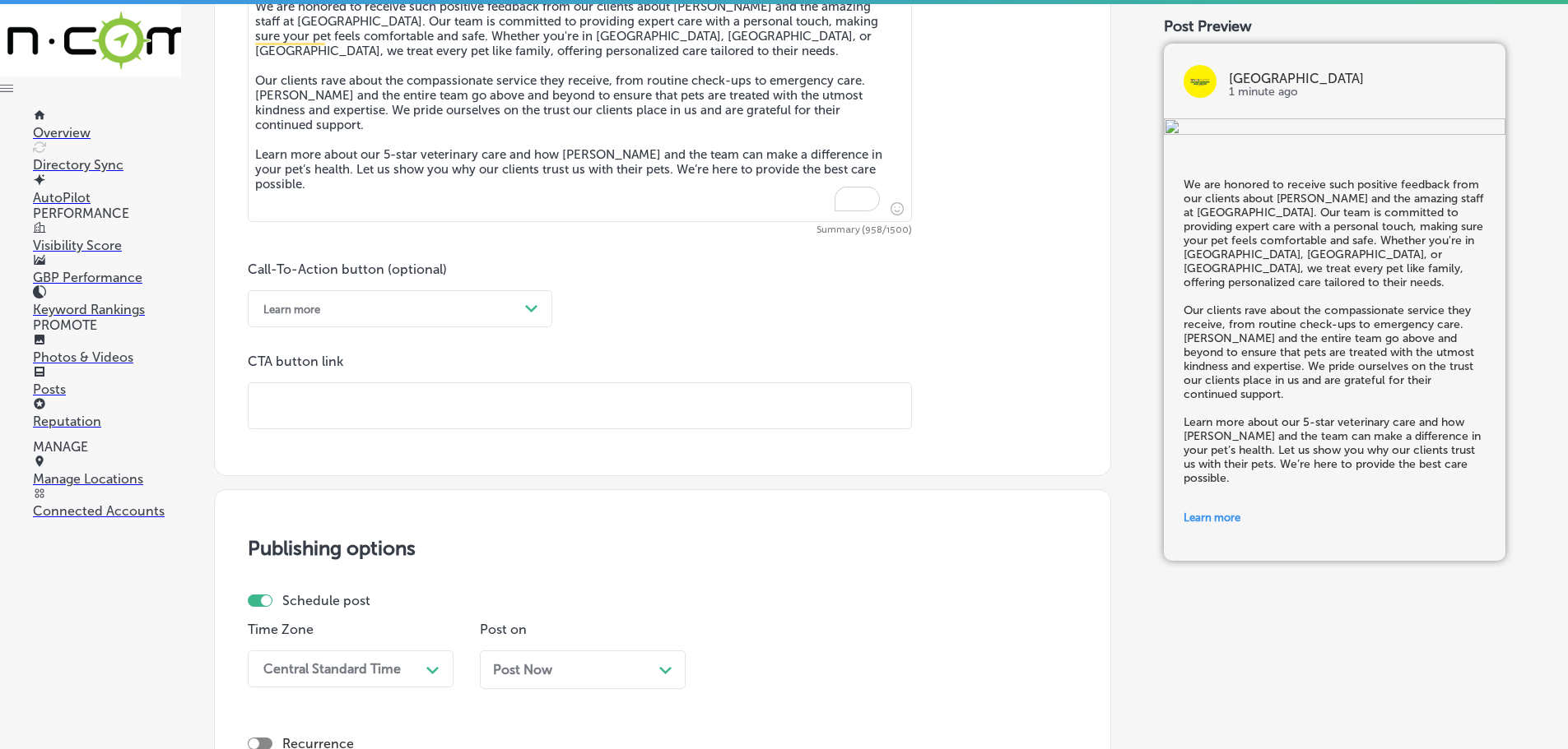
click at [408, 413] on input "text" at bounding box center [579, 406] width 662 height 45
paste input "[URL][DOMAIN_NAME]"
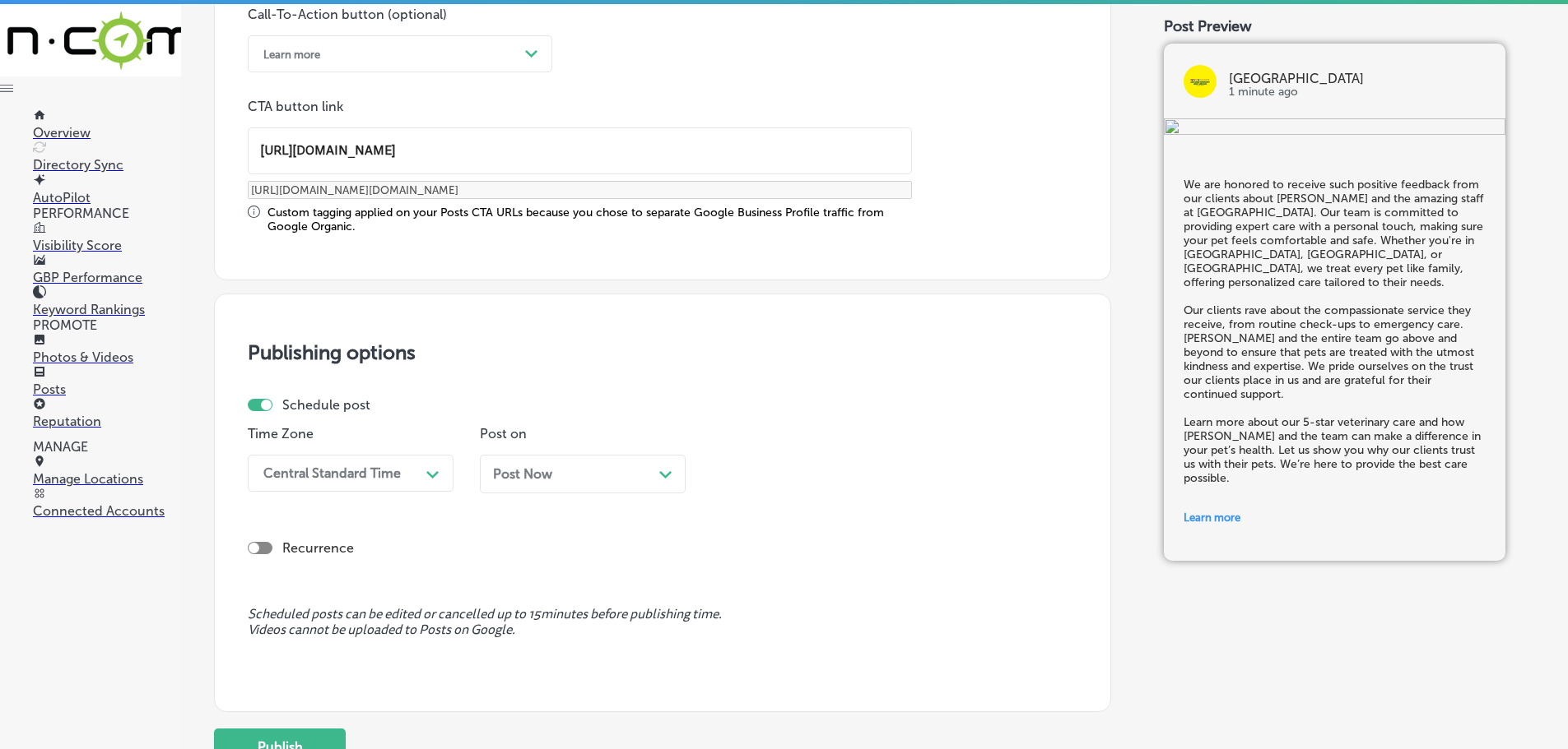
scroll to position [1308, 0]
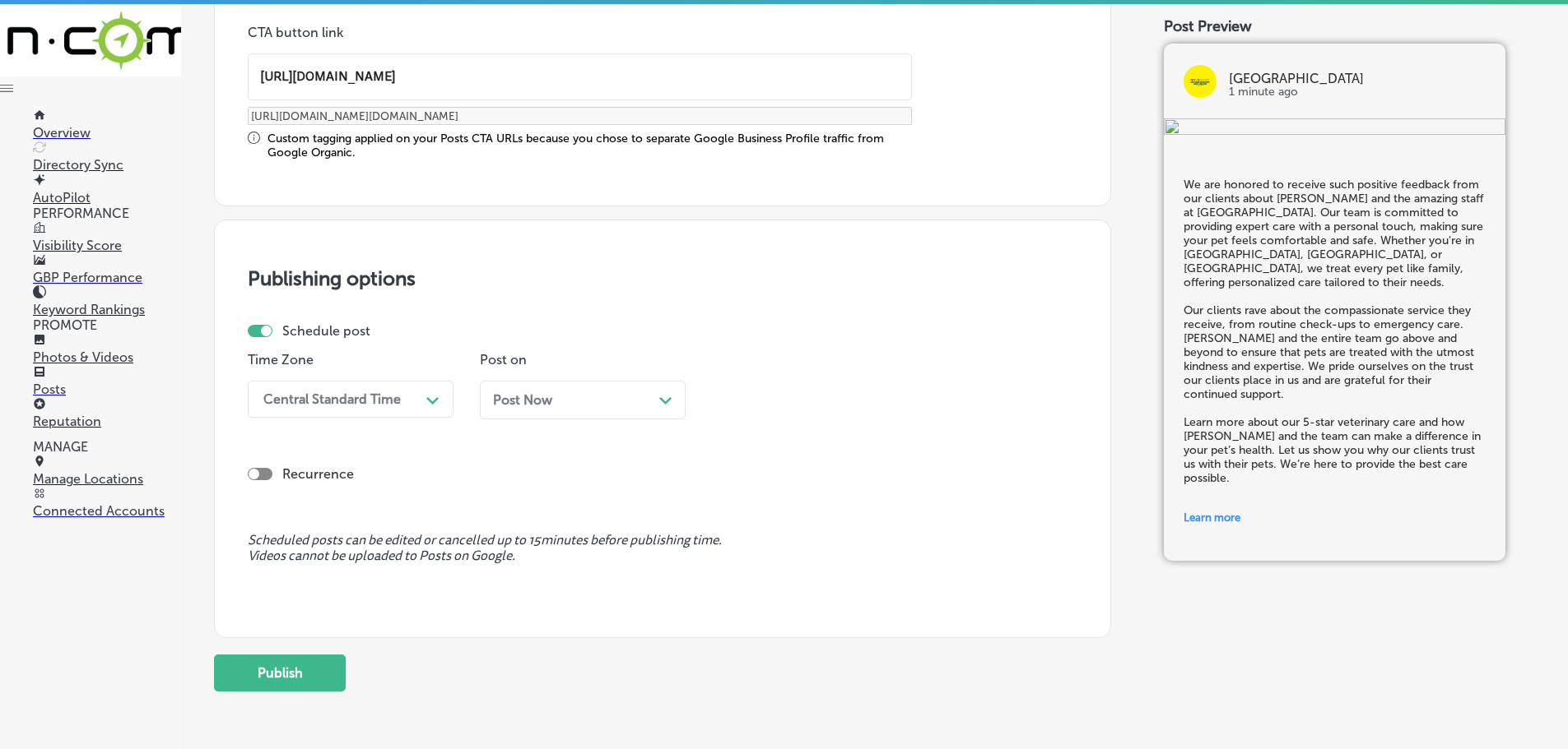
type input "[URL][DOMAIN_NAME]"
click at [435, 404] on icon "Path Created with Sketch." at bounding box center [432, 400] width 12 height 7
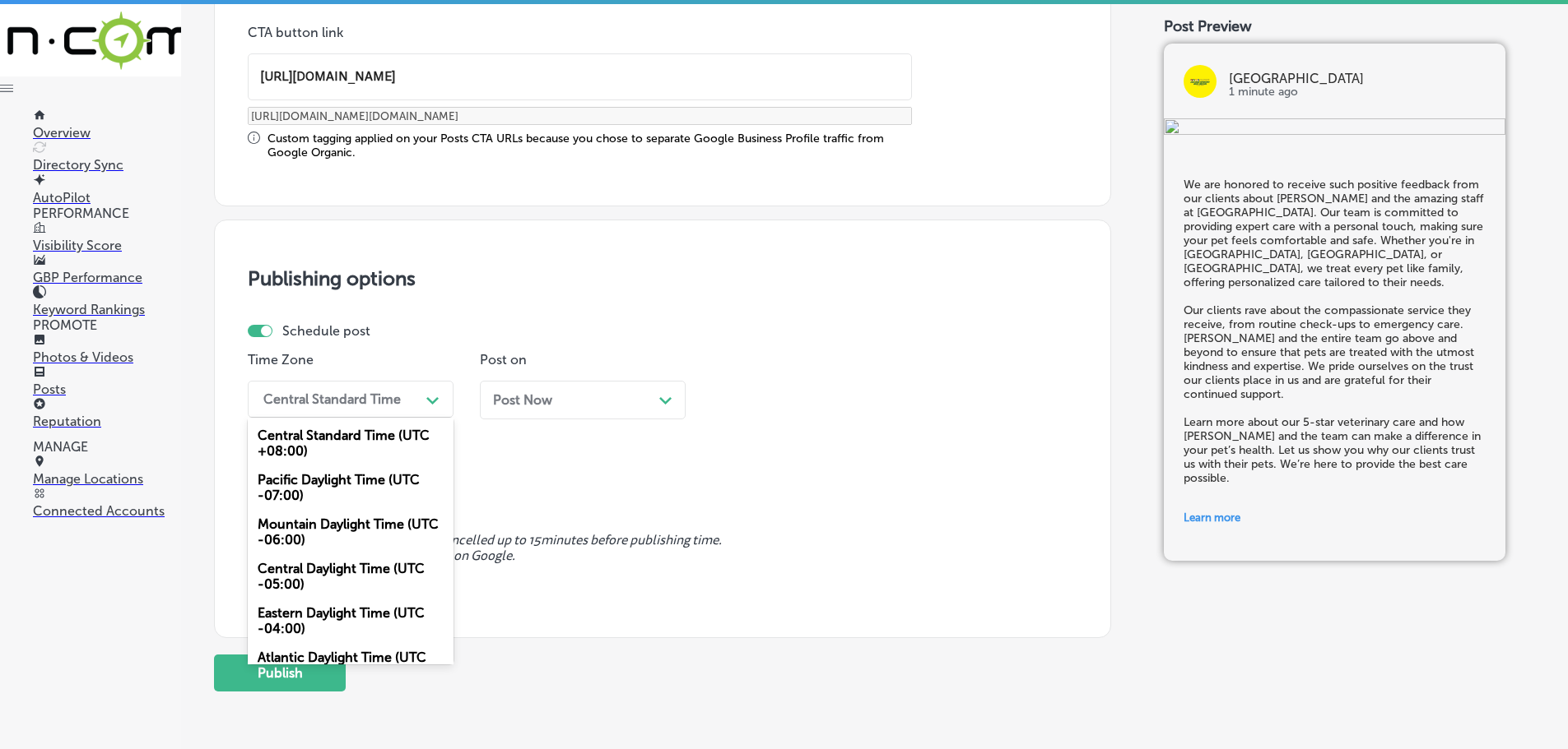
click at [349, 526] on div "Mountain Daylight Time (UTC -06:00)" at bounding box center [351, 532] width 206 height 44
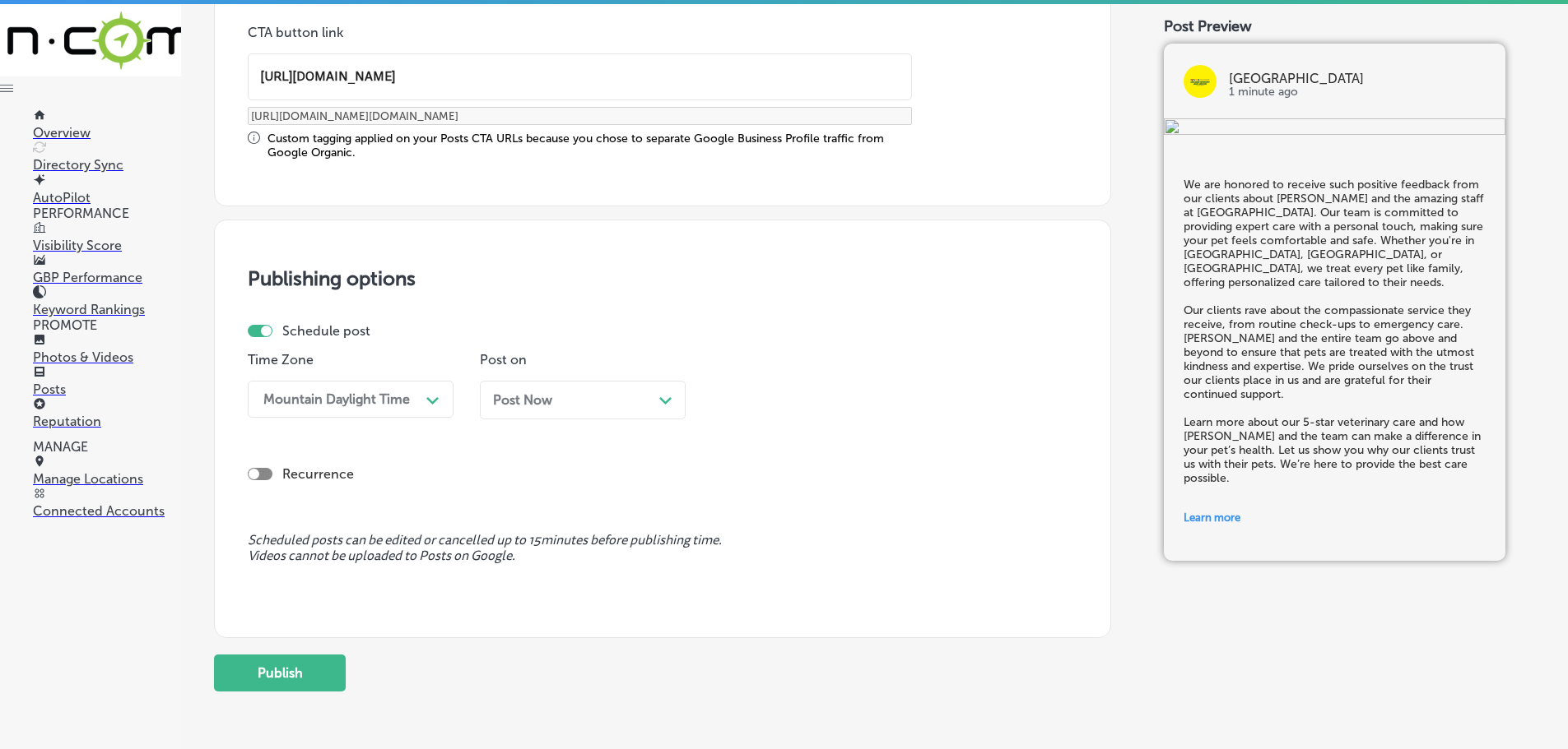
click at [658, 400] on div "Post Now Path Created with Sketch." at bounding box center [582, 400] width 179 height 16
click at [897, 400] on icon "Path Created with Sketch." at bounding box center [897, 400] width 12 height 7
click at [760, 581] on div "7:00 AM" at bounding box center [815, 583] width 206 height 29
click at [279, 677] on button "Publish" at bounding box center [279, 673] width 131 height 37
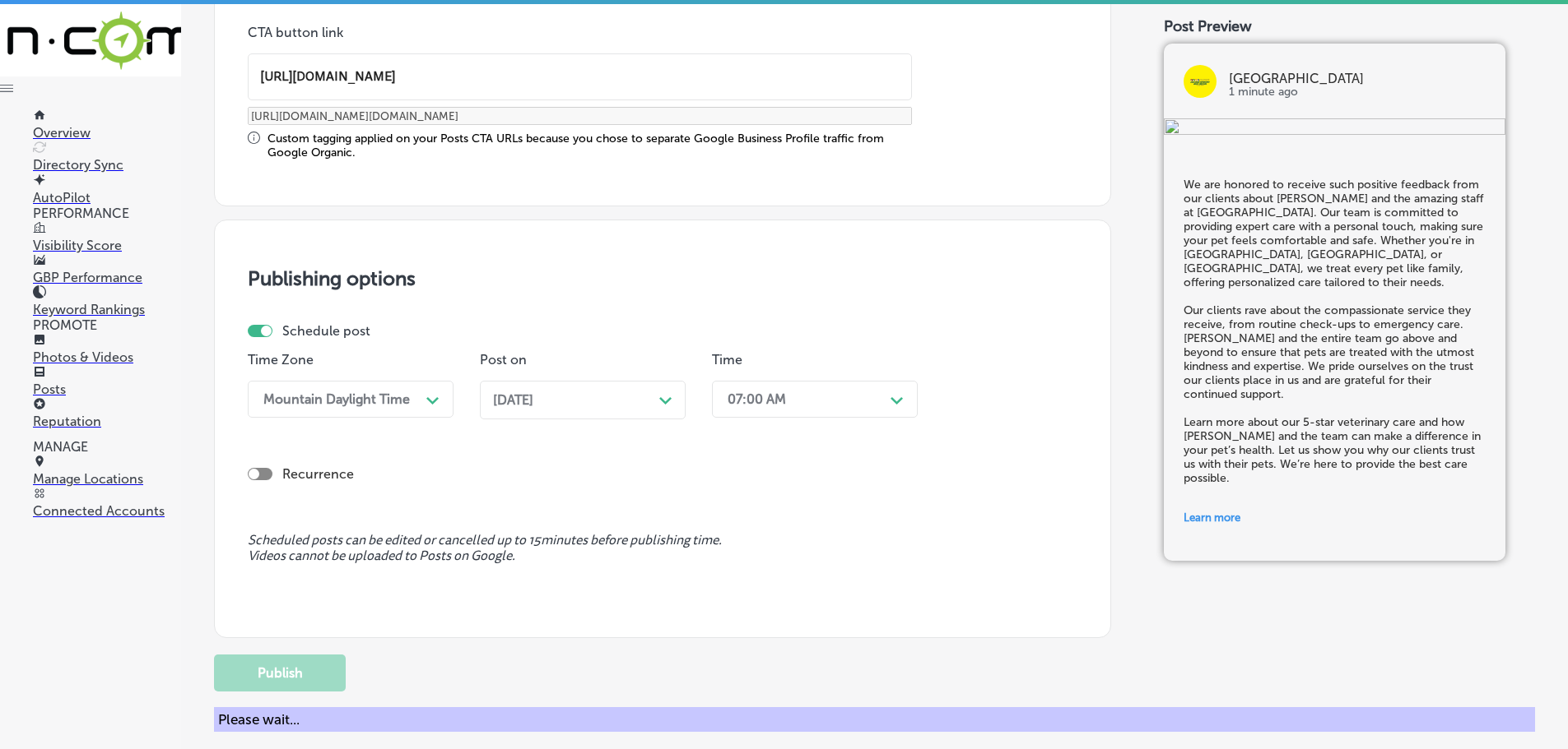
scroll to position [1225, 0]
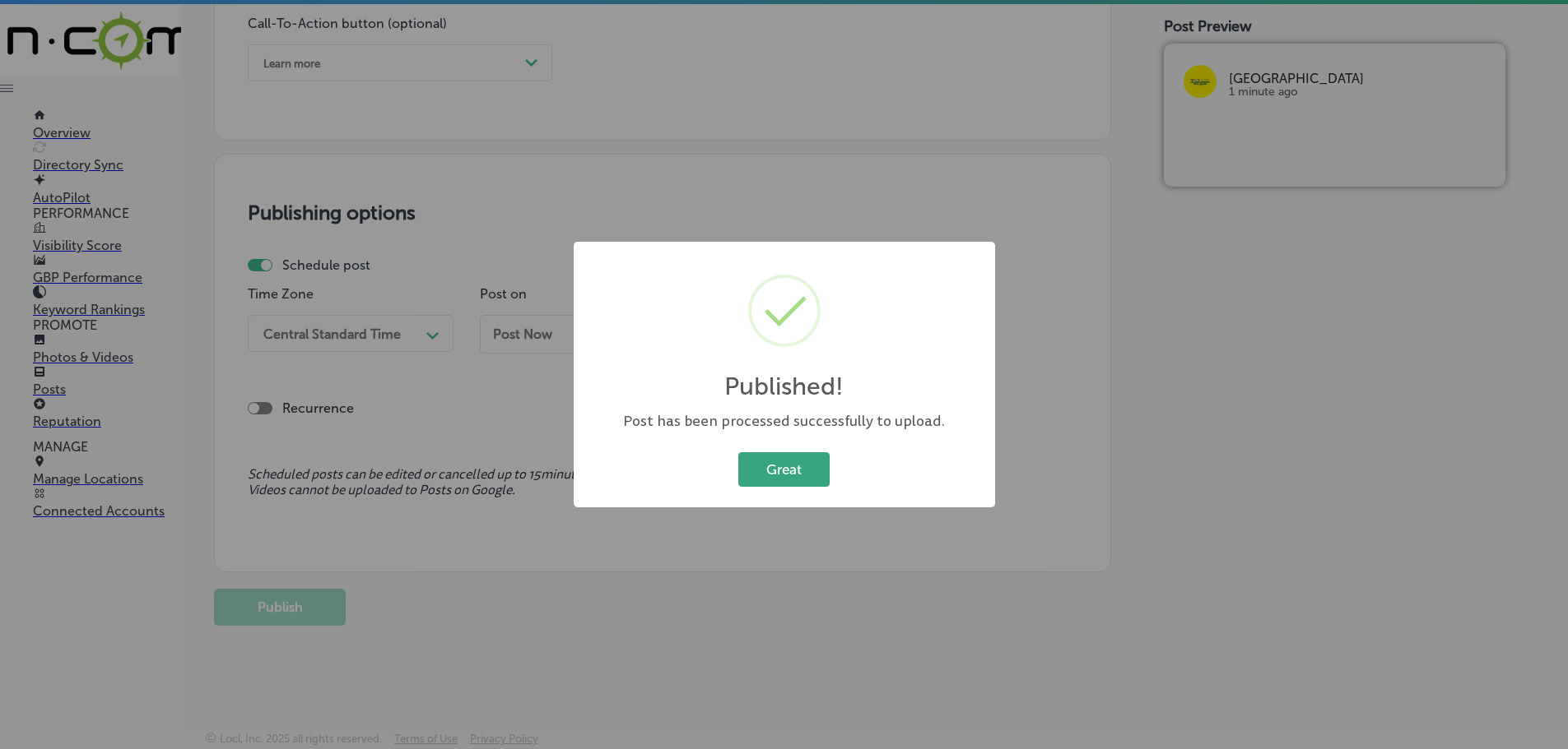
click at [809, 473] on button "Great" at bounding box center [784, 469] width 91 height 34
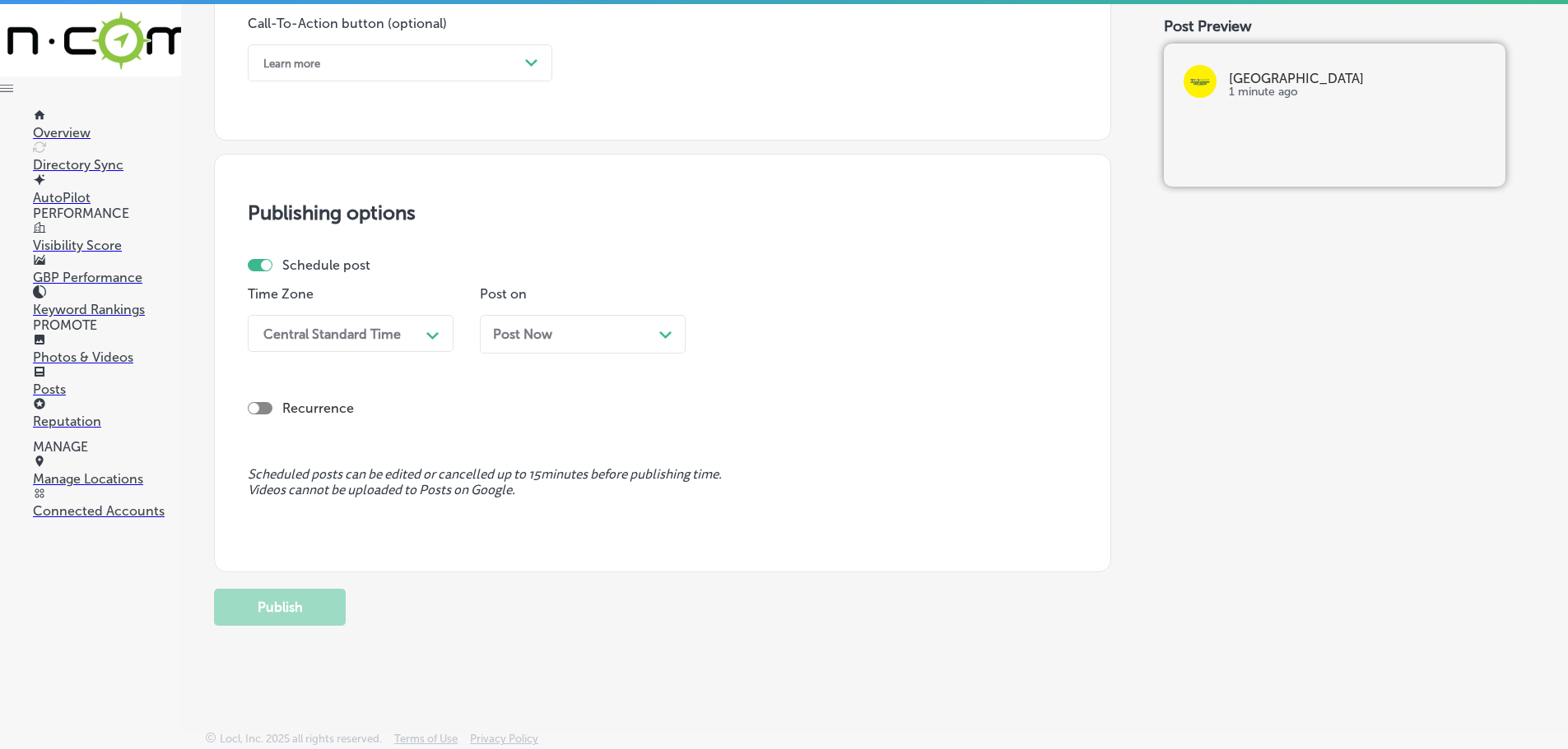
click at [59, 381] on p "Posts" at bounding box center [107, 389] width 148 height 16
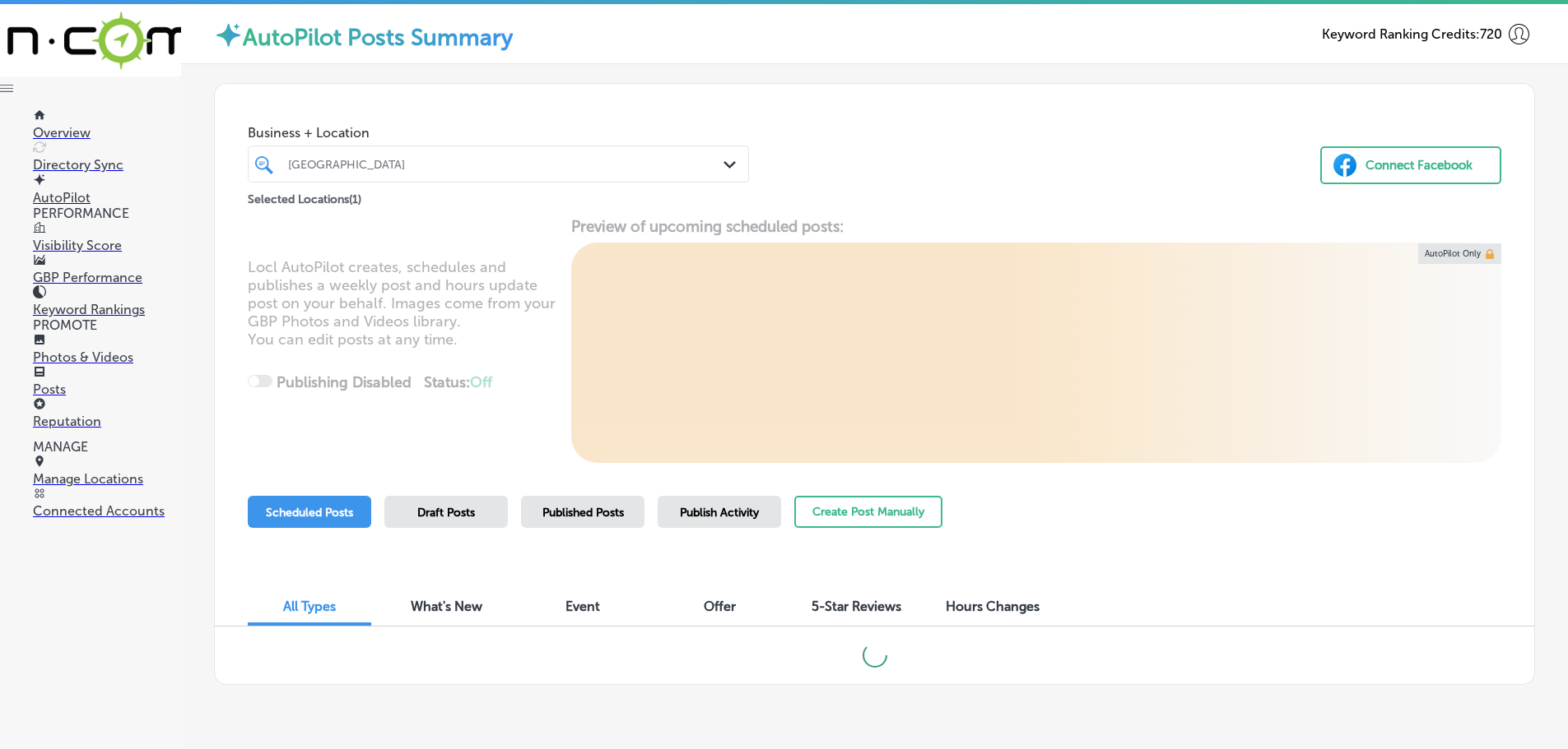
click at [725, 162] on icon "Path Created with Sketch." at bounding box center [730, 164] width 12 height 7
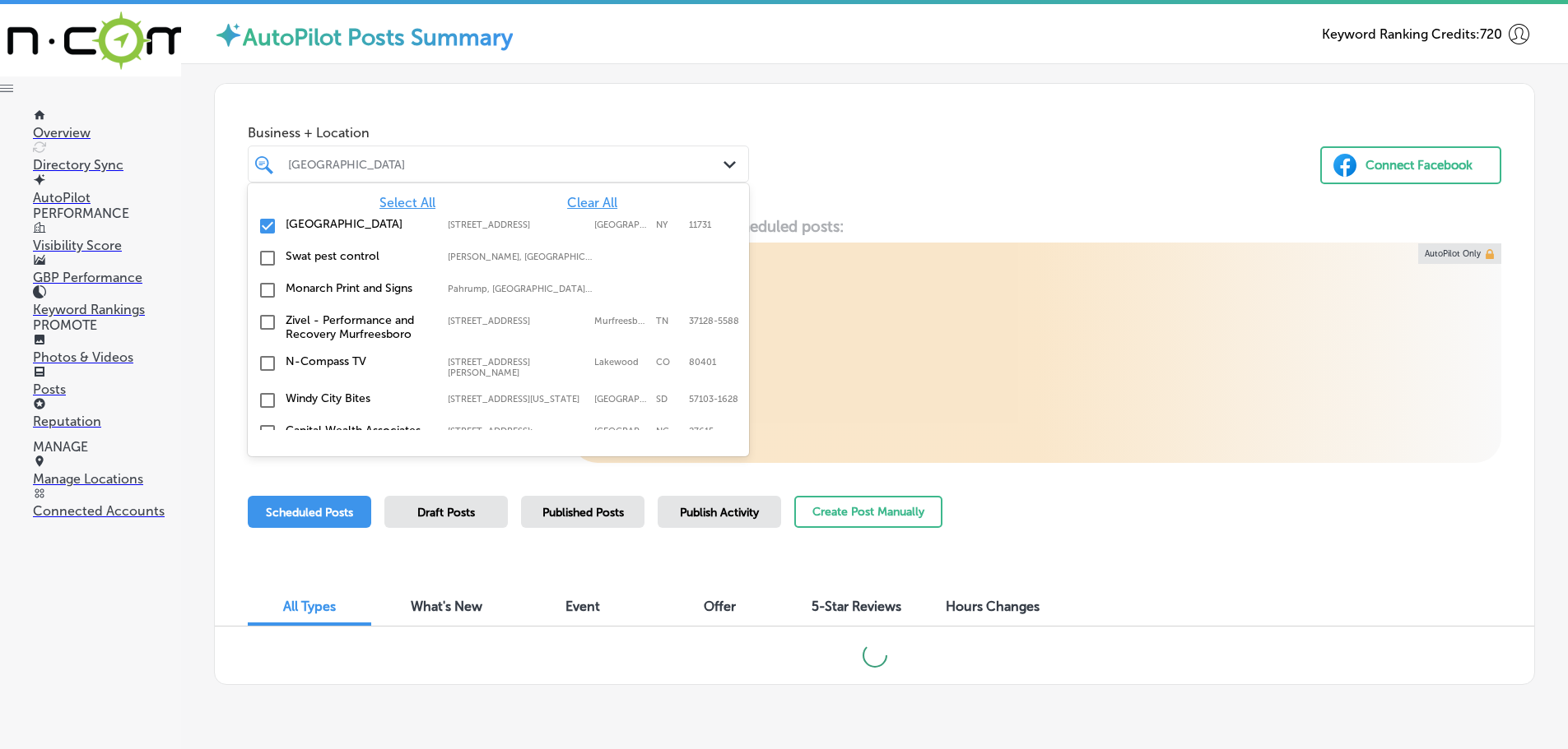
click at [585, 201] on span "Clear All" at bounding box center [592, 203] width 50 height 16
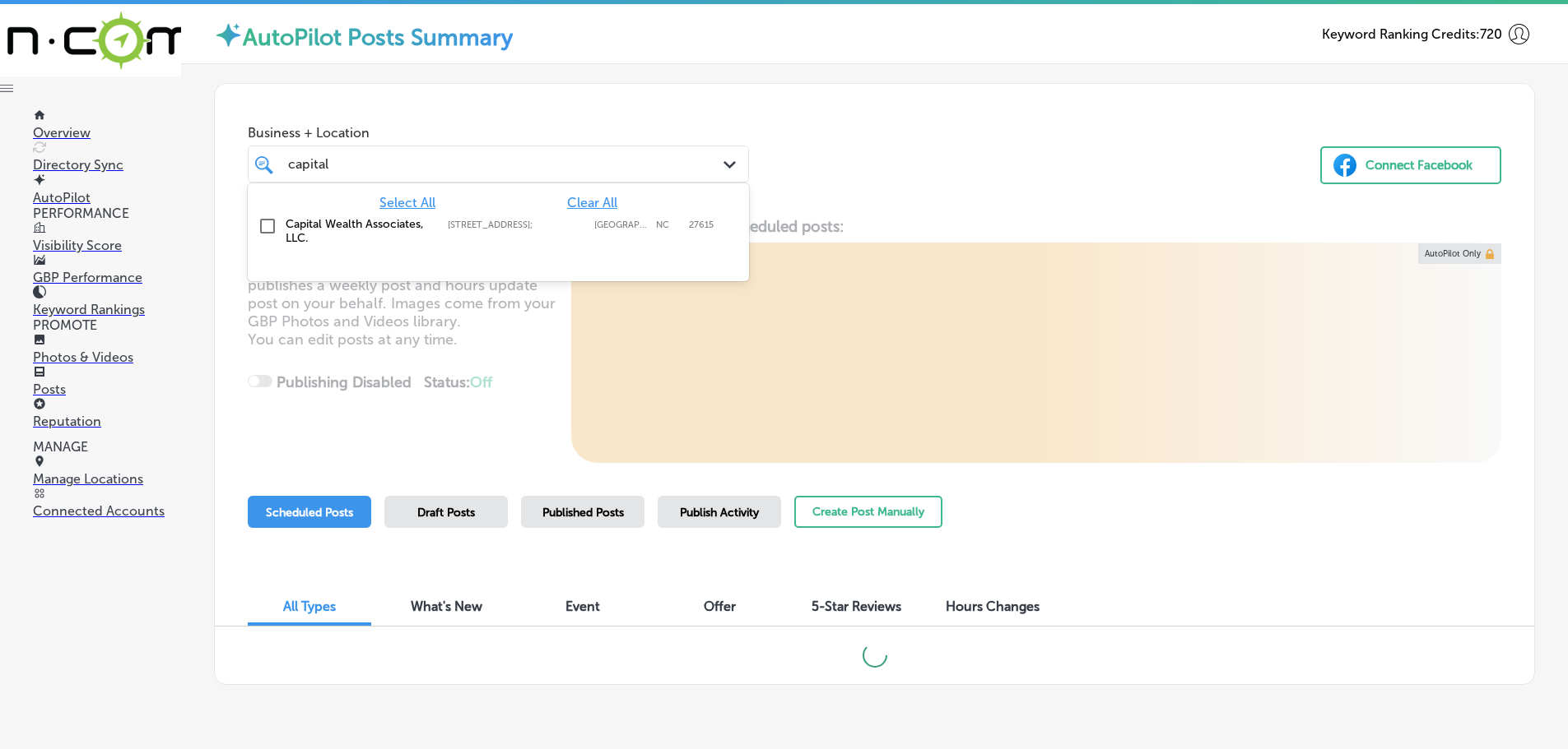
click at [542, 228] on label "[STREET_ADDRESS];" at bounding box center [517, 224] width 138 height 11
click at [870, 198] on div "Business + Location option [STREET_ADDRESS]. [STREET_ADDRESS]. 2 results availa…" at bounding box center [874, 146] width 1319 height 125
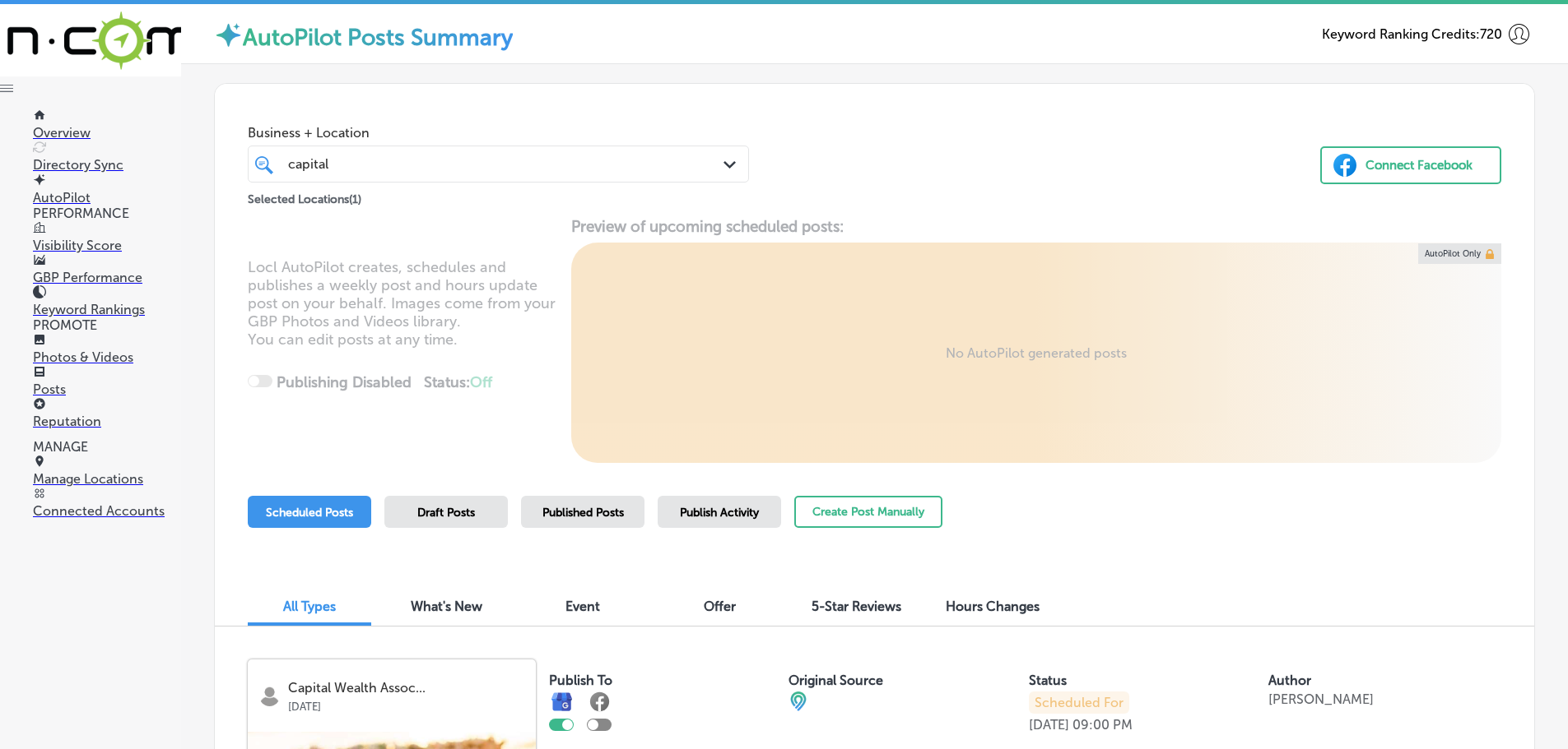
click at [713, 159] on div "capital capital Path Created with Sketch." at bounding box center [497, 164] width 499 height 26
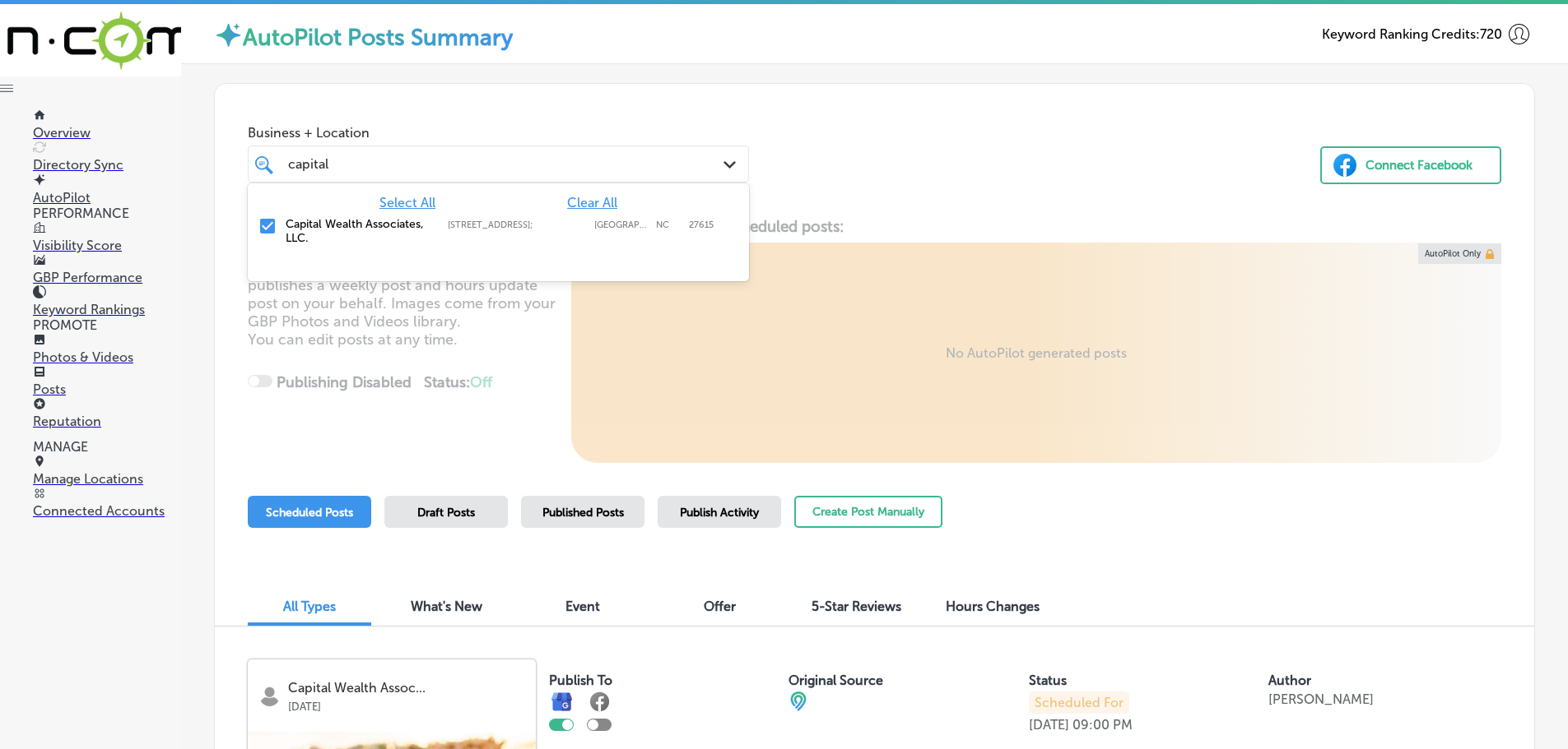
click at [587, 198] on span "Clear All" at bounding box center [592, 203] width 50 height 16
drag, startPoint x: 327, startPoint y: 164, endPoint x: 297, endPoint y: 153, distance: 32.0
click at [284, 158] on div "capital capital" at bounding box center [498, 164] width 437 height 26
click at [351, 228] on label "Monarch Print and Signs" at bounding box center [358, 224] width 145 height 14
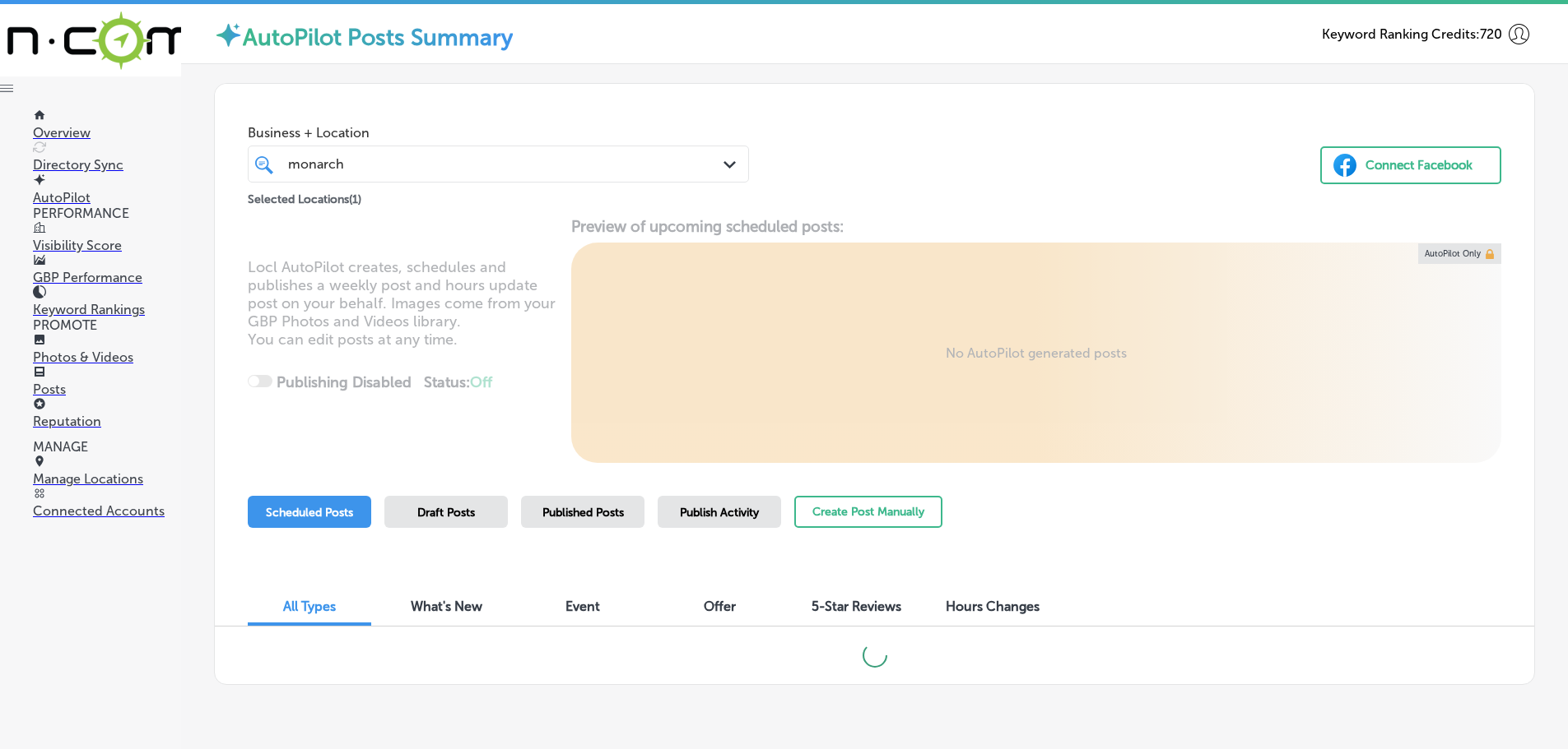
click at [1010, 228] on div "Locl AutoPilot creates, schedules and publishes a weekly post and hours update …" at bounding box center [874, 340] width 1319 height 246
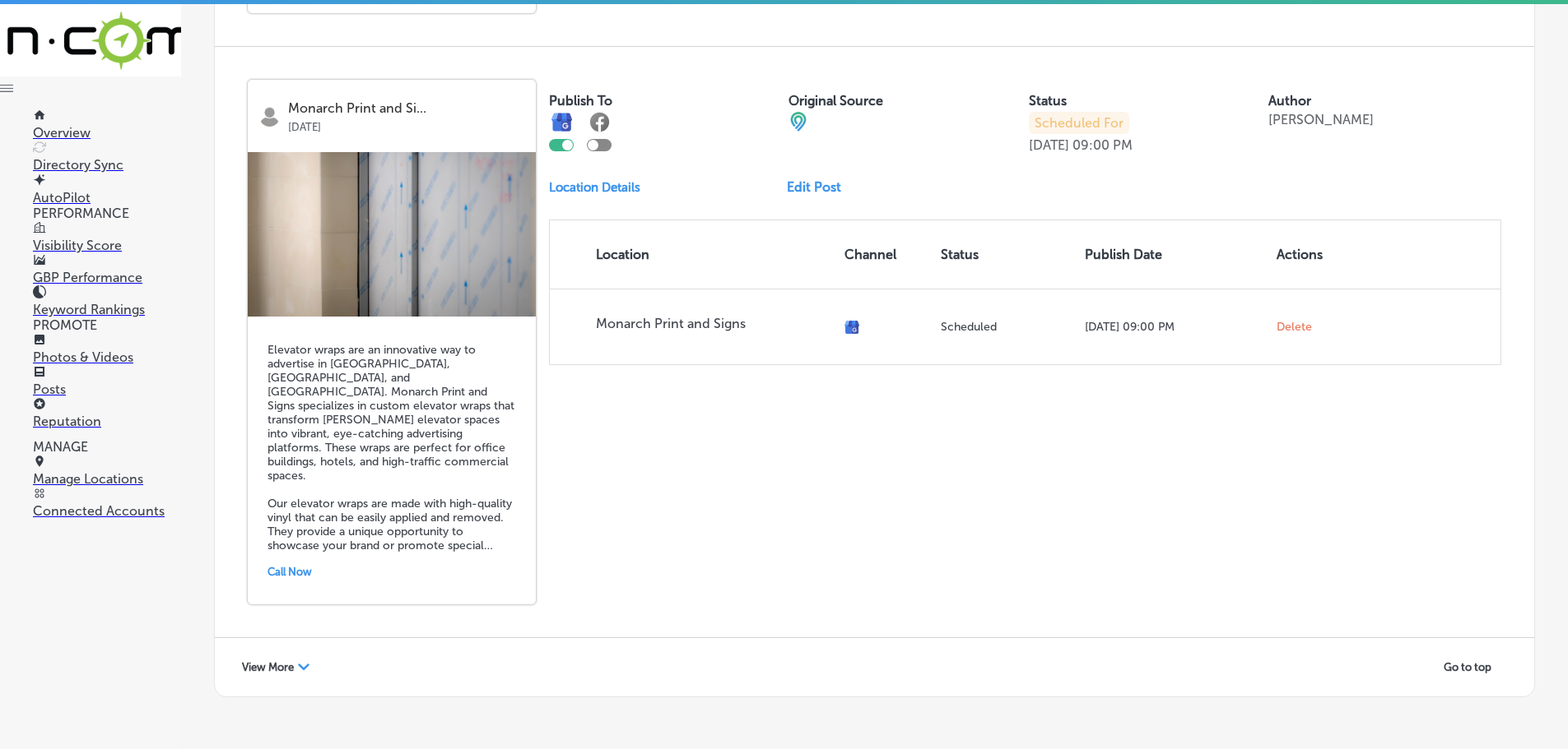
scroll to position [3593, 0]
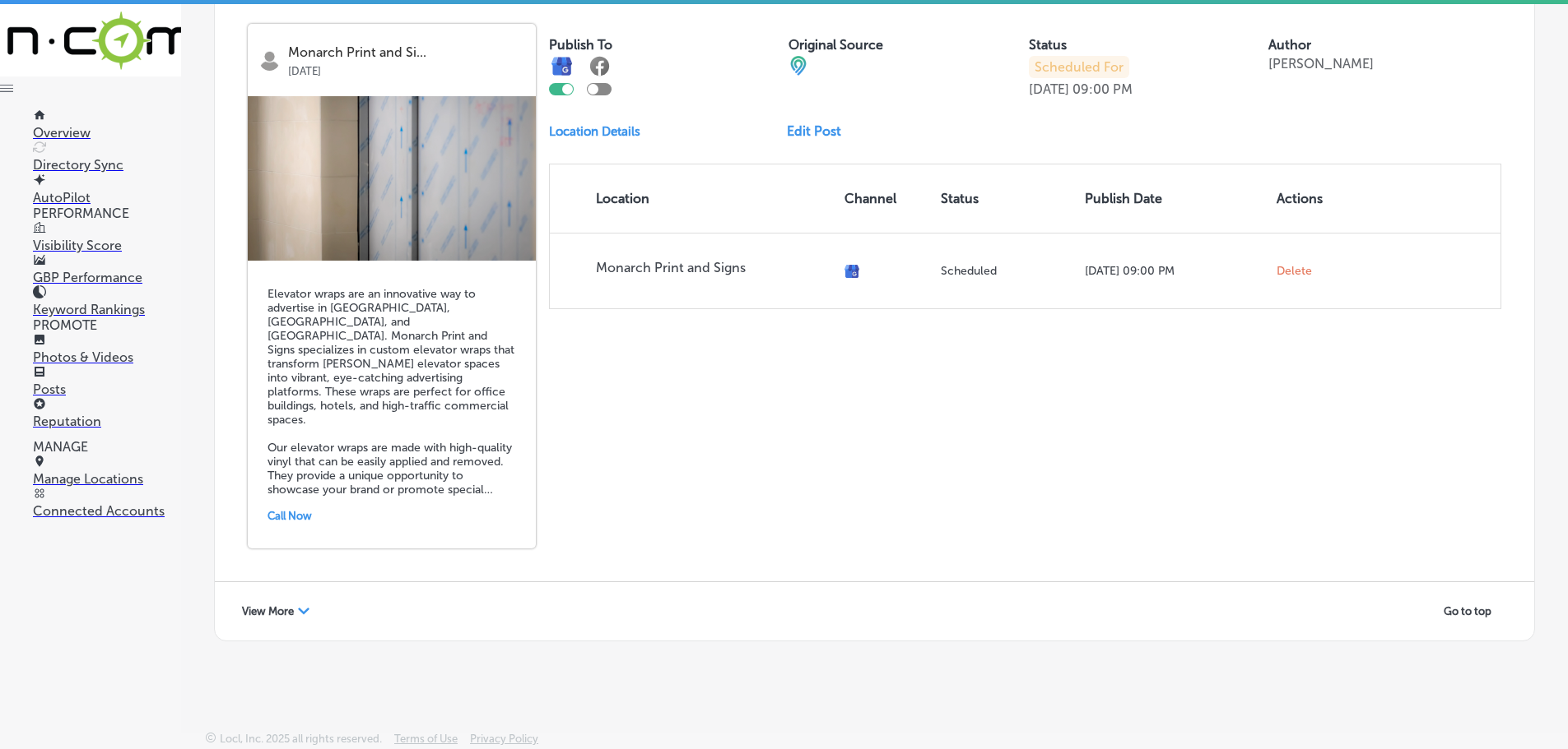
click at [300, 609] on polygon at bounding box center [304, 611] width 12 height 7
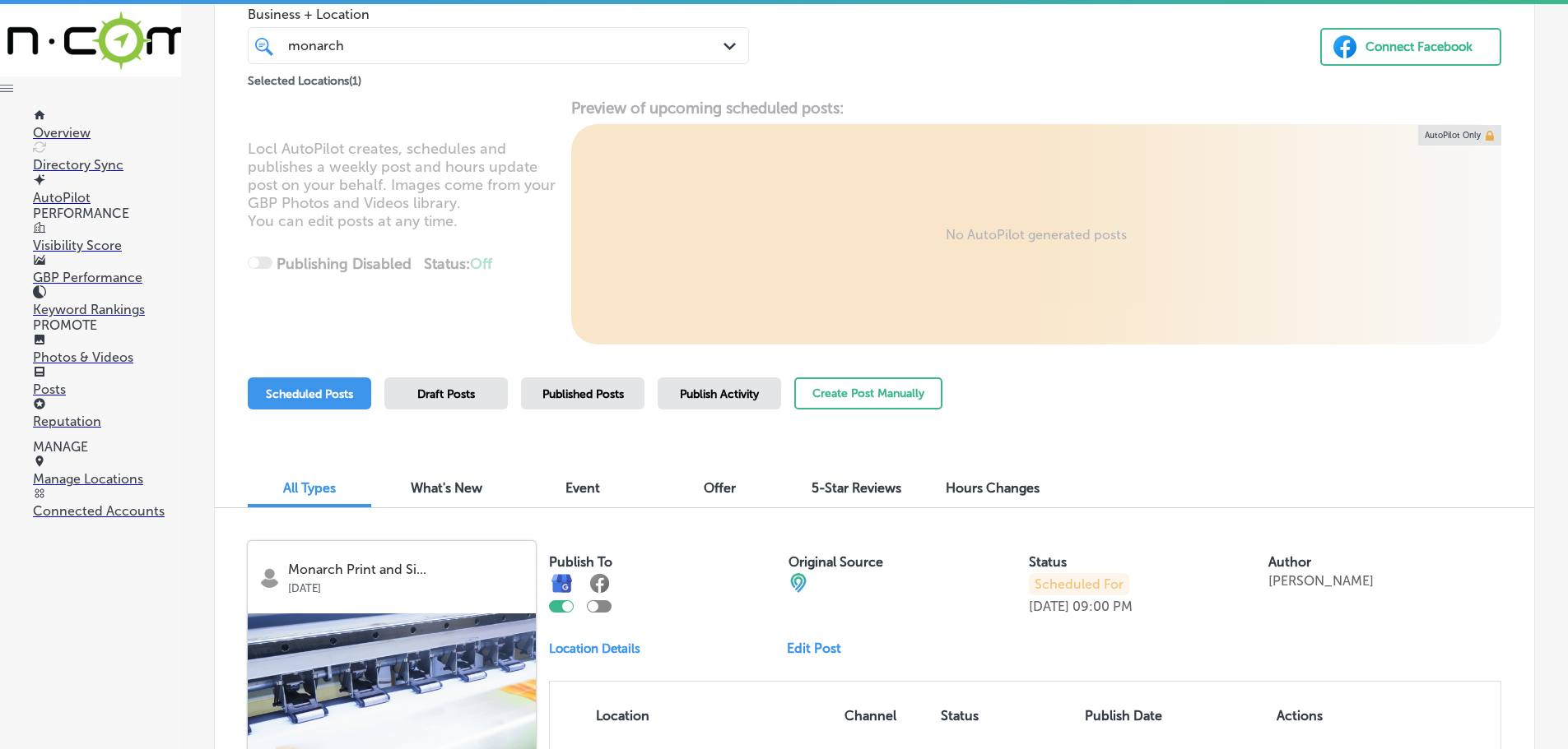
scroll to position [0, 0]
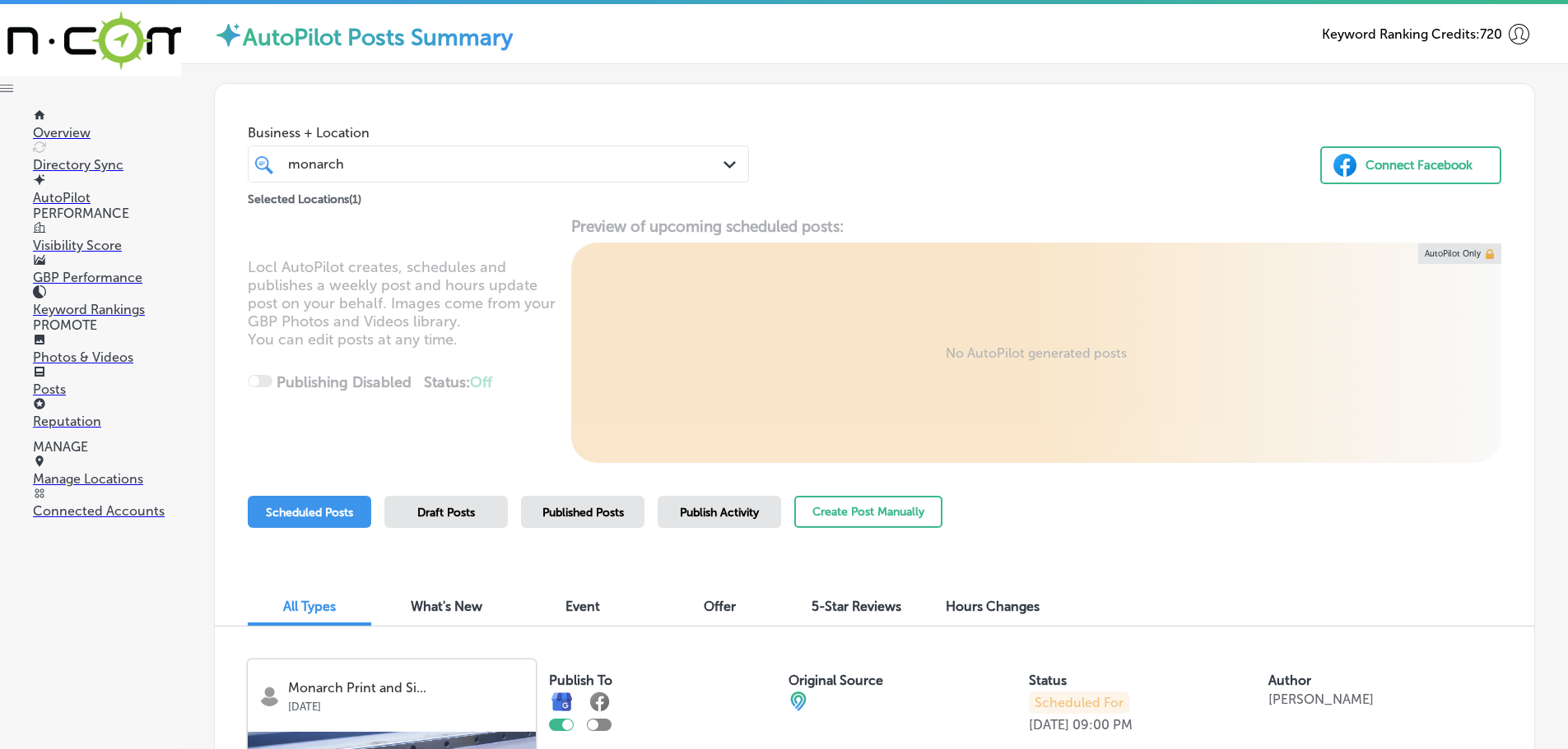
click at [724, 166] on icon "Path Created with Sketch." at bounding box center [730, 164] width 12 height 7
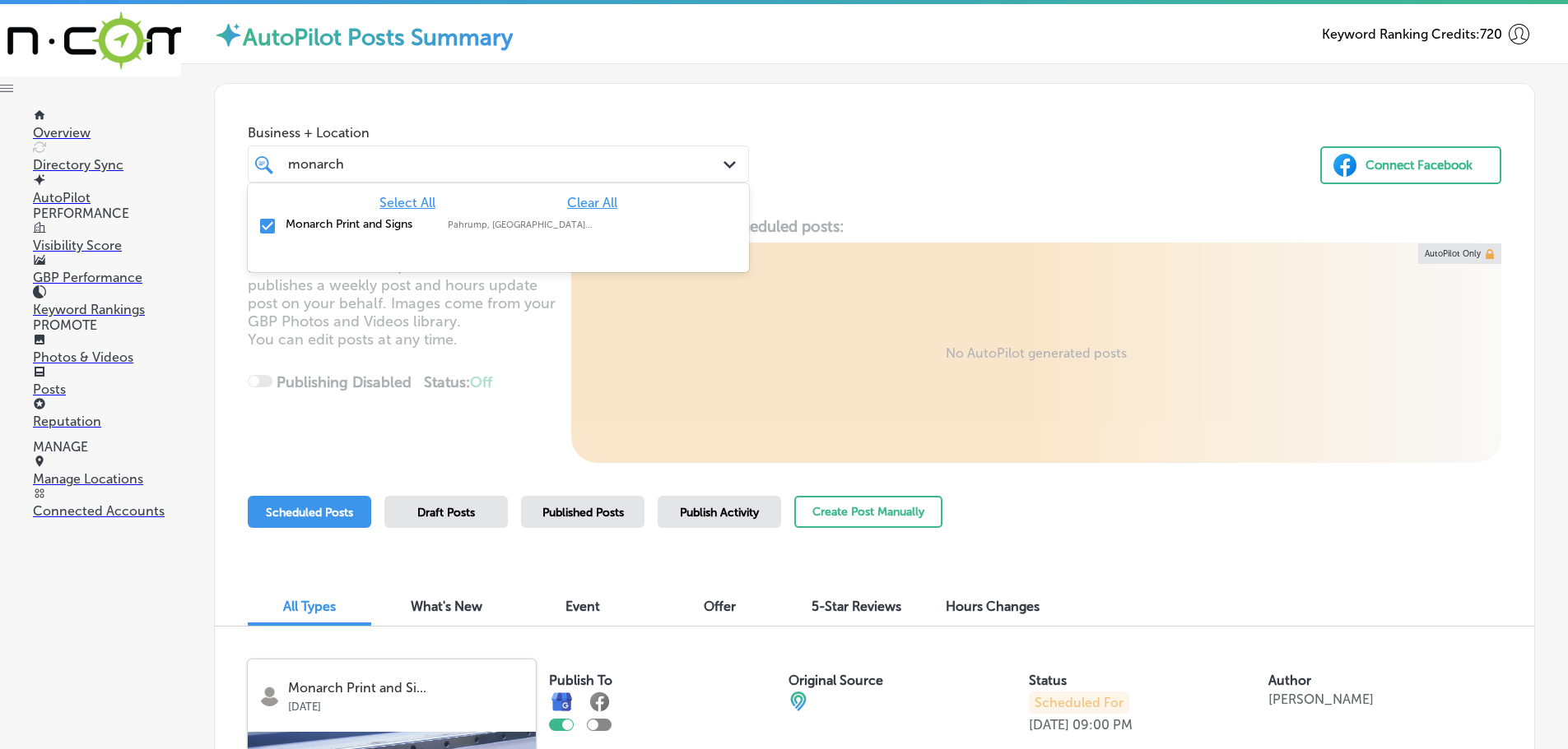
click at [572, 200] on span "Clear All" at bounding box center [592, 203] width 50 height 16
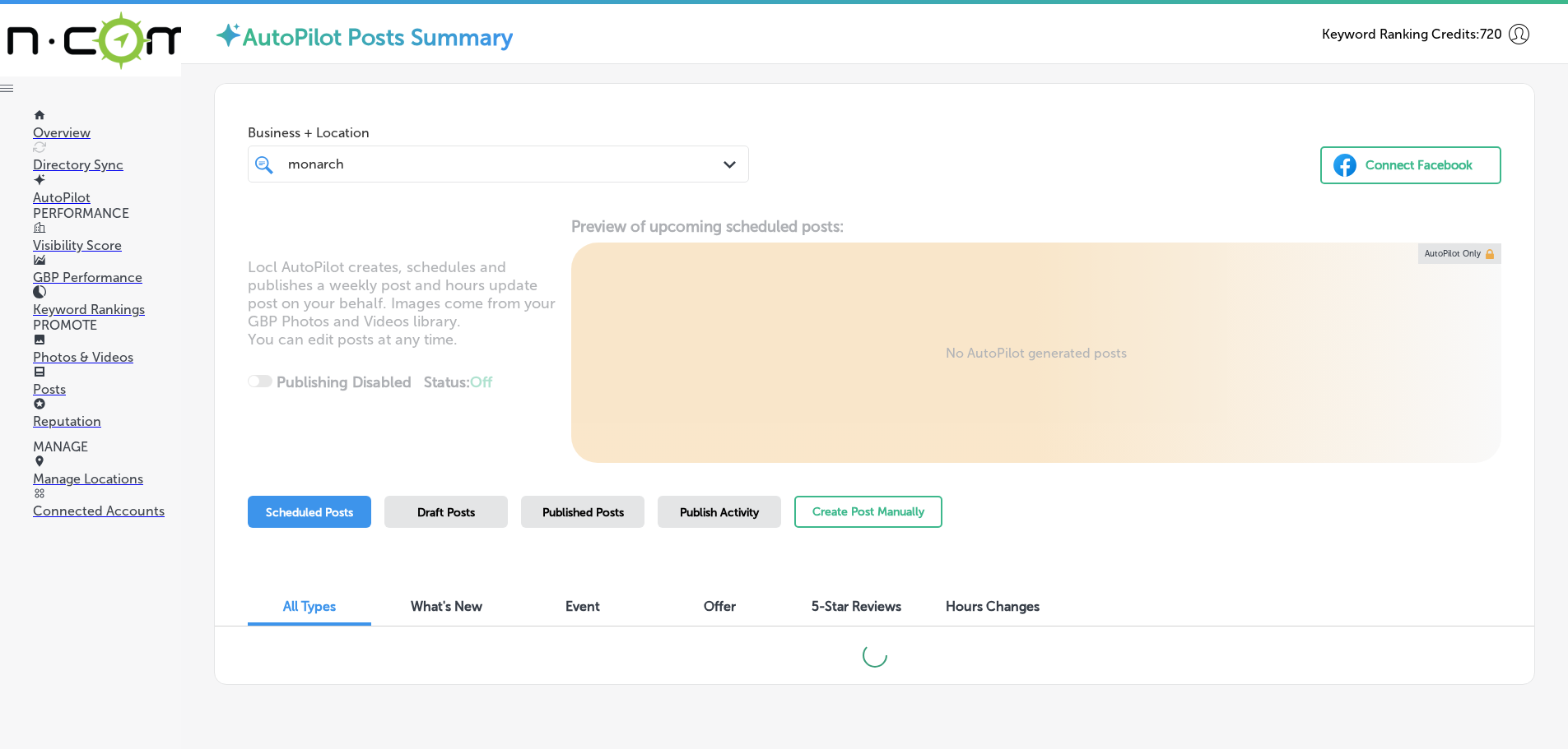
drag, startPoint x: 345, startPoint y: 160, endPoint x: 315, endPoint y: 161, distance: 30.0
click at [315, 161] on div "monarch monarch" at bounding box center [478, 164] width 382 height 22
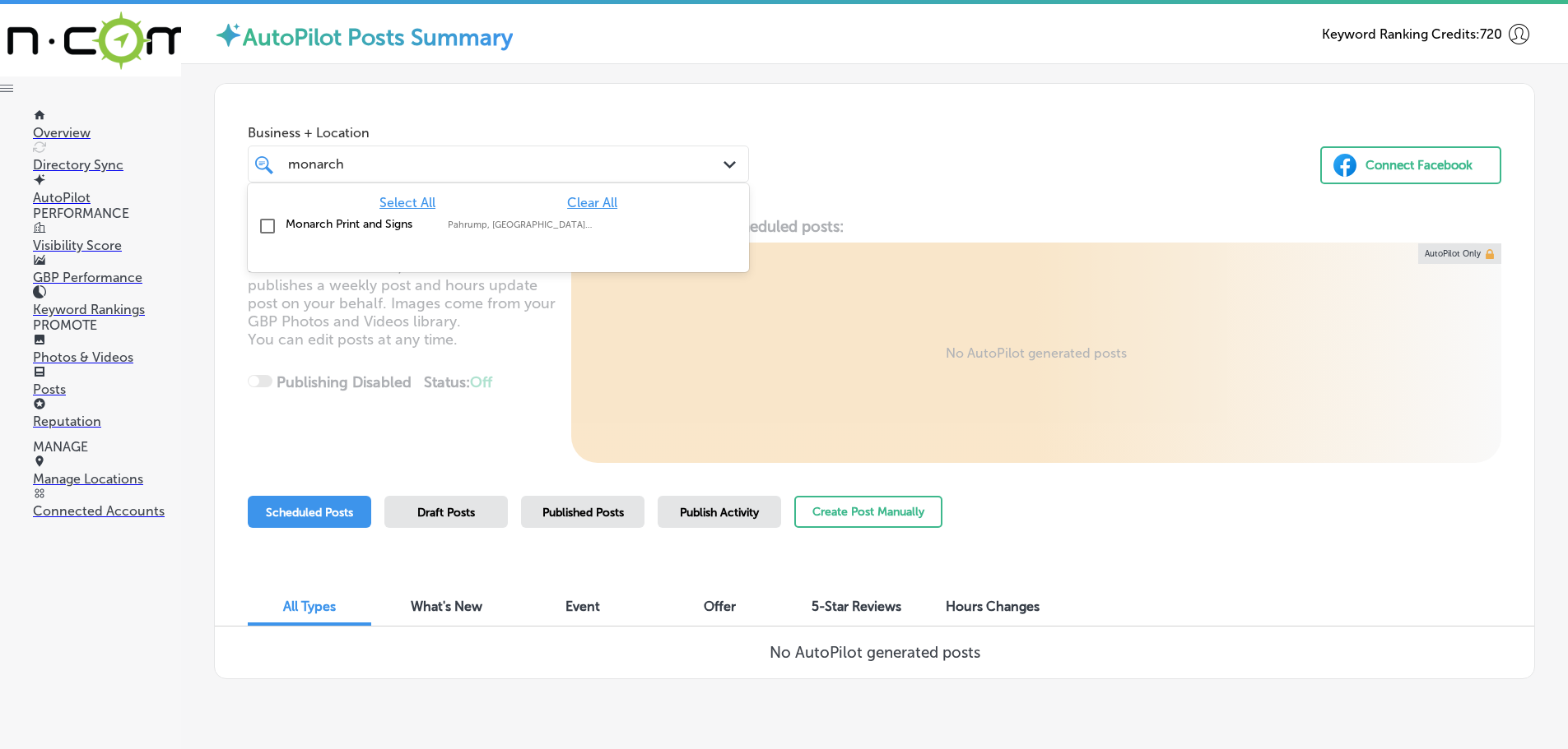
drag, startPoint x: 343, startPoint y: 163, endPoint x: 288, endPoint y: 159, distance: 55.1
click at [288, 159] on input "monarch" at bounding box center [315, 164] width 56 height 16
click at [380, 211] on div "Efficio Digital Marketing [GEOGRAPHIC_DATA], [GEOGRAPHIC_DATA], [GEOGRAPHIC_DAT…" at bounding box center [498, 226] width 501 height 32
type input "effic"
click at [776, 189] on div "Business + Location option focused, 2 of 140. 2 results available for search te…" at bounding box center [874, 146] width 1319 height 125
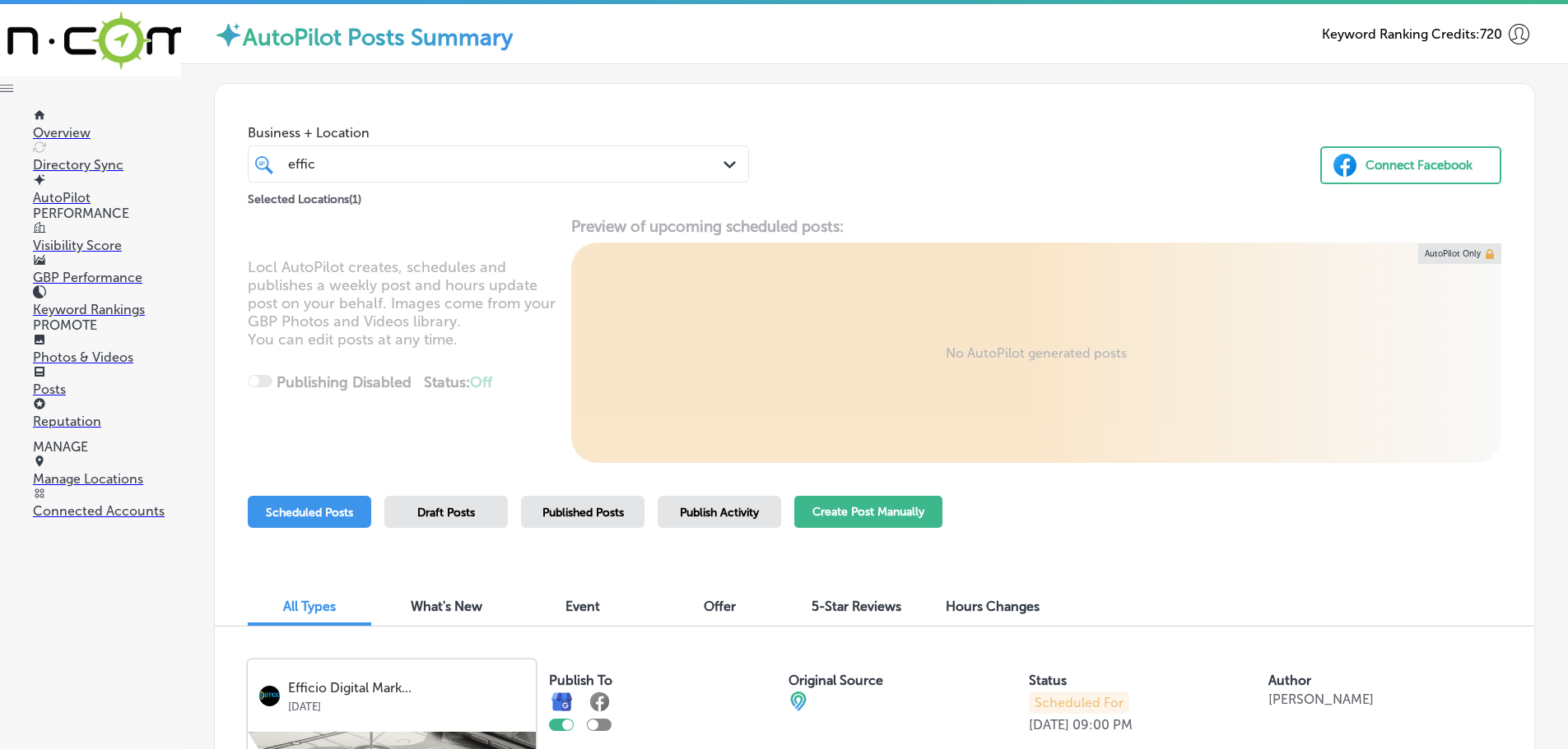
click at [864, 511] on button "Create Post Manually" at bounding box center [868, 512] width 148 height 32
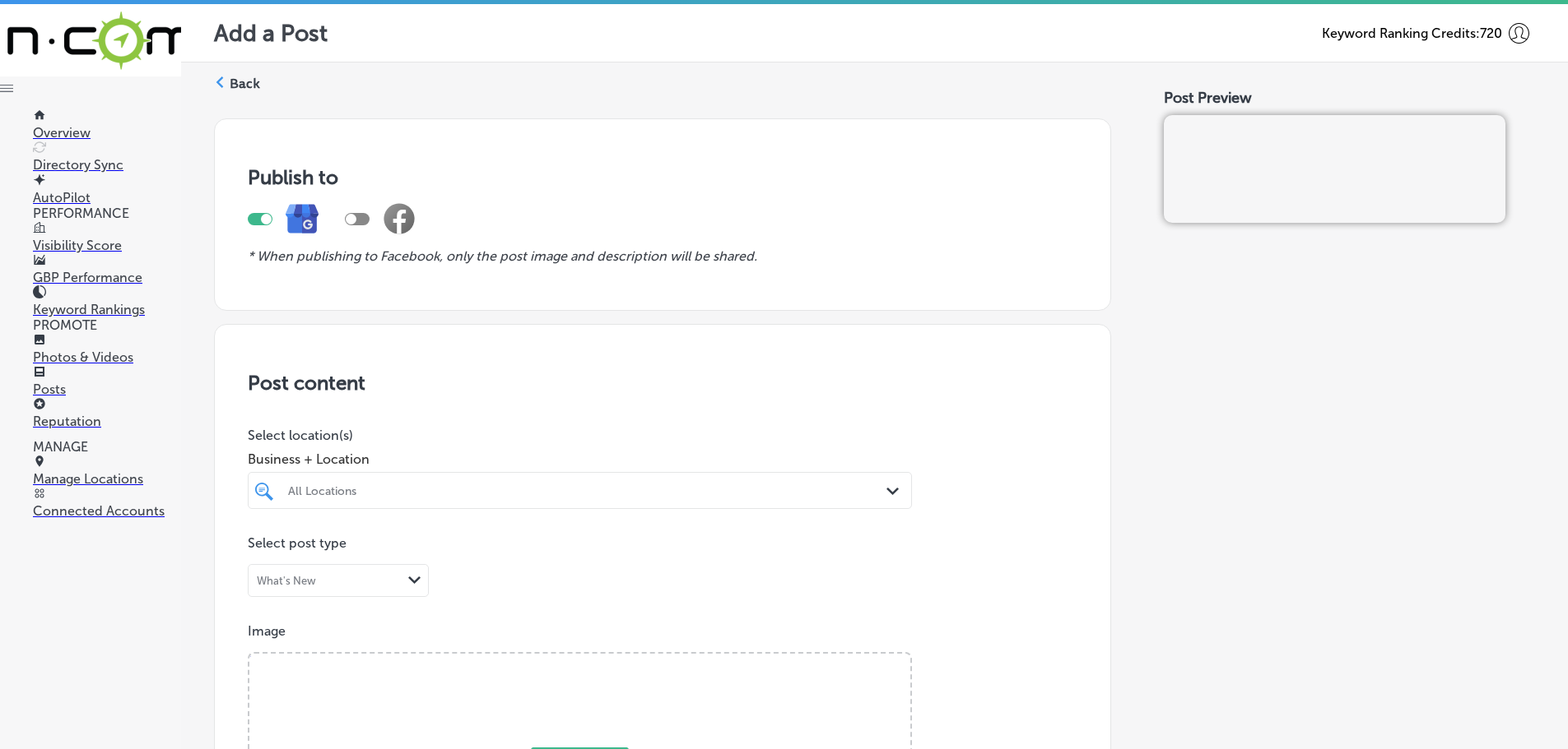
click at [877, 488] on div "All Locations Path Created with Sketch." at bounding box center [579, 491] width 662 height 26
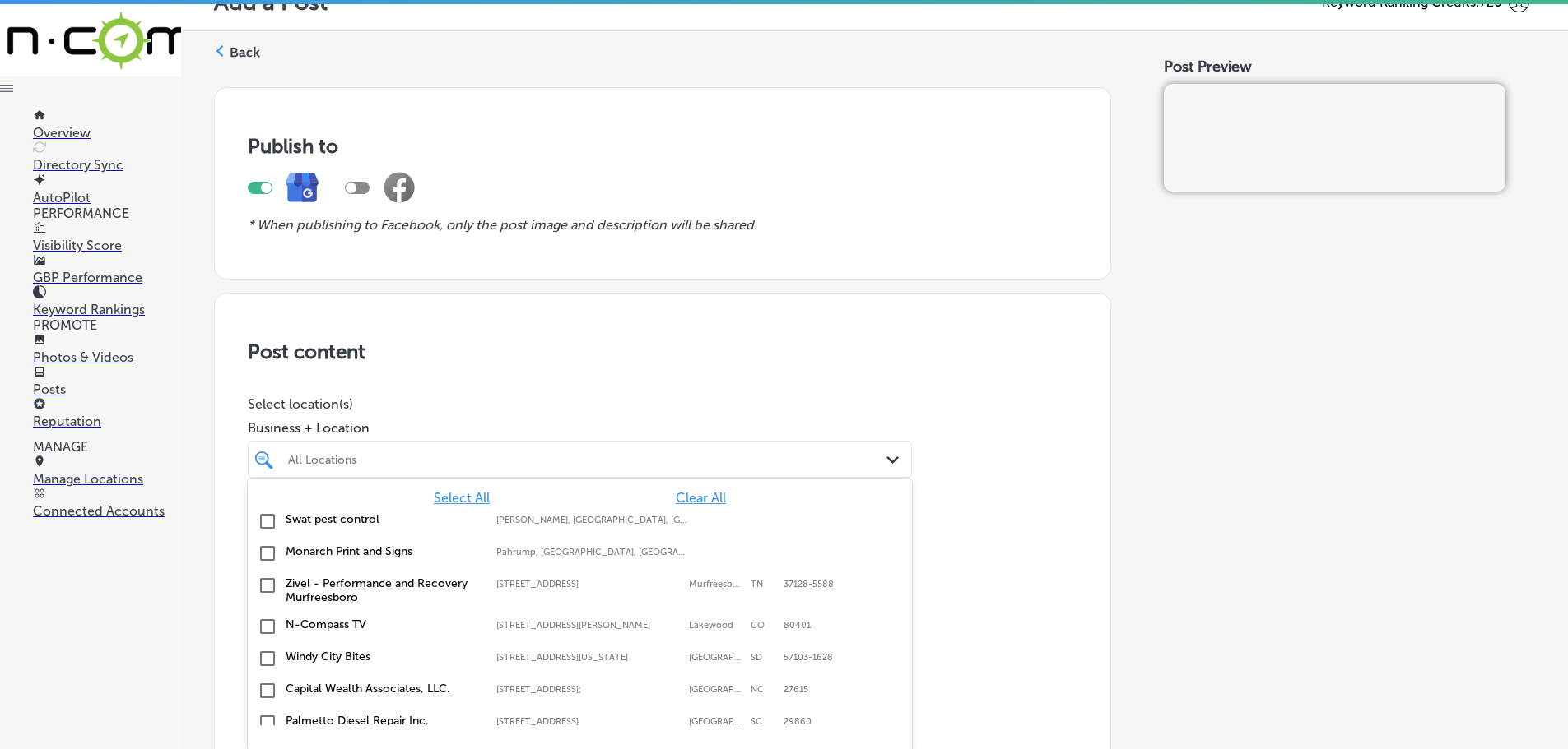
scroll to position [42, 0]
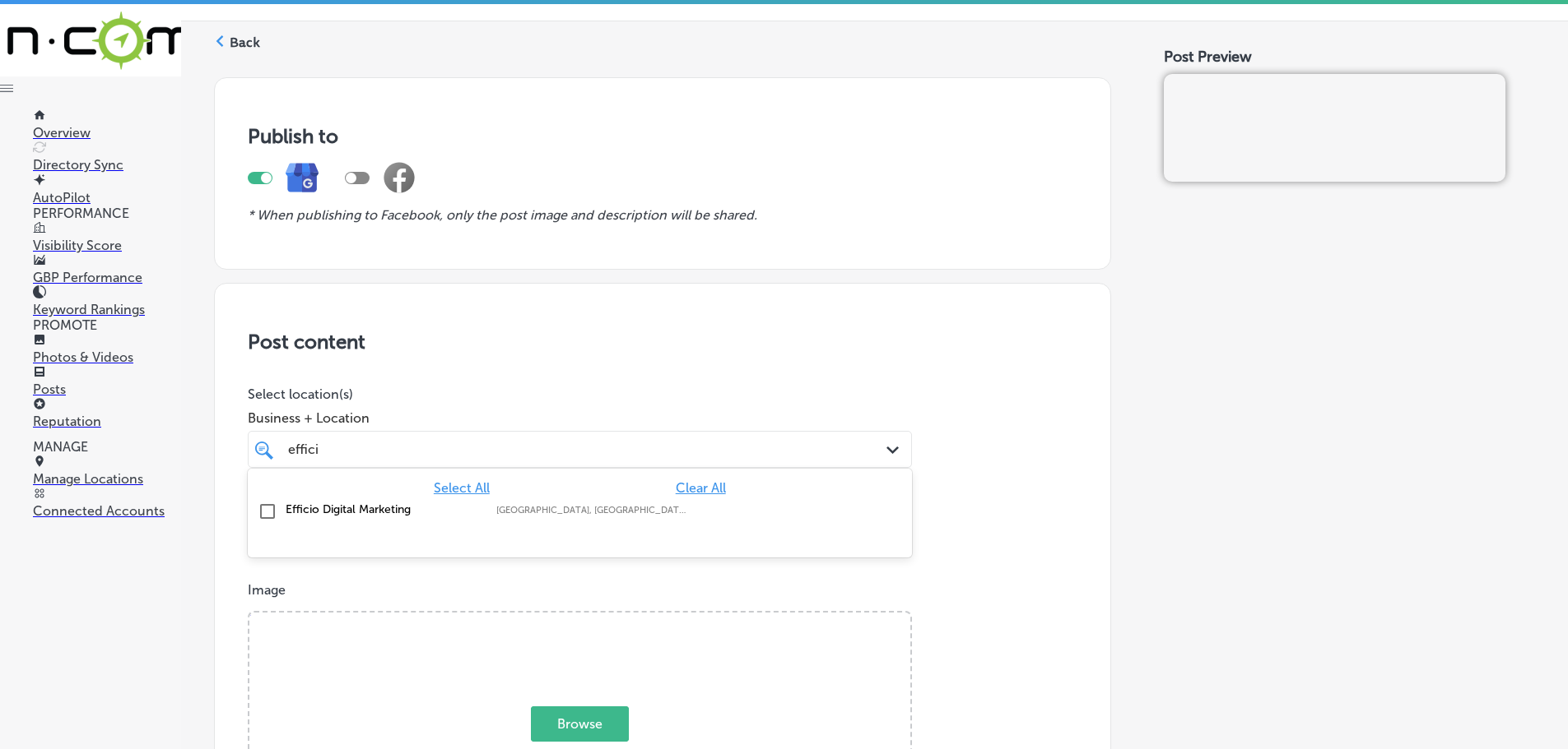
click at [278, 508] on div "Efficio Digital Marketing [GEOGRAPHIC_DATA], [GEOGRAPHIC_DATA], [GEOGRAPHIC_DAT…" at bounding box center [579, 512] width 651 height 26
type input "effici"
click at [510, 401] on p "Select location(s)" at bounding box center [580, 394] width 664 height 16
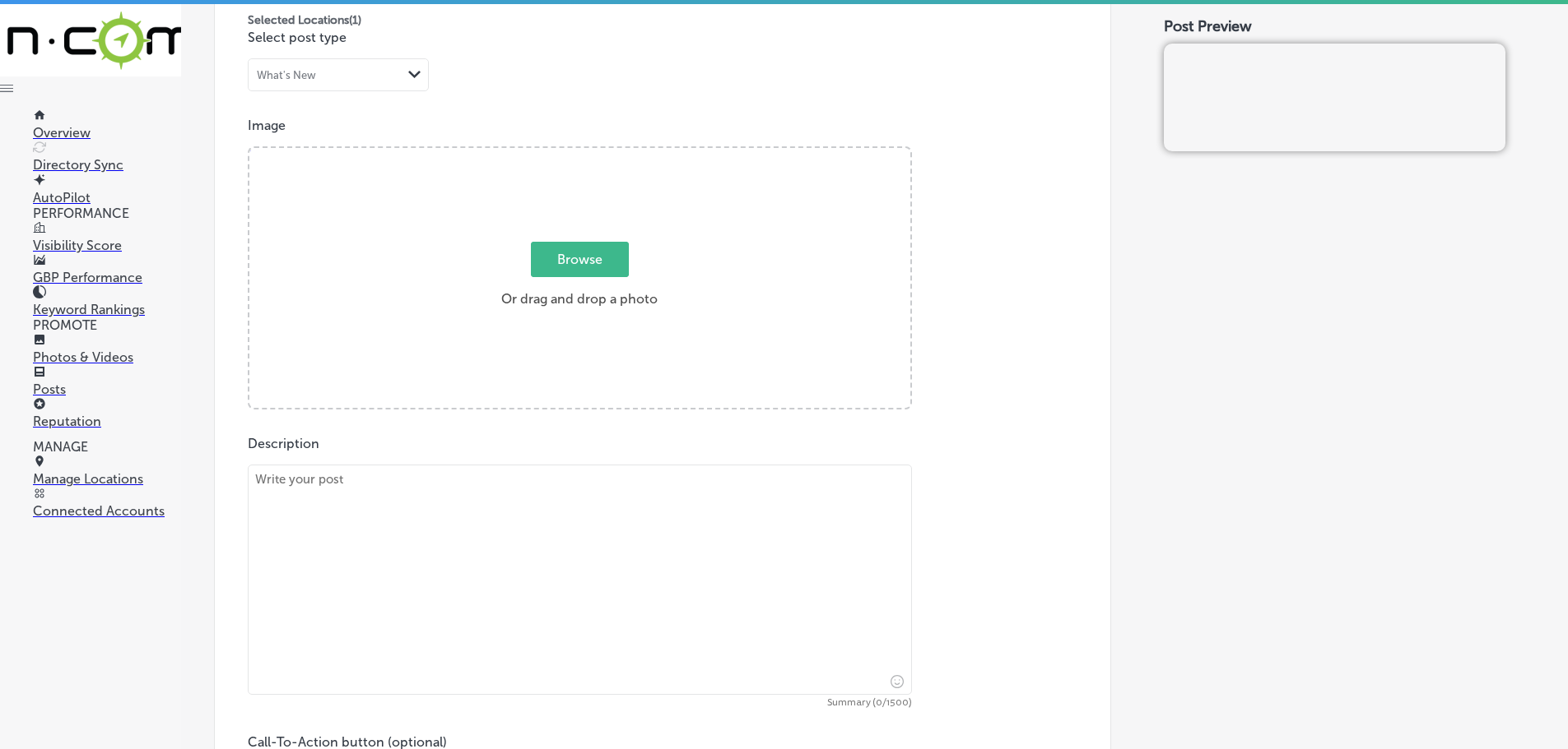
scroll to position [535, 0]
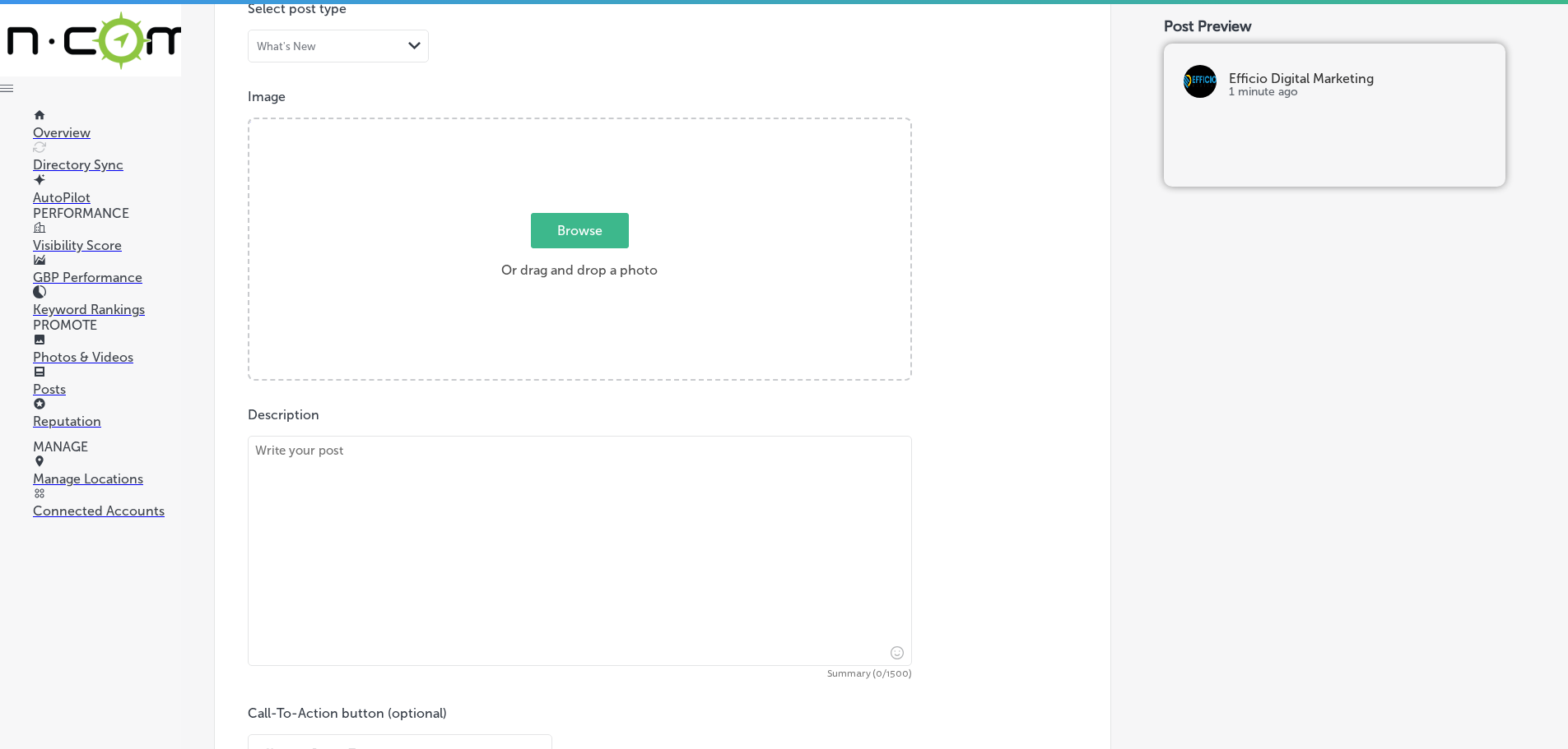
click at [469, 468] on textarea at bounding box center [580, 550] width 664 height 230
paste textarea "Efficio Digital Marketing offers a comprehensive suite of digital marketing ser…"
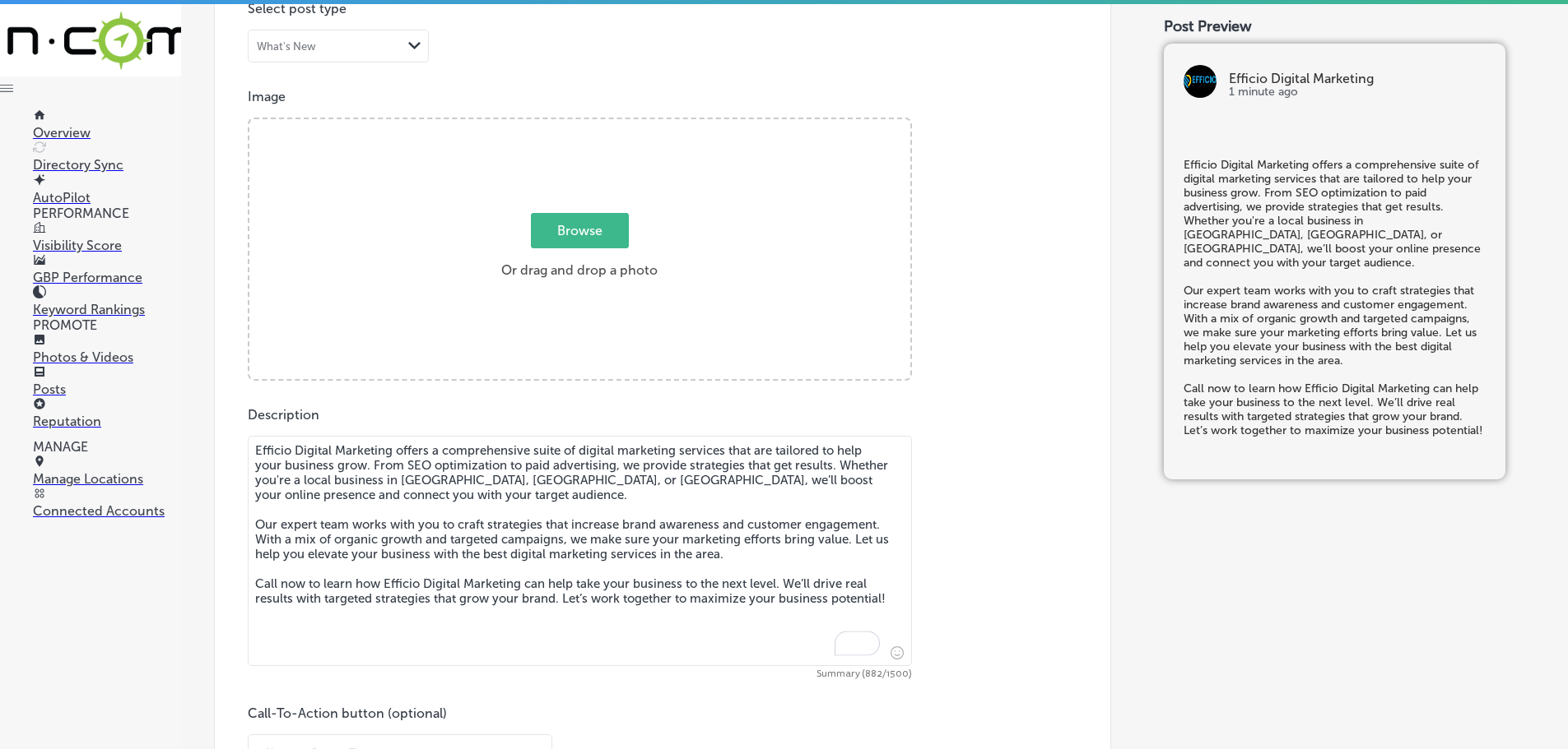
type textarea "Efficio Digital Marketing offers a comprehensive suite of digital marketing ser…"
click at [558, 228] on span "Browse" at bounding box center [579, 231] width 98 height 36
click at [558, 125] on input "Browse Or drag and drop a photo" at bounding box center [579, 122] width 660 height 5
type input "C:\fakepath\Efficio Digital Marketing-8 (1).png"
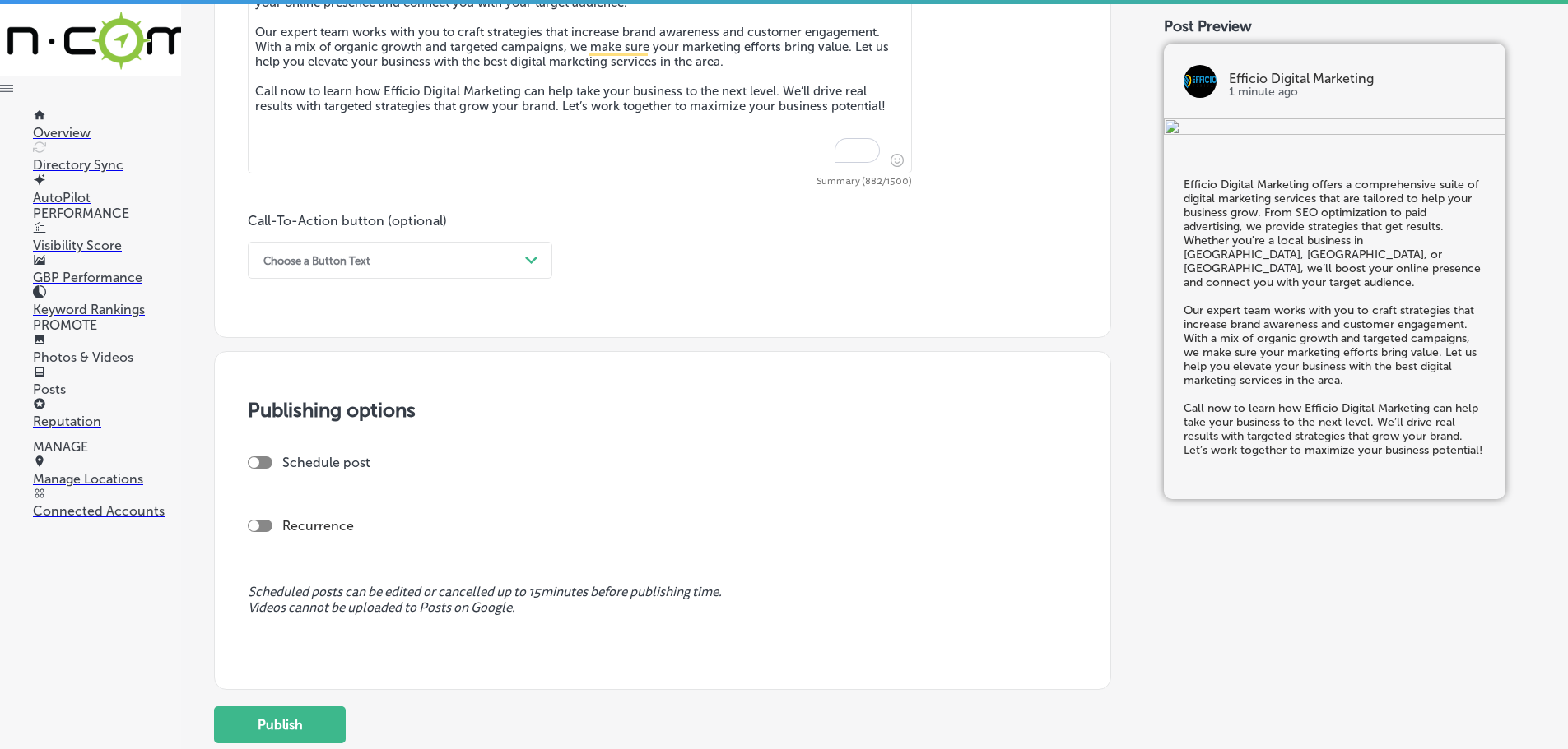
scroll to position [1029, 0]
click at [515, 251] on div "Choose a Button Text" at bounding box center [387, 260] width 263 height 26
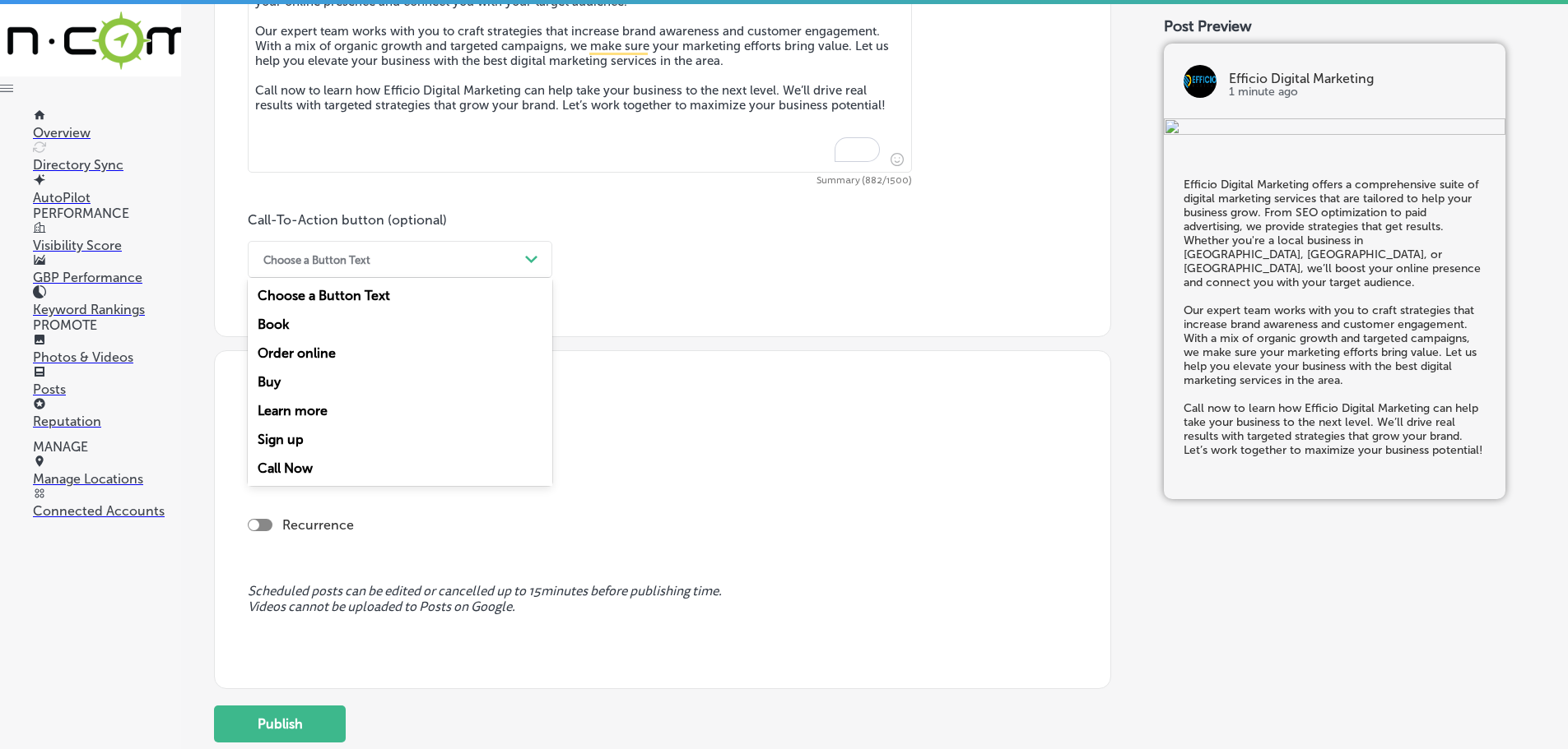
click at [286, 459] on div "Call Now" at bounding box center [400, 467] width 305 height 29
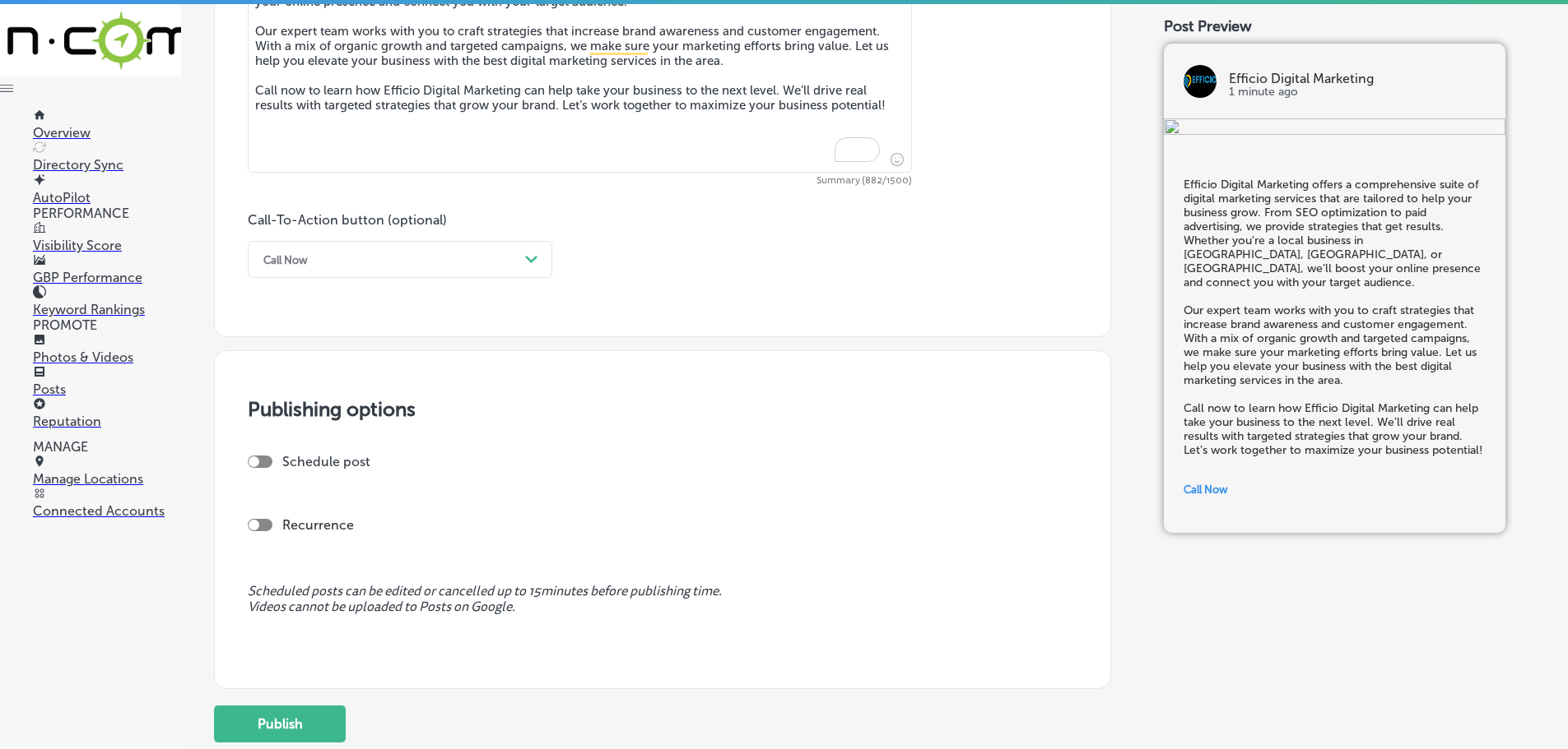
click at [263, 463] on div at bounding box center [260, 461] width 25 height 12
checkbox input "true"
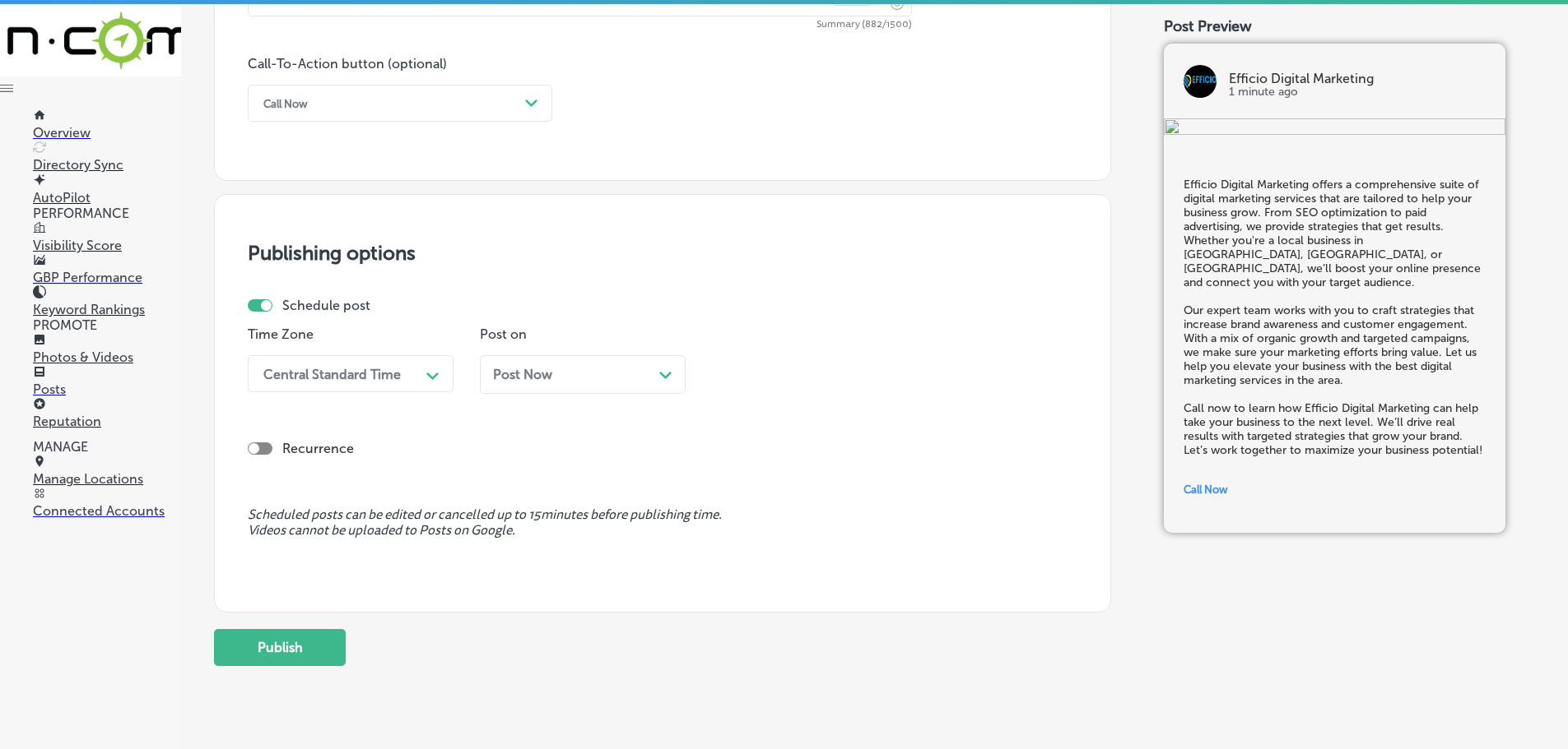
scroll to position [1225, 0]
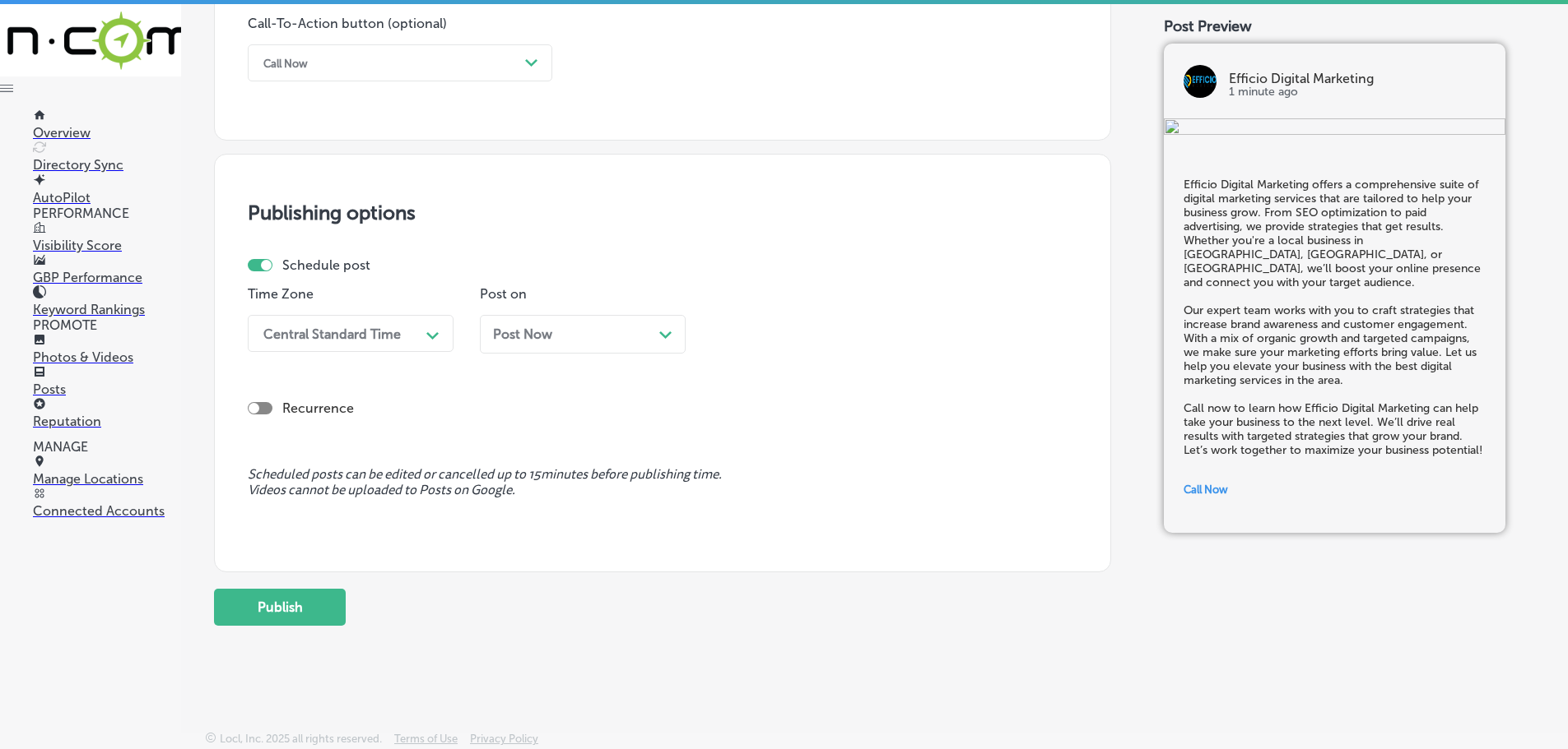
click at [414, 336] on div "Central Standard Time" at bounding box center [337, 333] width 164 height 29
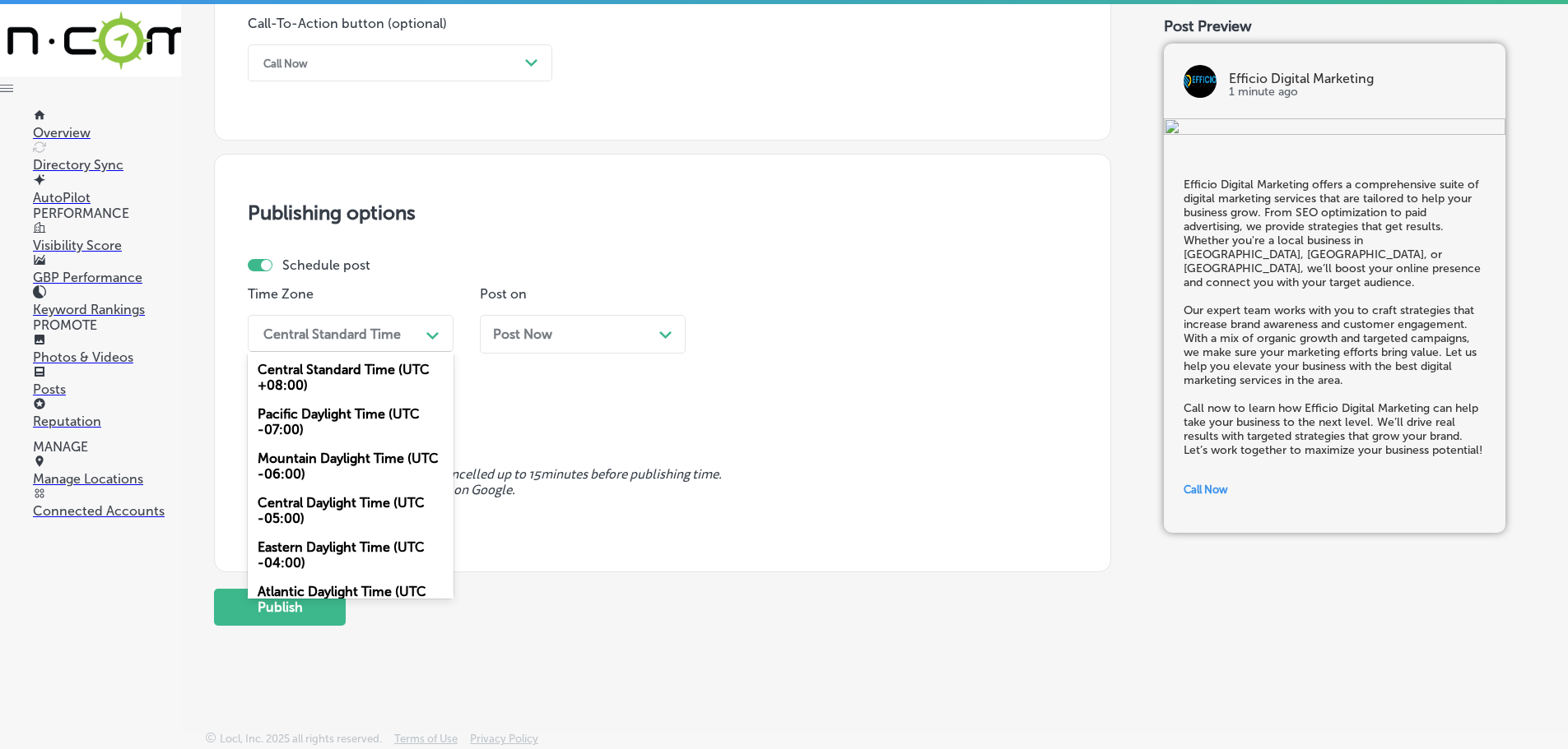
click at [331, 462] on div "Mountain Daylight Time (UTC -06:00)" at bounding box center [351, 466] width 206 height 44
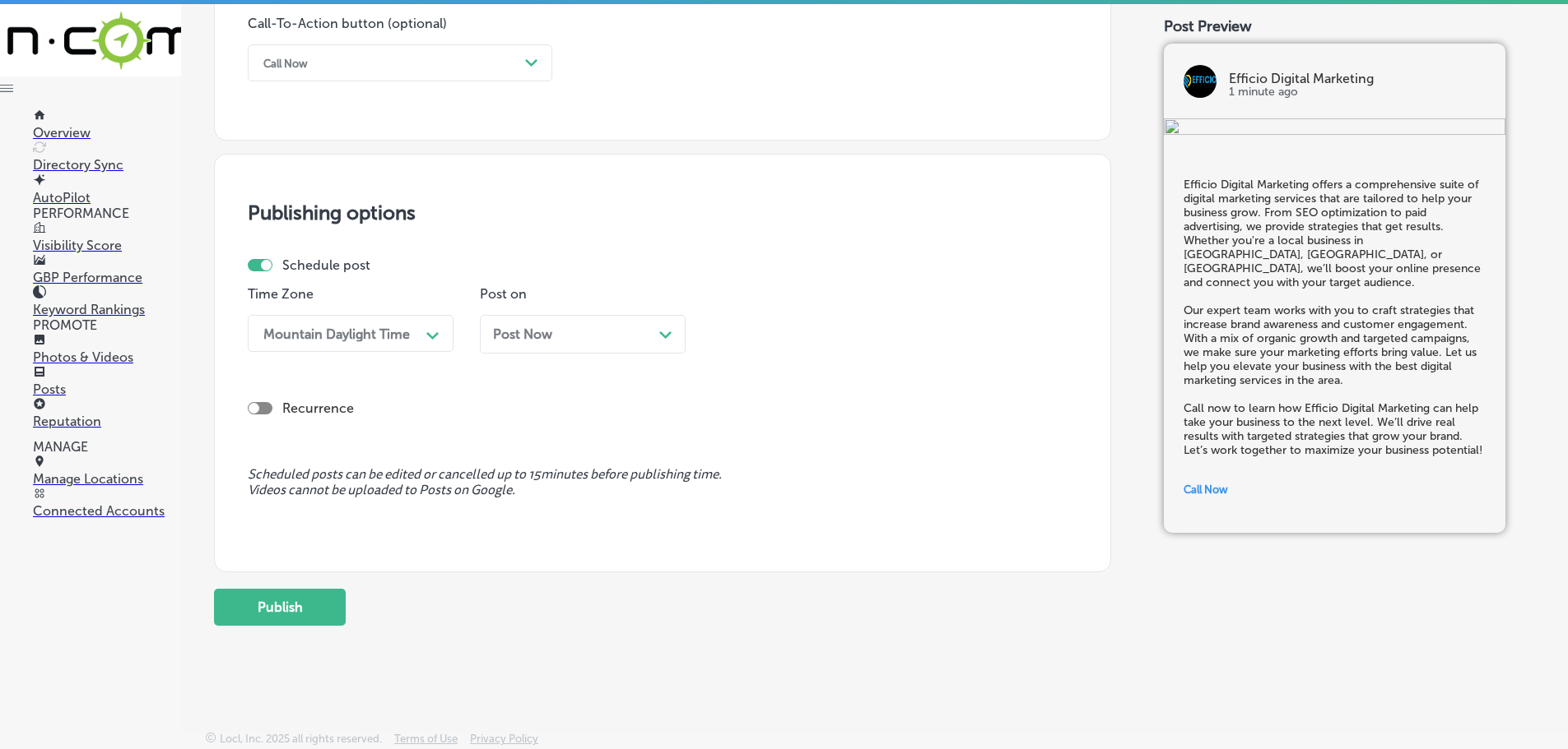
click at [662, 337] on icon "Path Created with Sketch." at bounding box center [665, 334] width 12 height 7
click at [904, 340] on div "Path Created with Sketch." at bounding box center [897, 334] width 27 height 27
click at [760, 508] on div "7:00 AM" at bounding box center [815, 517] width 206 height 29
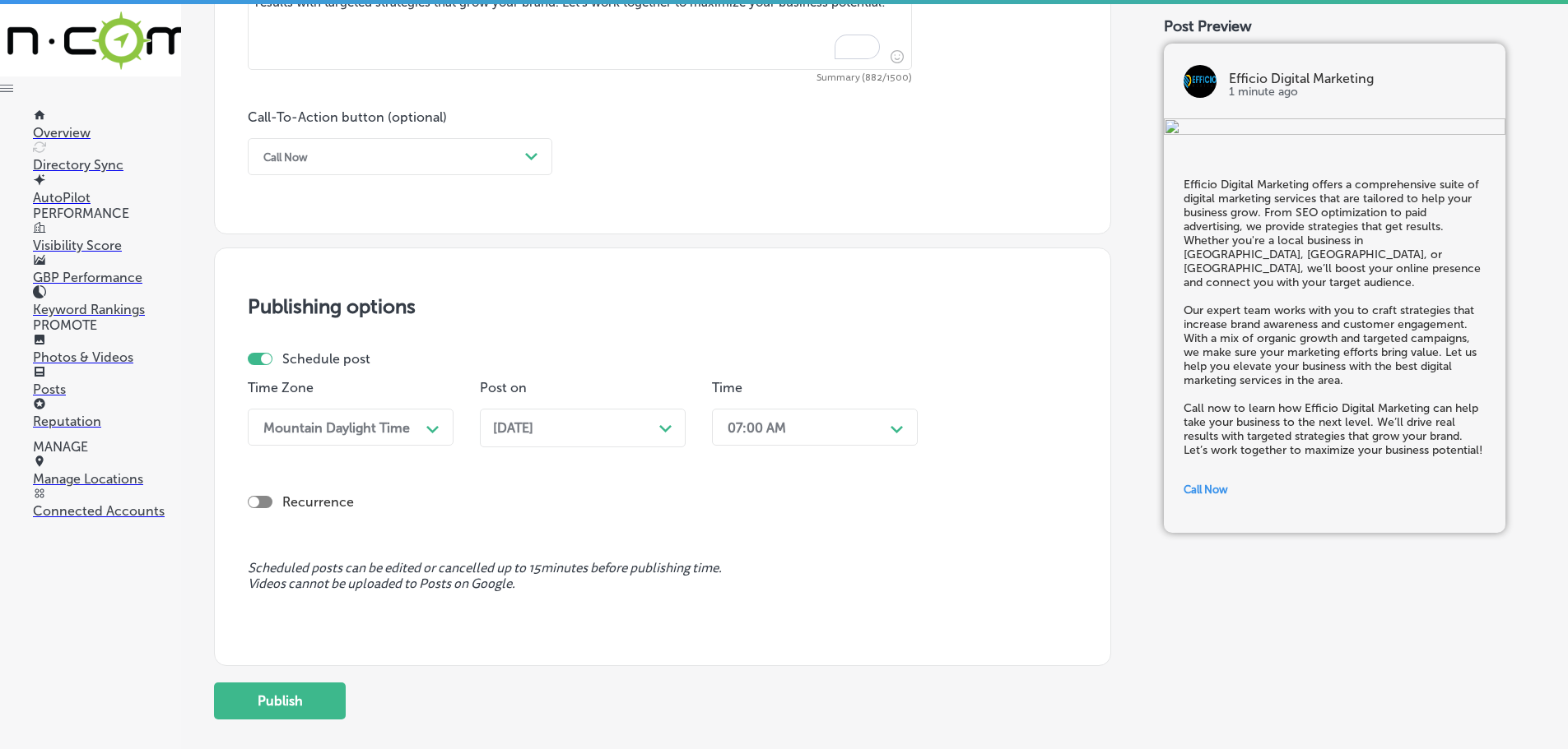
scroll to position [1143, 0]
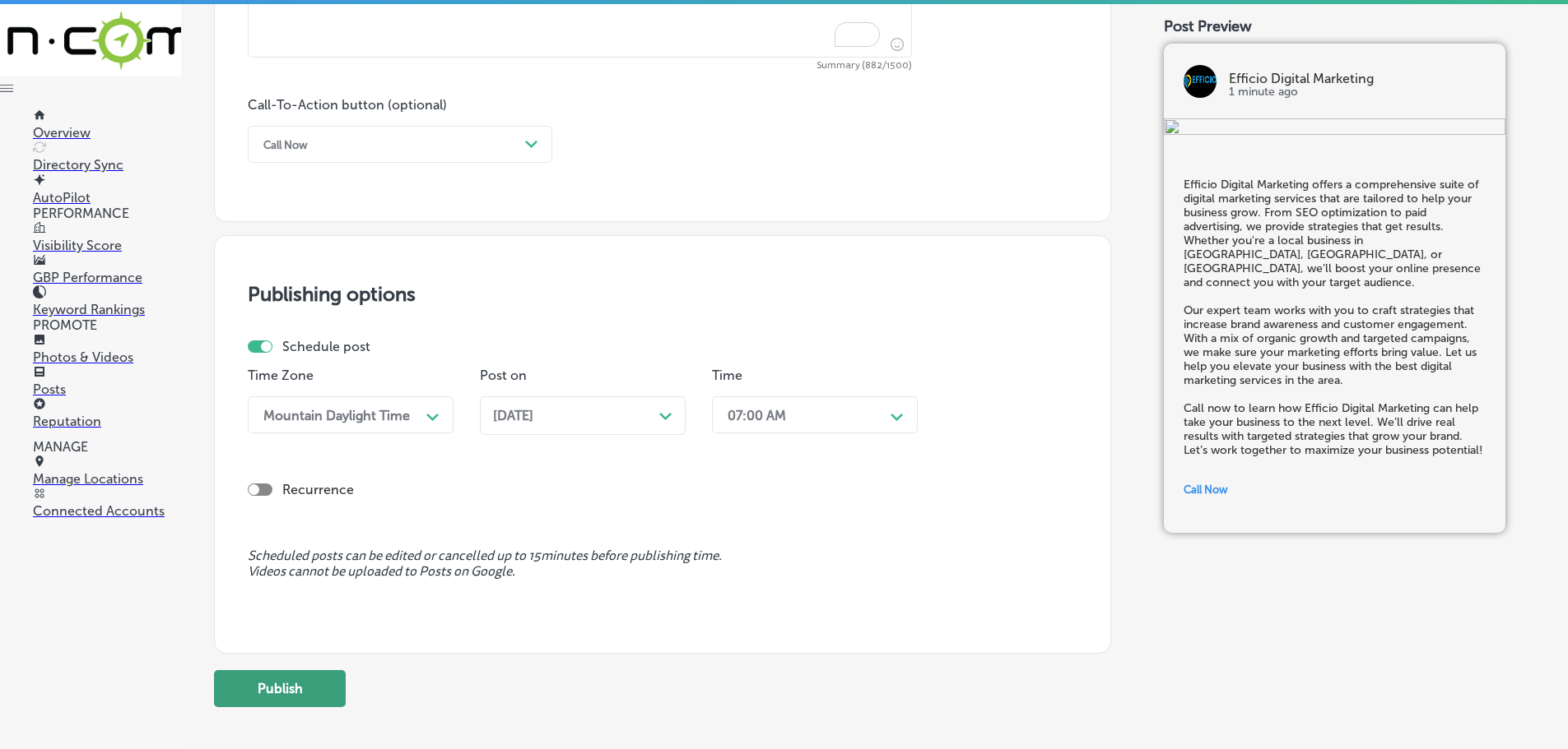
click at [255, 690] on button "Publish" at bounding box center [279, 688] width 131 height 37
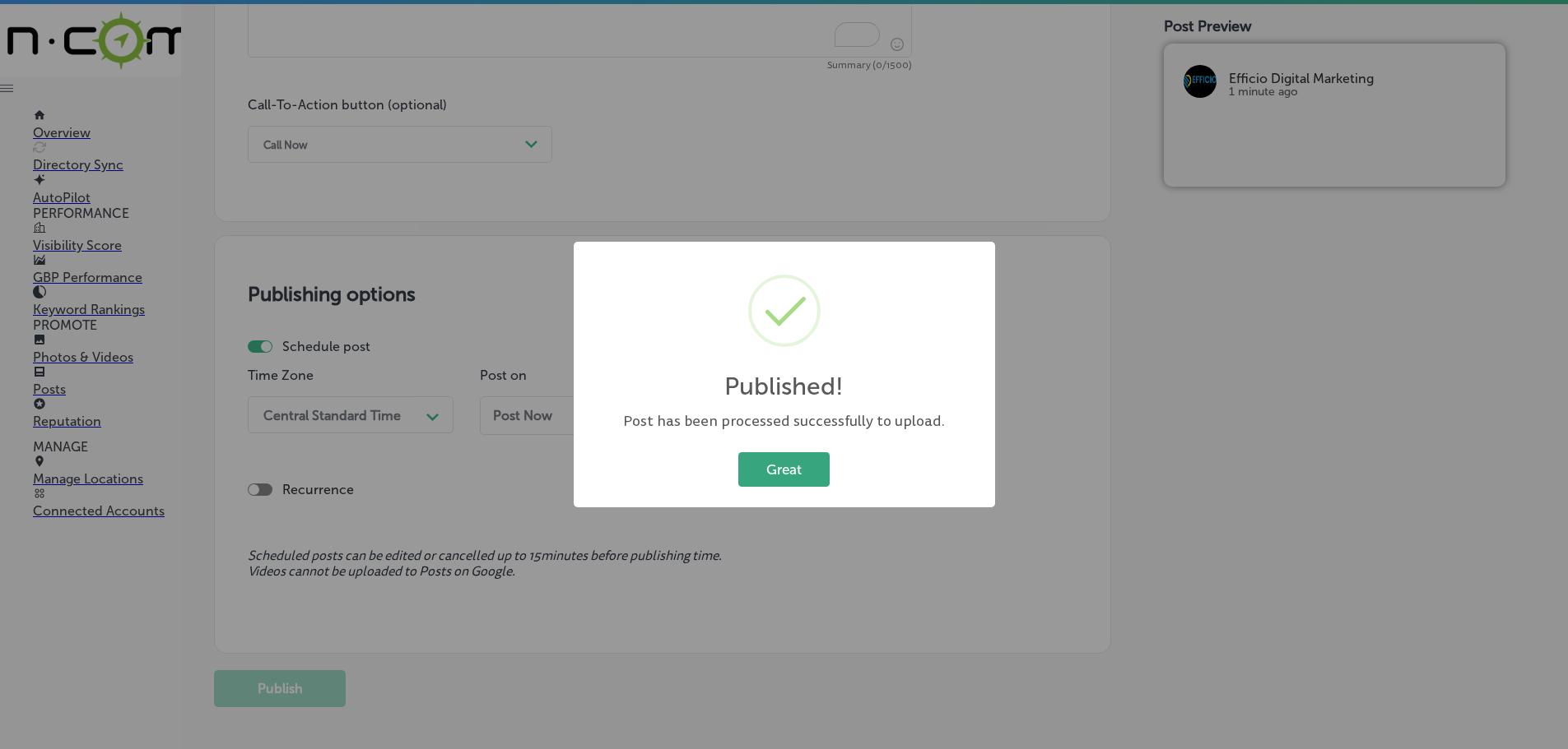
click at [778, 478] on button "Great" at bounding box center [784, 469] width 91 height 34
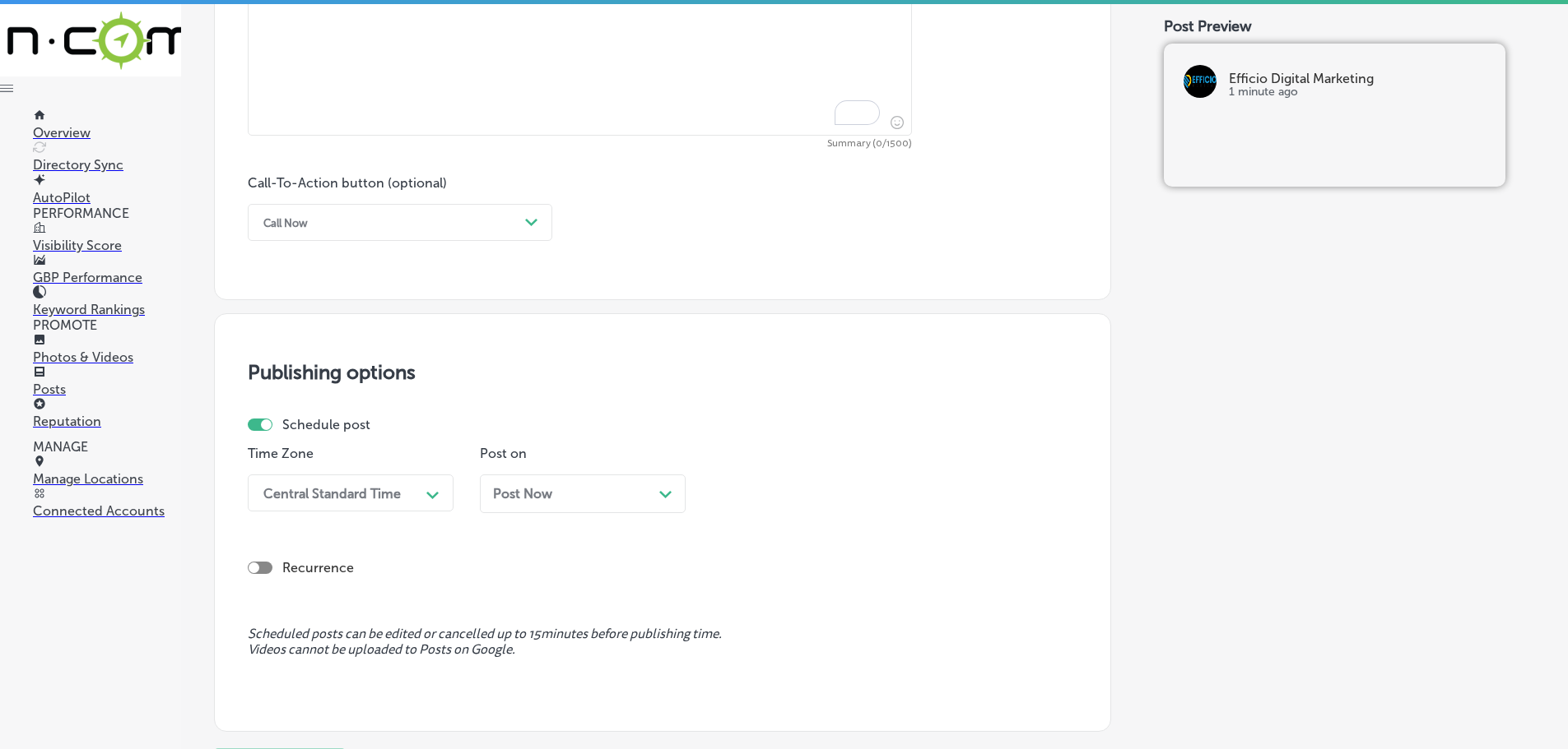
scroll to position [650, 0]
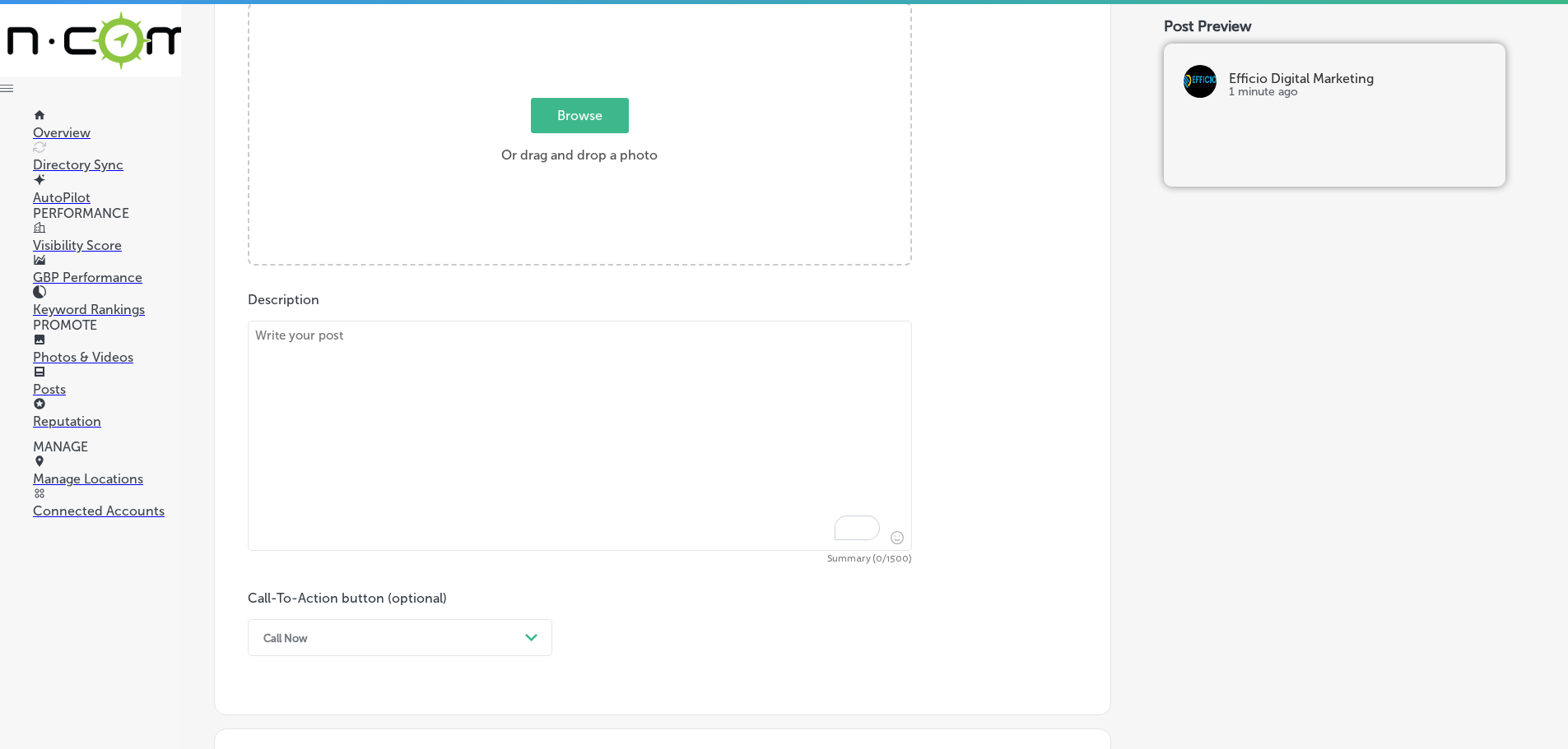
click at [529, 371] on textarea "To enrich screen reader interactions, please activate Accessibility in Grammarl…" at bounding box center [580, 436] width 664 height 230
paste textarea "Pay-per-click advertising is one of the most effective ways to increase your vi…"
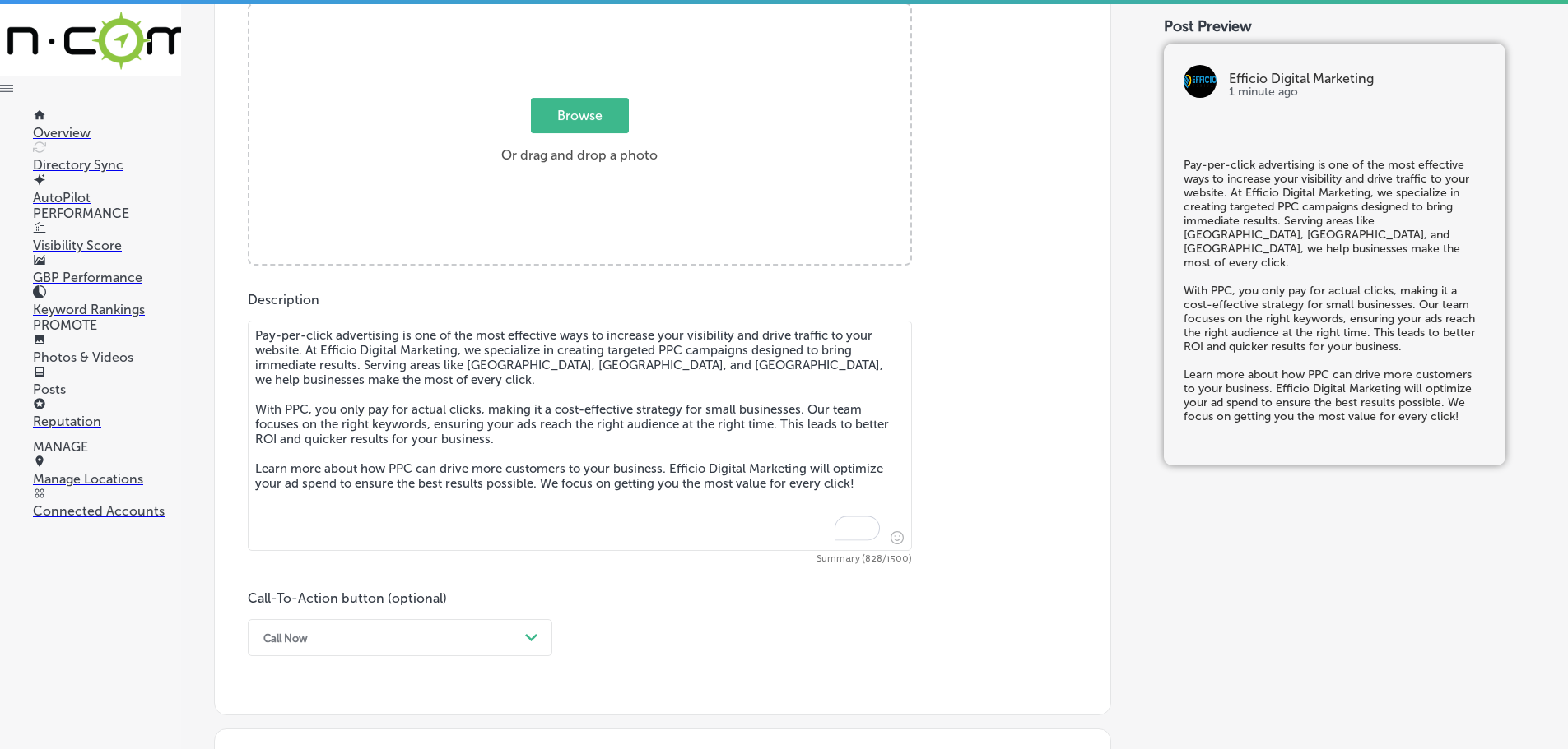
type textarea "Pay-per-click advertising is one of the most effective ways to increase your vi…"
click at [566, 121] on span "Browse" at bounding box center [579, 116] width 98 height 36
click at [566, 9] on input "Browse Or drag and drop a photo" at bounding box center [579, 6] width 660 height 5
type input "C:\fakepath\Efficio Digital Marketing-9 (1).png"
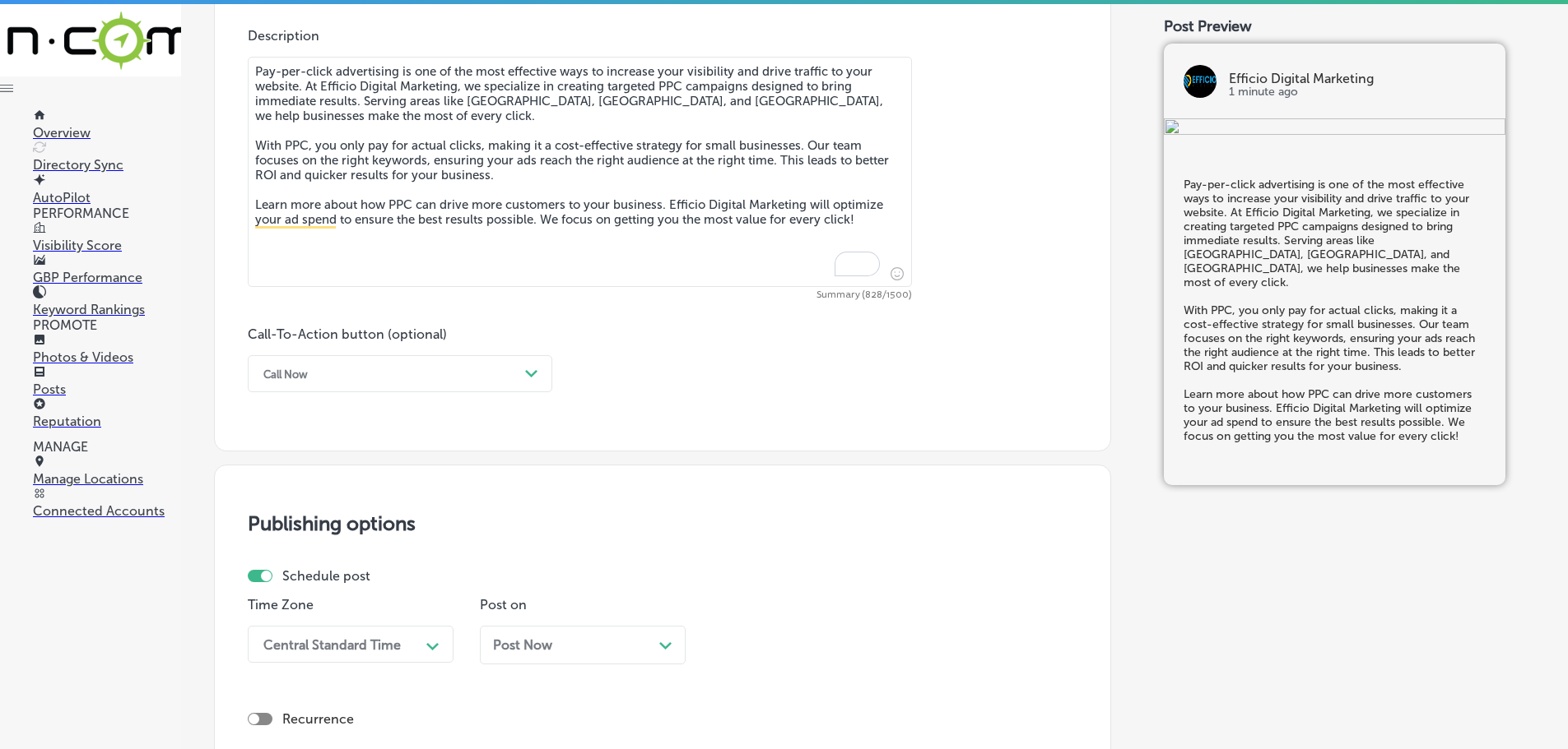
scroll to position [979, 0]
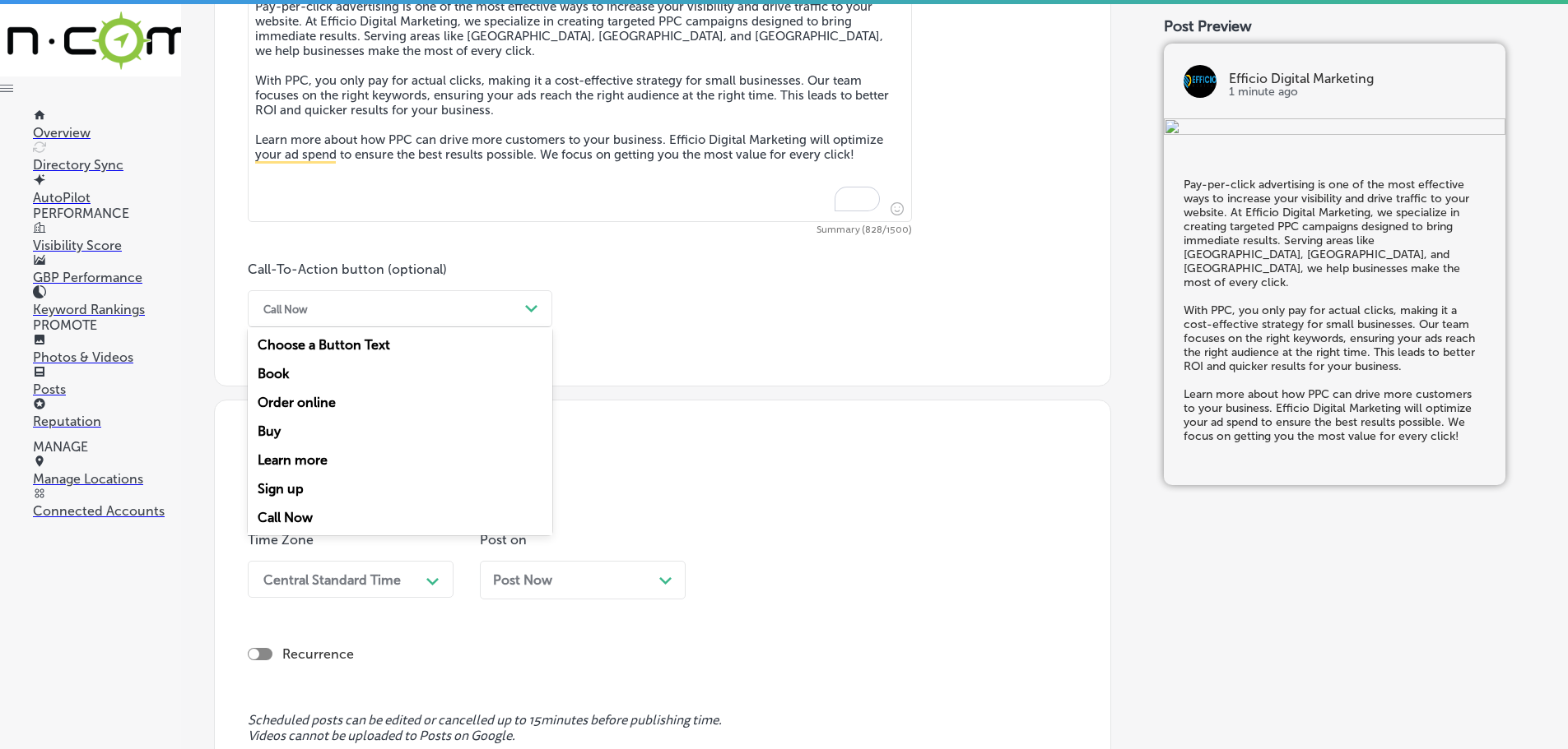
click at [532, 316] on div "Path Created with Sketch." at bounding box center [531, 308] width 13 height 13
click at [317, 459] on div "Learn more" at bounding box center [400, 459] width 305 height 29
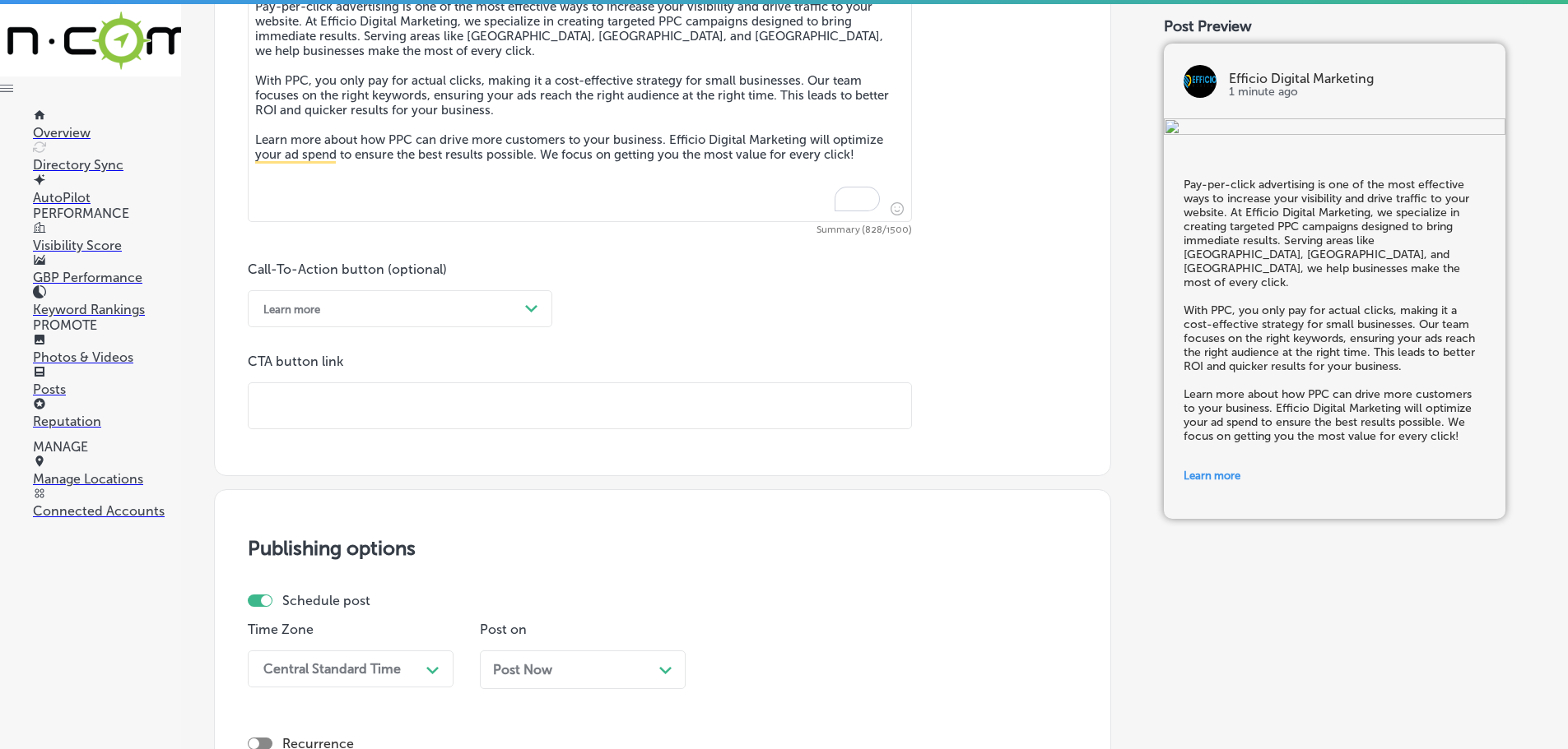
click at [374, 400] on input "text" at bounding box center [579, 406] width 662 height 45
paste input "[URL][DOMAIN_NAME]"
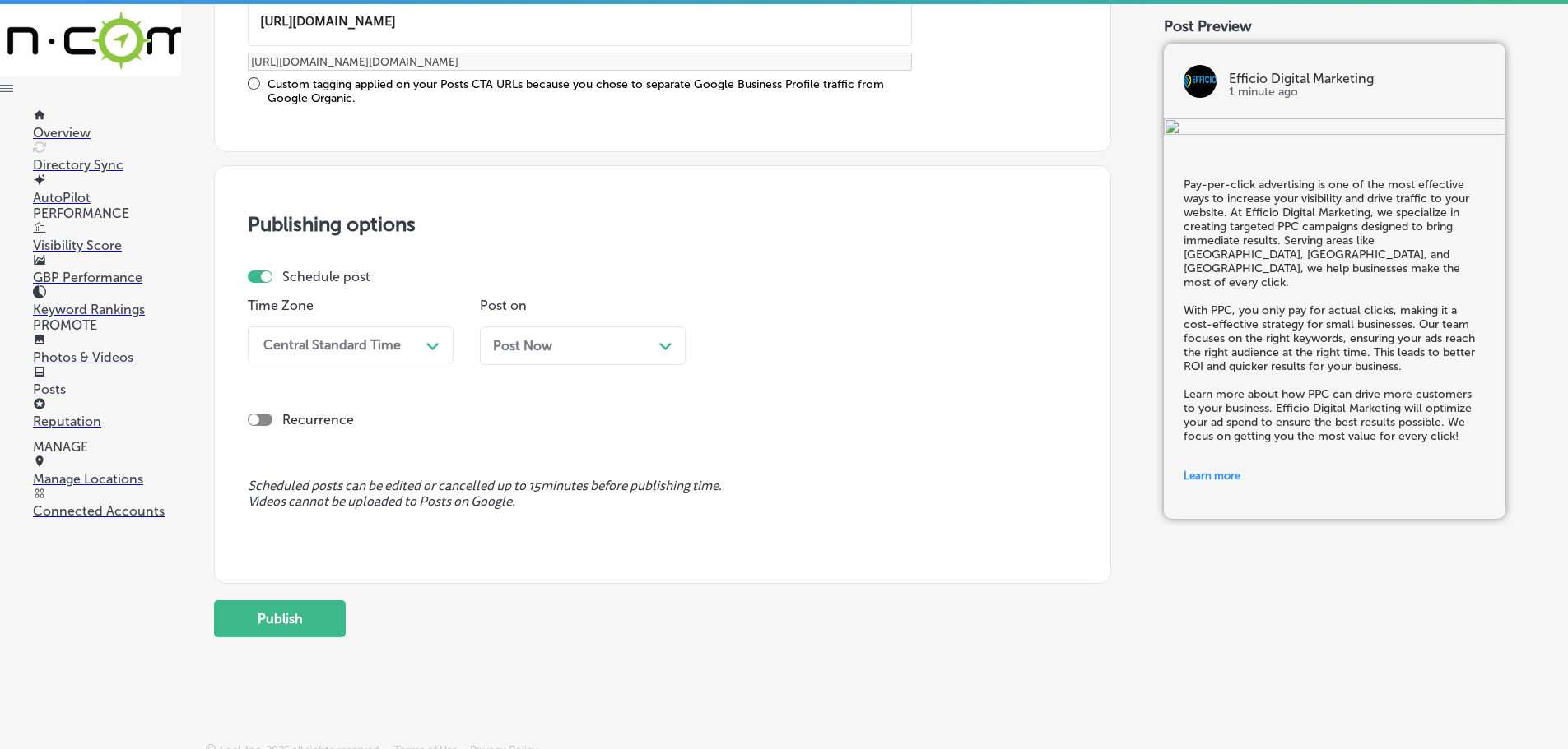
scroll to position [1374, 0]
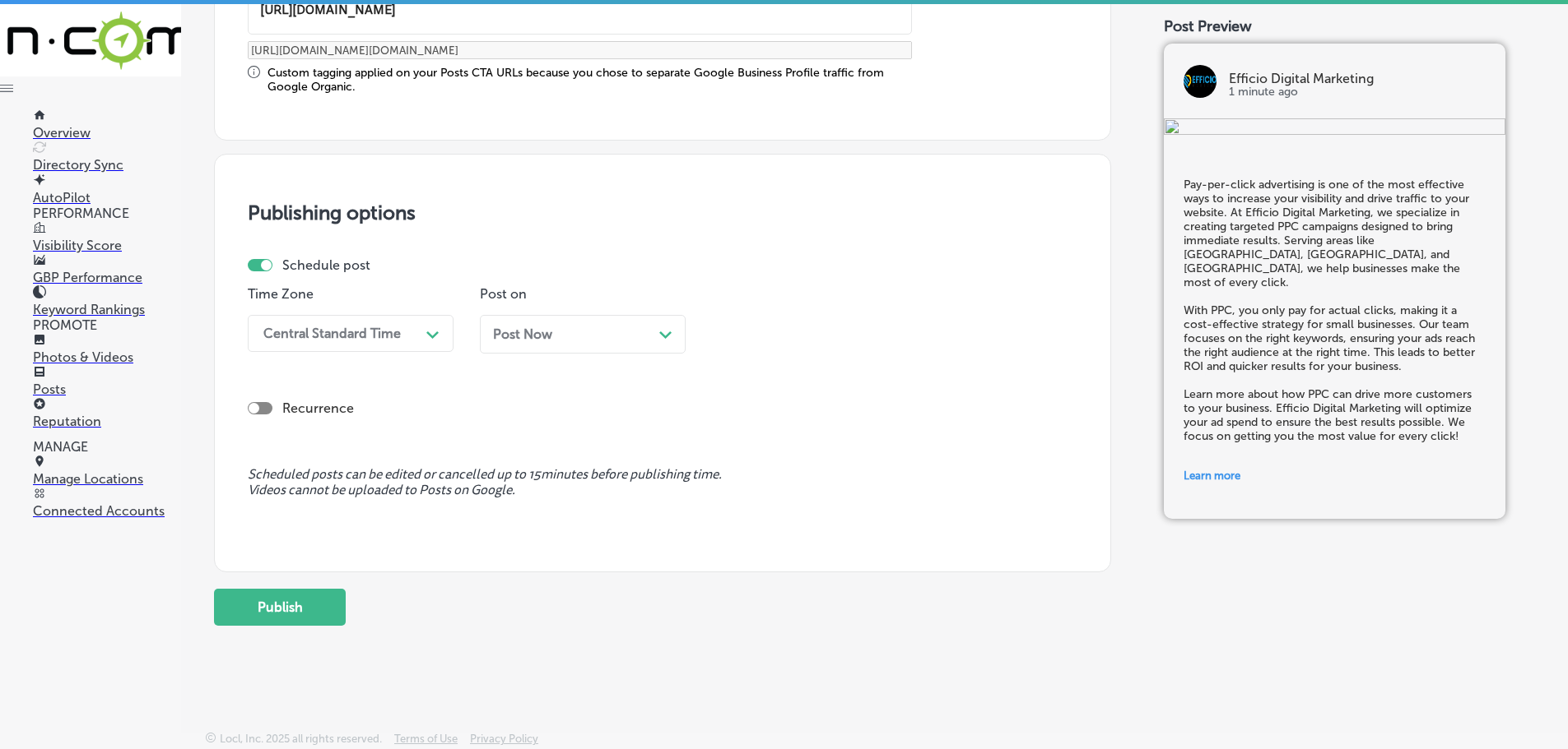
type input "[URL][DOMAIN_NAME]"
click at [360, 333] on div "Central Standard Time" at bounding box center [331, 334] width 137 height 16
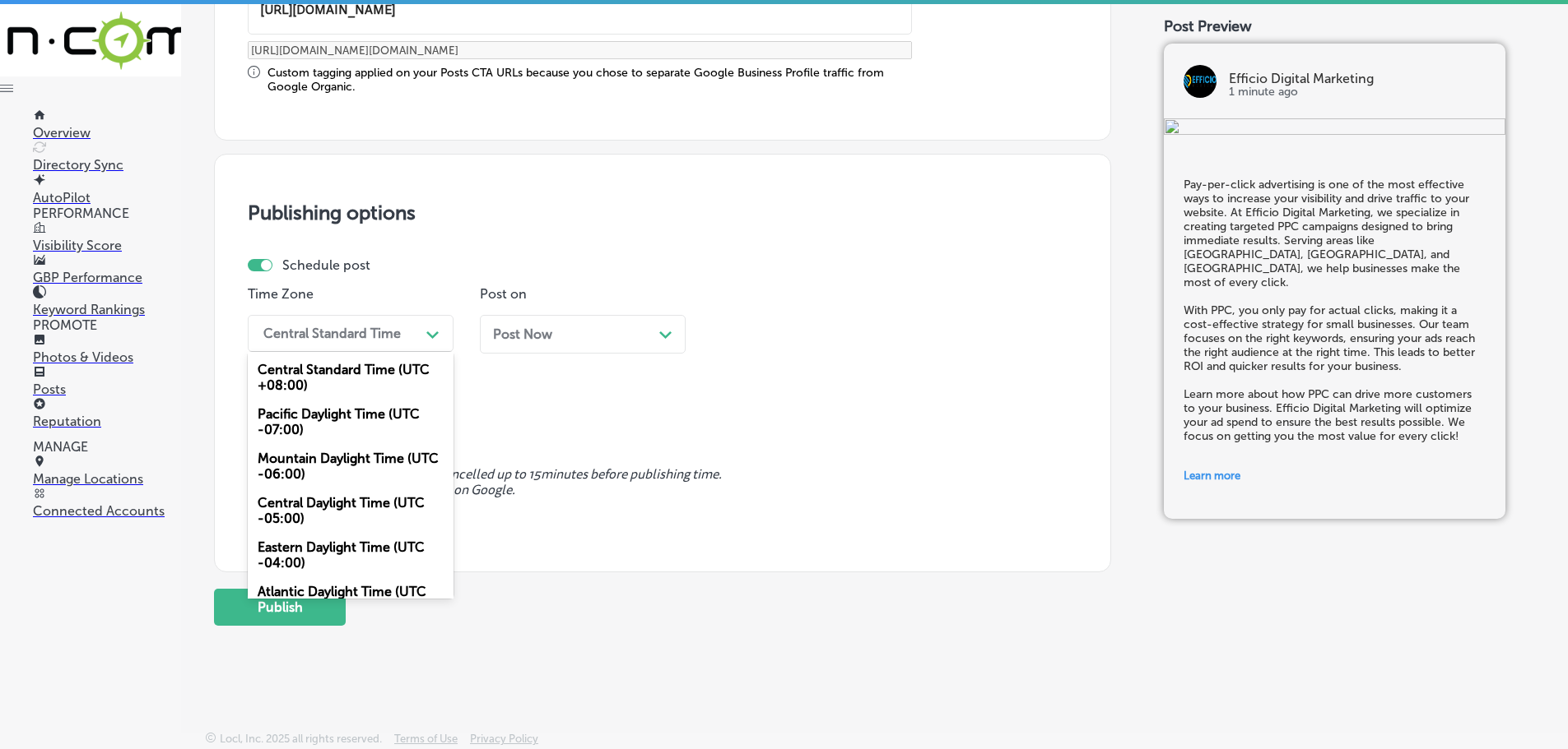
scroll to position [0, 0]
click at [328, 455] on div "Mountain Daylight Time (UTC -06:00)" at bounding box center [351, 466] width 206 height 44
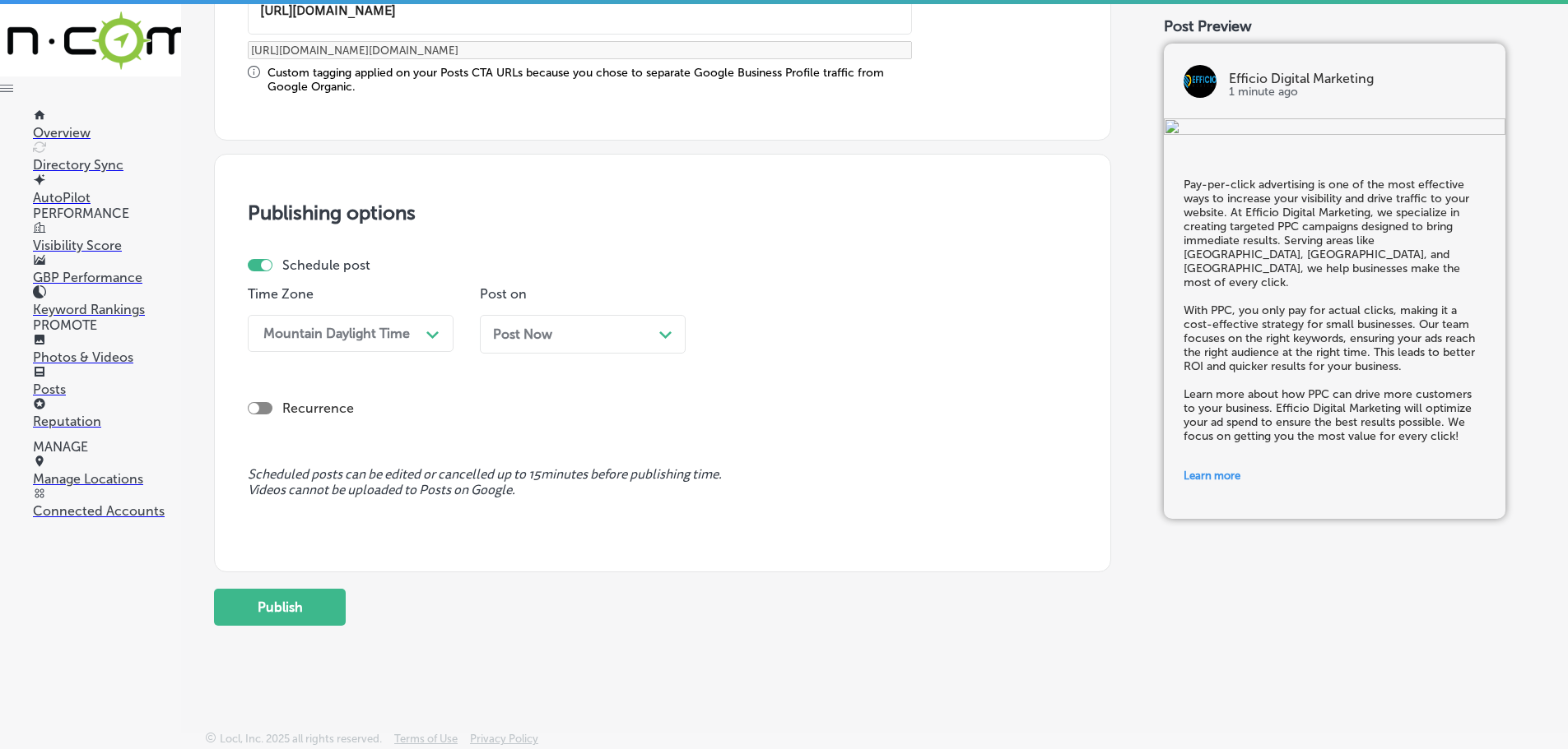
click at [668, 329] on div "Path Created with Sketch." at bounding box center [665, 332] width 13 height 13
click at [890, 332] on div "Path Created with Sketch." at bounding box center [897, 333] width 27 height 27
click at [769, 515] on div "7:00 AM" at bounding box center [815, 517] width 206 height 29
click at [303, 616] on button "Publish" at bounding box center [279, 607] width 131 height 37
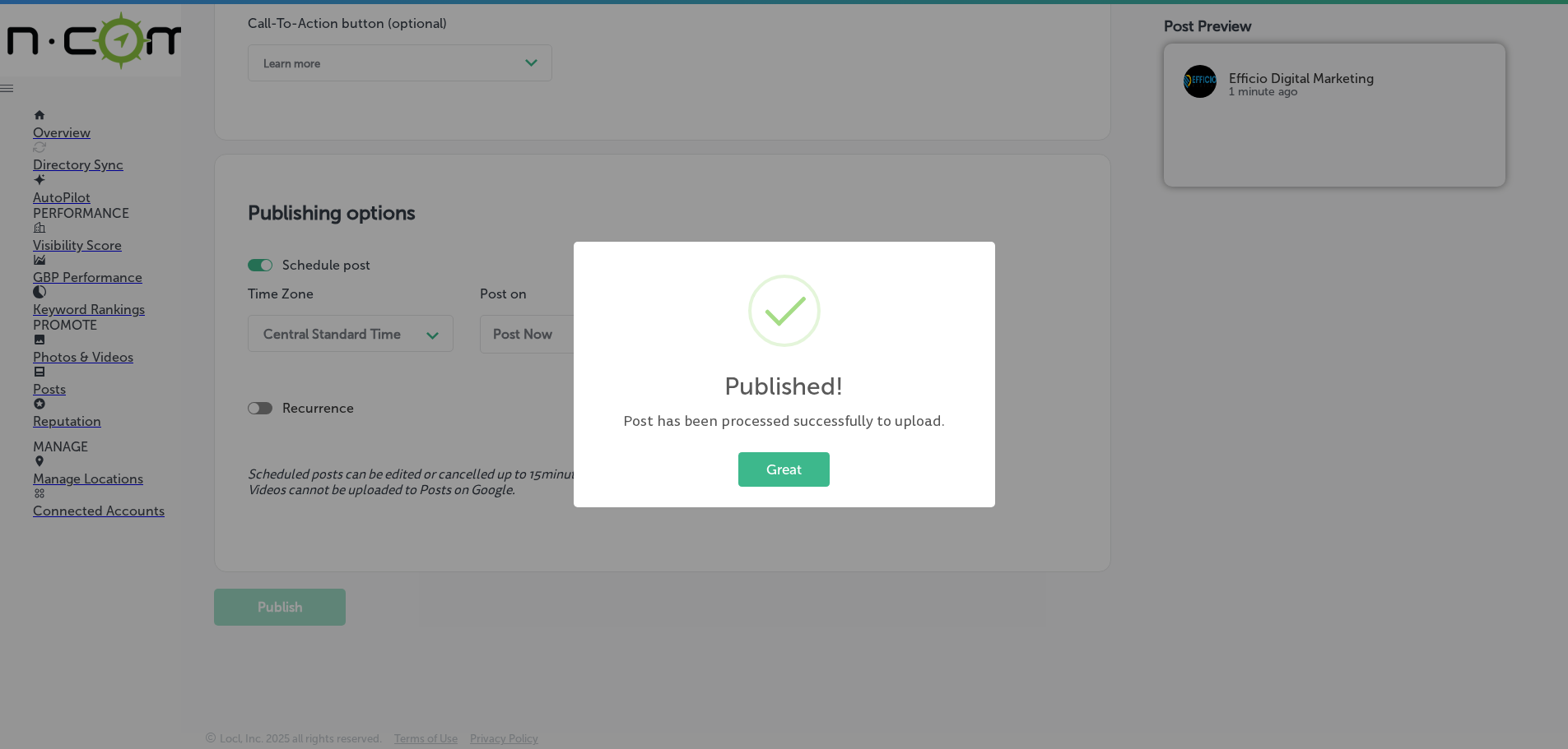
scroll to position [1225, 0]
click at [777, 478] on button "Great" at bounding box center [784, 469] width 91 height 34
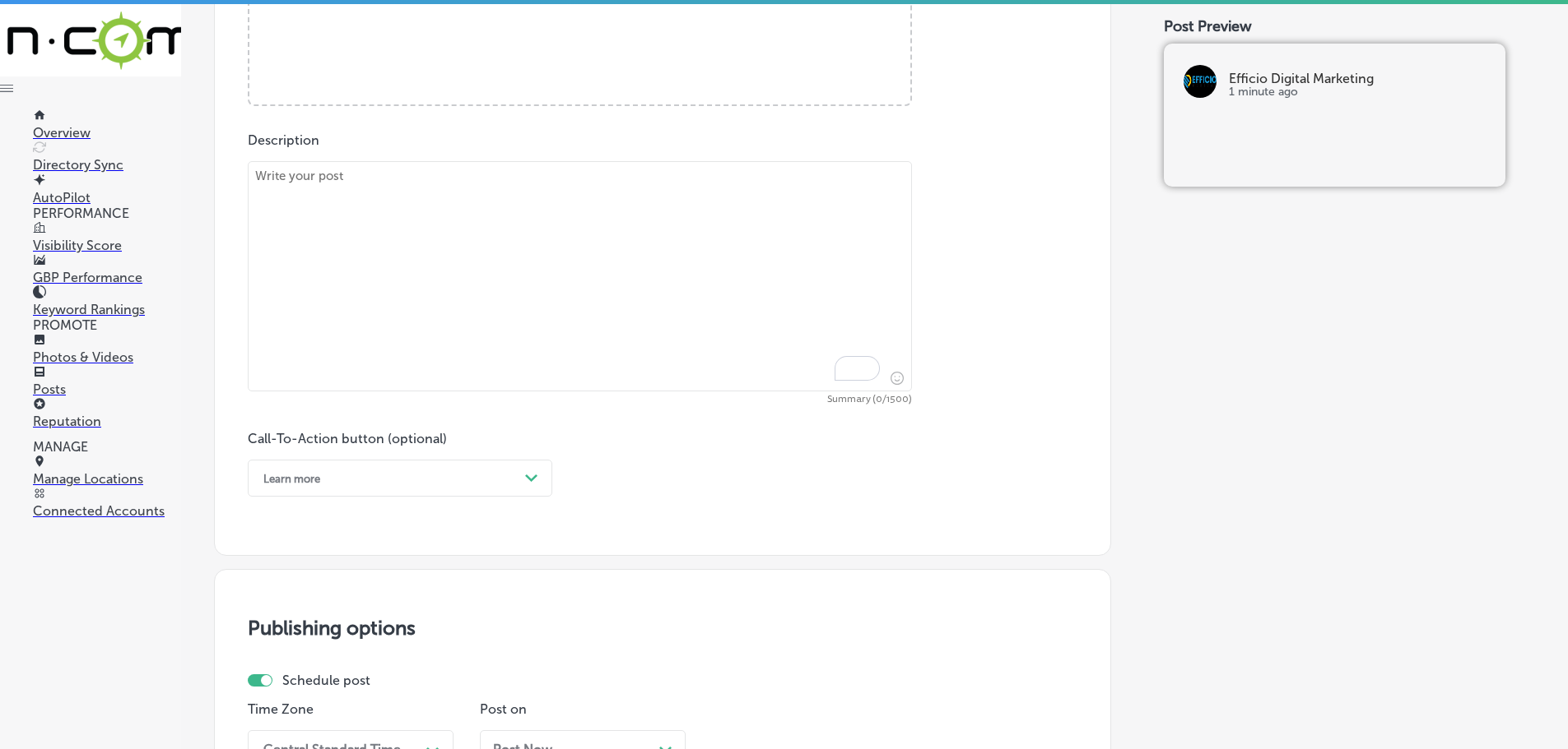
scroll to position [650, 0]
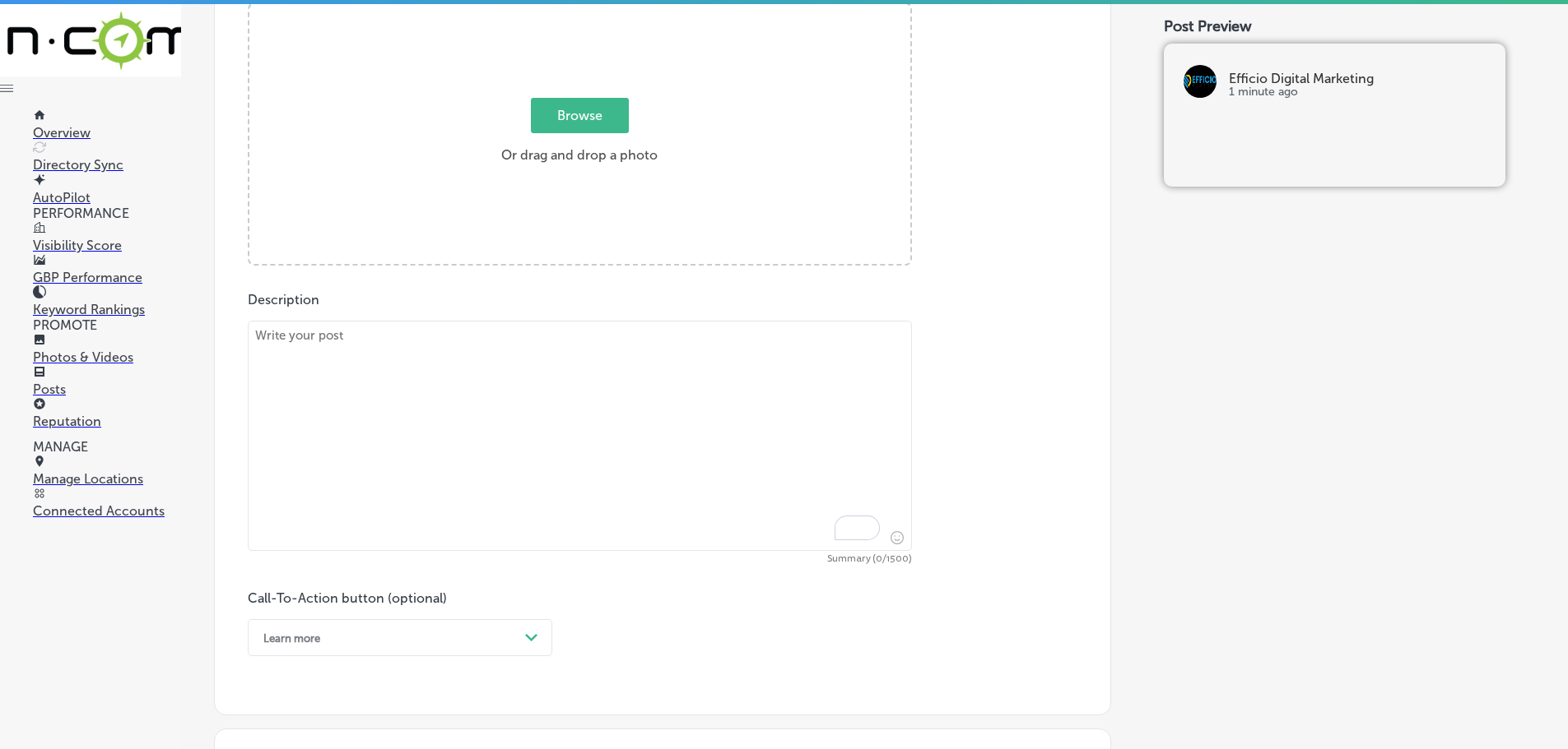
click at [586, 368] on textarea "To enrich screen reader interactions, please activate Accessibility in Grammarl…" at bounding box center [580, 436] width 664 height 230
paste textarea "Building a strong digital presence is vital for reaching customers online and s…"
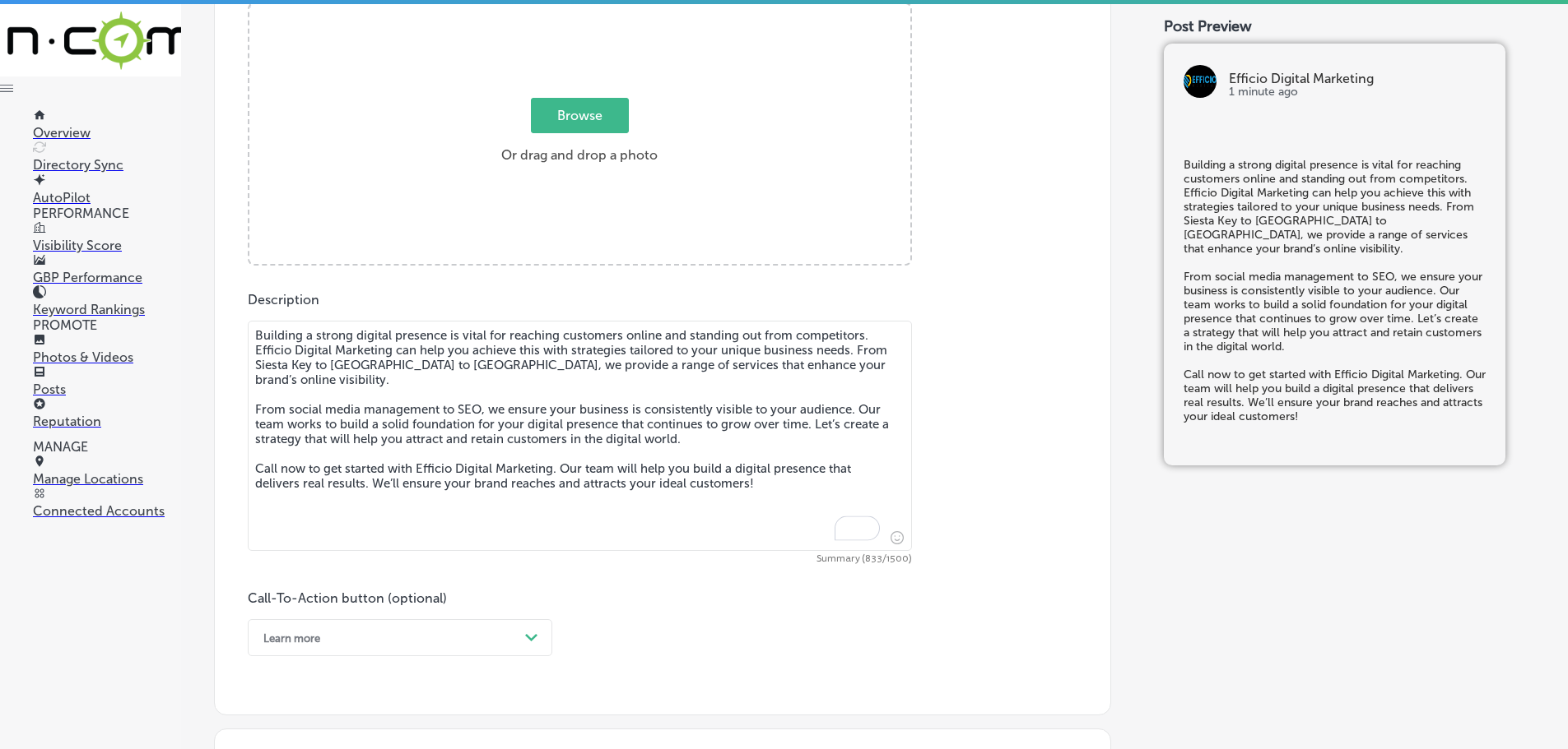
type textarea "Building a strong digital presence is vital for reaching customers online and s…"
click at [592, 111] on span "Browse" at bounding box center [579, 116] width 98 height 36
click at [592, 9] on input "Browse Or drag and drop a photo" at bounding box center [579, 6] width 660 height 5
type input "C:\fakepath\Efficio Digital Marketing-10 (1).png"
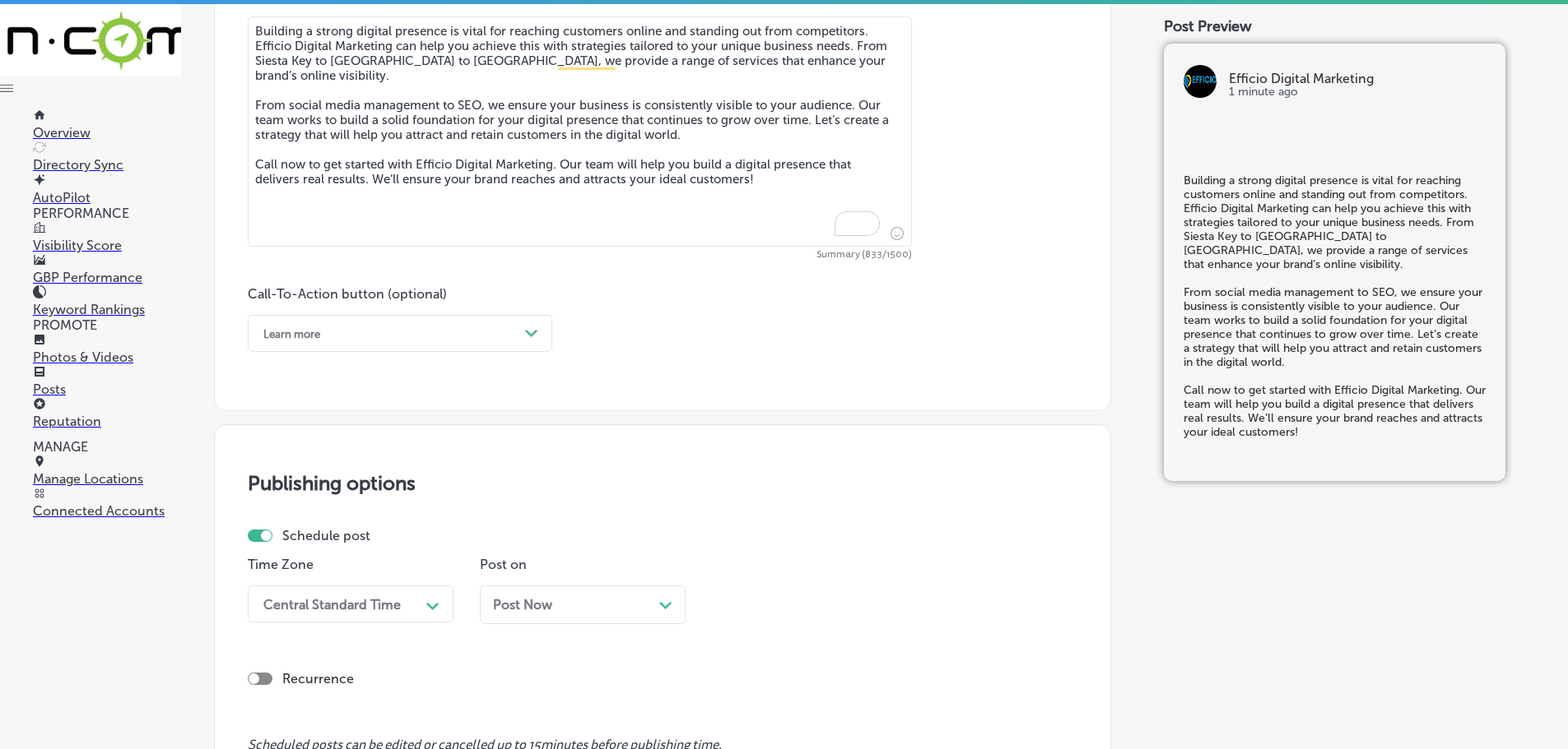
scroll to position [979, 0]
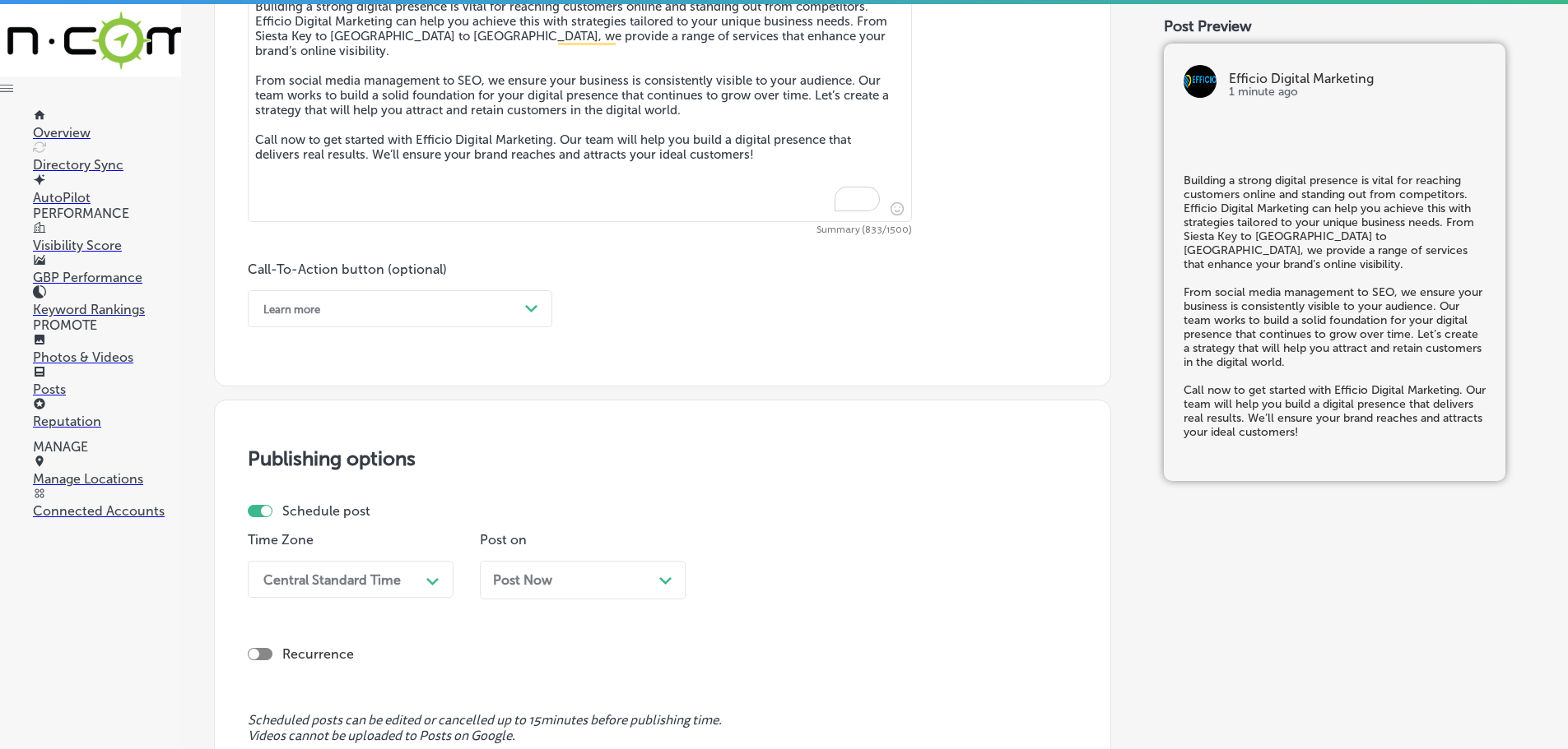
click at [518, 302] on div "Path Created with Sketch." at bounding box center [531, 309] width 27 height 27
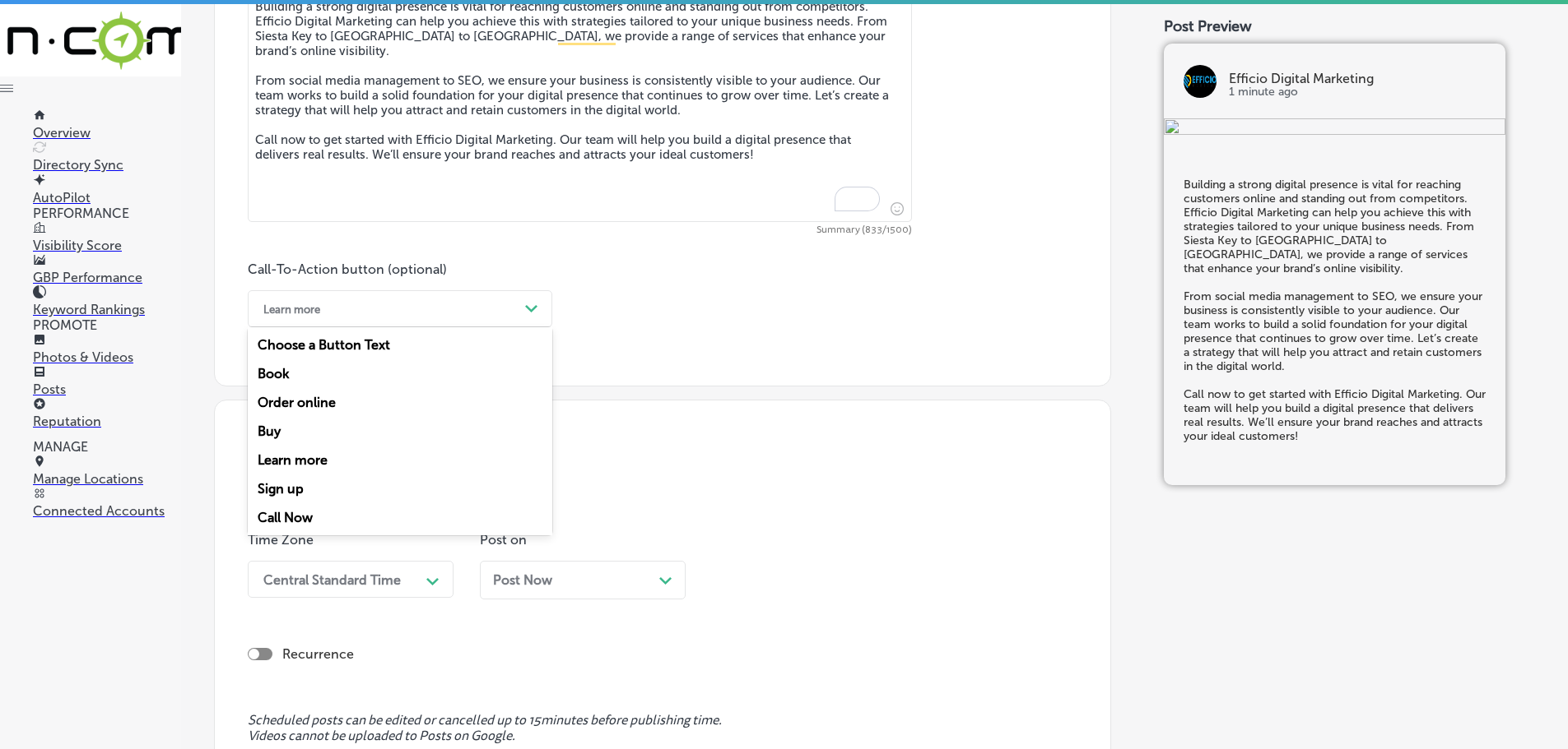
click at [295, 510] on div "Call Now" at bounding box center [400, 517] width 305 height 29
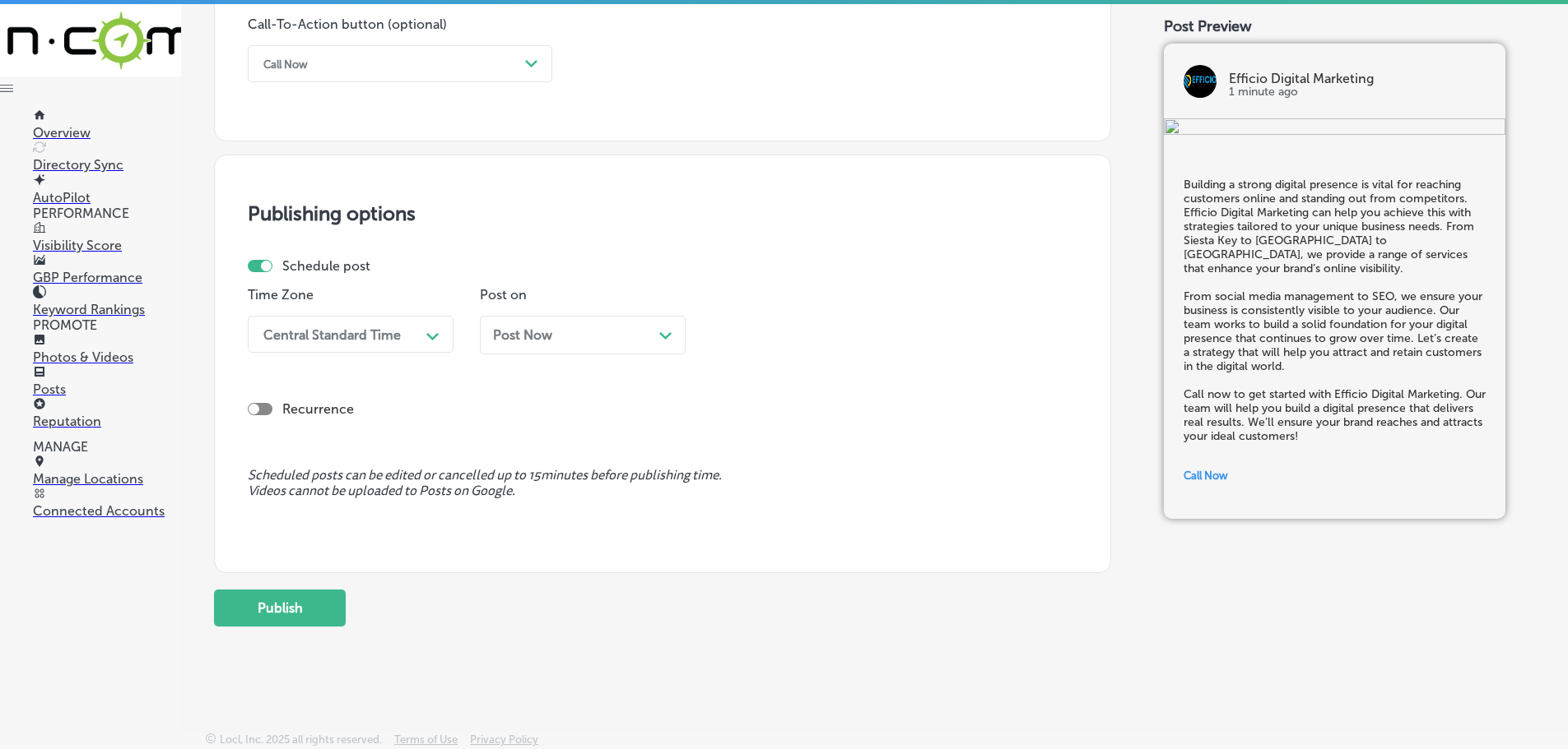
scroll to position [1225, 0]
click at [432, 337] on polygon at bounding box center [432, 335] width 12 height 7
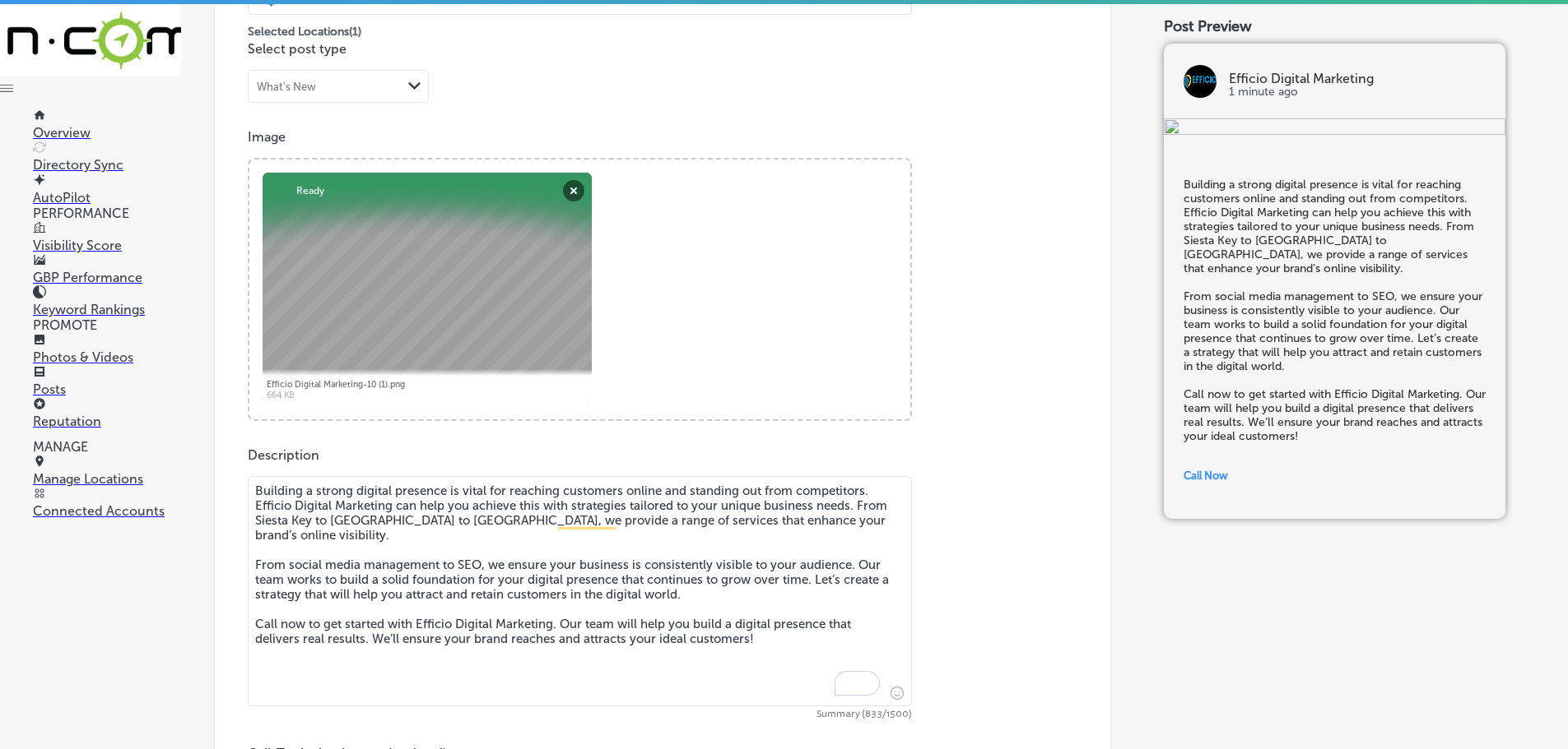
scroll to position [485, 0]
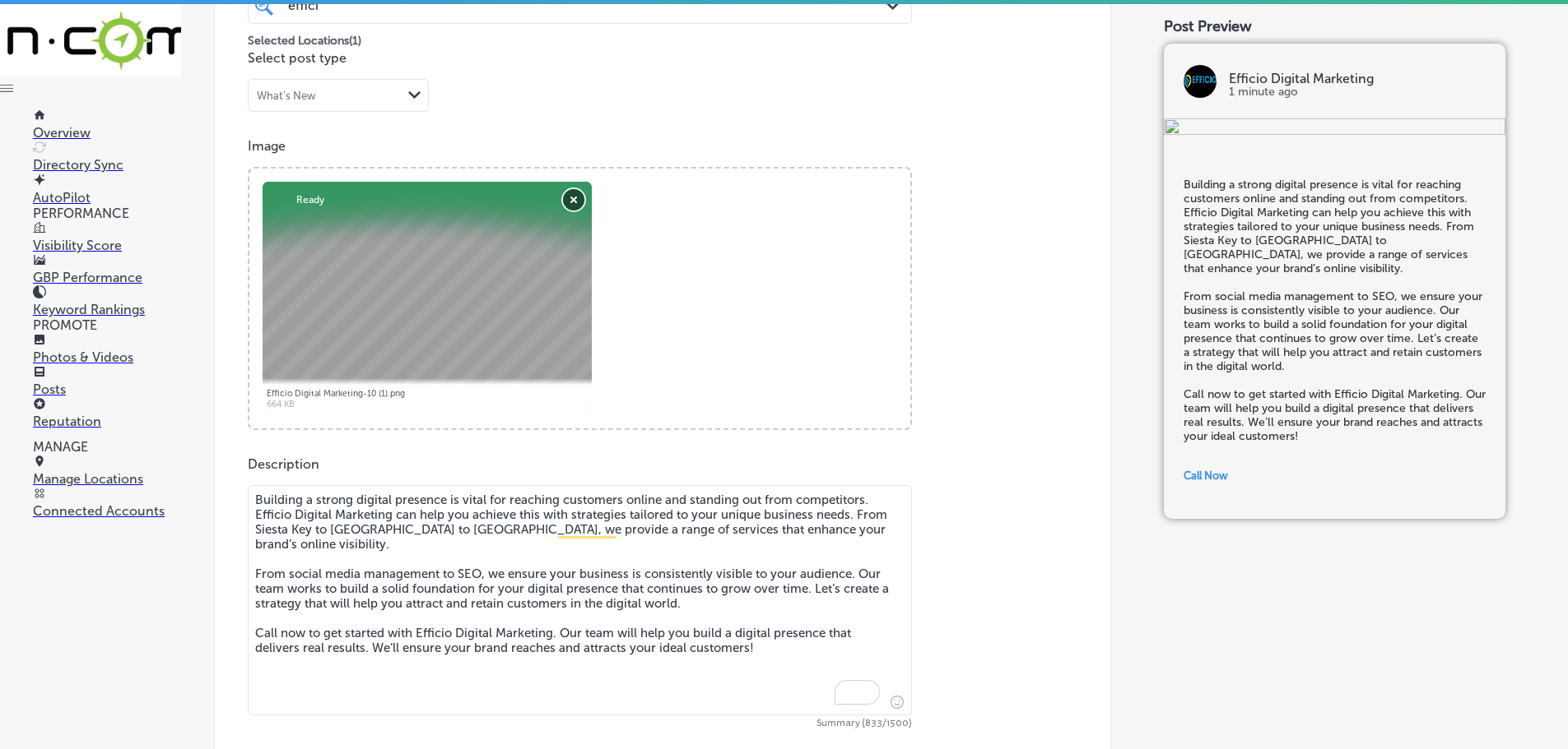
click at [570, 199] on button "Remove" at bounding box center [573, 200] width 22 height 22
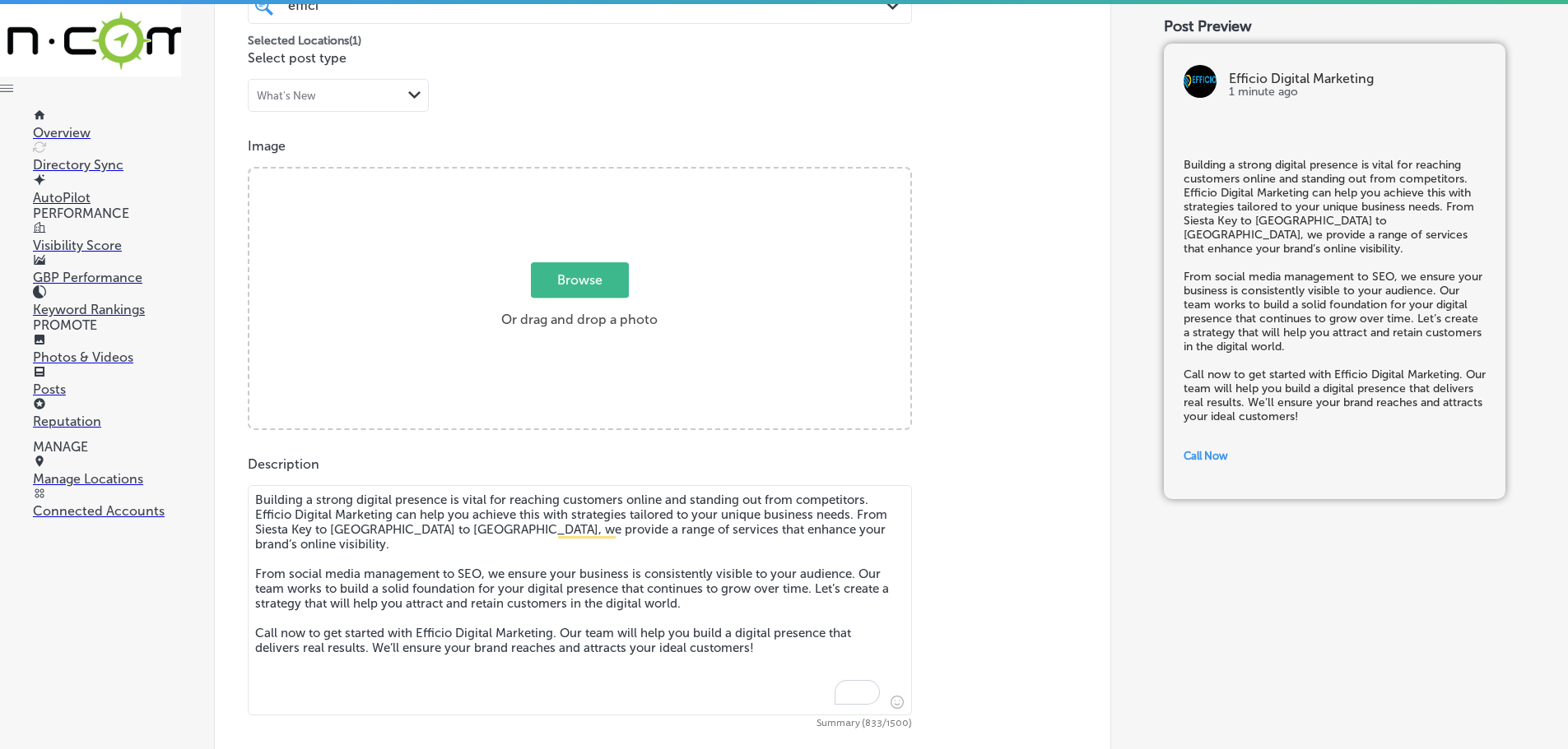
click at [557, 274] on span "Browse" at bounding box center [579, 281] width 98 height 36
click at [557, 174] on input "Browse Or drag and drop a photo" at bounding box center [579, 171] width 660 height 5
type input "C:\fakepath\Efficio Digital Marketing-10 (2).png"
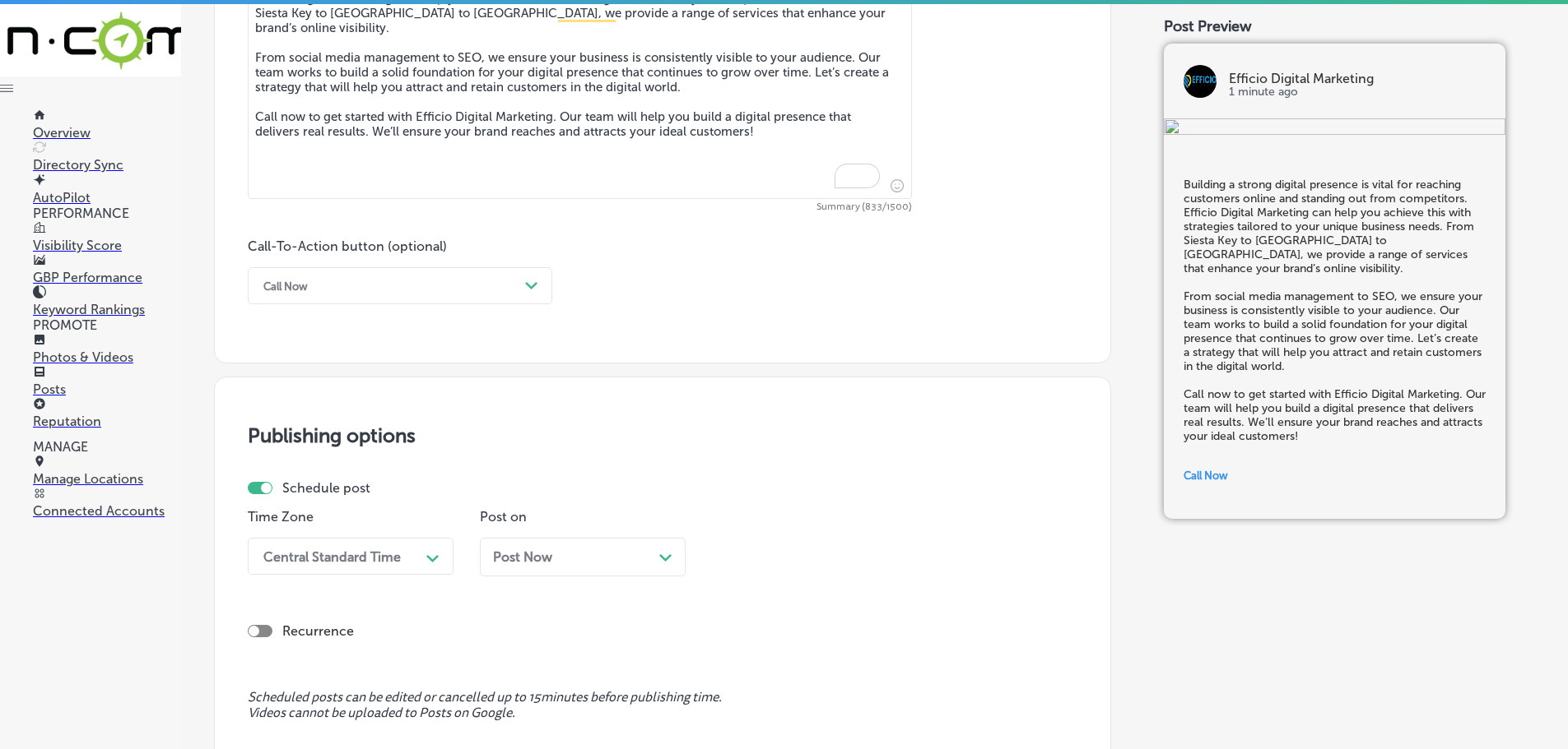
scroll to position [1225, 0]
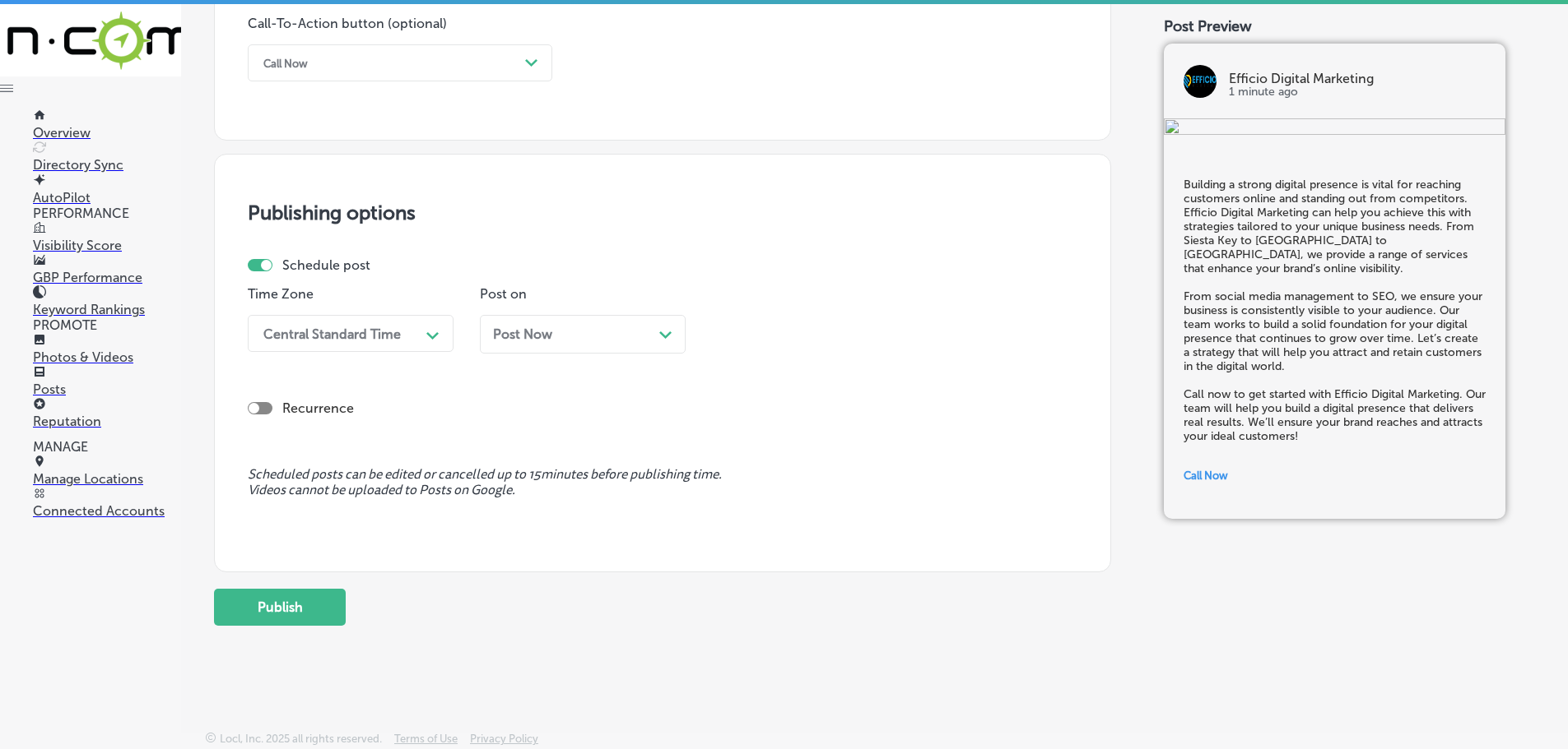
click at [440, 342] on div "Path Created with Sketch." at bounding box center [433, 334] width 27 height 27
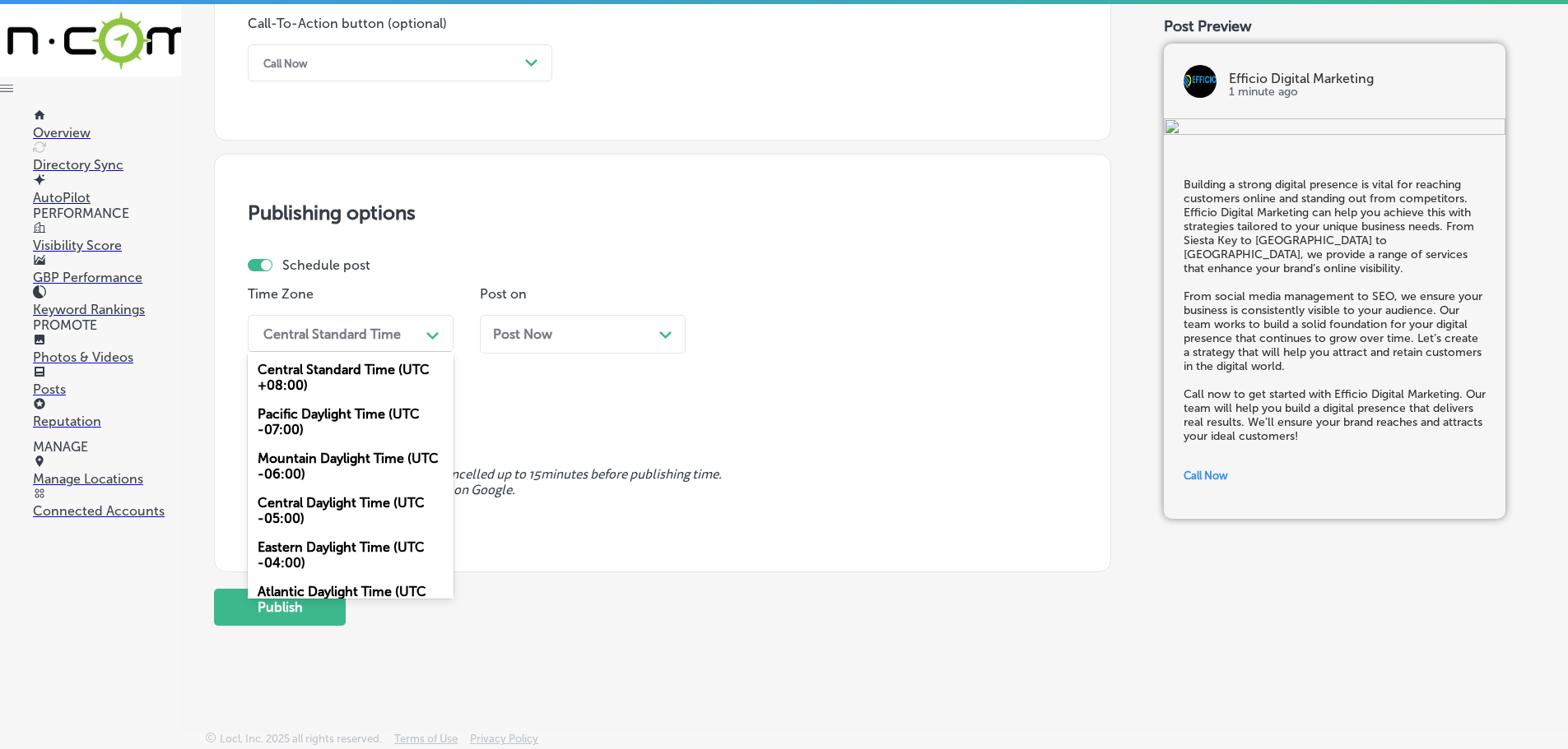
drag, startPoint x: 331, startPoint y: 460, endPoint x: 356, endPoint y: 448, distance: 27.7
click at [332, 460] on div "Mountain Daylight Time (UTC -06:00)" at bounding box center [351, 466] width 206 height 44
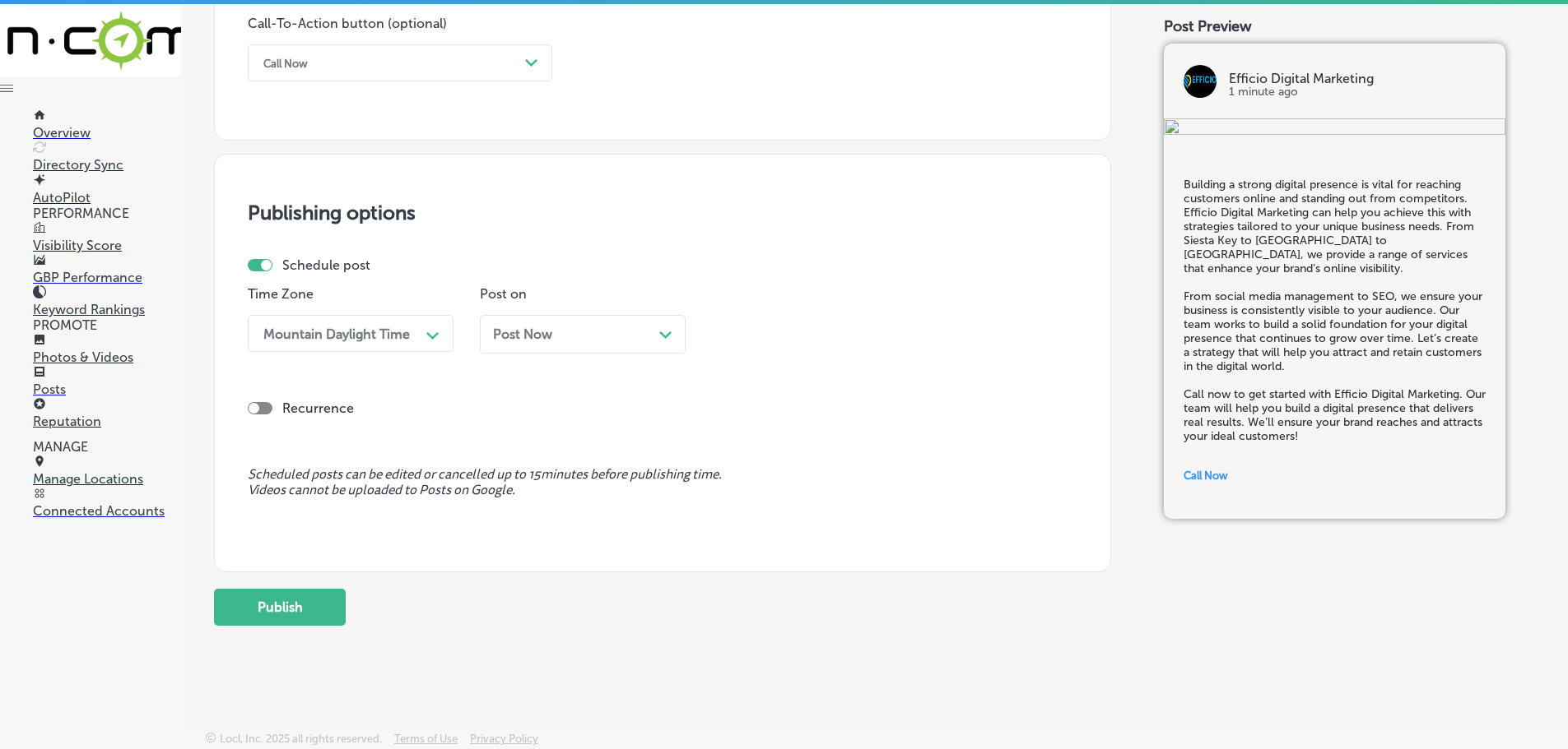
click at [668, 340] on div "Path Created with Sketch." at bounding box center [665, 332] width 13 height 13
click at [889, 331] on div "Path Created with Sketch." at bounding box center [897, 334] width 27 height 27
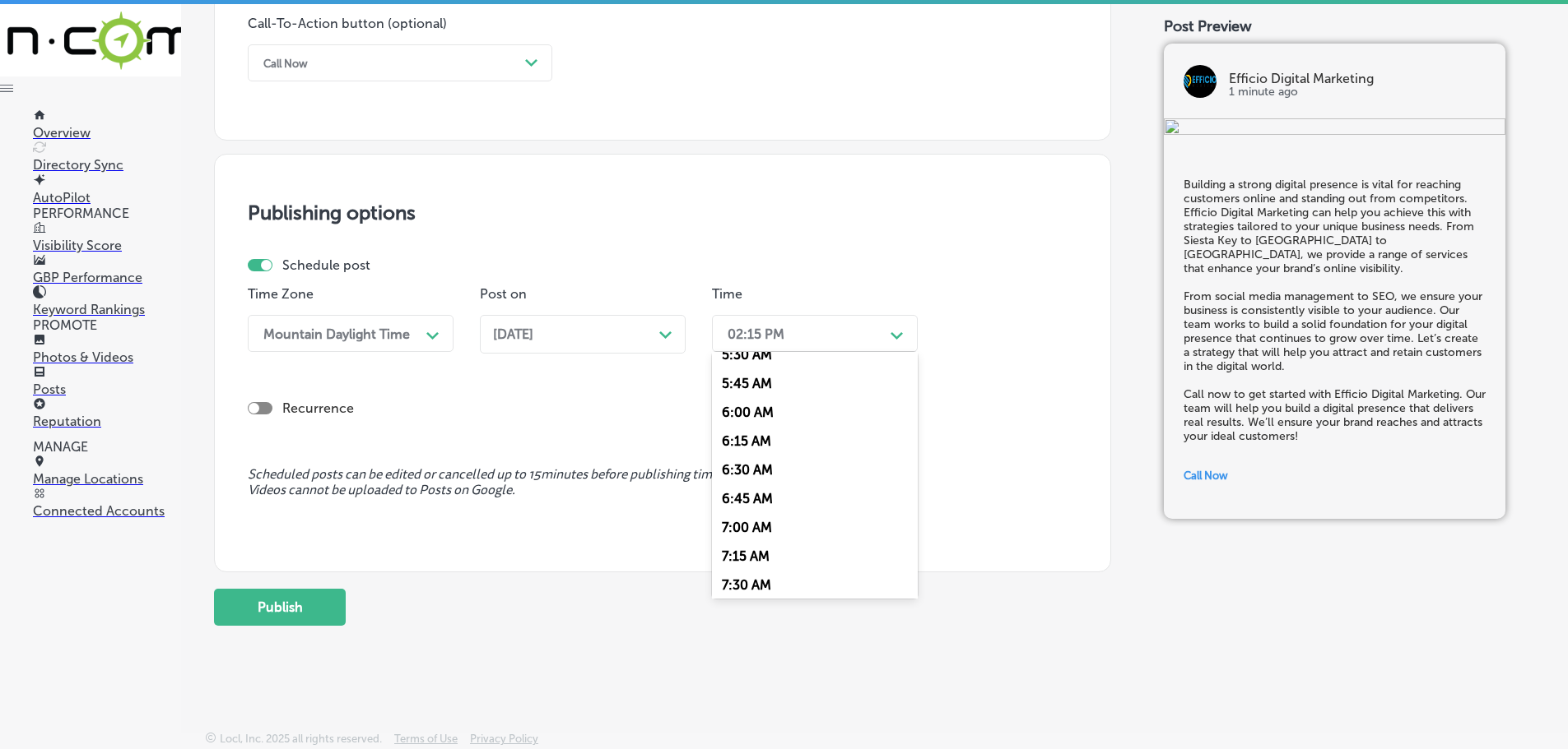
scroll to position [740, 0]
click at [744, 425] on div "7:00 AM" at bounding box center [815, 435] width 206 height 29
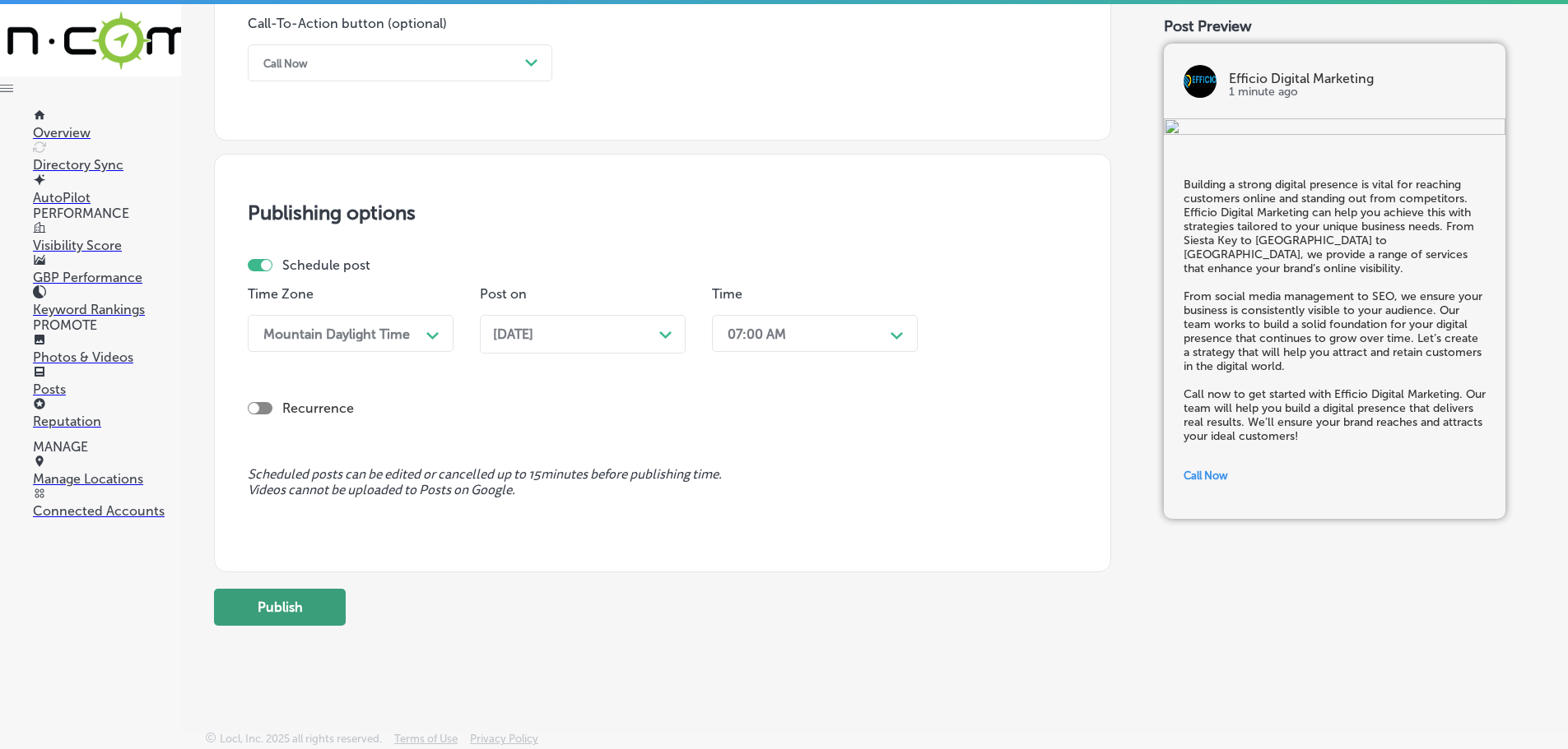
click at [264, 611] on button "Publish" at bounding box center [279, 607] width 131 height 37
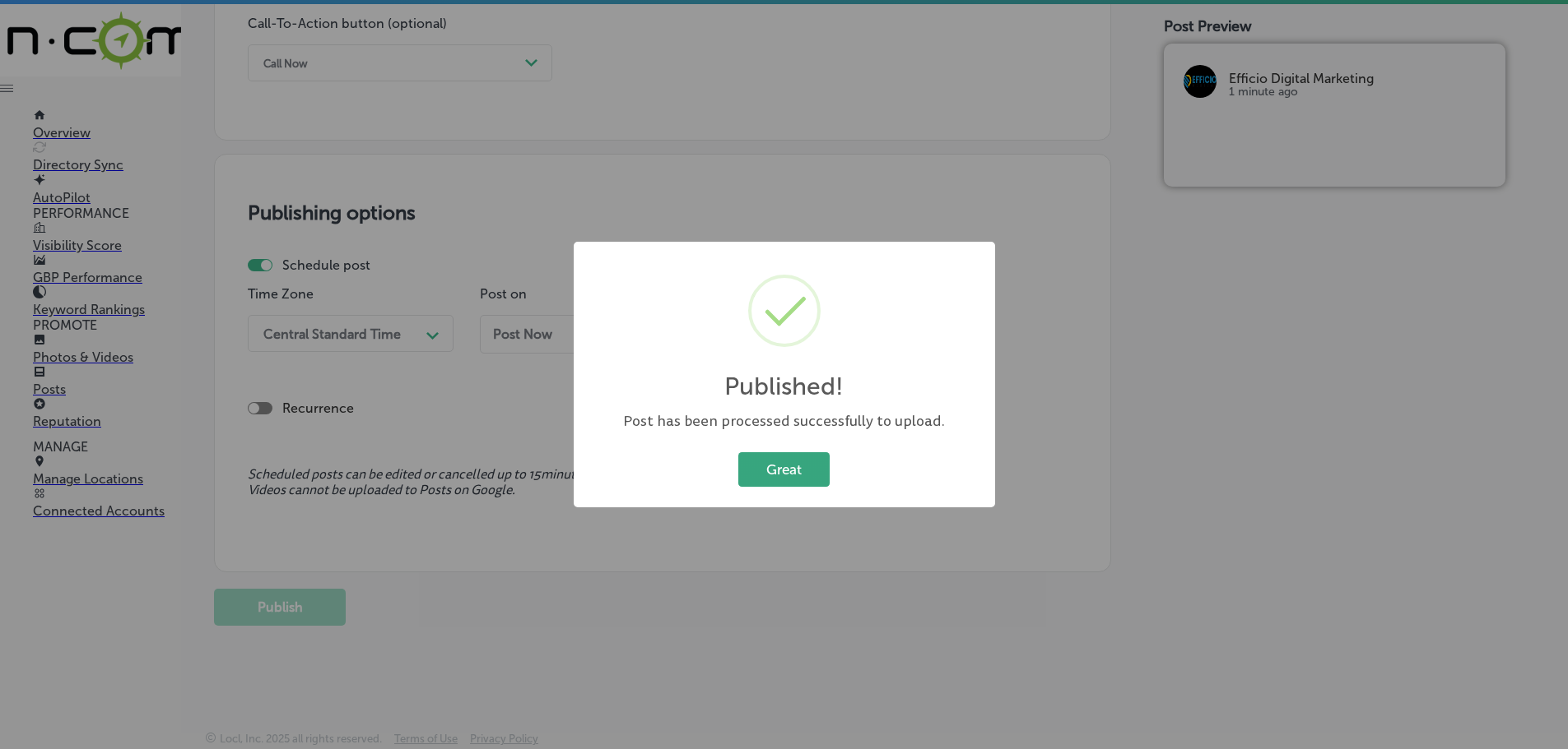
click at [783, 476] on button "Great" at bounding box center [784, 469] width 91 height 34
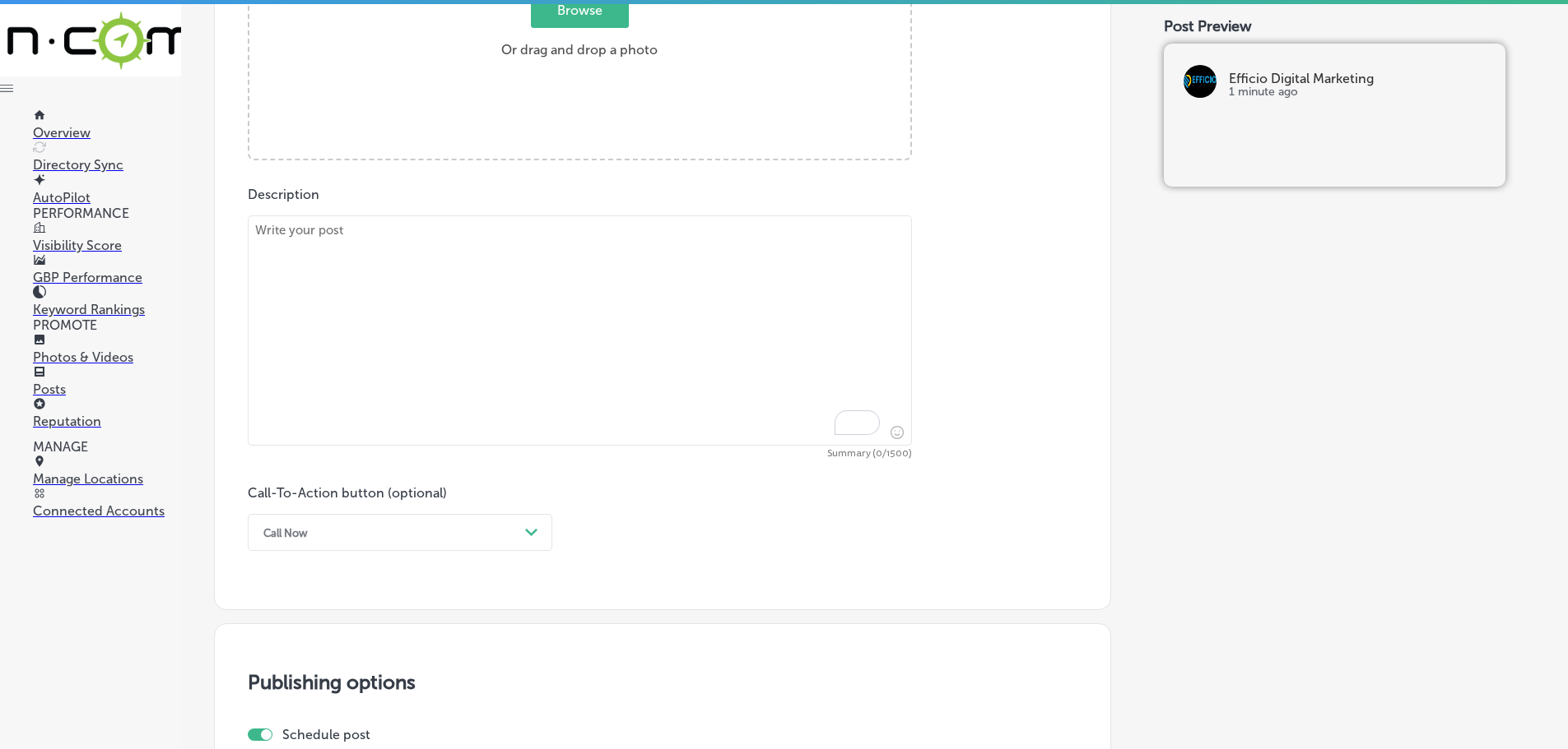
scroll to position [732, 0]
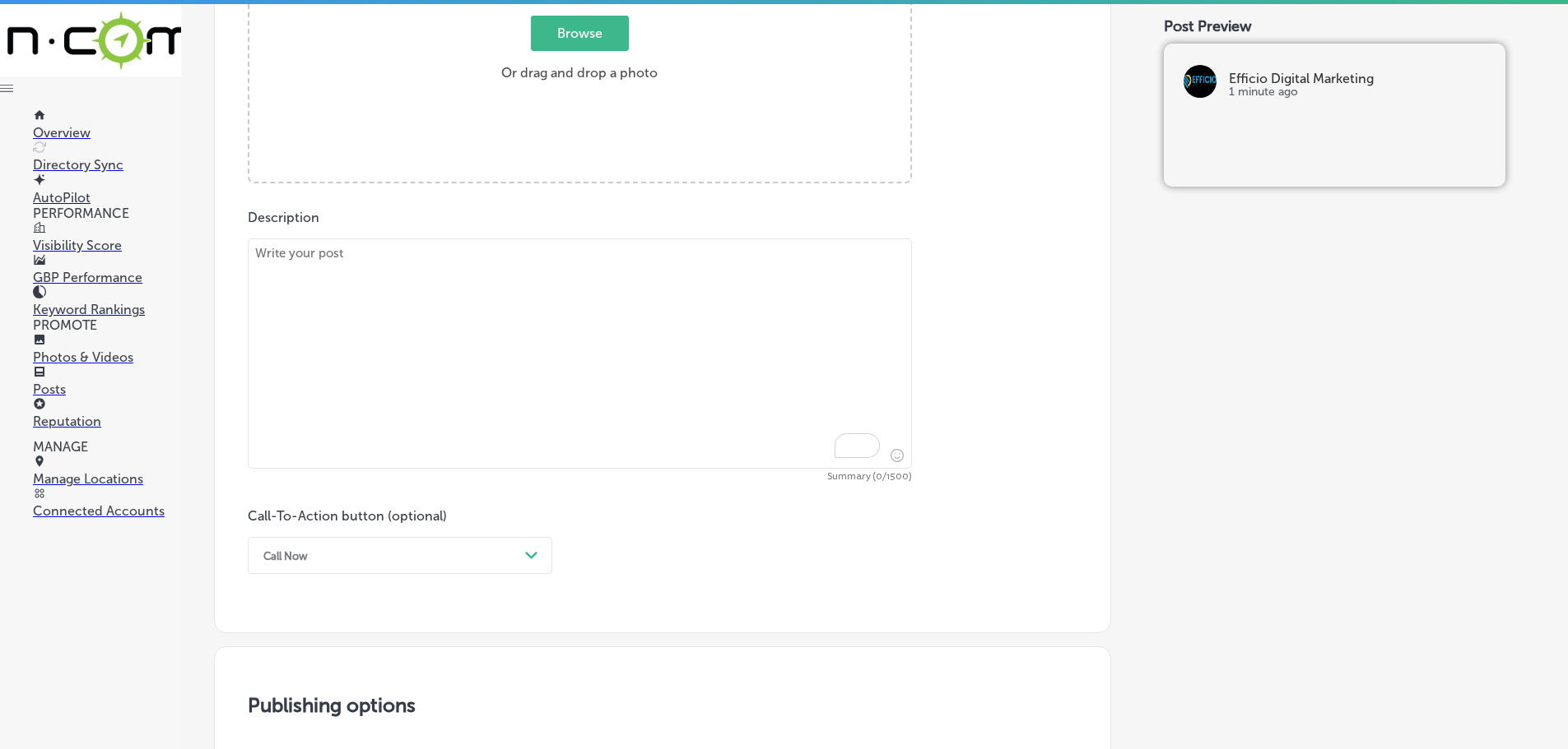
click at [503, 289] on textarea "To enrich screen reader interactions, please activate Accessibility in Grammarl…" at bounding box center [580, 353] width 664 height 230
paste textarea "Increasing brand awareness is key to driving traffic and conversions for your b…"
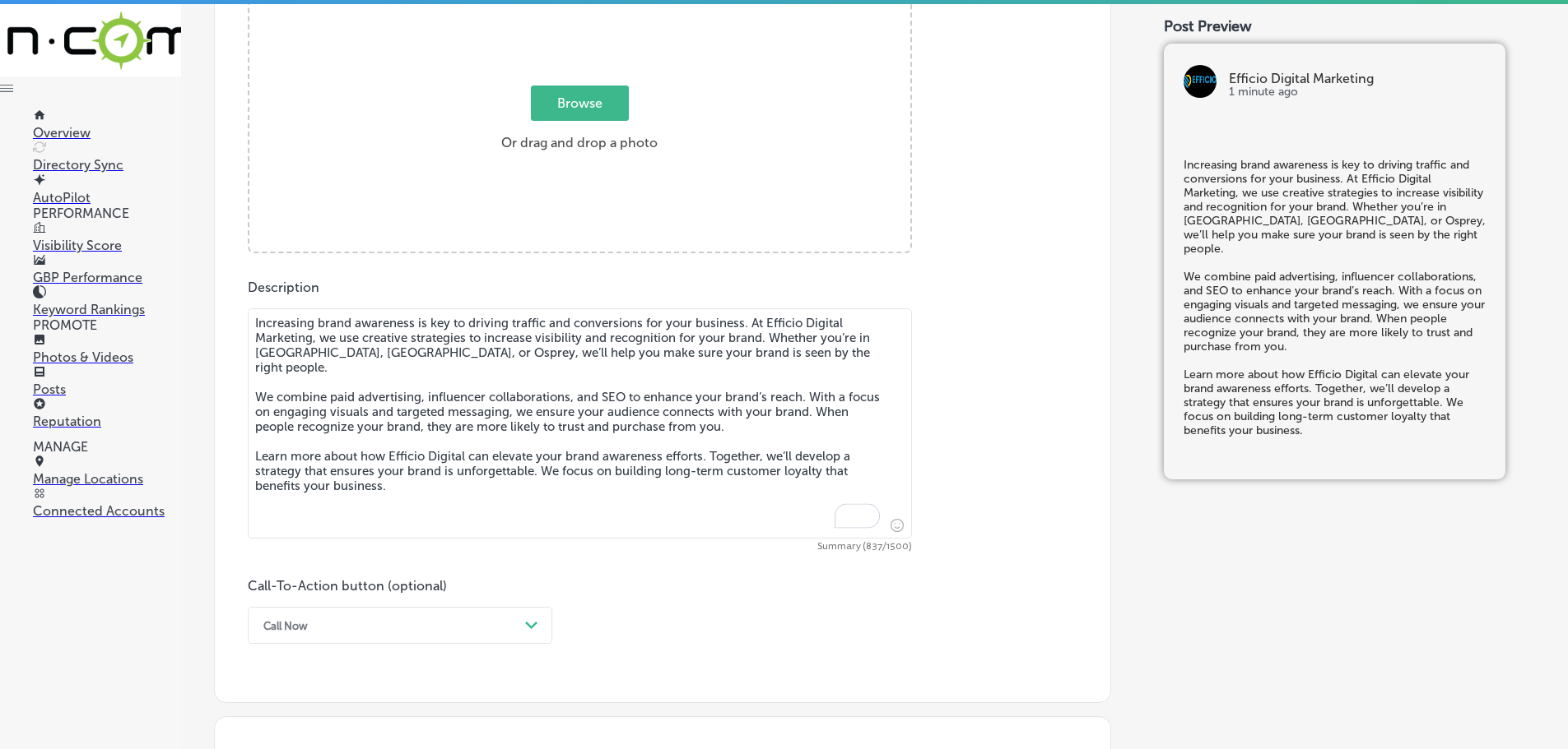
scroll to position [567, 0]
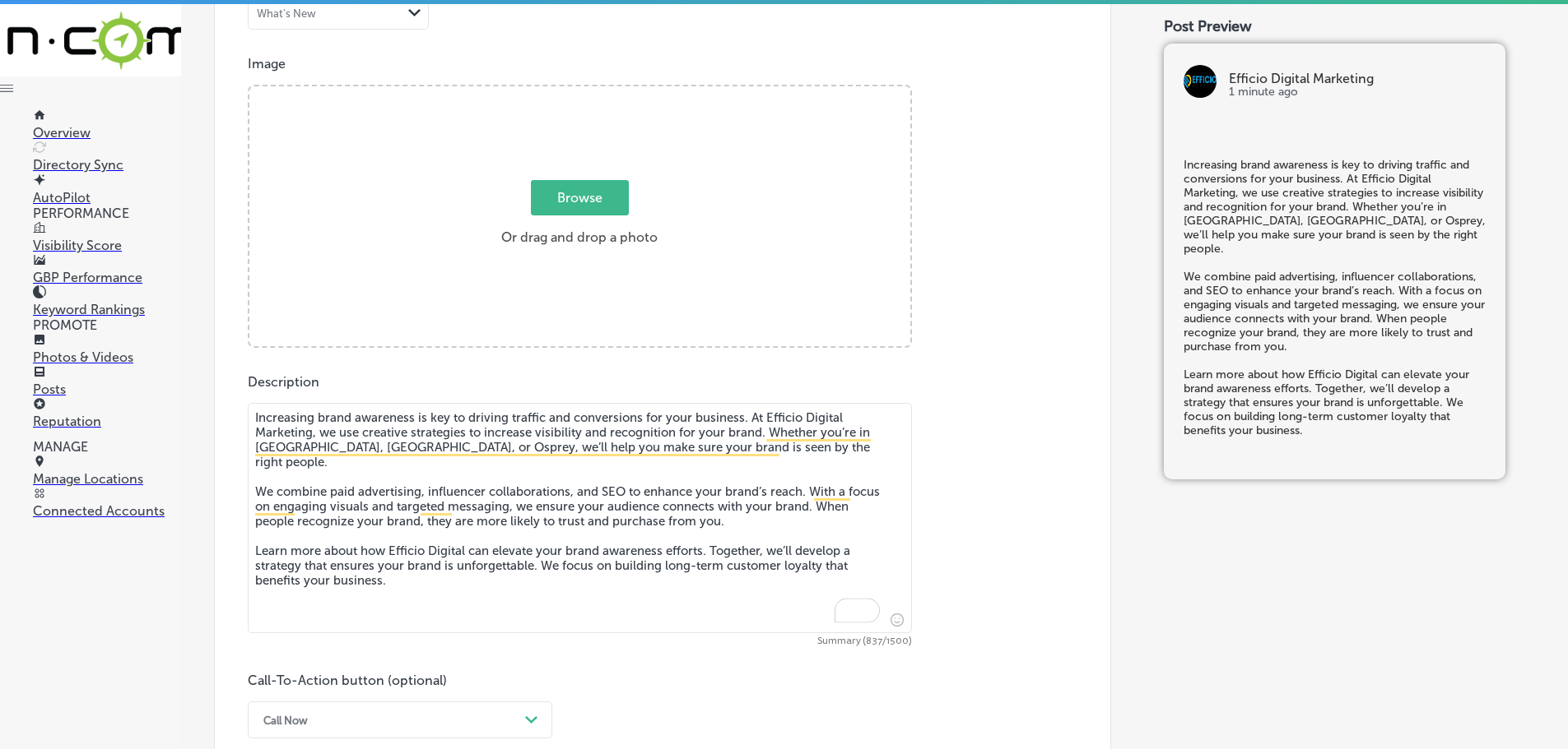
type textarea "Increasing brand awareness is key to driving traffic and conversions for your b…"
click at [572, 207] on span "Browse" at bounding box center [579, 198] width 98 height 36
click at [572, 91] on input "Browse Or drag and drop a photo" at bounding box center [579, 88] width 660 height 5
type input "C:\fakepath\Efficio Digital Marketing-11 (2).png"
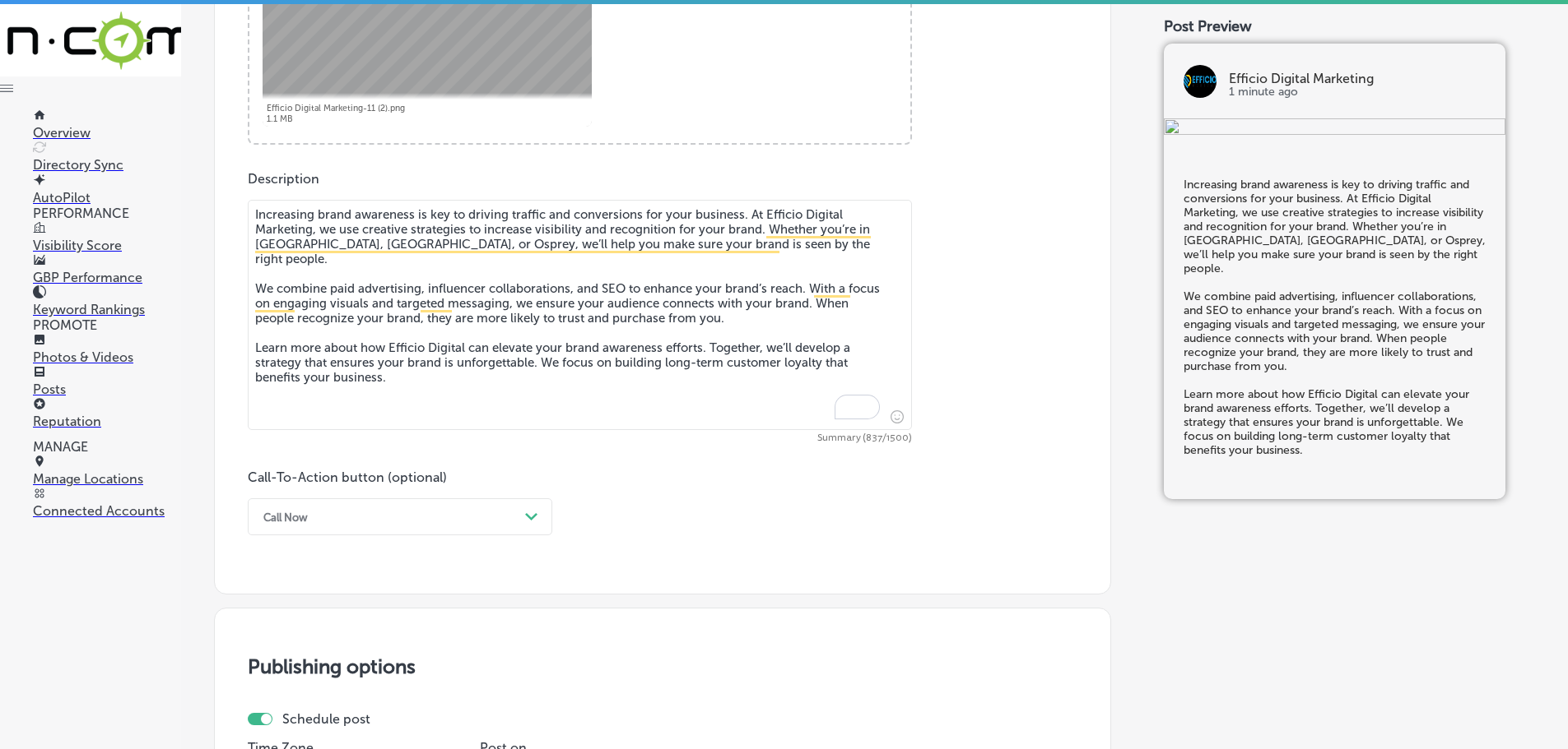
scroll to position [814, 0]
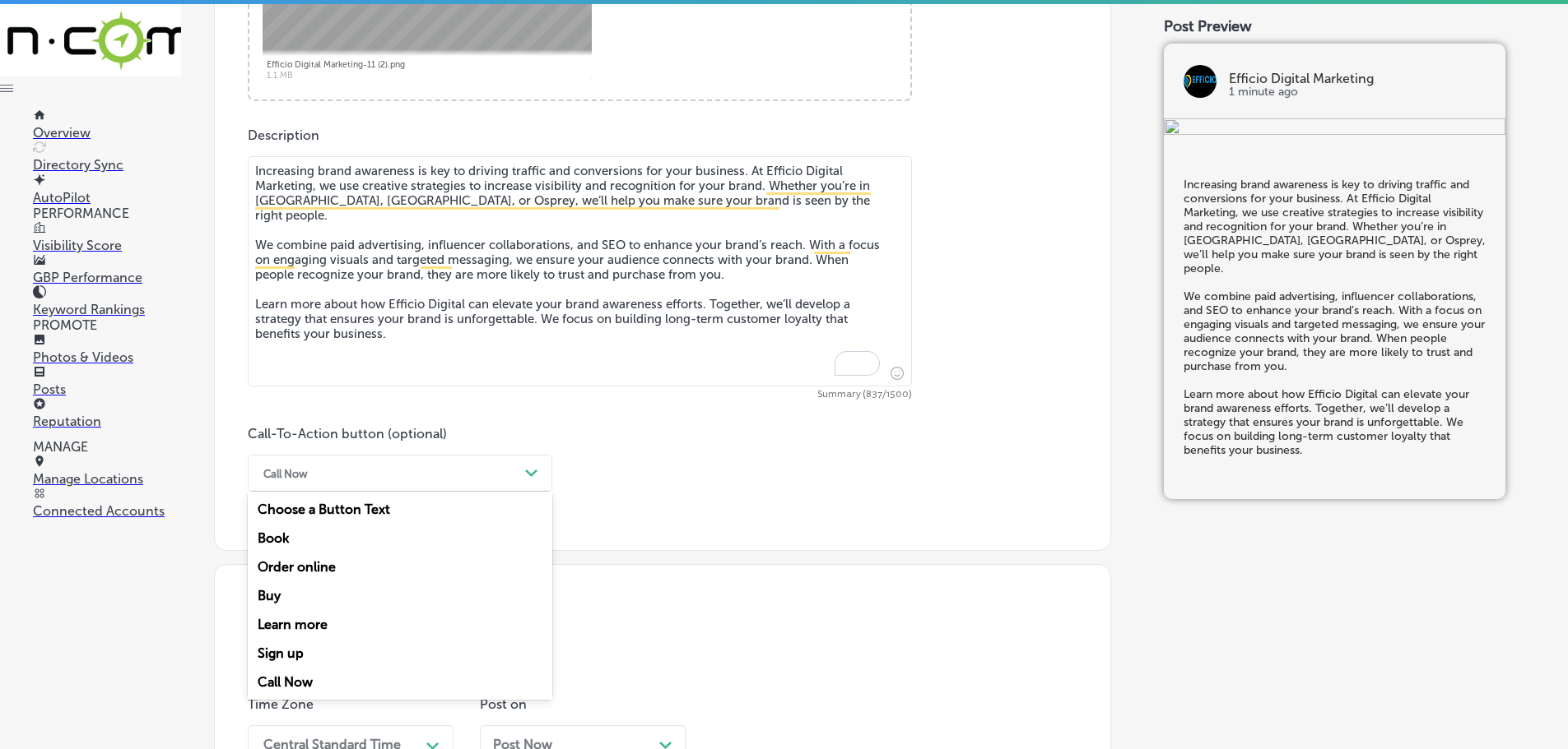
click at [521, 470] on div "Path Created with Sketch." at bounding box center [531, 473] width 27 height 27
click at [326, 622] on div "Learn more" at bounding box center [400, 624] width 305 height 29
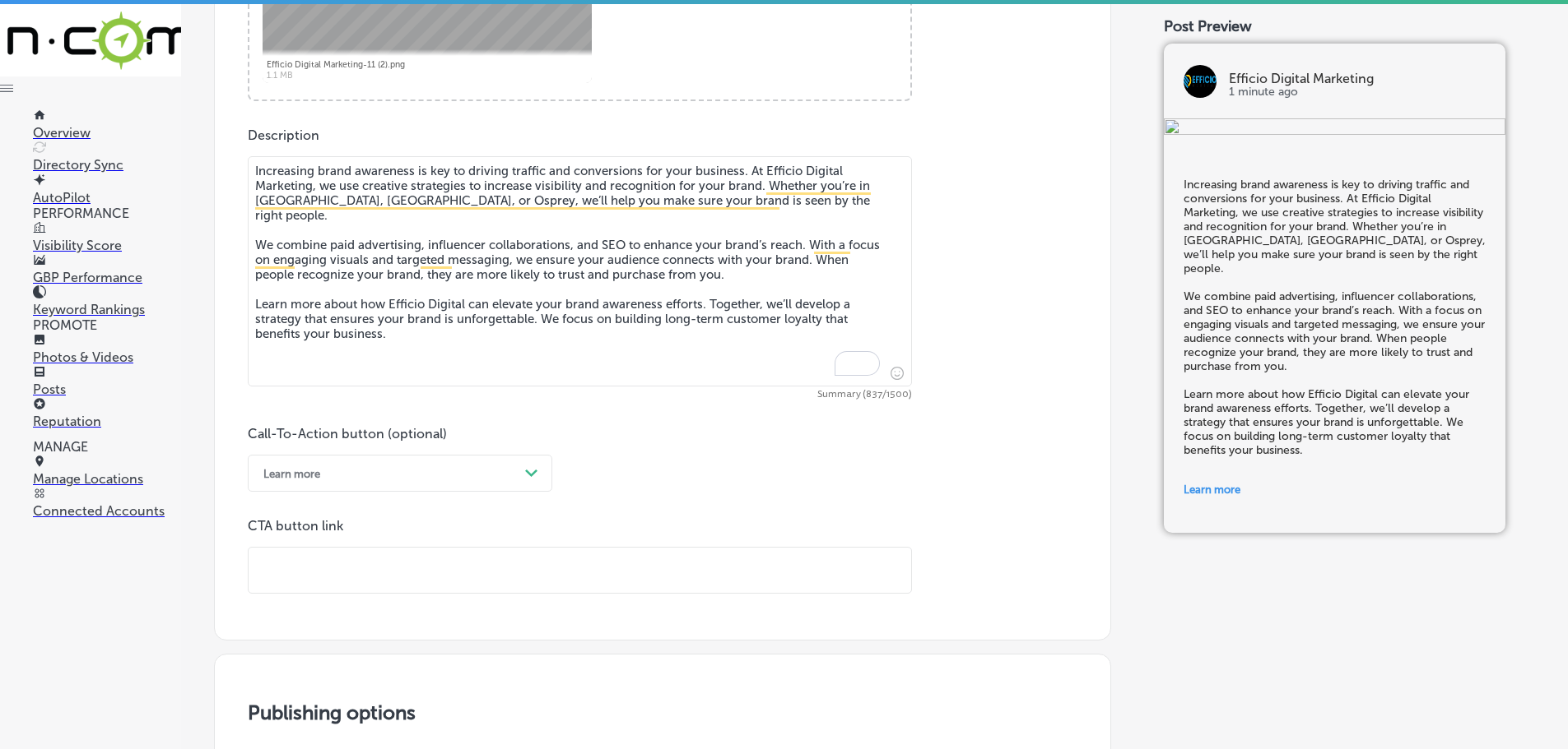
click at [382, 577] on input "text" at bounding box center [579, 570] width 662 height 45
paste input "[URL][DOMAIN_NAME]"
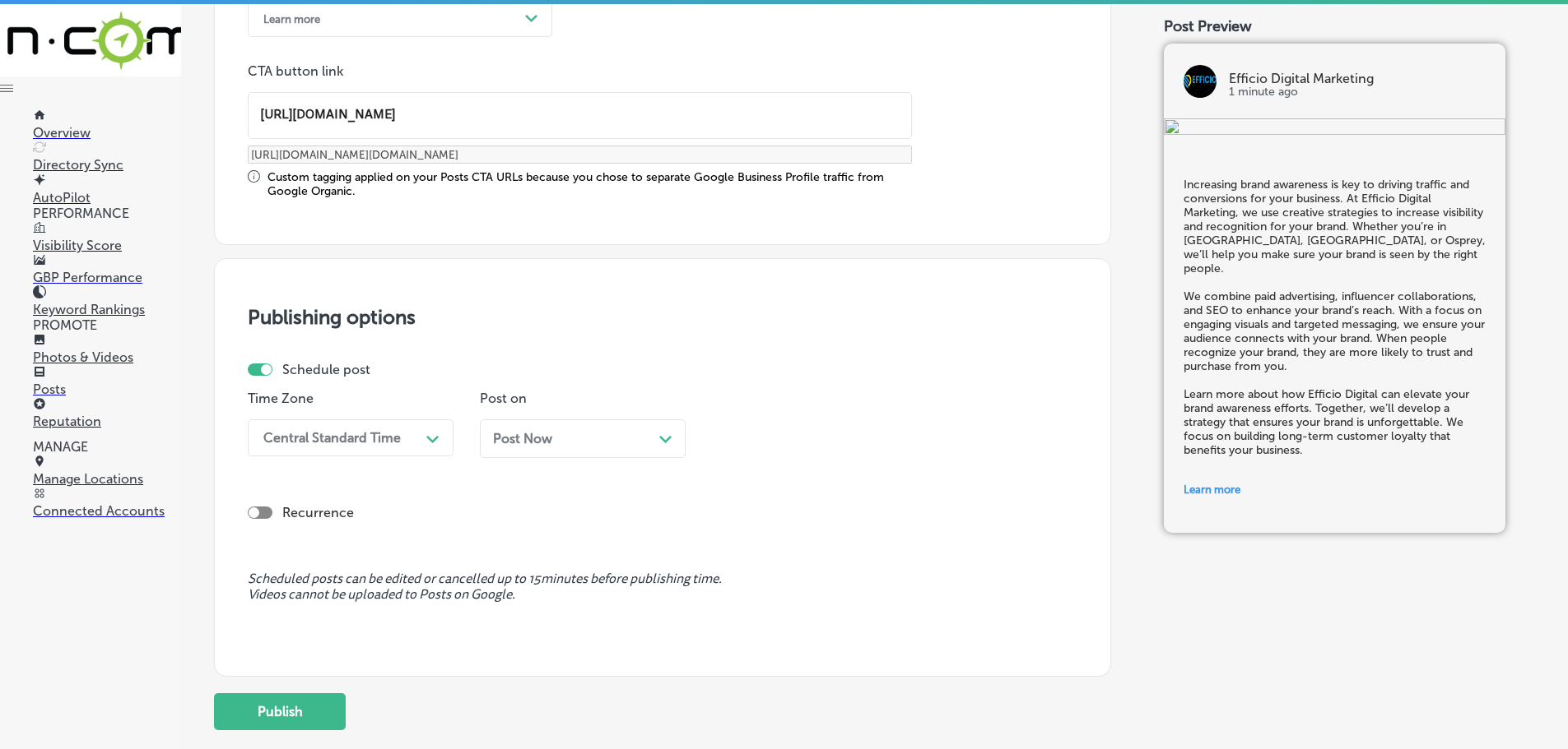
scroll to position [1308, 0]
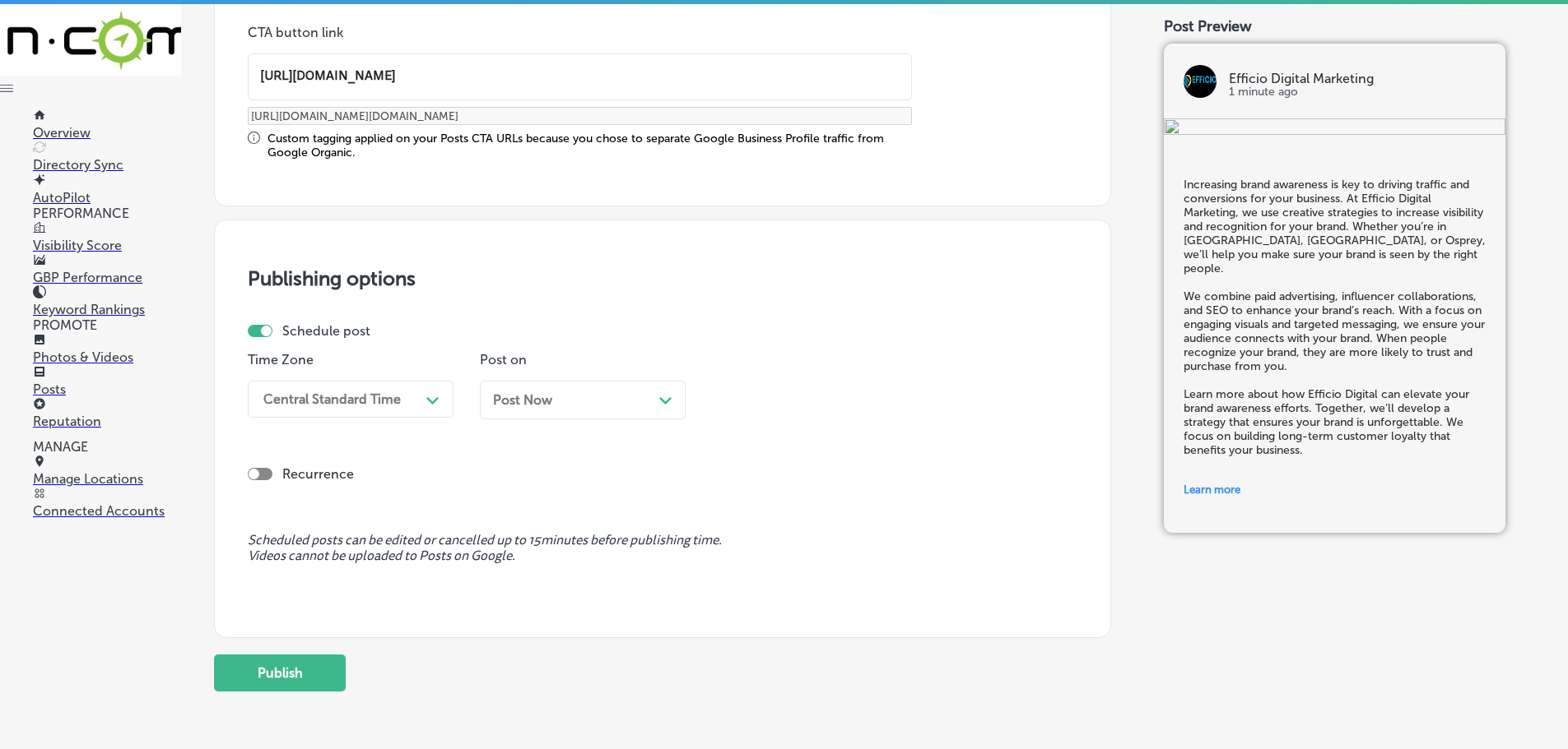
type input "[URL][DOMAIN_NAME]"
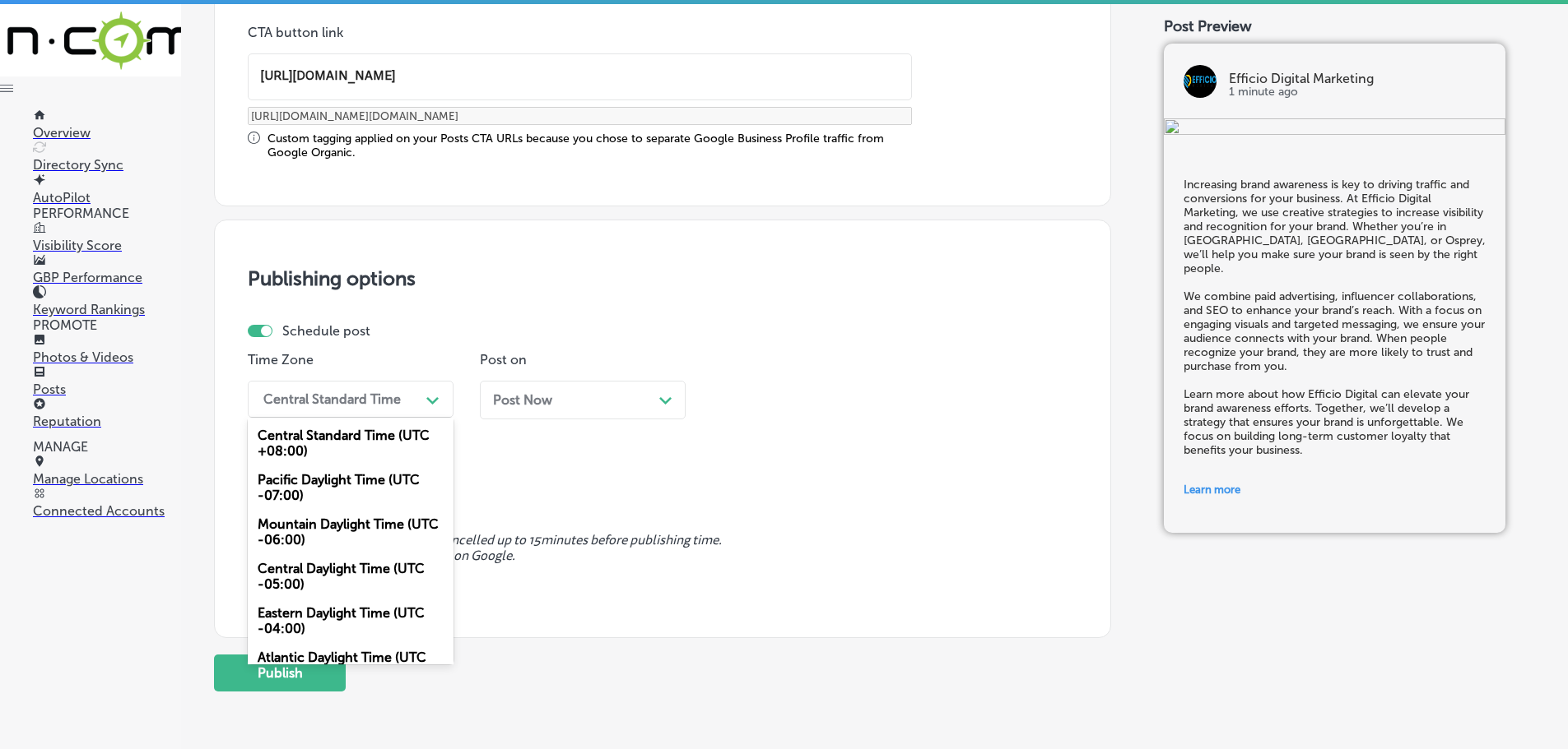
click at [421, 402] on div "Path Created with Sketch." at bounding box center [433, 398] width 27 height 27
drag, startPoint x: 321, startPoint y: 529, endPoint x: 330, endPoint y: 523, distance: 10.8
click at [322, 528] on div "Mountain Daylight Time (UTC -06:00)" at bounding box center [351, 532] width 206 height 44
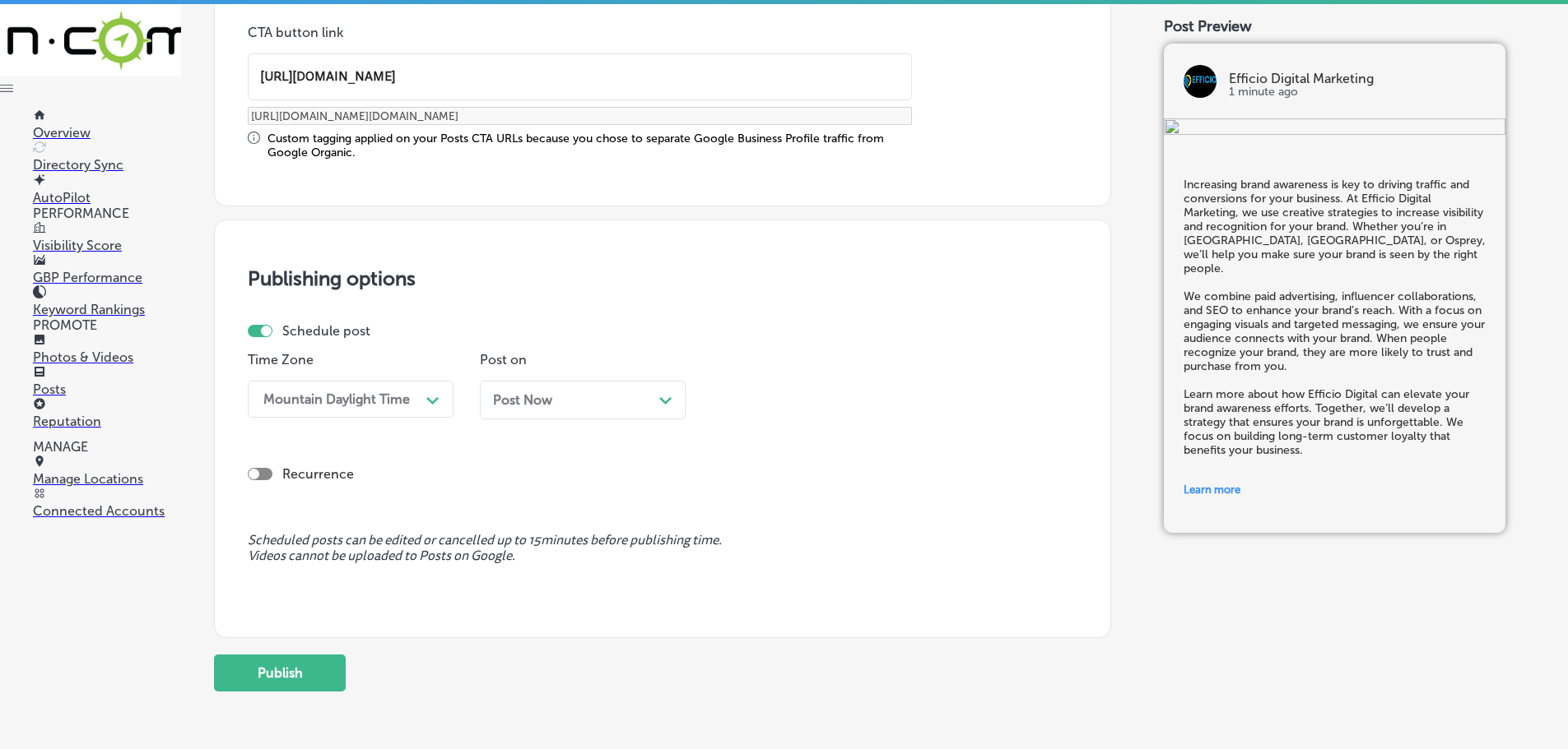
click at [660, 397] on icon "Path Created with Sketch." at bounding box center [665, 400] width 12 height 7
click at [897, 401] on icon "Path Created with Sketch." at bounding box center [897, 400] width 12 height 7
click at [778, 576] on div "7:00 AM" at bounding box center [815, 583] width 206 height 29
click at [310, 671] on button "Publish" at bounding box center [279, 673] width 131 height 37
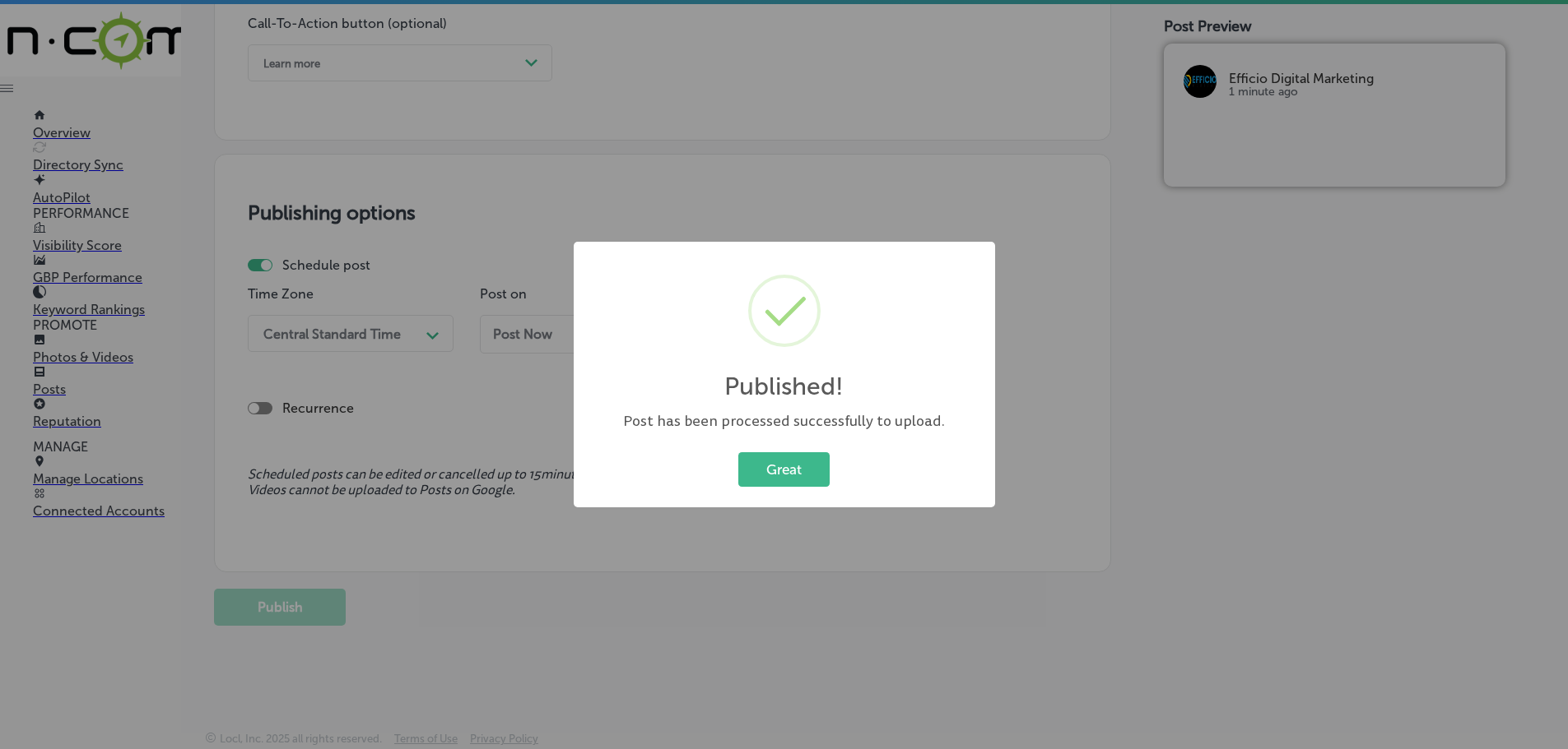
scroll to position [1225, 0]
click at [781, 463] on button "Great" at bounding box center [784, 469] width 91 height 34
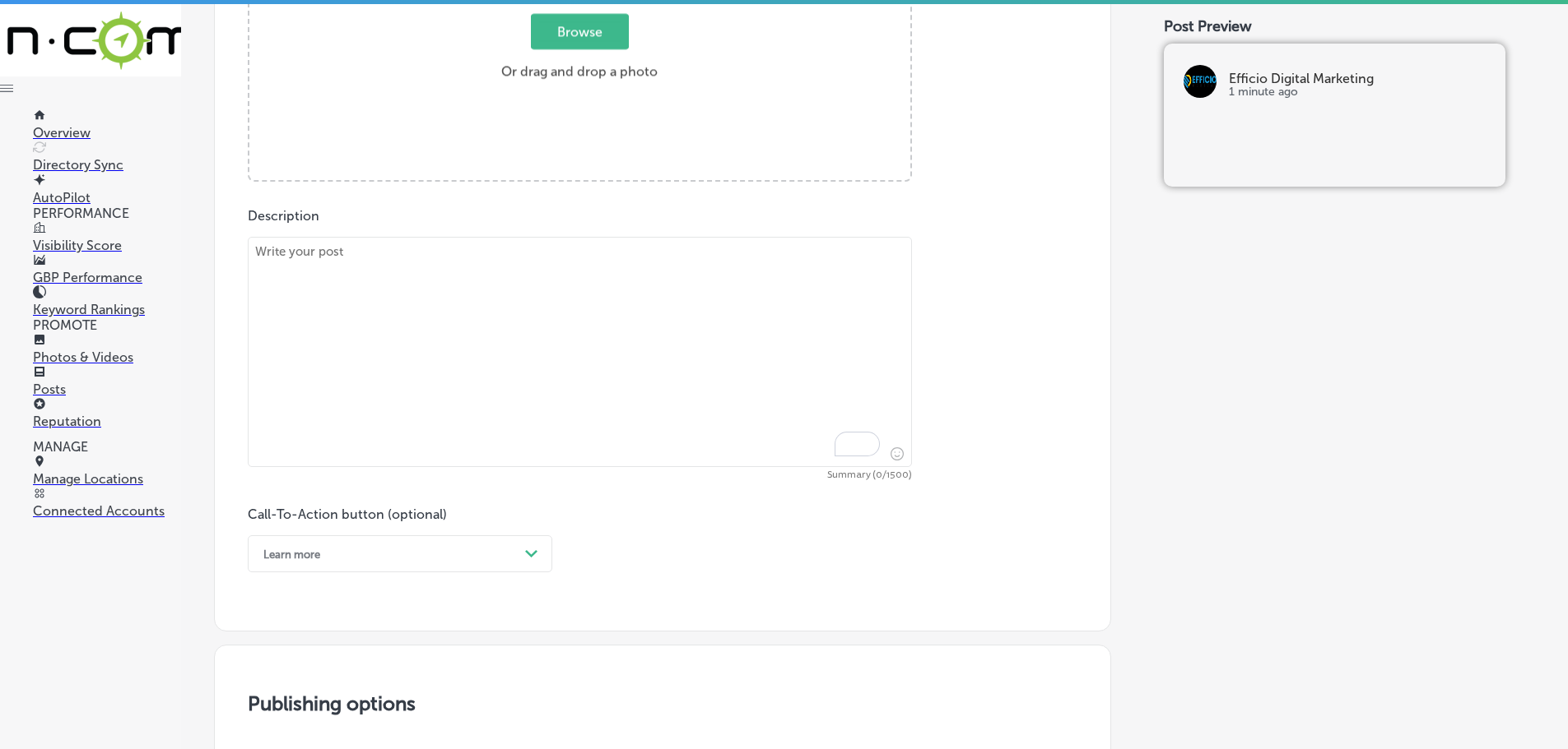
scroll to position [732, 0]
click at [603, 295] on textarea "To enrich screen reader interactions, please activate Accessibility in Grammarl…" at bounding box center [580, 353] width 664 height 230
paste textarea "Reaching the right audience is crucial for growing your business and increasing…"
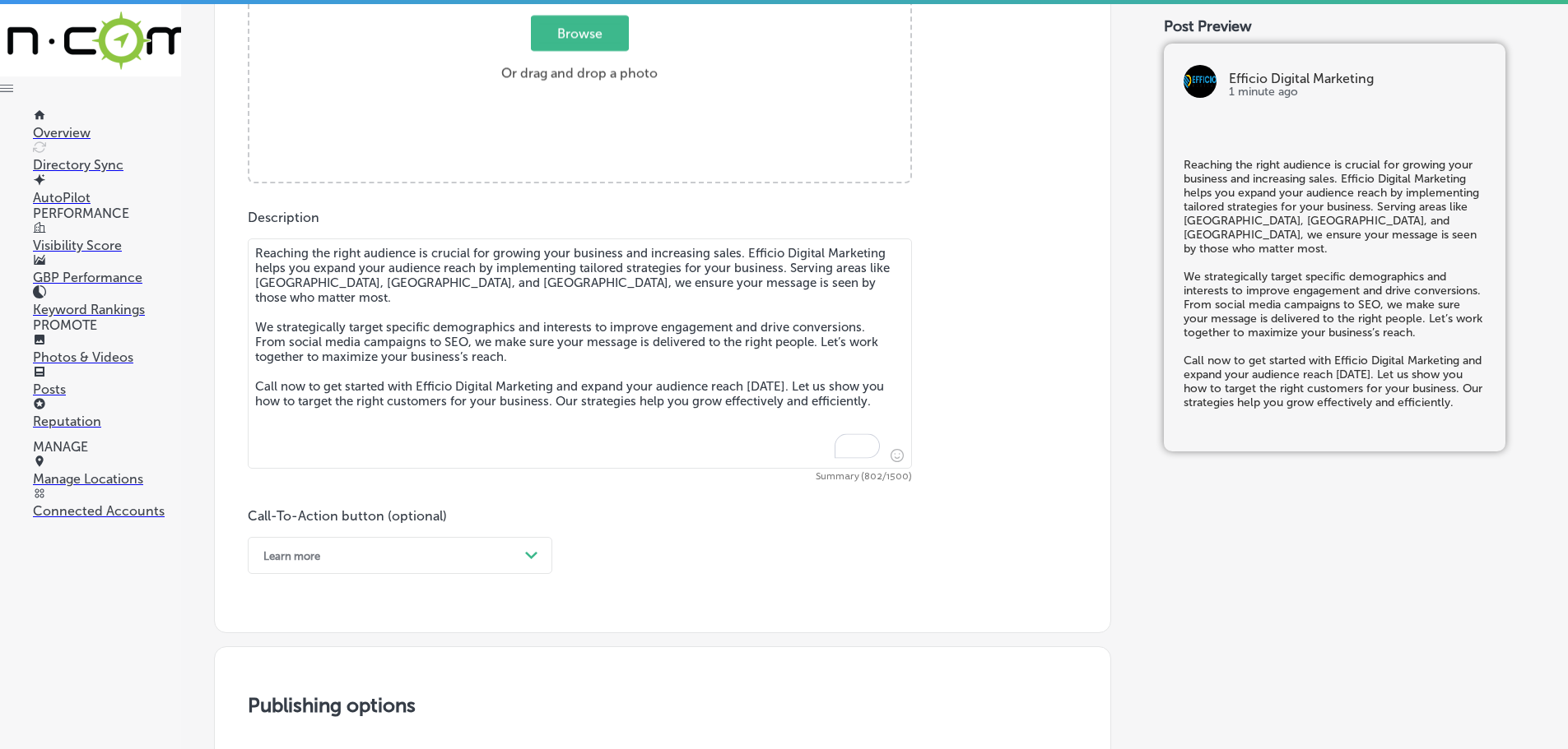
type textarea "Reaching the right audience is crucial for growing your business and increasing…"
click at [613, 51] on span "Browse" at bounding box center [579, 34] width 98 height 36
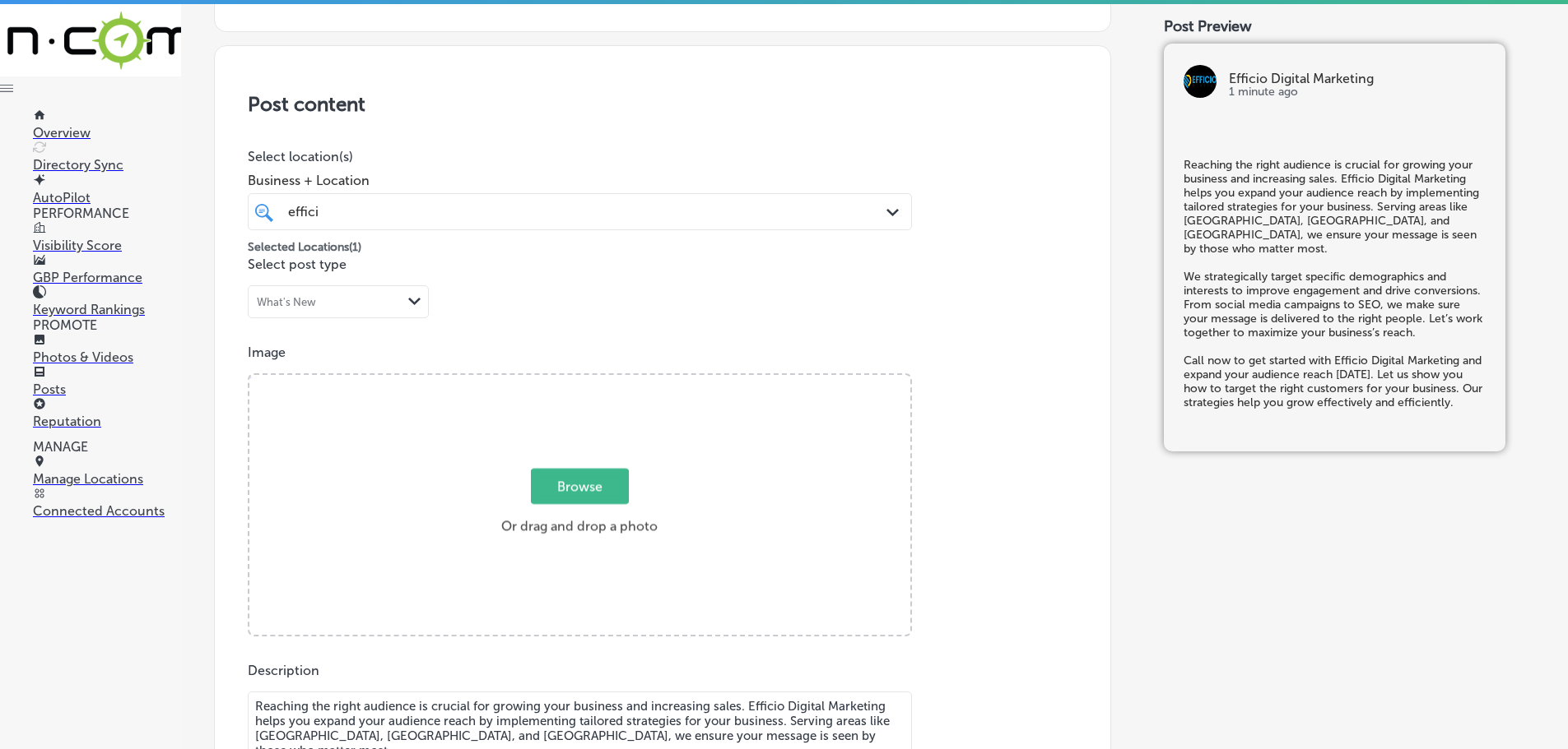
type input "C:\fakepath\Efficio Digital Marketing-12 (2).png"
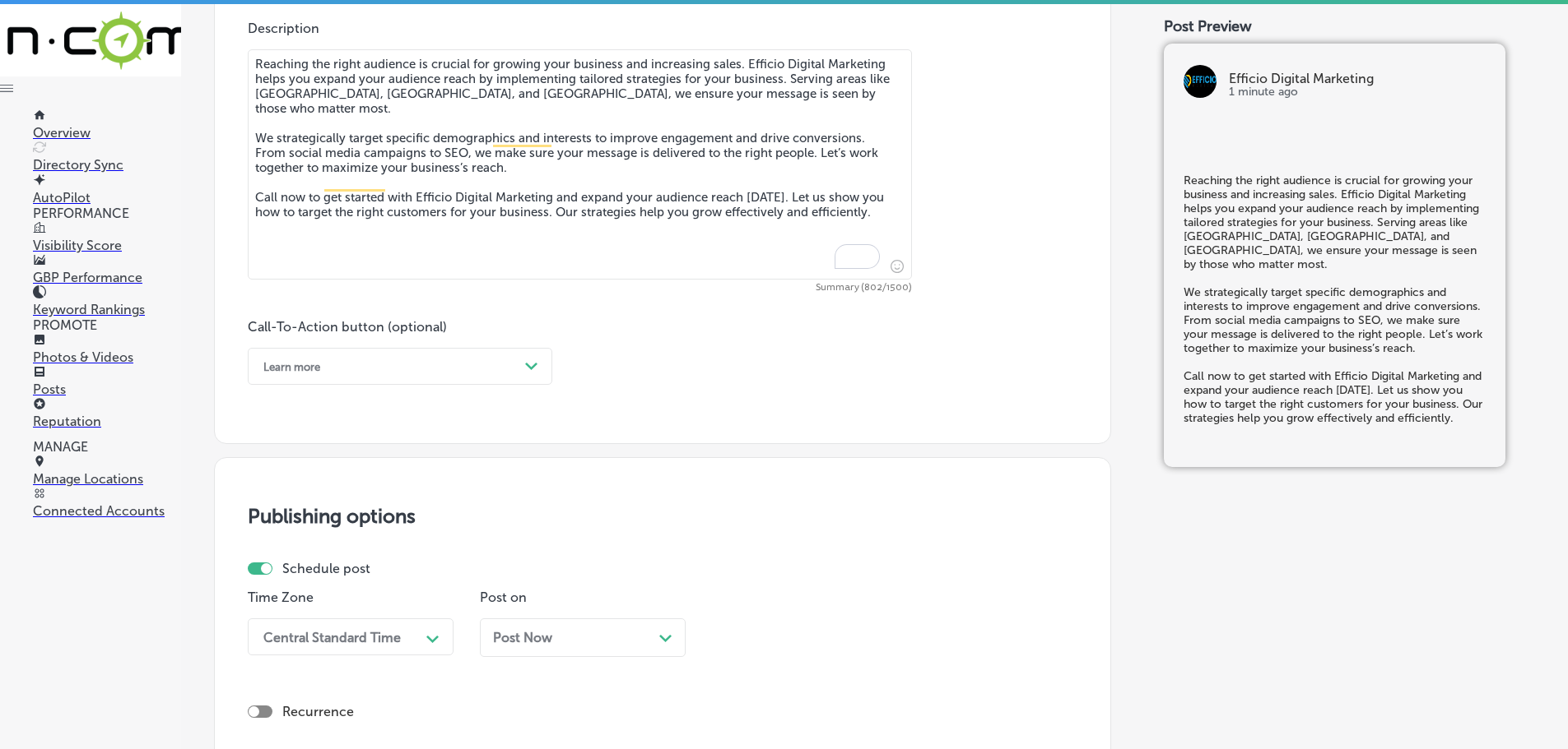
scroll to position [937, 0]
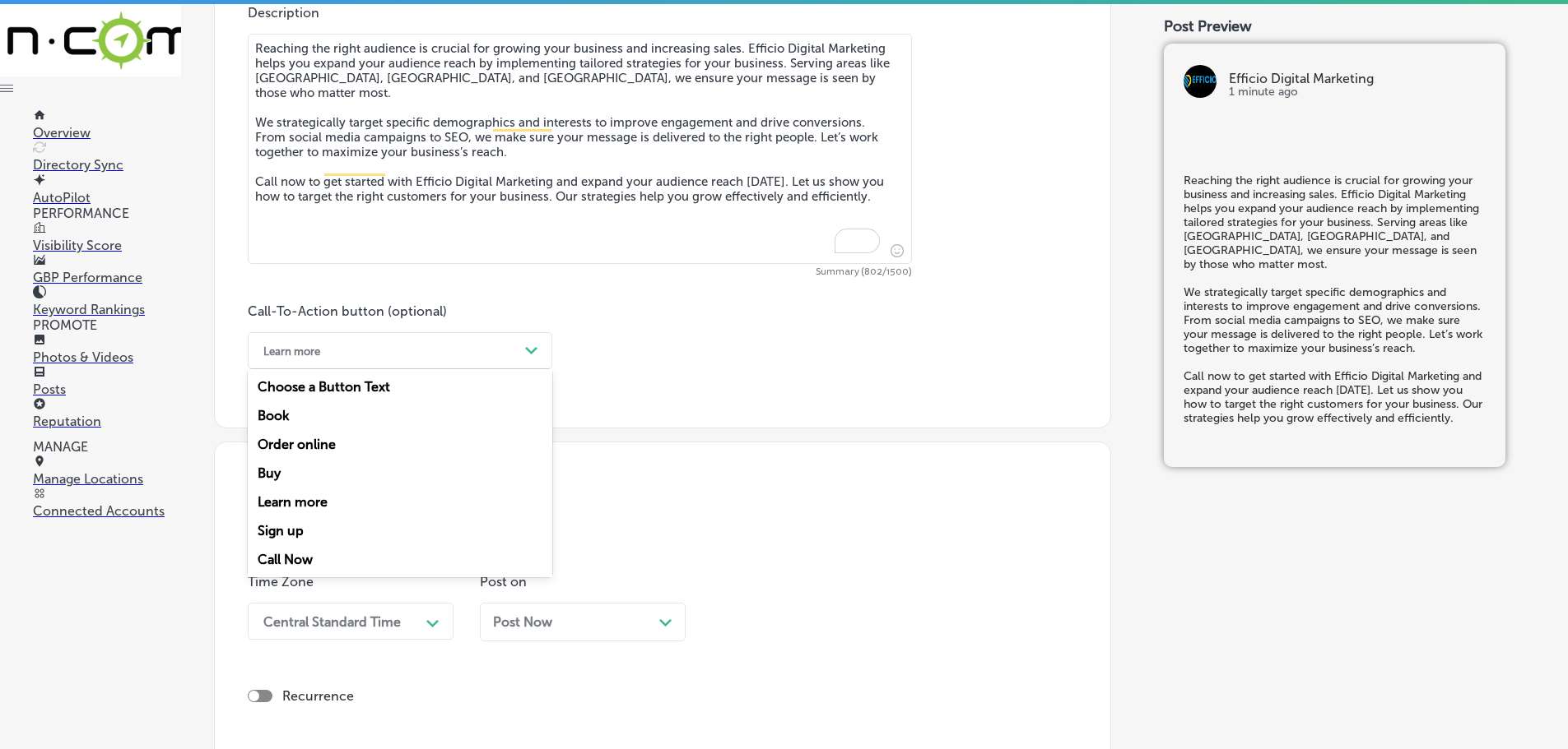
click at [523, 359] on div "Path Created with Sketch." at bounding box center [531, 351] width 27 height 27
click at [285, 551] on div "Call Now" at bounding box center [400, 559] width 305 height 29
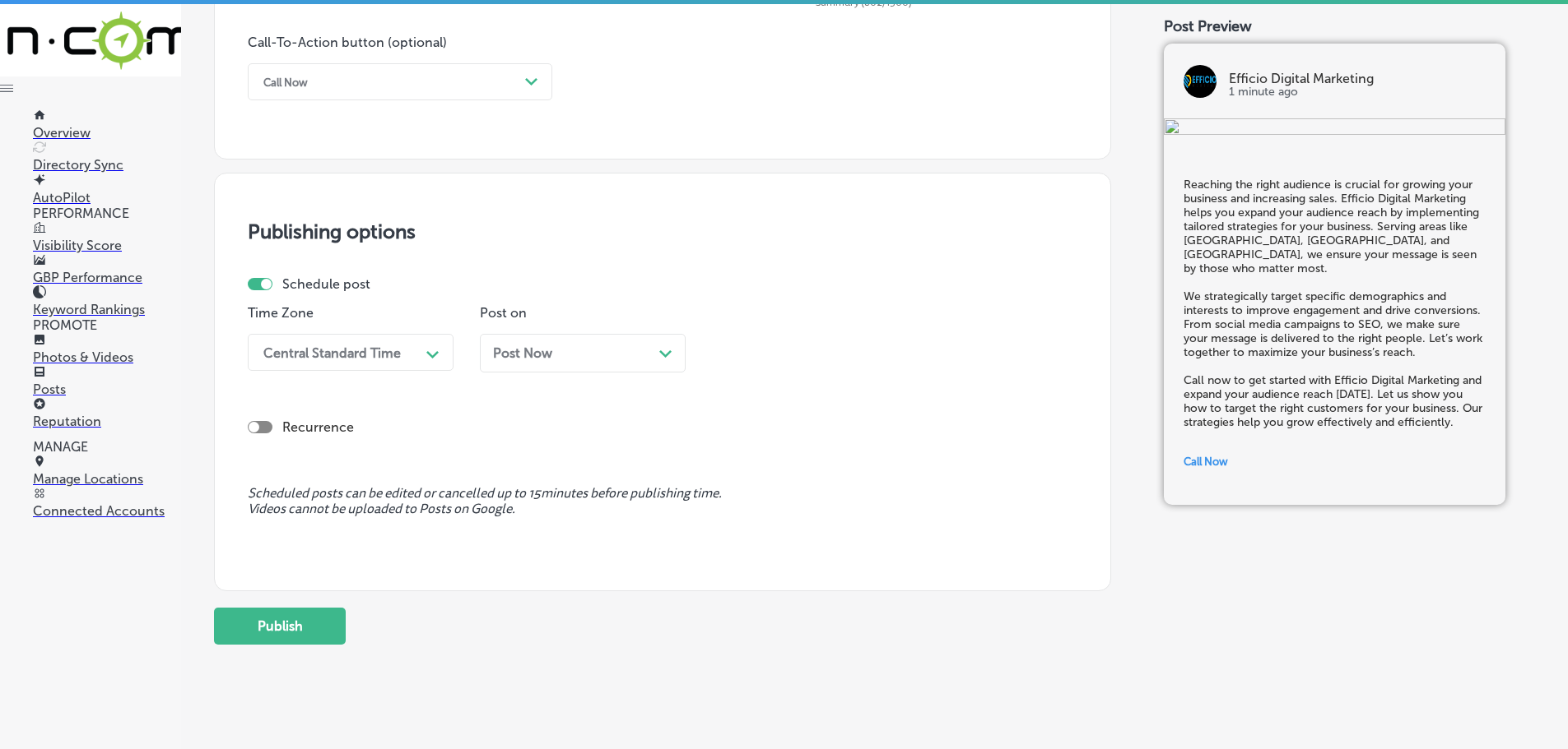
scroll to position [1225, 0]
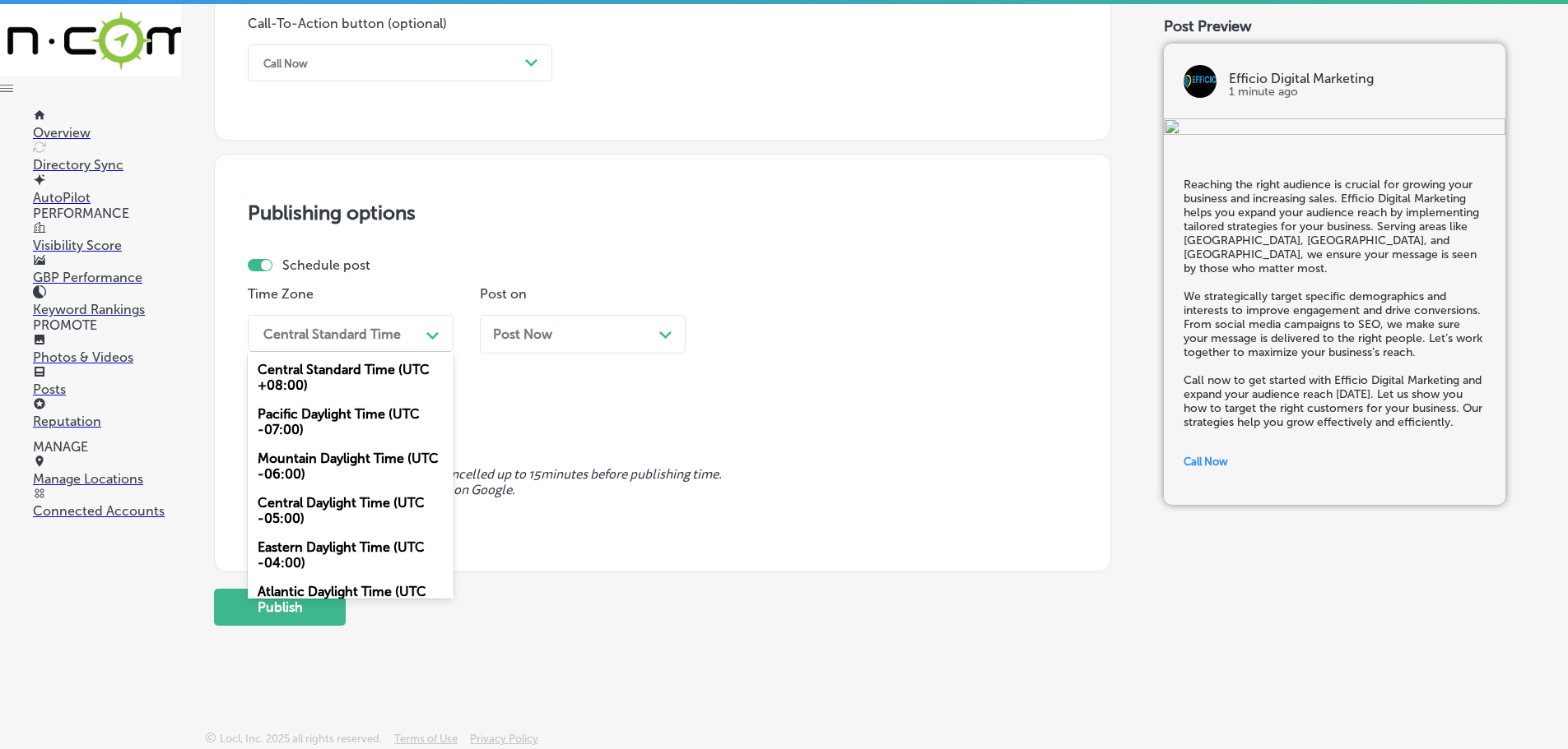
click at [405, 334] on div "Central Standard Time" at bounding box center [337, 333] width 164 height 29
click at [341, 454] on div "Mountain Daylight Time (UTC -06:00)" at bounding box center [351, 466] width 206 height 44
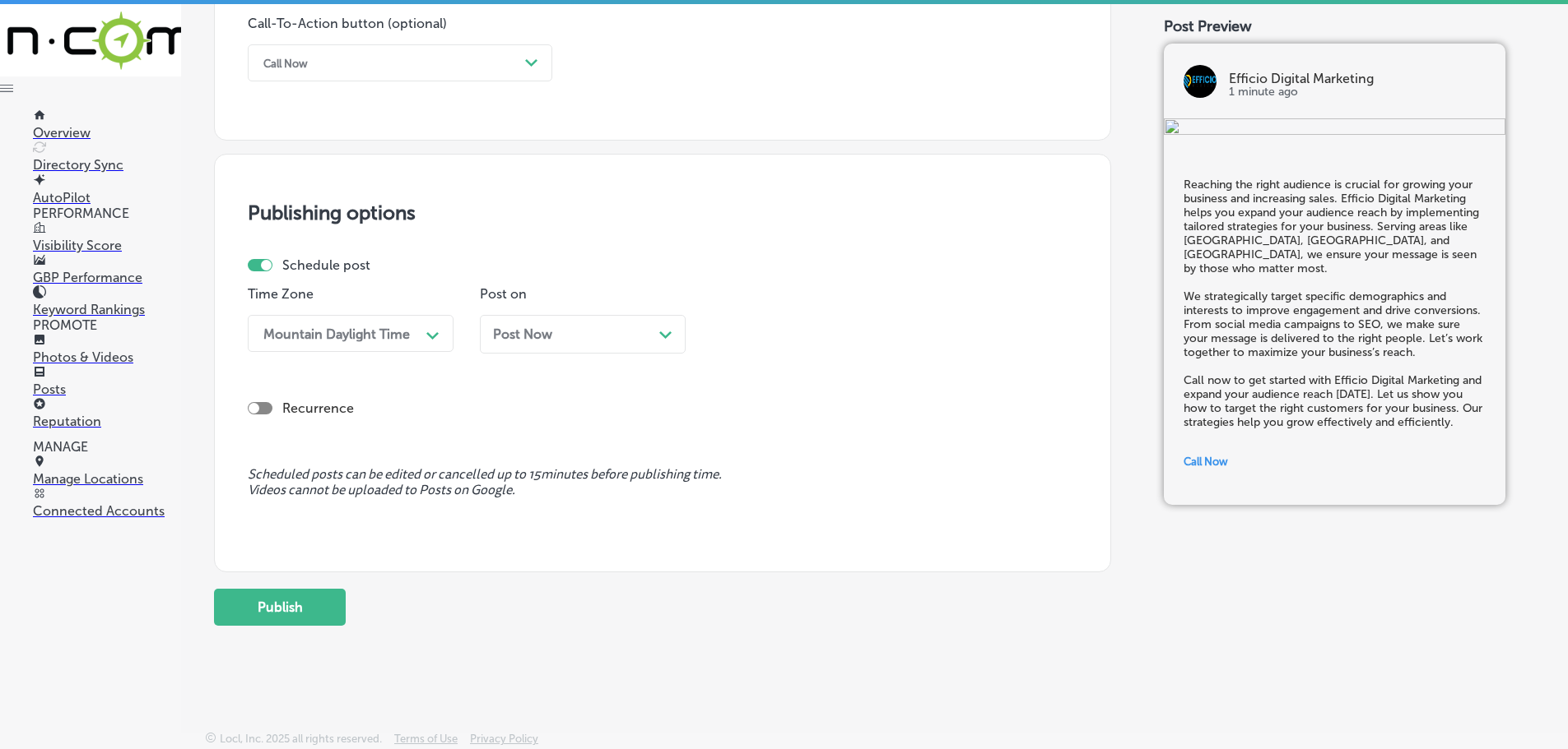
click at [659, 337] on icon "Path Created with Sketch." at bounding box center [665, 334] width 12 height 7
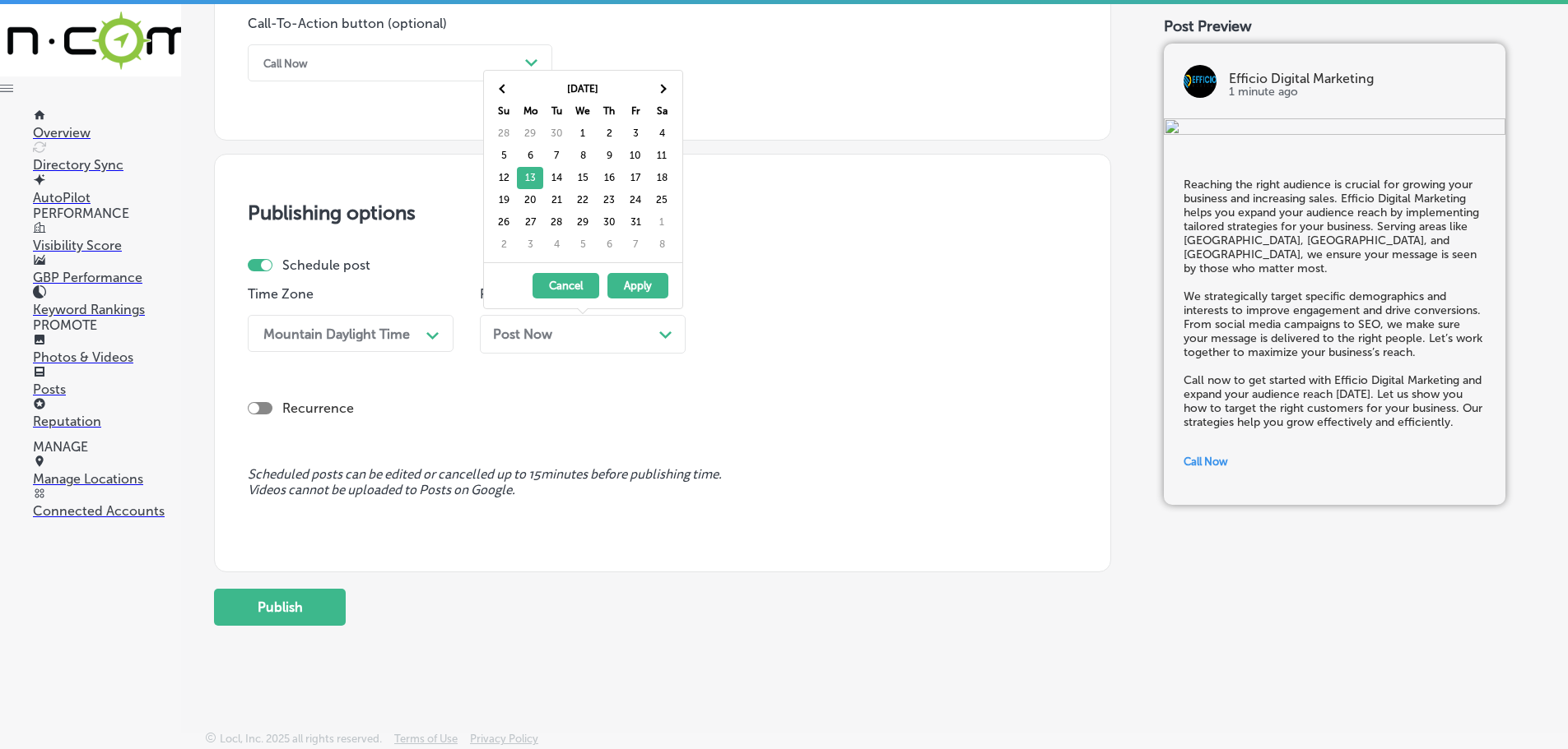
drag, startPoint x: 537, startPoint y: 202, endPoint x: 646, endPoint y: 252, distance: 119.9
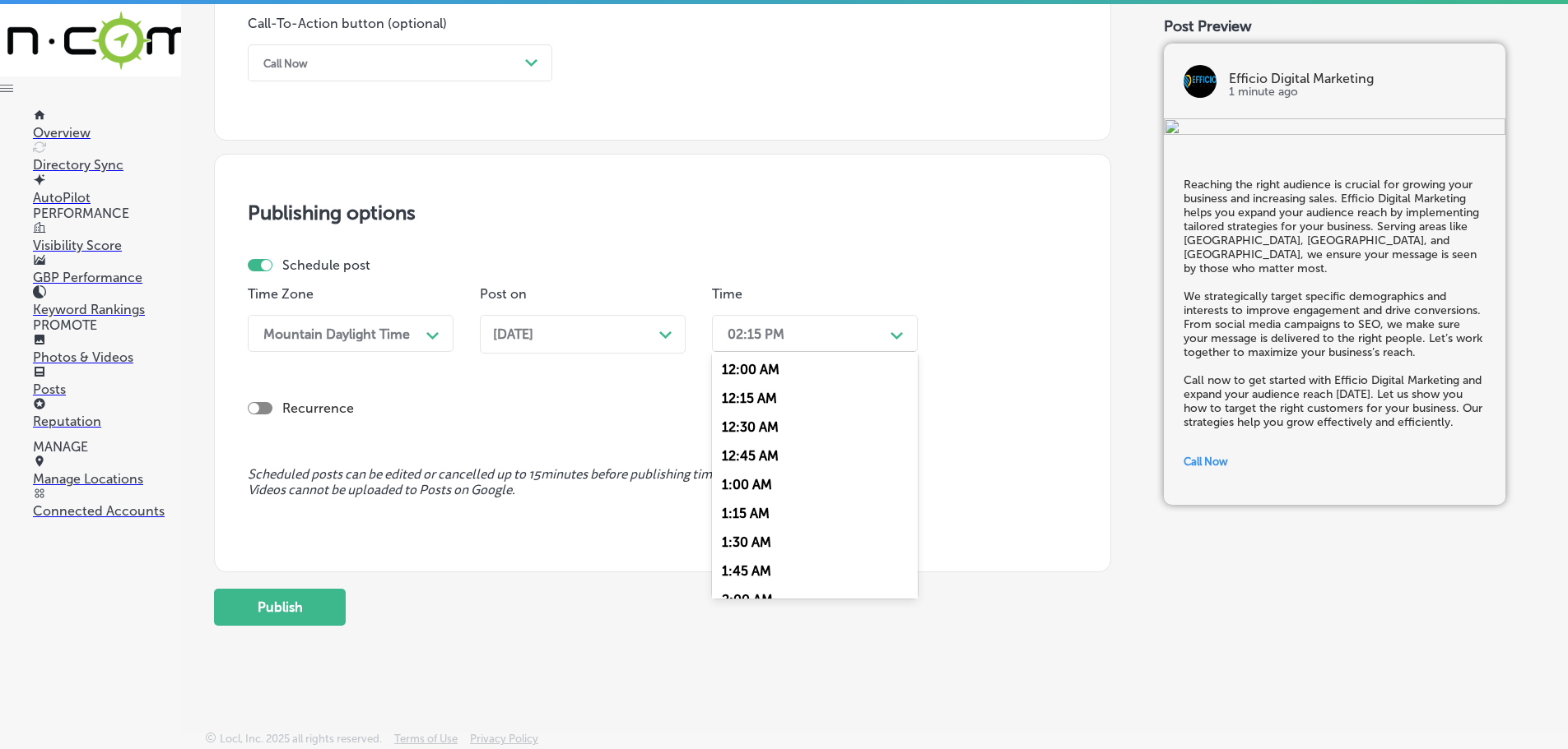
click at [897, 341] on div "Path Created with Sketch." at bounding box center [897, 333] width 13 height 13
click at [763, 516] on div "7:00 AM" at bounding box center [815, 517] width 206 height 29
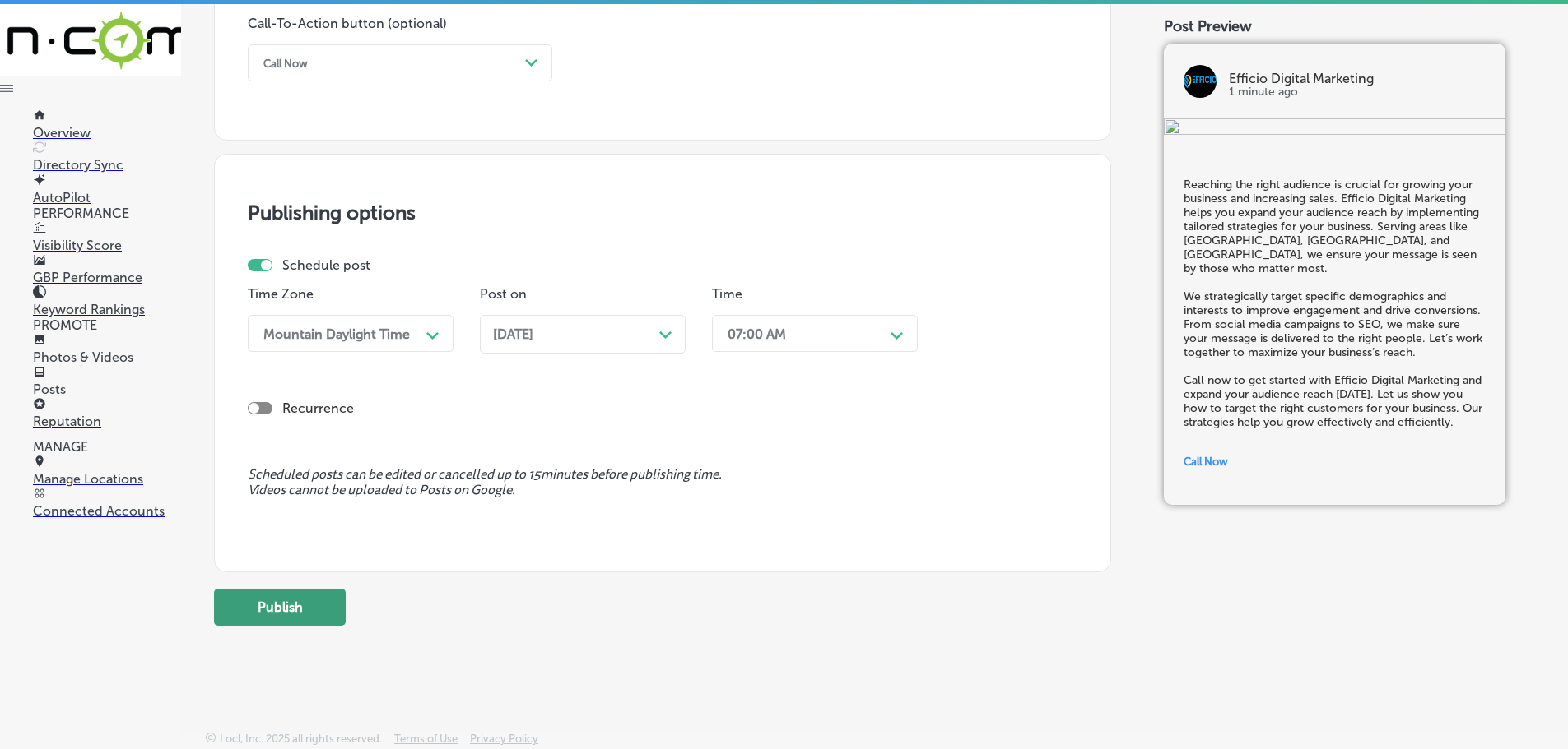
click at [303, 613] on button "Publish" at bounding box center [279, 607] width 131 height 37
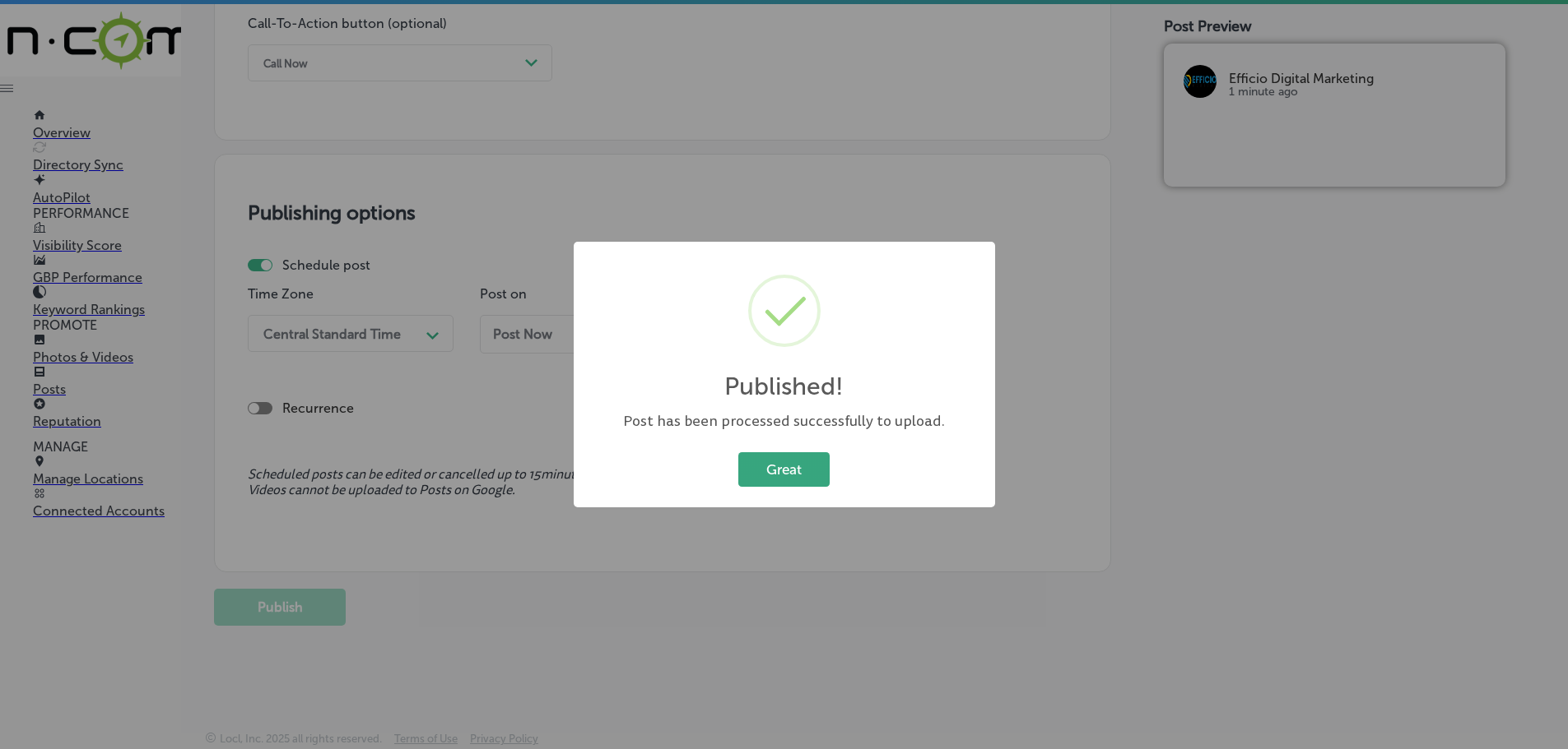
click at [815, 470] on button "Great" at bounding box center [784, 469] width 91 height 34
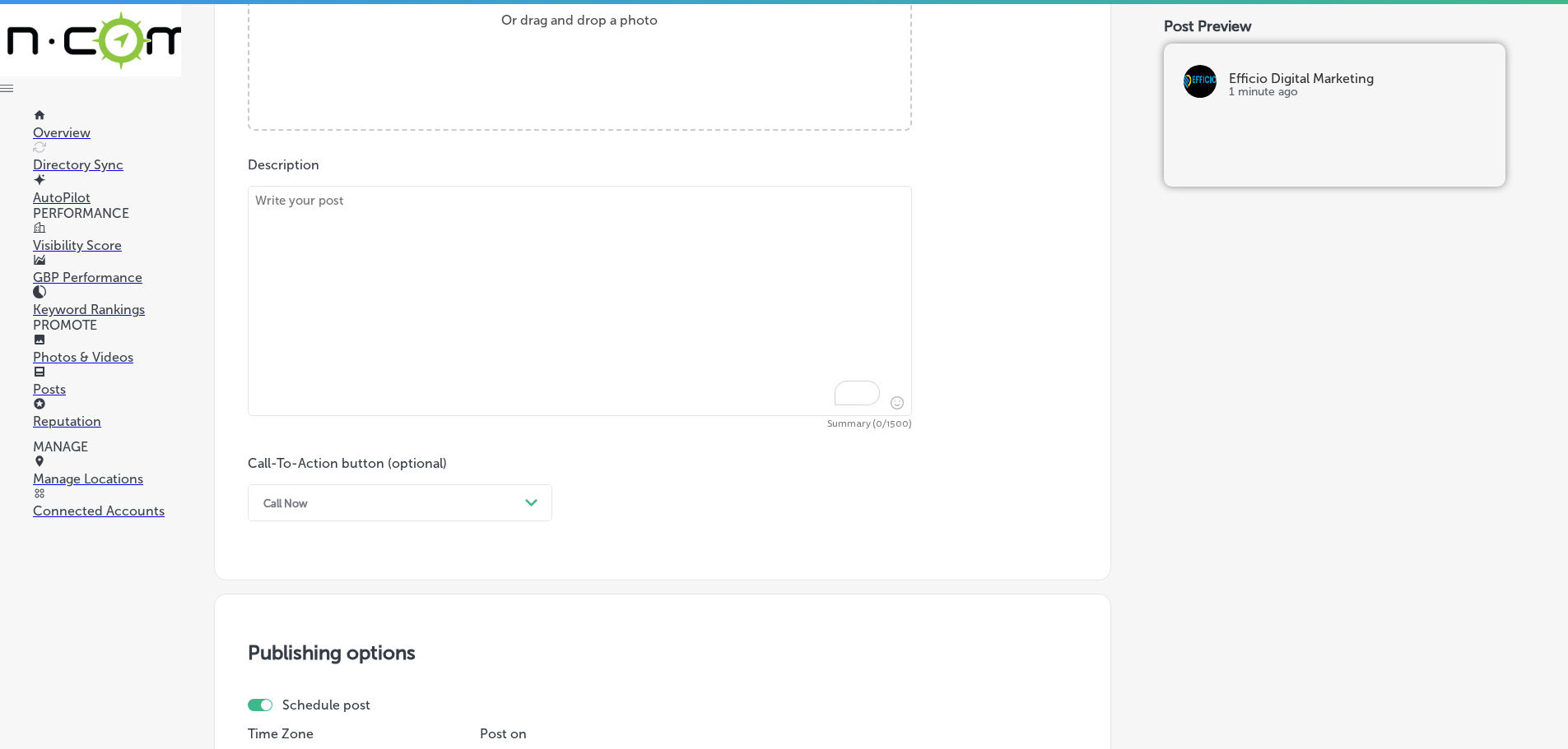
scroll to position [650, 0]
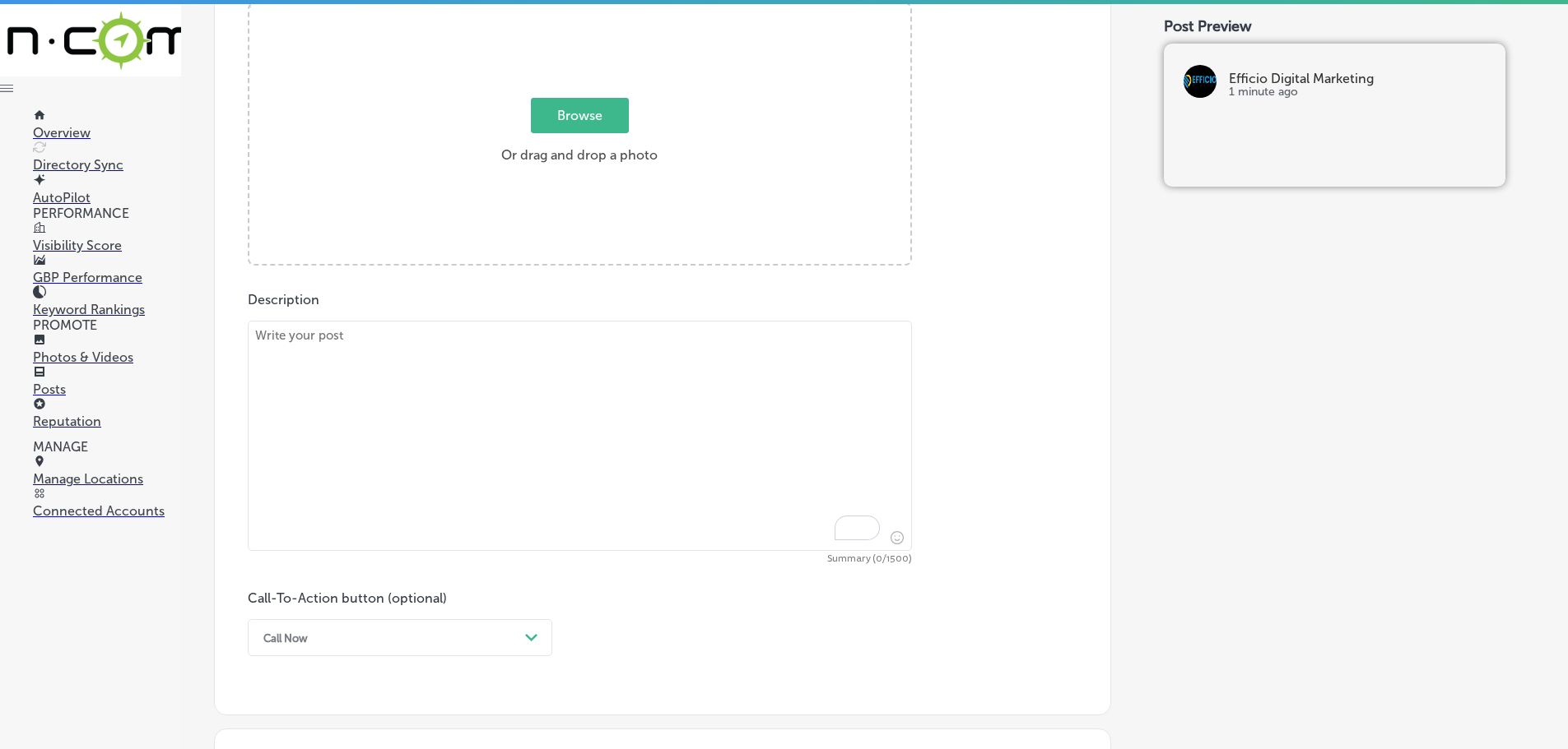
click at [451, 357] on textarea "To enrich screen reader interactions, please activate Accessibility in Grammarl…" at bounding box center [580, 436] width 664 height 230
paste textarea "Indoor digital billboards are an effective way to engage customers in high-traf…"
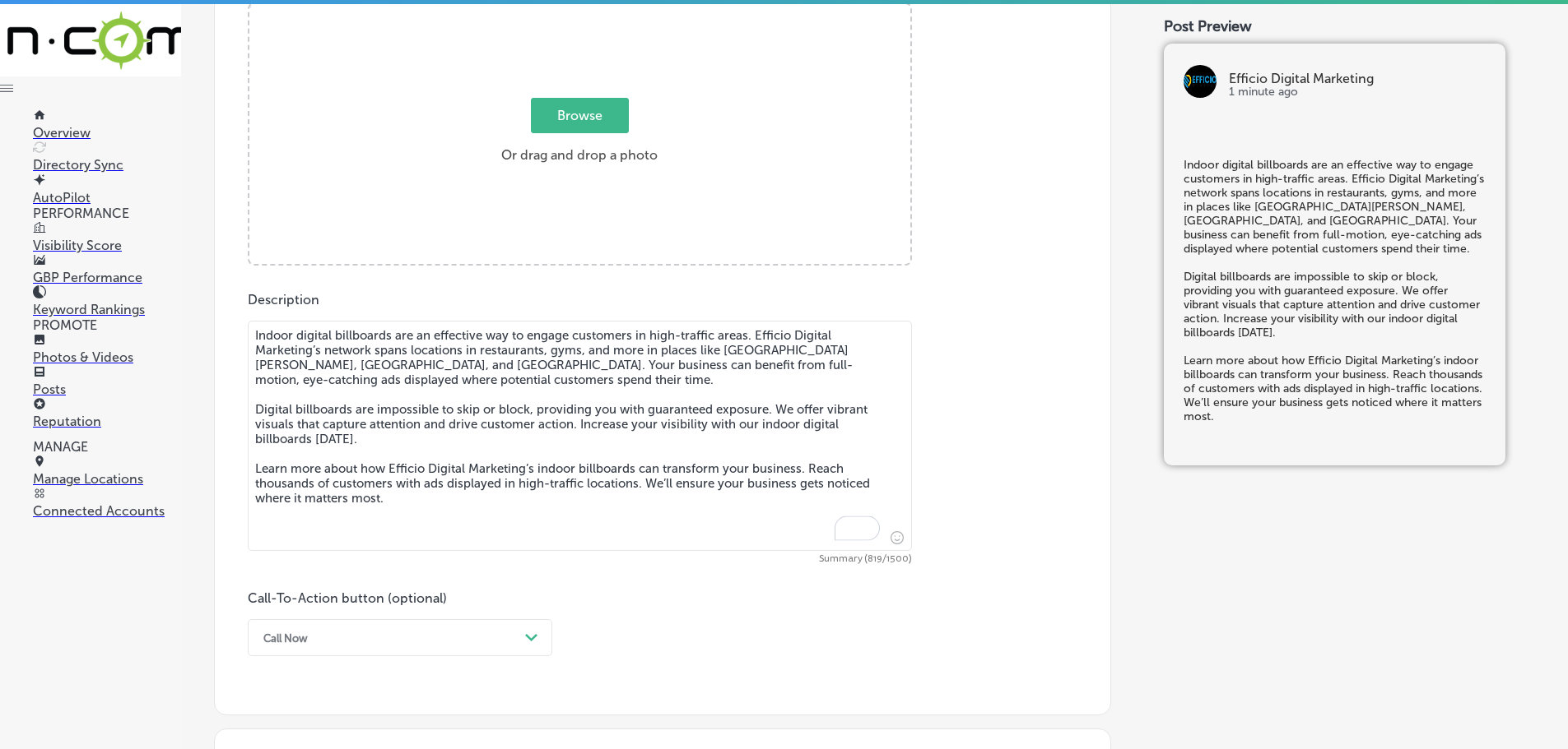
type textarea "Indoor digital billboards are an effective way to engage customers in high-traf…"
click at [567, 89] on div "Browse Or drag and drop a photo" at bounding box center [579, 135] width 660 height 263
click at [249, 4] on input "Browse Or drag and drop a photo" at bounding box center [579, 6] width 660 height 5
type input "C:\fakepath\Efficio Digital Marketing-13 (2).png"
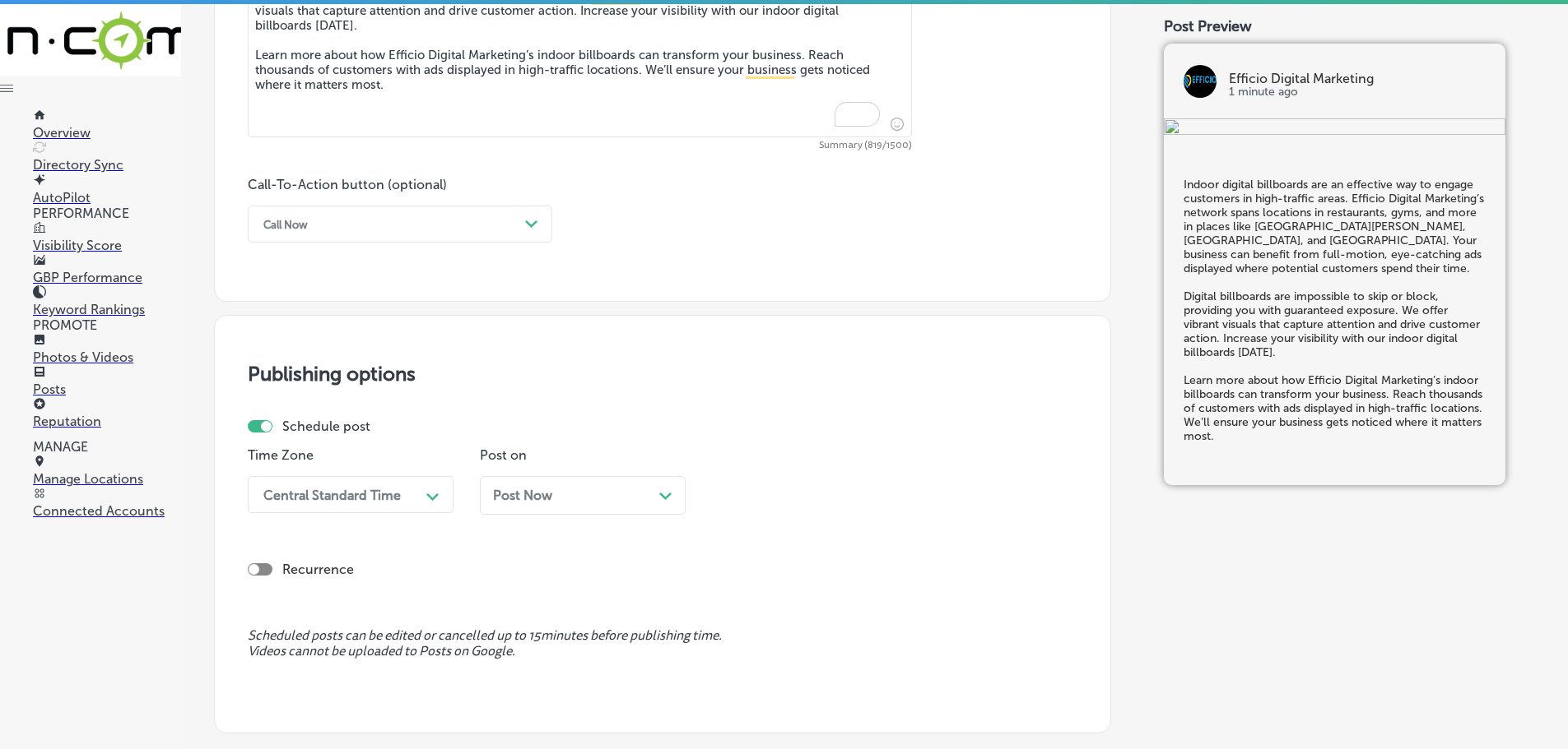
scroll to position [1143, 0]
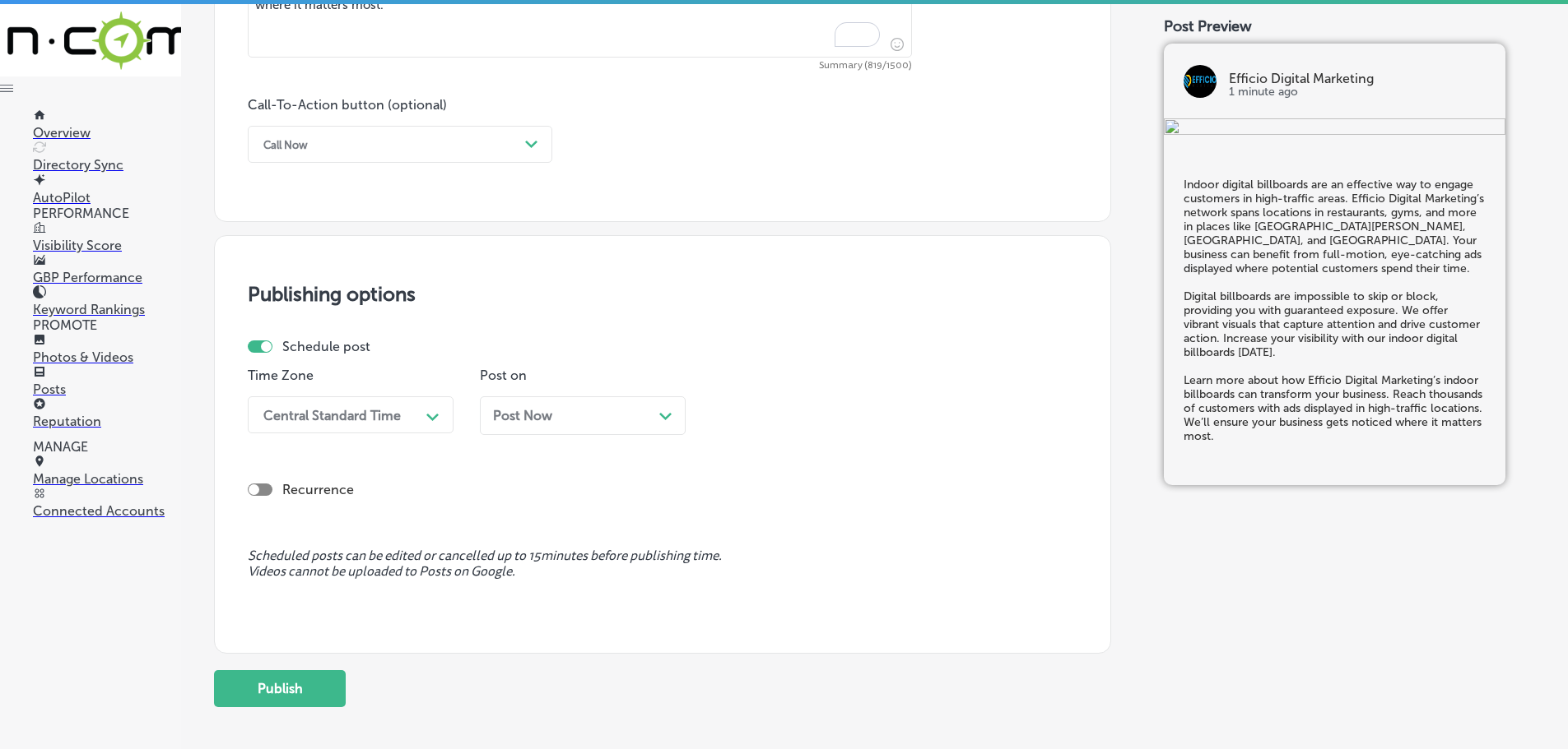
click at [540, 138] on div "Path Created with Sketch." at bounding box center [531, 144] width 27 height 27
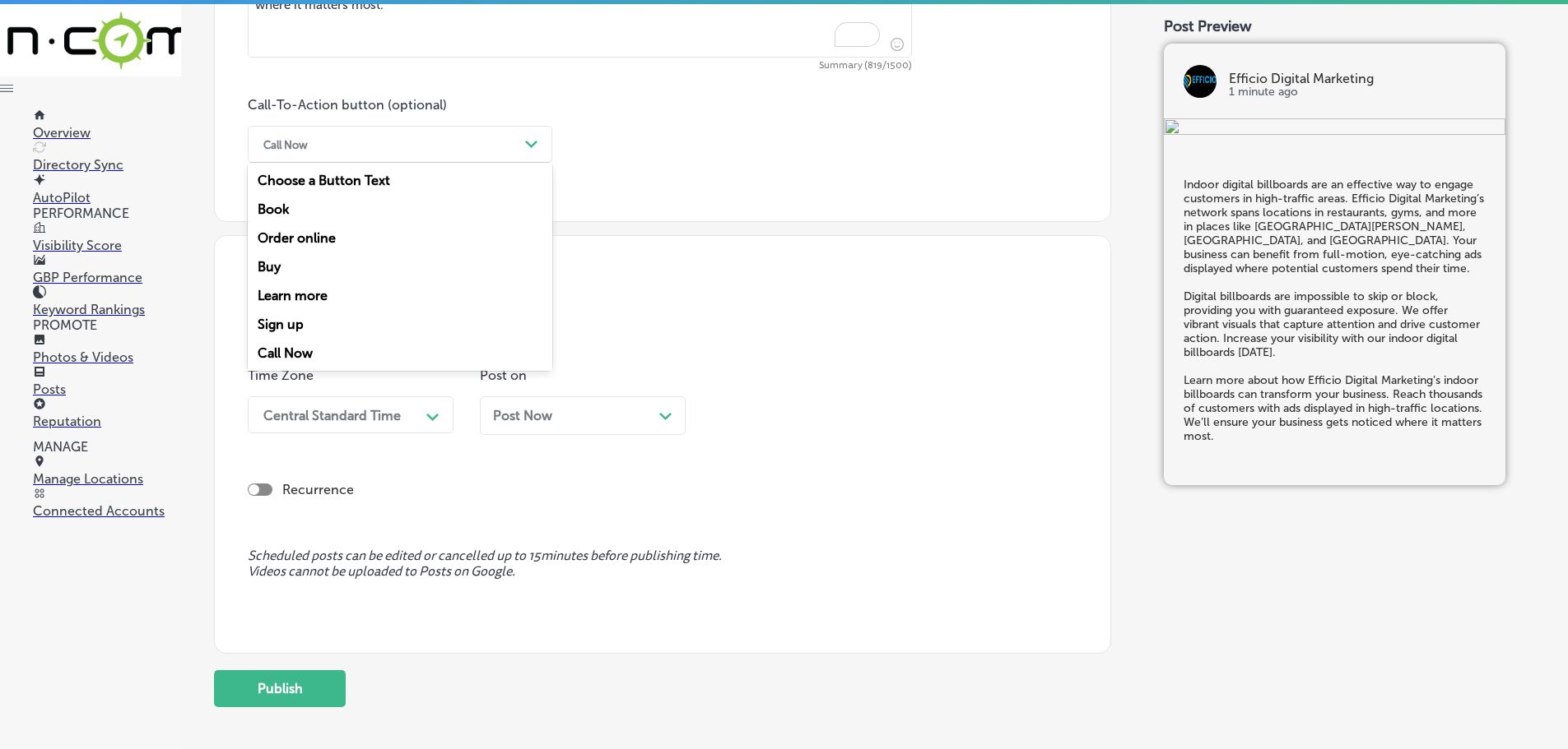
click at [314, 291] on div "Learn more" at bounding box center [400, 295] width 305 height 29
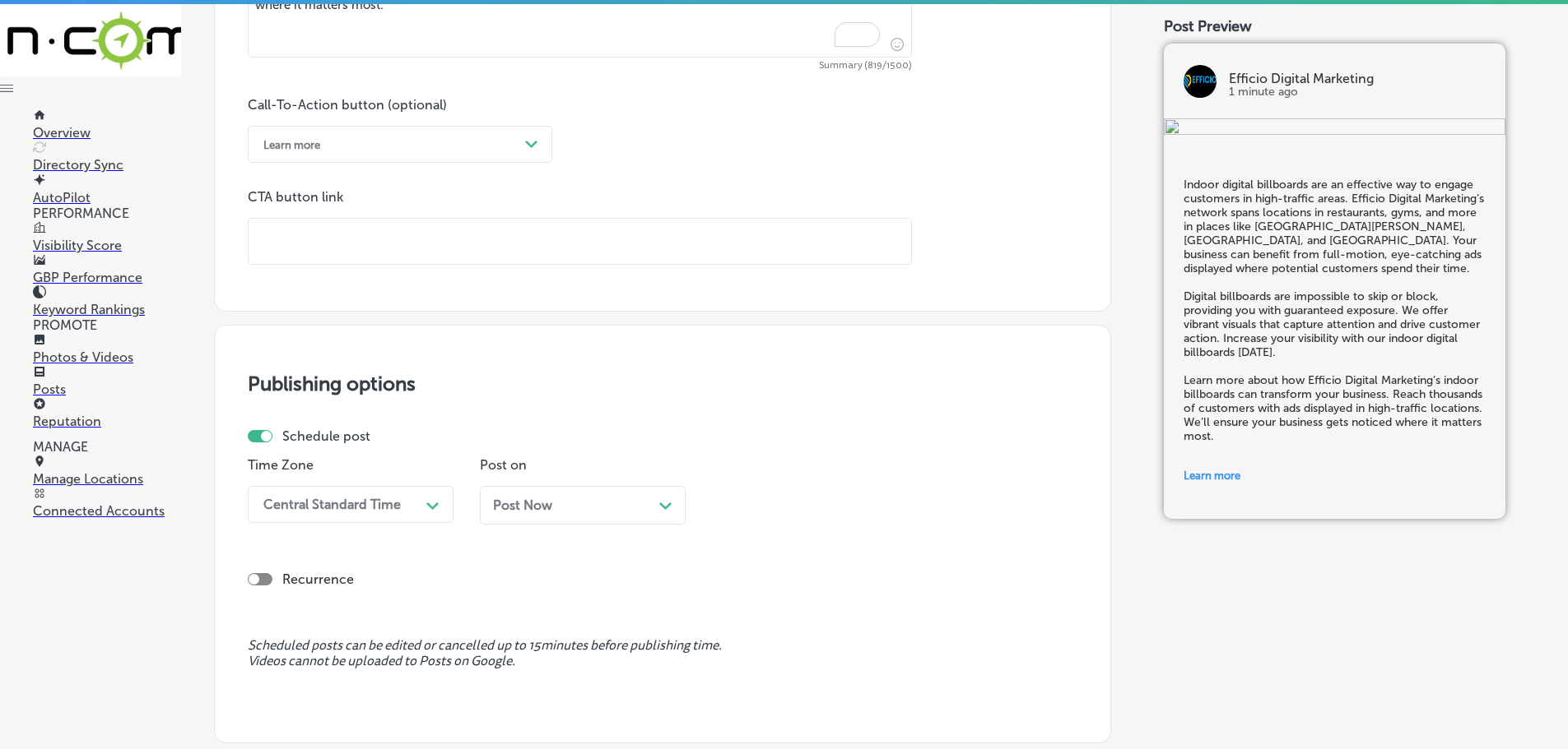
click at [357, 249] on input "text" at bounding box center [579, 241] width 662 height 45
paste input "[URL][DOMAIN_NAME]"
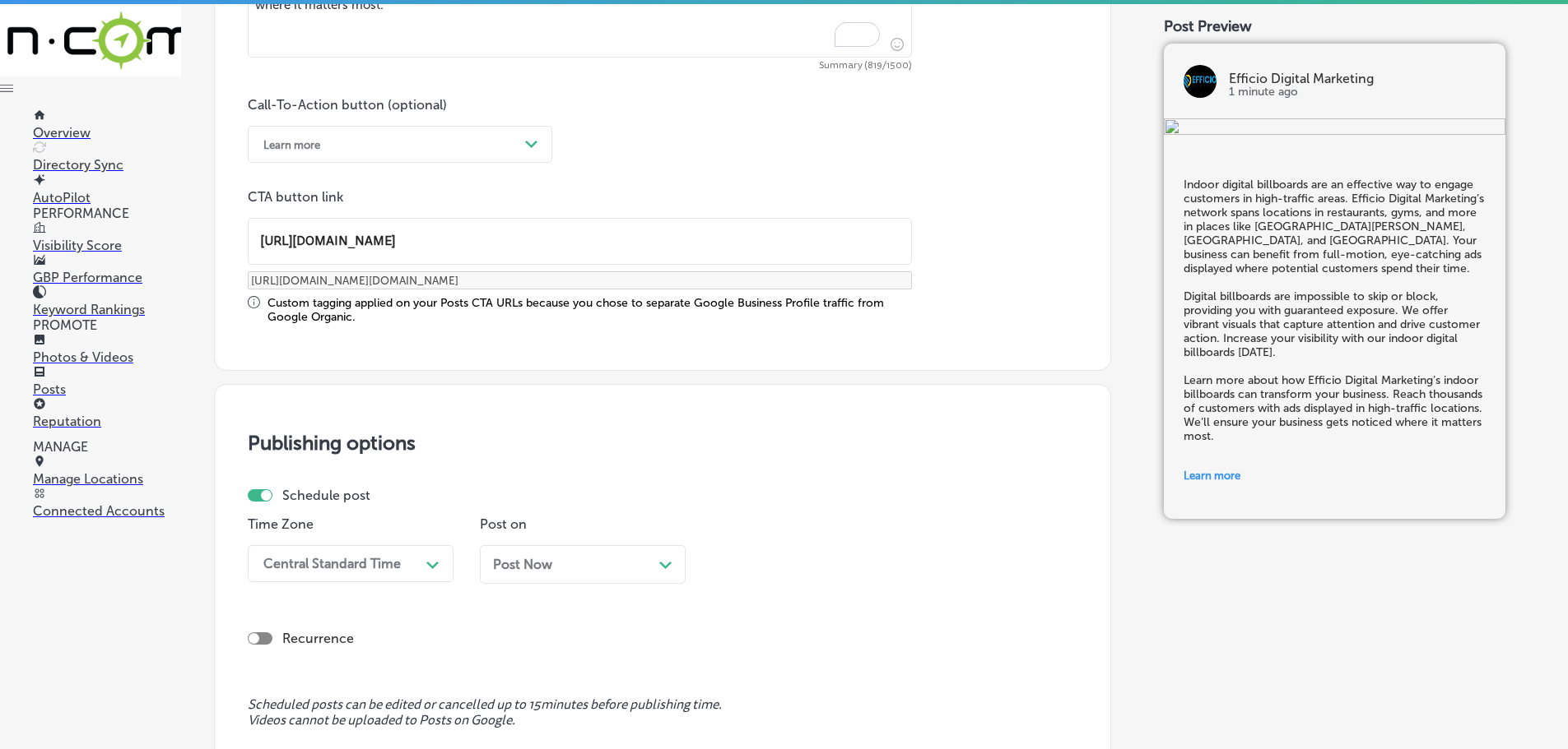
type input "[URL][DOMAIN_NAME]"
click at [431, 559] on div "Central Standard Time Path Created with Sketch." at bounding box center [351, 563] width 206 height 37
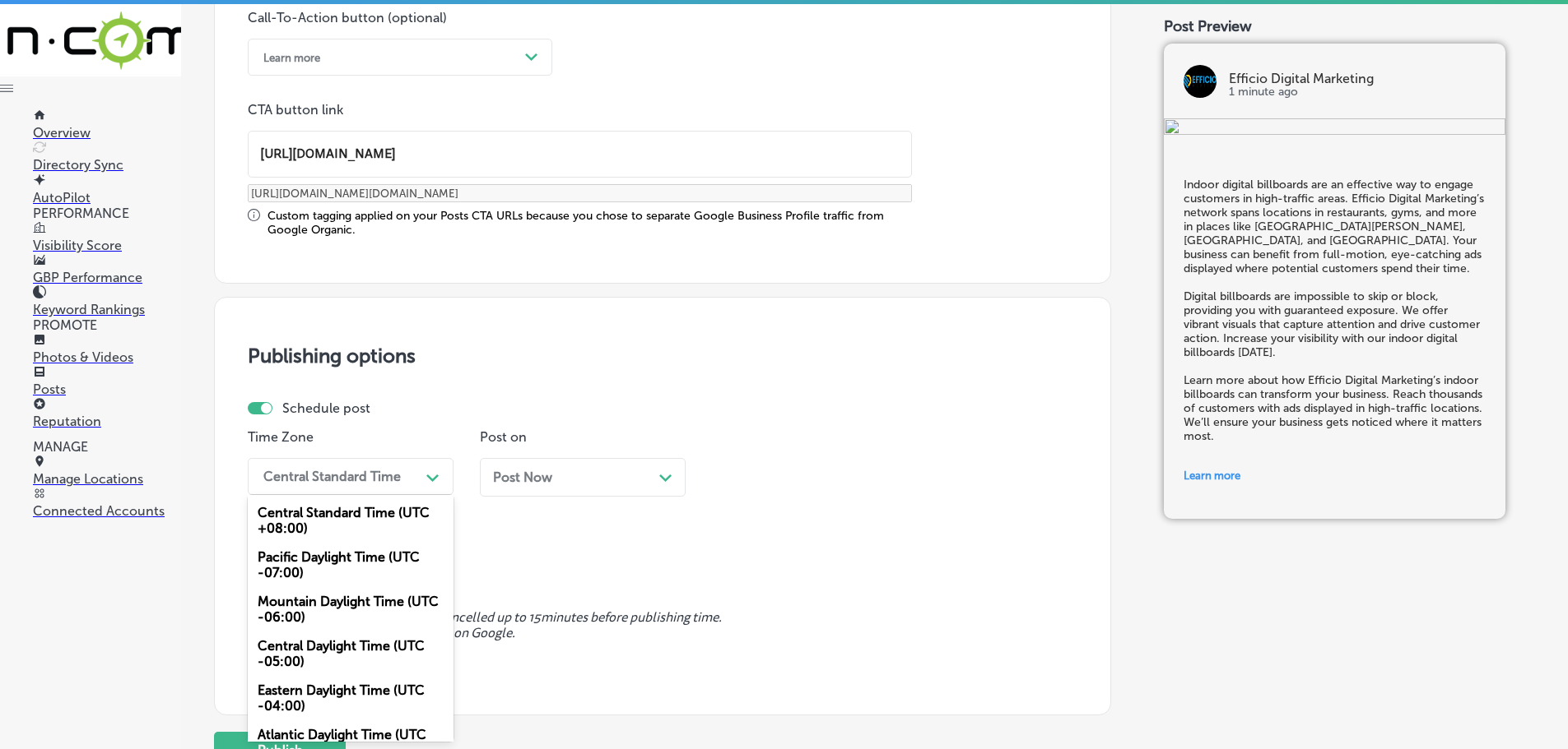
click at [351, 610] on div "Mountain Daylight Time (UTC -06:00)" at bounding box center [351, 609] width 206 height 44
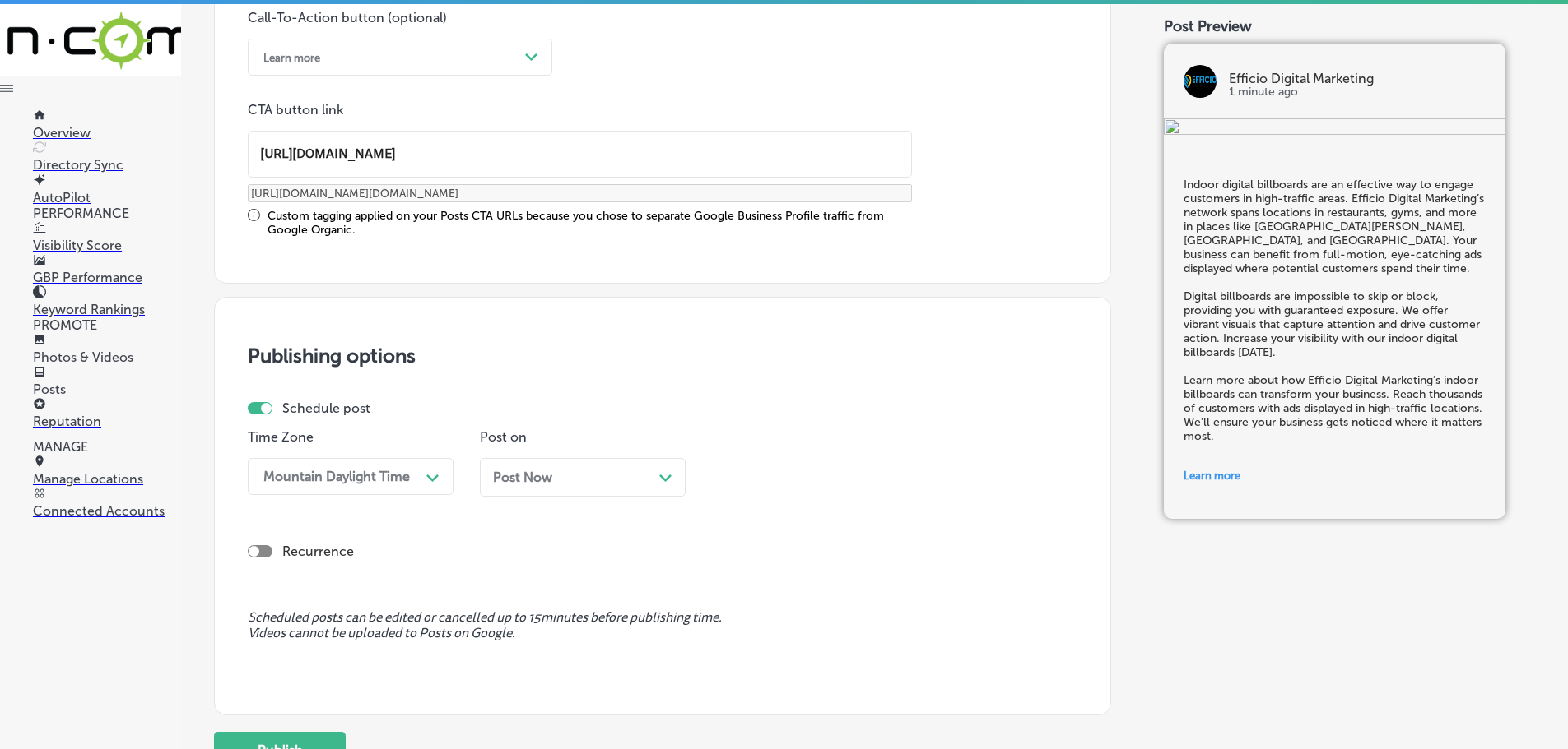
click at [660, 474] on icon "Path Created with Sketch." at bounding box center [665, 477] width 12 height 7
click at [902, 475] on icon "Path Created with Sketch." at bounding box center [897, 477] width 12 height 7
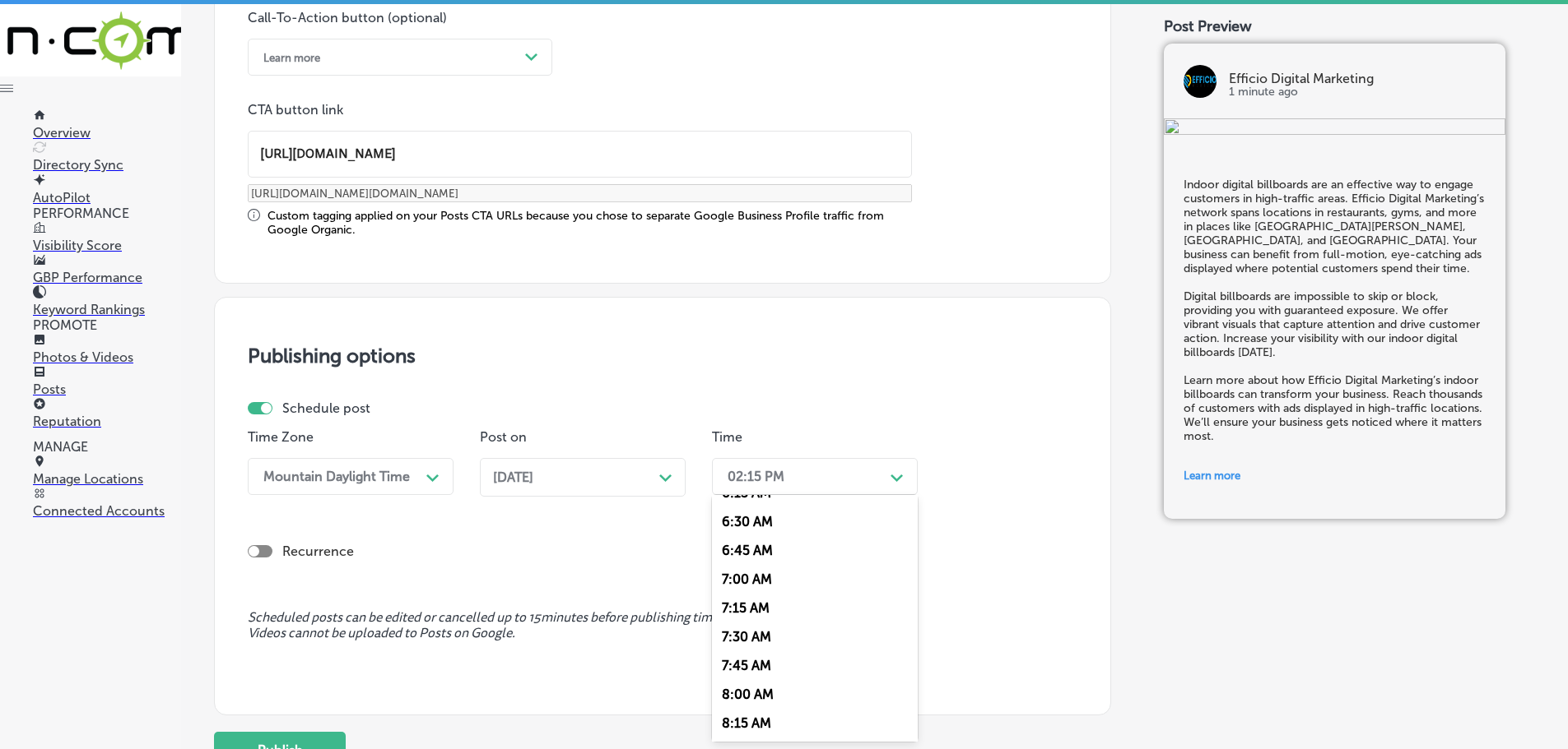
scroll to position [740, 0]
click at [740, 564] on div "7:00 AM" at bounding box center [815, 578] width 206 height 29
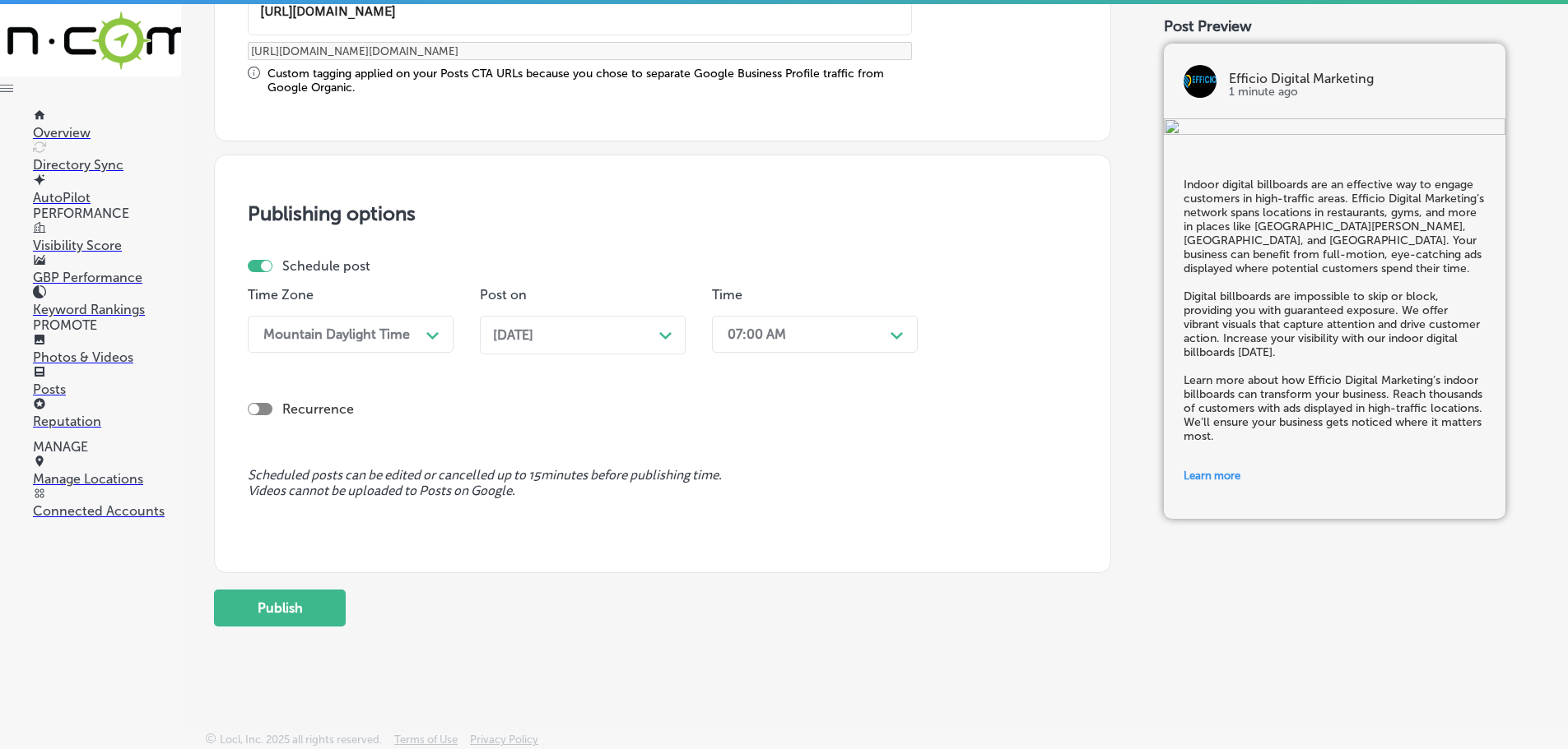
scroll to position [1374, 0]
click at [316, 599] on button "Publish" at bounding box center [279, 607] width 131 height 37
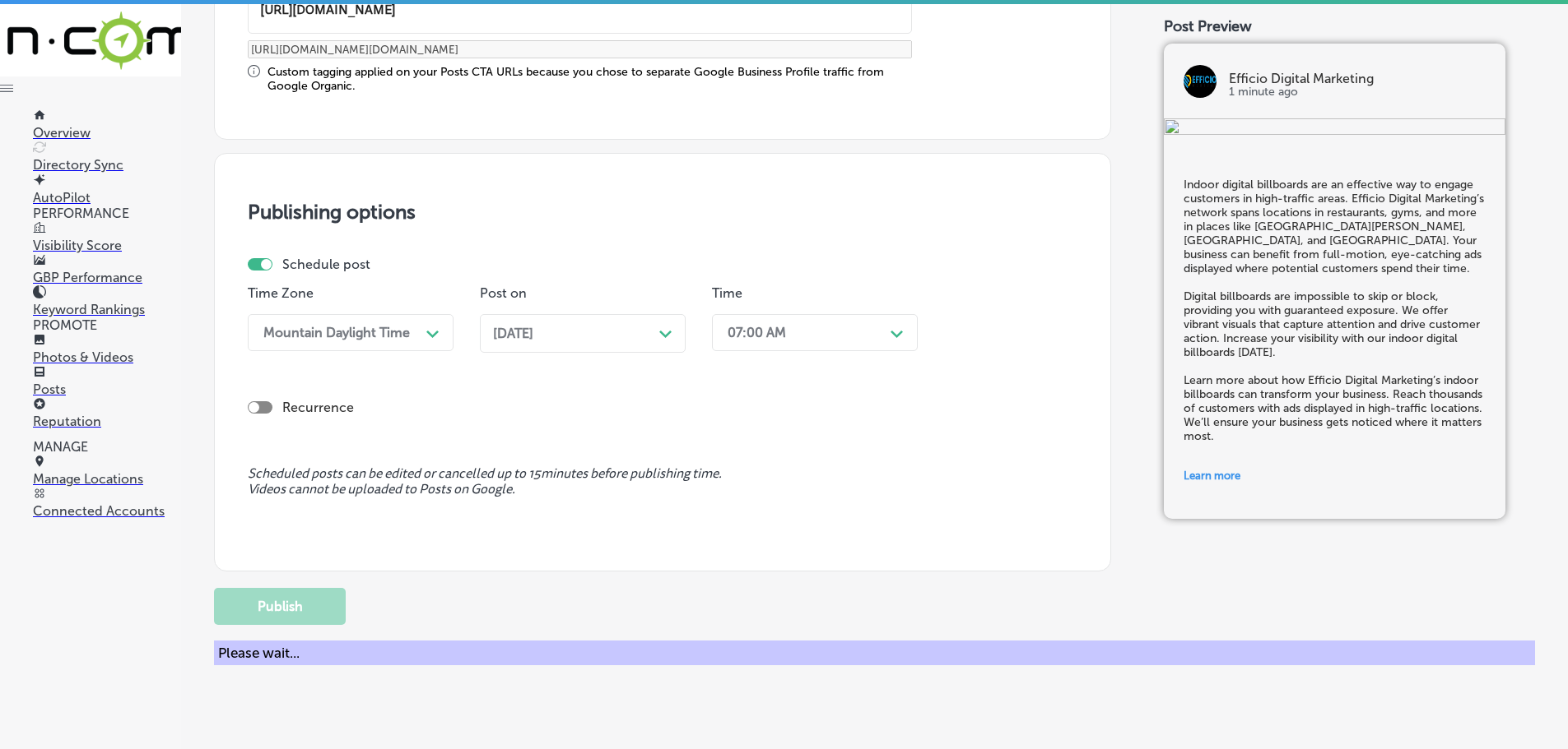
scroll to position [1225, 0]
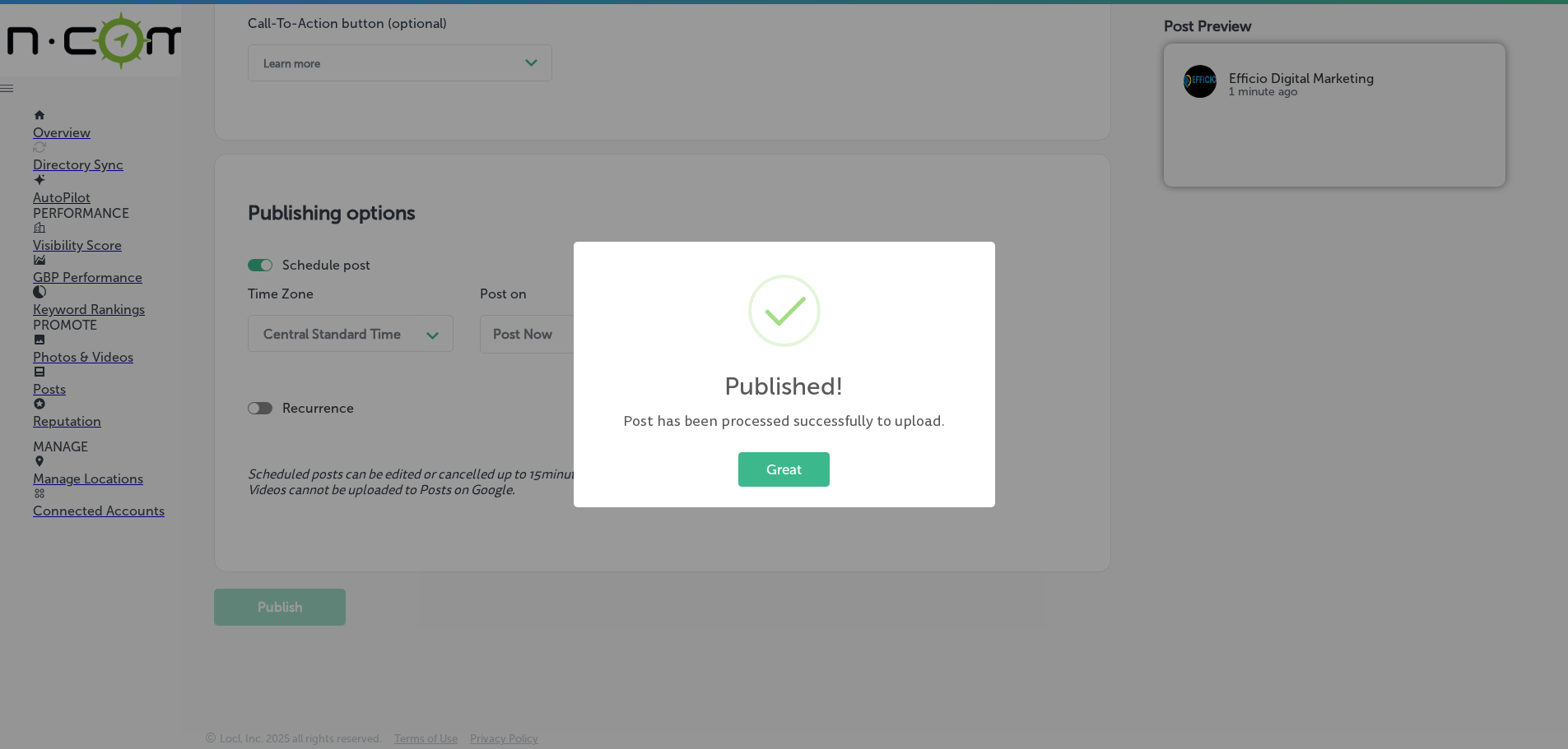
drag, startPoint x: 772, startPoint y: 461, endPoint x: 817, endPoint y: 506, distance: 63.6
click at [773, 462] on button "Great" at bounding box center [784, 469] width 91 height 34
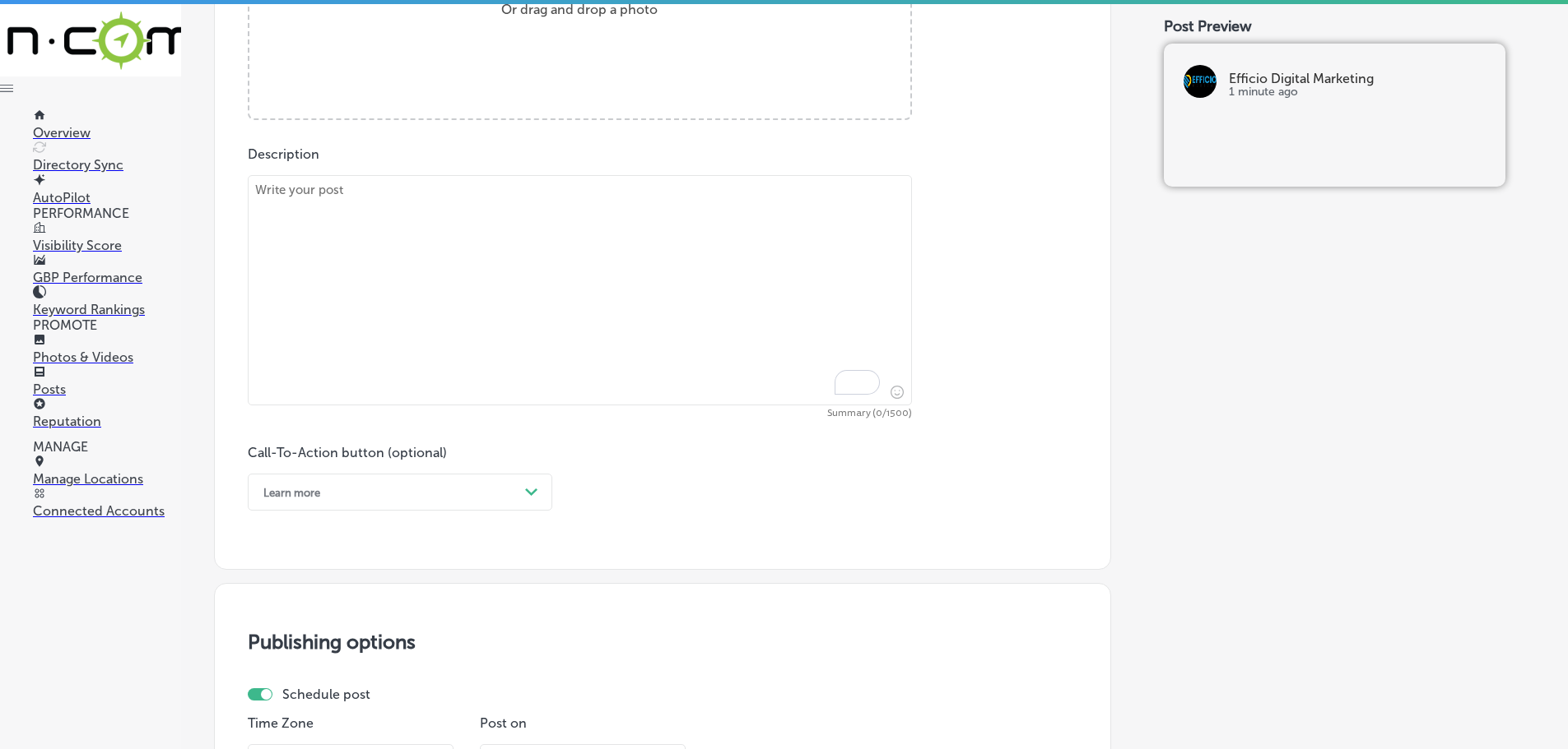
scroll to position [732, 0]
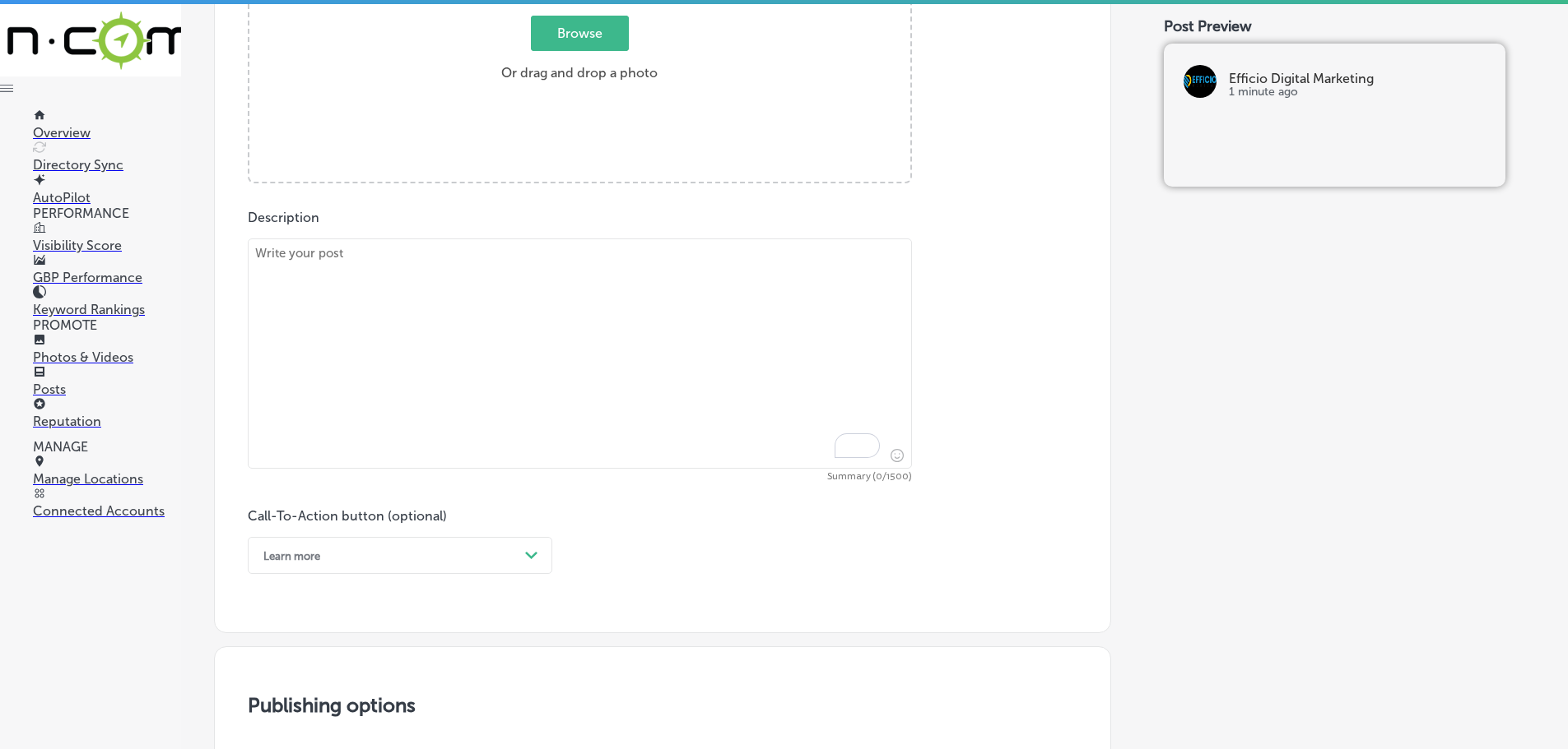
click at [493, 336] on textarea "To enrich screen reader interactions, please activate Accessibility in Grammarl…" at bounding box center [580, 353] width 664 height 230
paste textarea "Optimizing your Google Business Profile can improve your business’s visibility …"
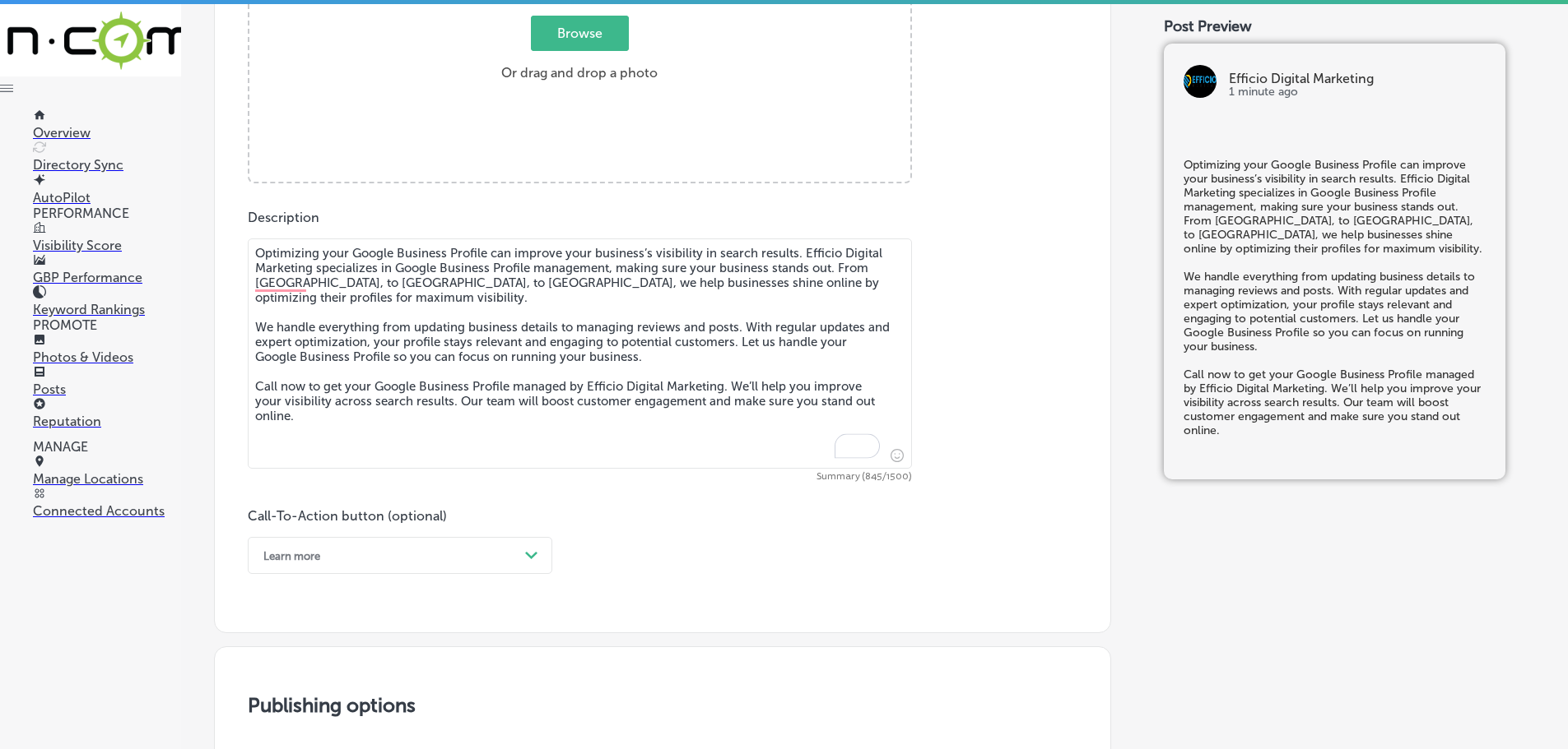
type textarea "Optimizing your Google Business Profile can improve your business’s visibility …"
click at [569, 42] on span "Browse" at bounding box center [579, 34] width 98 height 36
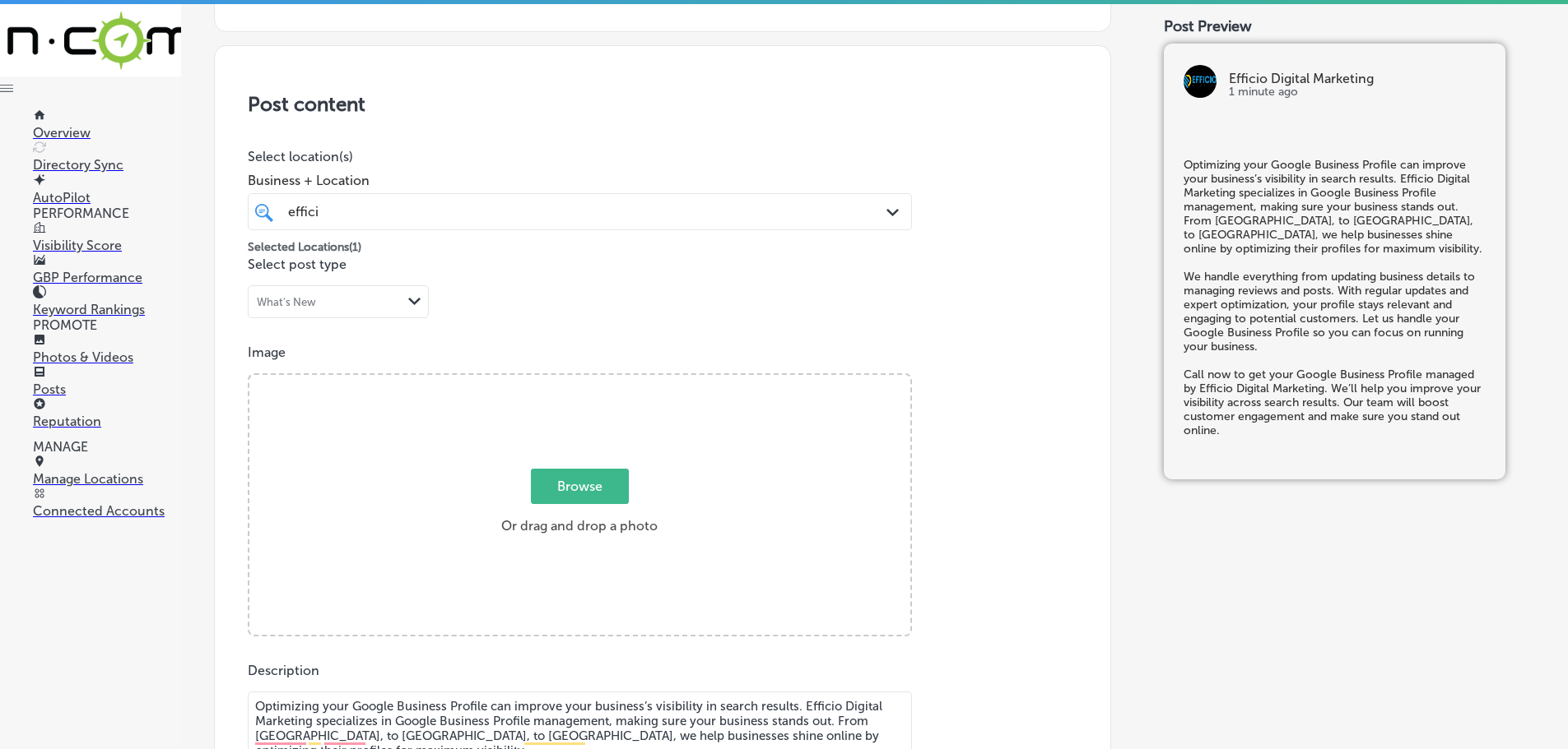
type input "C:\fakepath\Efficio Digital Marketing-14 (2).png"
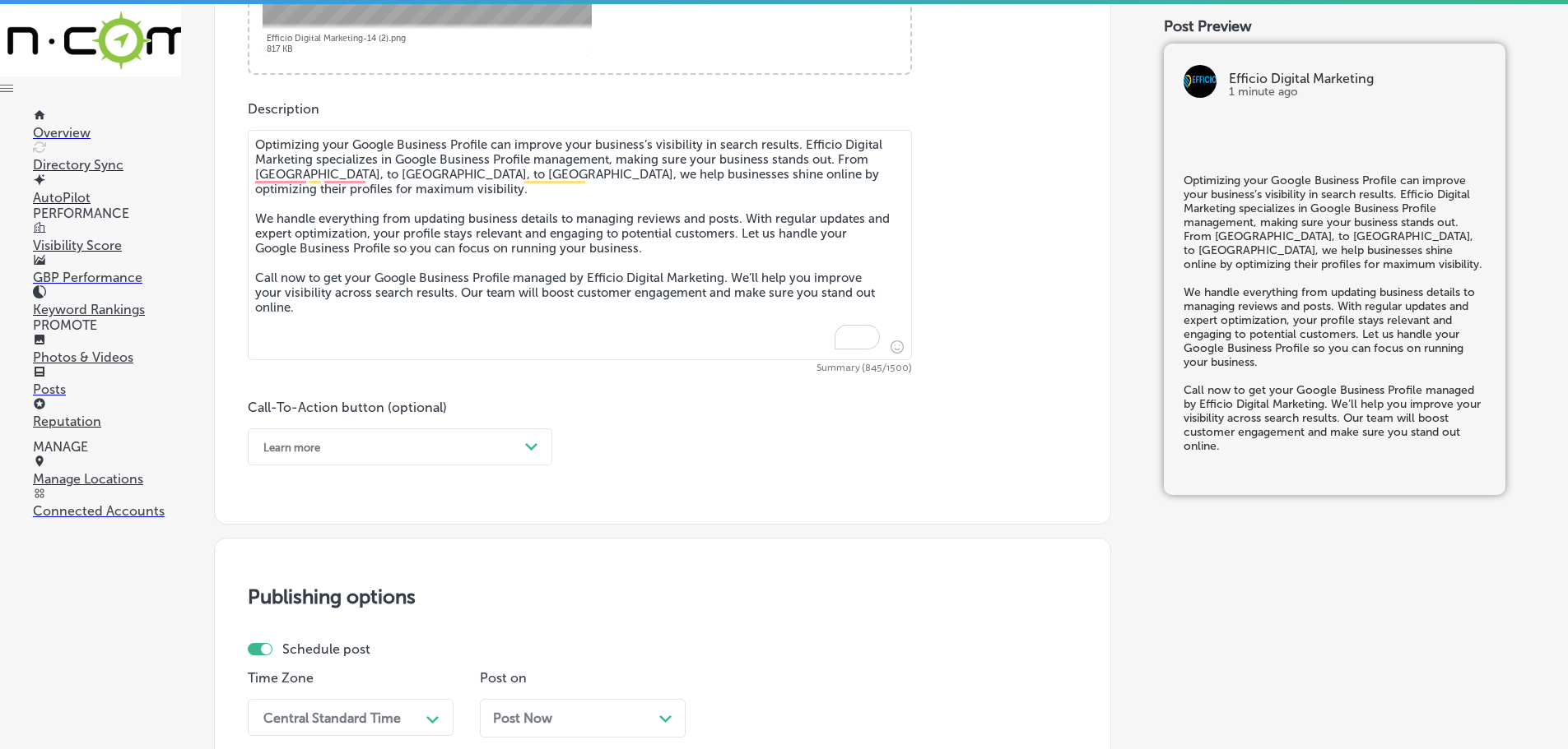
scroll to position [937, 0]
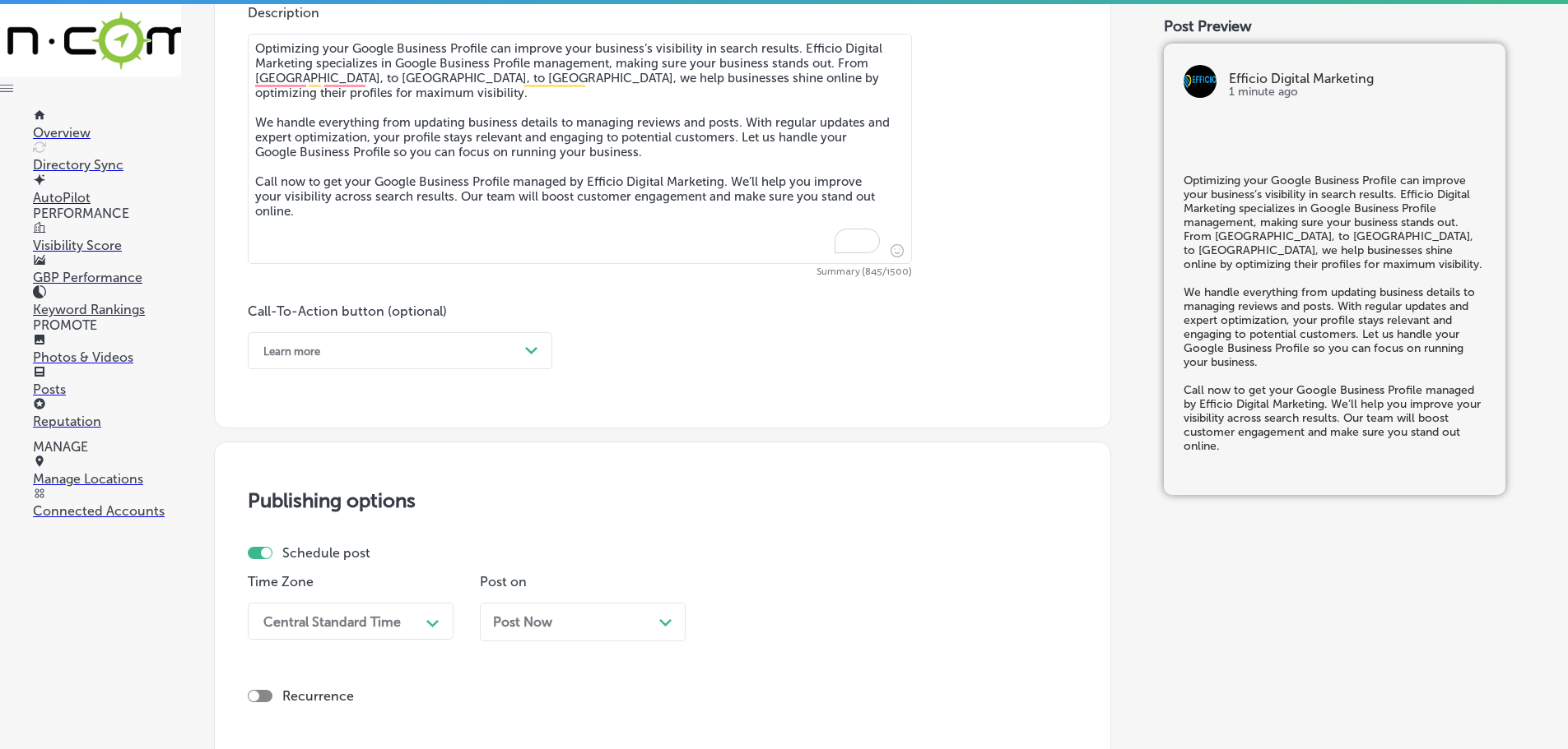
click at [532, 357] on div "Path Created with Sketch." at bounding box center [531, 351] width 13 height 13
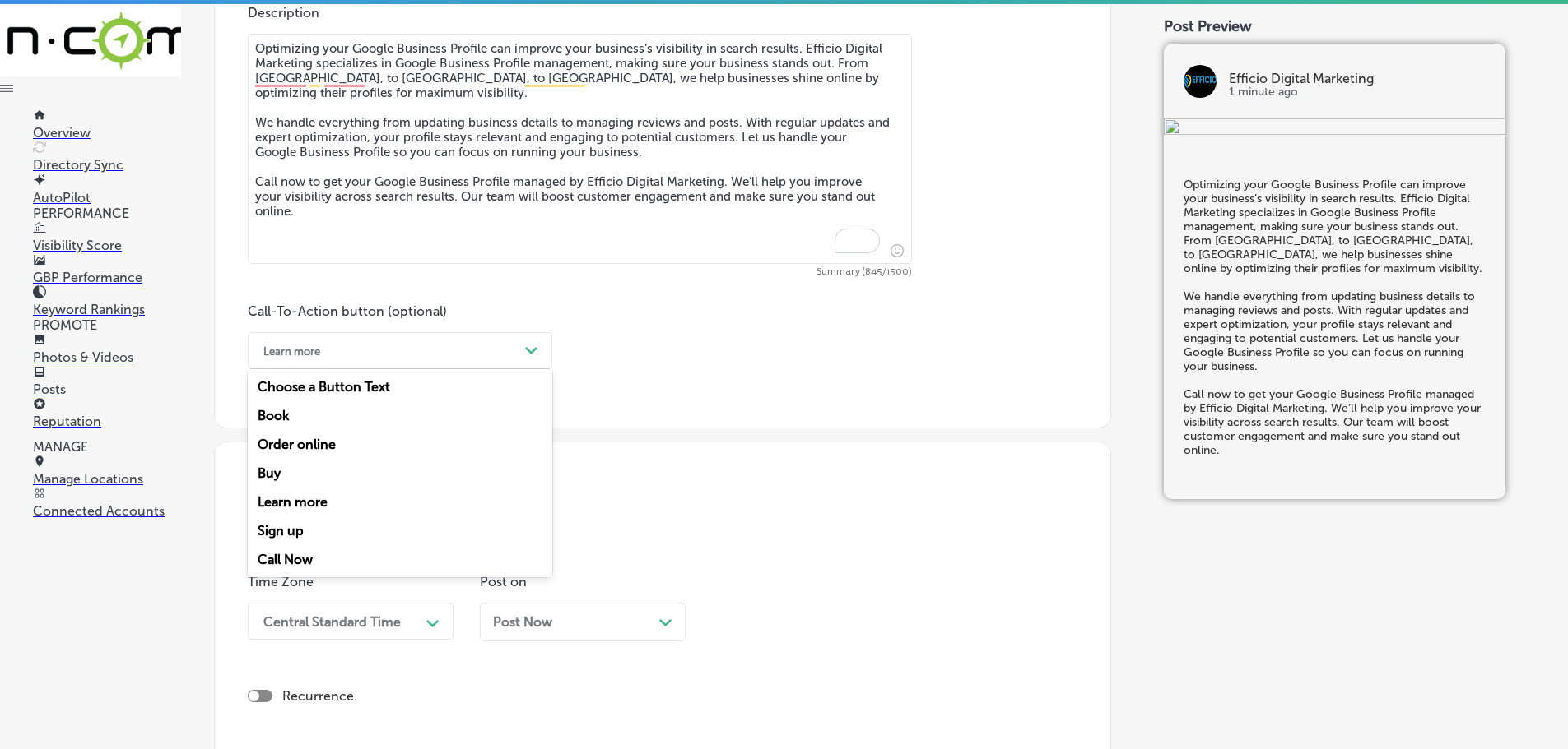
click at [297, 503] on div "Learn more" at bounding box center [400, 502] width 305 height 29
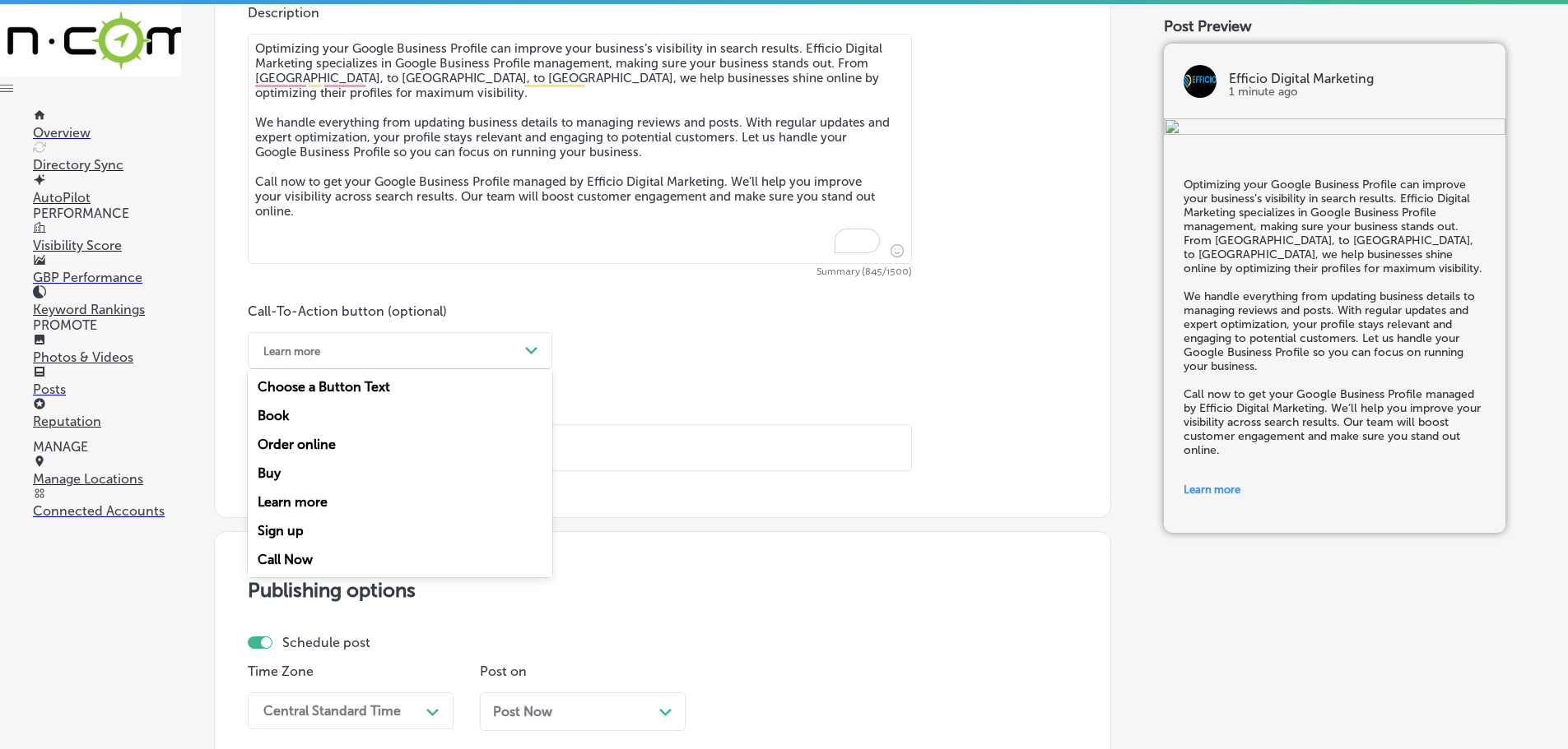
click at [511, 343] on div "Learn more" at bounding box center [387, 351] width 263 height 26
click at [291, 547] on div "Call Now" at bounding box center [400, 559] width 305 height 29
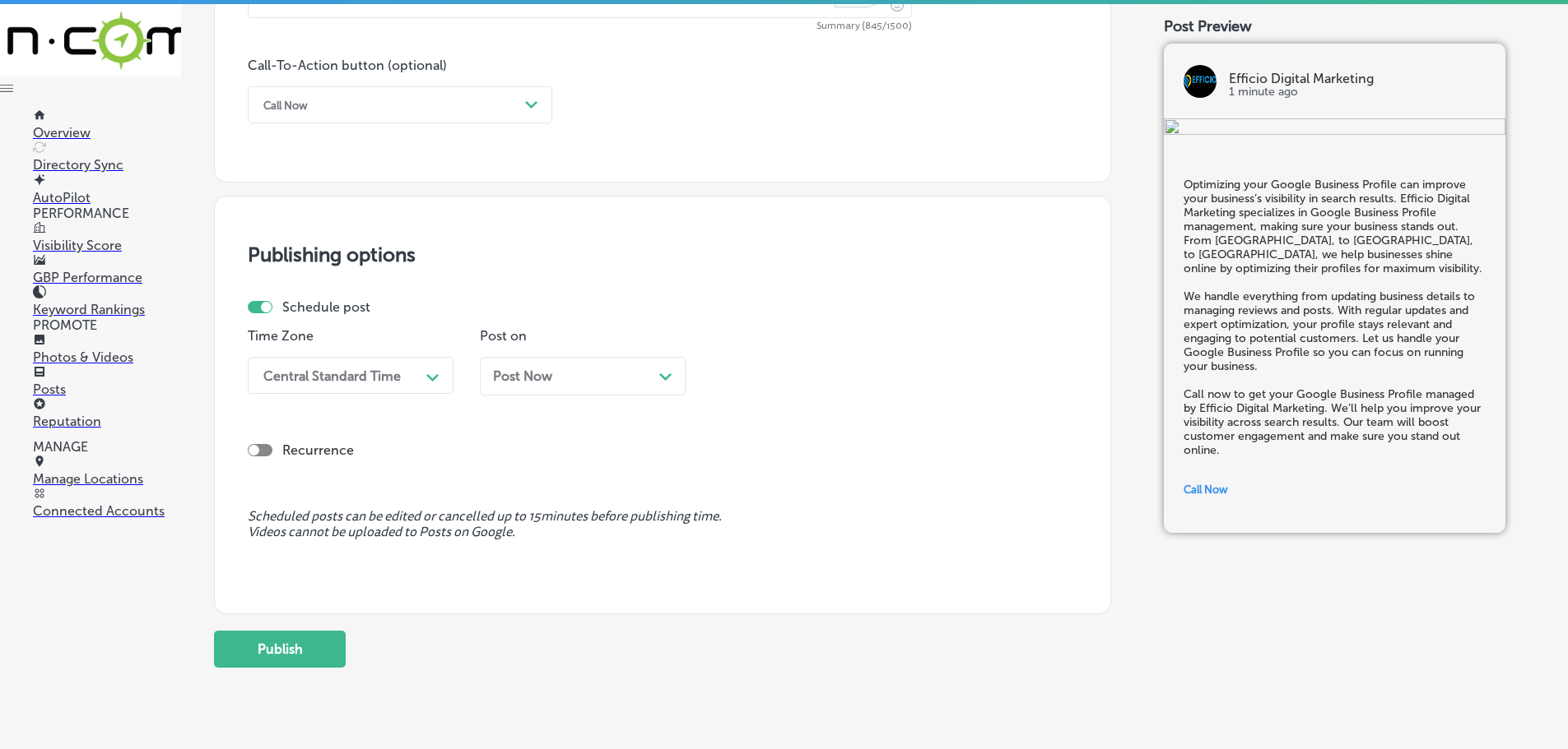
scroll to position [1225, 0]
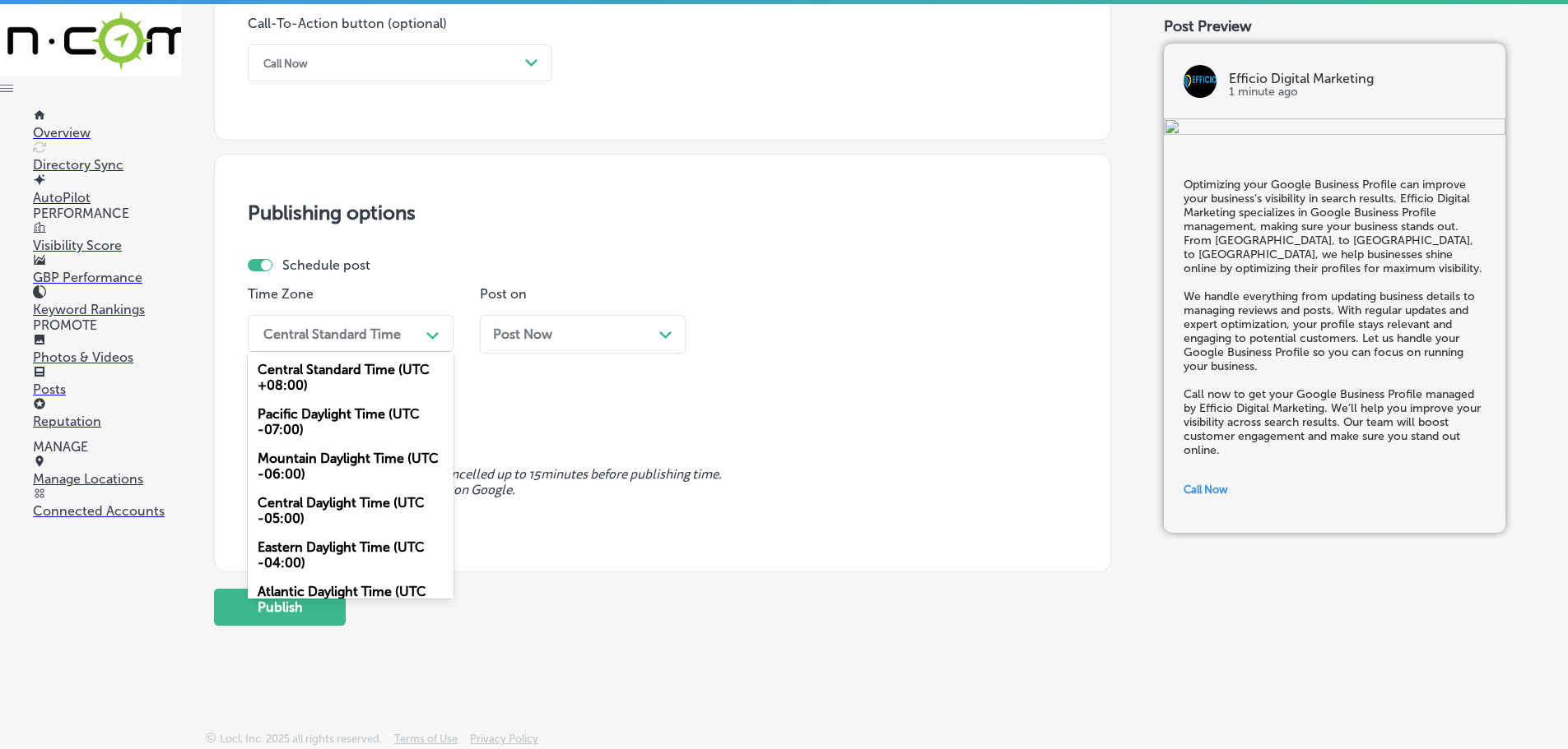
click at [427, 336] on icon "Path Created with Sketch." at bounding box center [432, 335] width 12 height 7
click at [334, 462] on div "Mountain Daylight Time (UTC -06:00)" at bounding box center [351, 466] width 206 height 44
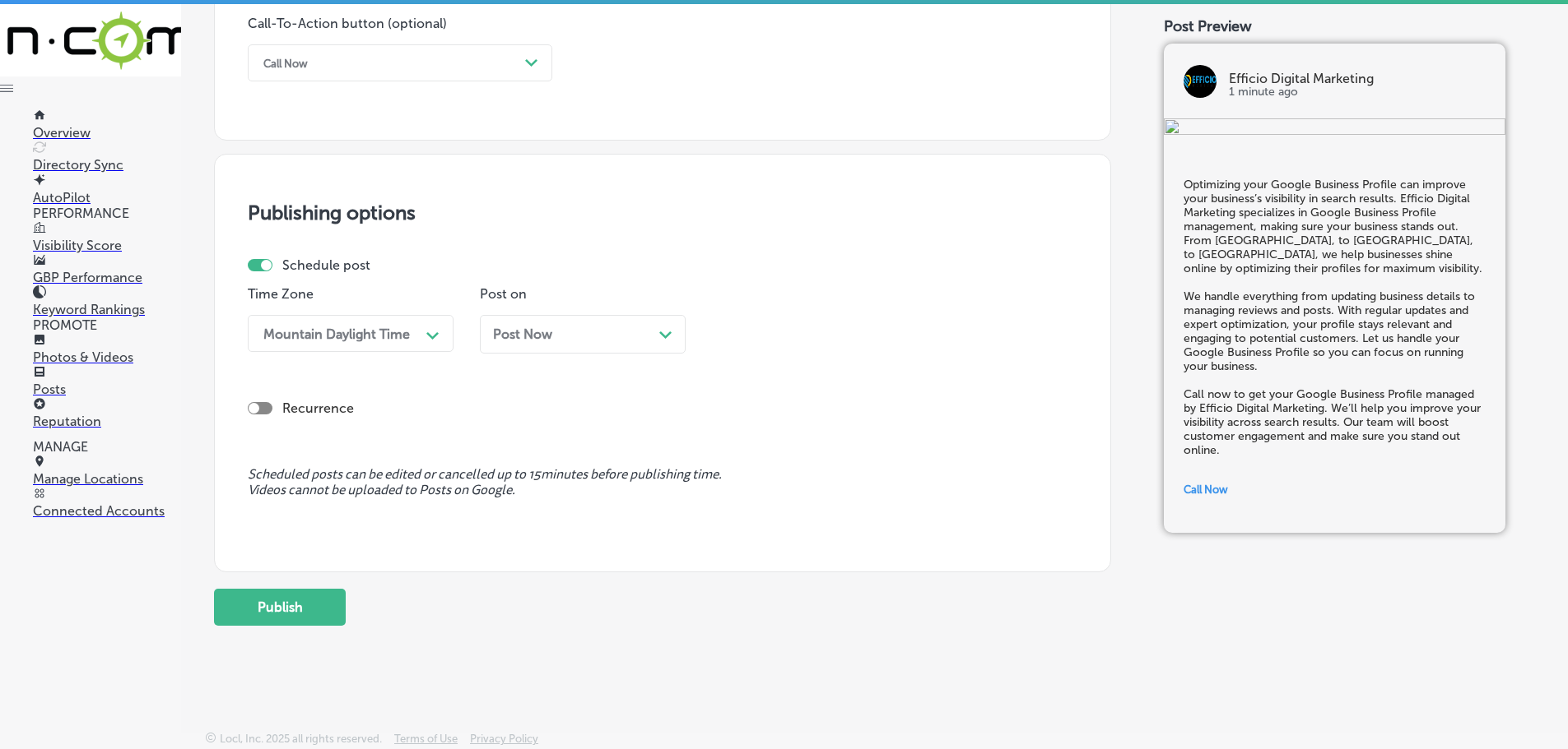
click at [665, 330] on div "Path Created with Sketch." at bounding box center [665, 332] width 13 height 13
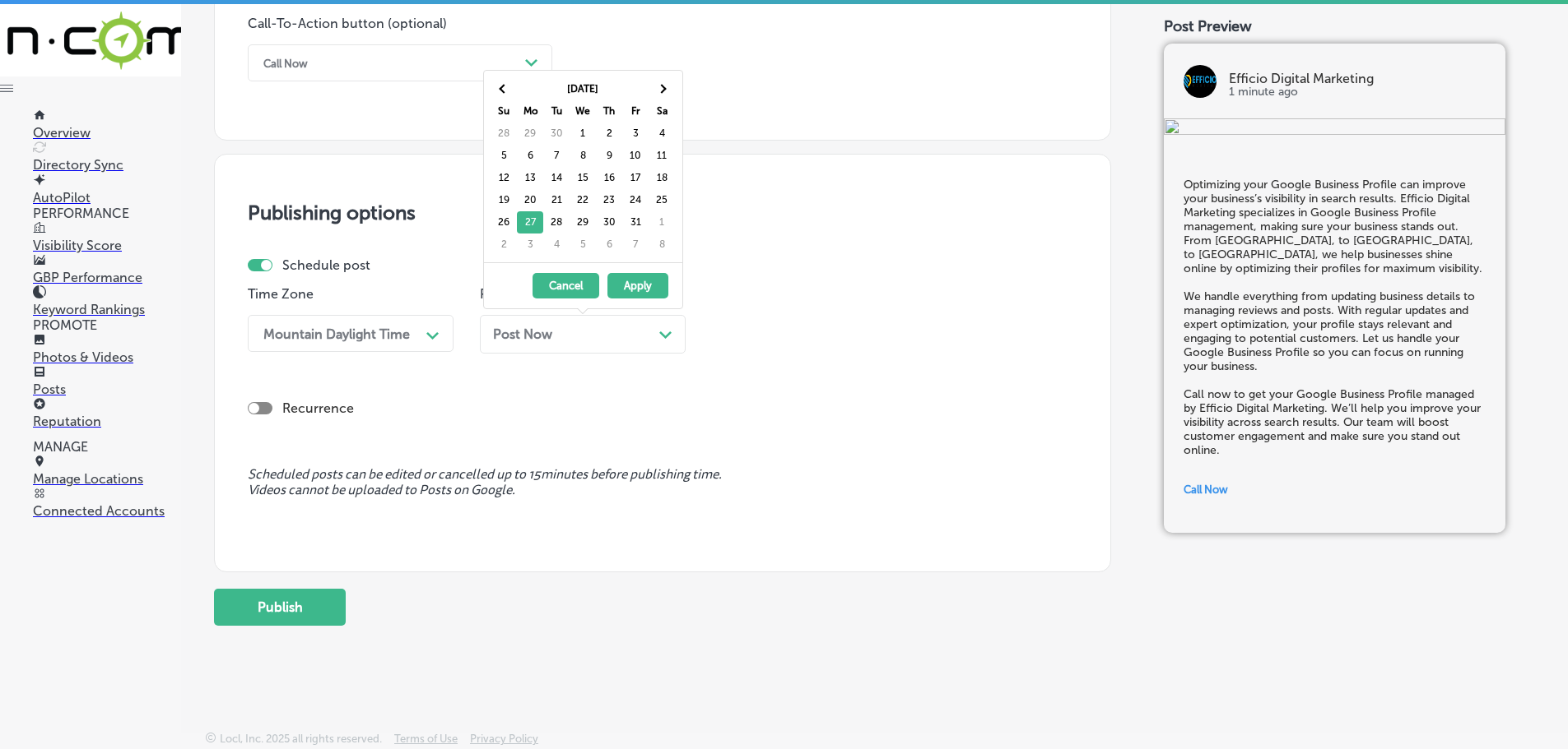
drag, startPoint x: 524, startPoint y: 246, endPoint x: 613, endPoint y: 272, distance: 92.7
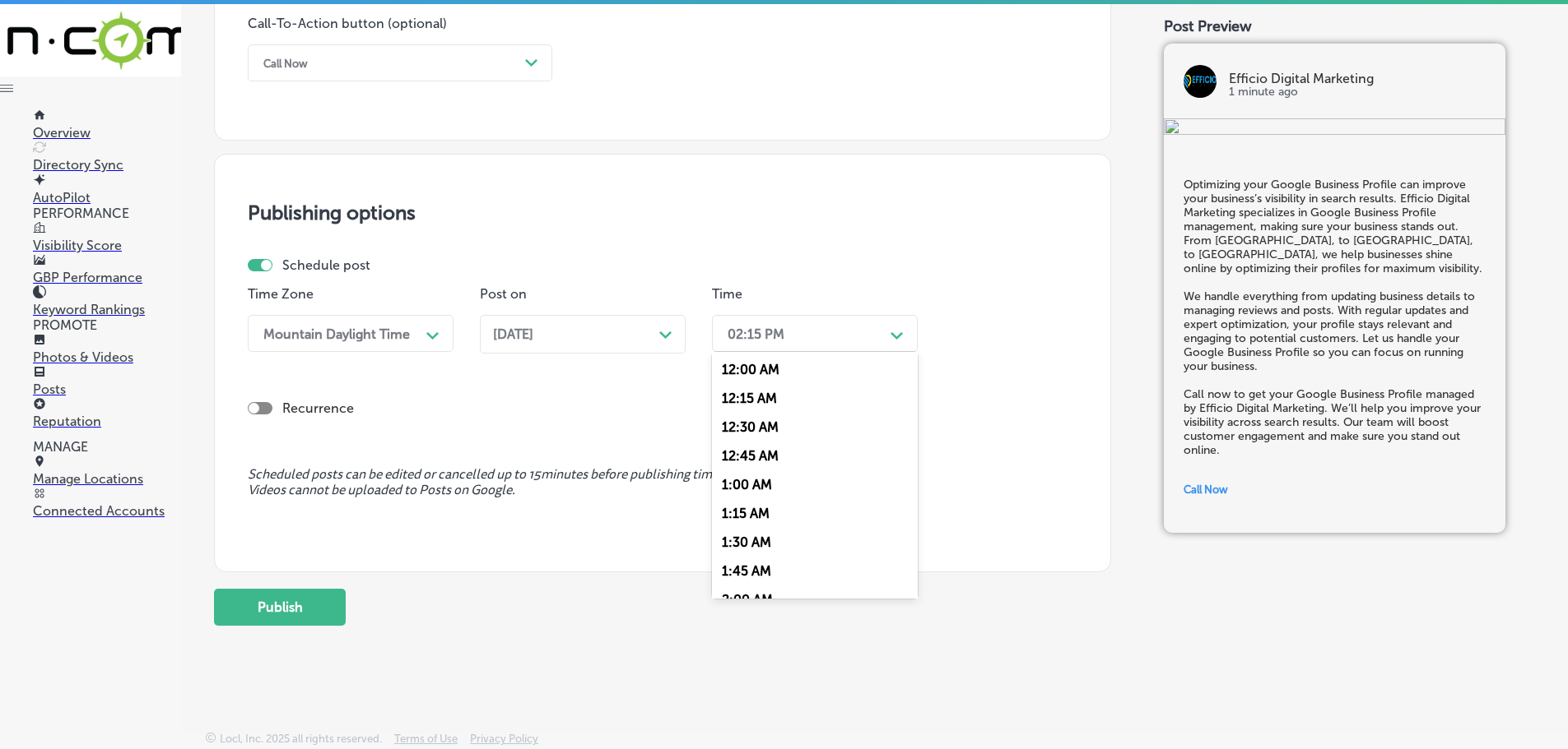
click at [906, 335] on div "Path Created with Sketch." at bounding box center [897, 334] width 27 height 27
click at [754, 430] on div "7:00 AM" at bounding box center [815, 435] width 206 height 29
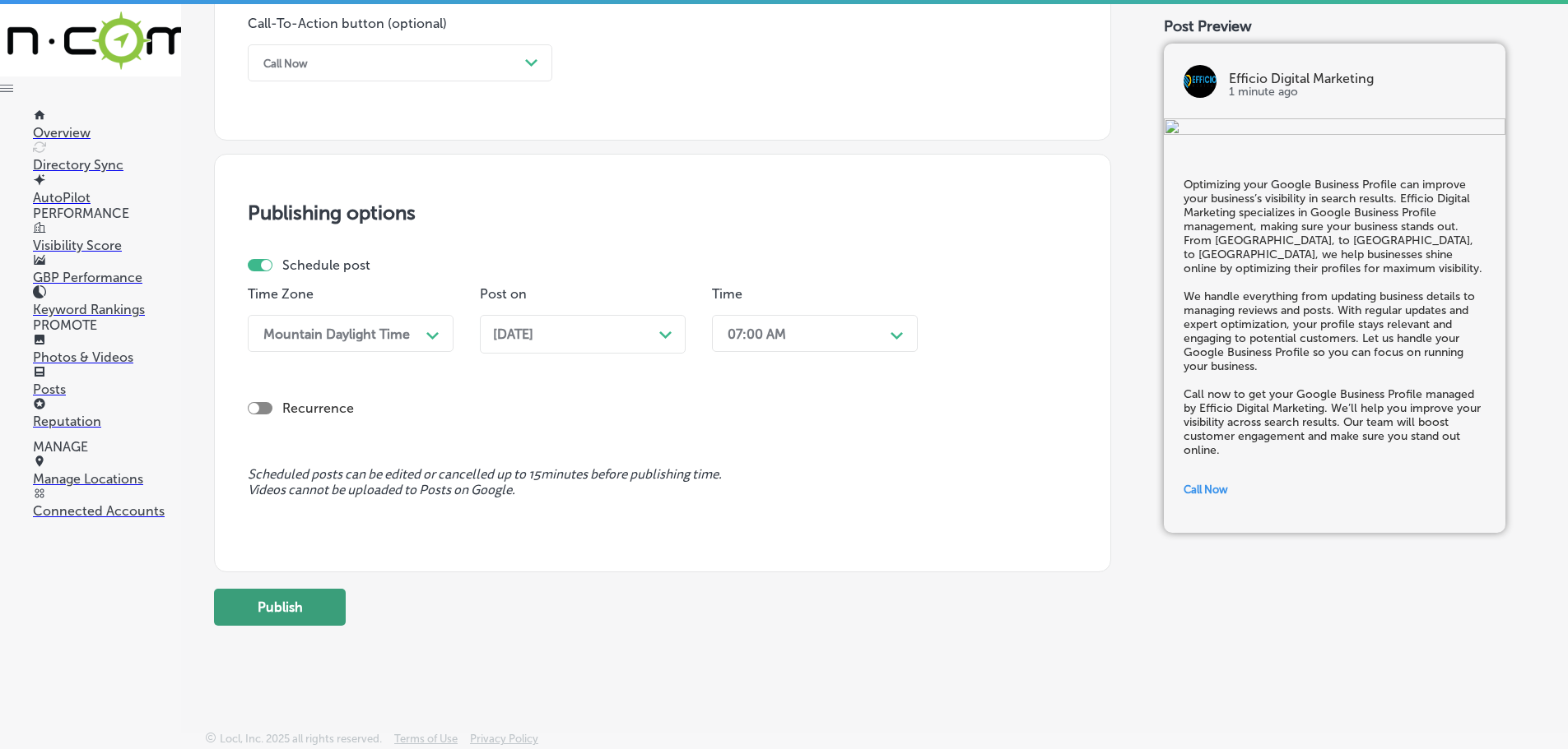
click at [326, 603] on button "Publish" at bounding box center [279, 607] width 131 height 37
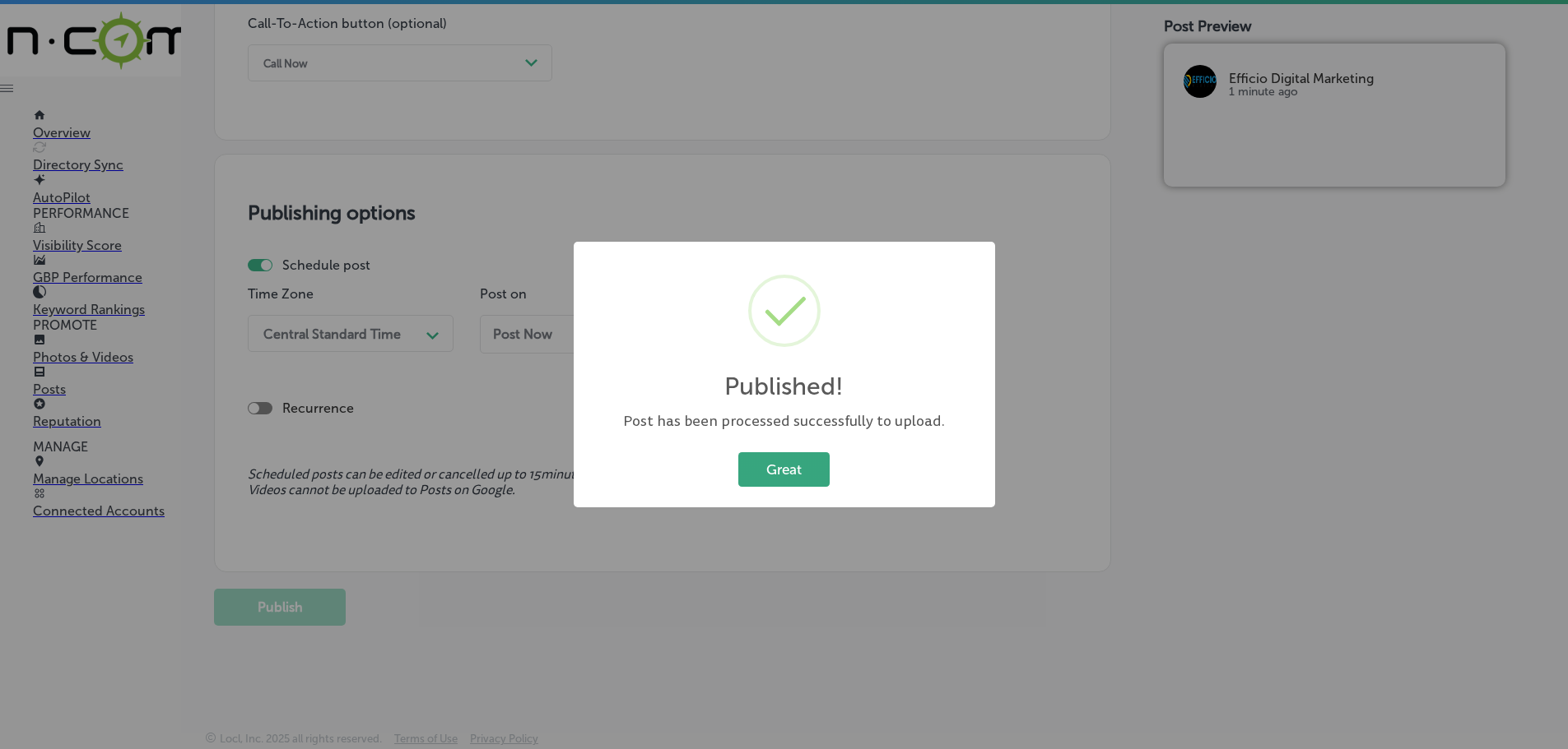
click at [775, 473] on button "Great" at bounding box center [784, 469] width 91 height 34
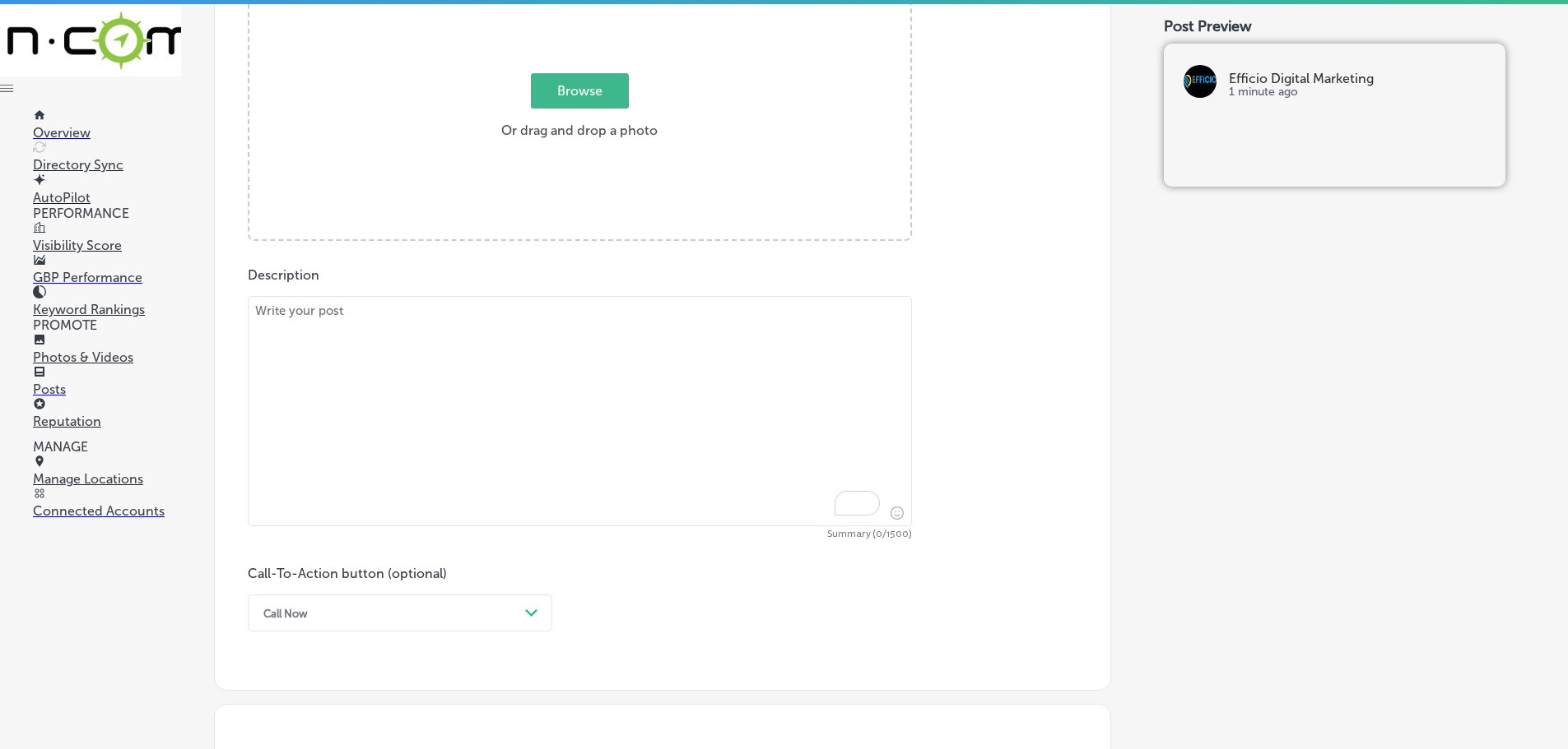
scroll to position [650, 0]
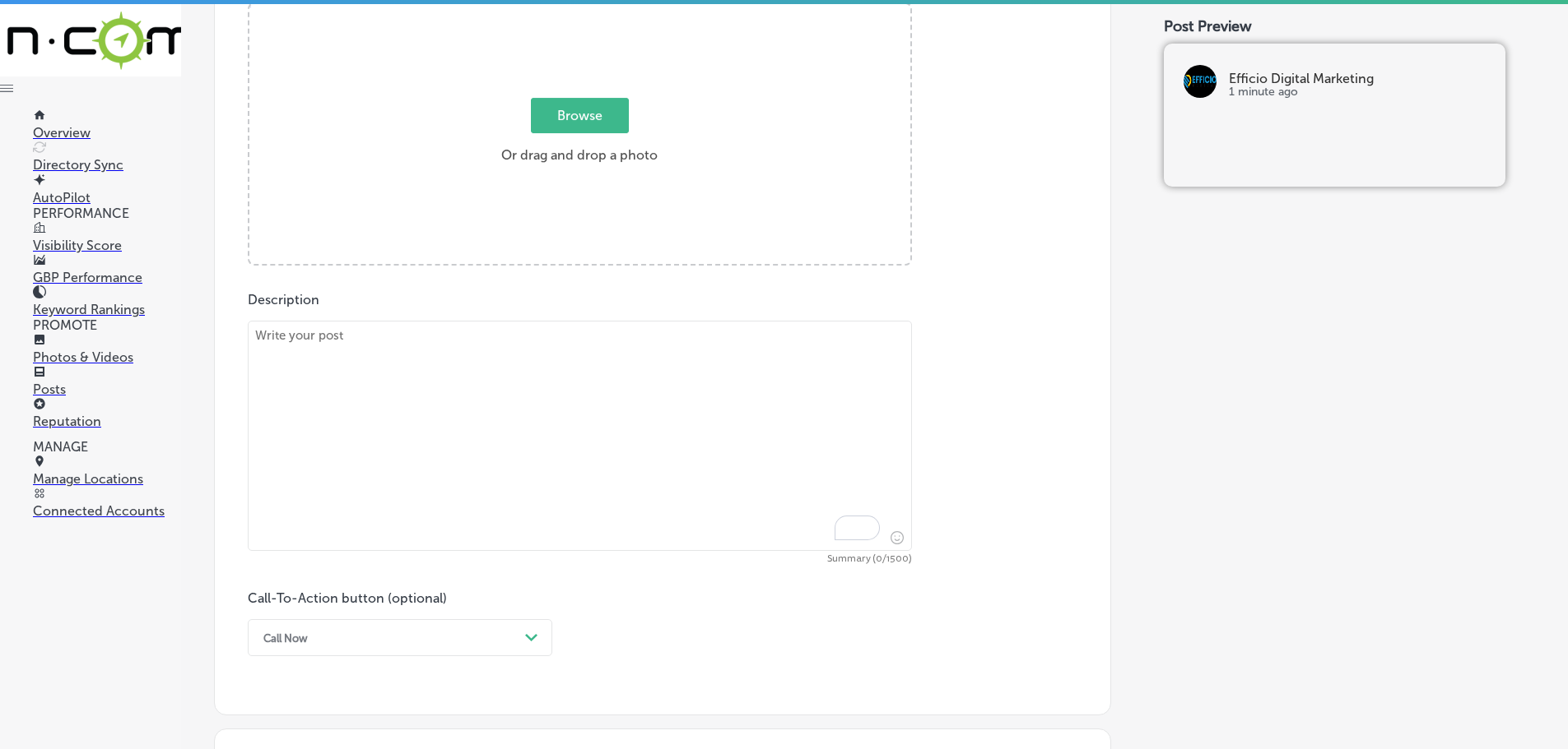
click at [465, 349] on textarea "To enrich screen reader interactions, please activate Accessibility in Grammarl…" at bounding box center [580, 436] width 664 height 230
paste textarea "Efficio Digital Marketing offers professional design services to elevate your b…"
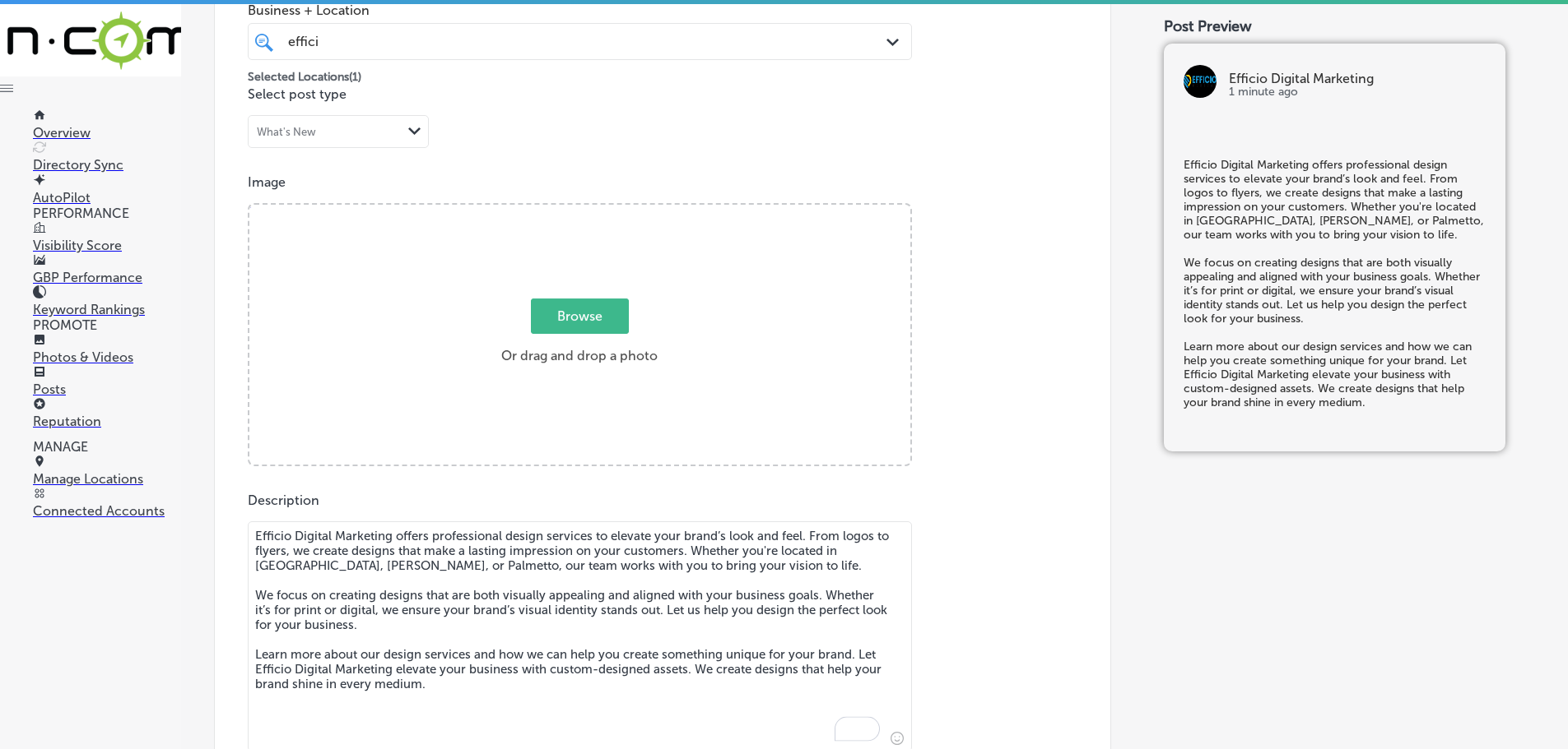
scroll to position [403, 0]
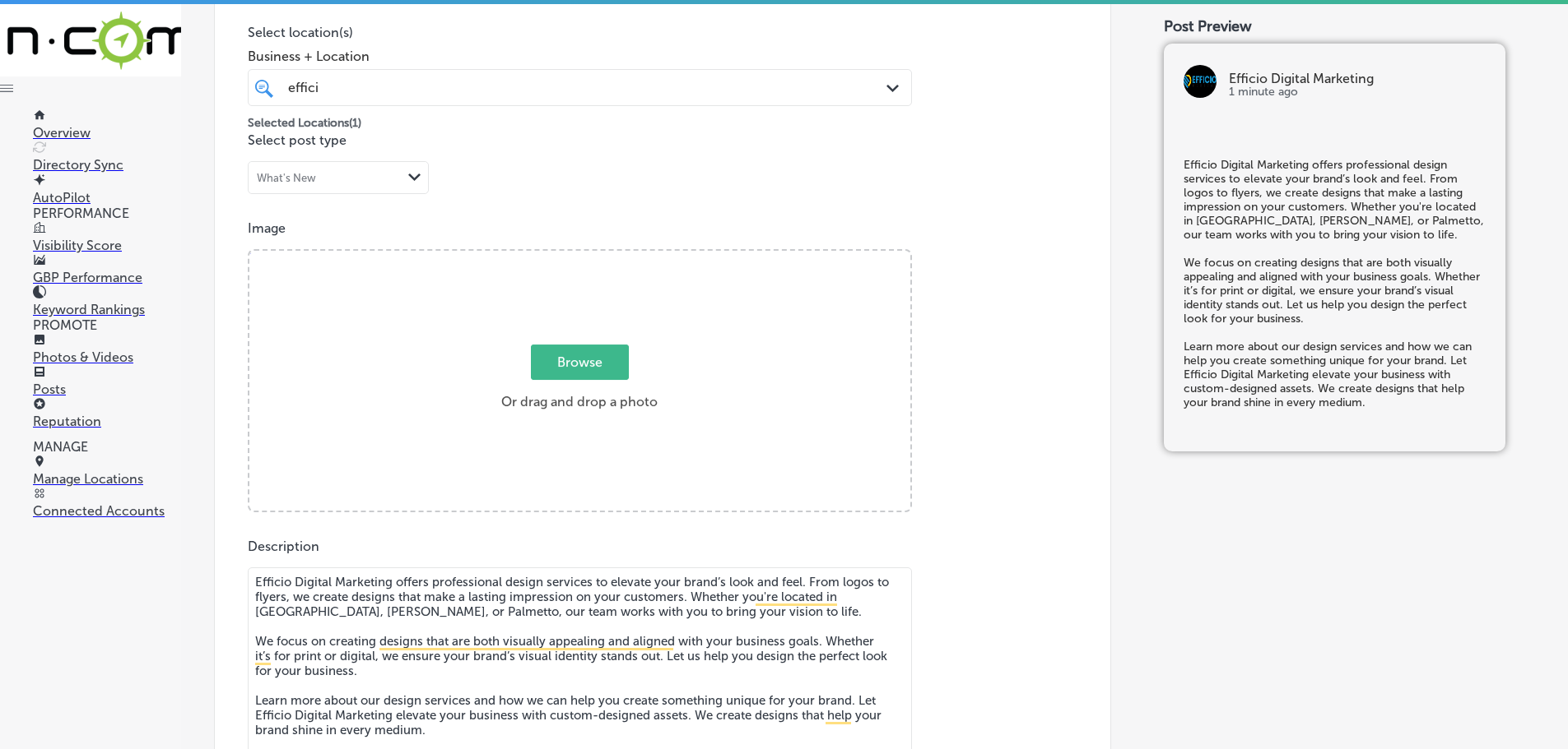
type textarea "Efficio Digital Marketing offers professional design services to elevate your b…"
click at [579, 373] on span "Browse" at bounding box center [579, 363] width 98 height 36
click at [579, 256] on input "Browse Or drag and drop a photo" at bounding box center [579, 253] width 660 height 5
type input "C:\fakepath\Efficio Digital Marketing-15 (2).png"
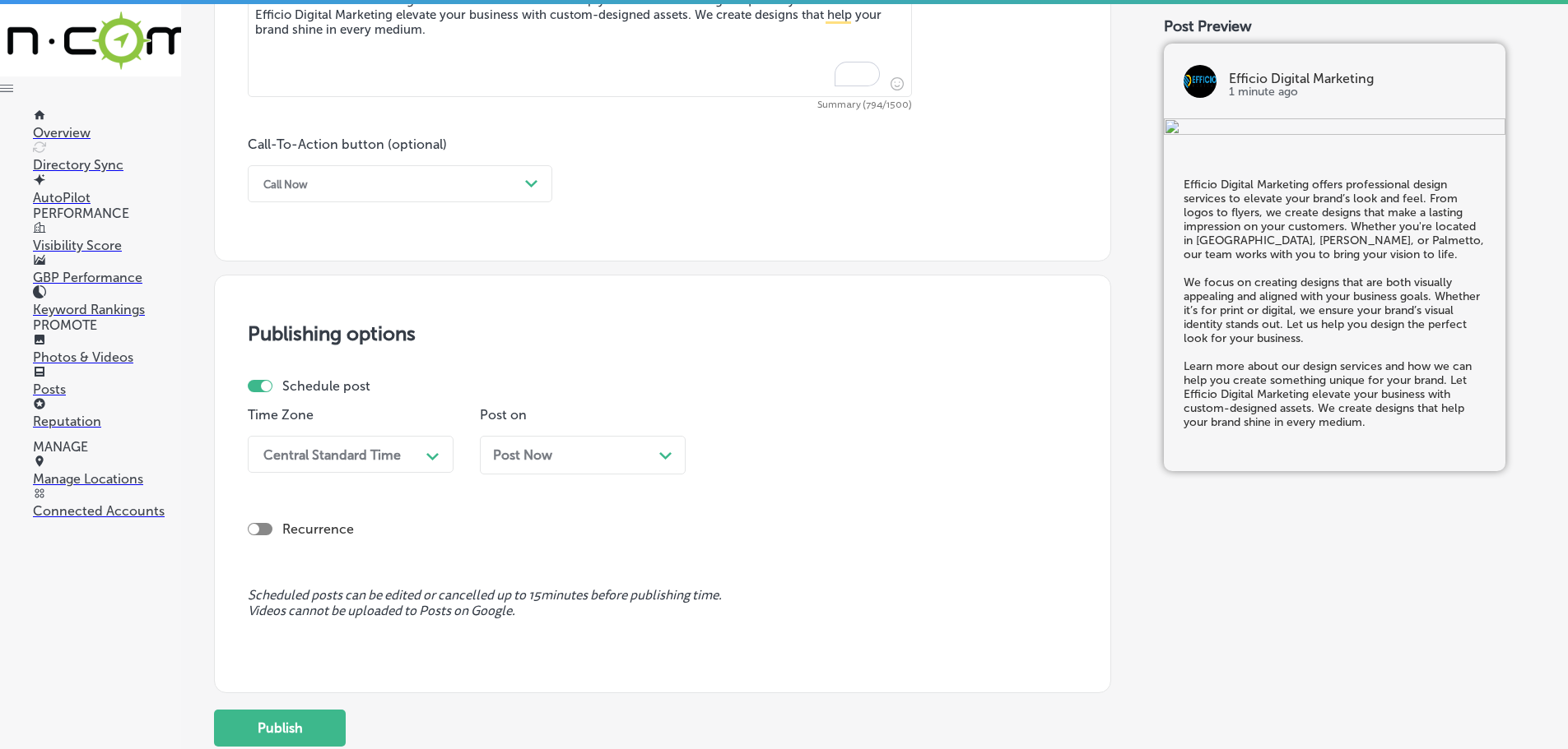
scroll to position [1143, 0]
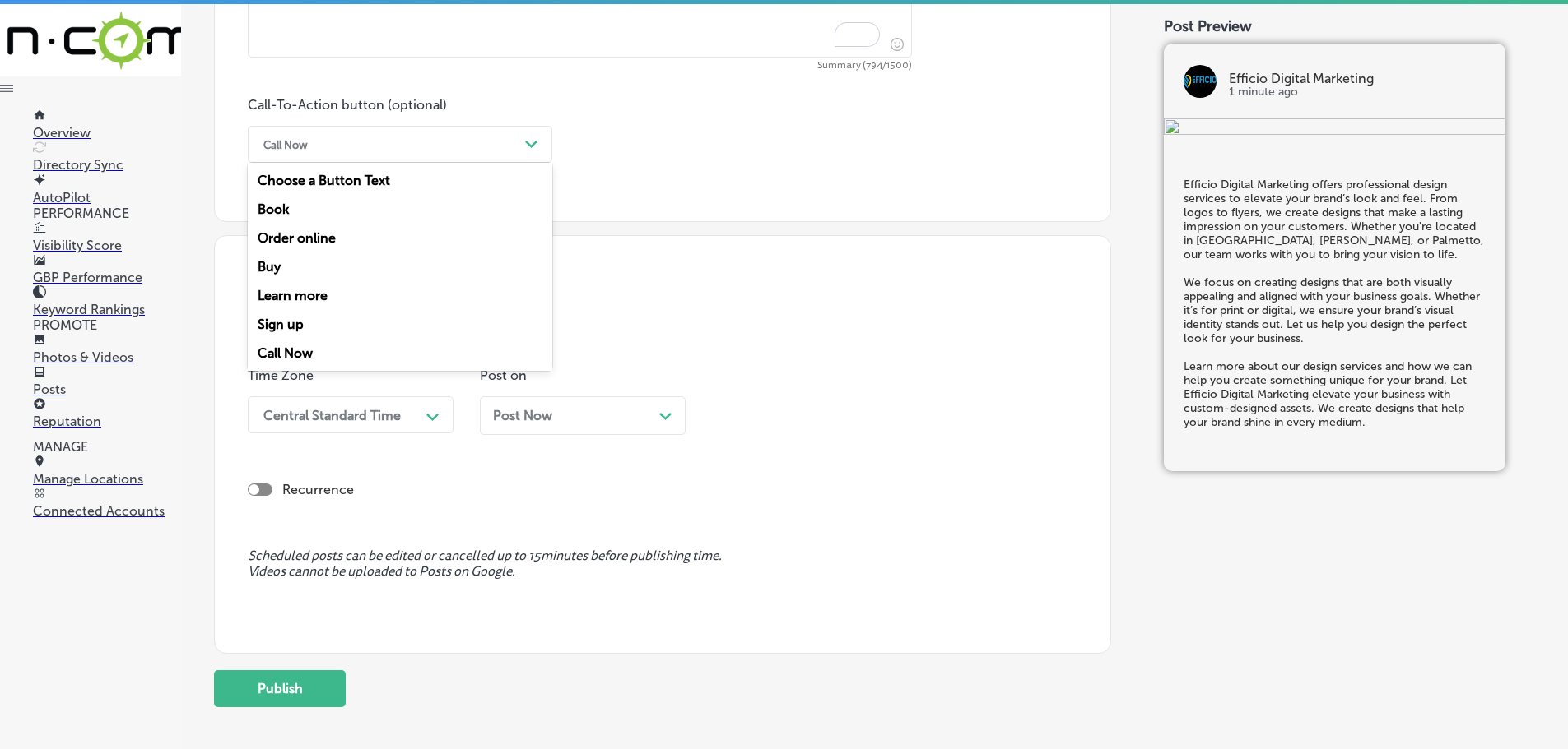
click at [510, 148] on div "Call Now" at bounding box center [387, 144] width 263 height 26
click at [311, 292] on div "Learn more" at bounding box center [400, 295] width 305 height 29
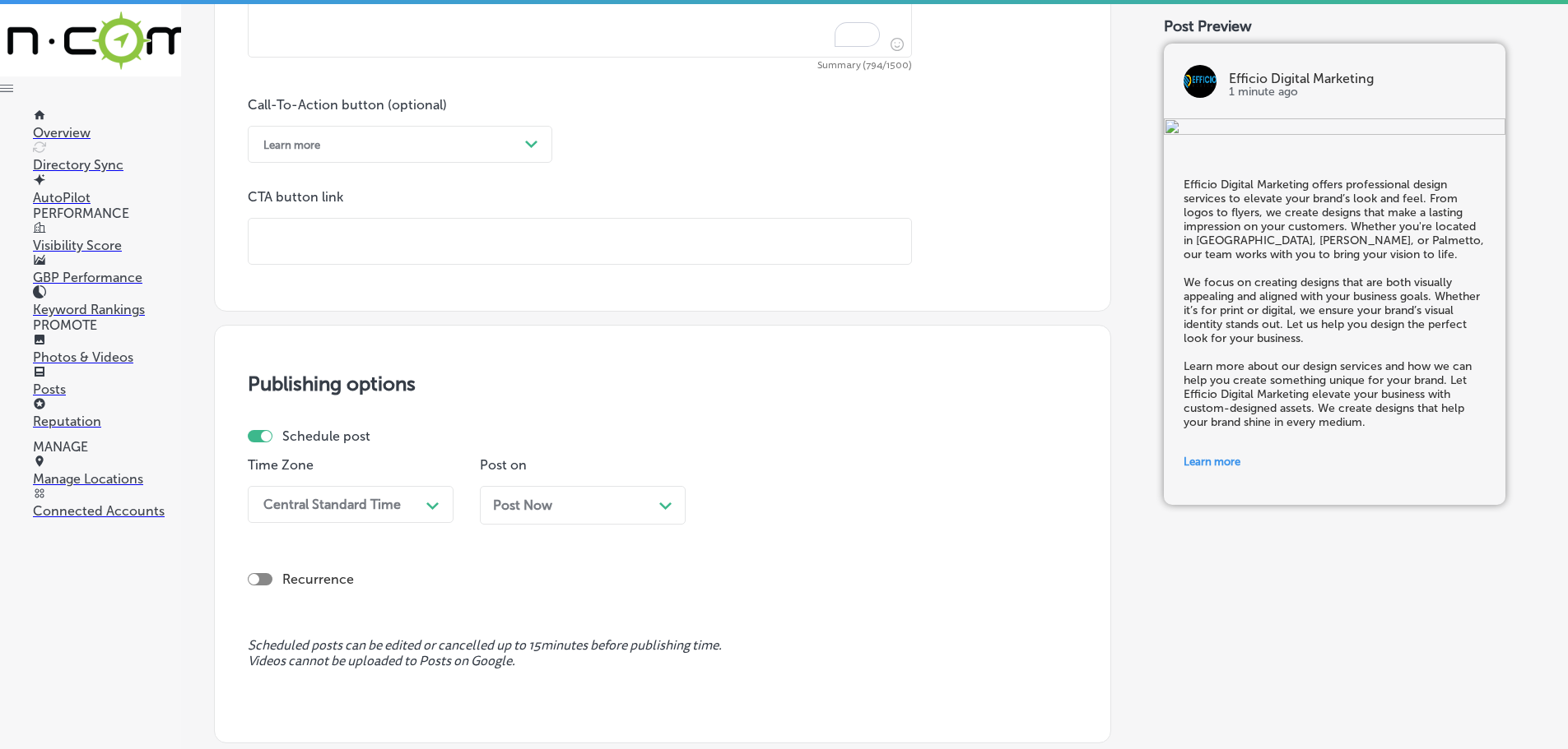
click at [397, 222] on input "text" at bounding box center [579, 241] width 662 height 45
paste input "[URL][DOMAIN_NAME]"
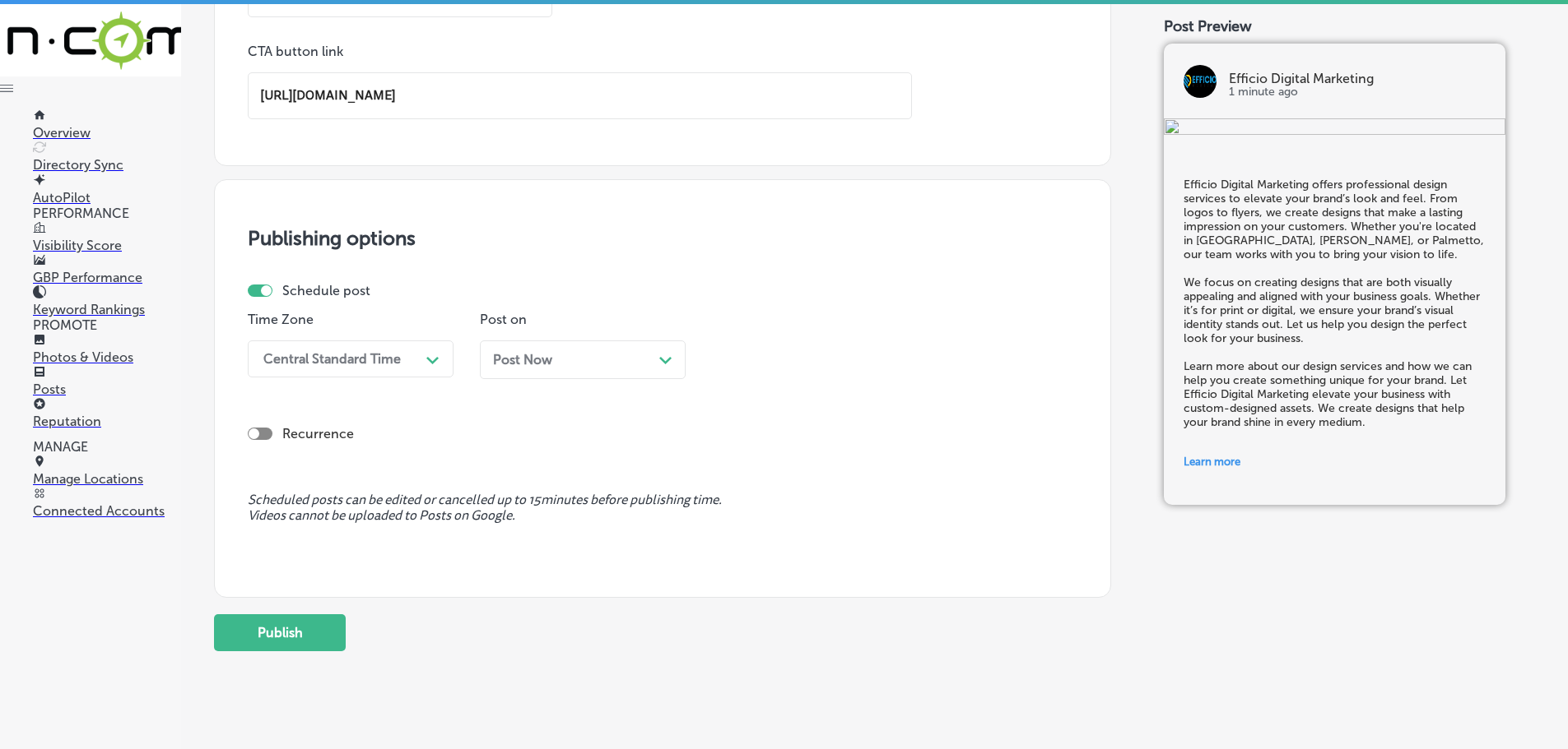
scroll to position [1315, 0]
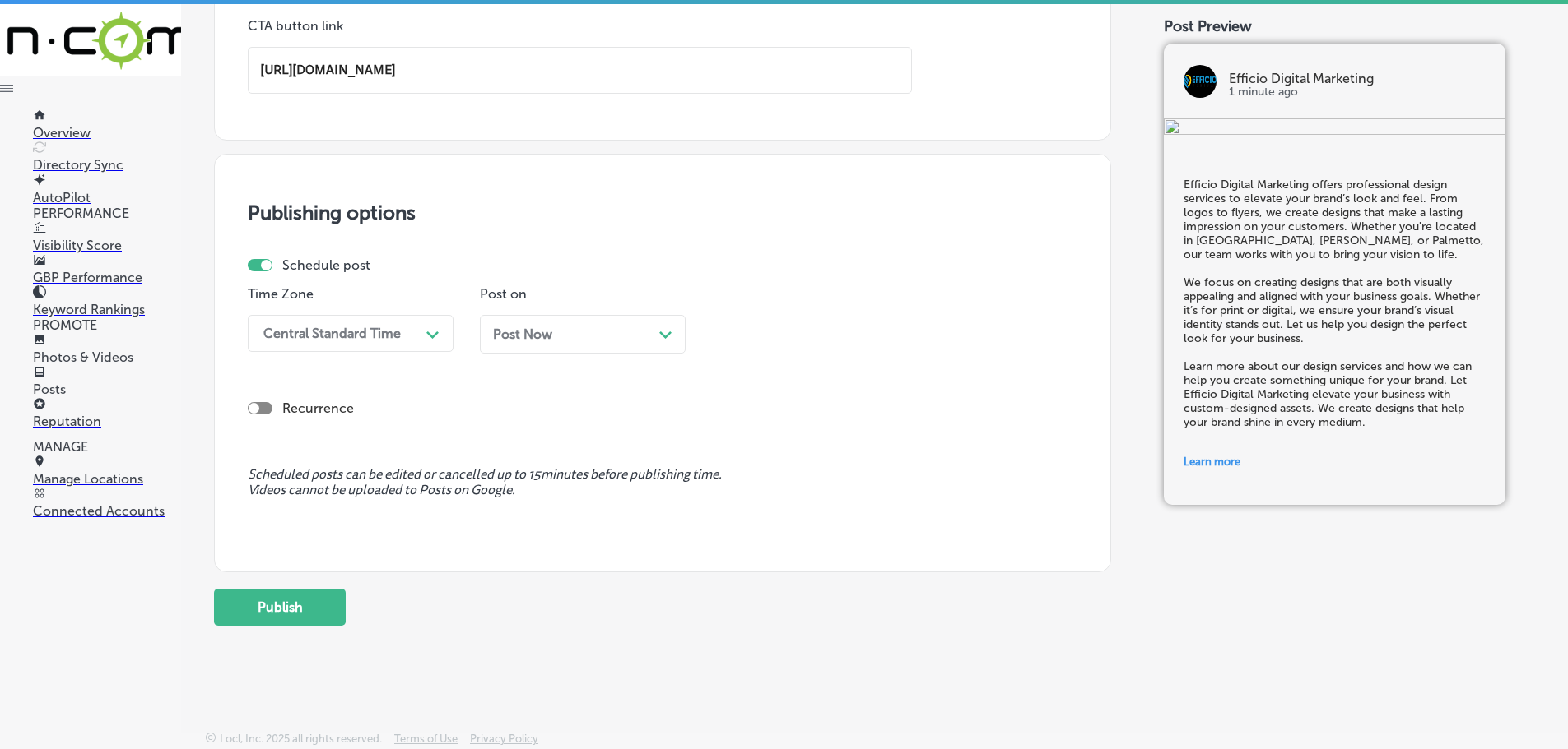
type input "[URL][DOMAIN_NAME]"
click at [408, 334] on div "Central Standard Time" at bounding box center [337, 333] width 164 height 29
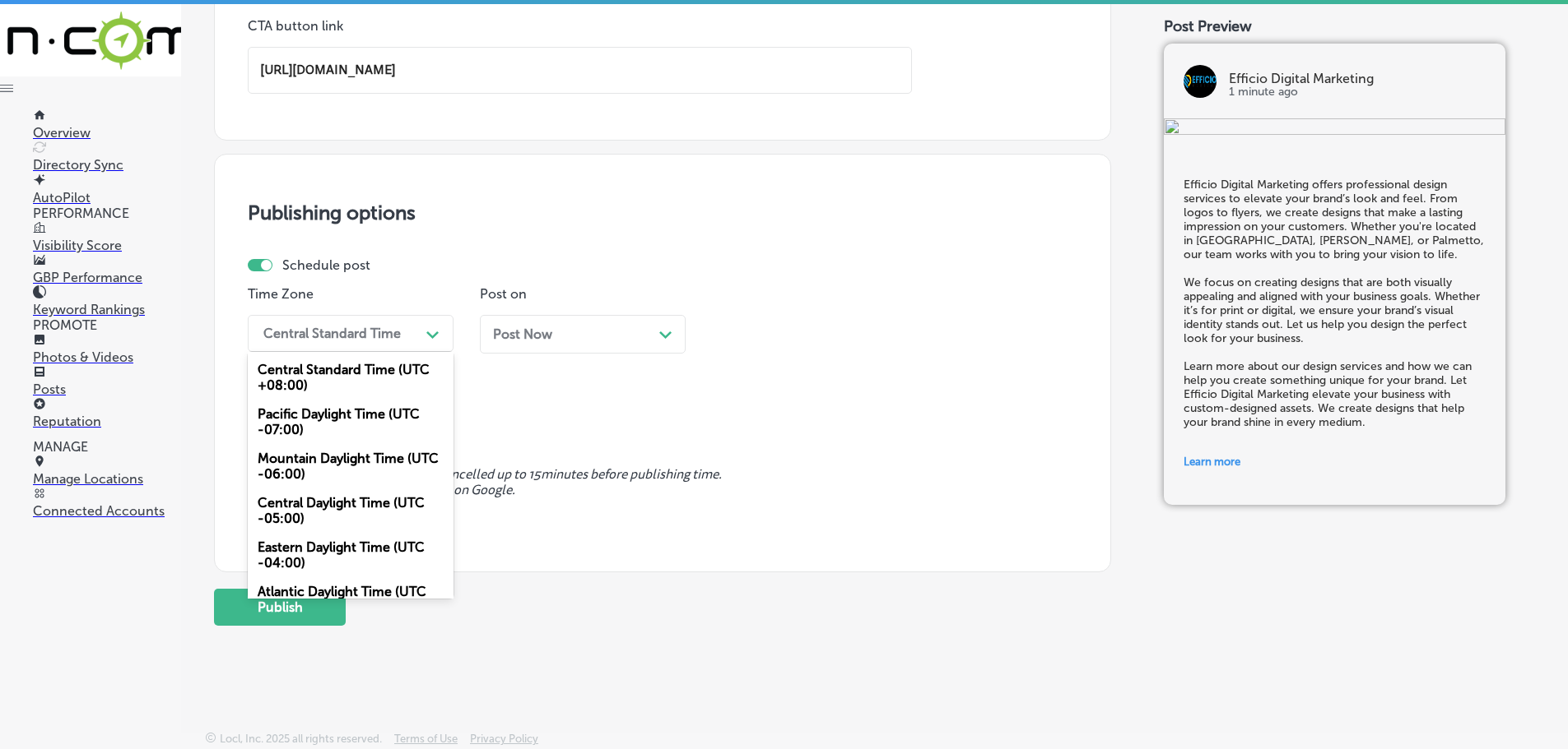
drag, startPoint x: 331, startPoint y: 461, endPoint x: 415, endPoint y: 425, distance: 91.4
click at [333, 460] on div "Mountain Daylight Time (UTC -06:00)" at bounding box center [351, 466] width 206 height 44
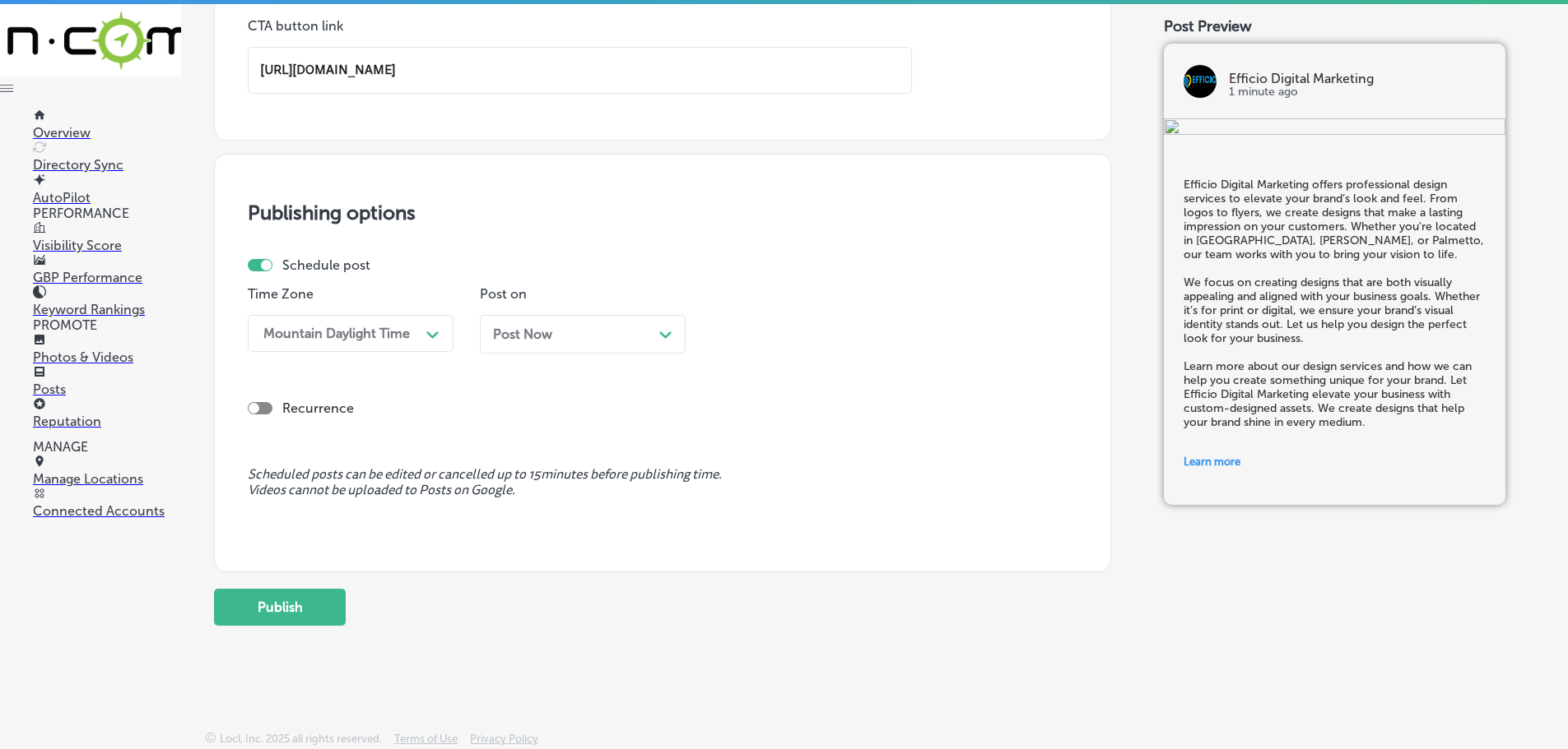
click at [659, 330] on div "Path Created with Sketch." at bounding box center [665, 332] width 13 height 13
click at [895, 332] on icon "Path Created with Sketch." at bounding box center [897, 334] width 12 height 7
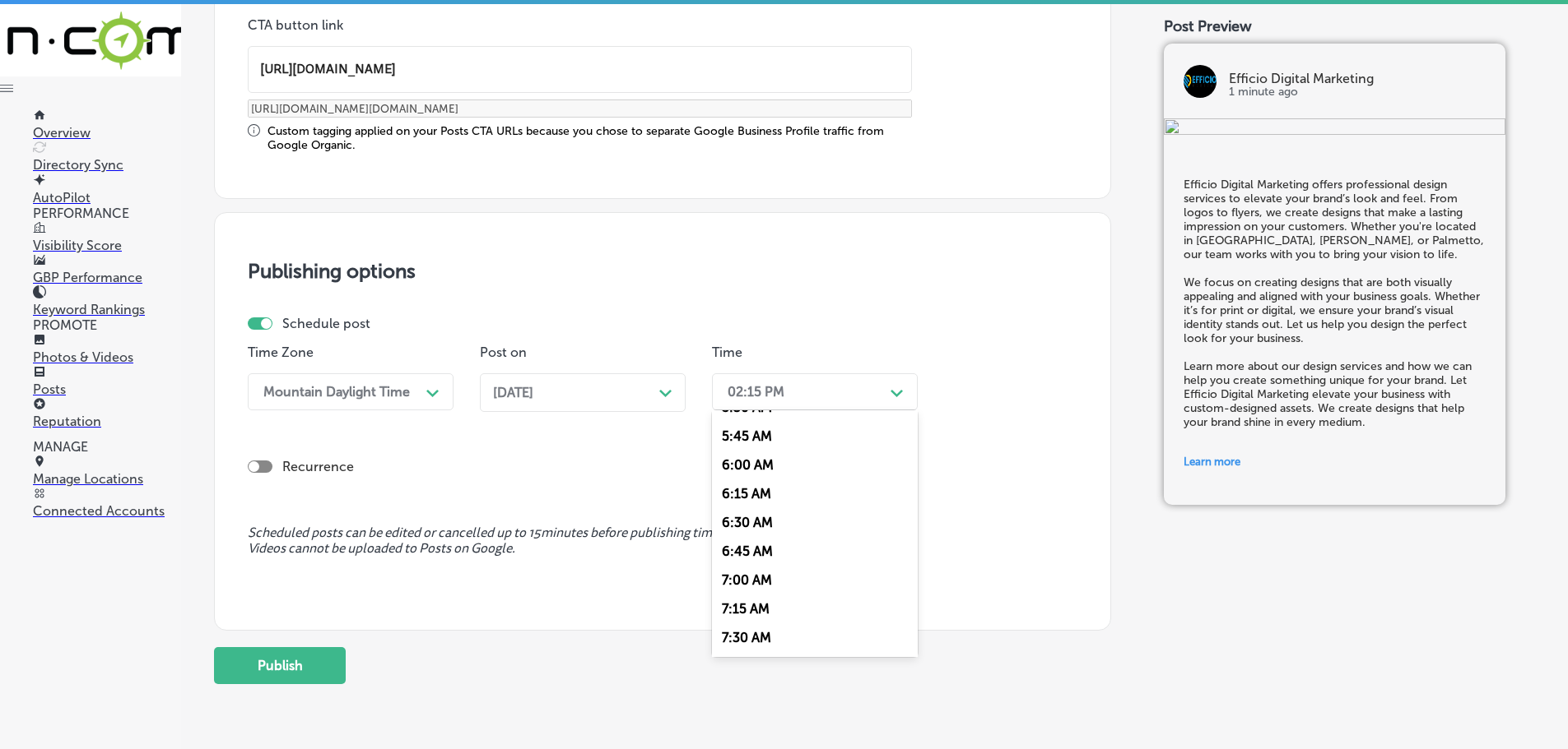
scroll to position [658, 0]
click at [758, 573] on div "7:00 AM" at bounding box center [815, 576] width 206 height 29
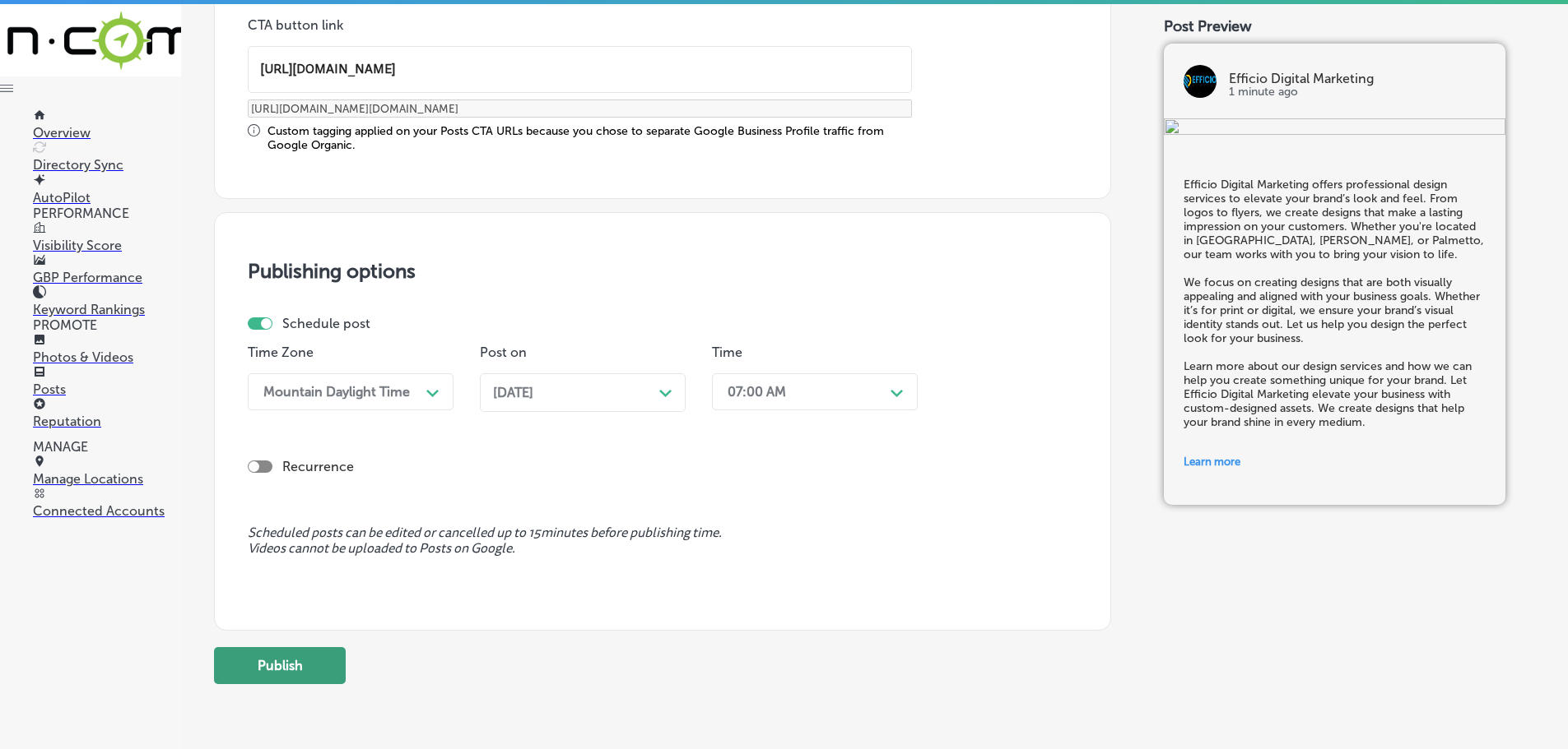
click at [311, 658] on button "Publish" at bounding box center [279, 665] width 131 height 37
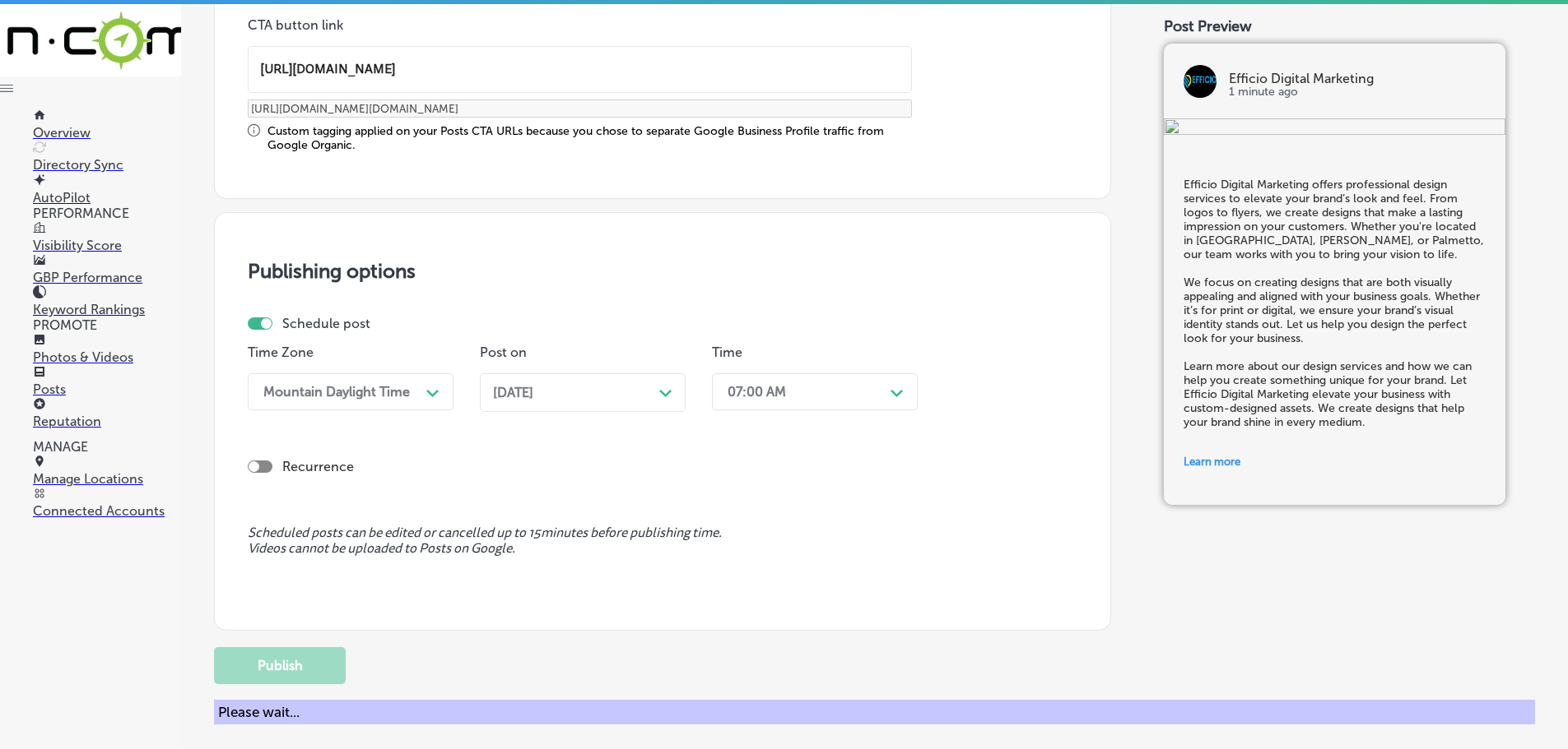
scroll to position [1225, 0]
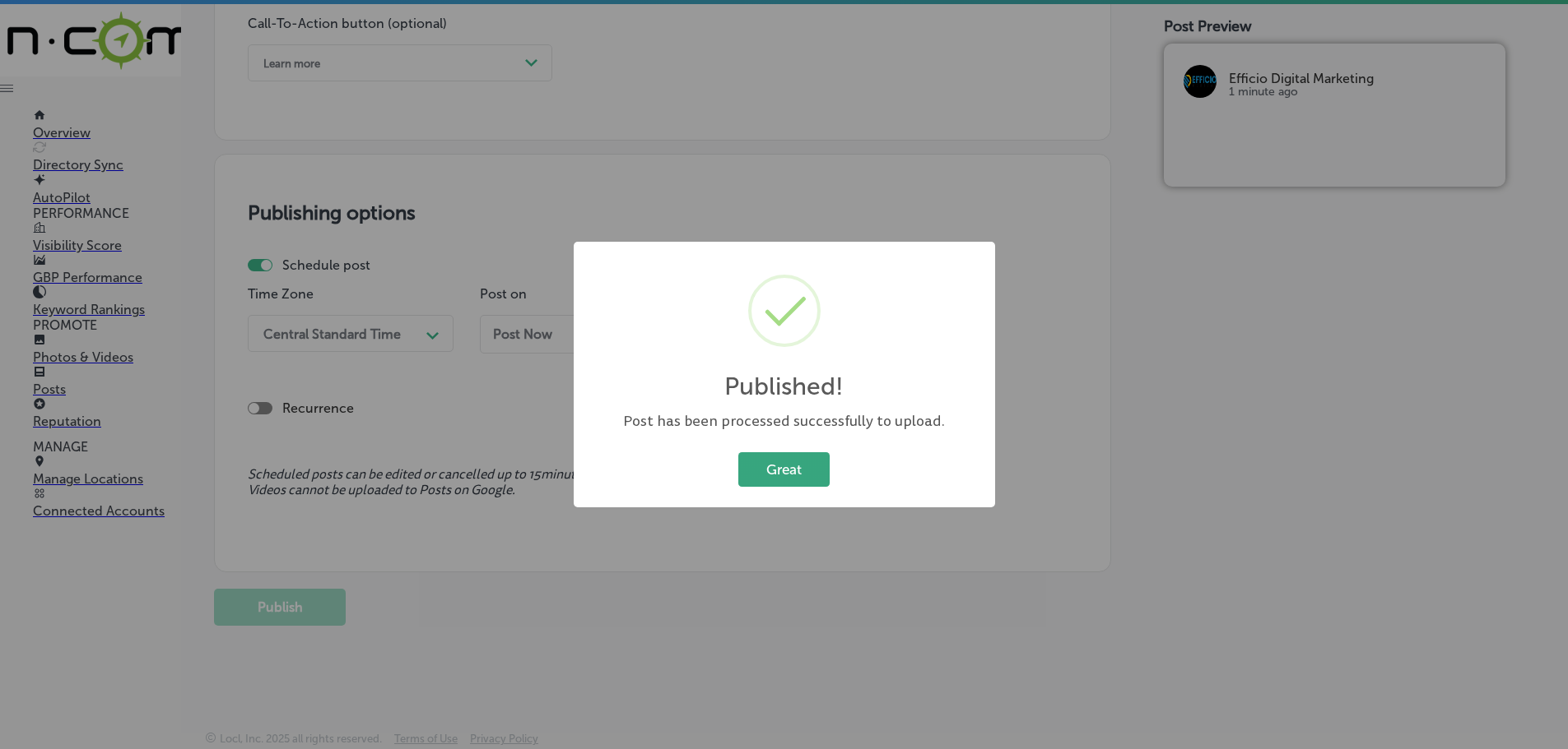
click at [752, 475] on button "Great" at bounding box center [784, 469] width 91 height 34
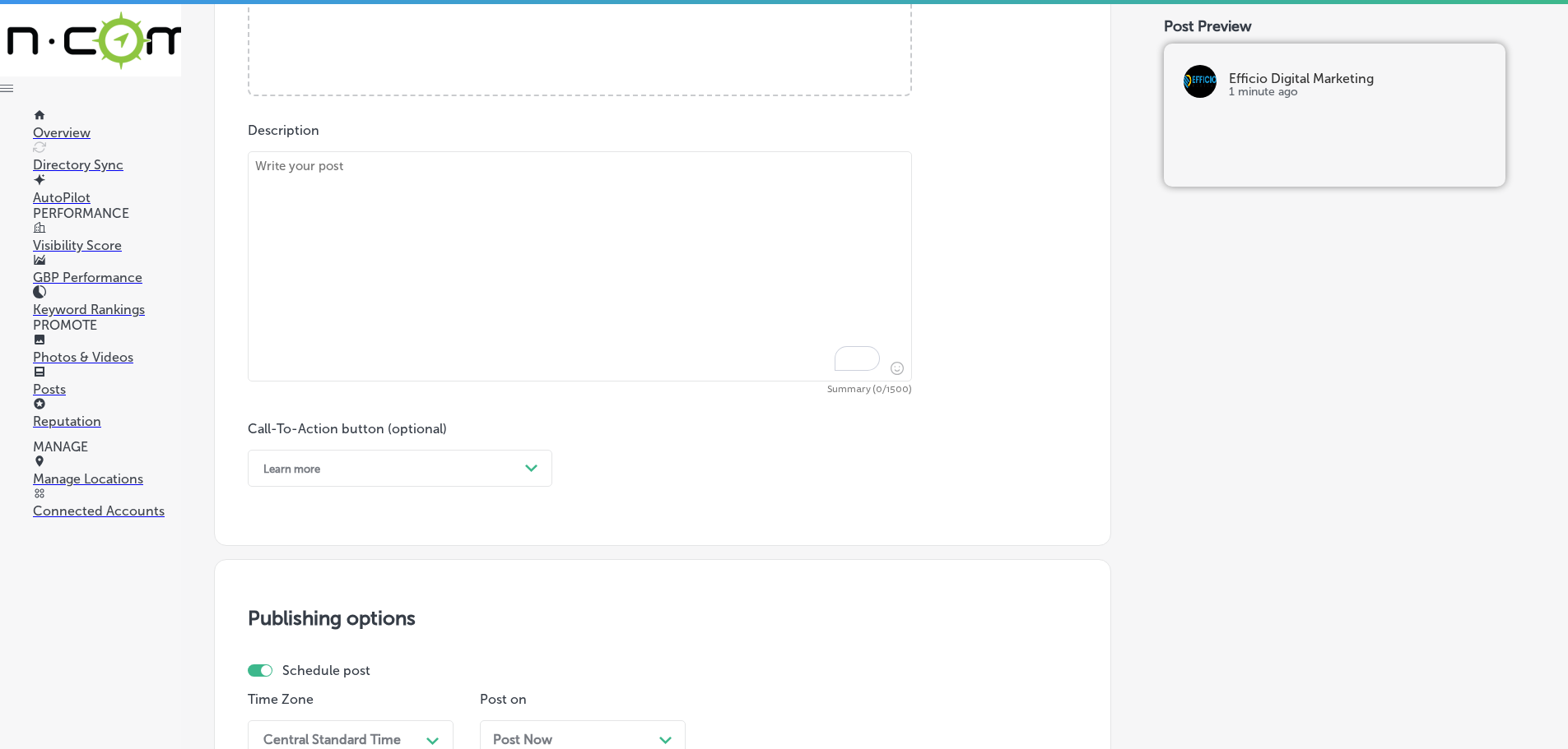
scroll to position [814, 0]
click at [439, 205] on textarea "To enrich screen reader interactions, please activate Accessibility in Grammarl…" at bounding box center [580, 271] width 664 height 230
paste textarea "Your website is often the first impression potential customers have of your bus…"
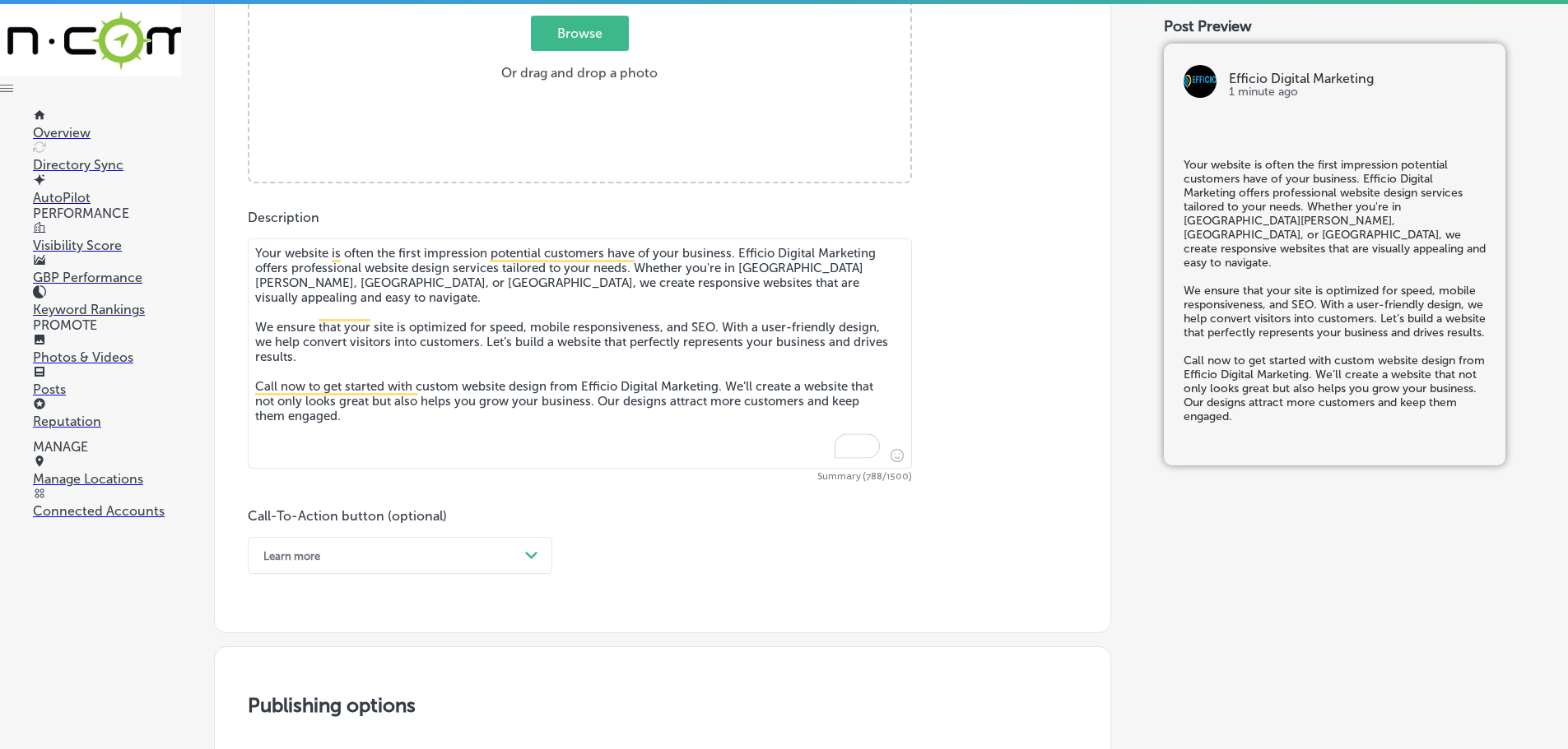
type textarea "Your website is often the first impression potential customers have of your bus…"
click at [556, 54] on label "Browse Or drag and drop a photo" at bounding box center [578, 52] width 169 height 72
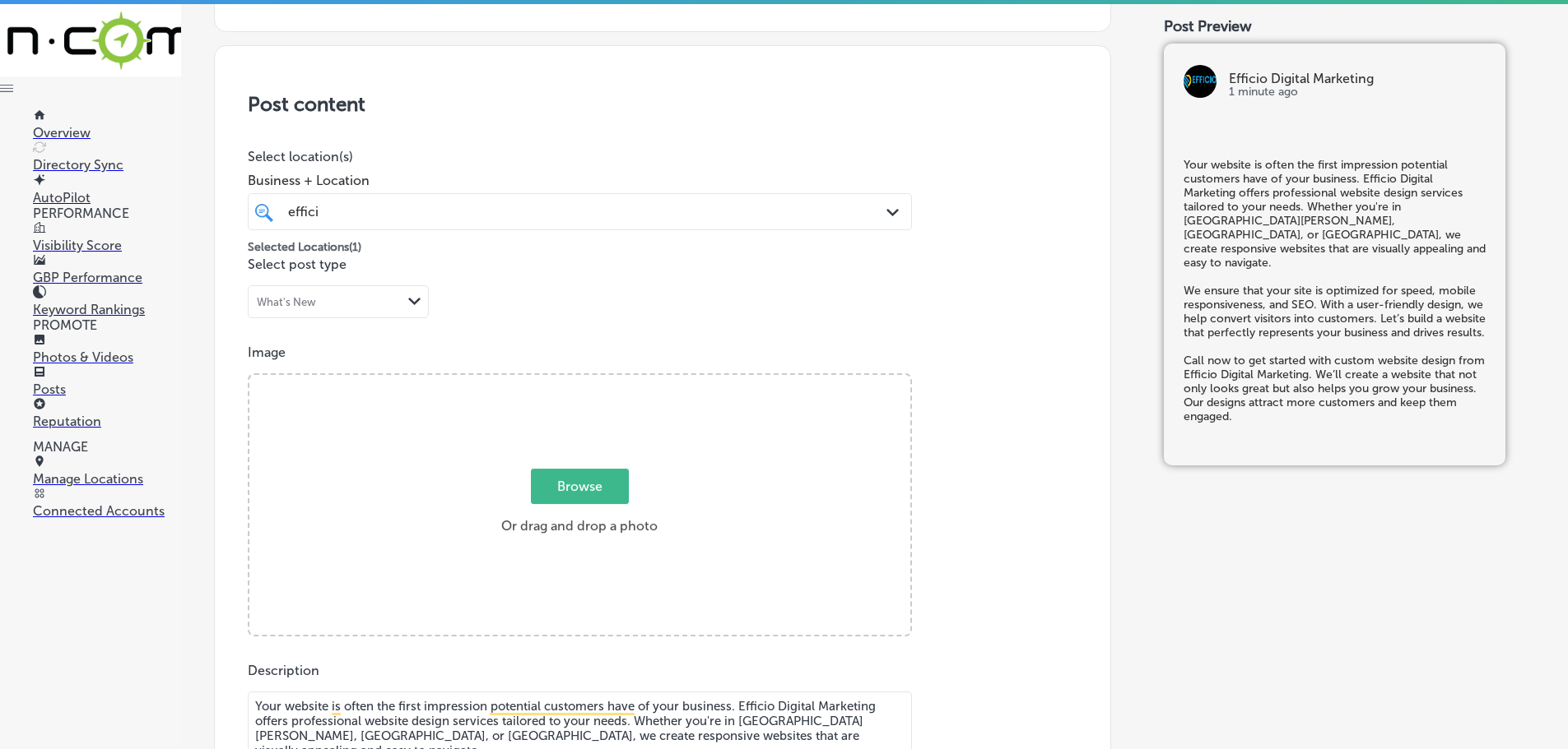
type input "C:\fakepath\Efficio Digital Marketing-16 (2).png"
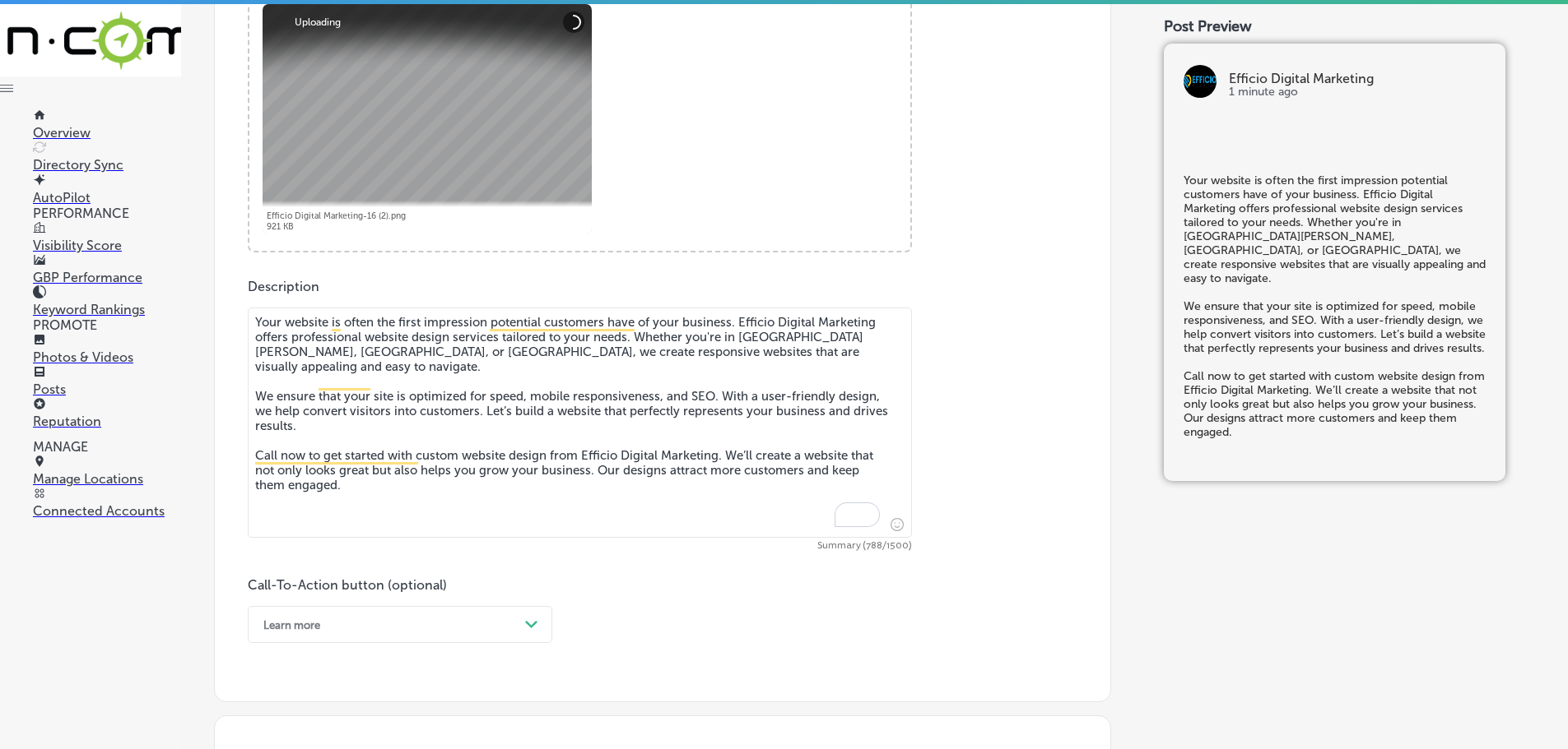
scroll to position [773, 0]
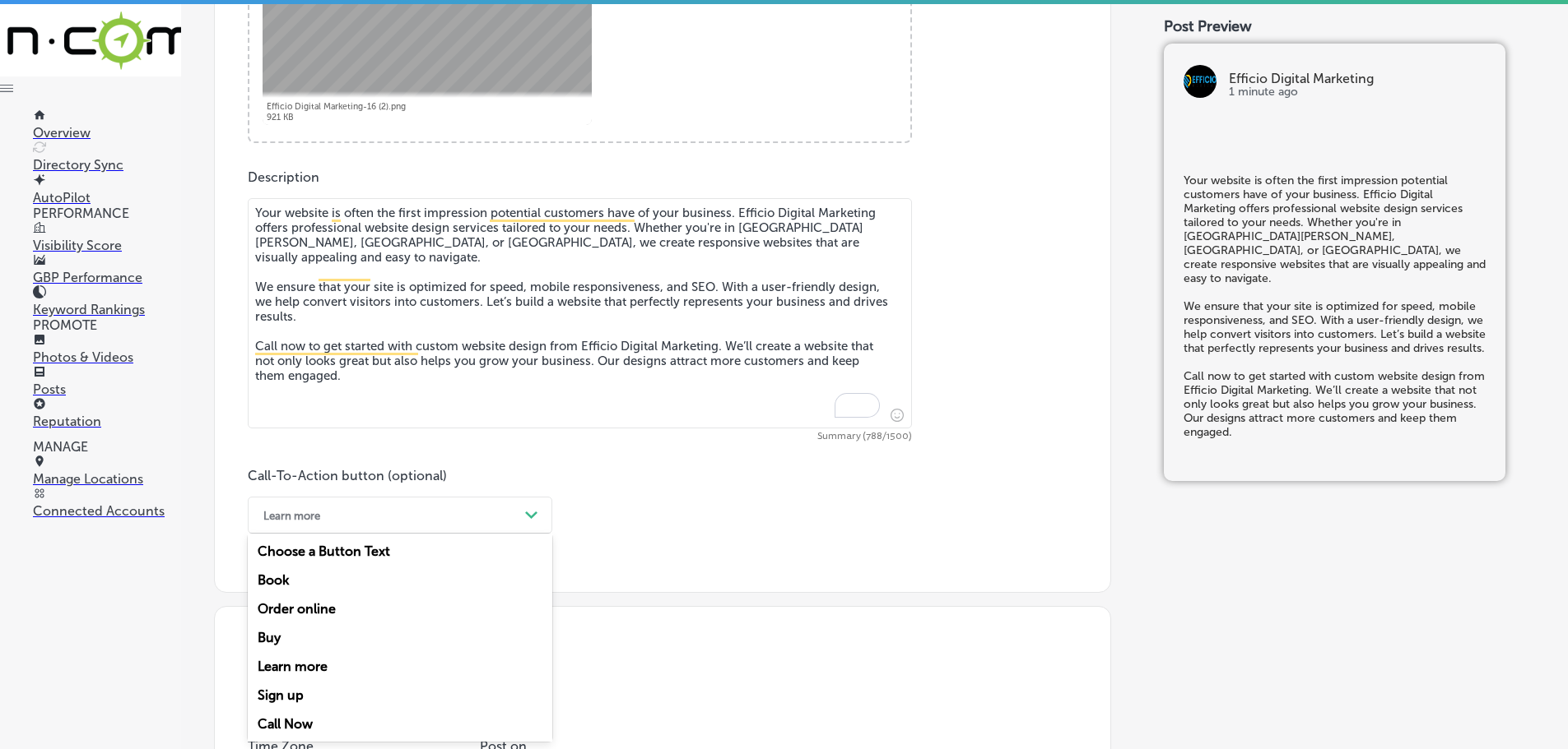
click at [529, 519] on icon "Path Created with Sketch." at bounding box center [531, 515] width 12 height 7
click at [293, 717] on div "Call Now" at bounding box center [400, 723] width 305 height 29
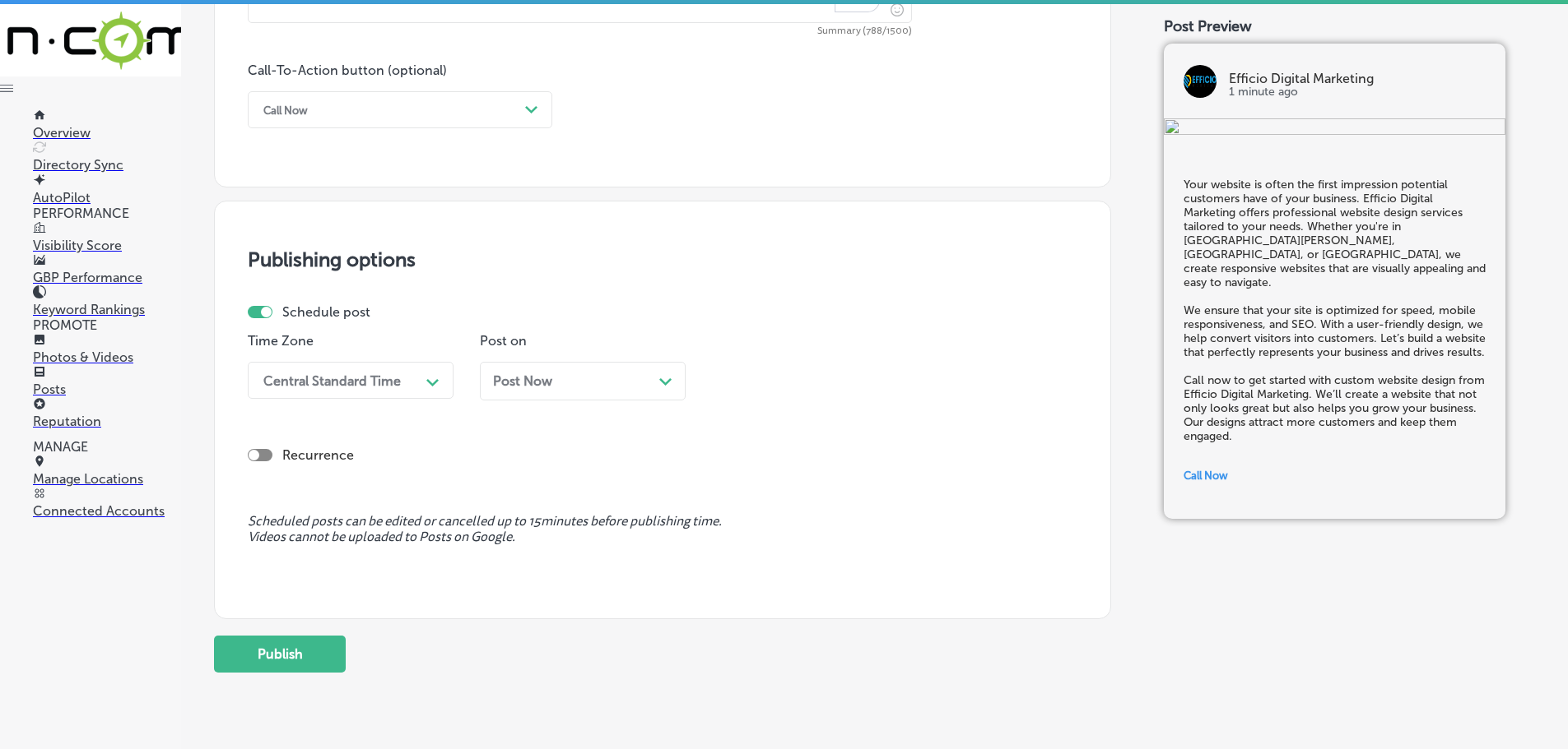
scroll to position [1184, 0]
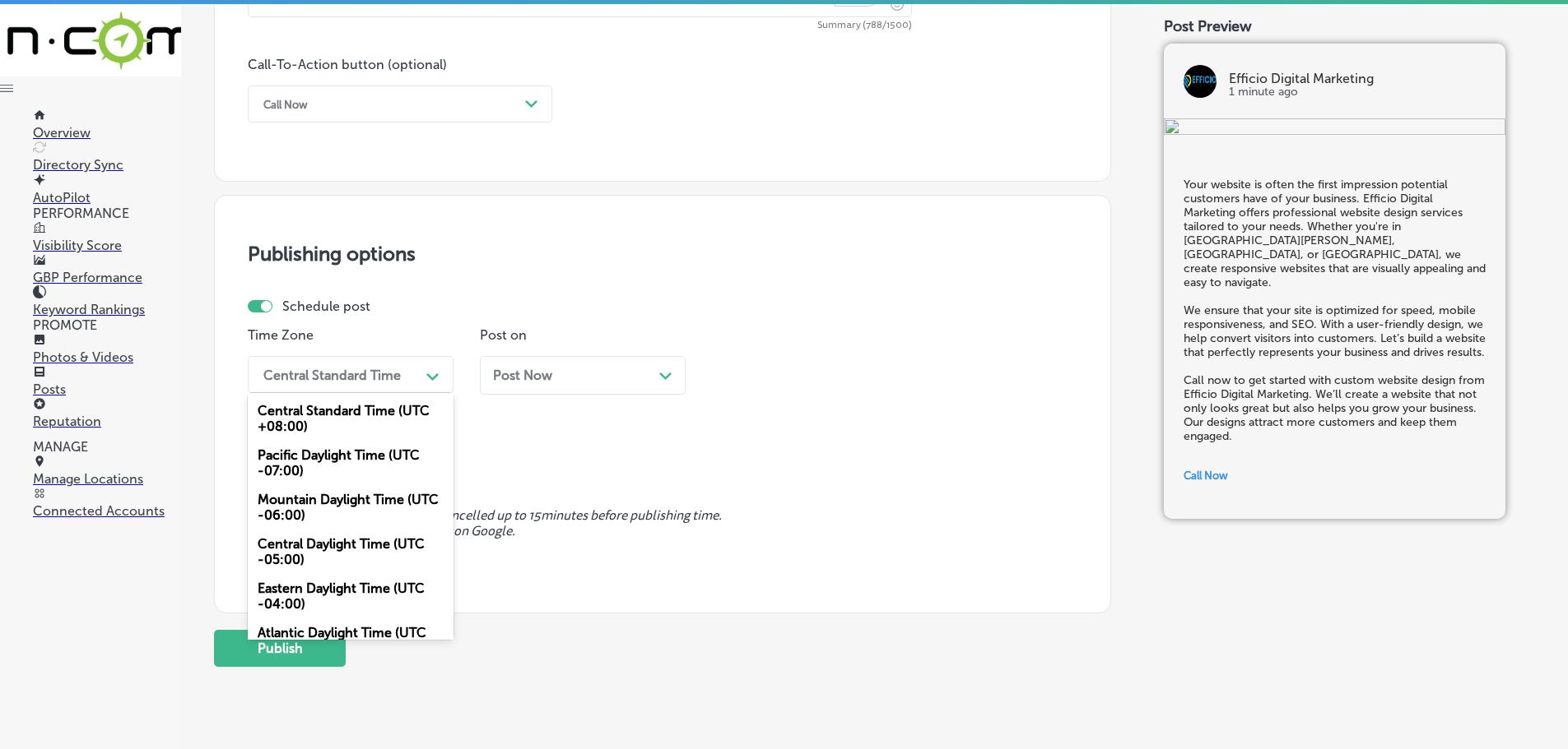
click at [400, 371] on div "Central Standard Time" at bounding box center [337, 374] width 164 height 29
drag, startPoint x: 317, startPoint y: 507, endPoint x: 325, endPoint y: 501, distance: 10.0
click at [318, 505] on div "Mountain Daylight Time (UTC -06:00)" at bounding box center [351, 507] width 206 height 44
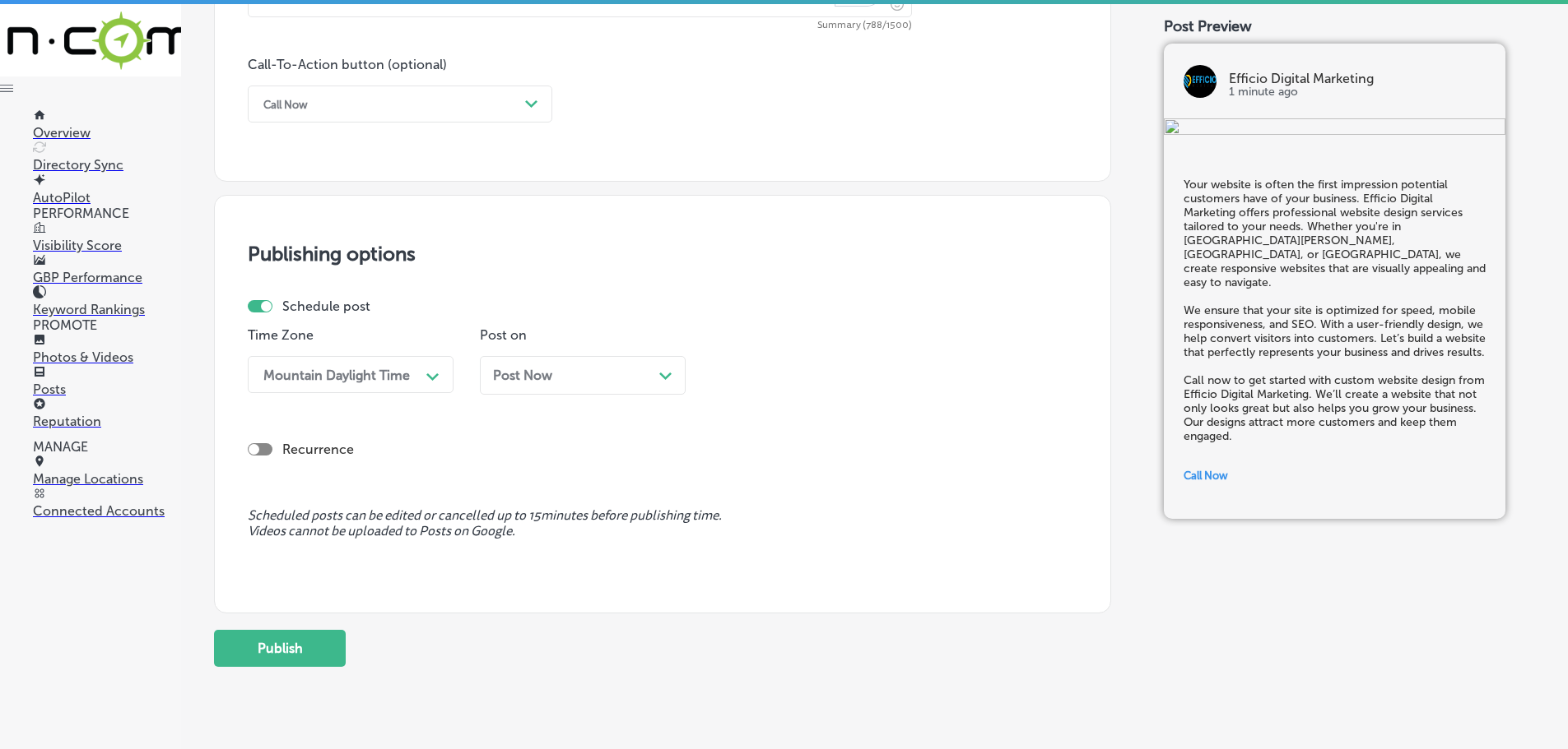
click at [664, 379] on polygon at bounding box center [665, 375] width 12 height 7
click at [883, 378] on div "02:15 PM" at bounding box center [802, 374] width 164 height 29
click at [756, 552] on div "7:00 AM" at bounding box center [815, 558] width 206 height 29
click at [320, 646] on button "Publish" at bounding box center [279, 648] width 131 height 37
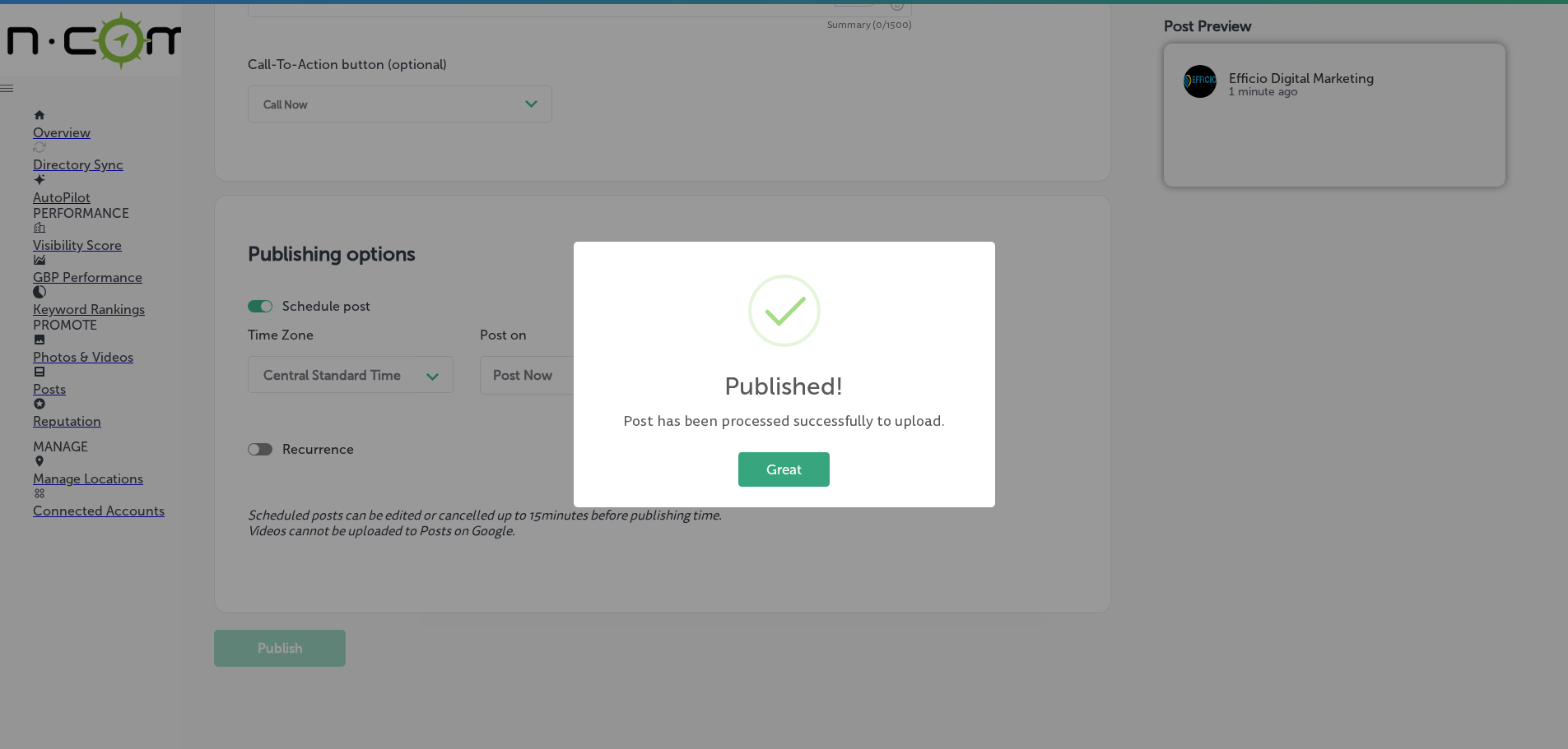
click at [799, 463] on button "Great" at bounding box center [784, 469] width 91 height 34
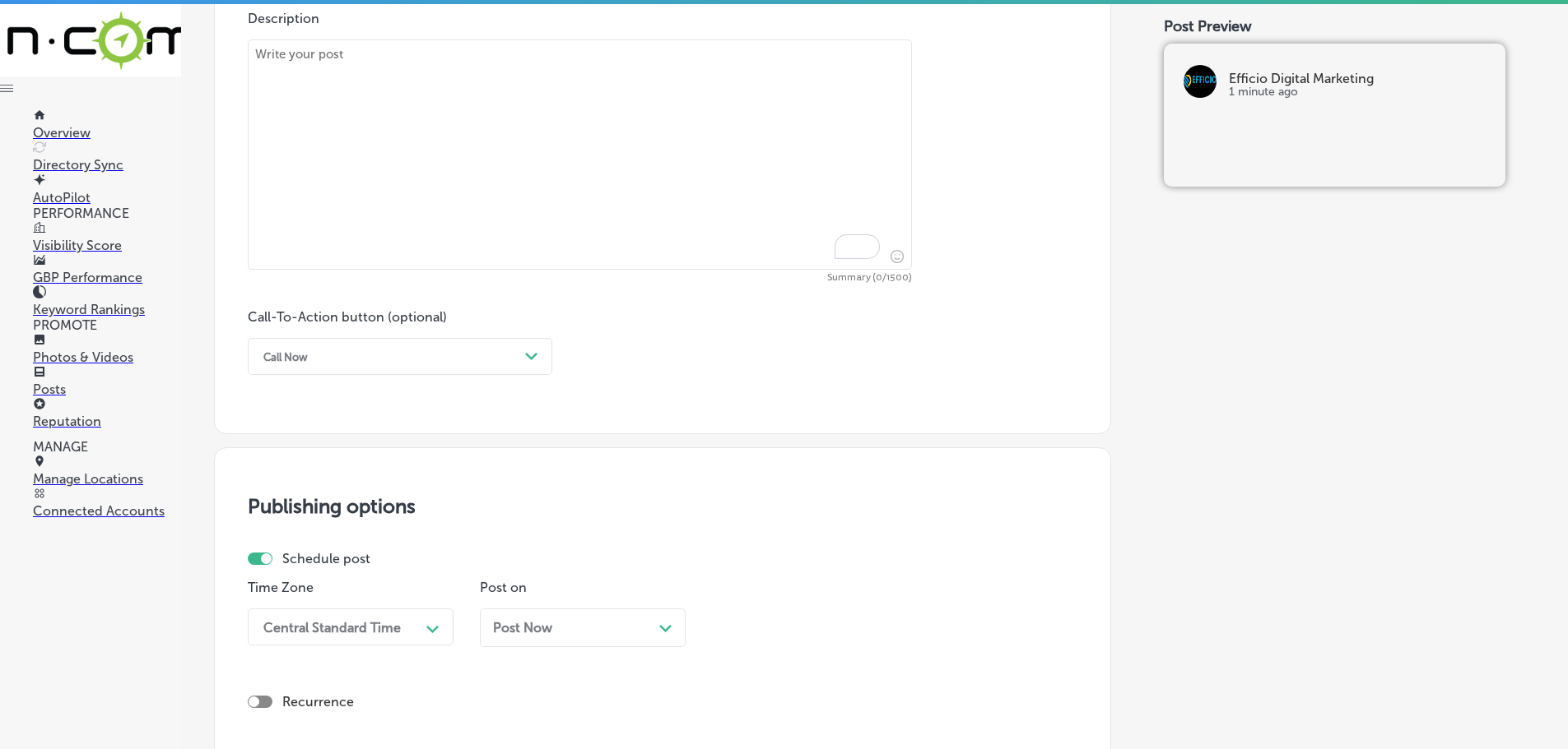
scroll to position [855, 0]
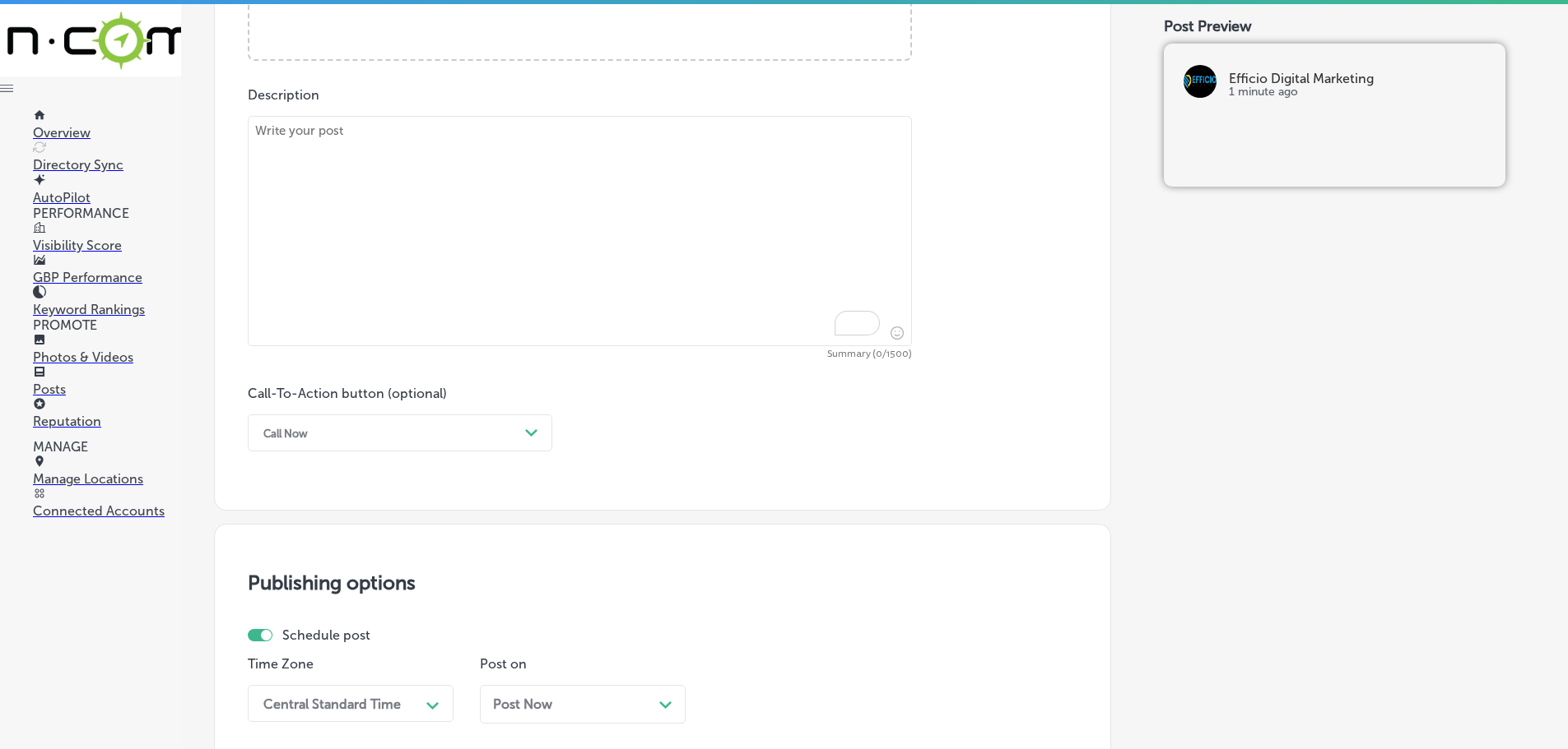
click at [472, 213] on textarea "To enrich screen reader interactions, please activate Accessibility in Grammarl…" at bounding box center [580, 230] width 664 height 230
paste textarea "Geofencing helps you reach customers with precision by targeting them based on …"
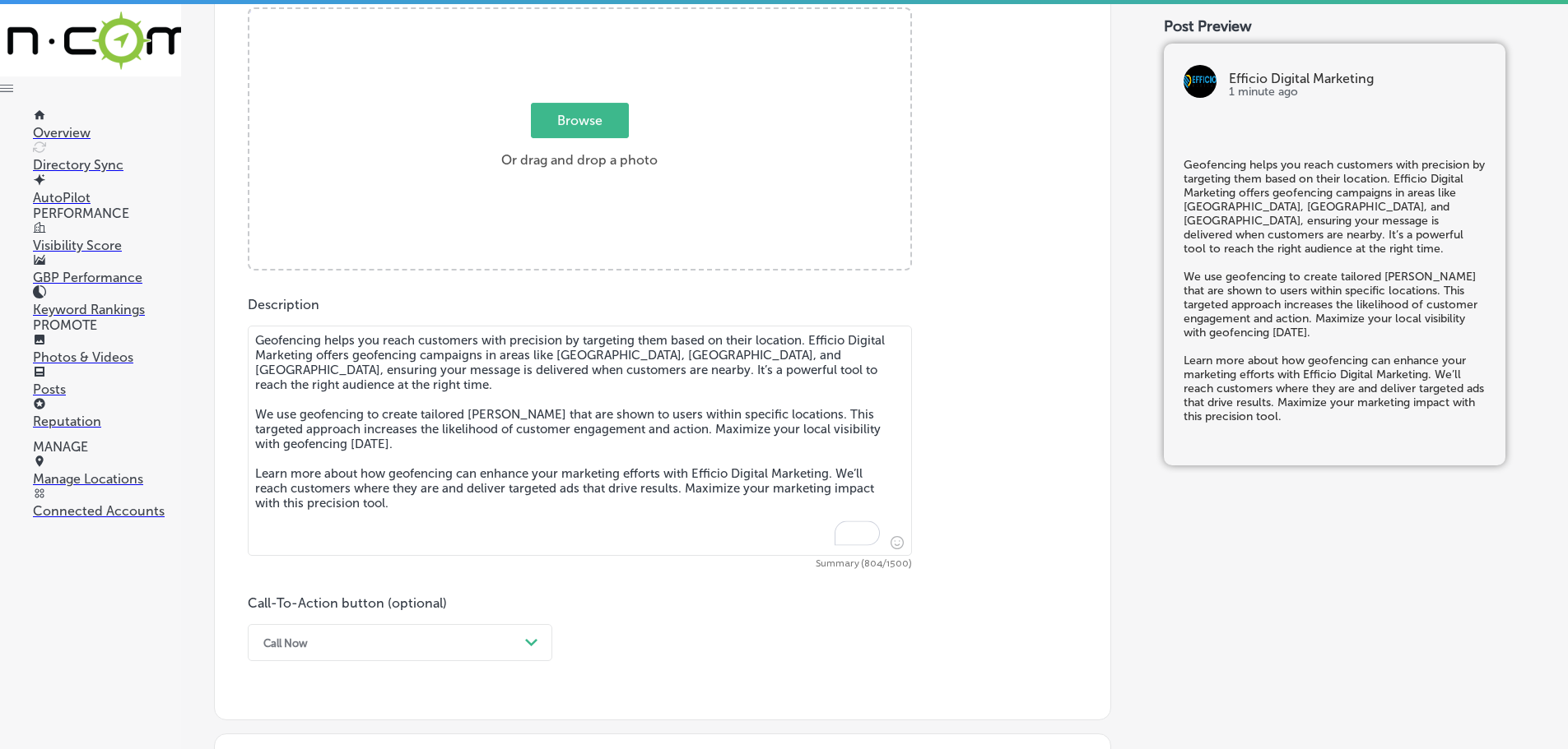
scroll to position [608, 0]
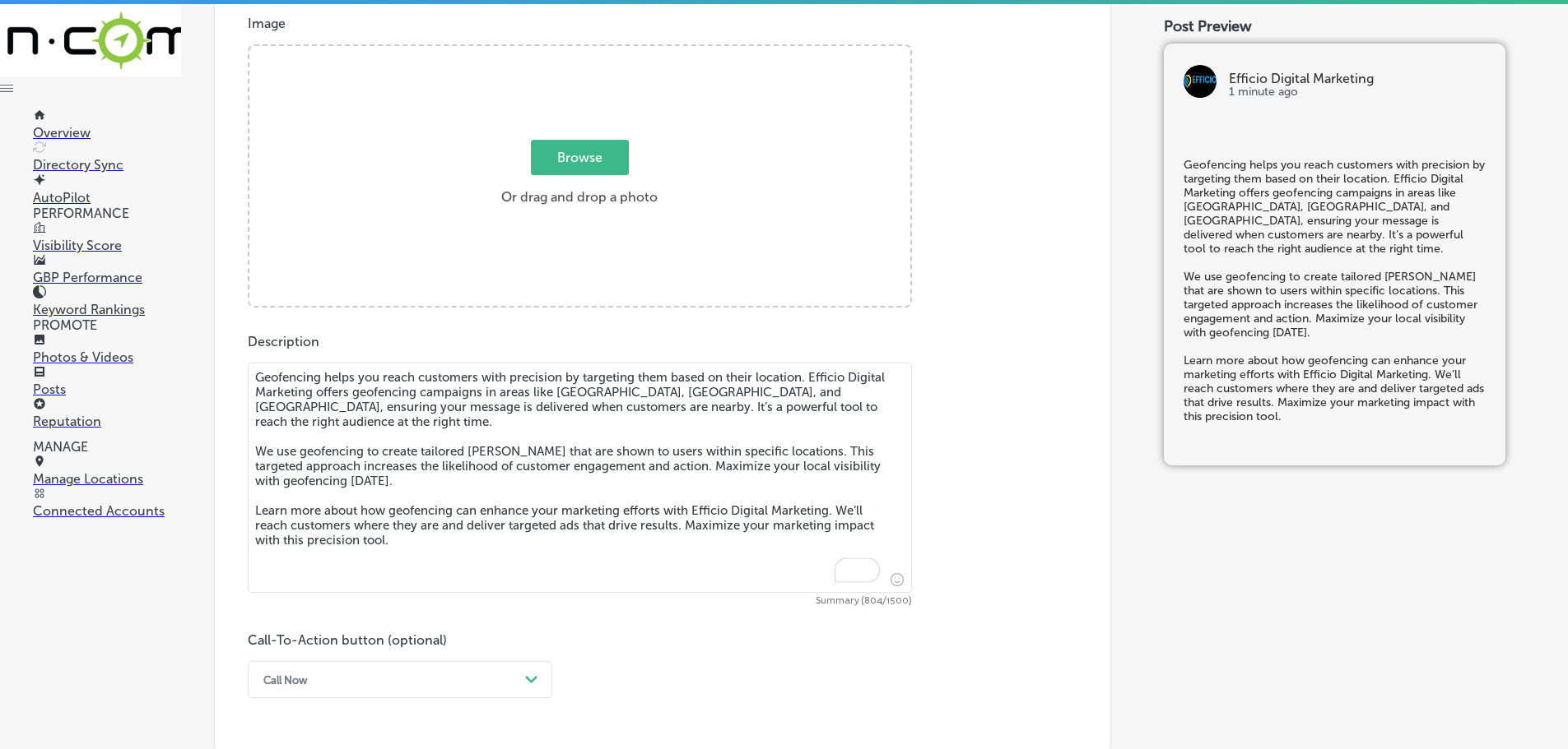
type textarea "Geofencing helps you reach customers with precision by targeting them based on …"
click at [569, 151] on span "Browse" at bounding box center [579, 158] width 98 height 36
click at [569, 51] on input "Browse Or drag and drop a photo" at bounding box center [579, 48] width 660 height 5
type input "C:\fakepath\Efficio Digital Marketing-17 (2).png"
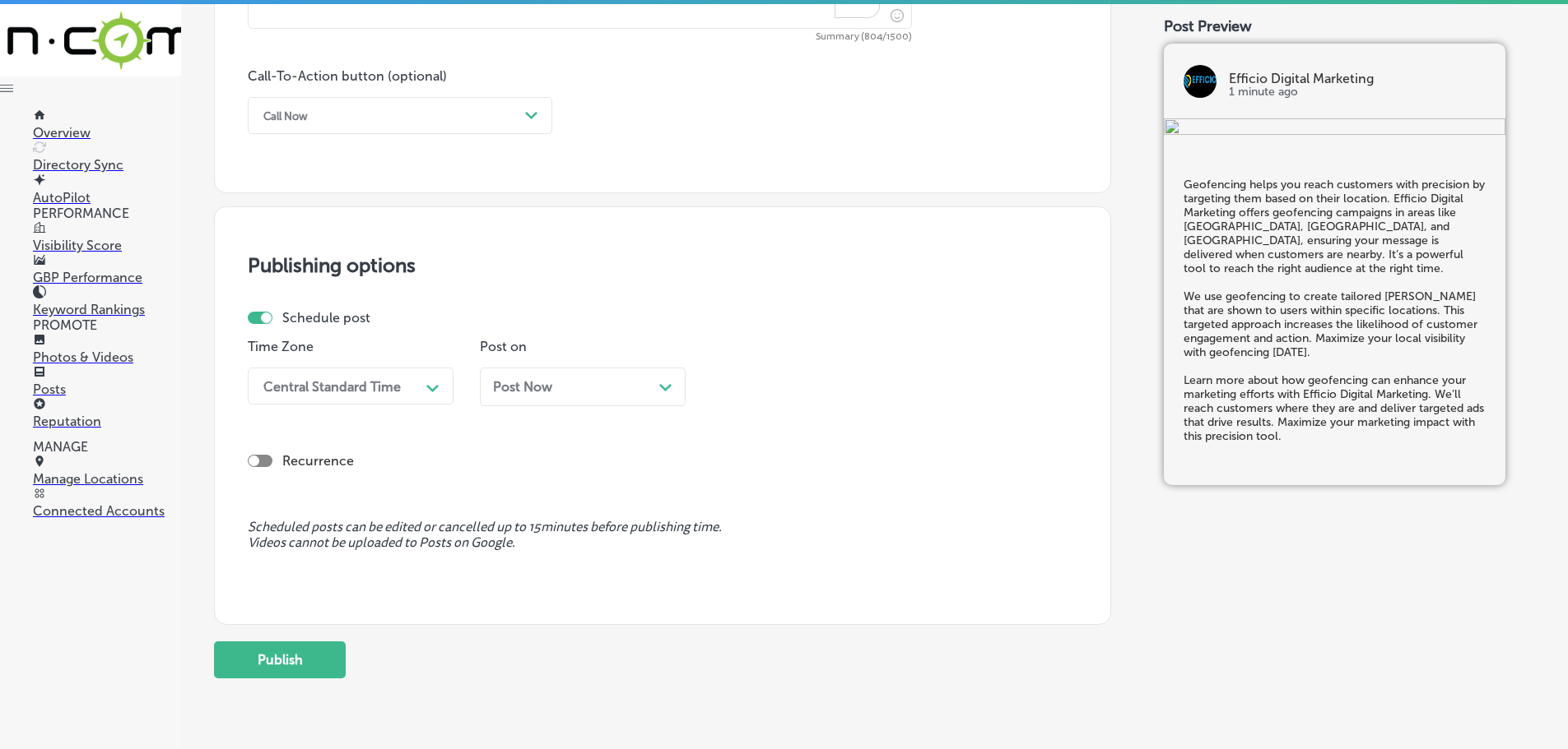
scroll to position [1143, 0]
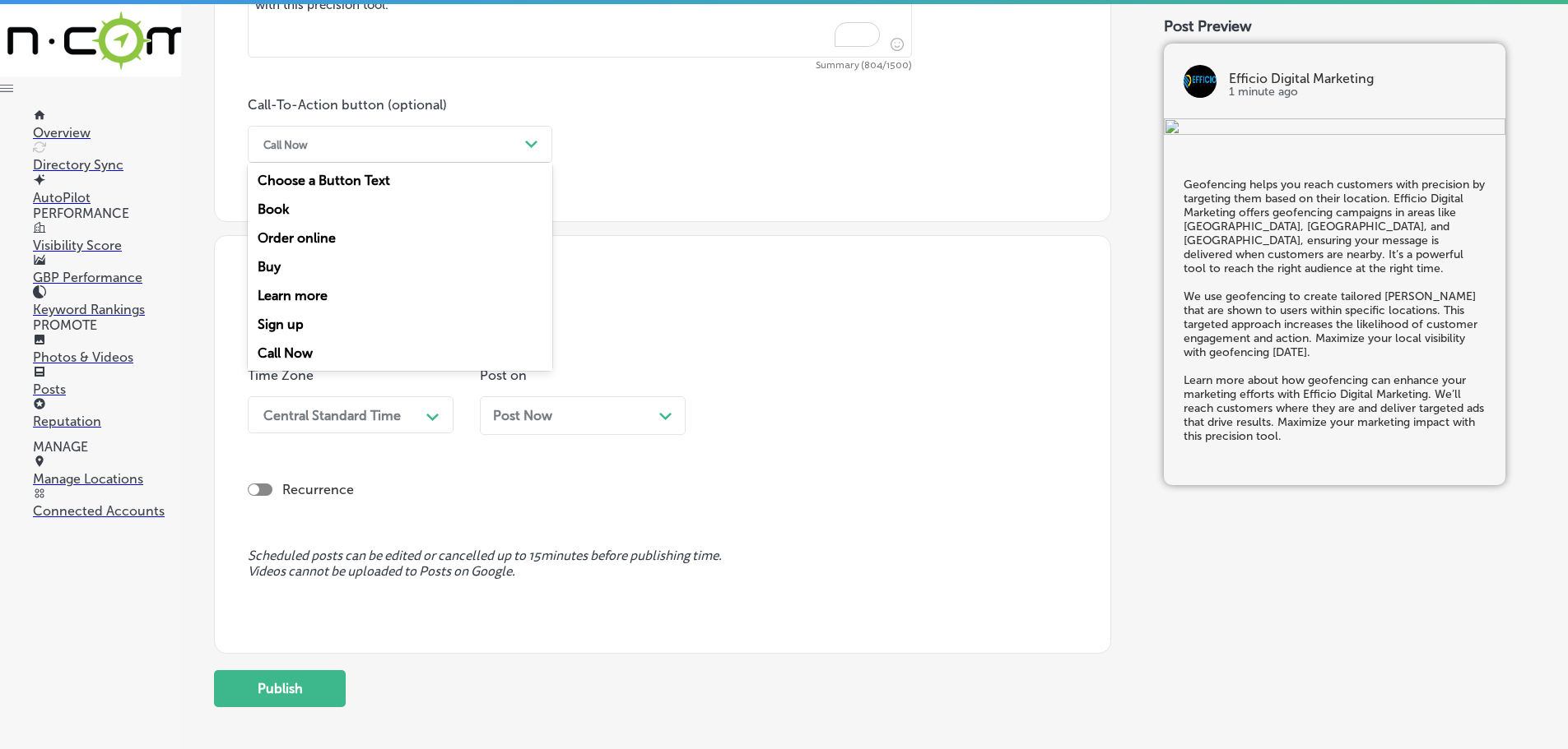
click at [539, 144] on div "Path Created with Sketch." at bounding box center [531, 144] width 27 height 27
click at [310, 291] on div "Learn more" at bounding box center [400, 295] width 305 height 29
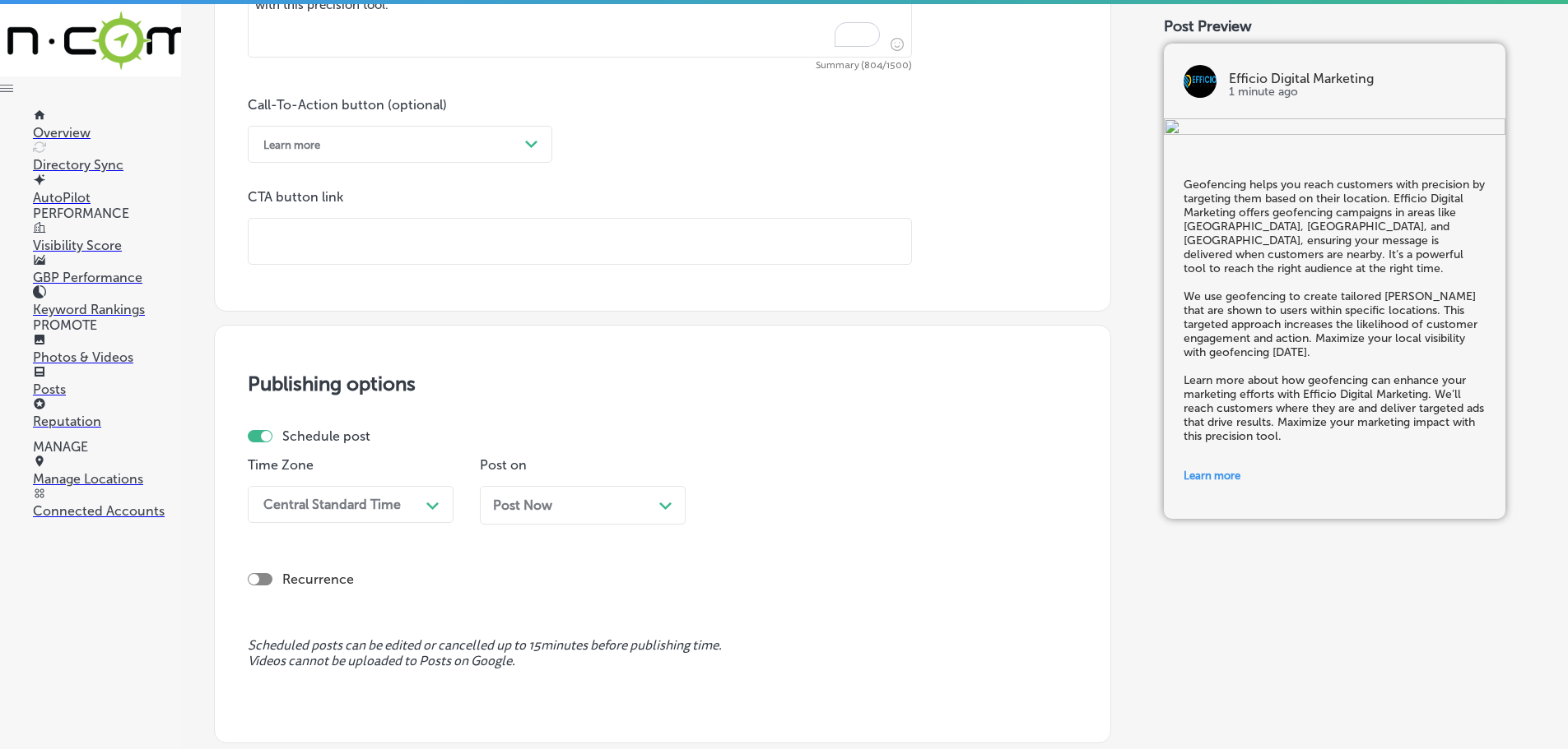
click at [370, 245] on input "text" at bounding box center [579, 241] width 662 height 45
paste input "[URL][DOMAIN_NAME]"
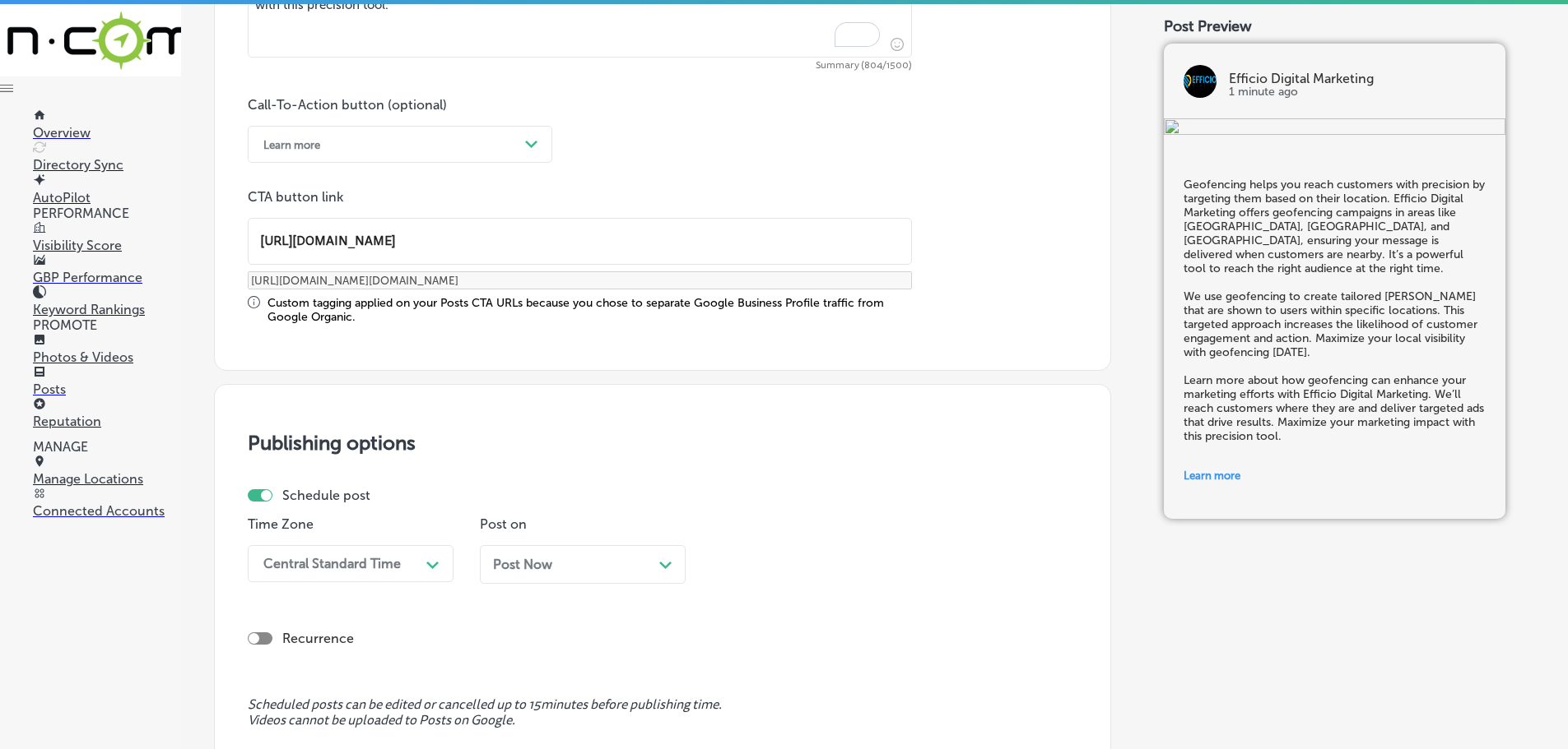
type input "[URL][DOMAIN_NAME]"
click at [426, 565] on div "Central Standard Time Path Created with Sketch." at bounding box center [351, 563] width 206 height 37
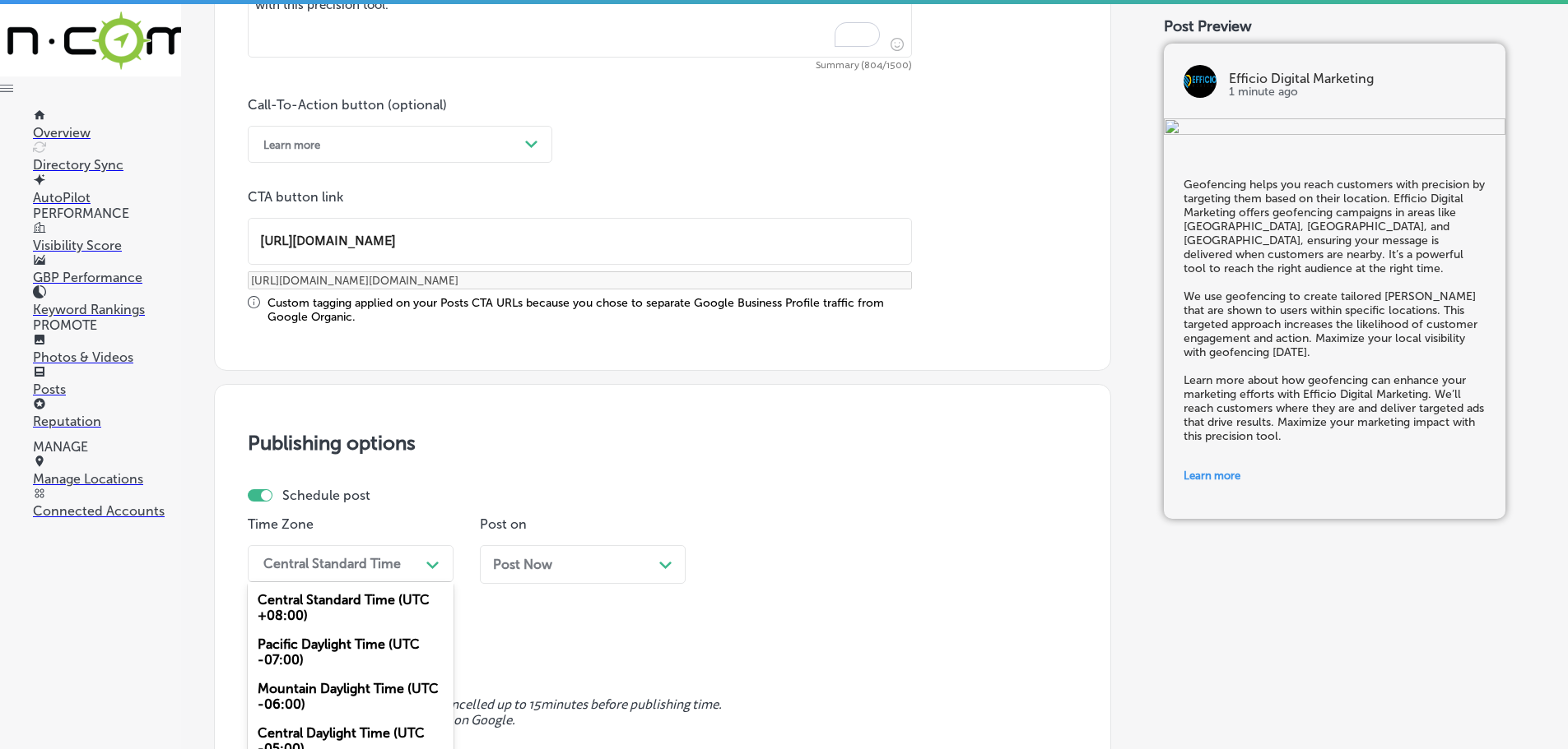
scroll to position [1230, 0]
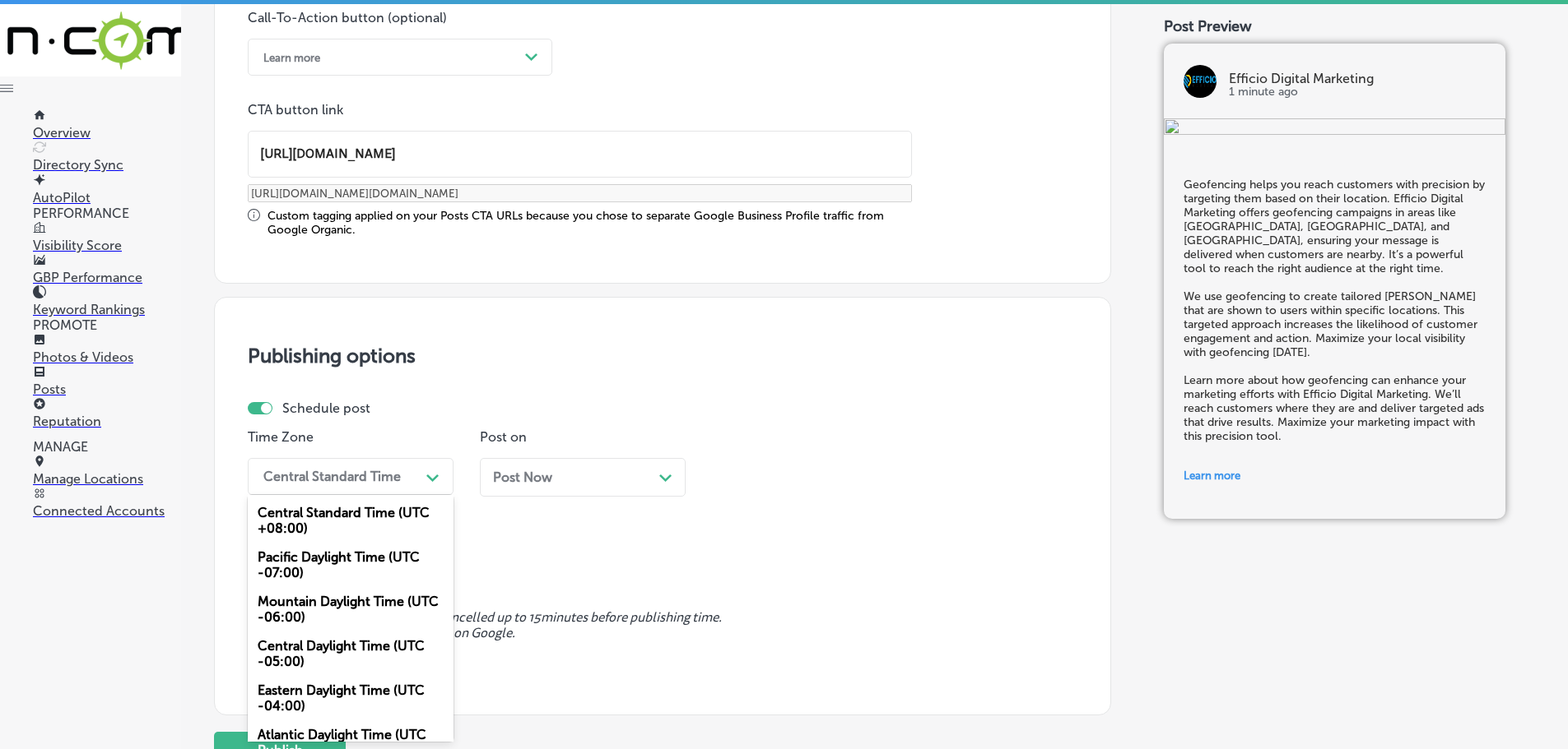
drag, startPoint x: 320, startPoint y: 603, endPoint x: 443, endPoint y: 554, distance: 132.4
click at [320, 602] on div "Mountain Daylight Time (UTC -06:00)" at bounding box center [351, 609] width 206 height 44
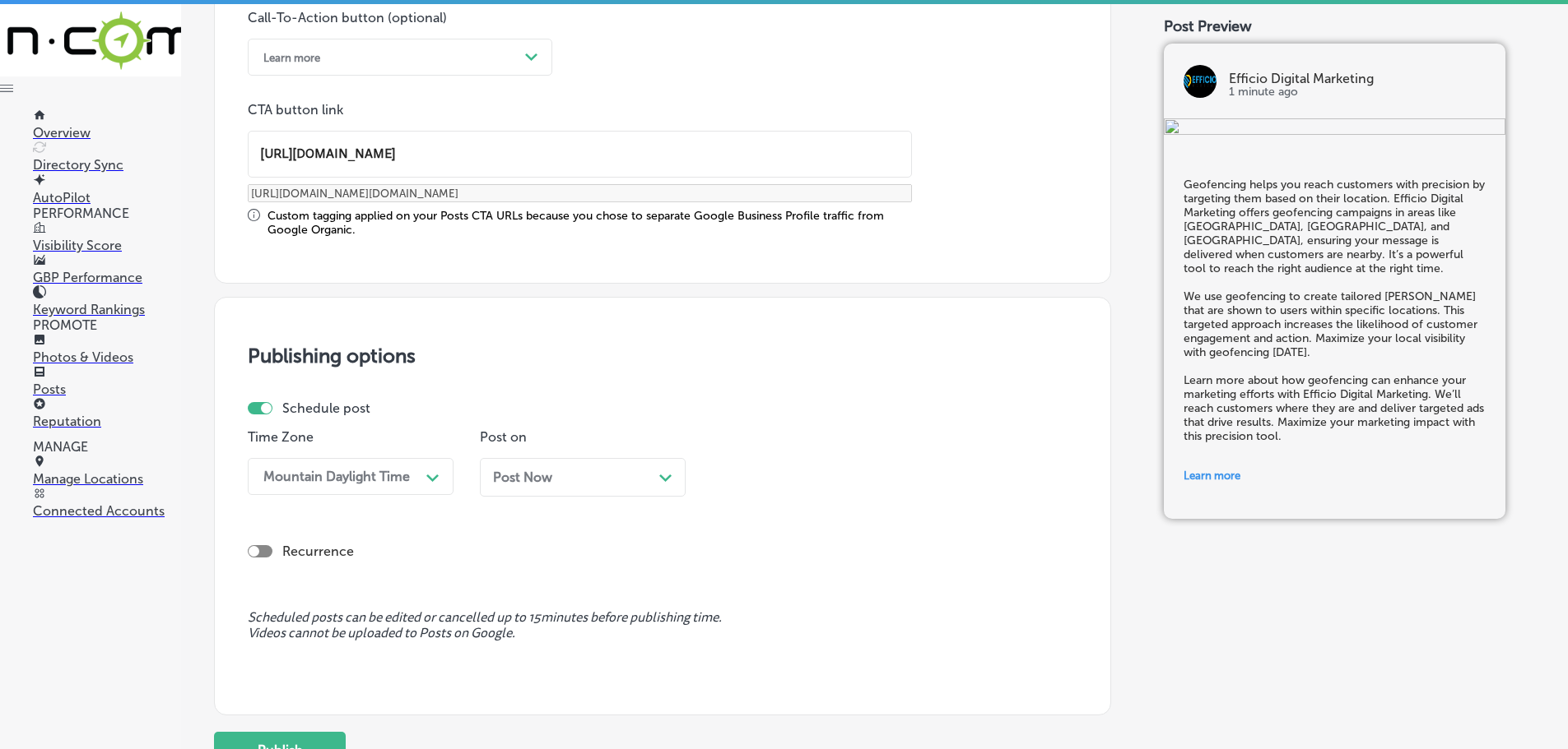
click at [656, 479] on div "Post Now Path Created with Sketch." at bounding box center [582, 477] width 179 height 16
click at [894, 476] on icon "Path Created with Sketch." at bounding box center [897, 477] width 12 height 7
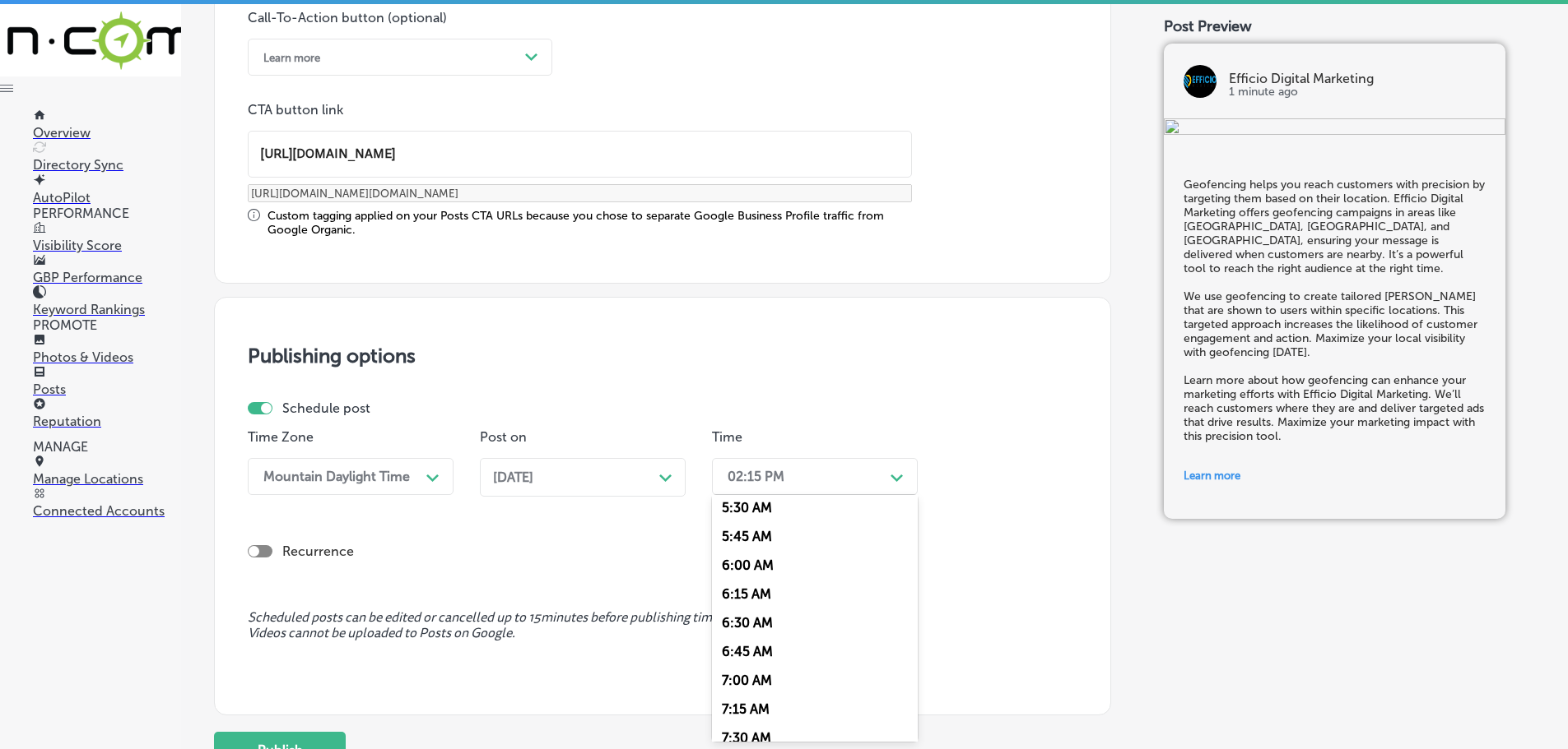
scroll to position [658, 0]
click at [776, 658] on div "7:00 AM" at bounding box center [815, 660] width 206 height 29
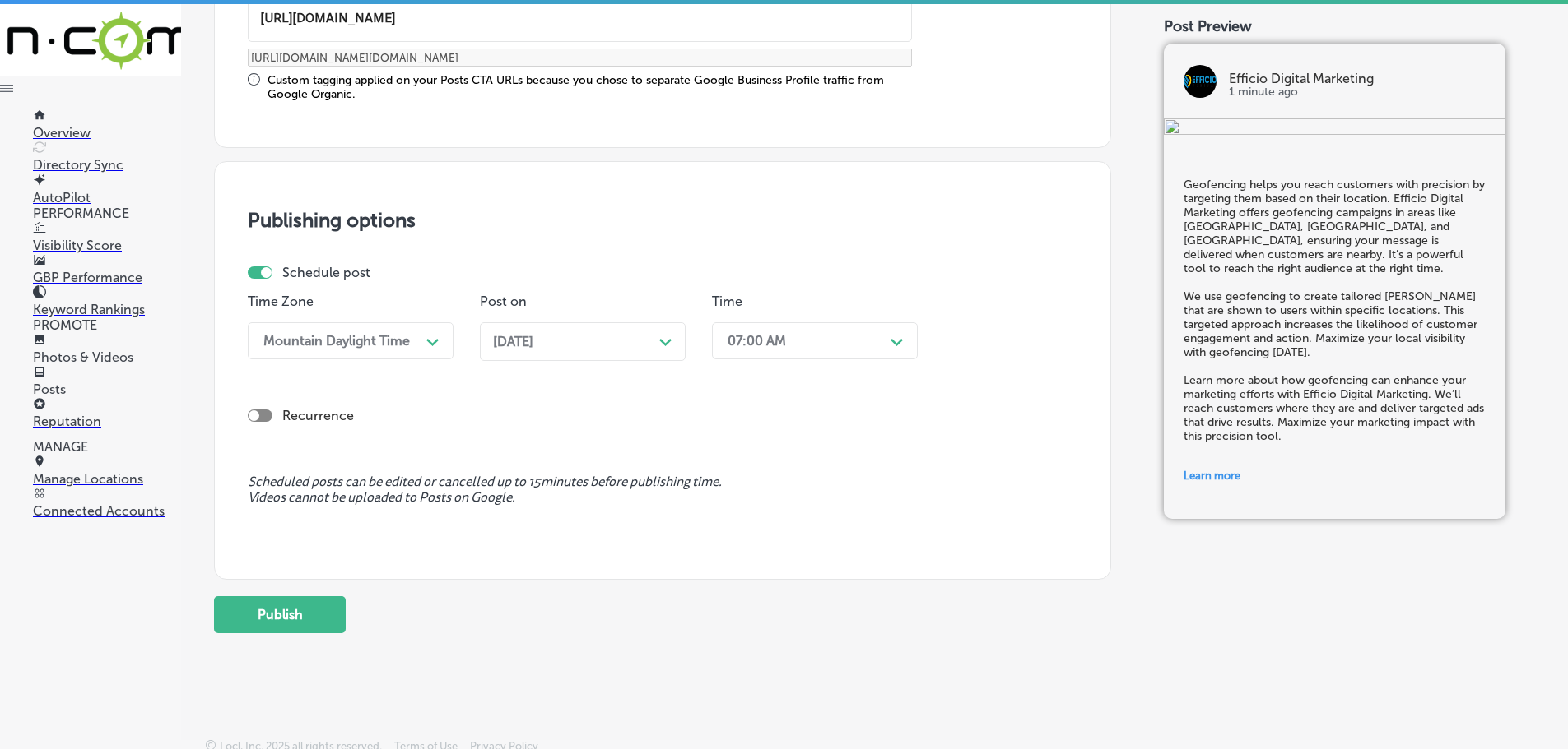
scroll to position [1374, 0]
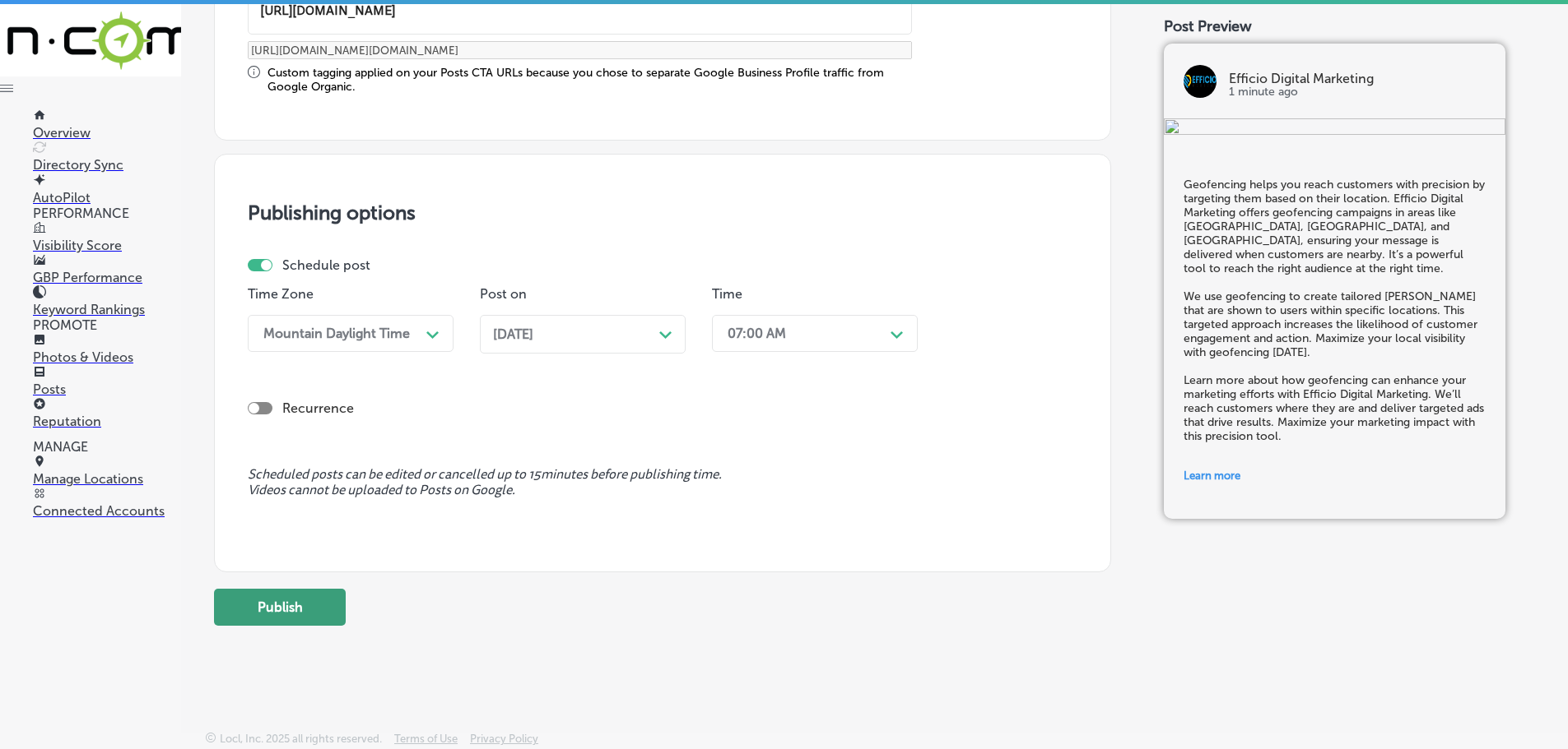
click at [306, 606] on button "Publish" at bounding box center [279, 607] width 131 height 37
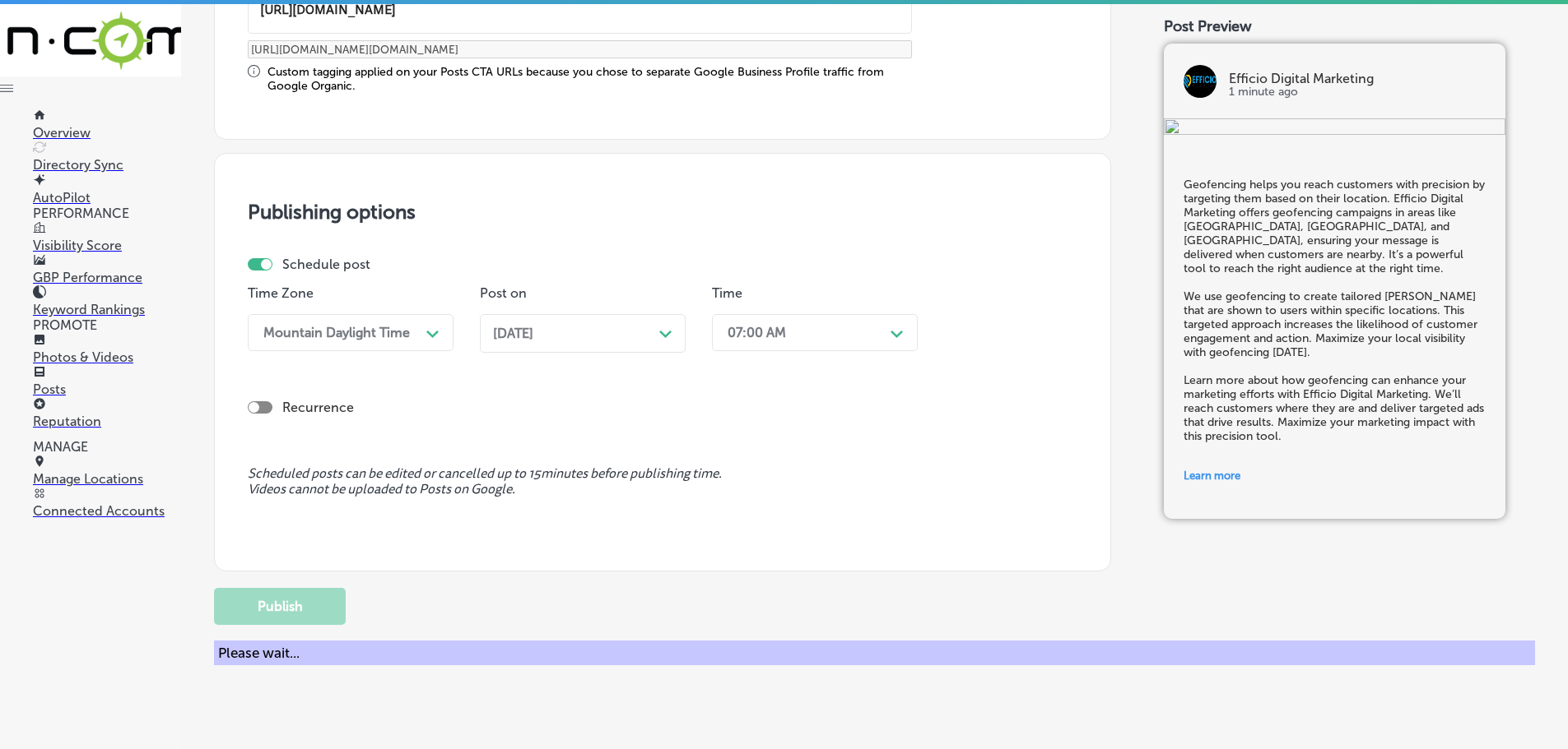
scroll to position [1225, 0]
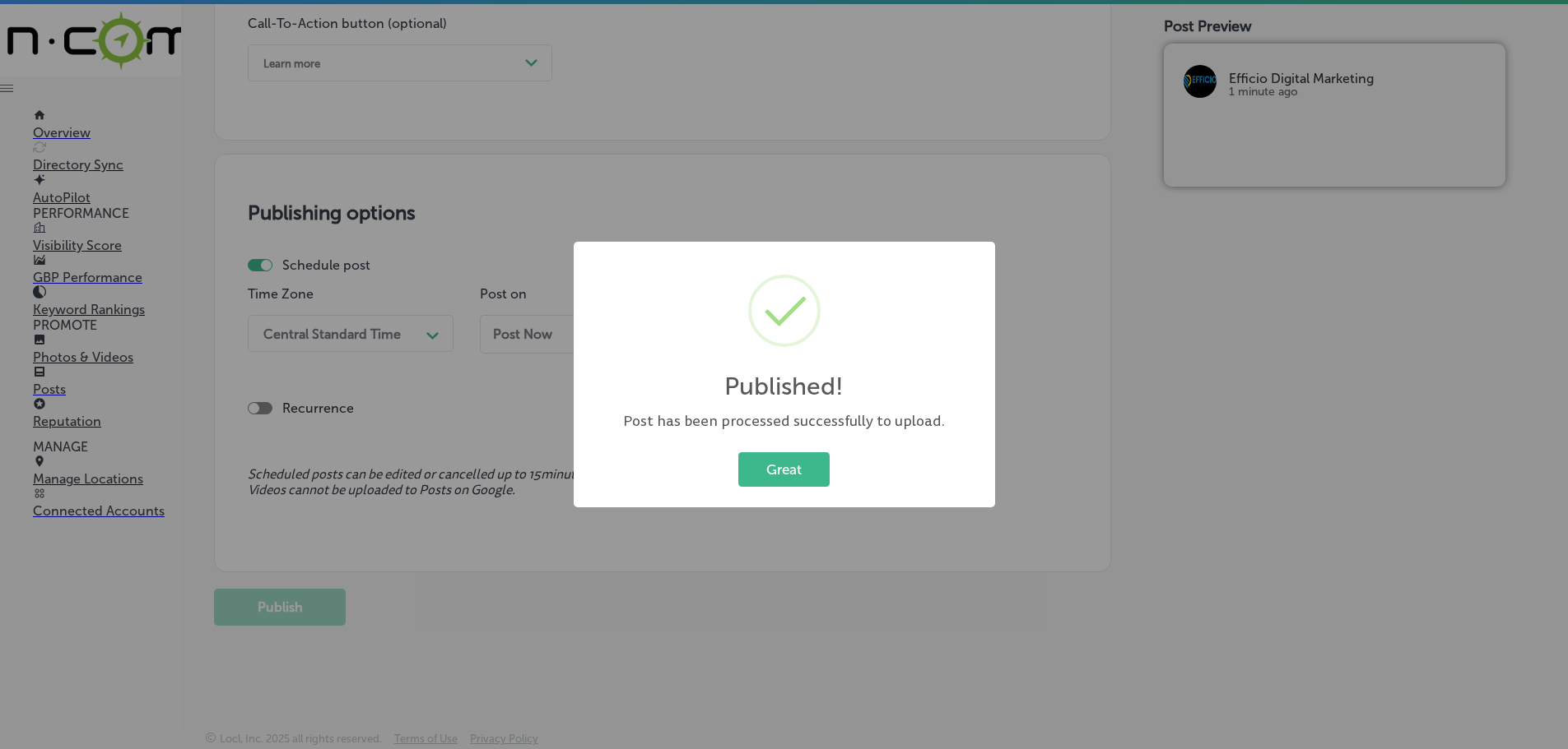
click at [777, 487] on div "Great Cancel" at bounding box center [784, 469] width 389 height 42
click at [790, 464] on button "Great" at bounding box center [784, 469] width 91 height 34
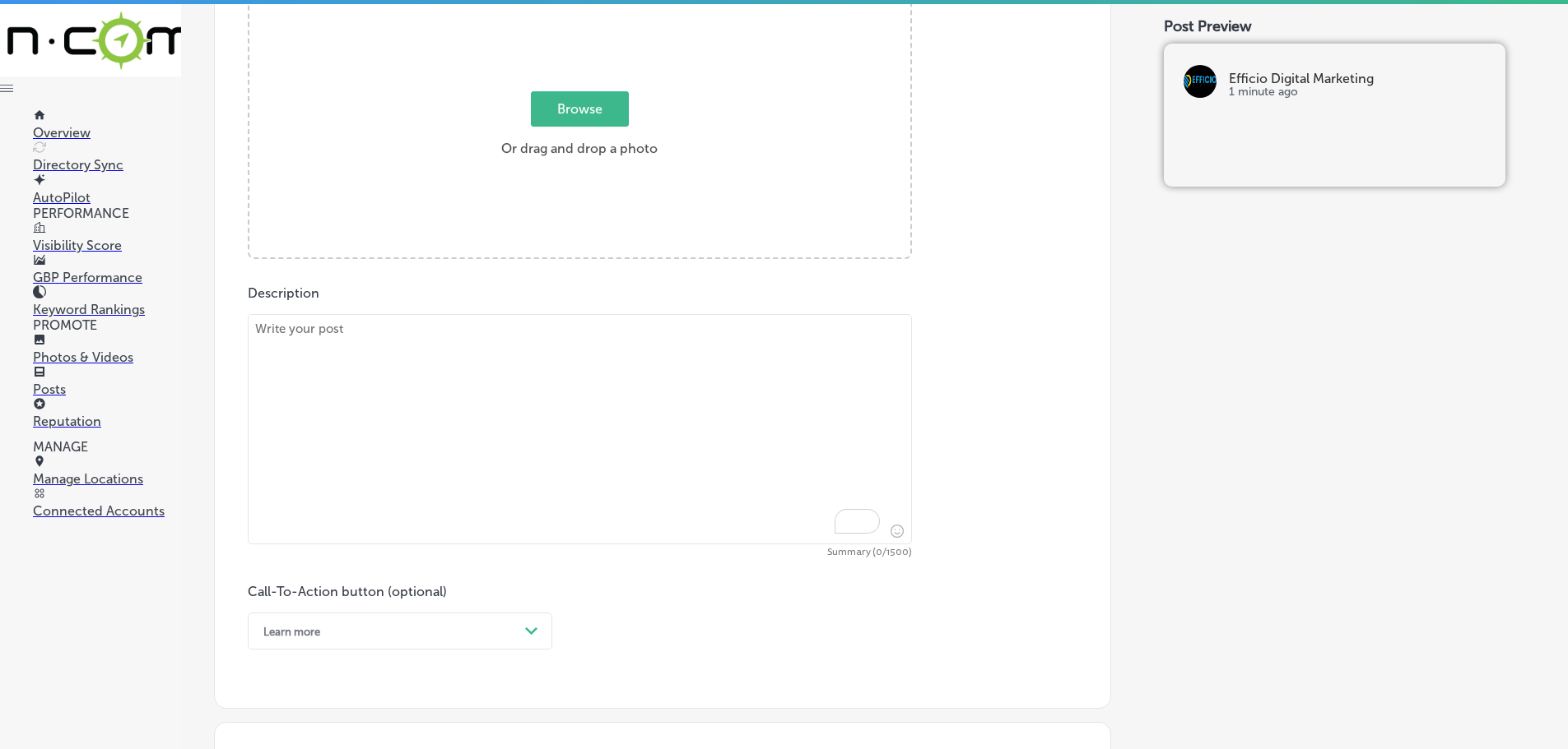
scroll to position [650, 0]
click at [587, 346] on textarea "To enrich screen reader interactions, please activate Accessibility in Grammarl…" at bounding box center [580, 436] width 664 height 230
paste textarea "Accurate search directory listings are key to ensuring your business is found o…"
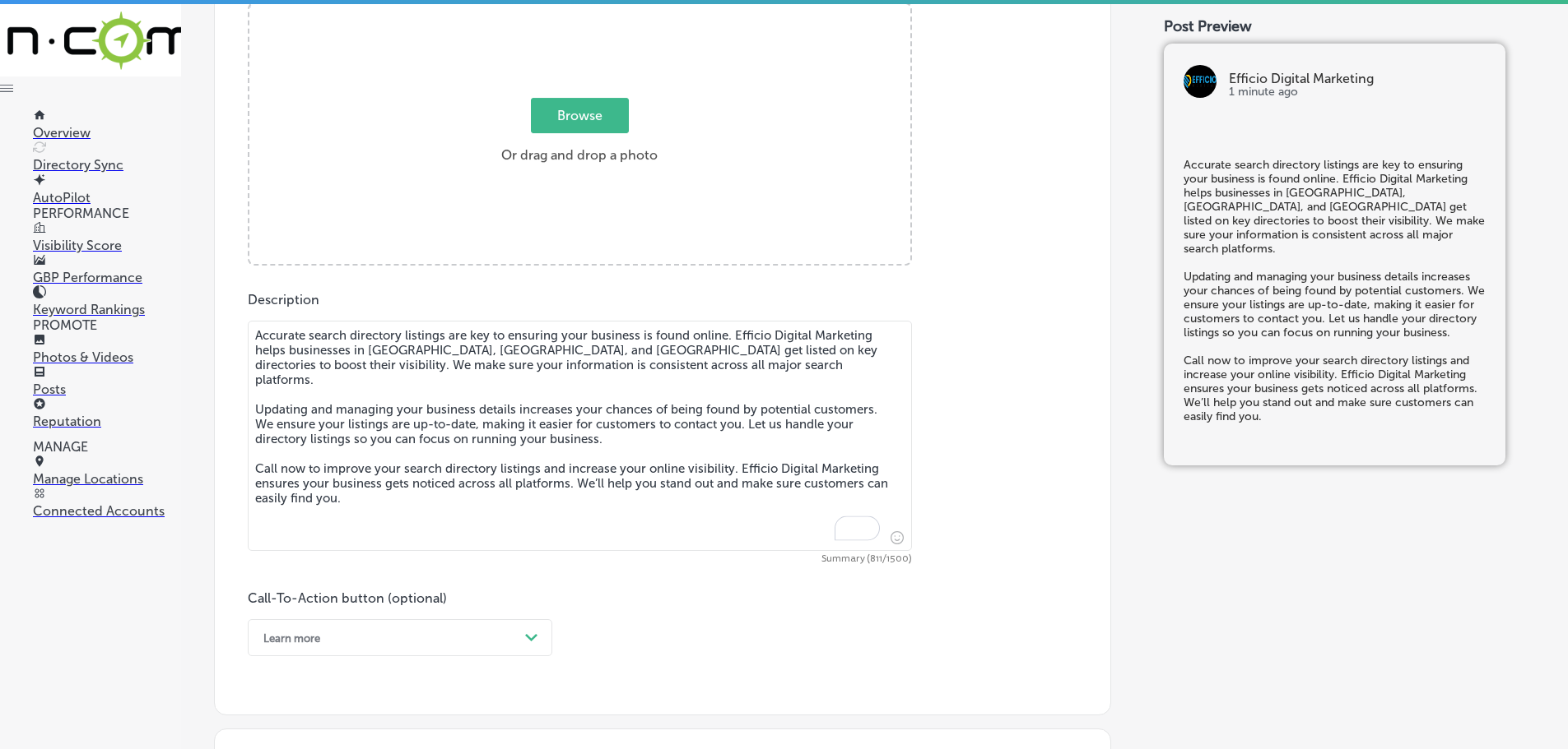
type textarea "Accurate search directory listings are key to ensuring your business is found o…"
click at [559, 117] on span "Browse" at bounding box center [579, 116] width 98 height 36
click at [559, 9] on input "Browse Or drag and drop a photo" at bounding box center [579, 6] width 660 height 5
type input "C:\fakepath\Efficio Digital Marketing-18 (2).png"
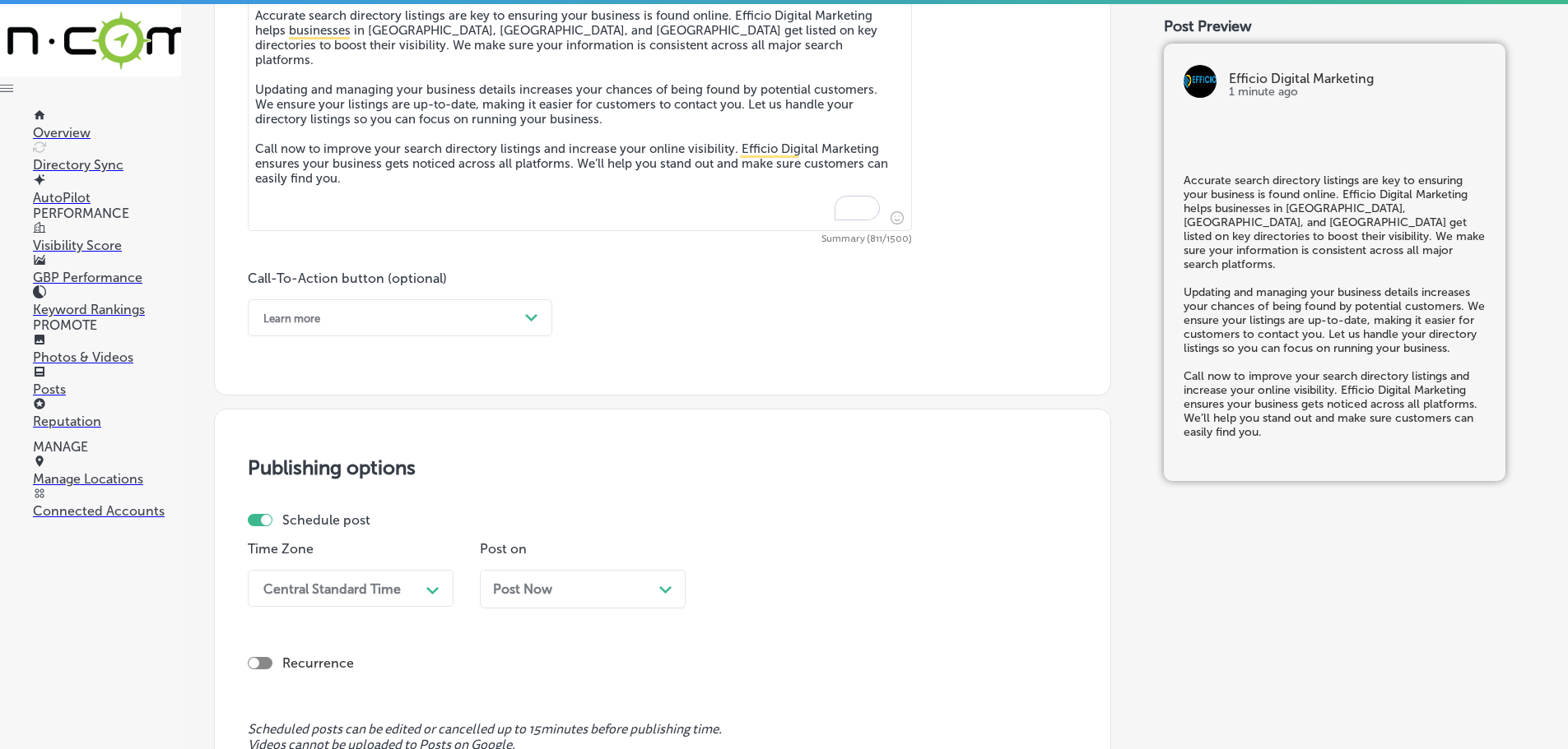
scroll to position [979, 0]
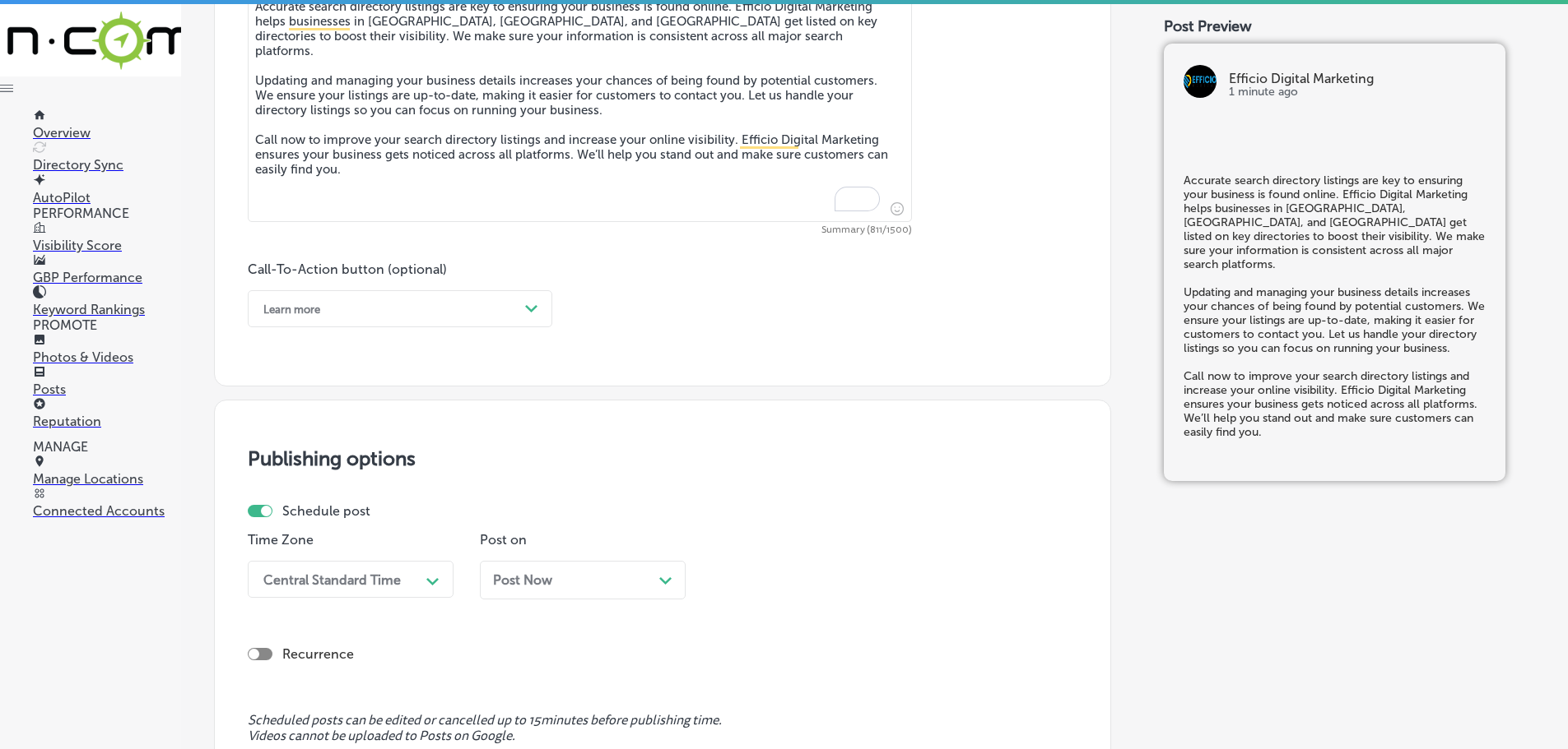
click at [512, 297] on div "Learn more" at bounding box center [387, 309] width 263 height 26
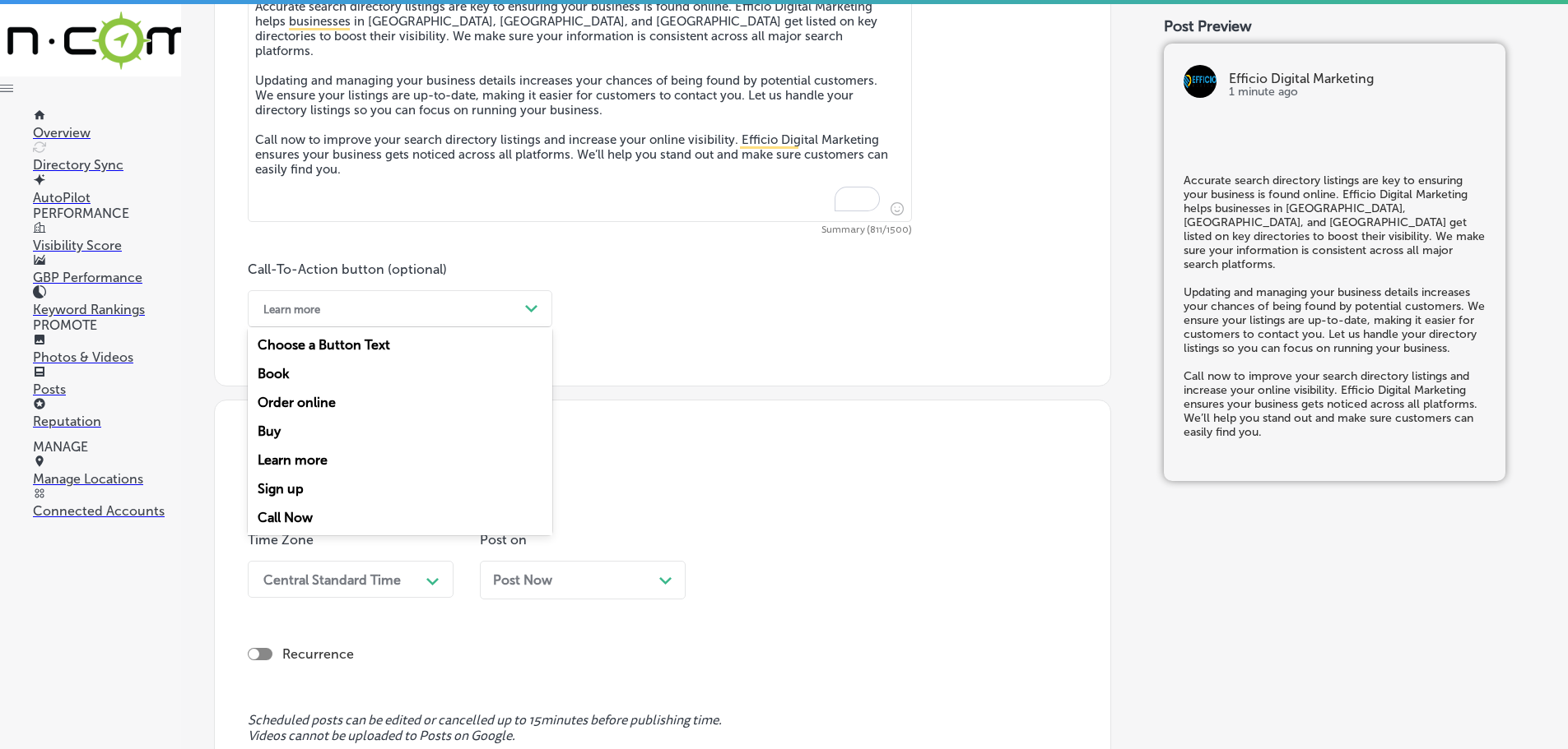
drag, startPoint x: 307, startPoint y: 517, endPoint x: 322, endPoint y: 508, distance: 17.5
click at [308, 517] on div "Call Now" at bounding box center [400, 517] width 305 height 29
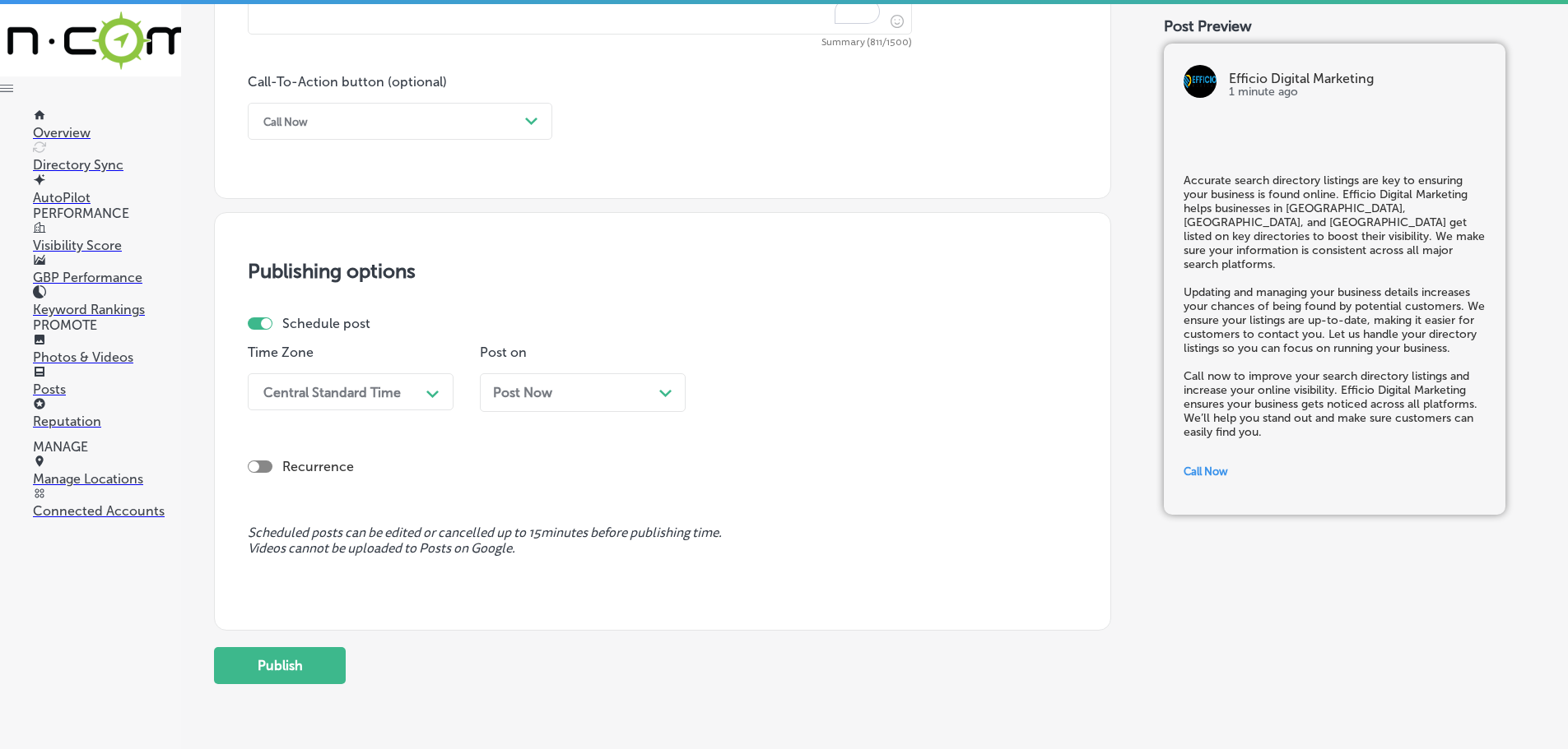
scroll to position [1225, 0]
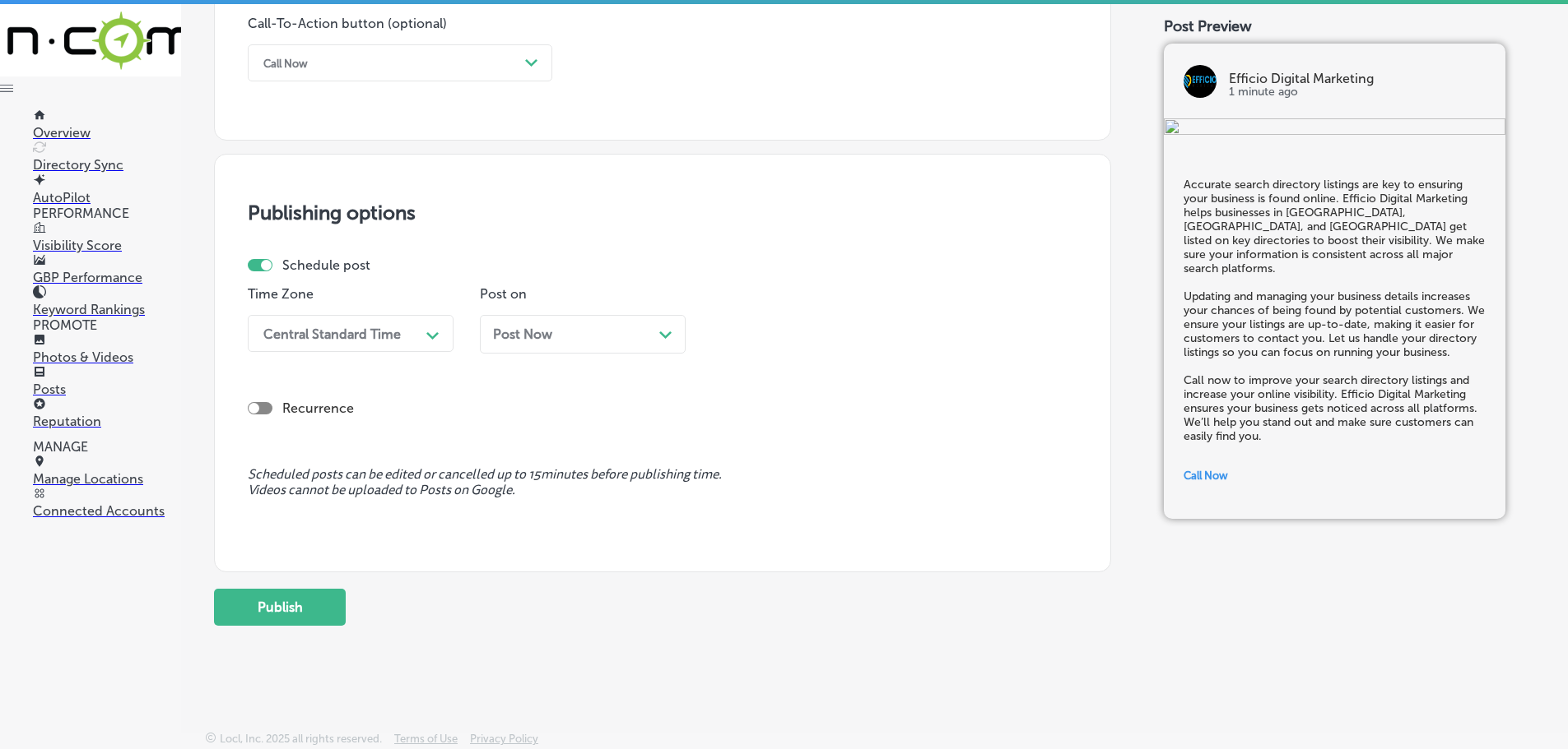
click at [412, 336] on div "Central Standard Time" at bounding box center [337, 333] width 164 height 29
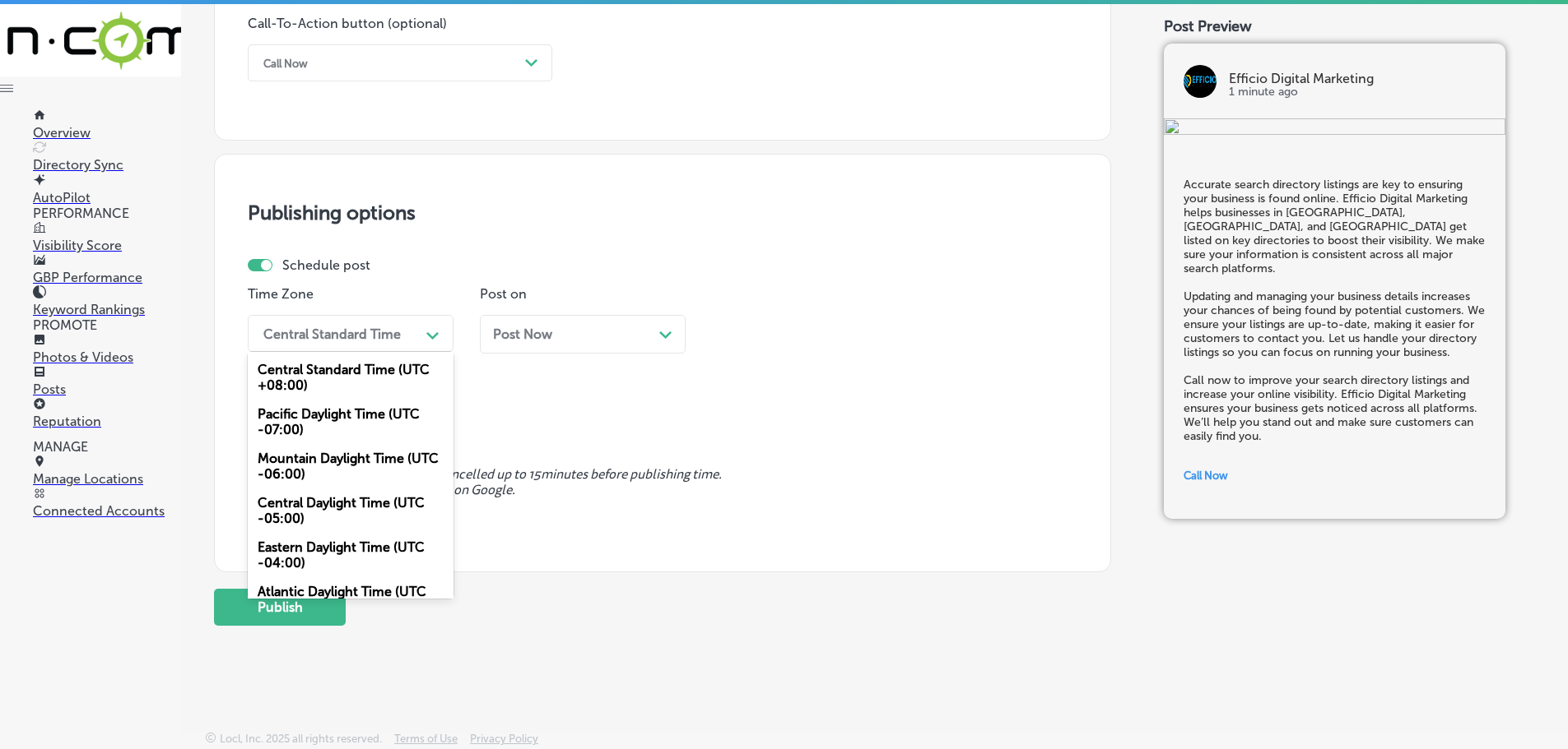
drag, startPoint x: 336, startPoint y: 461, endPoint x: 480, endPoint y: 390, distance: 160.6
click at [339, 459] on div "Mountain Daylight Time (UTC -06:00)" at bounding box center [351, 466] width 206 height 44
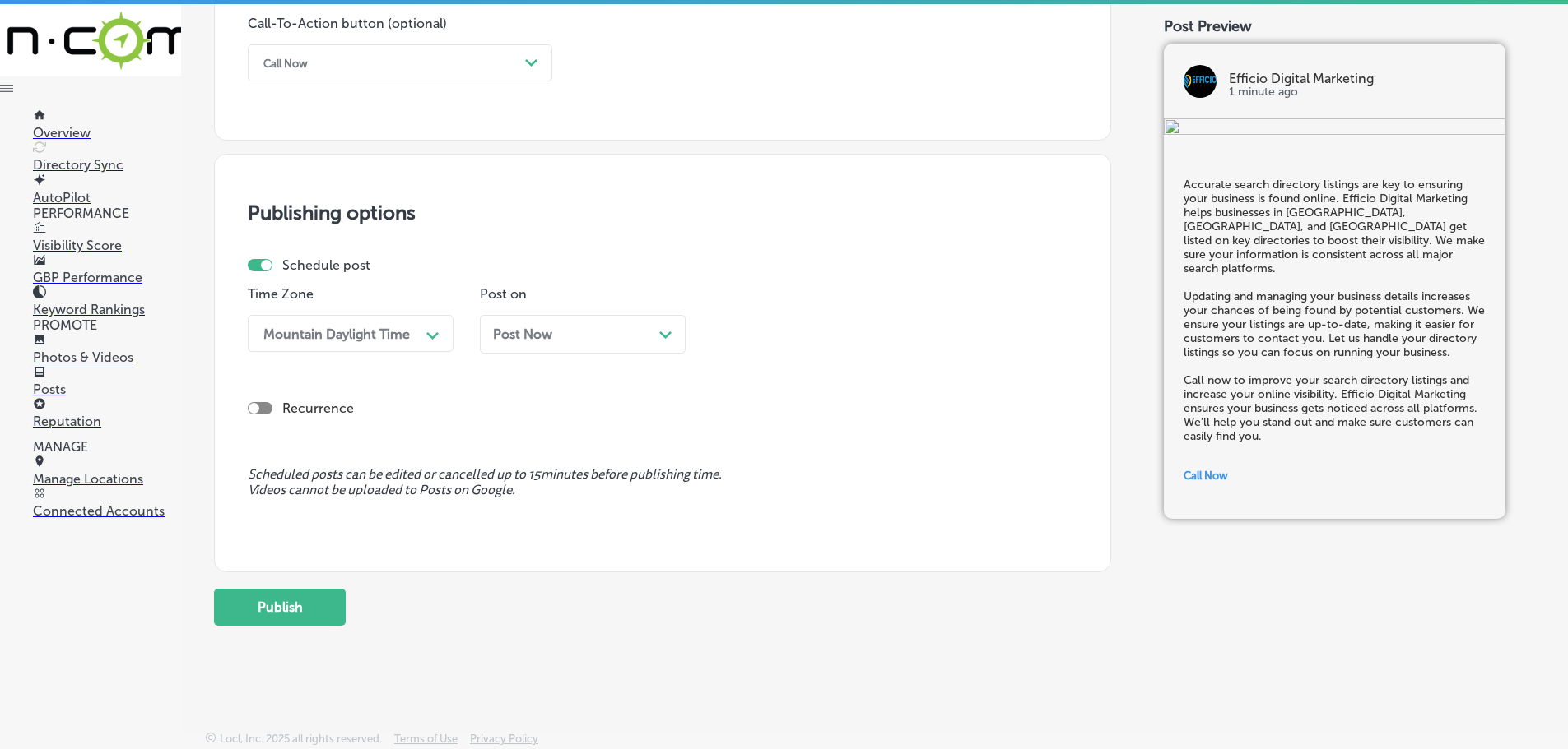
click at [666, 341] on div "Post Now Path Created with Sketch." at bounding box center [582, 334] width 179 height 16
click at [902, 338] on icon "Path Created with Sketch." at bounding box center [897, 335] width 12 height 7
click at [755, 431] on div "7:00 AM" at bounding box center [815, 435] width 206 height 29
click at [319, 607] on button "Publish" at bounding box center [279, 607] width 131 height 37
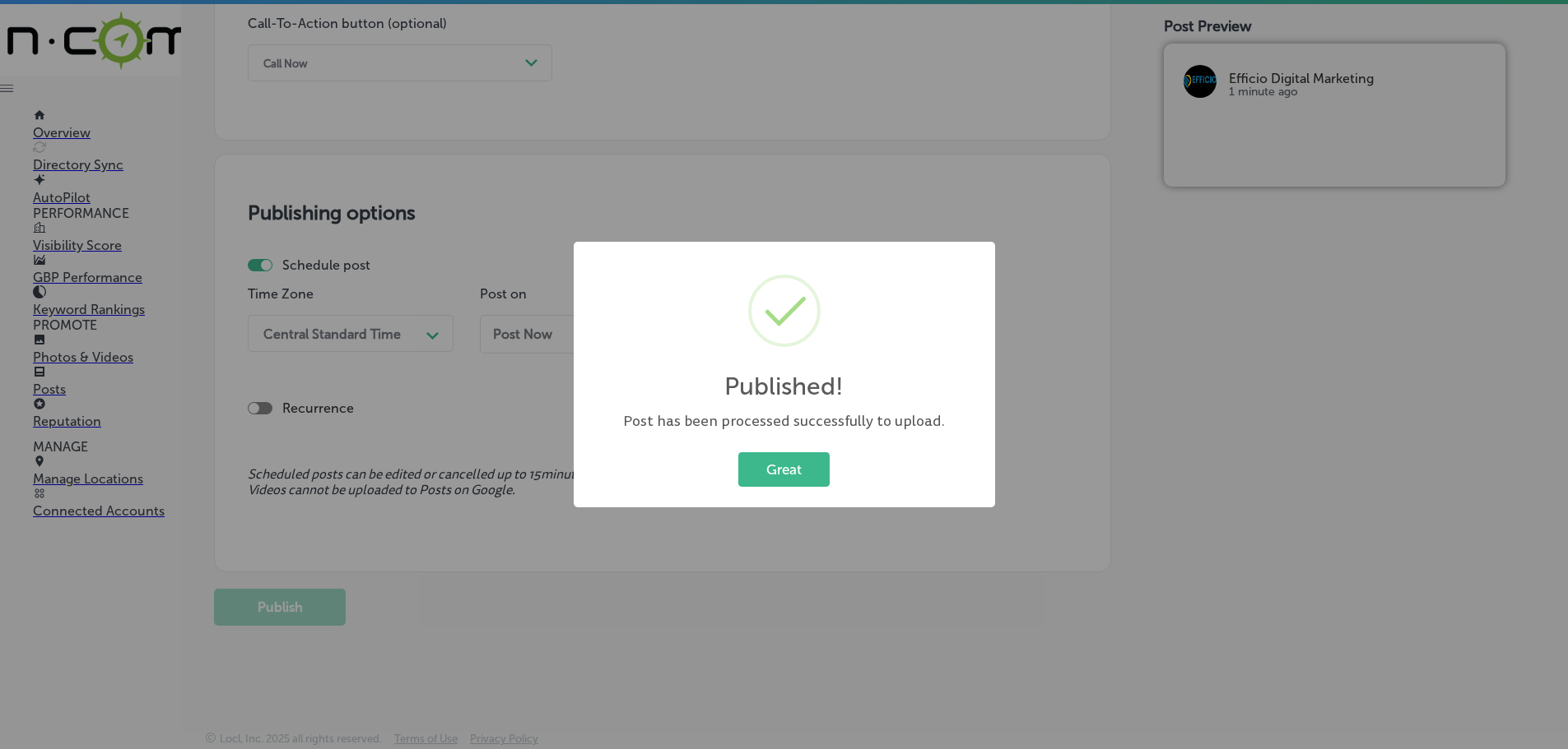
drag, startPoint x: 783, startPoint y: 480, endPoint x: 934, endPoint y: 569, distance: 175.3
click at [783, 479] on button "Great" at bounding box center [784, 469] width 91 height 34
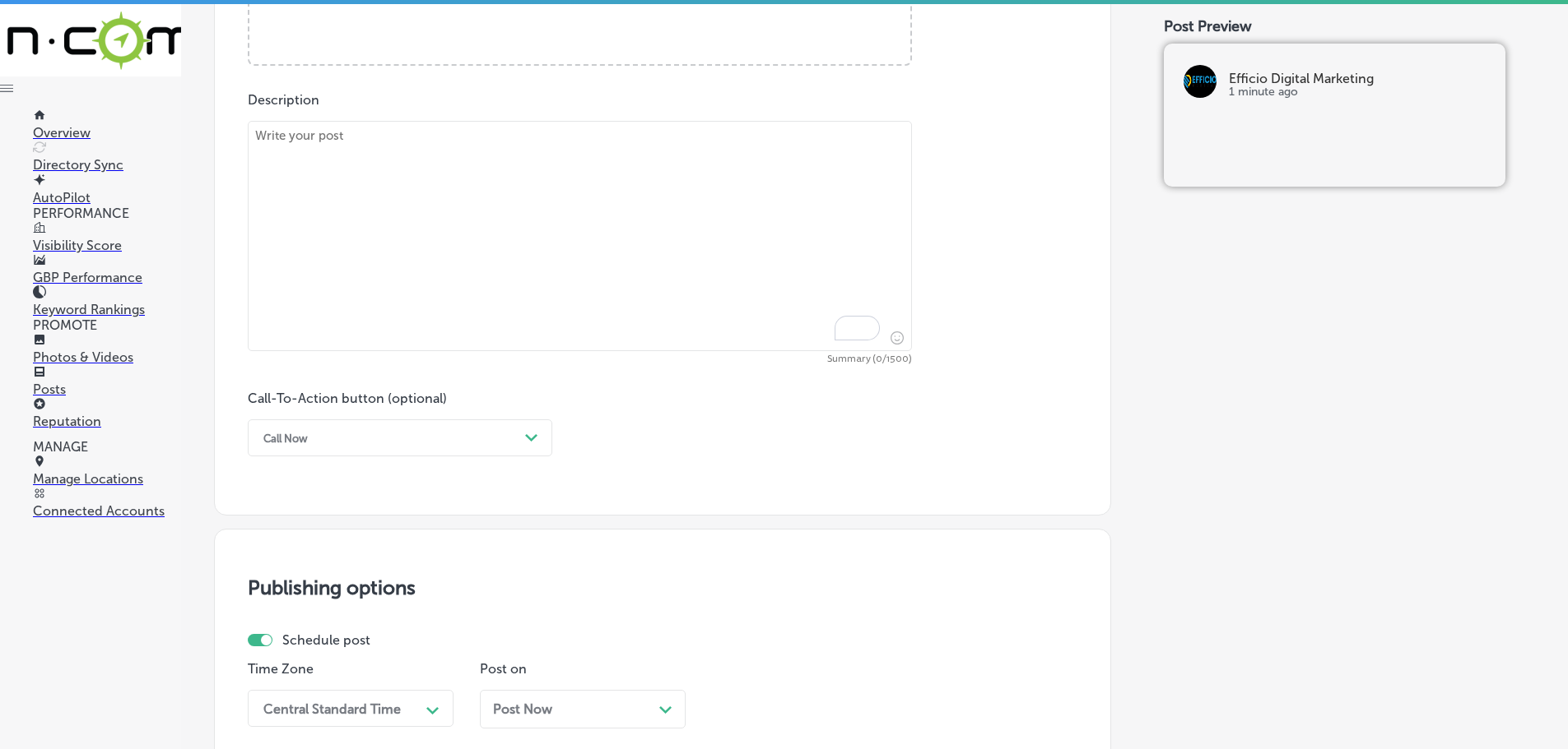
scroll to position [650, 0]
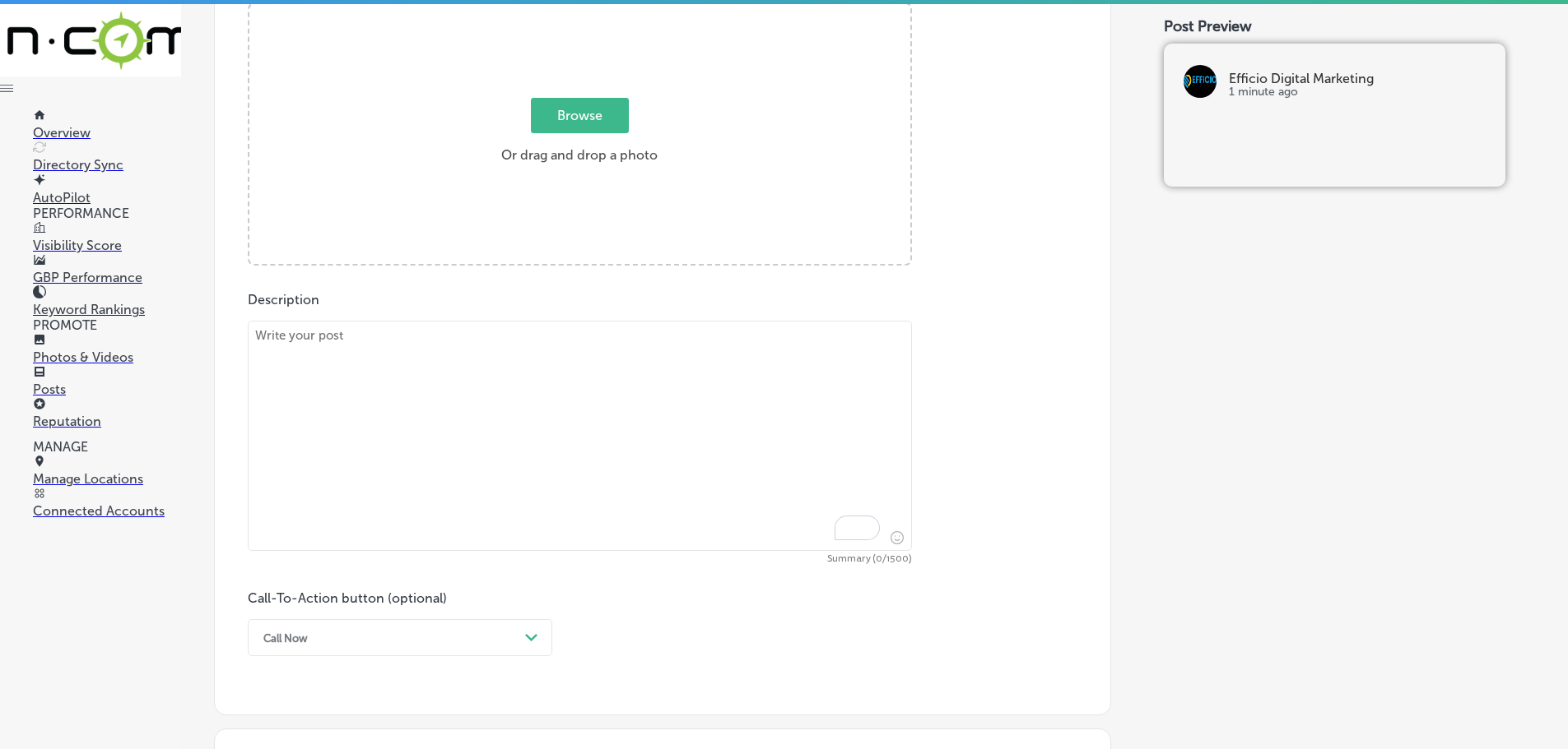
click at [484, 351] on textarea "To enrich screen reader interactions, please activate Accessibility in Grammarl…" at bounding box center [580, 436] width 664 height 230
paste textarea "Social media is an essential tool for engaging with your audience and building …"
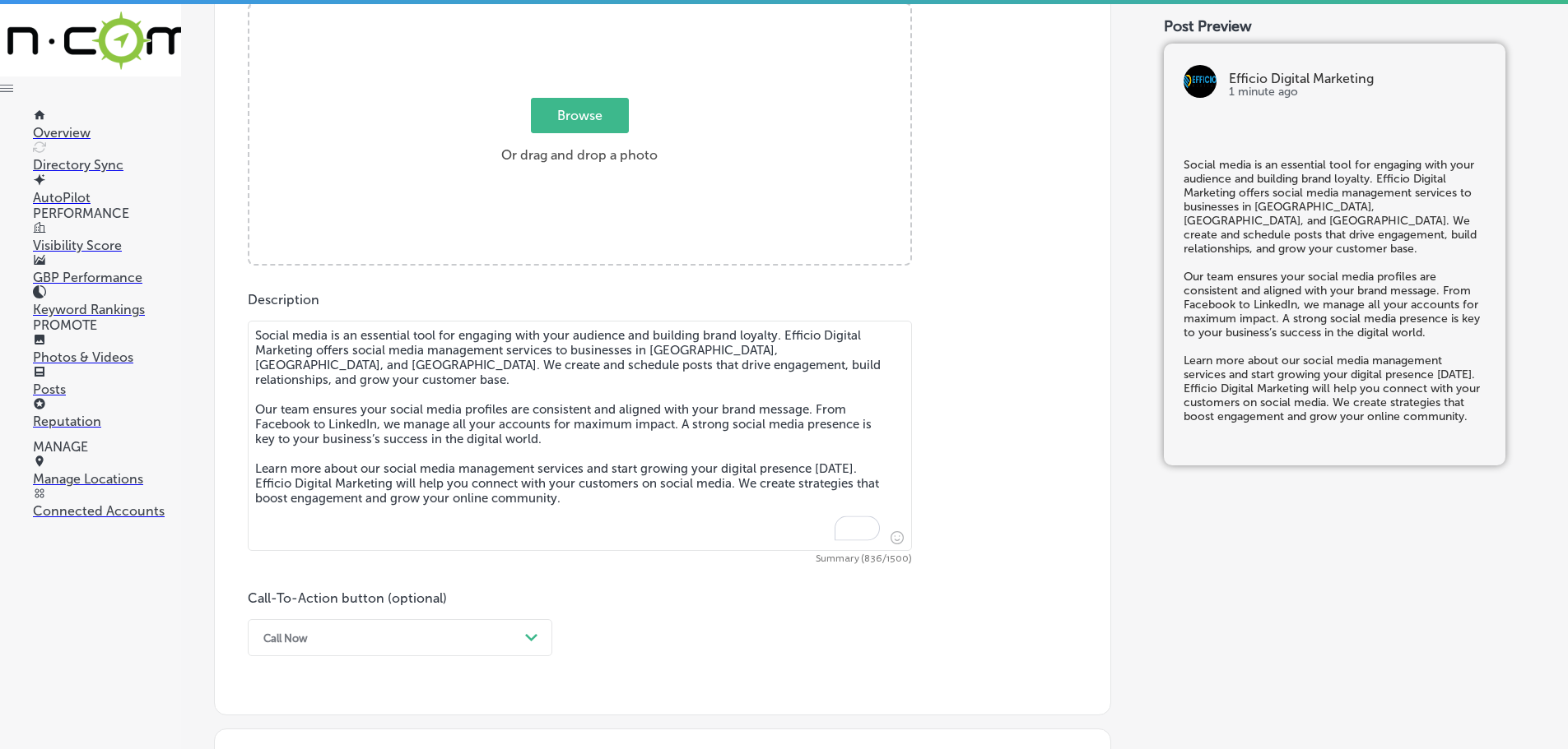
type textarea "Social media is an essential tool for engaging with your audience and building …"
click at [566, 120] on span "Browse" at bounding box center [579, 116] width 98 height 36
click at [566, 9] on input "Browse Or drag and drop a photo" at bounding box center [579, 6] width 660 height 5
type input "C:\fakepath\Efficio Digital Marketing-19 (2).png"
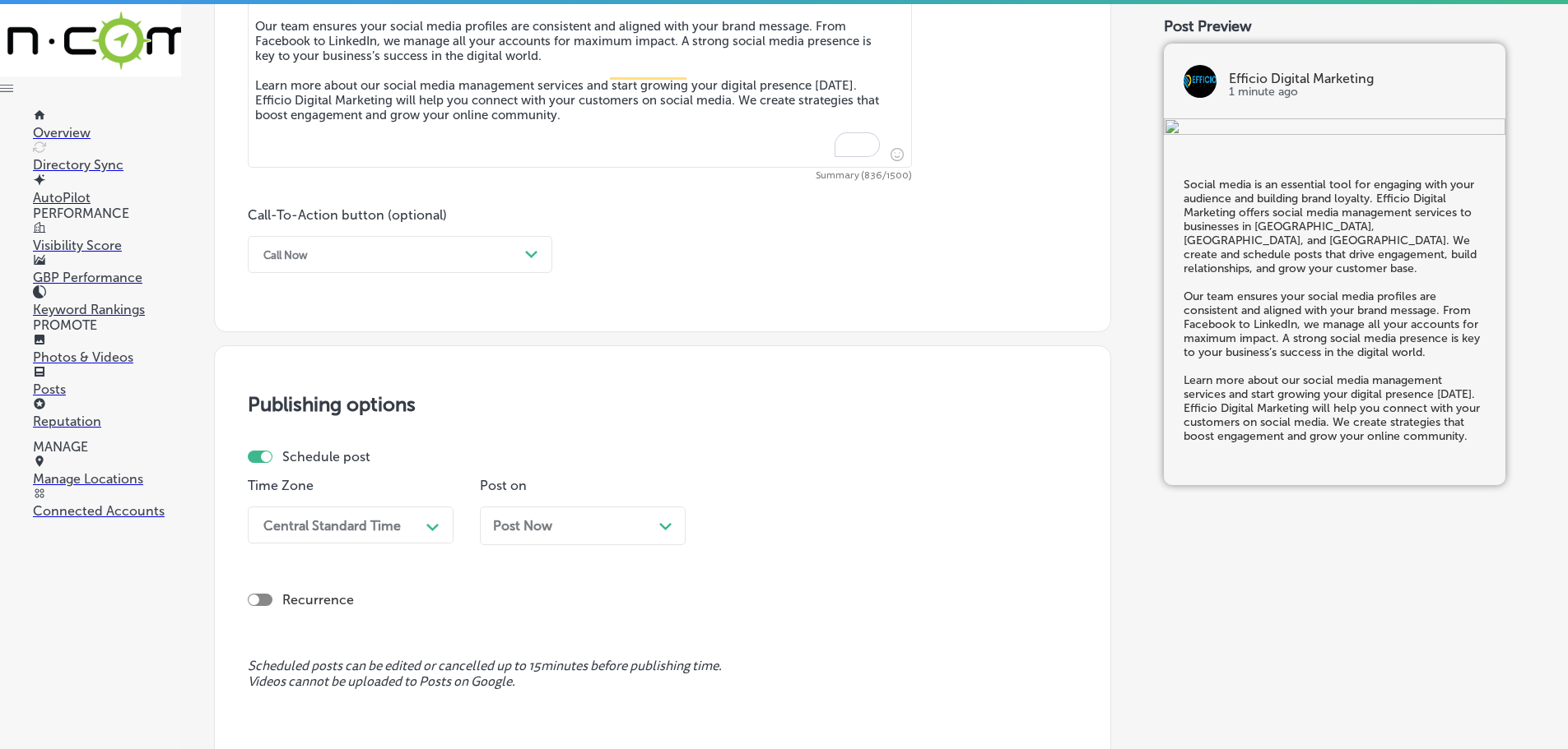
scroll to position [1061, 0]
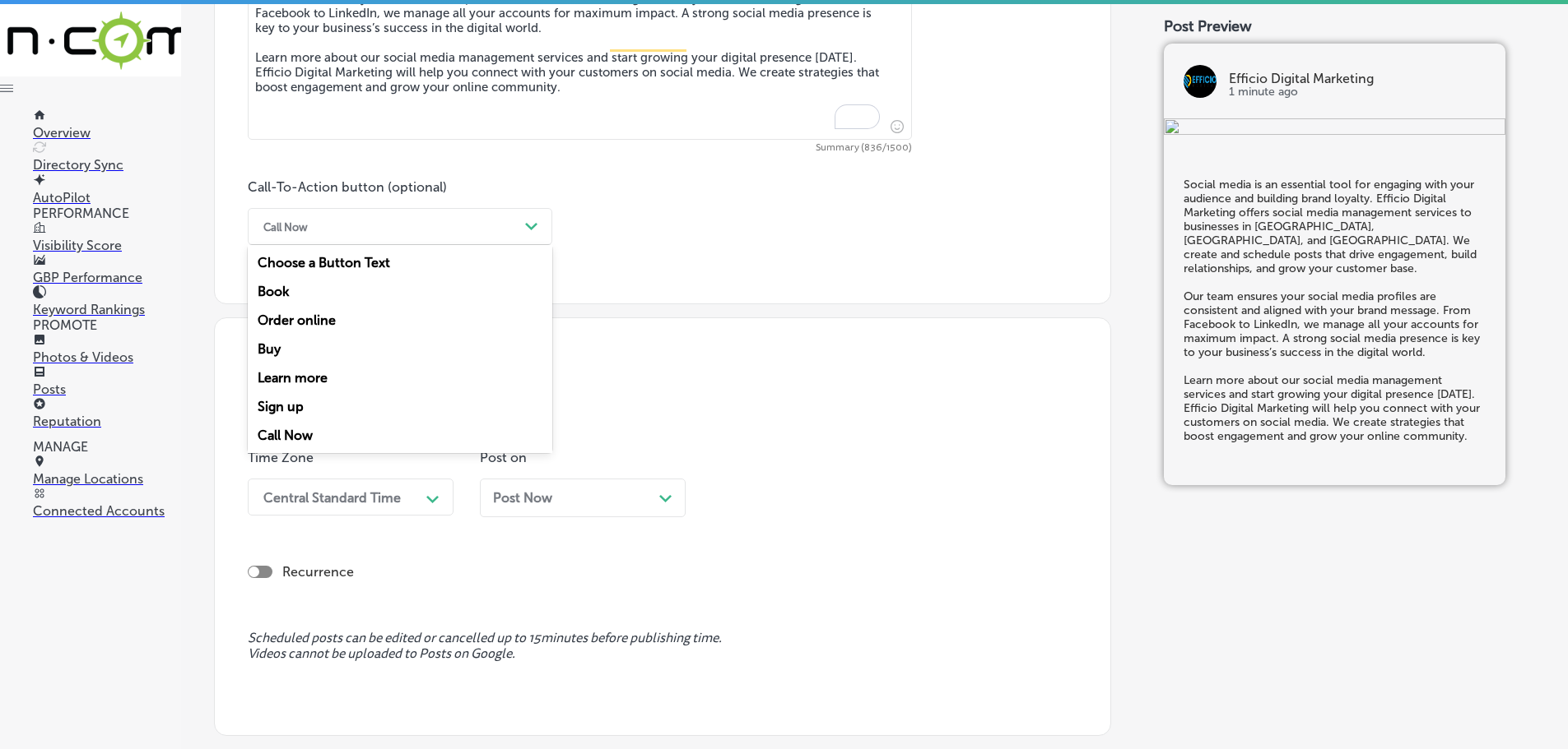
click at [528, 227] on polygon at bounding box center [531, 226] width 12 height 7
click at [298, 380] on div "Learn more" at bounding box center [400, 377] width 305 height 29
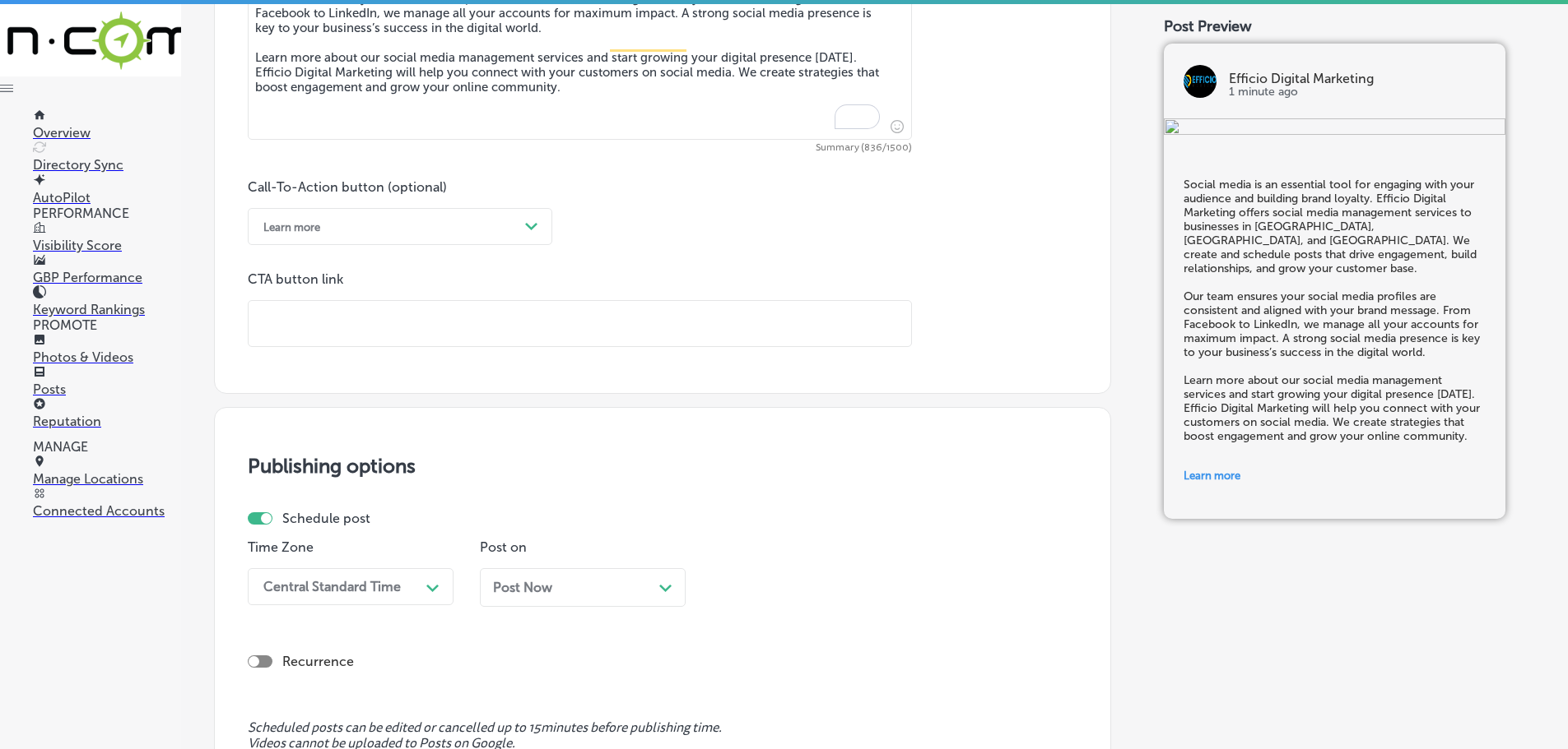
click at [347, 341] on input "text" at bounding box center [579, 324] width 662 height 45
paste input "[URL][DOMAIN_NAME]"
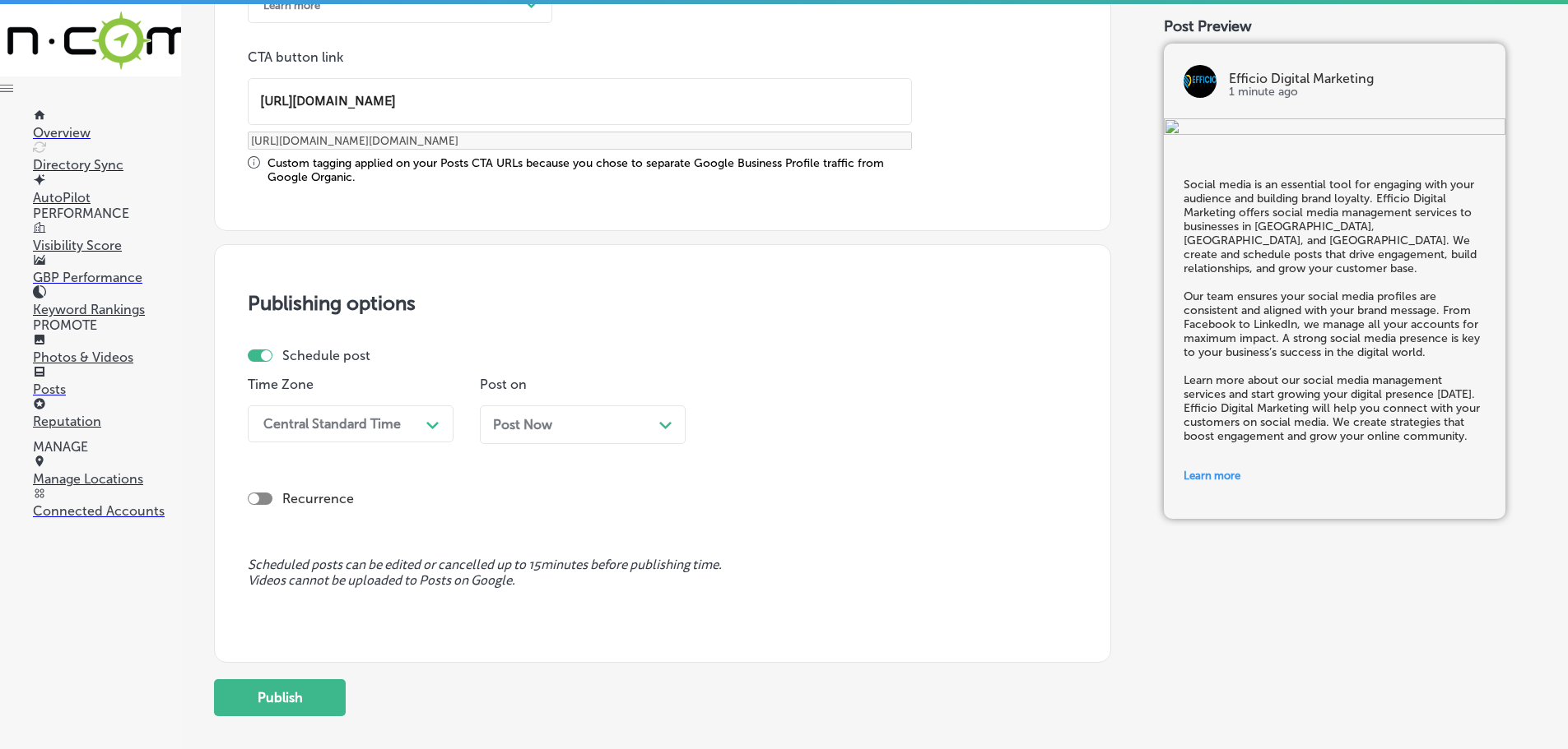
scroll to position [1315, 0]
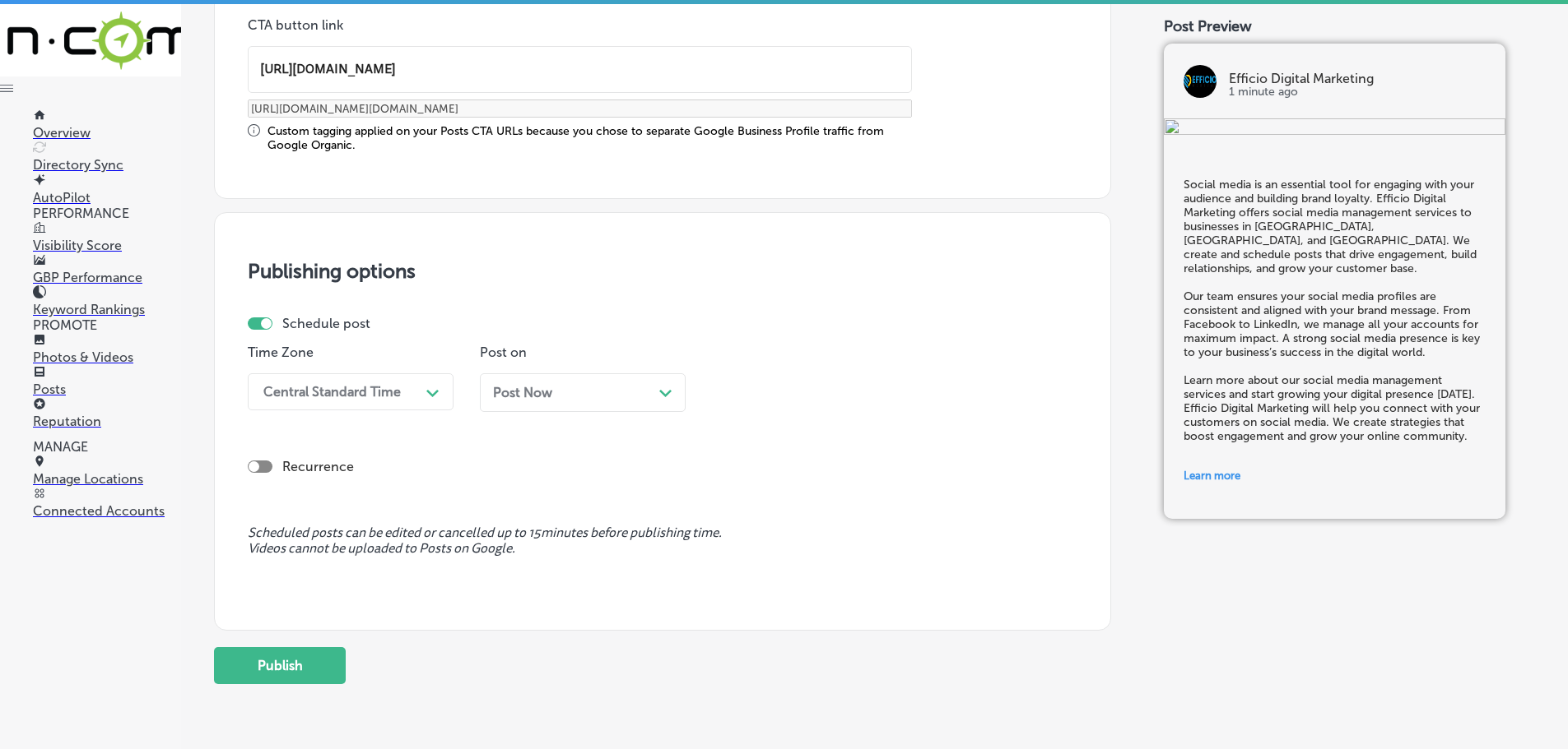
type input "[URL][DOMAIN_NAME]"
click at [427, 395] on icon "Path Created with Sketch." at bounding box center [432, 393] width 12 height 7
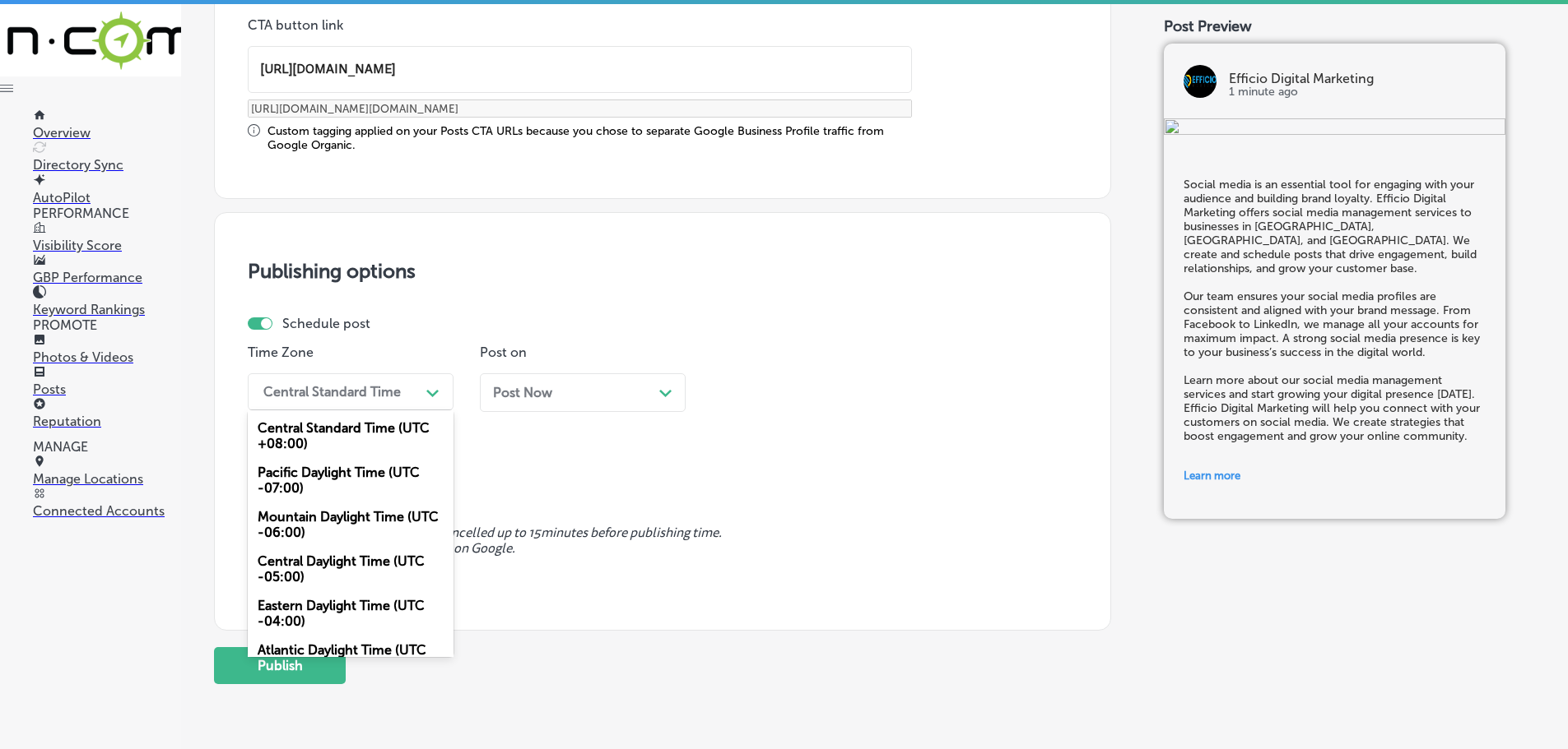
drag, startPoint x: 324, startPoint y: 520, endPoint x: 512, endPoint y: 414, distance: 215.8
click at [325, 520] on div "Mountain Daylight Time (UTC -06:00)" at bounding box center [351, 525] width 206 height 44
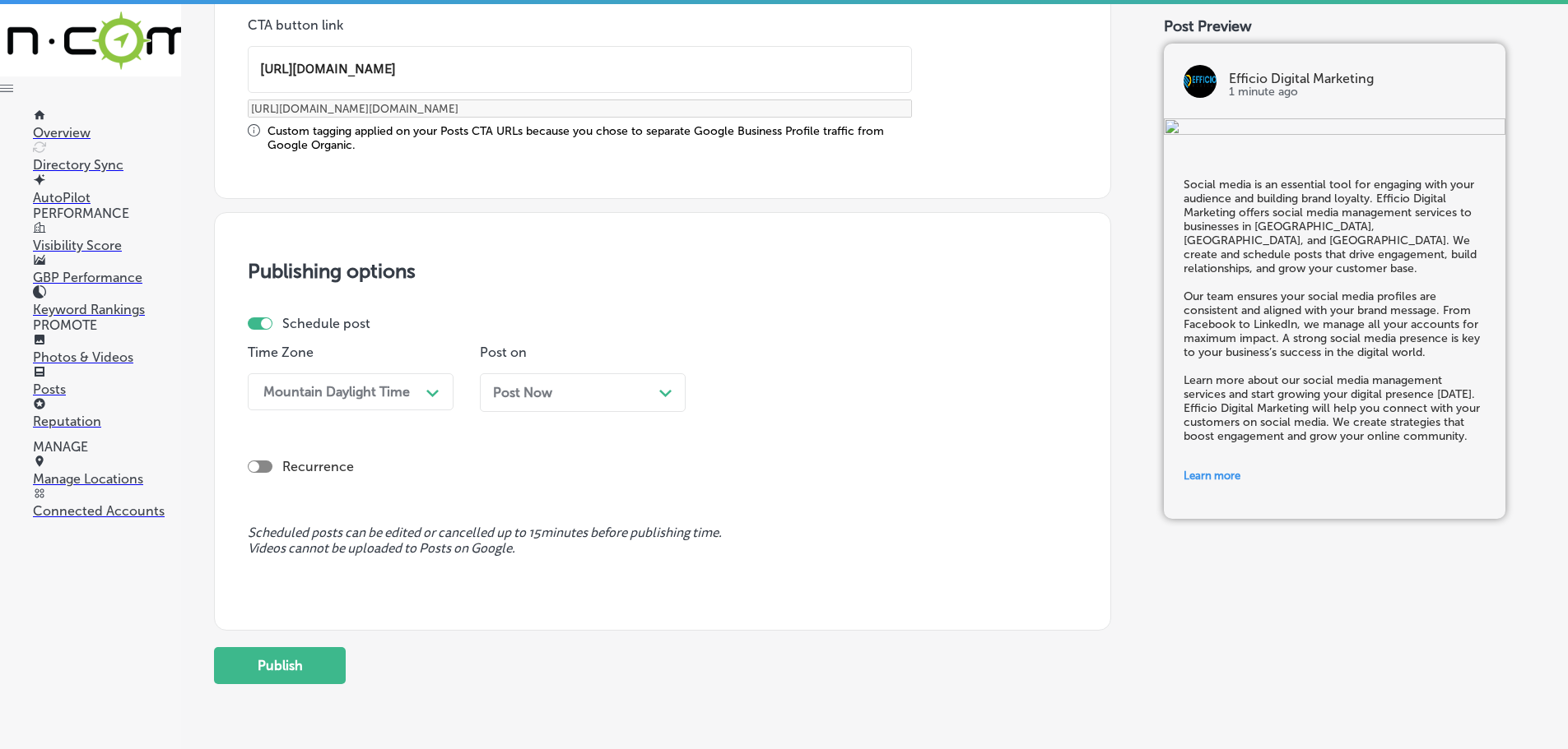
click at [672, 397] on div "Post Now Path Created with Sketch." at bounding box center [582, 392] width 206 height 39
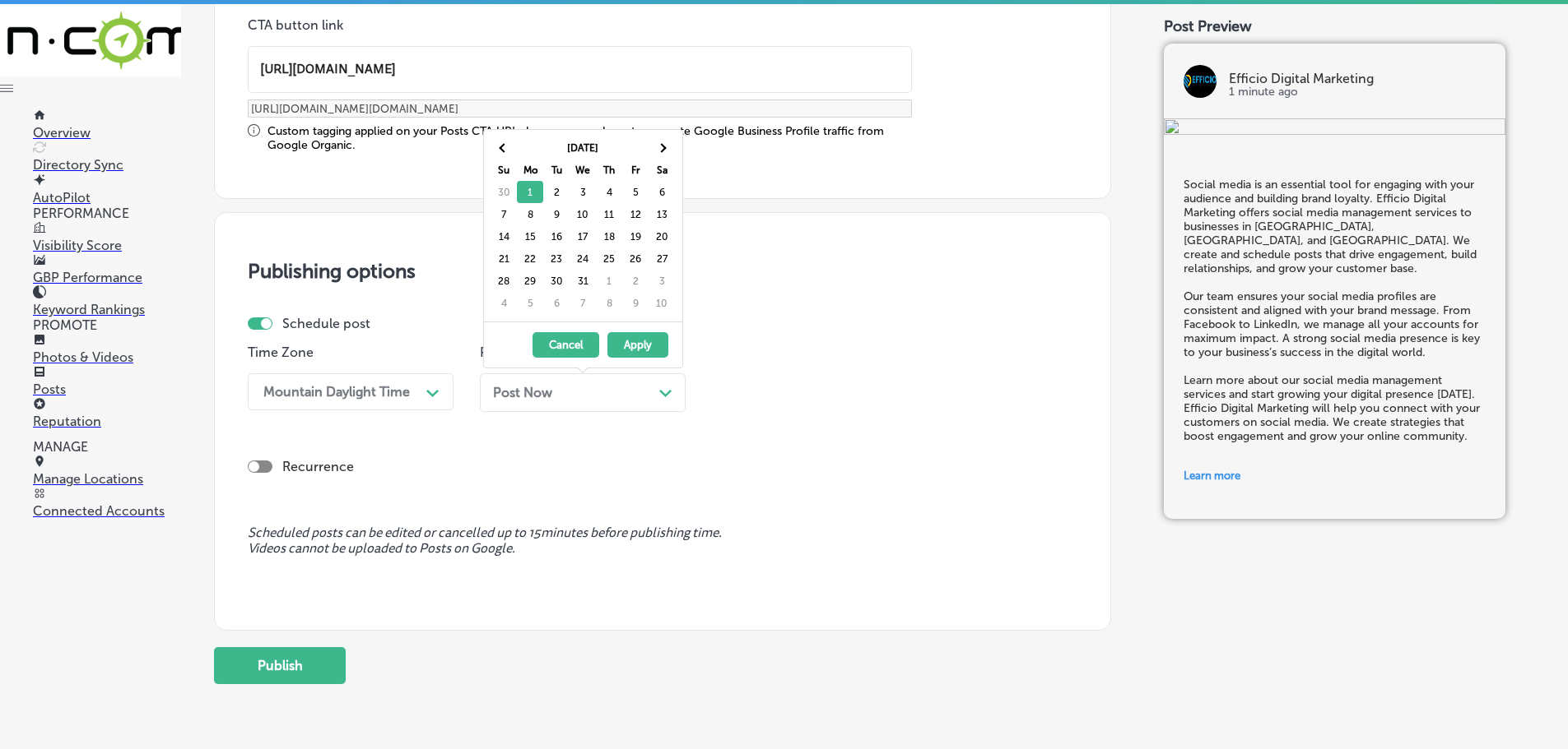
drag, startPoint x: 536, startPoint y: 216, endPoint x: 586, endPoint y: 243, distance: 56.8
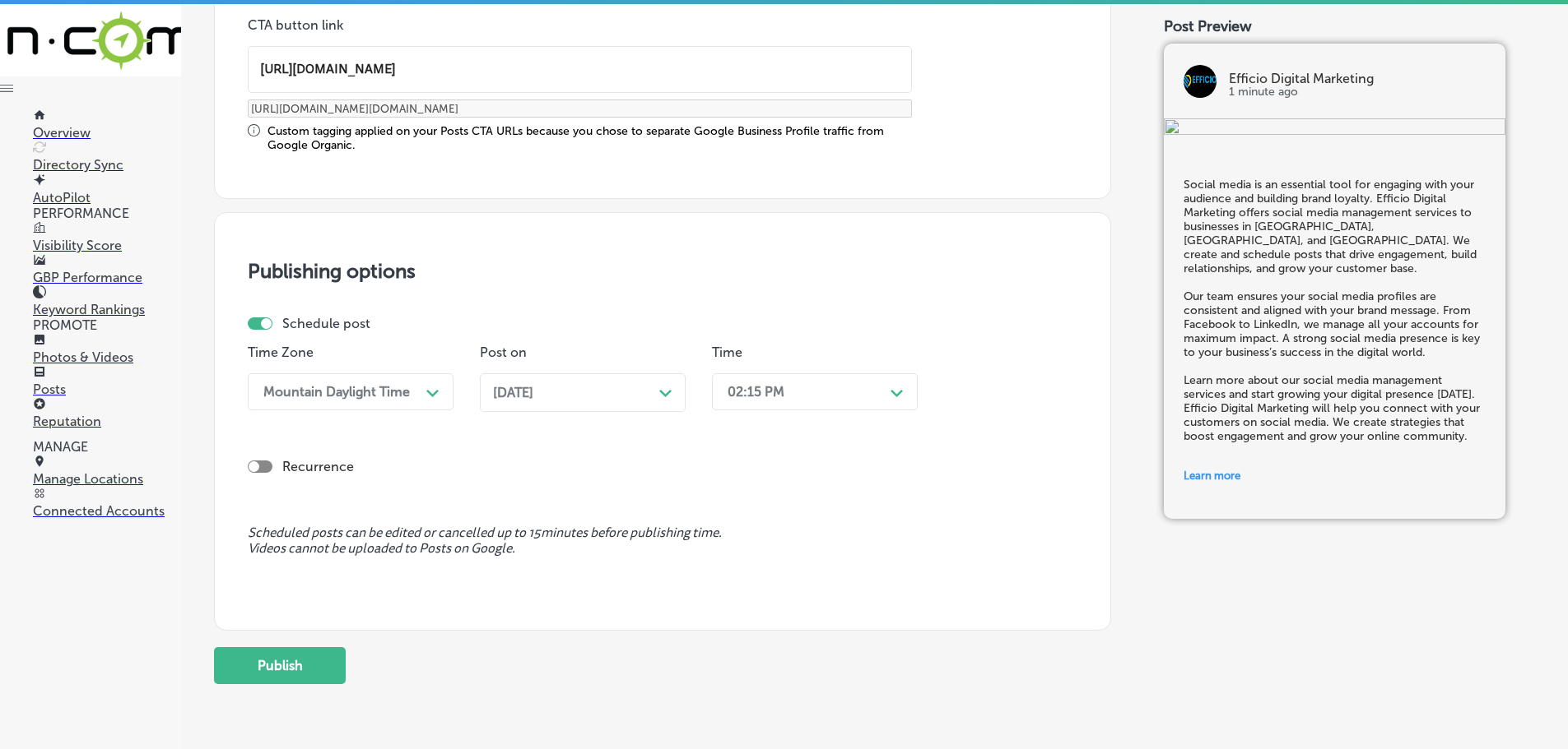
click at [439, 393] on polygon at bounding box center [432, 393] width 12 height 7
click at [744, 568] on div "7:00 AM" at bounding box center [815, 576] width 206 height 29
click at [303, 667] on button "Publish" at bounding box center [279, 665] width 131 height 37
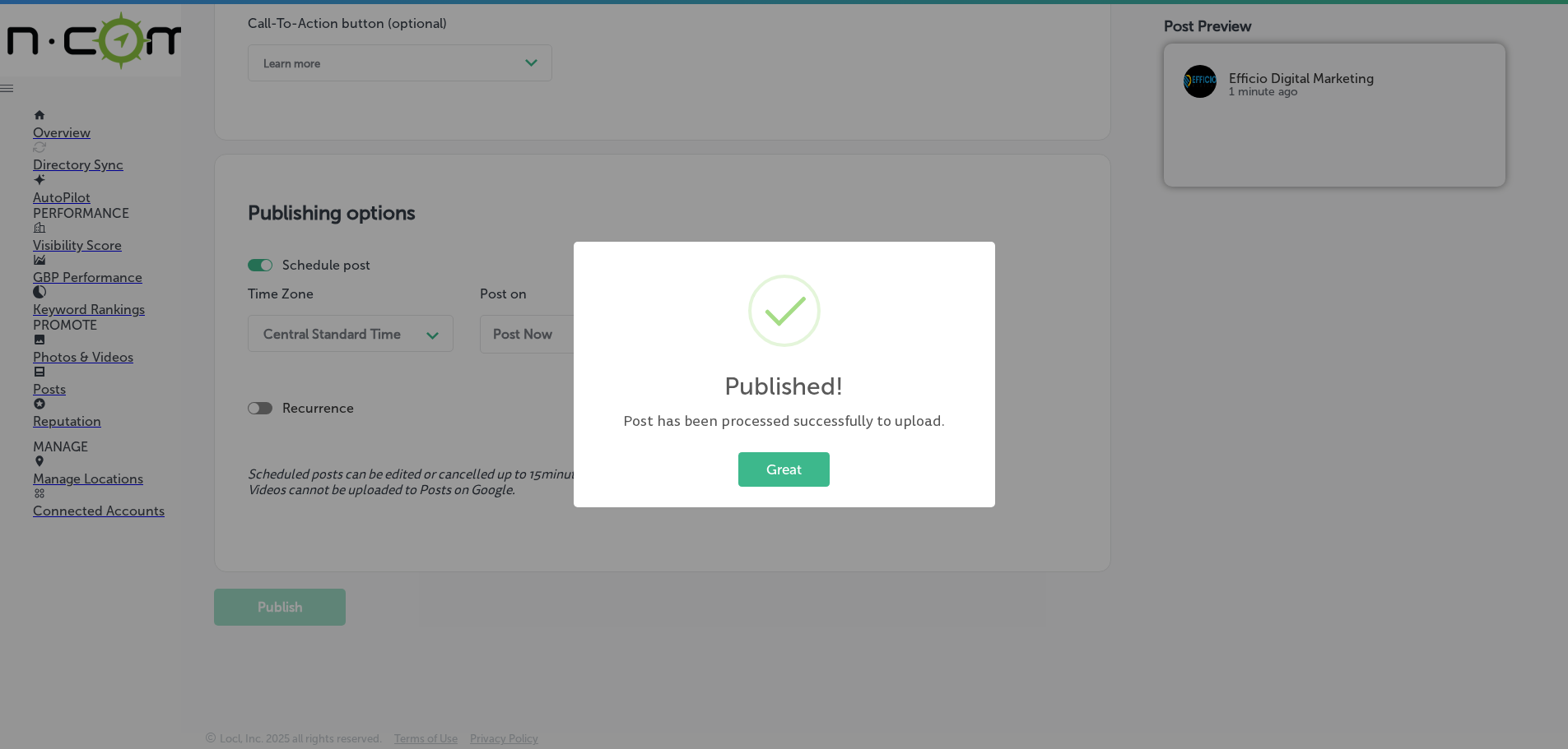
scroll to position [1225, 0]
click at [773, 469] on button "Great" at bounding box center [784, 469] width 91 height 34
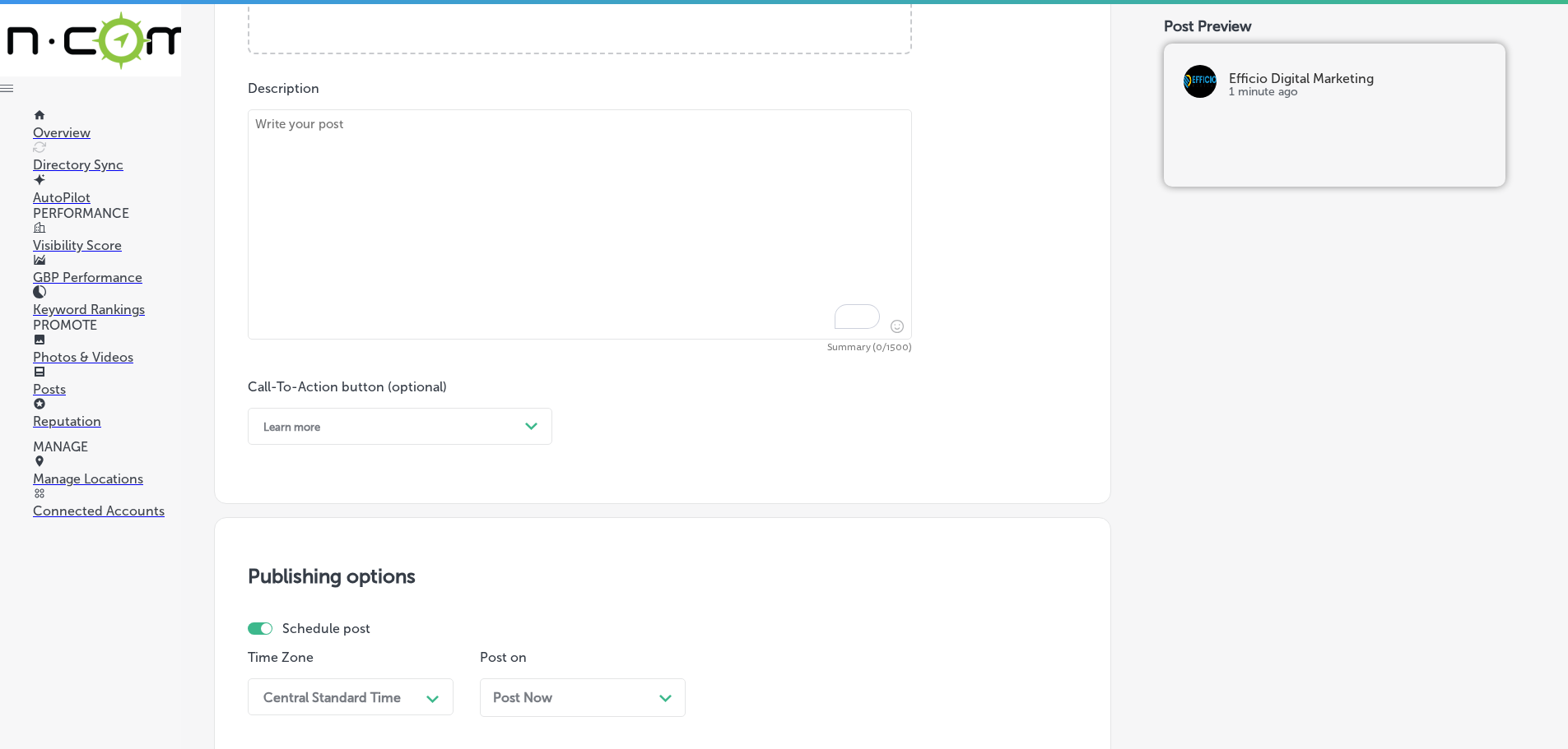
scroll to position [732, 0]
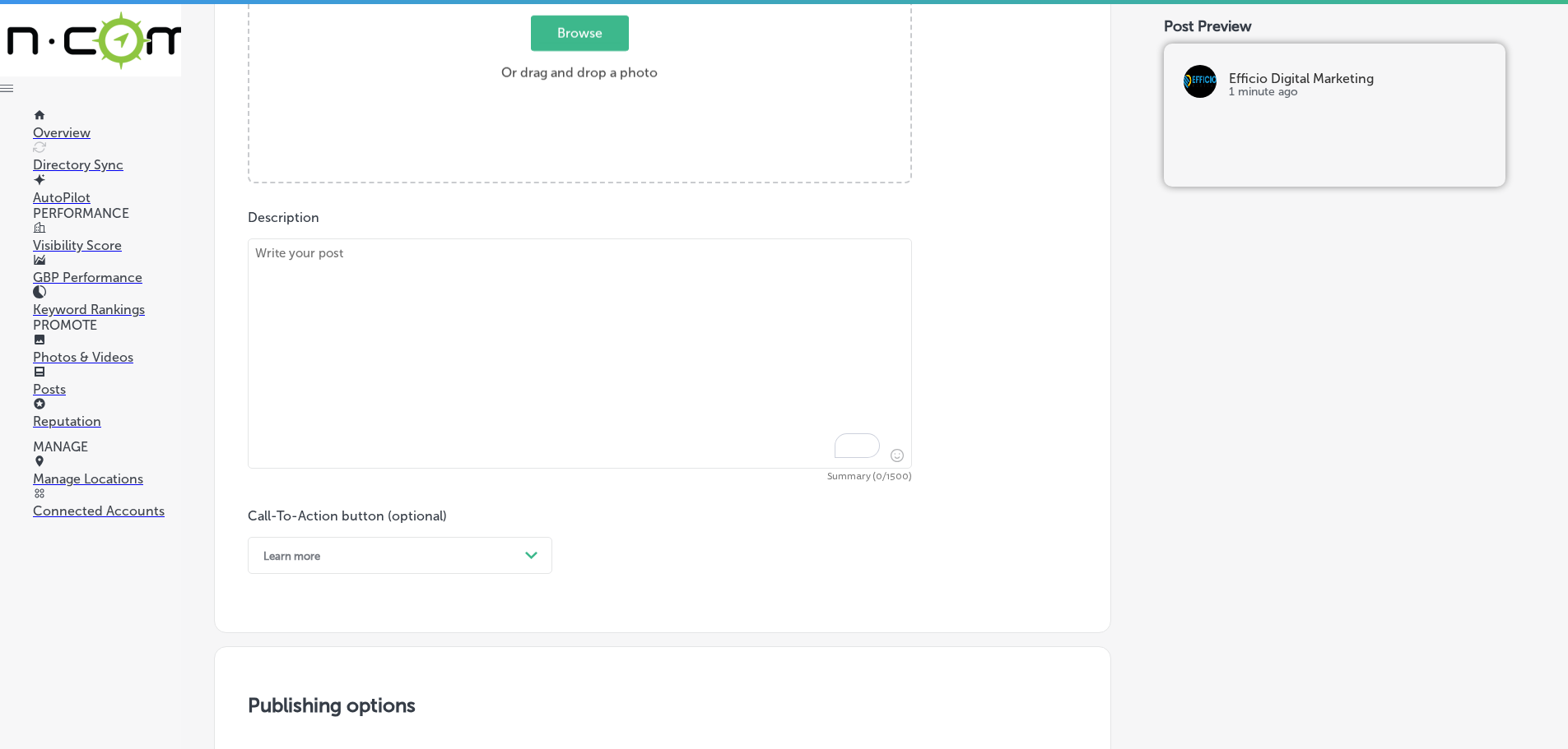
click at [408, 267] on textarea "To enrich screen reader interactions, please activate Accessibility in Grammarl…" at bounding box center [580, 353] width 664 height 230
paste textarea "Efficio Digital Marketing’s indoor digital billboards are a great way to reach …"
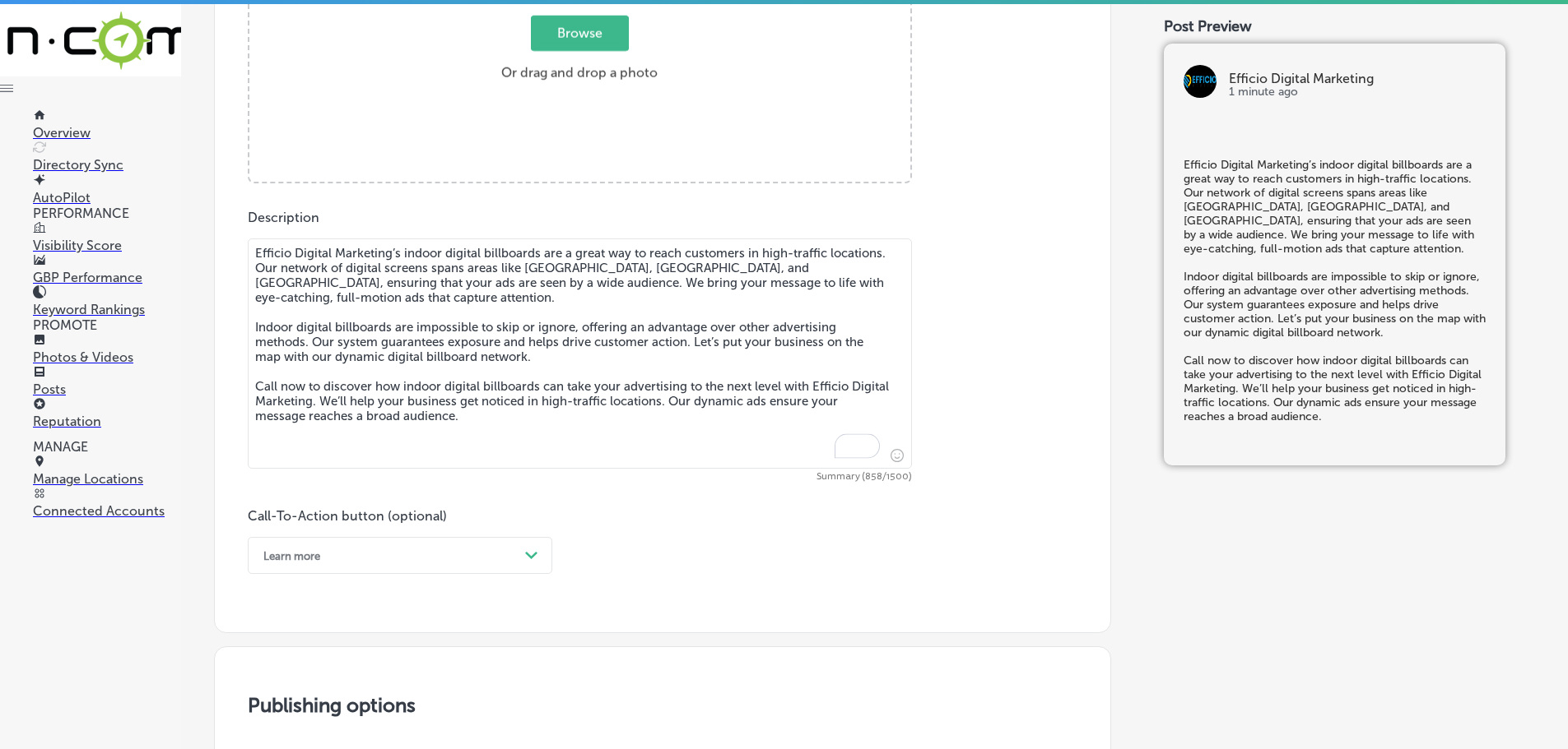
type textarea "Efficio Digital Marketing’s indoor digital billboards are a great way to reach …"
click at [587, 25] on span "Browse" at bounding box center [579, 34] width 98 height 36
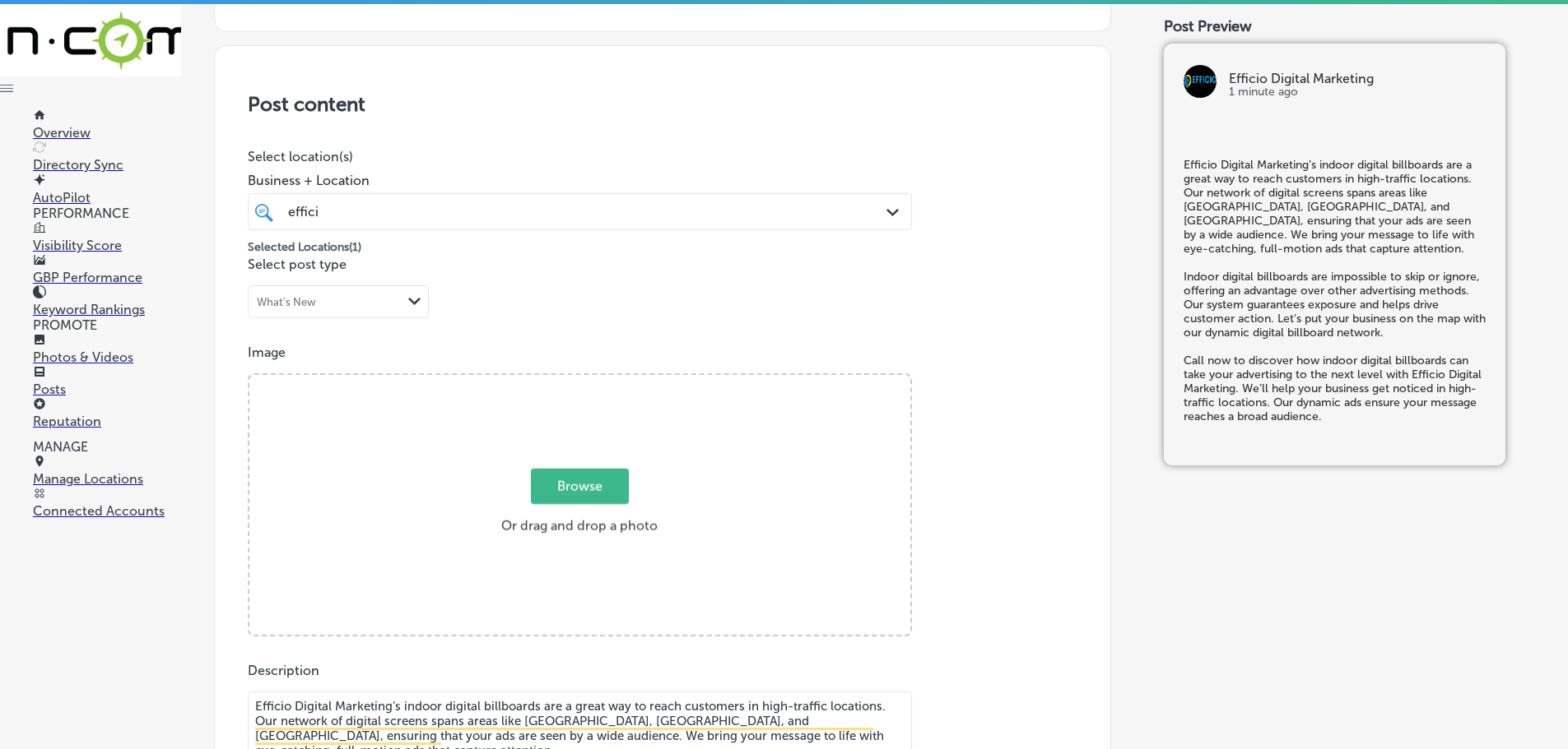
type input "C:\fakepath\Efficio Digital Marketing-20 (2).png"
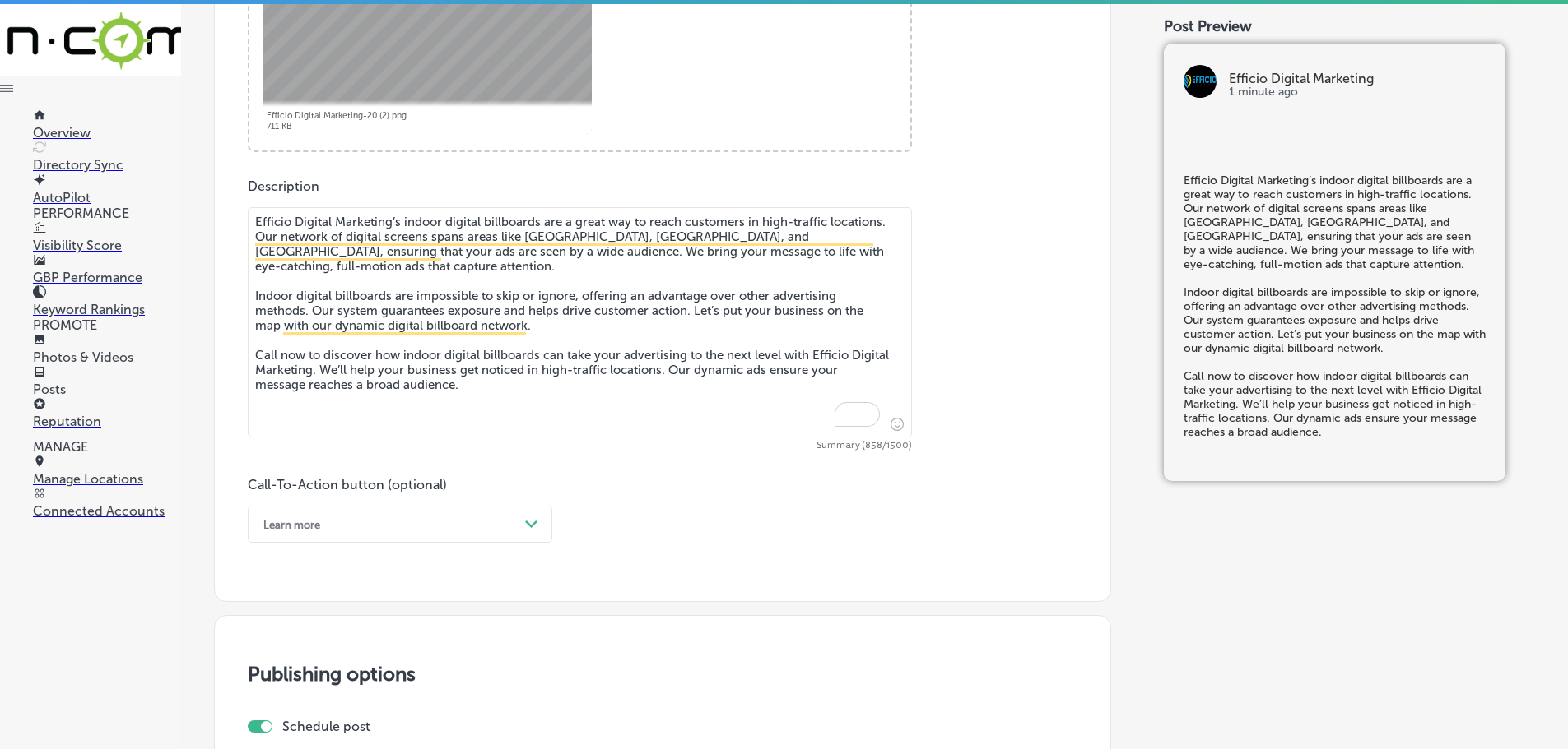
scroll to position [937, 0]
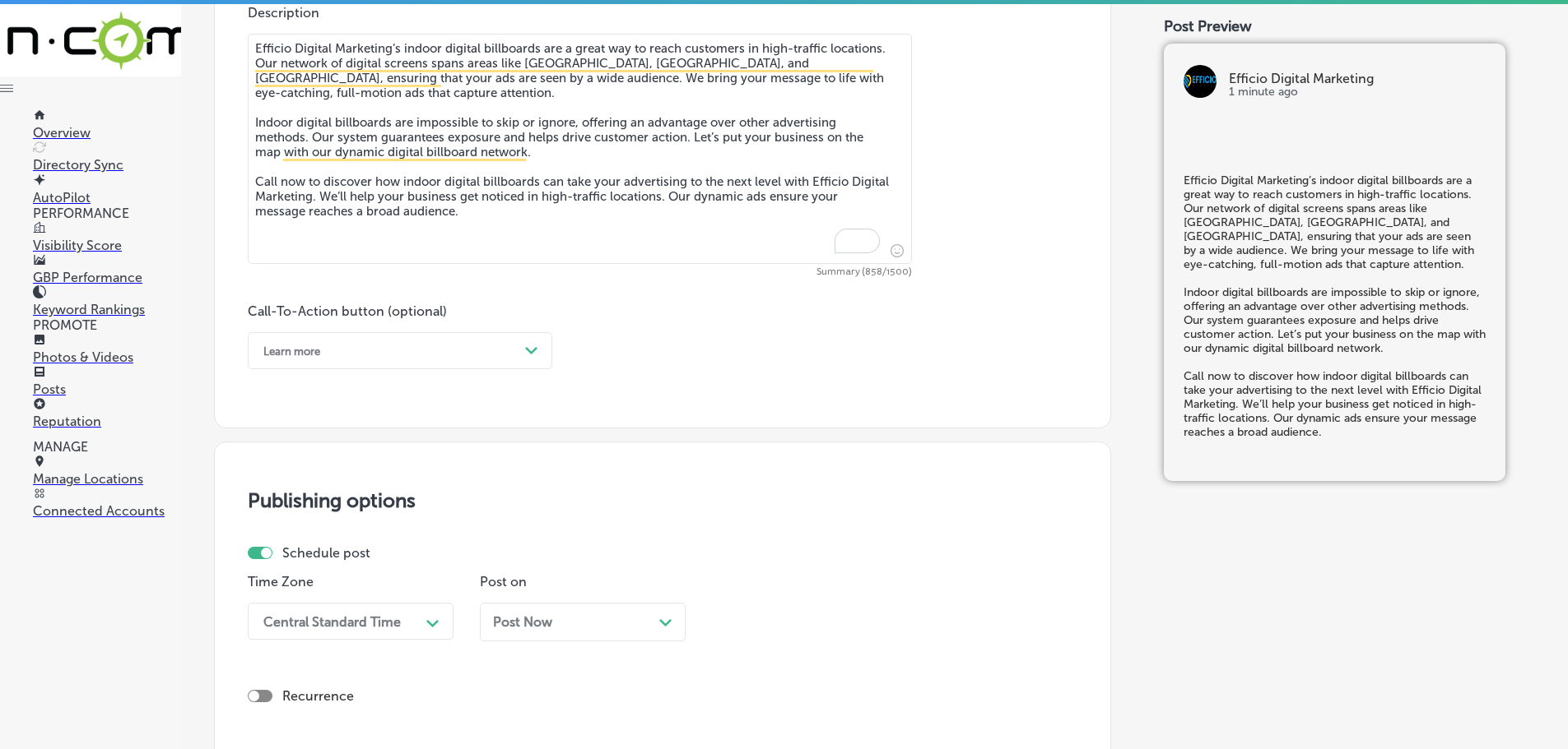
click at [518, 345] on div "Path Created with Sketch." at bounding box center [531, 351] width 27 height 27
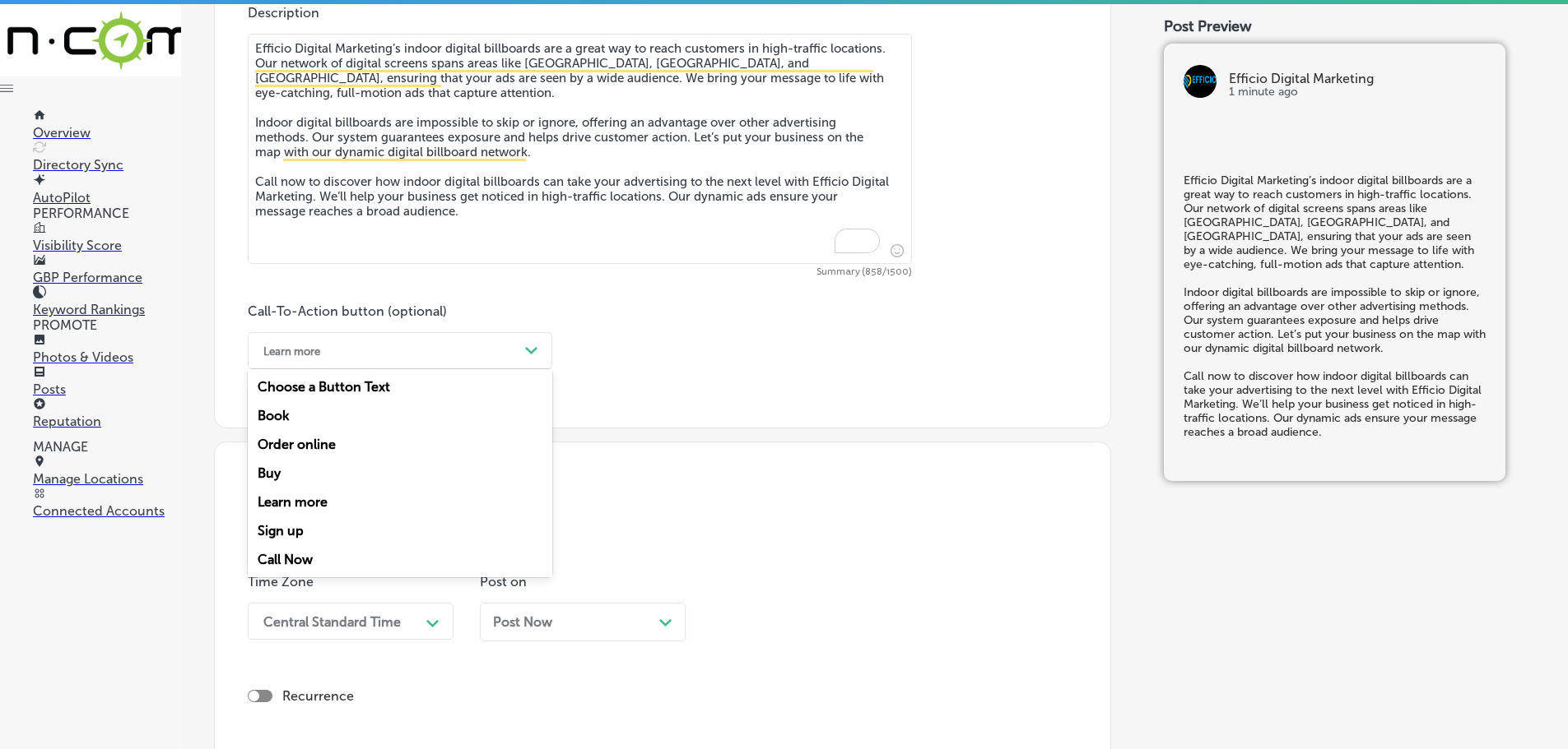
drag, startPoint x: 312, startPoint y: 560, endPoint x: 322, endPoint y: 540, distance: 22.4
click at [312, 559] on div "Call Now" at bounding box center [400, 559] width 305 height 29
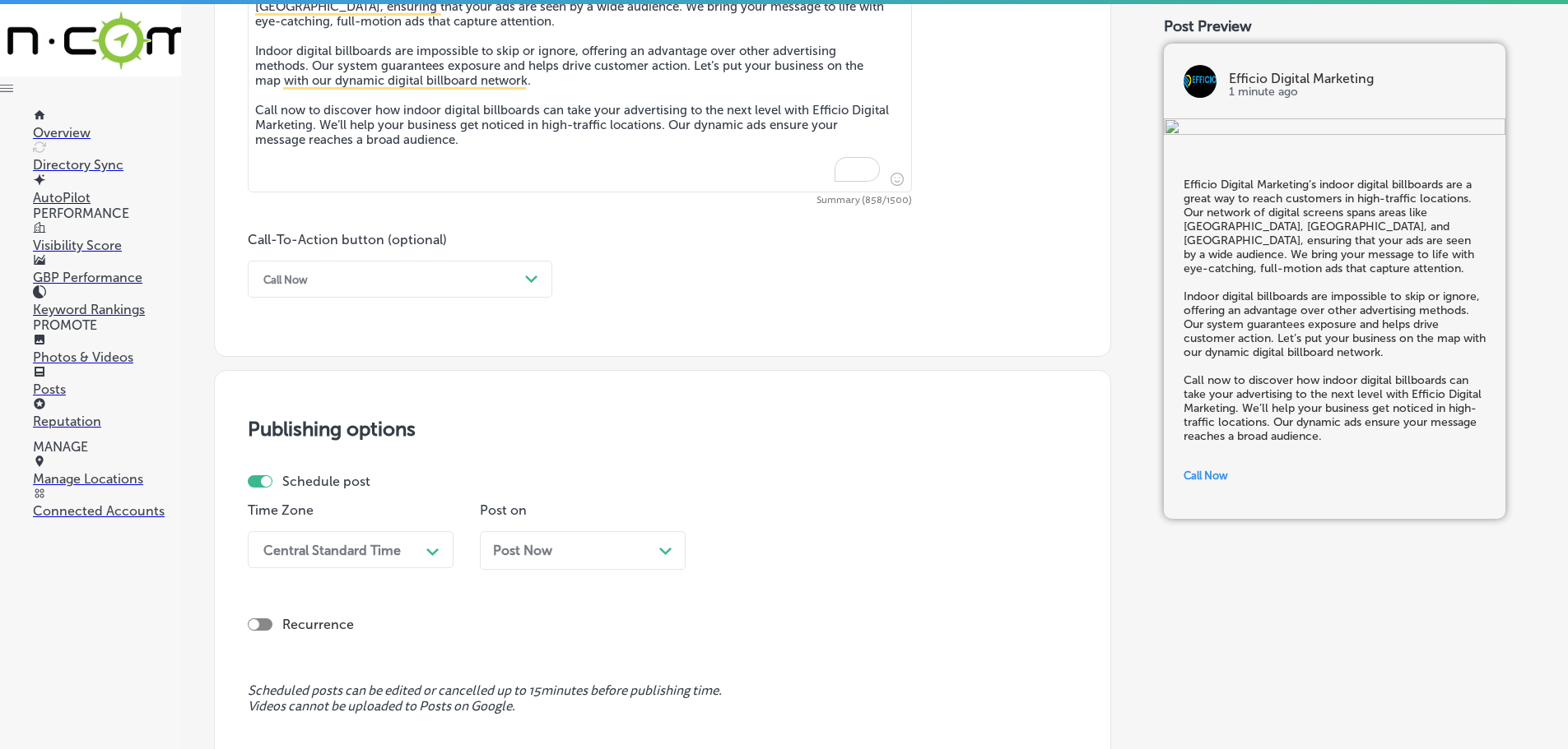
scroll to position [1102, 0]
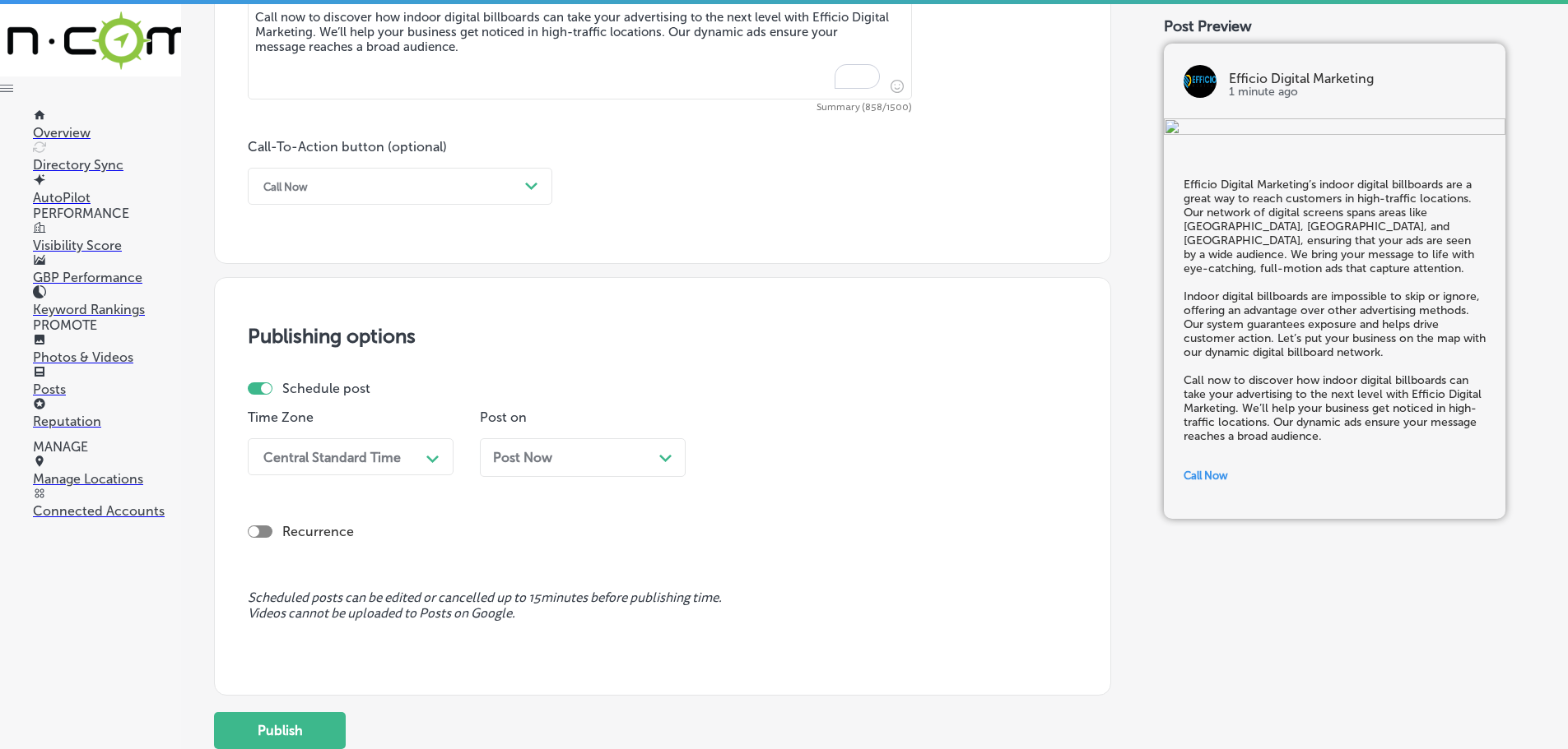
click at [419, 454] on div "Central Standard Time" at bounding box center [337, 457] width 164 height 29
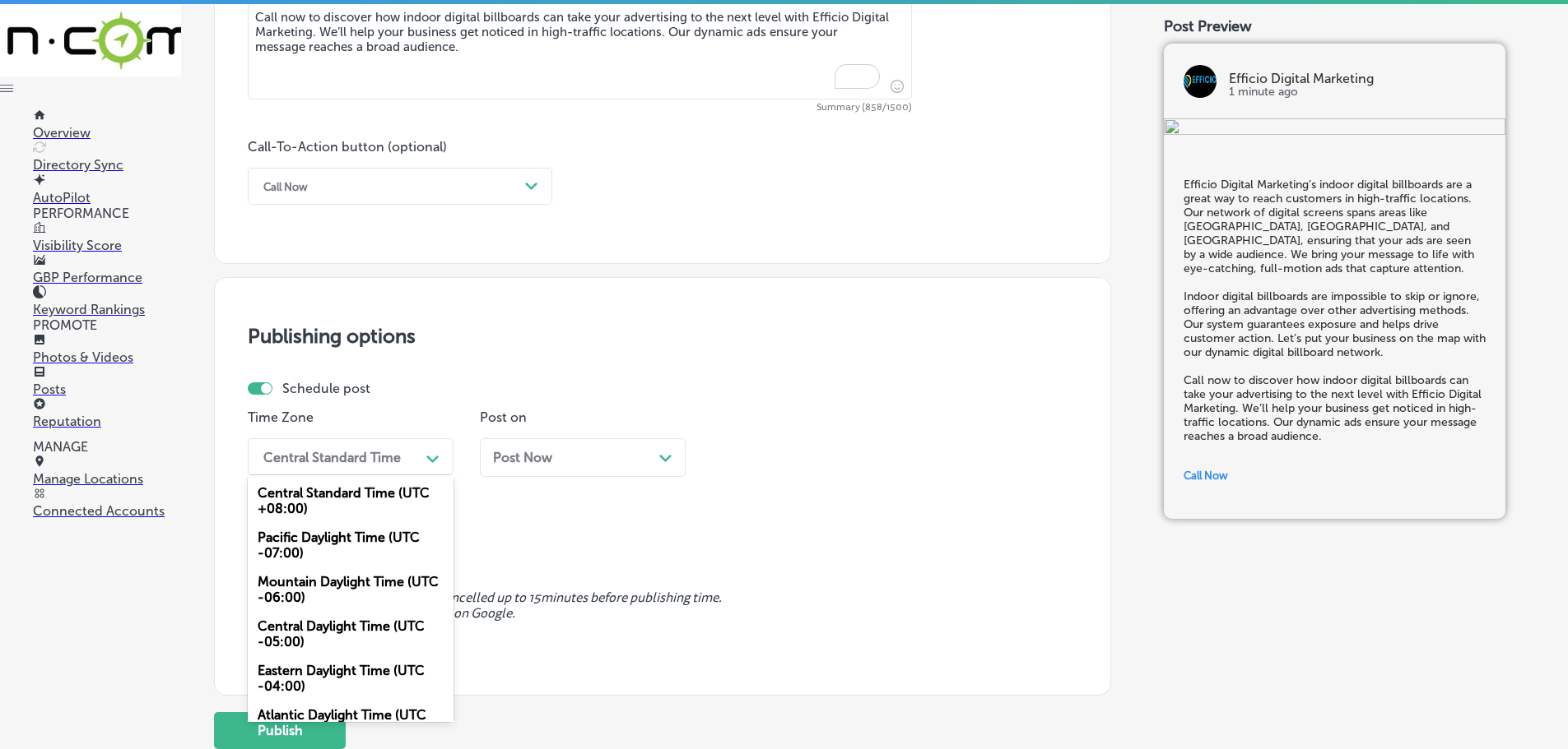
click at [332, 598] on div "Mountain Daylight Time (UTC -06:00)" at bounding box center [351, 589] width 206 height 44
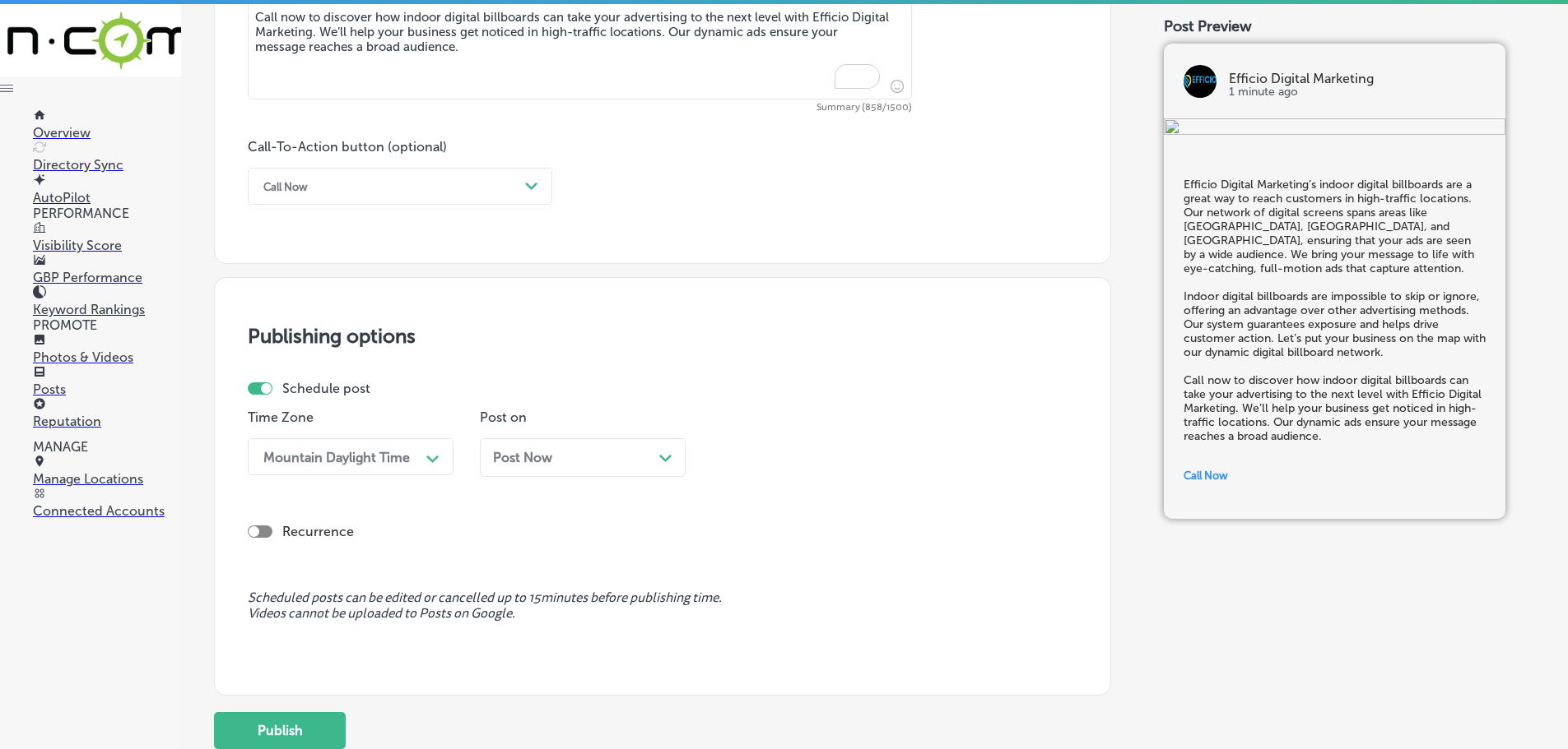
click at [670, 460] on icon "Path Created with Sketch." at bounding box center [665, 458] width 12 height 7
click at [897, 459] on icon "Path Created with Sketch." at bounding box center [897, 458] width 12 height 7
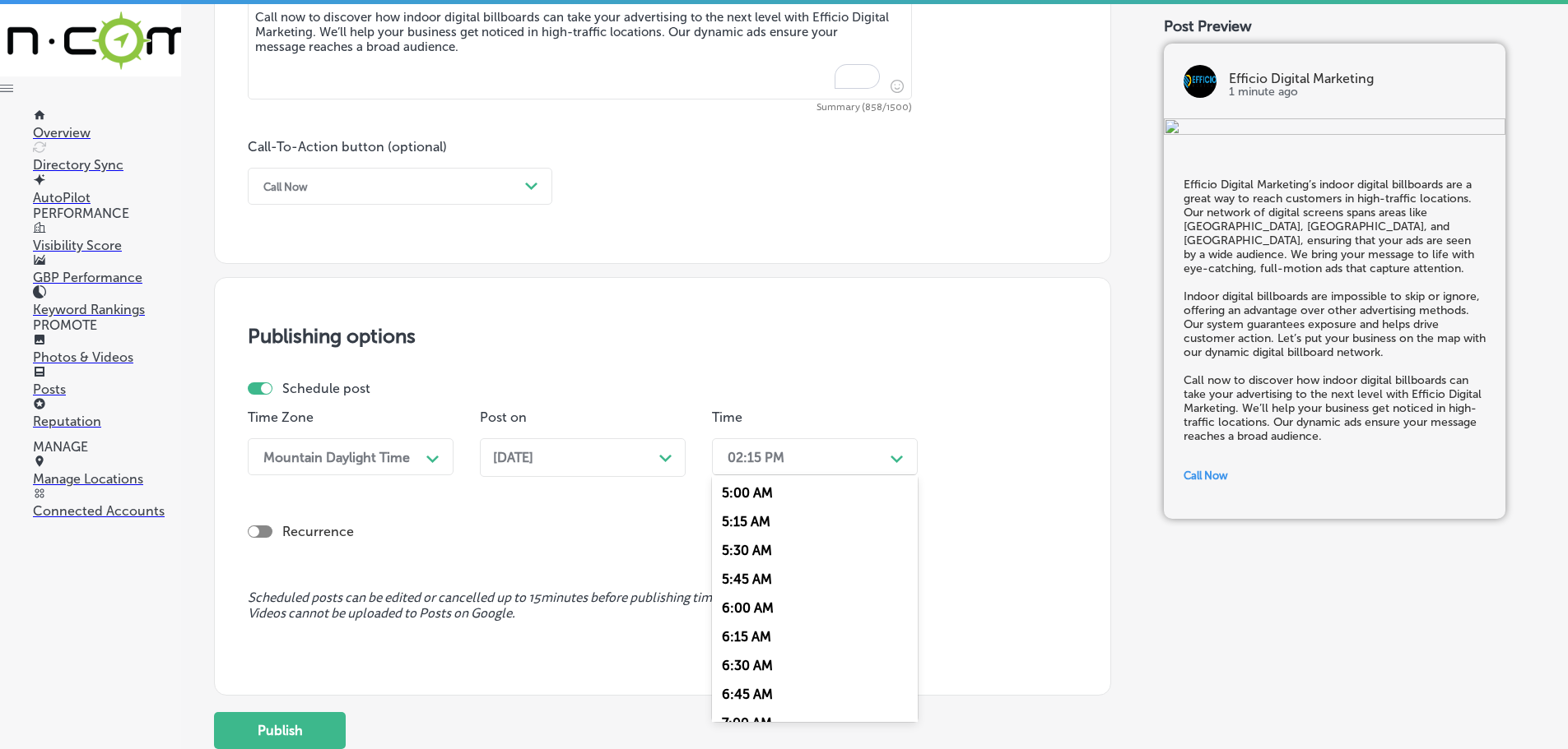
scroll to position [740, 0]
click at [775, 557] on div "7:00 AM" at bounding box center [815, 558] width 206 height 29
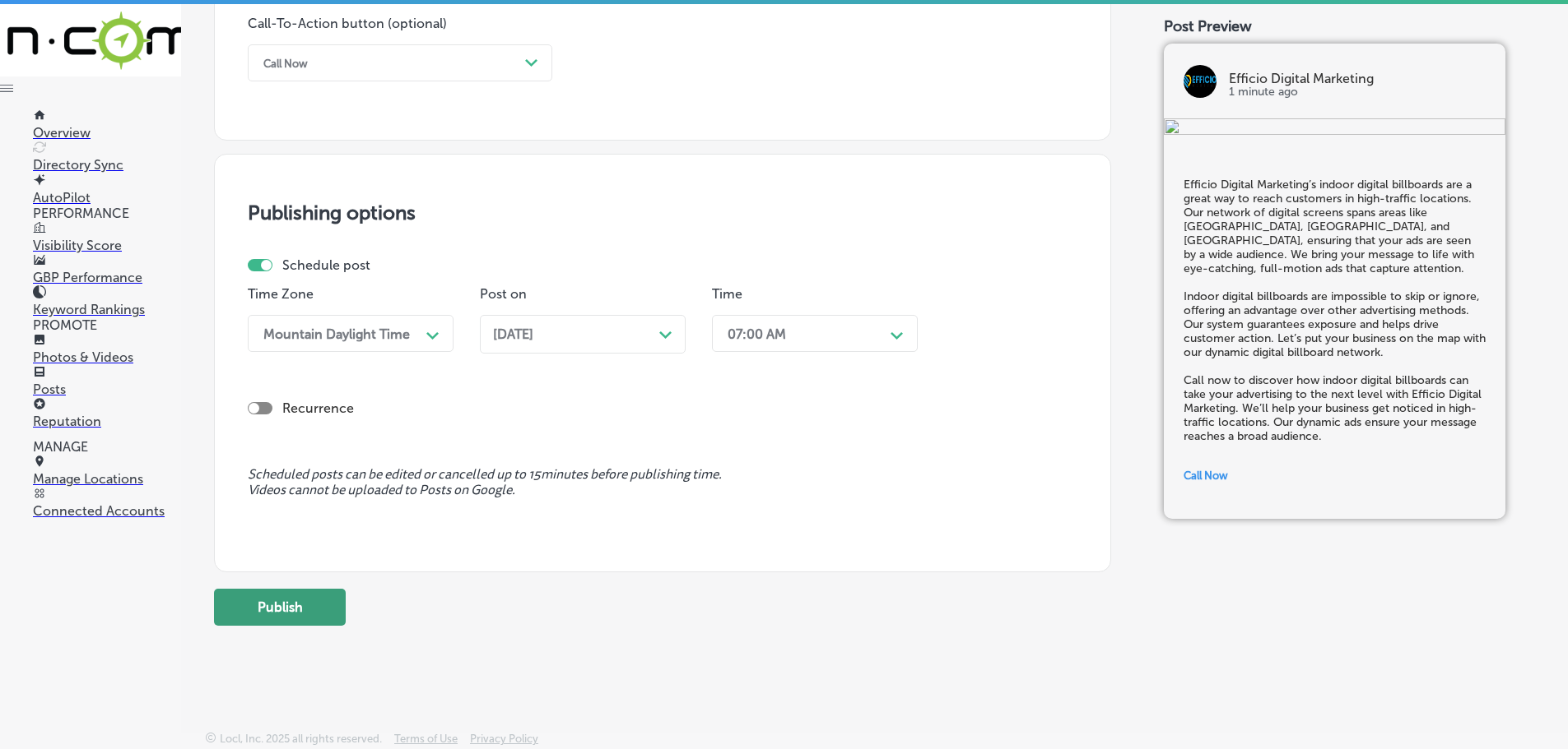
click at [317, 608] on button "Publish" at bounding box center [279, 607] width 131 height 37
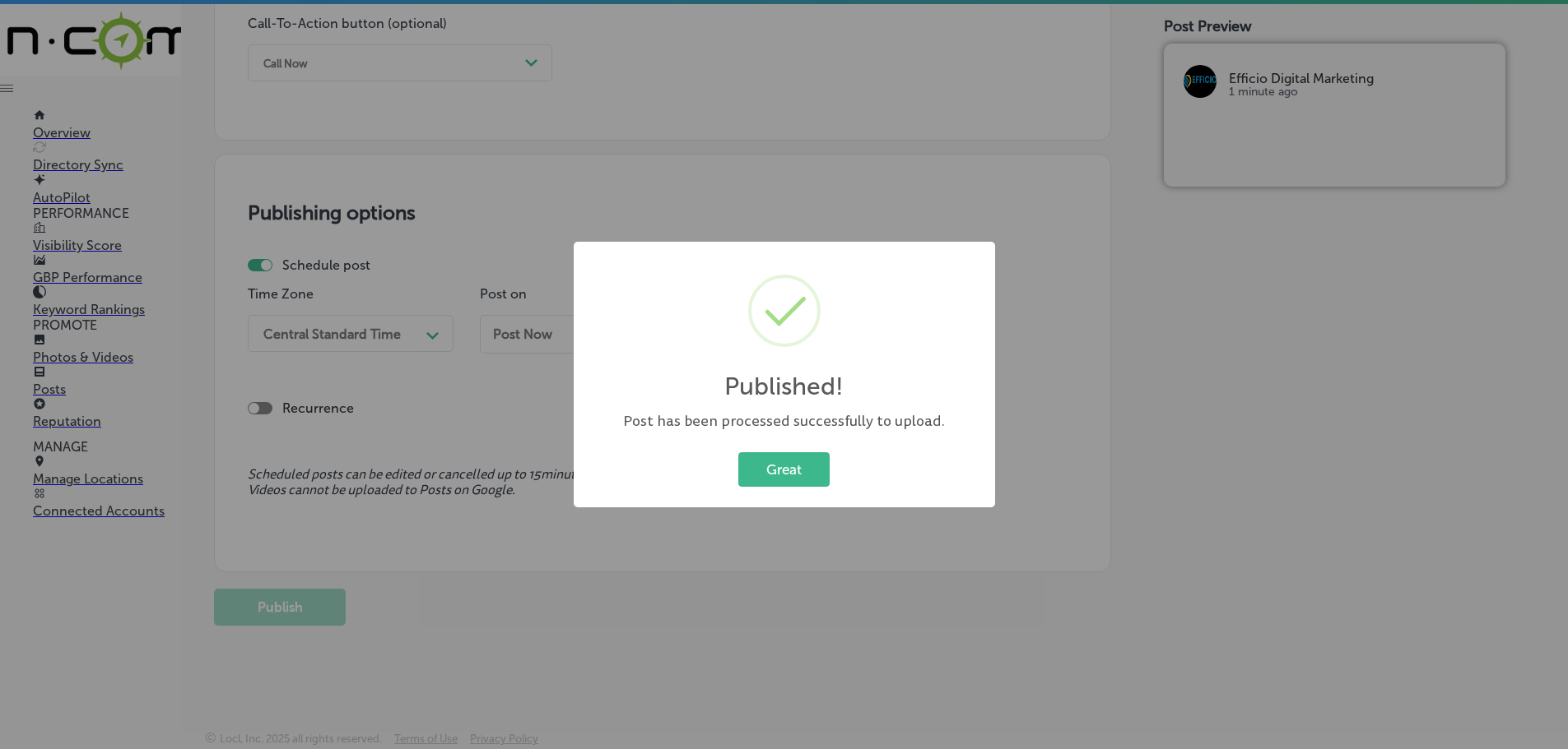
click at [805, 472] on button "Great" at bounding box center [784, 469] width 91 height 34
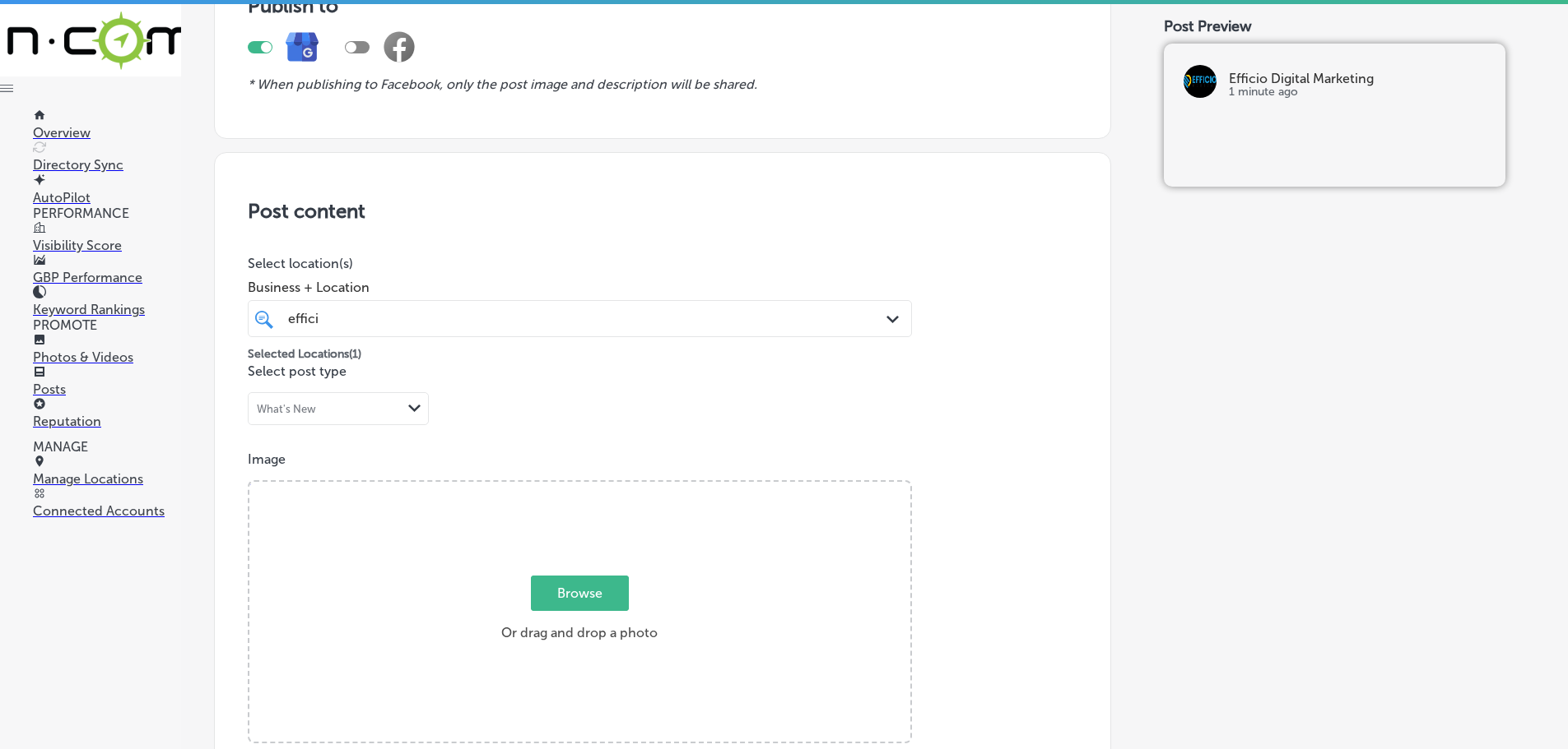
scroll to position [0, 0]
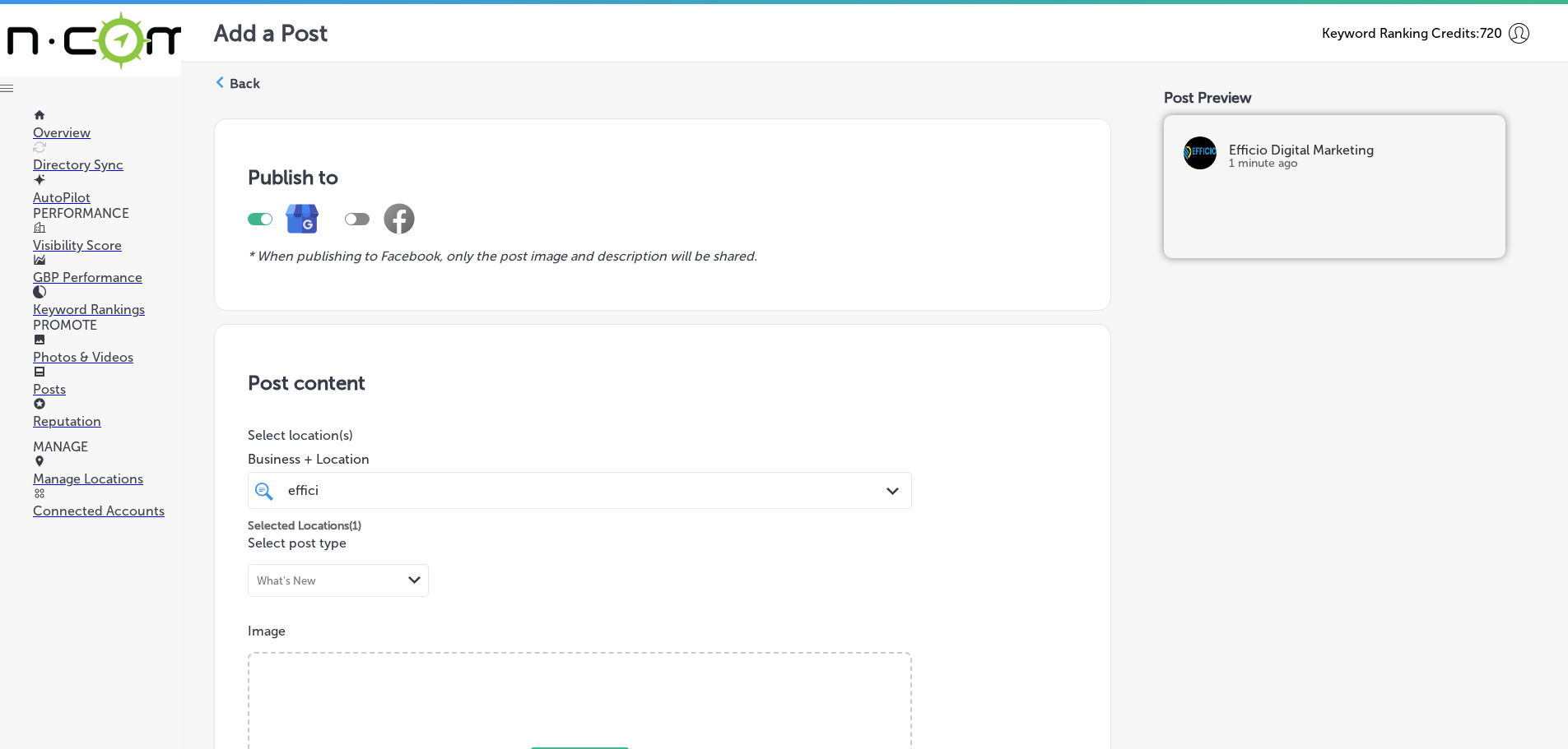
click at [222, 81] on icon at bounding box center [219, 82] width 12 height 12
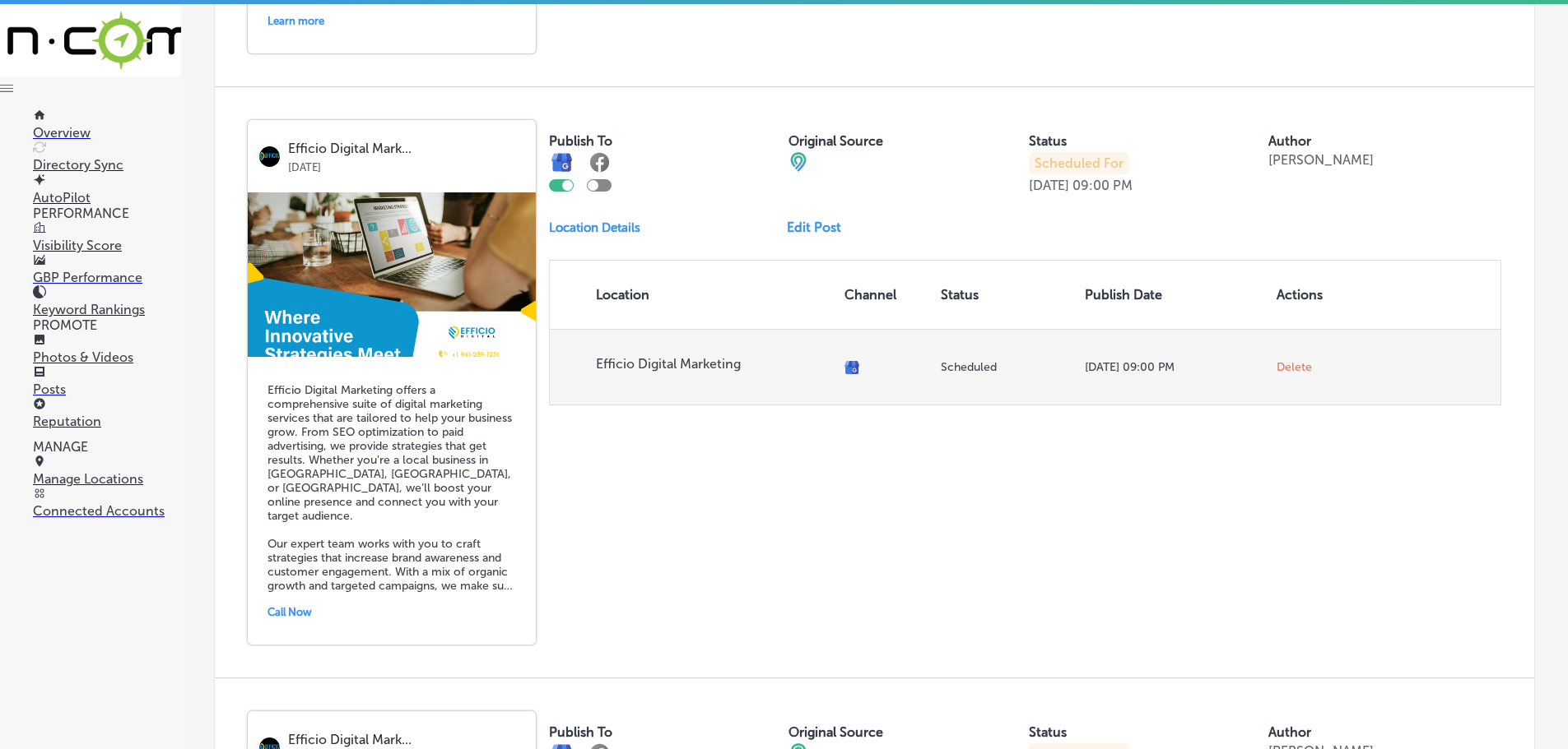
scroll to position [1727, 0]
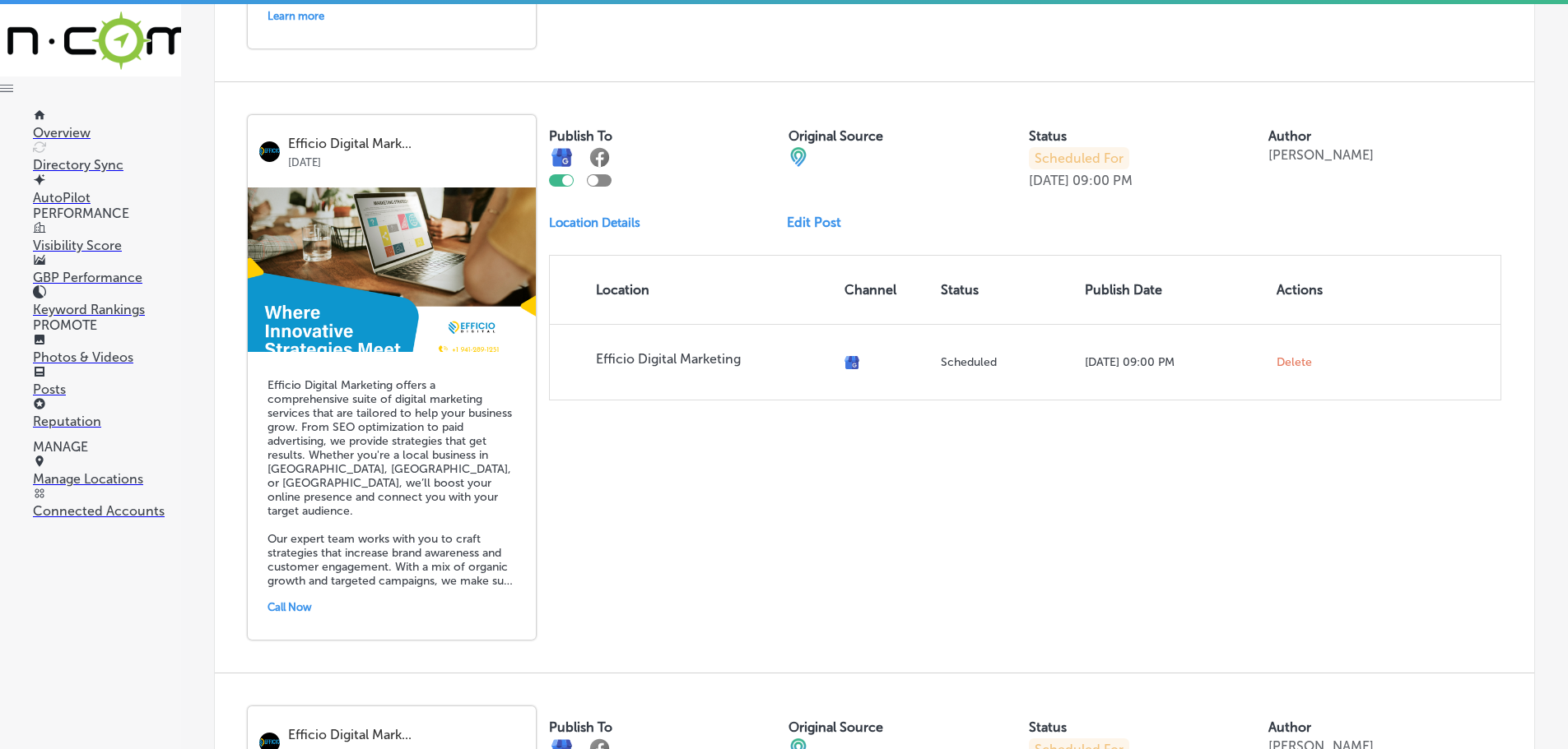
click at [801, 228] on link "Edit Post" at bounding box center [821, 222] width 67 height 16
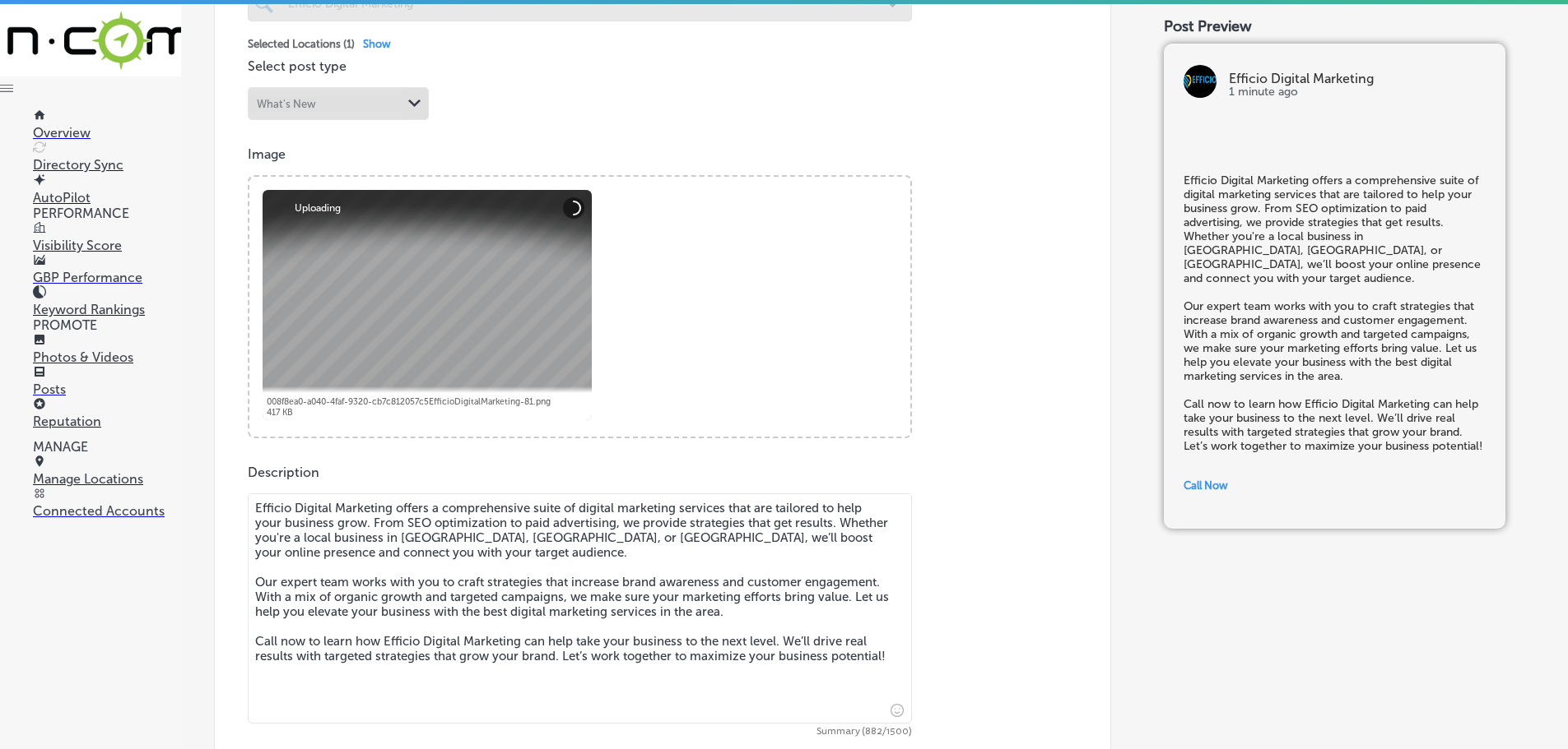
scroll to position [493, 0]
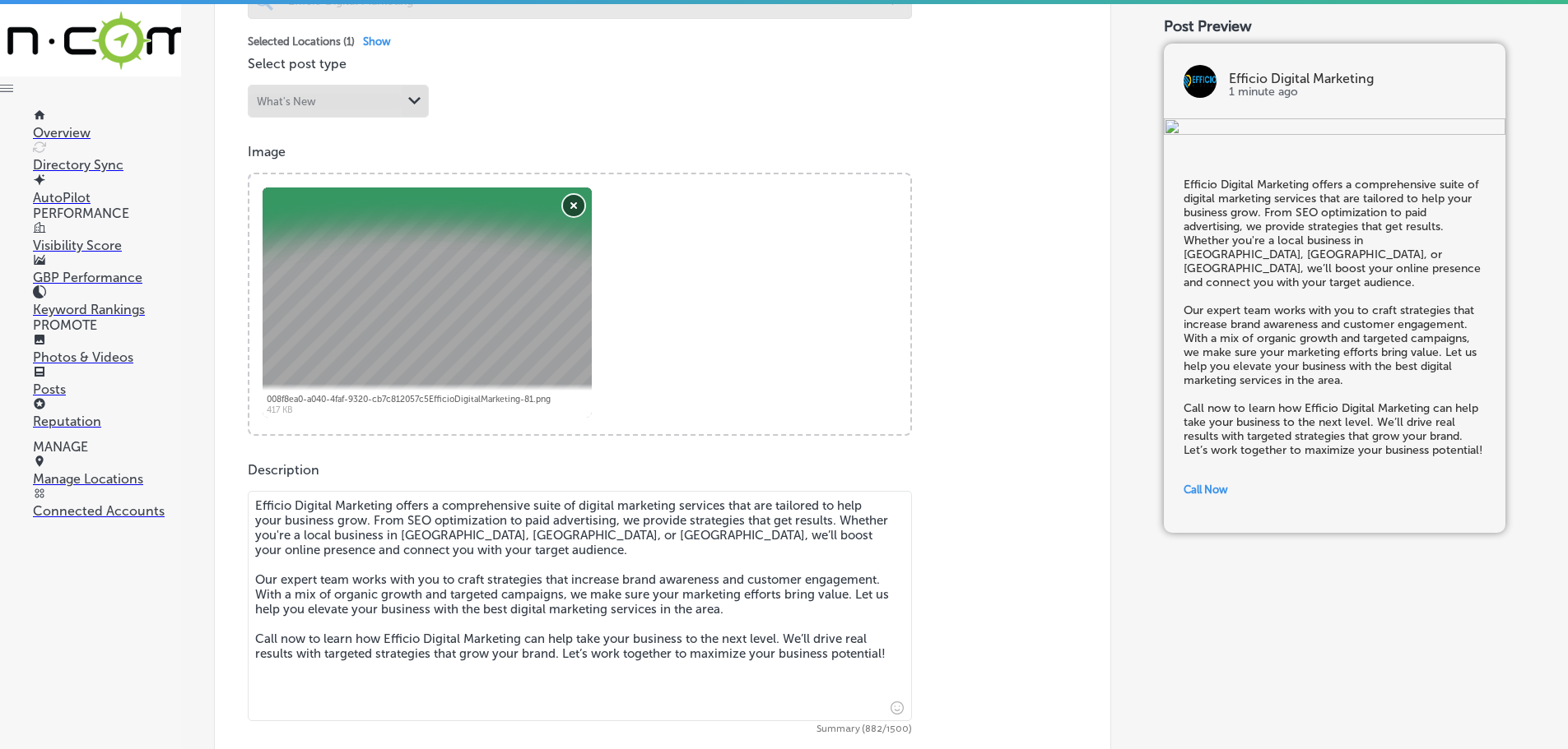
click at [571, 199] on button "Remove" at bounding box center [573, 206] width 22 height 22
checkbox input "true"
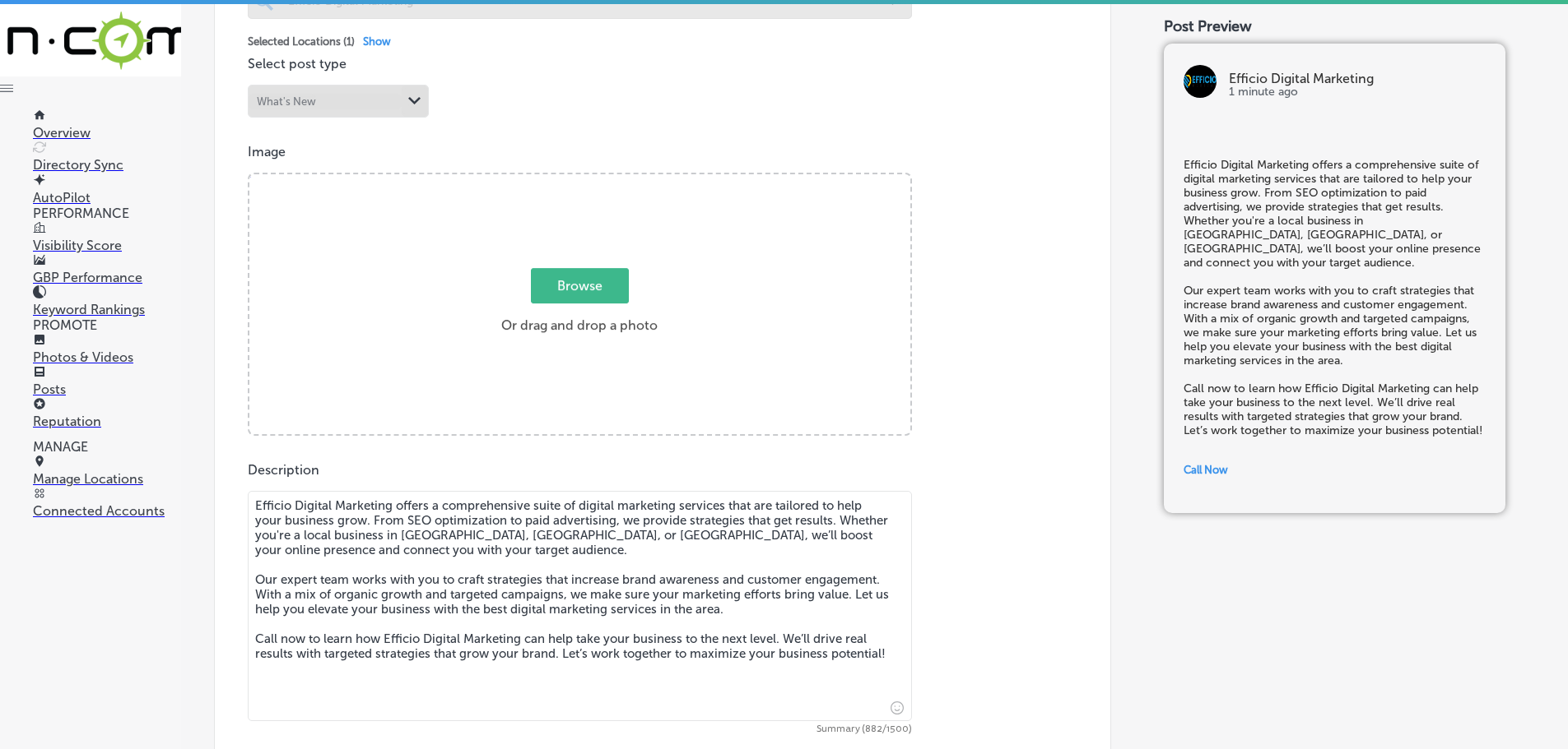
click at [587, 285] on span "Browse" at bounding box center [579, 286] width 98 height 36
click at [587, 179] on input "Browse Or drag and drop a photo" at bounding box center [579, 176] width 660 height 5
type input "C:\fakepath\Efficio Digital Marketing-8 (2).png"
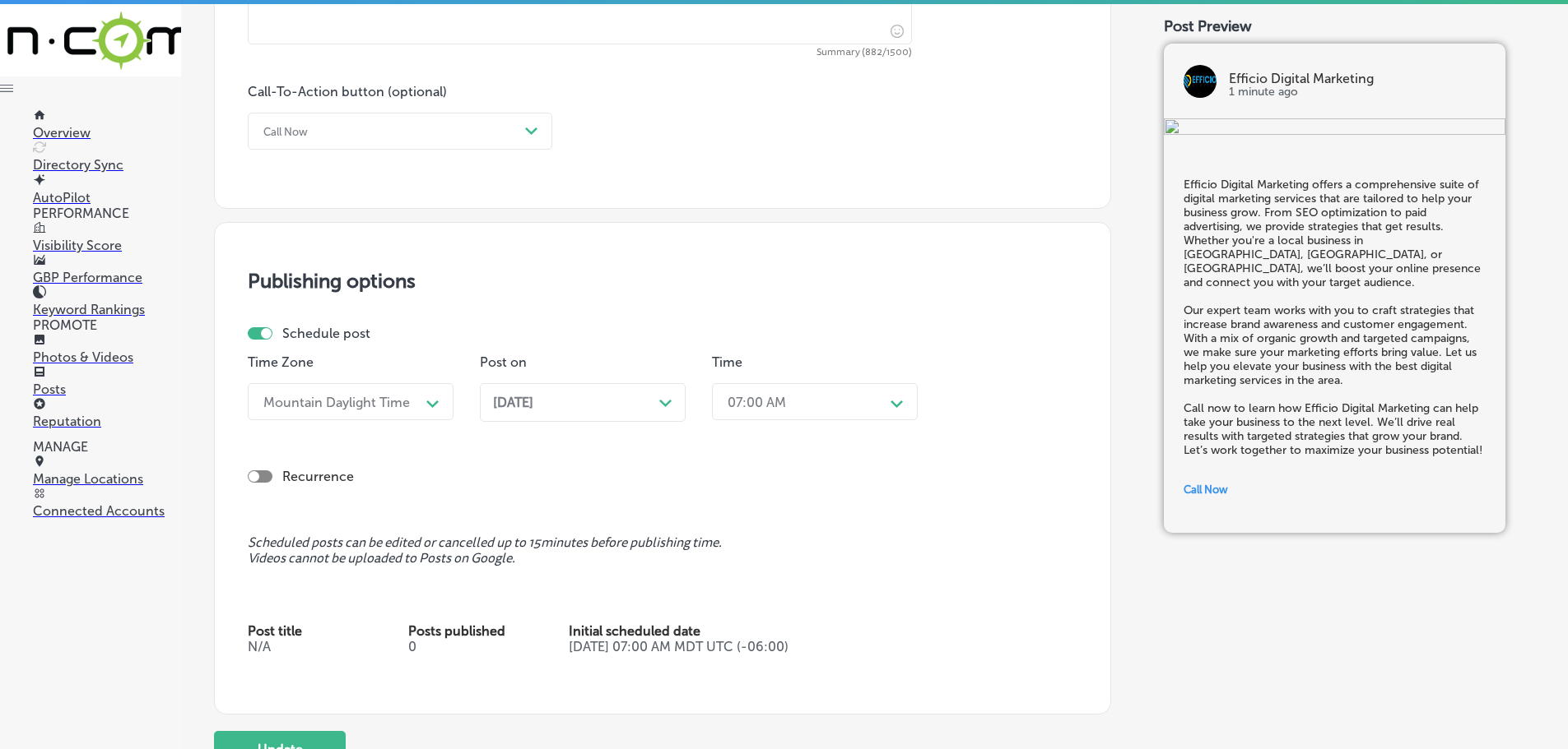
scroll to position [1330, 0]
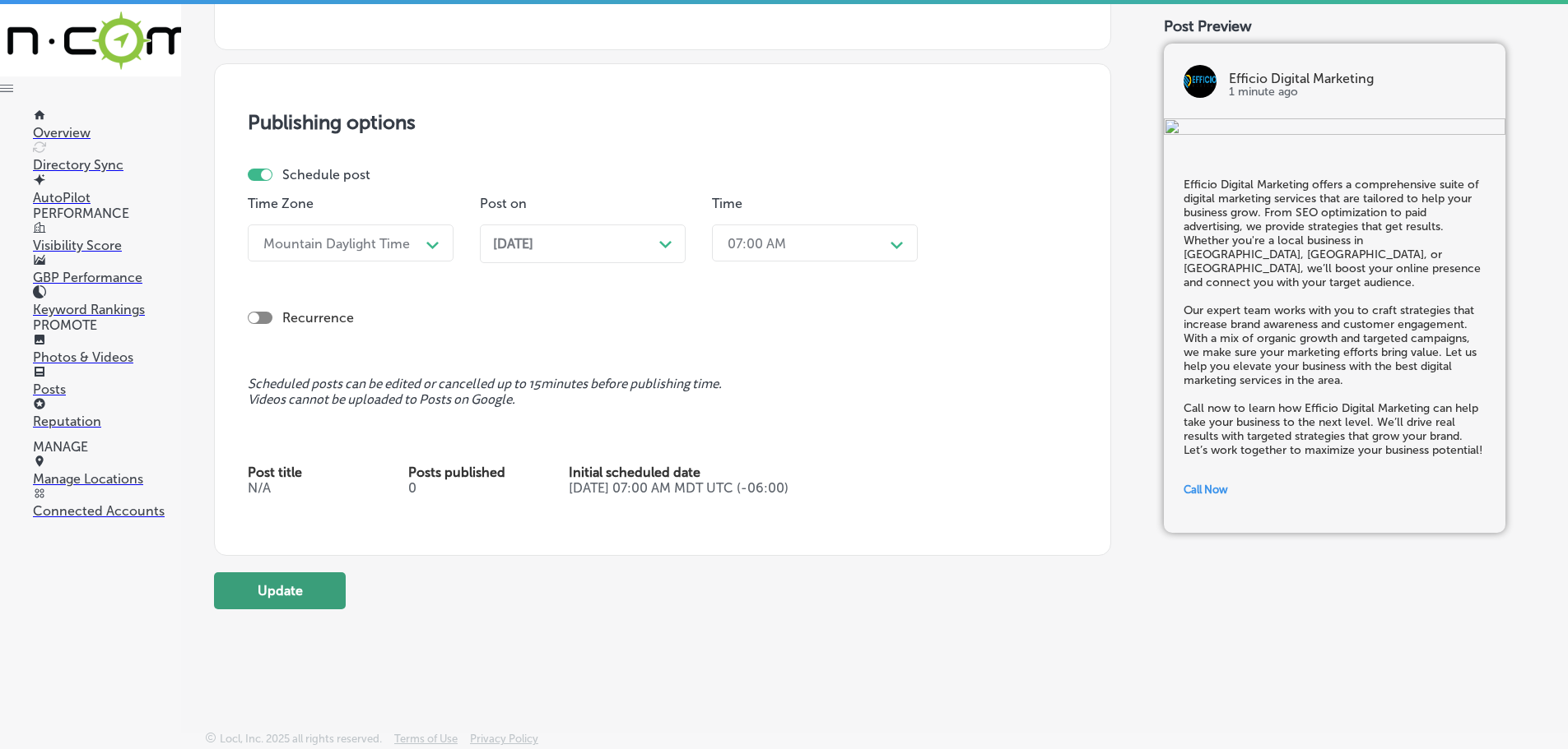
click at [285, 592] on button "Update" at bounding box center [279, 590] width 131 height 37
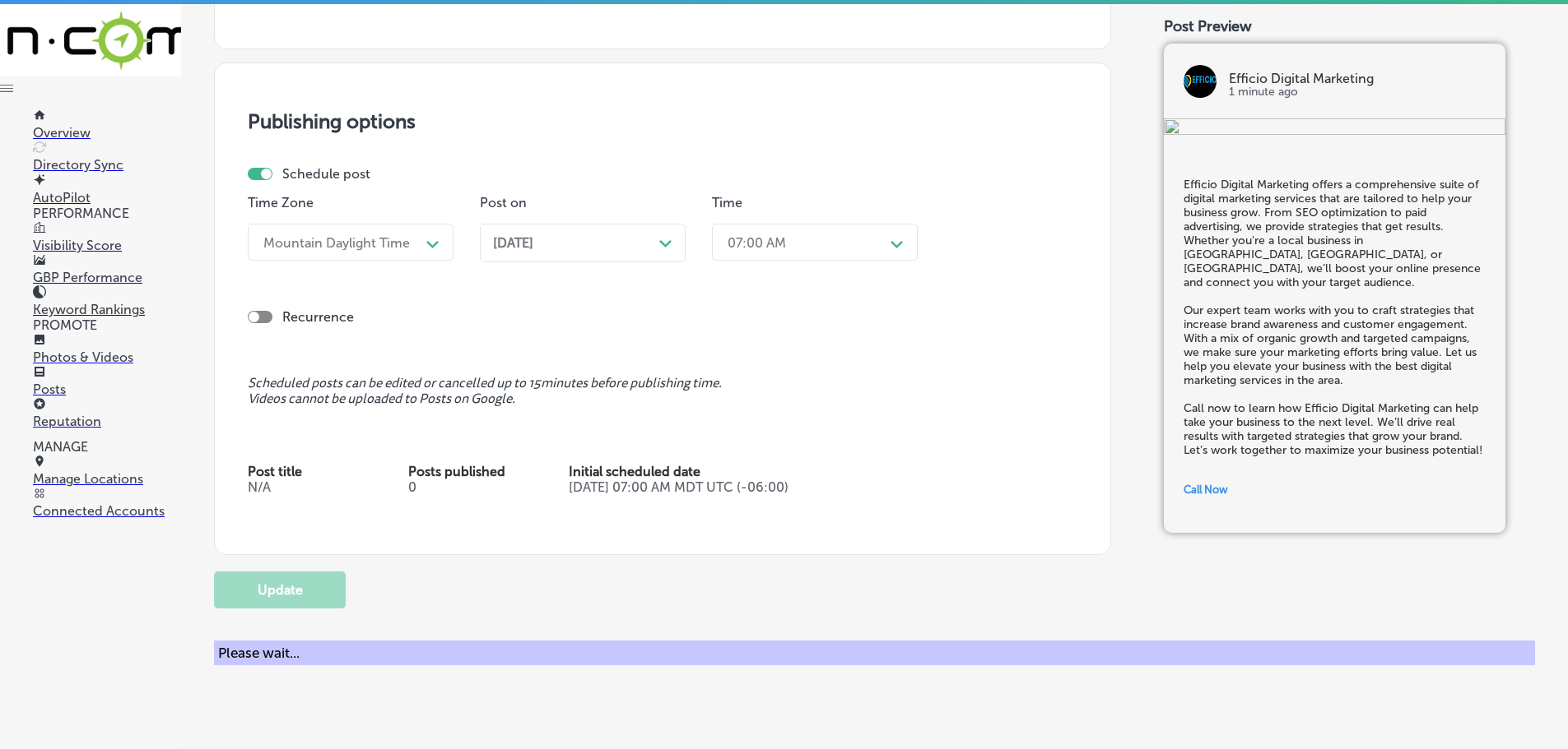
checkbox input "true"
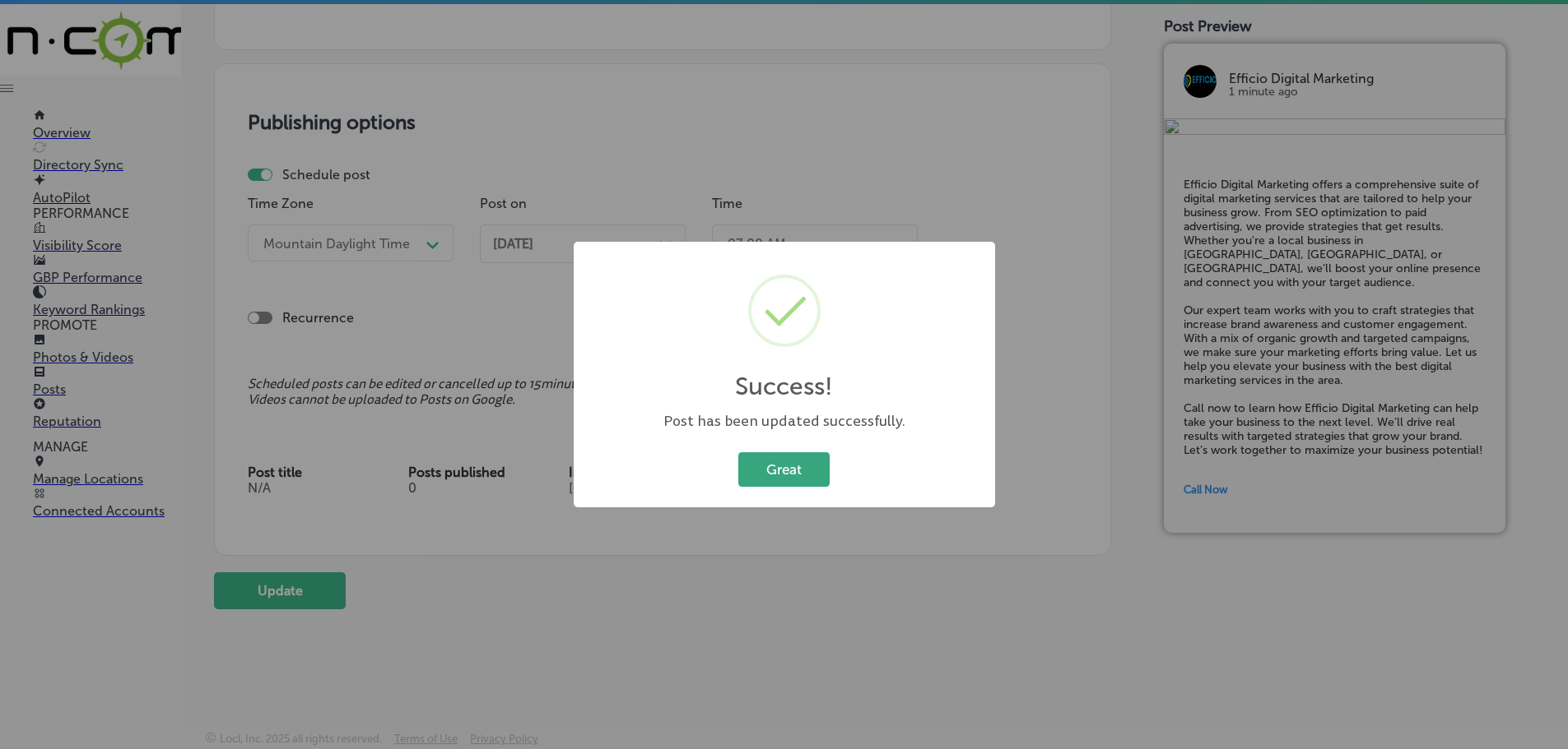
click at [787, 471] on button "Great" at bounding box center [784, 469] width 91 height 34
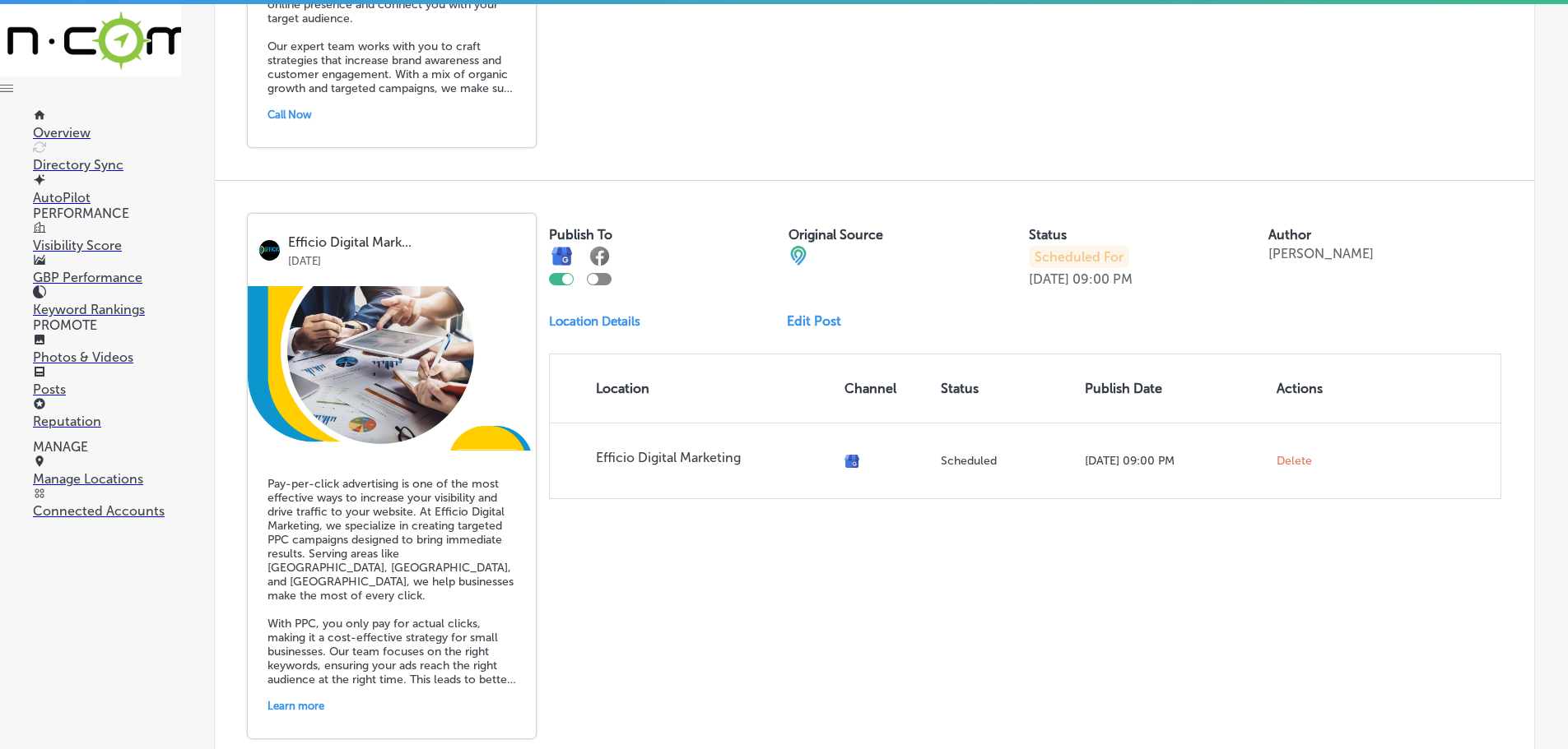
scroll to position [2221, 0]
click at [822, 315] on link "Edit Post" at bounding box center [821, 320] width 67 height 16
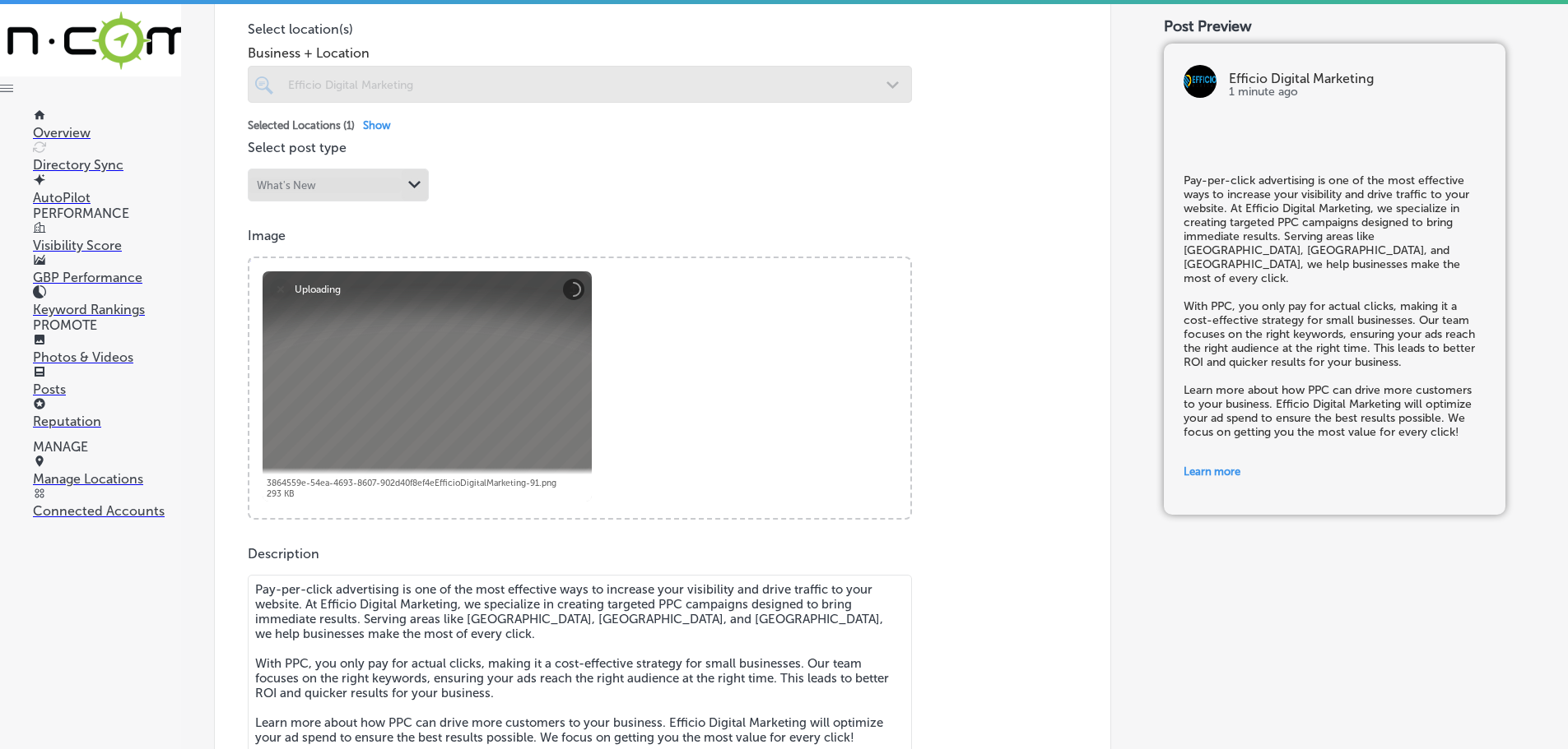
scroll to position [411, 0]
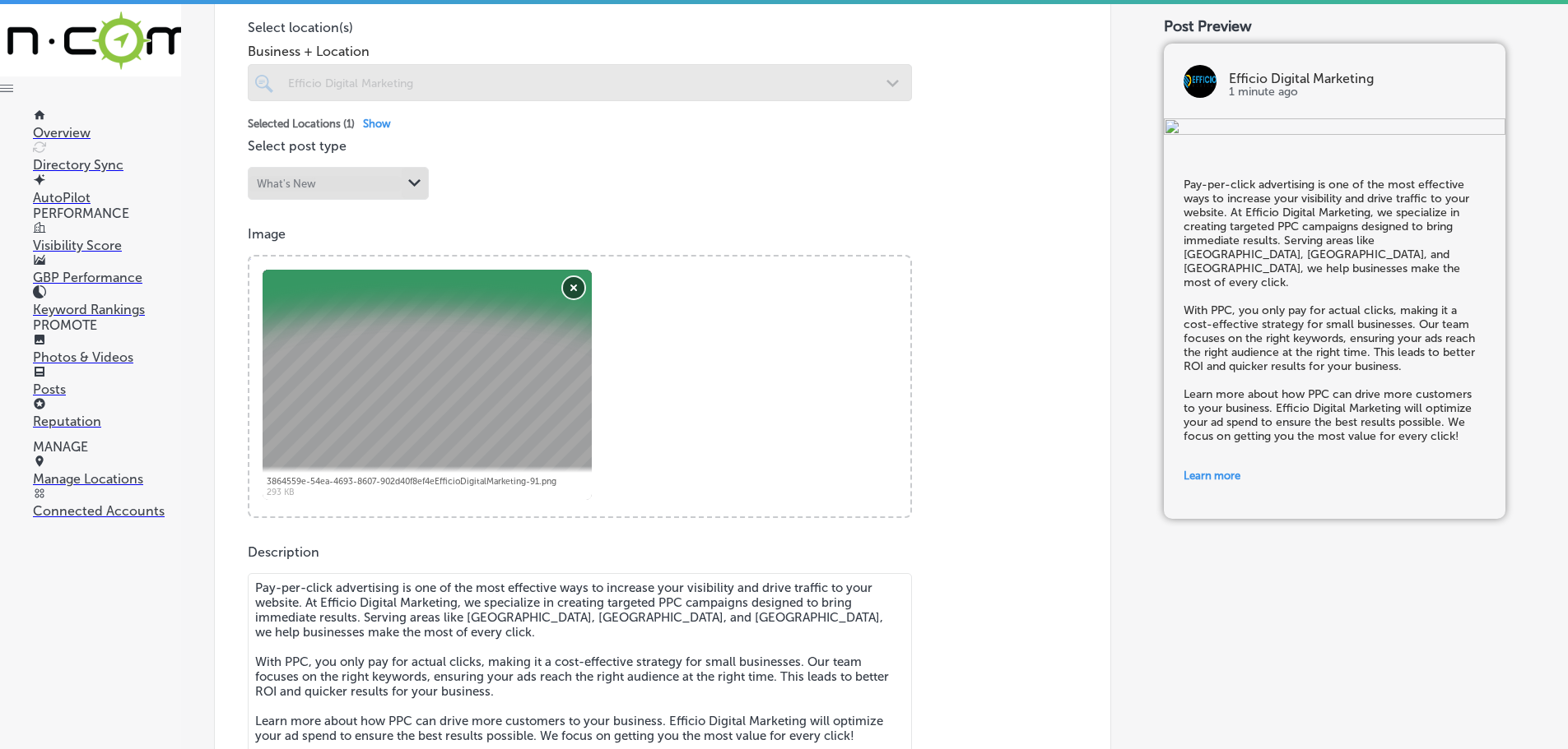
click at [566, 281] on button "Remove" at bounding box center [573, 289] width 22 height 22
checkbox input "true"
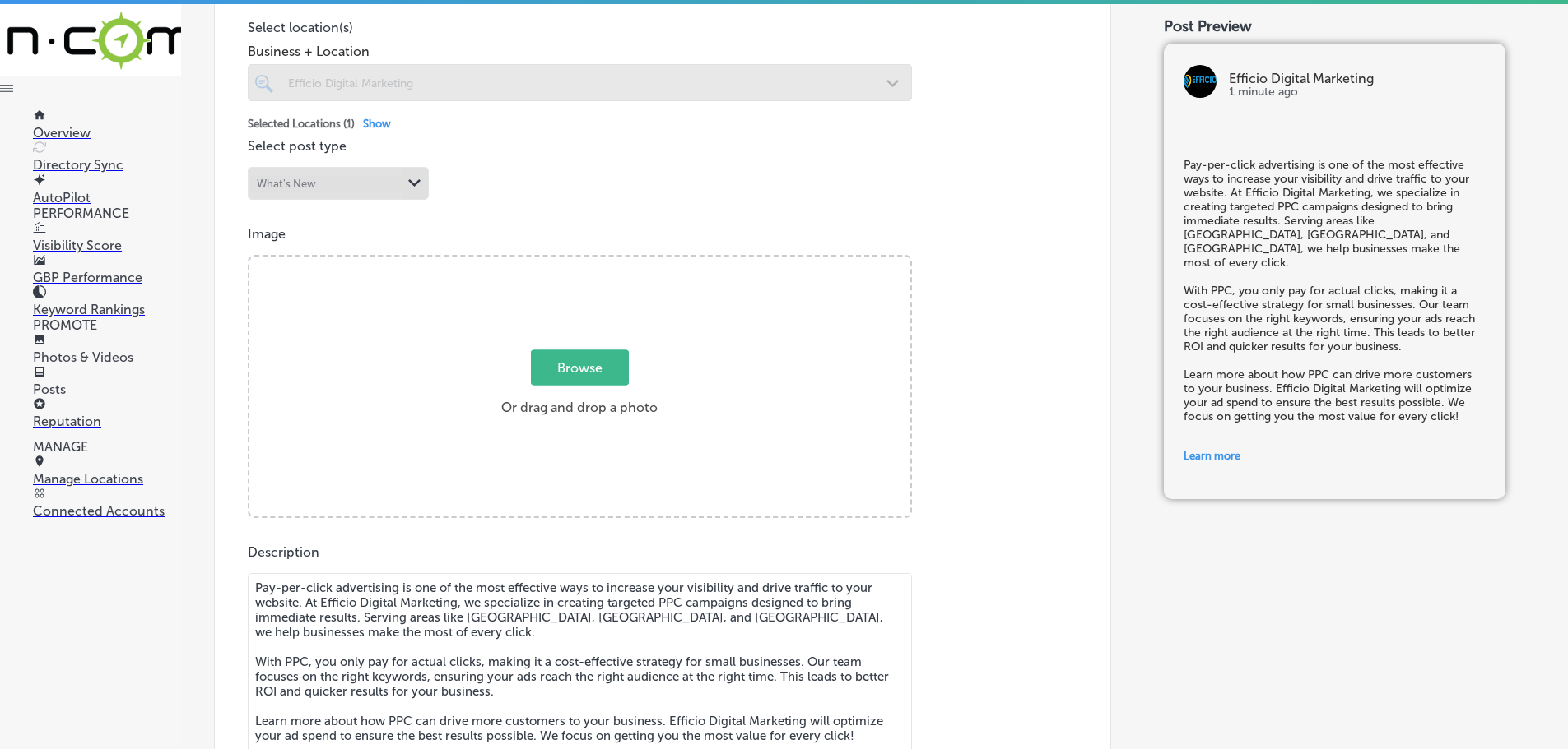
click at [577, 374] on span "Browse" at bounding box center [579, 369] width 98 height 36
click at [577, 262] on input "Browse Or drag and drop a photo" at bounding box center [579, 259] width 660 height 5
type input "C:\fakepath\Efficio Digital Marketing-9 (2).png"
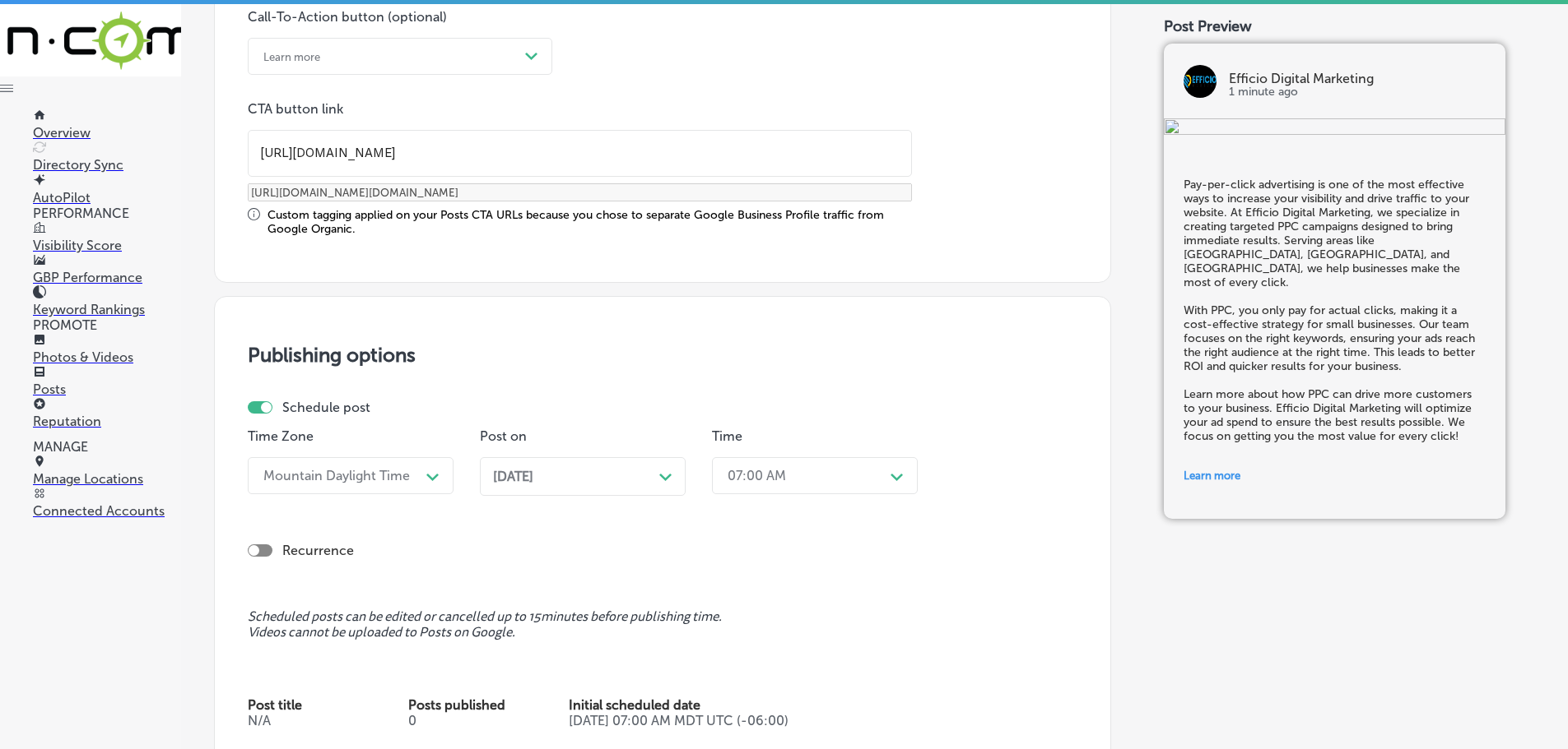
scroll to position [1398, 0]
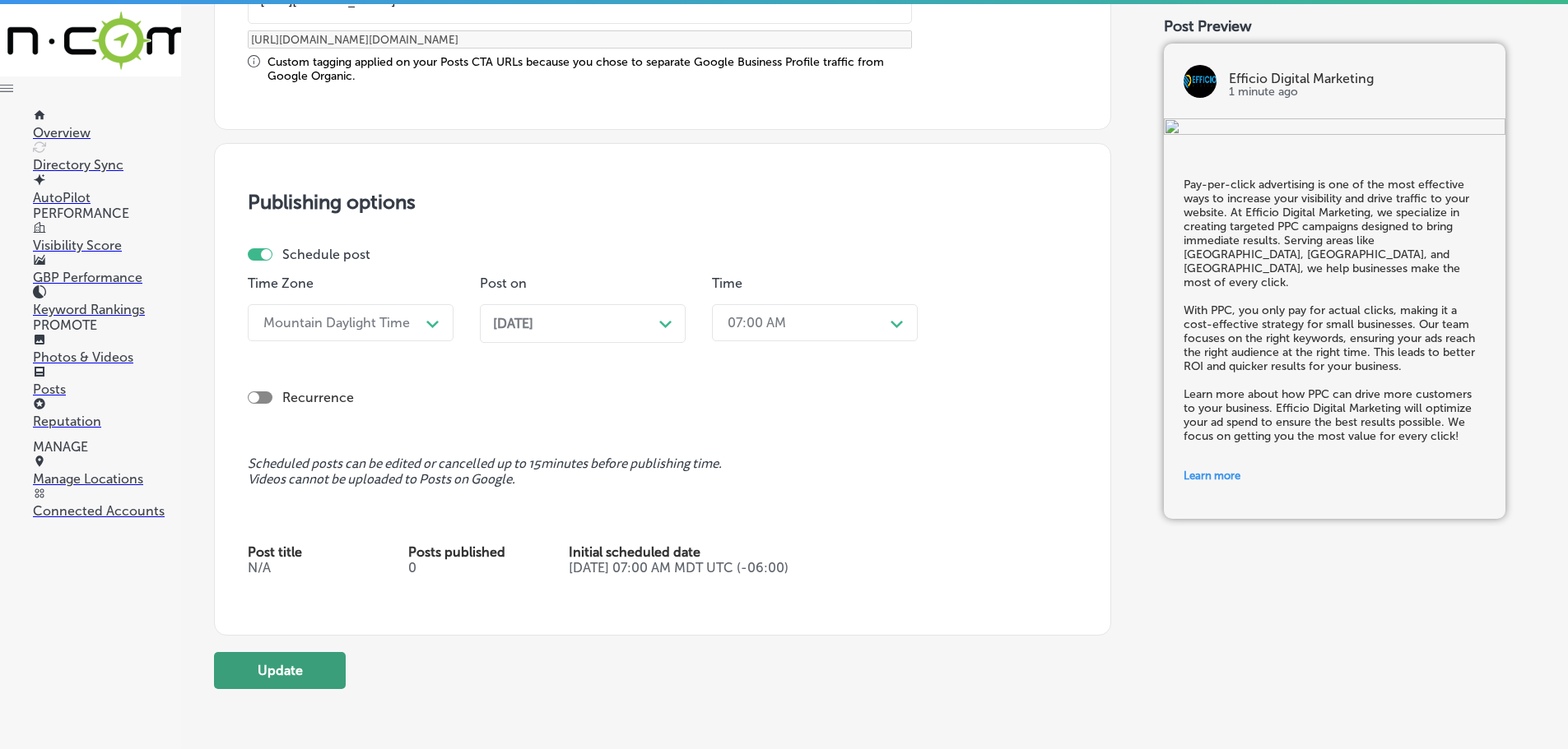
click at [304, 680] on button "Update" at bounding box center [279, 670] width 131 height 37
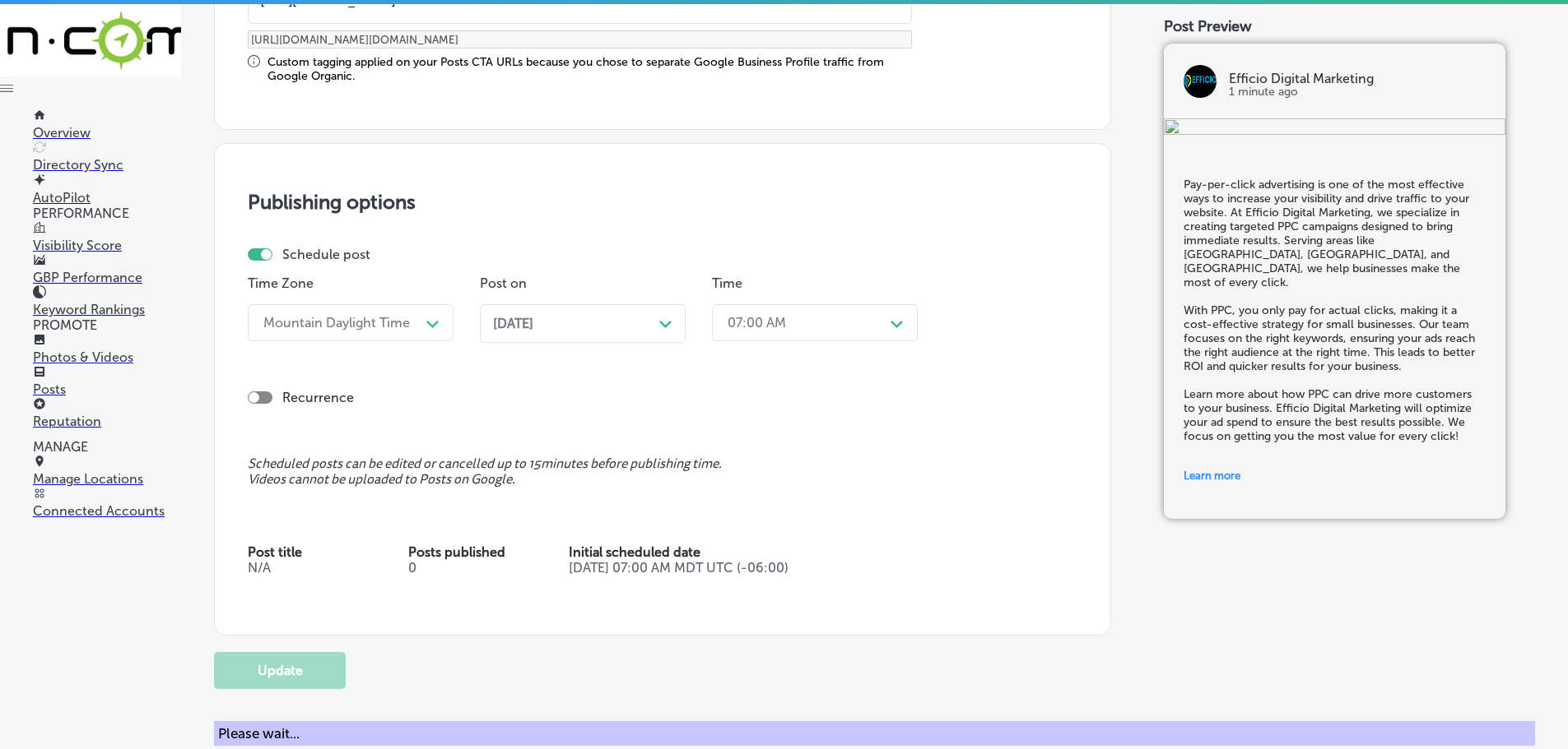
checkbox input "true"
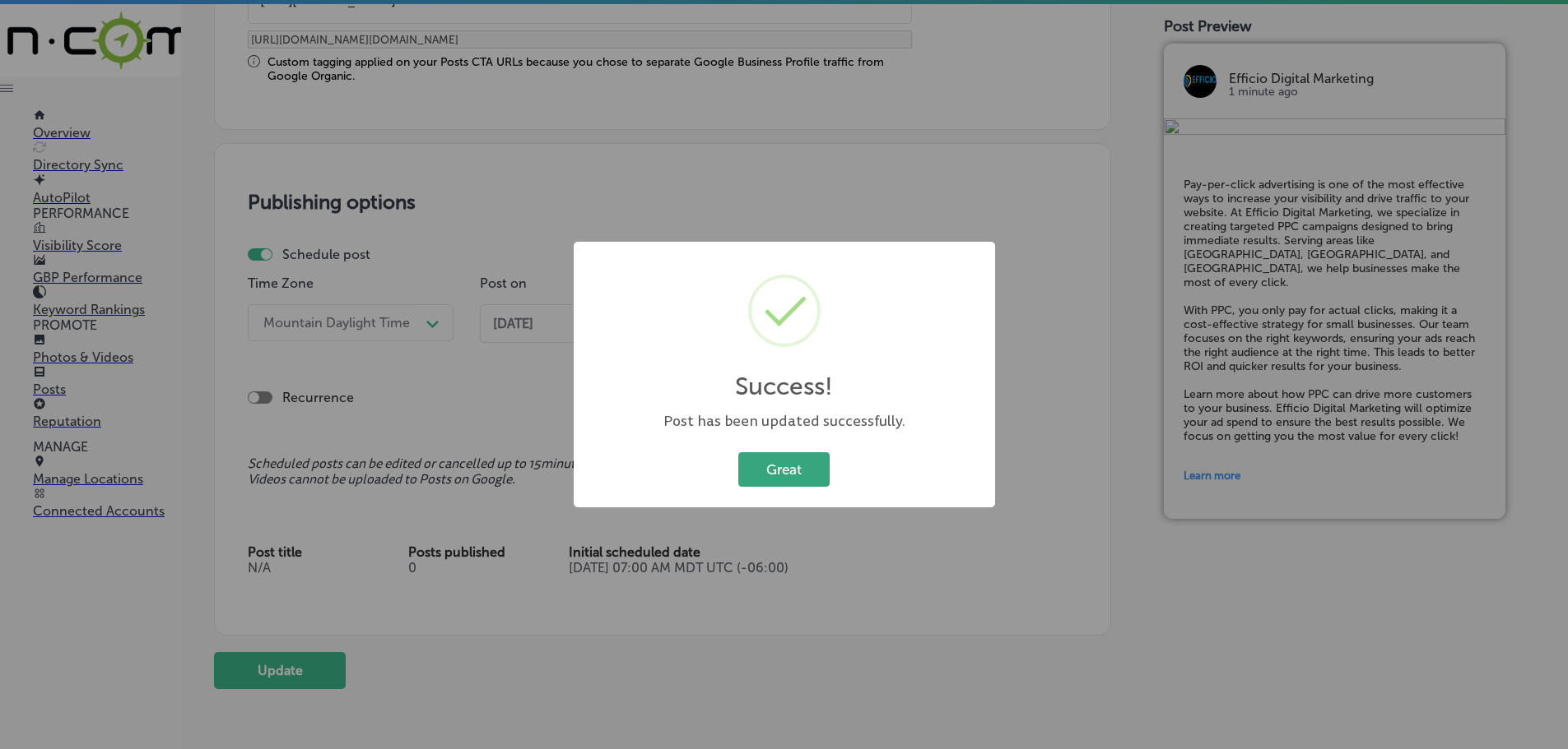
click at [783, 472] on button "Great" at bounding box center [784, 469] width 91 height 34
